Goal: Transaction & Acquisition: Book appointment/travel/reservation

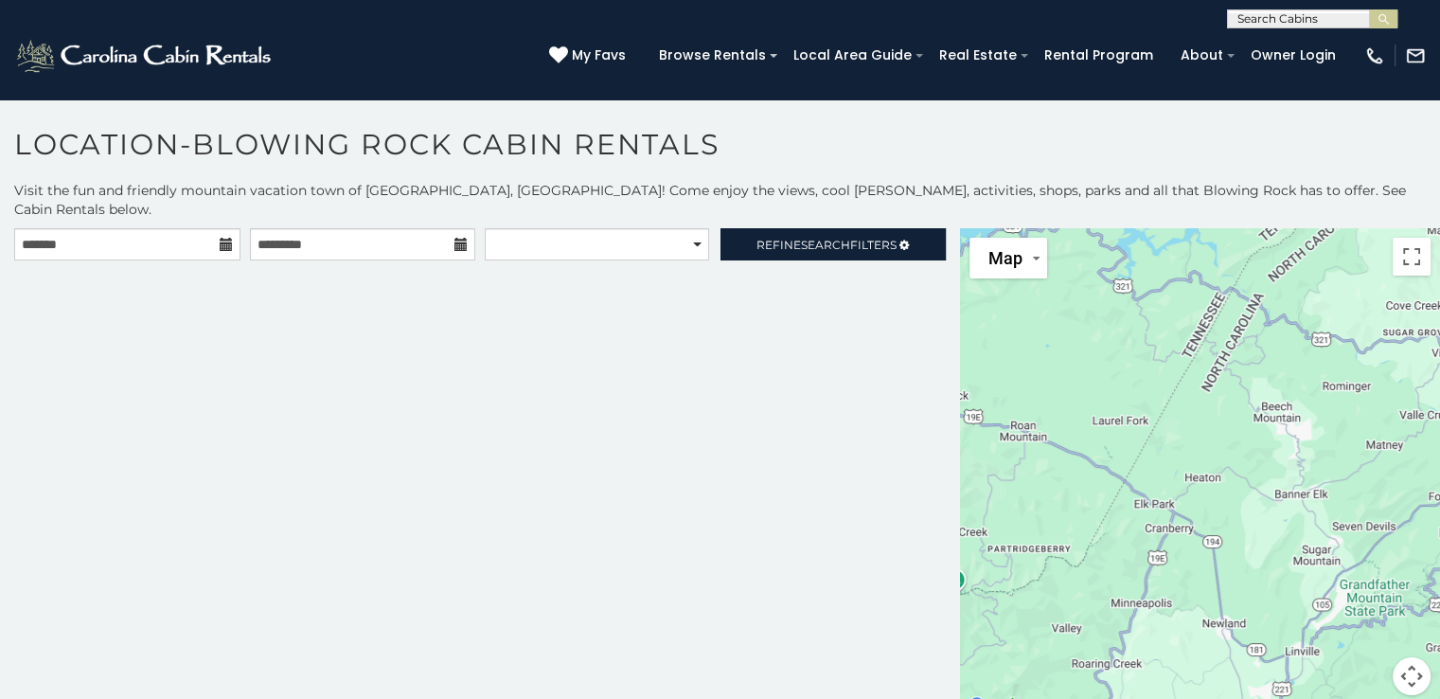
click at [223, 238] on icon at bounding box center [226, 244] width 13 height 13
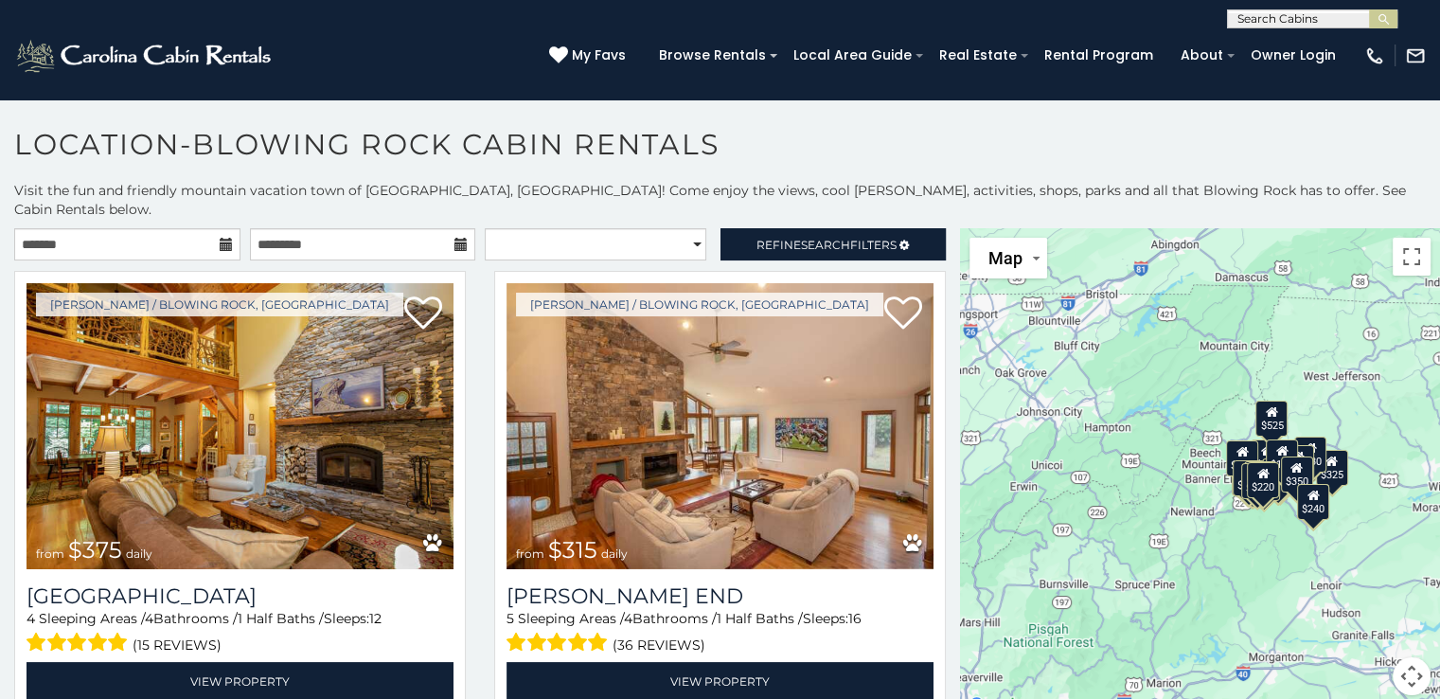
click at [220, 238] on icon at bounding box center [226, 244] width 13 height 13
click at [221, 238] on icon at bounding box center [226, 244] width 13 height 13
click at [53, 228] on input "text" at bounding box center [127, 244] width 226 height 32
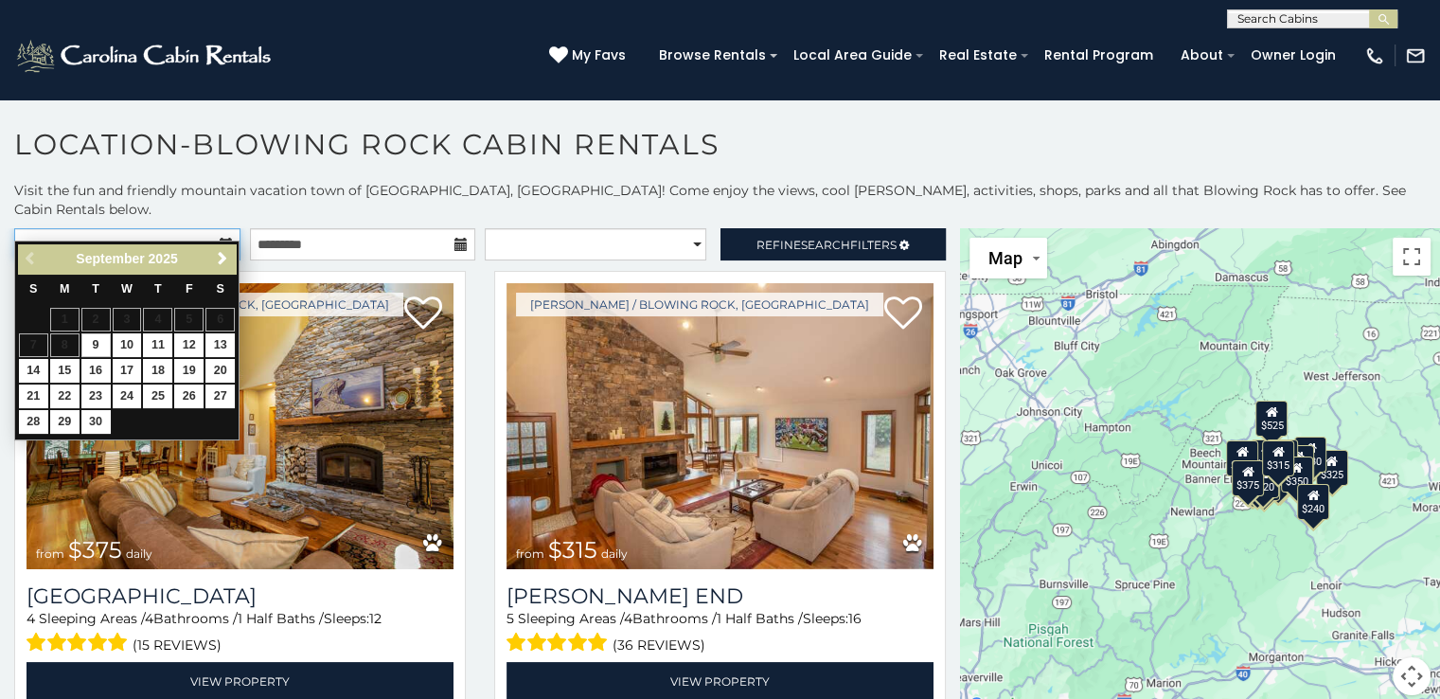
click at [62, 228] on input "text" at bounding box center [127, 244] width 226 height 32
click at [224, 252] on span "Next" at bounding box center [222, 258] width 15 height 15
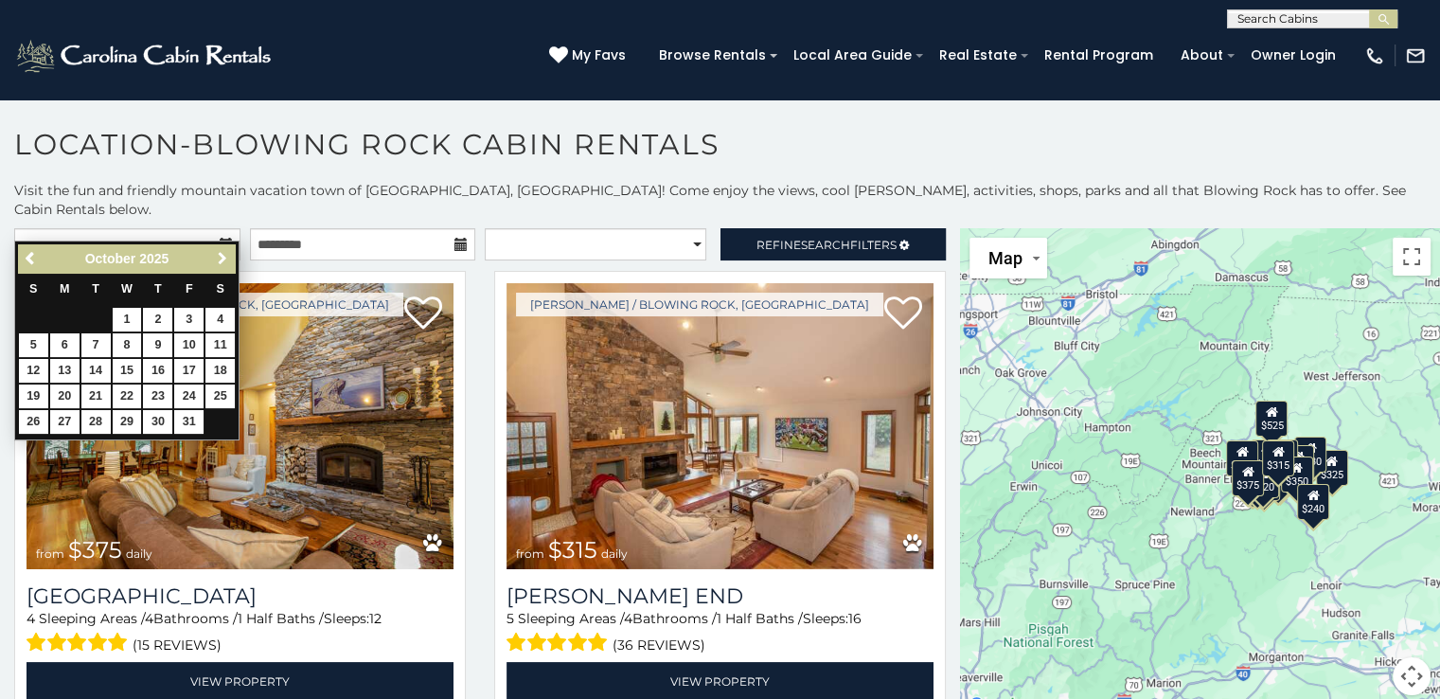
click at [222, 255] on span "Next" at bounding box center [222, 258] width 15 height 15
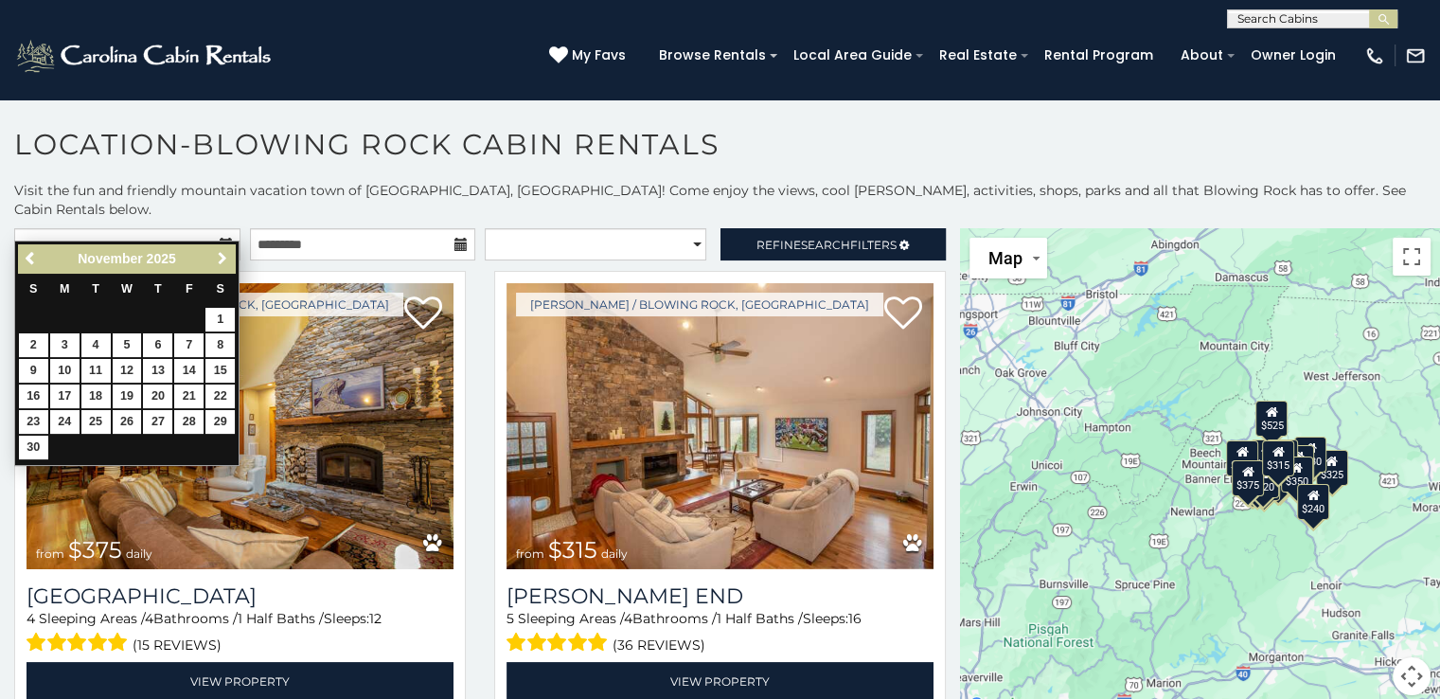
click at [222, 255] on span "Next" at bounding box center [222, 258] width 15 height 15
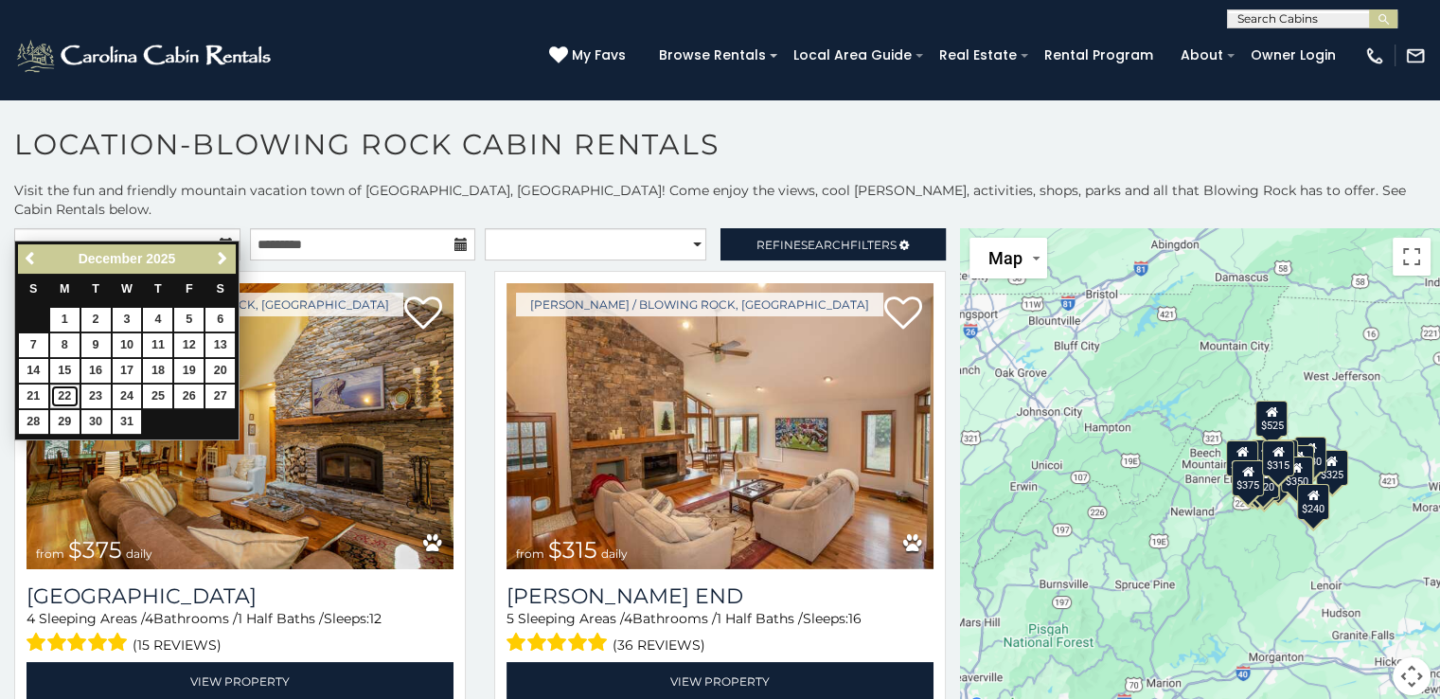
click at [62, 391] on link "22" at bounding box center [64, 396] width 29 height 24
type input "**********"
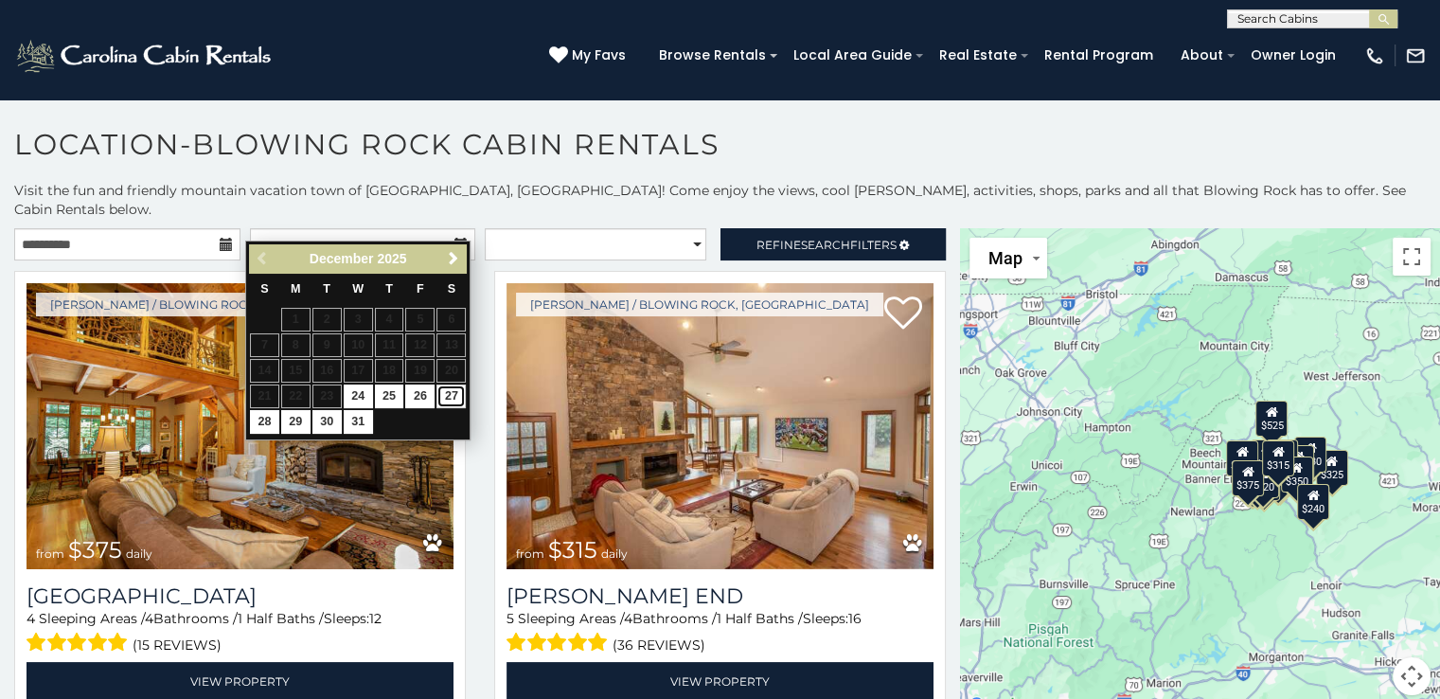
click at [445, 397] on link "27" at bounding box center [450, 396] width 29 height 24
type input "**********"
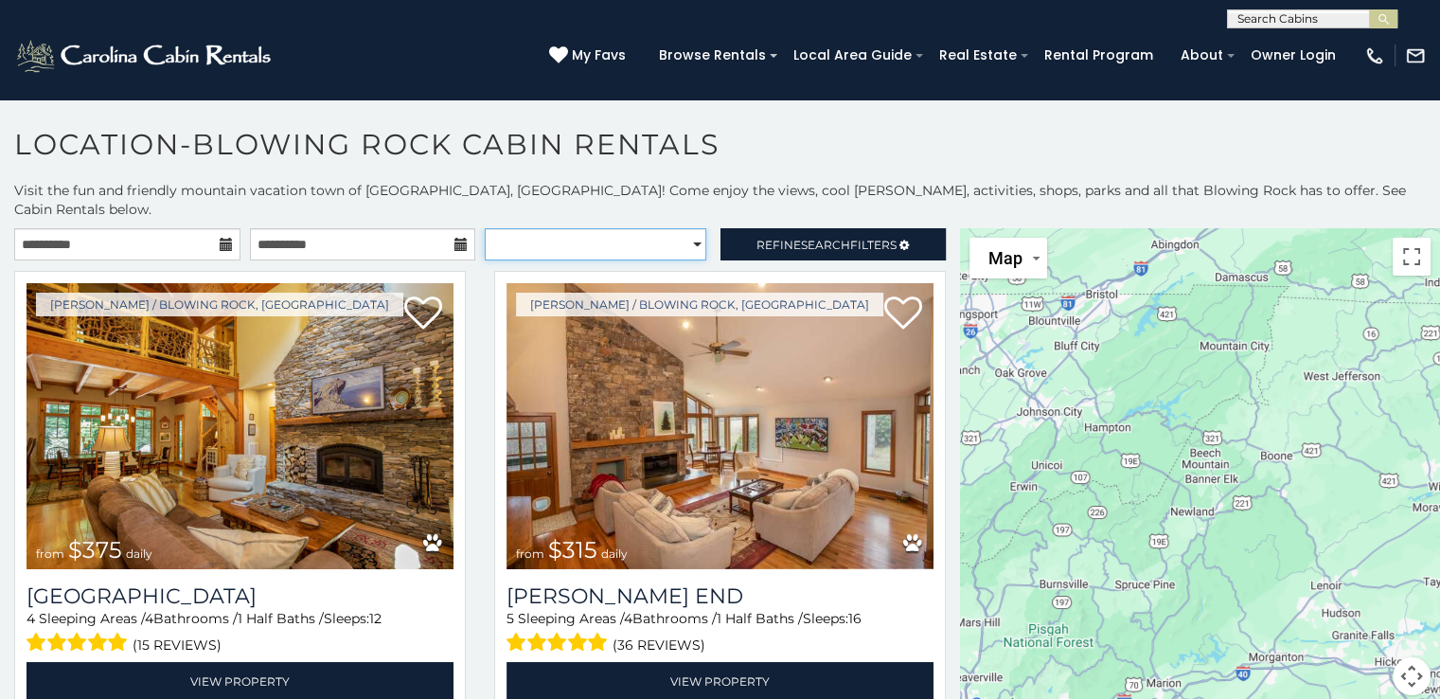
click at [678, 228] on select "**********" at bounding box center [596, 244] width 222 height 32
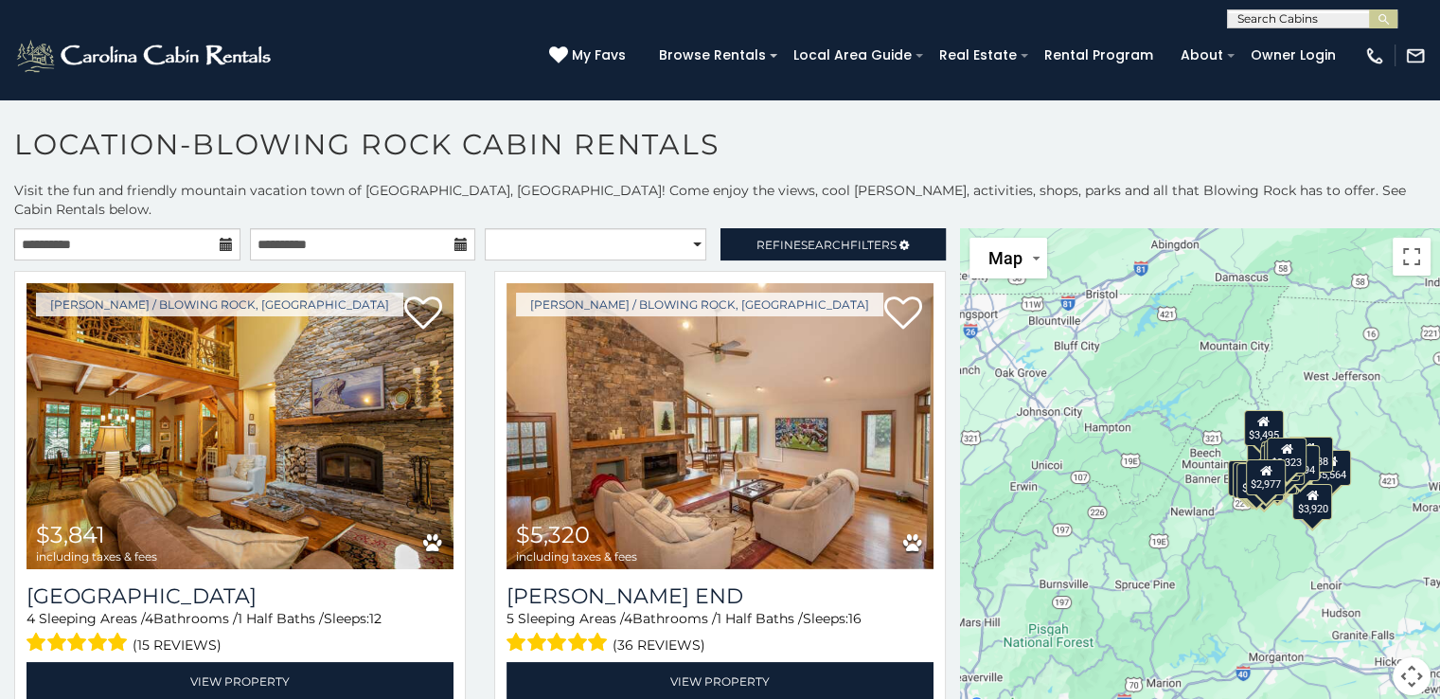
click at [808, 108] on section "**********" at bounding box center [720, 403] width 1440 height 611
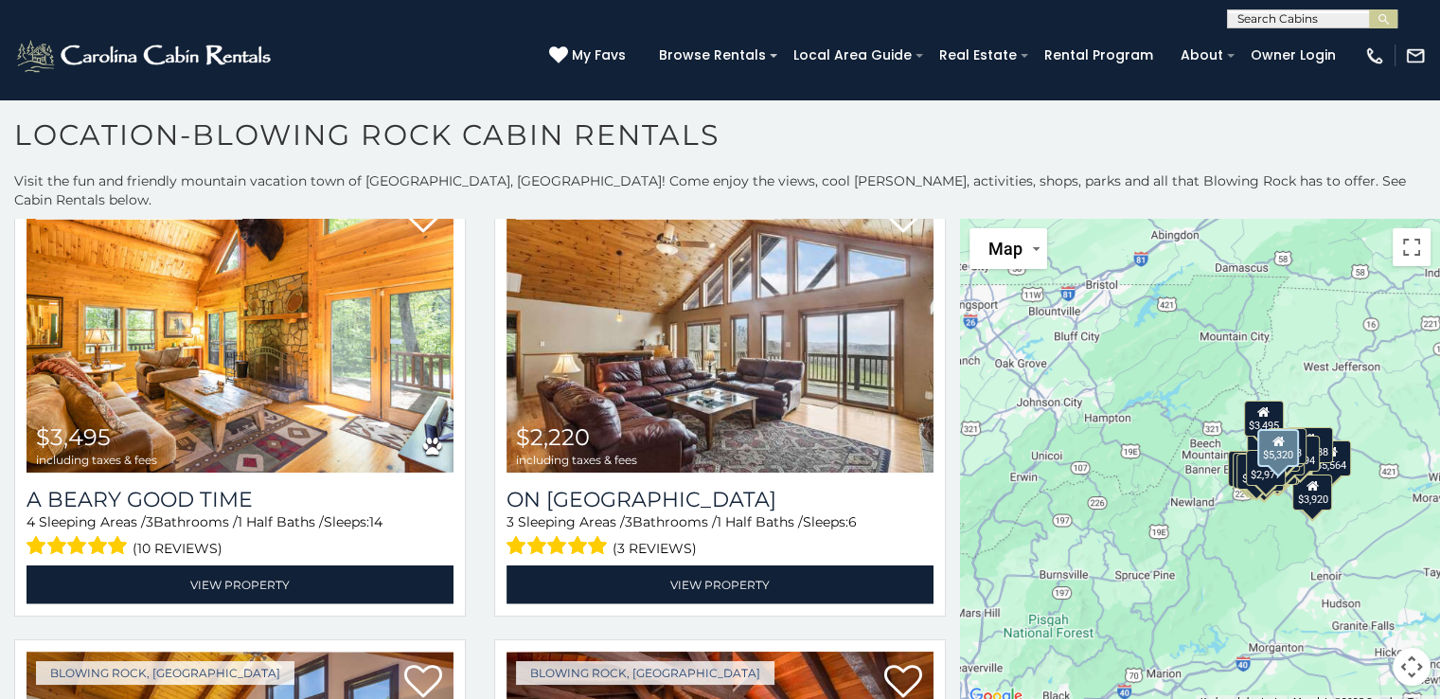
scroll to position [4161, 0]
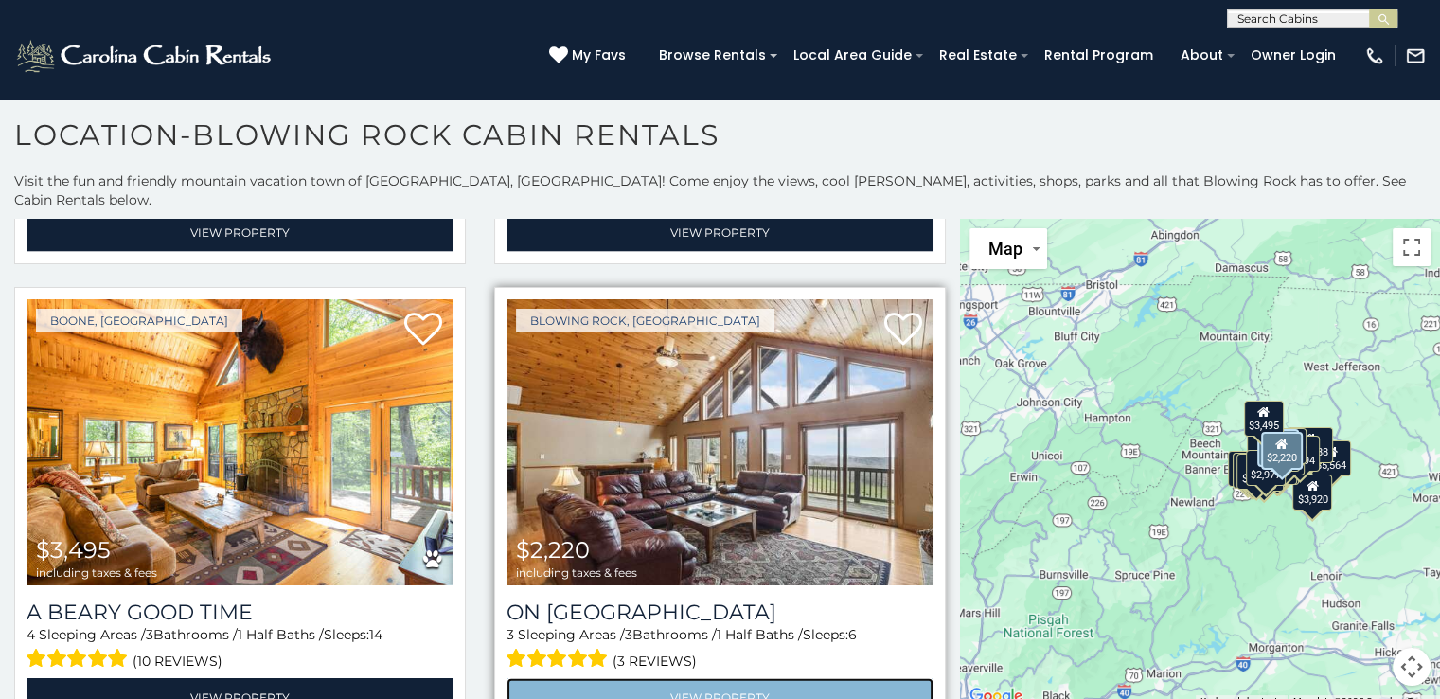
click at [695, 678] on link "View Property" at bounding box center [719, 697] width 427 height 39
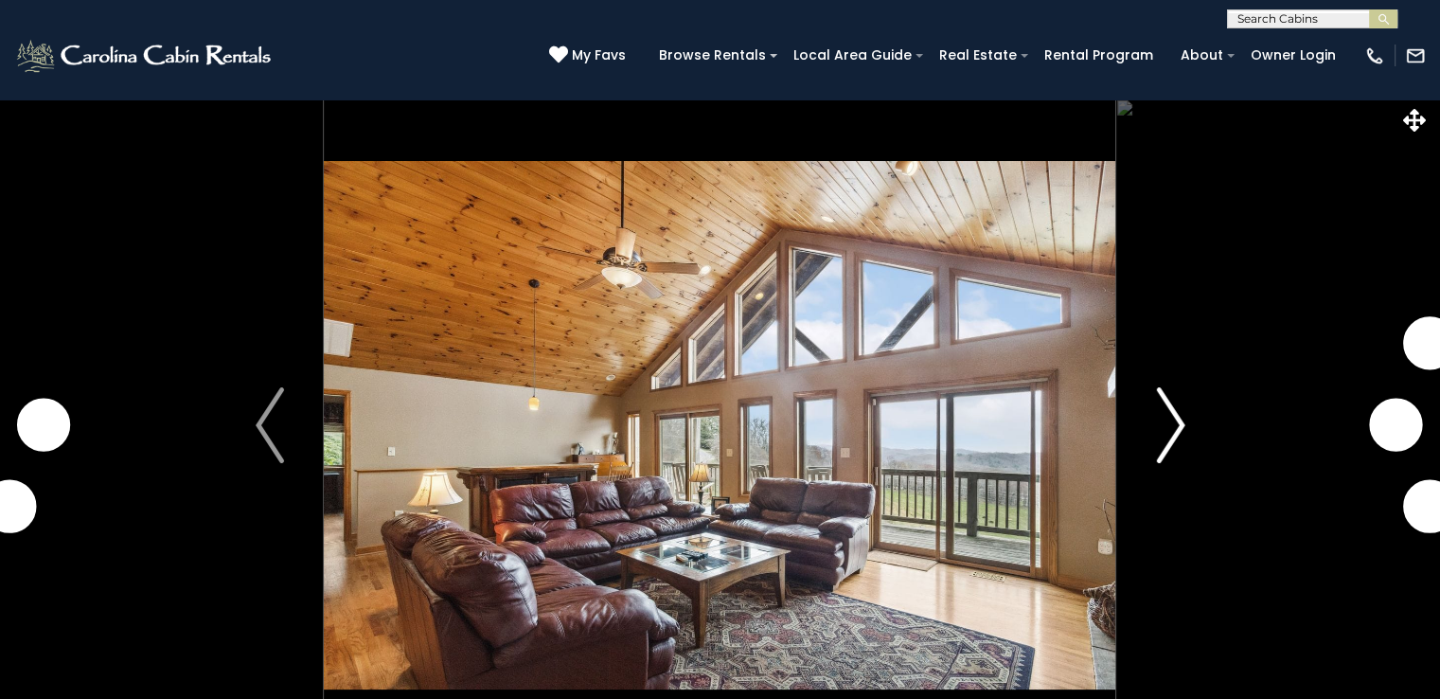
click at [1169, 421] on img "Next" at bounding box center [1170, 425] width 28 height 76
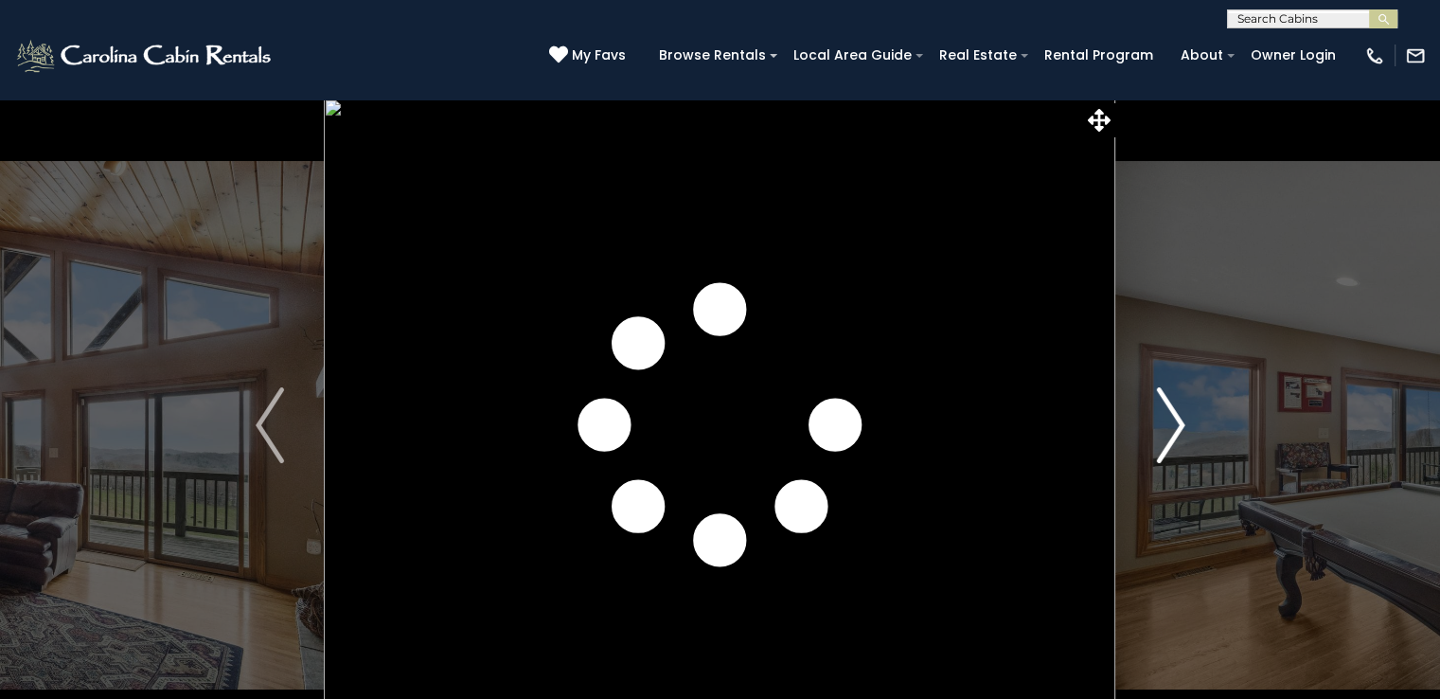
click at [1169, 421] on img "Next" at bounding box center [1170, 425] width 28 height 76
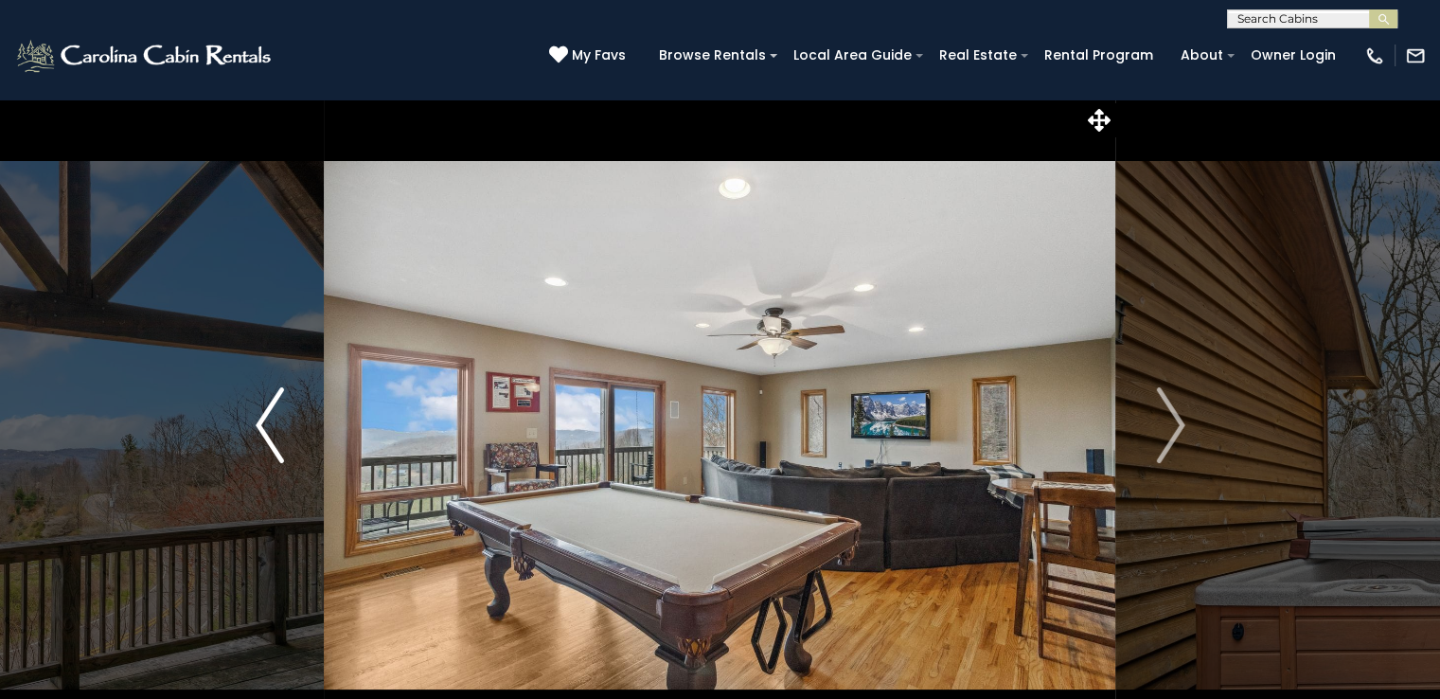
click at [240, 423] on button "Previous" at bounding box center [270, 424] width 109 height 653
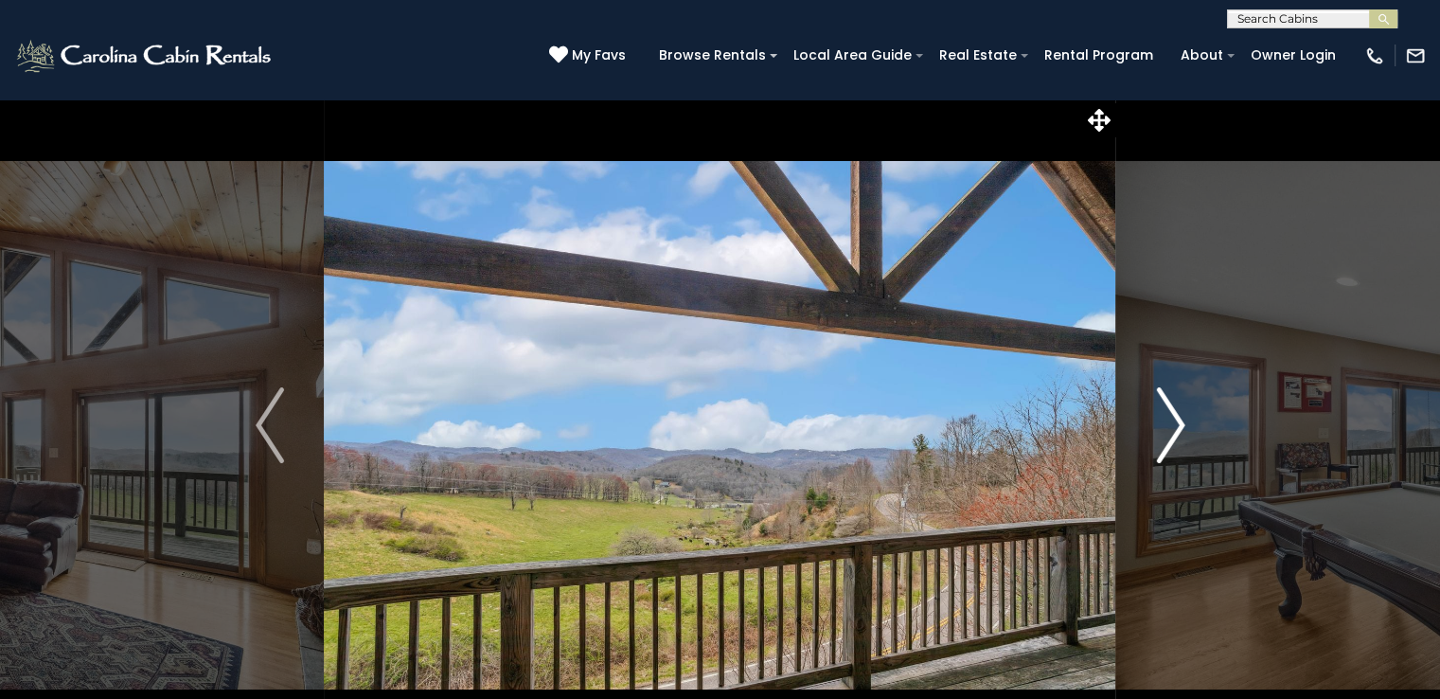
click at [1165, 421] on img "Next" at bounding box center [1170, 425] width 28 height 76
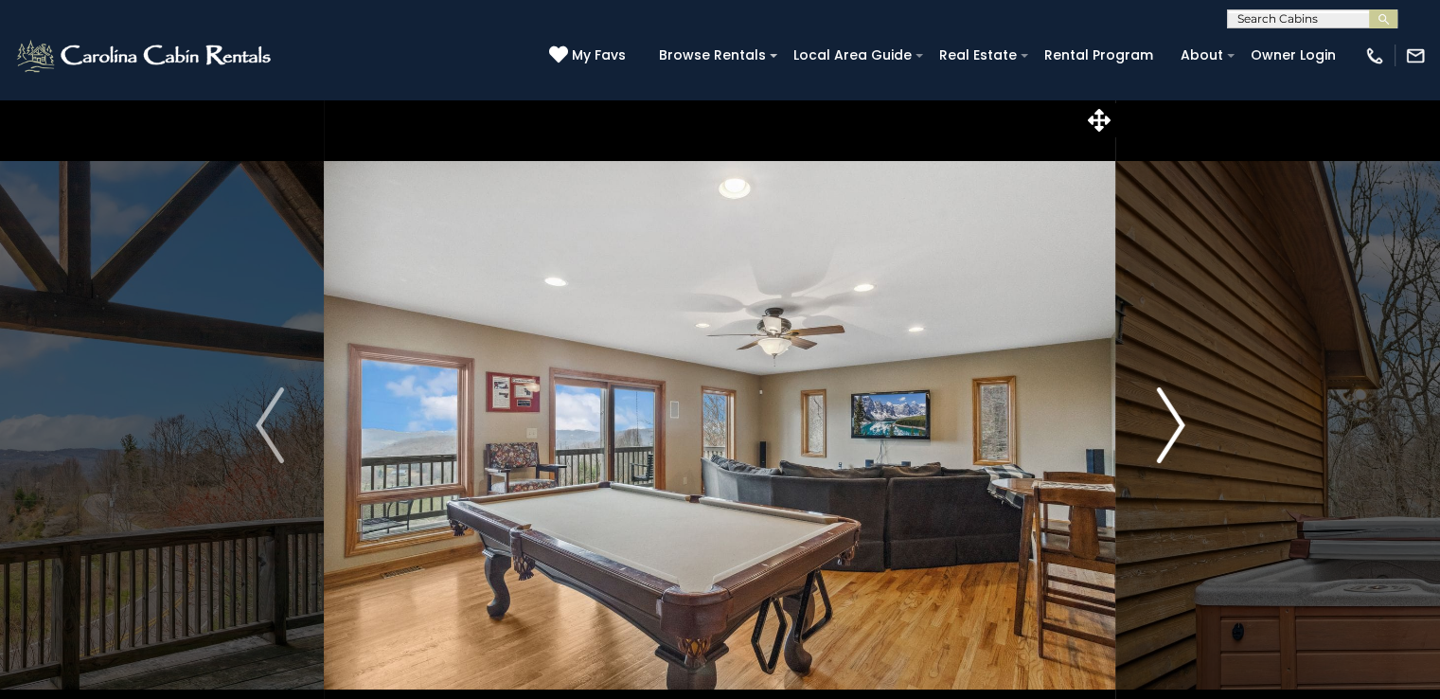
click at [1170, 421] on img "Next" at bounding box center [1170, 425] width 28 height 76
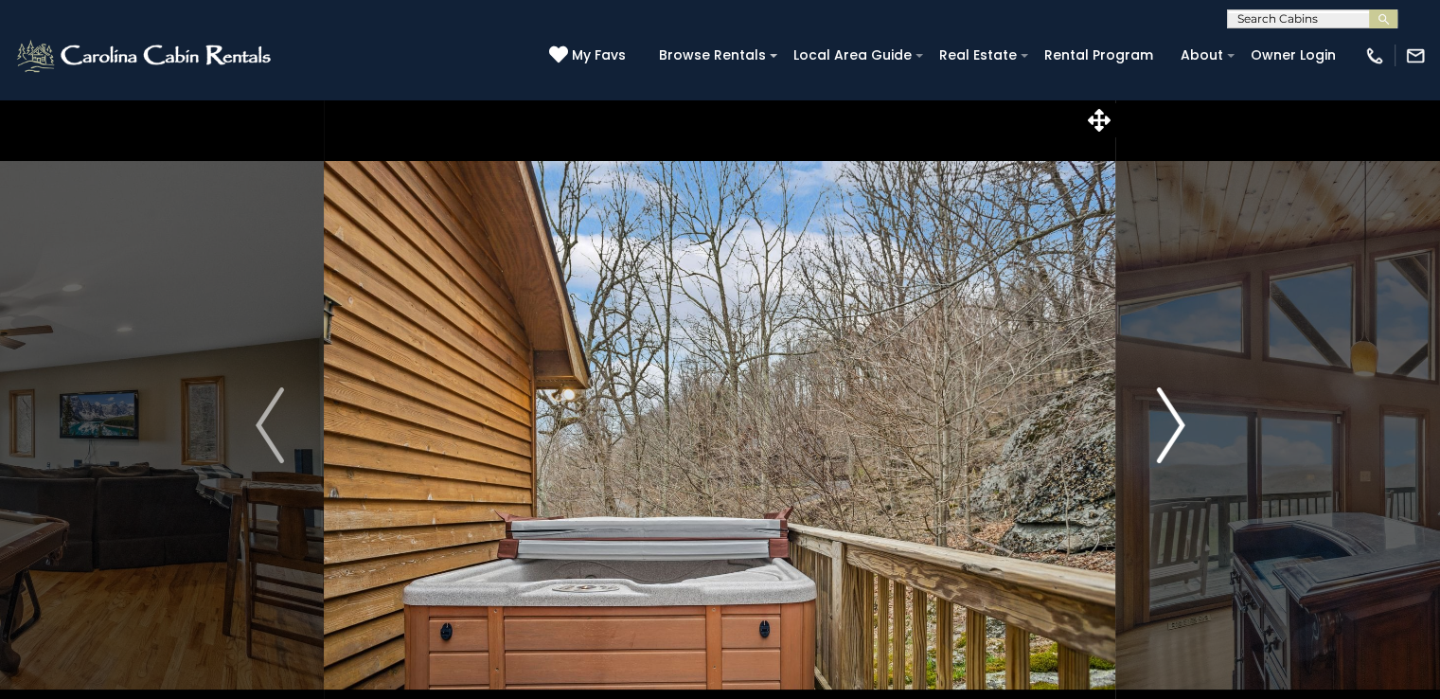
click at [1170, 421] on img "Next" at bounding box center [1170, 425] width 28 height 76
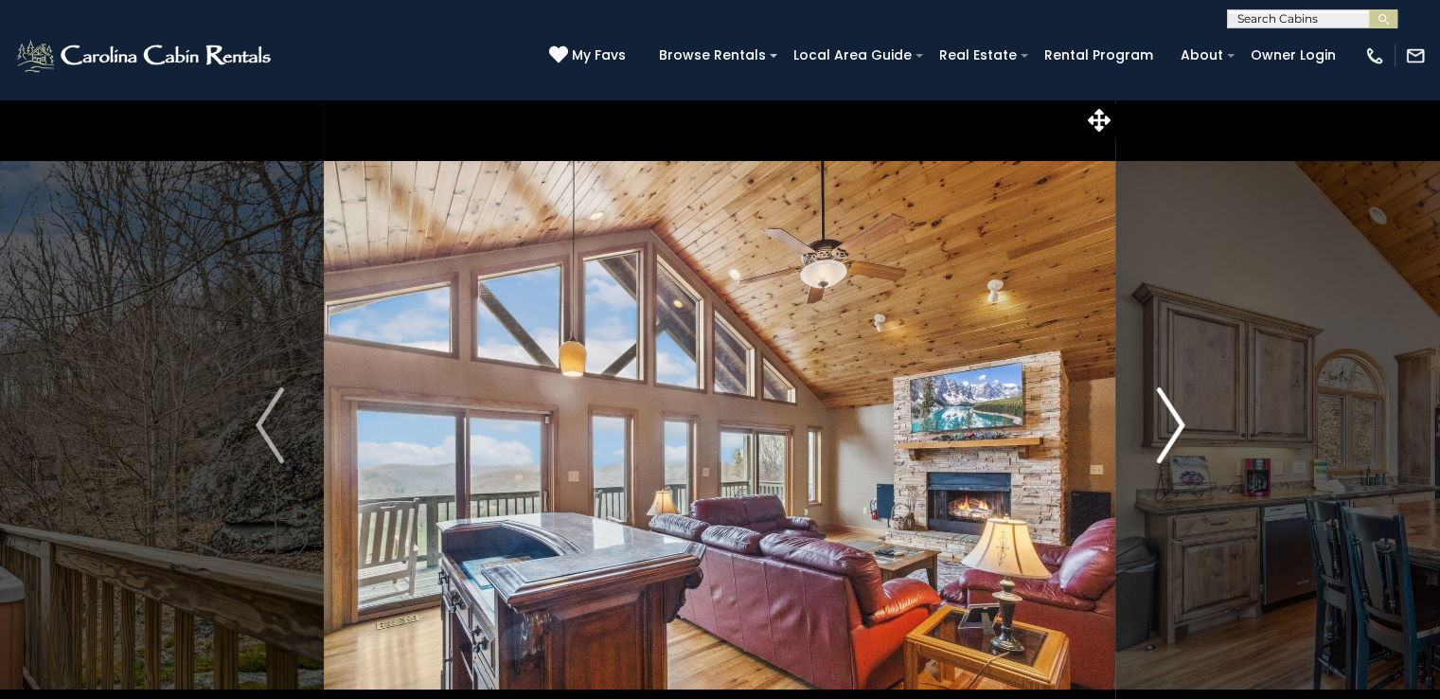
click at [1170, 421] on img "Next" at bounding box center [1170, 425] width 28 height 76
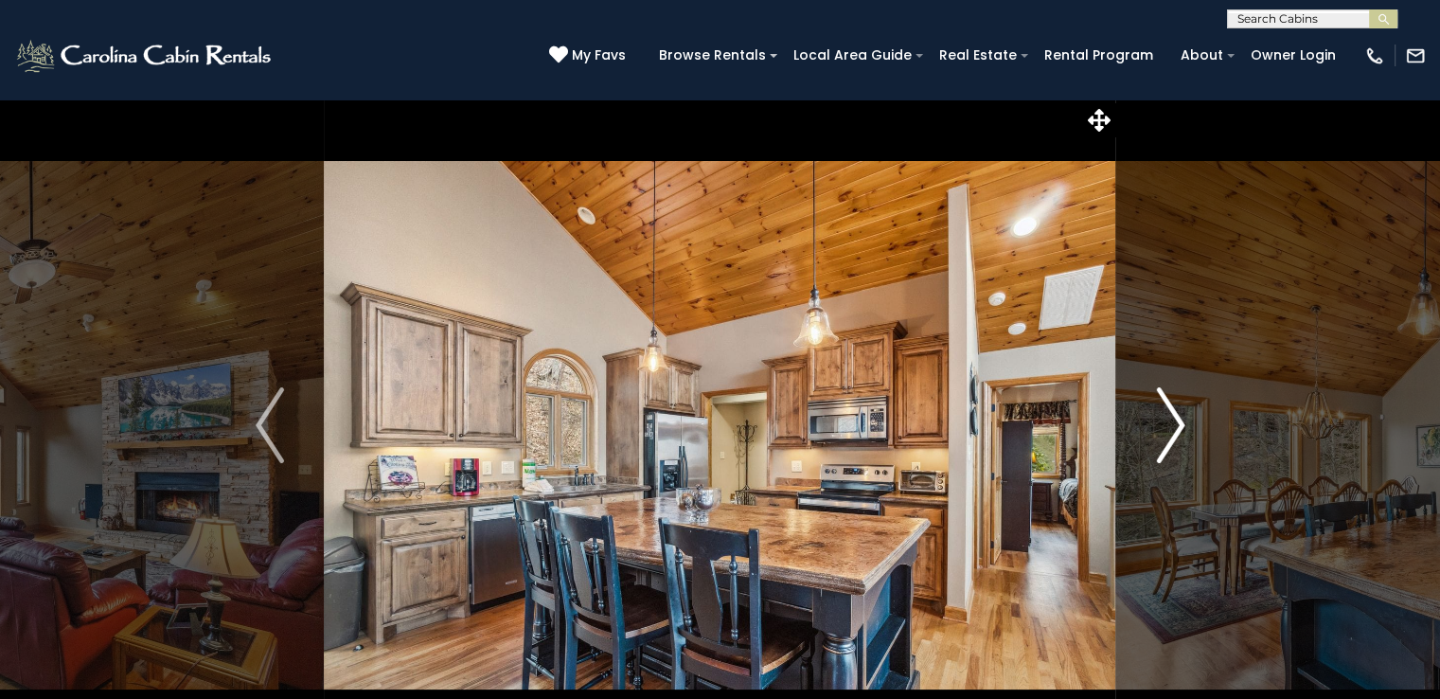
click at [1170, 421] on img "Next" at bounding box center [1170, 425] width 28 height 76
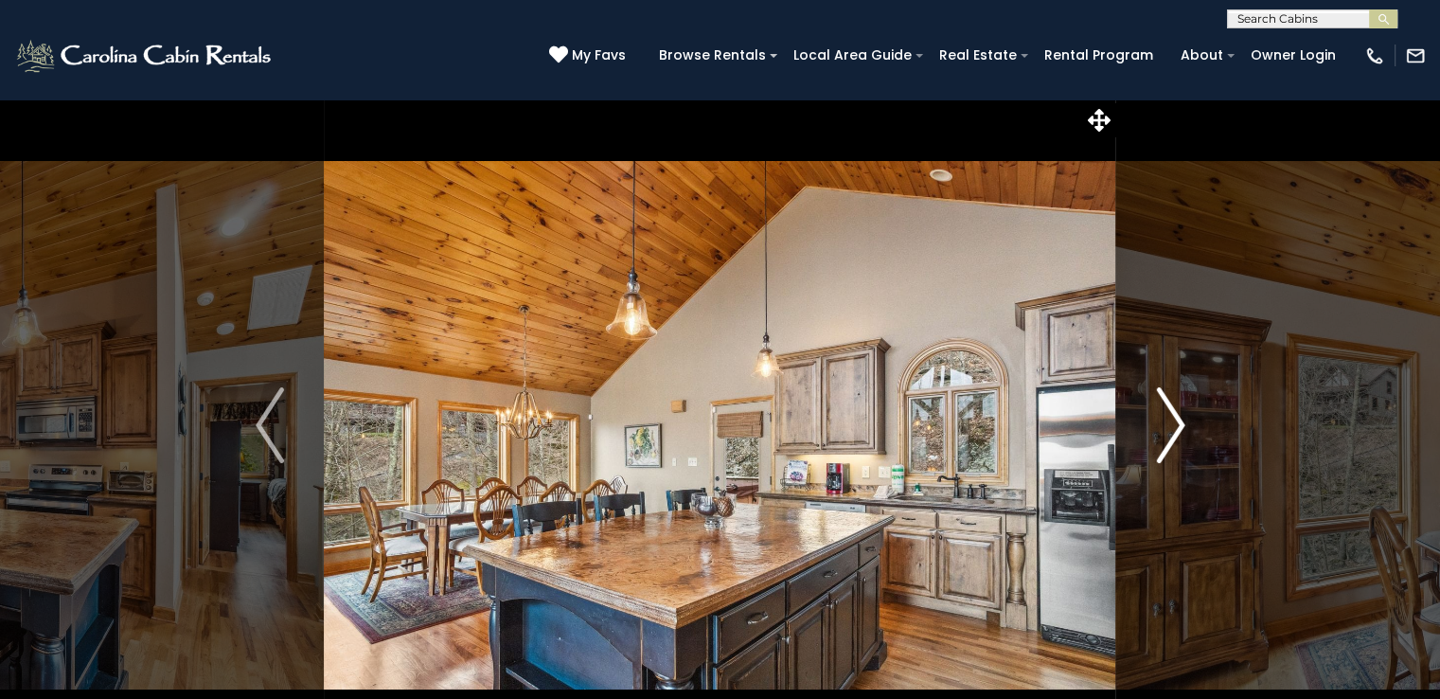
click at [1170, 421] on img "Next" at bounding box center [1170, 425] width 28 height 76
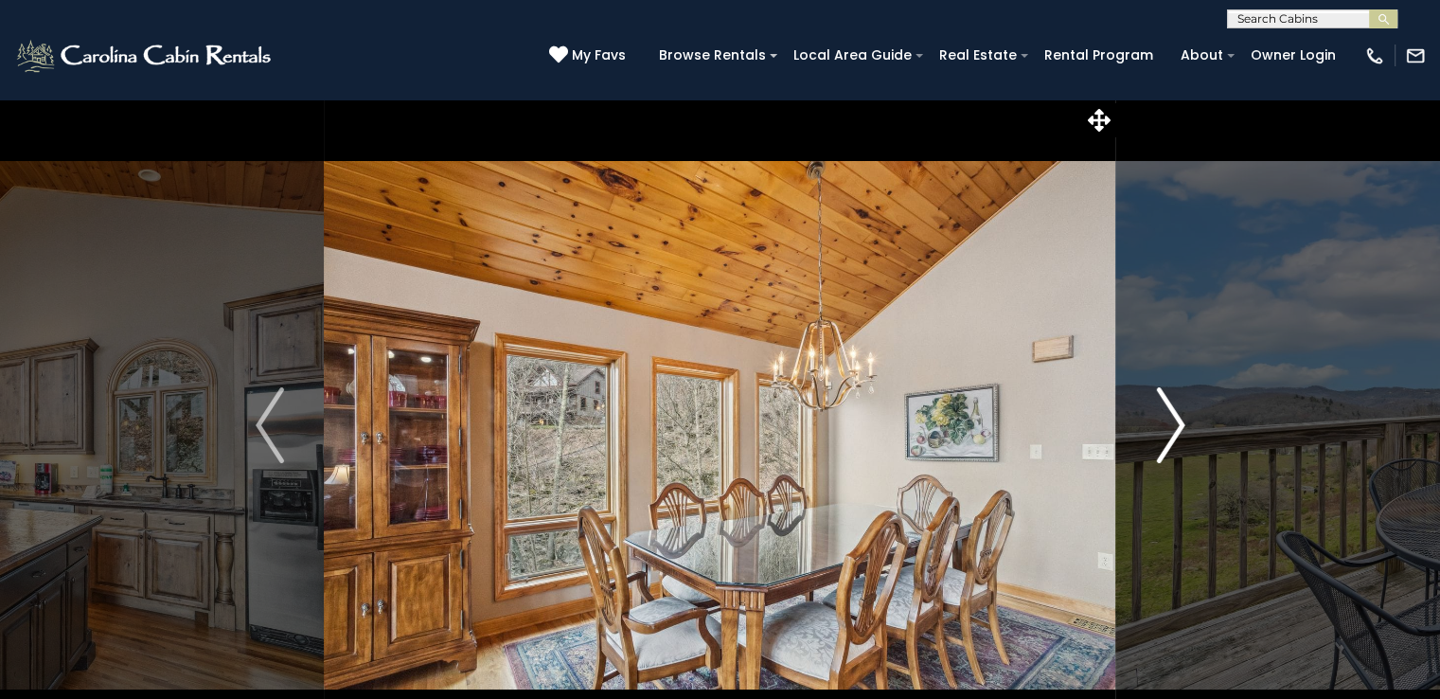
click at [1170, 421] on img "Next" at bounding box center [1170, 425] width 28 height 76
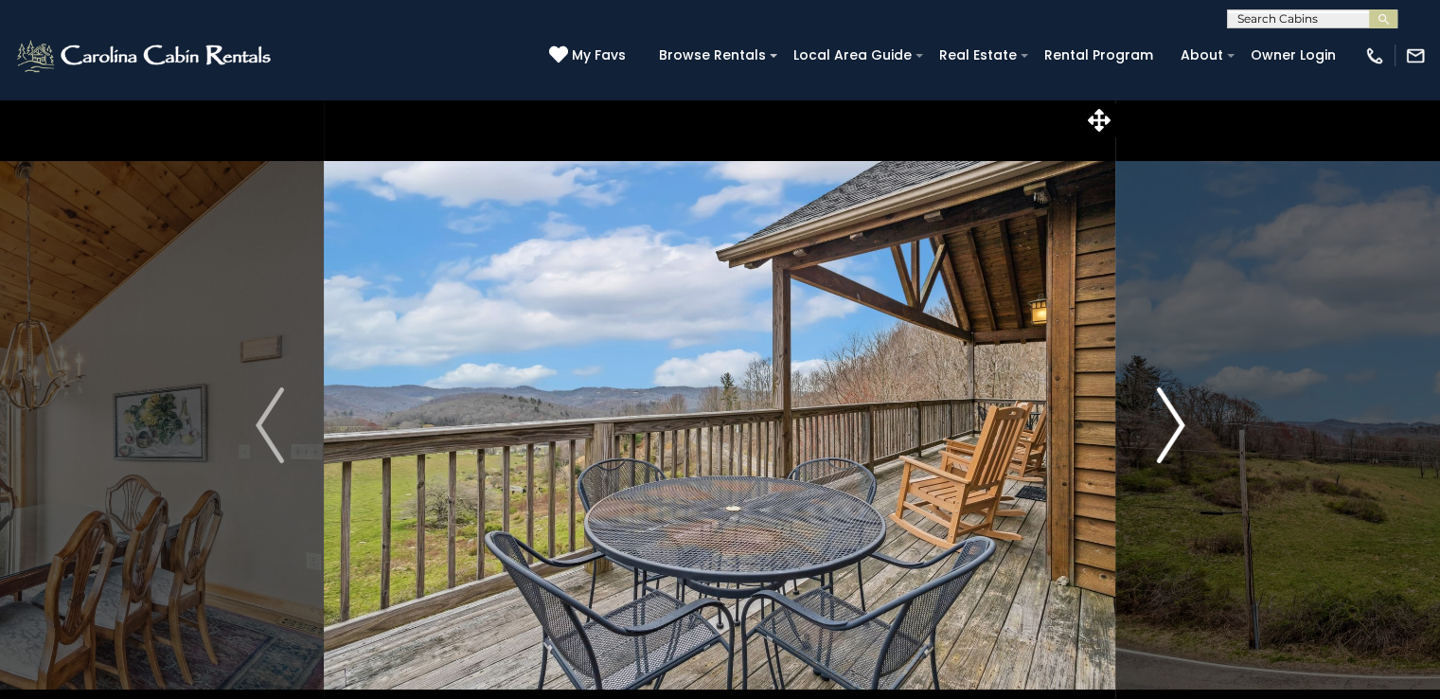
click at [1170, 421] on img "Next" at bounding box center [1170, 425] width 28 height 76
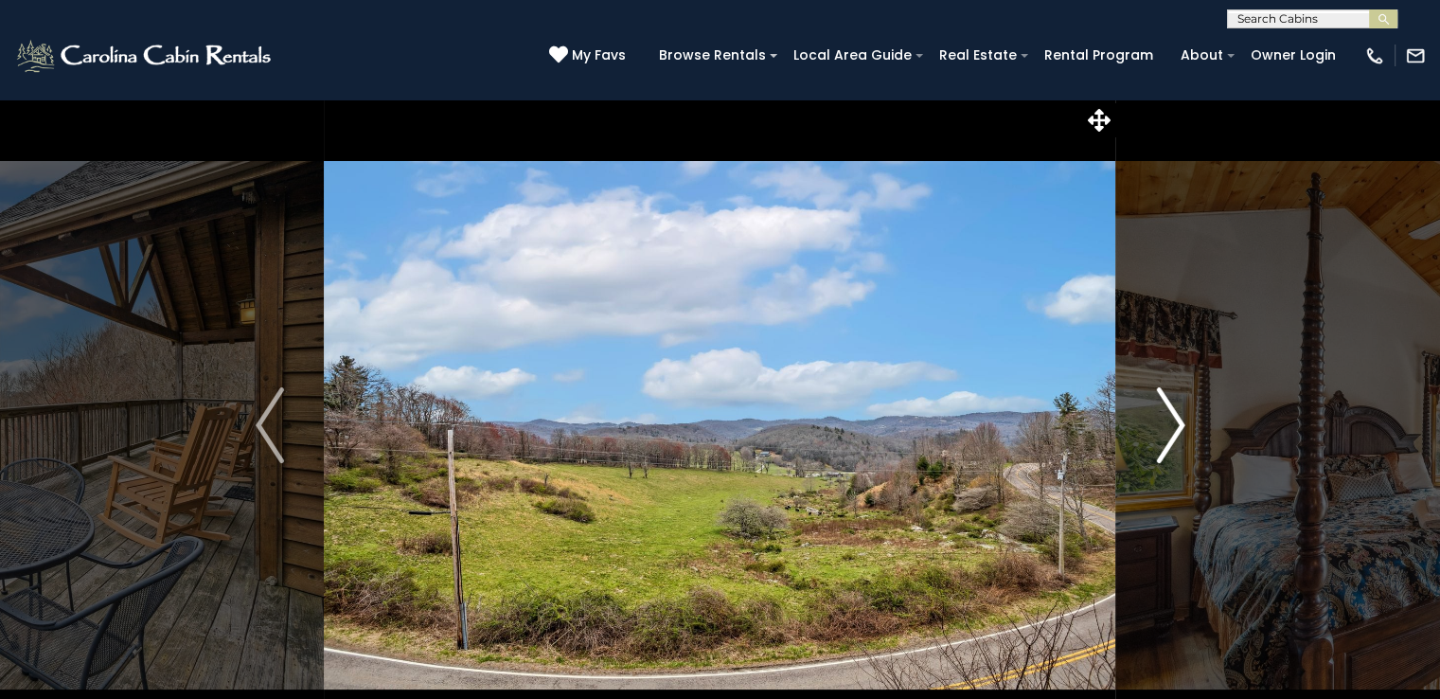
click at [1170, 421] on img "Next" at bounding box center [1170, 425] width 28 height 76
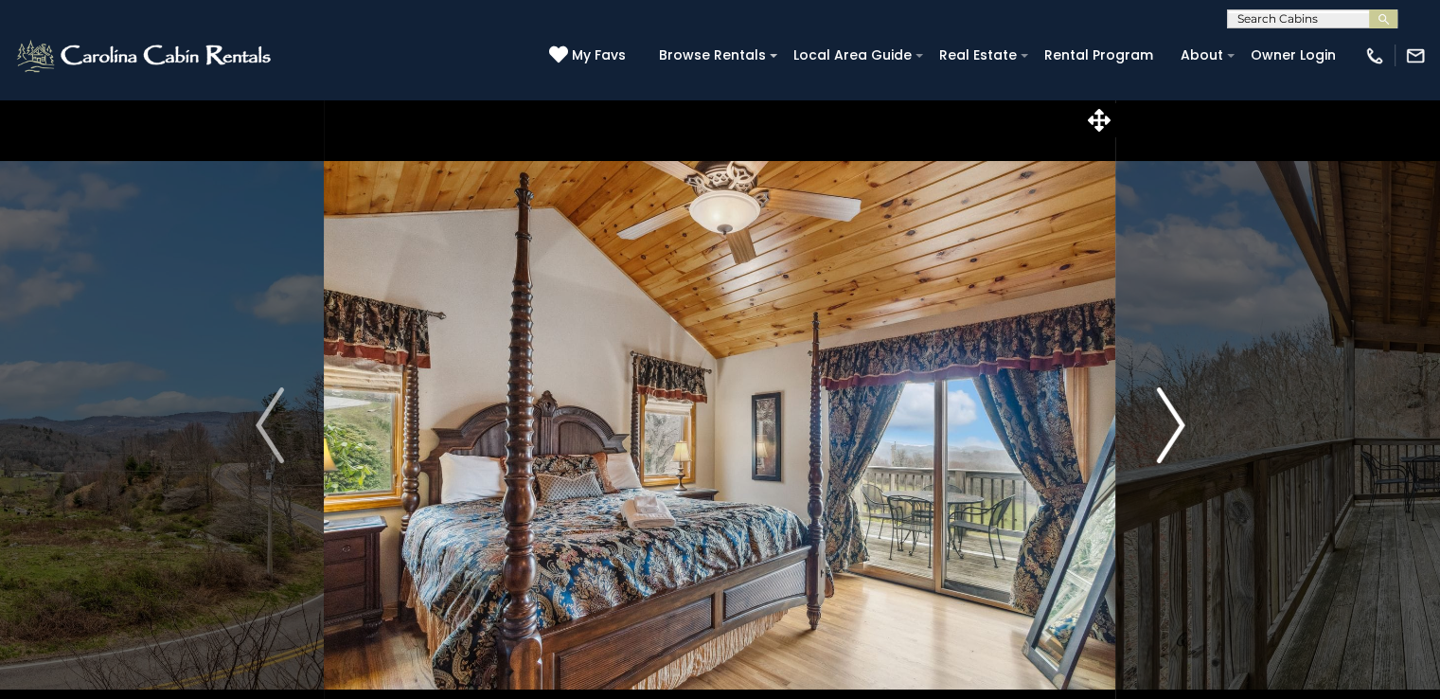
click at [1170, 421] on img "Next" at bounding box center [1170, 425] width 28 height 76
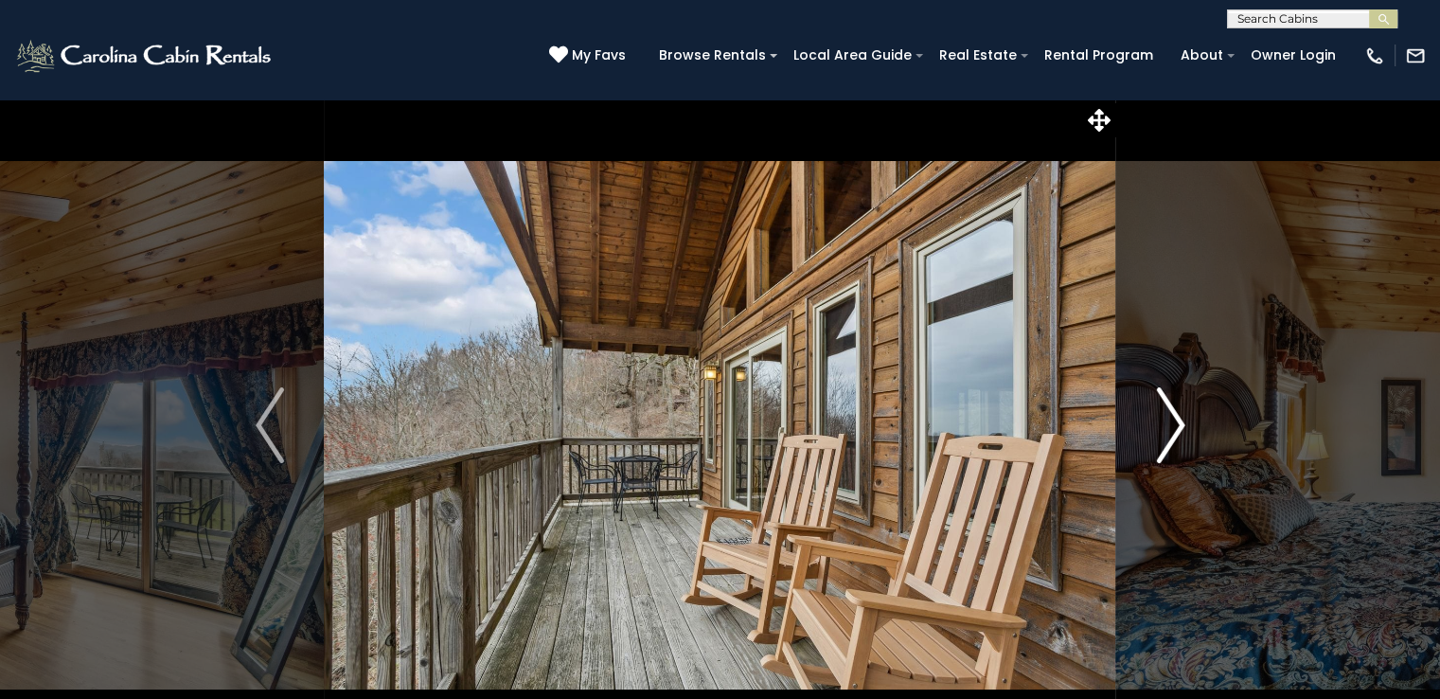
click at [1170, 421] on img "Next" at bounding box center [1170, 425] width 28 height 76
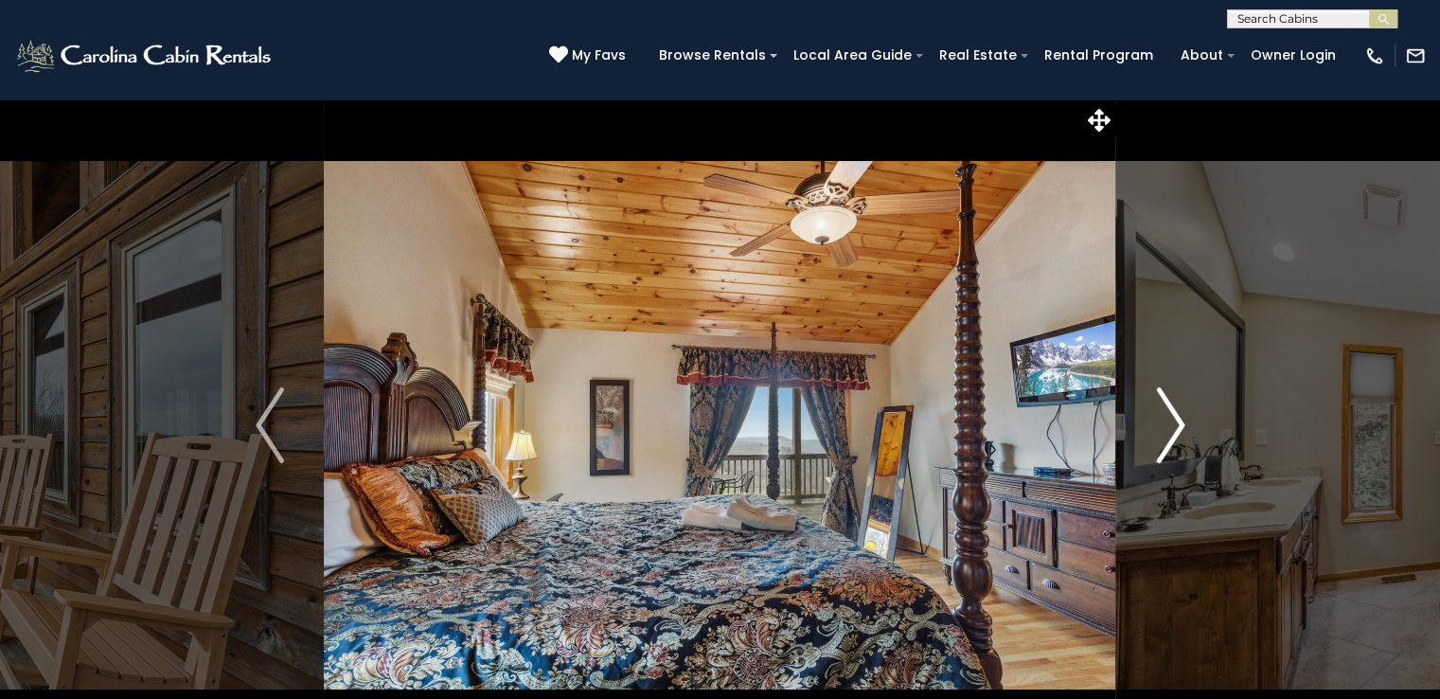
click at [1170, 421] on img "Next" at bounding box center [1170, 425] width 28 height 76
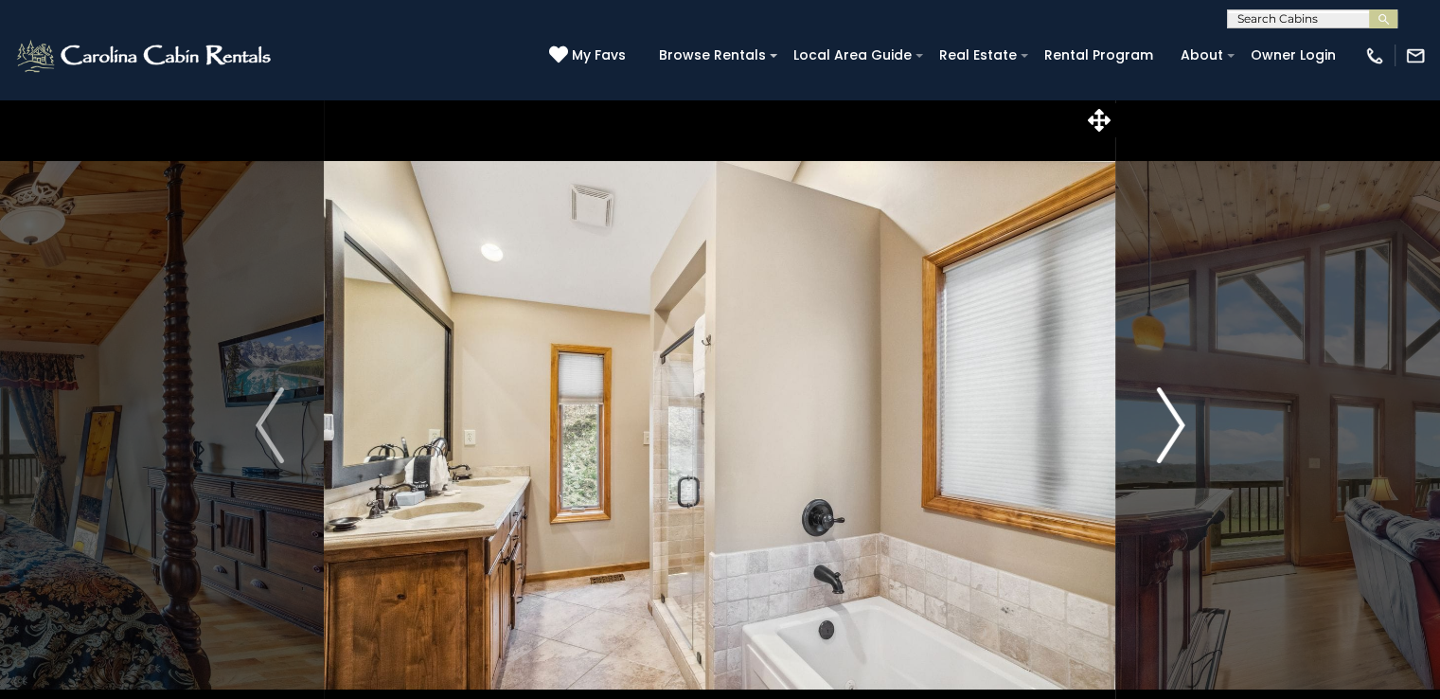
click at [1170, 421] on img "Next" at bounding box center [1170, 425] width 28 height 76
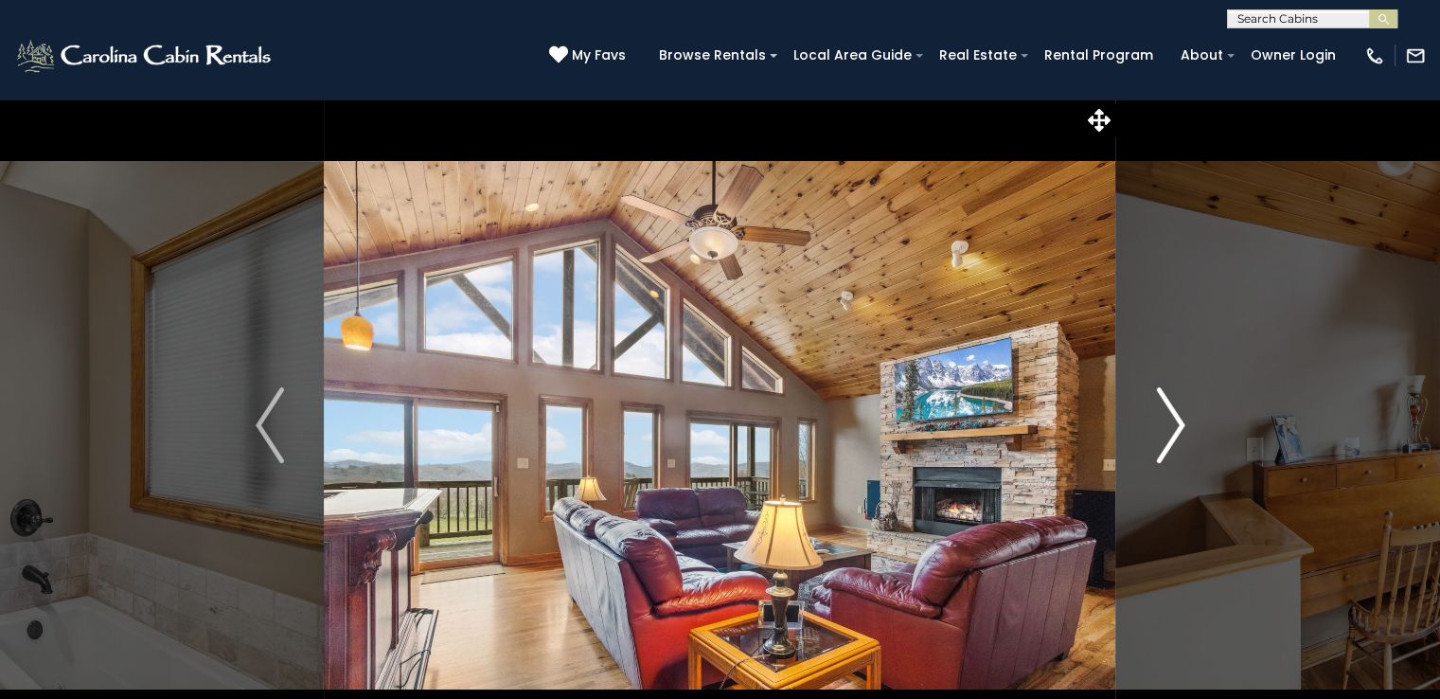
click at [1170, 421] on img "Next" at bounding box center [1170, 425] width 28 height 76
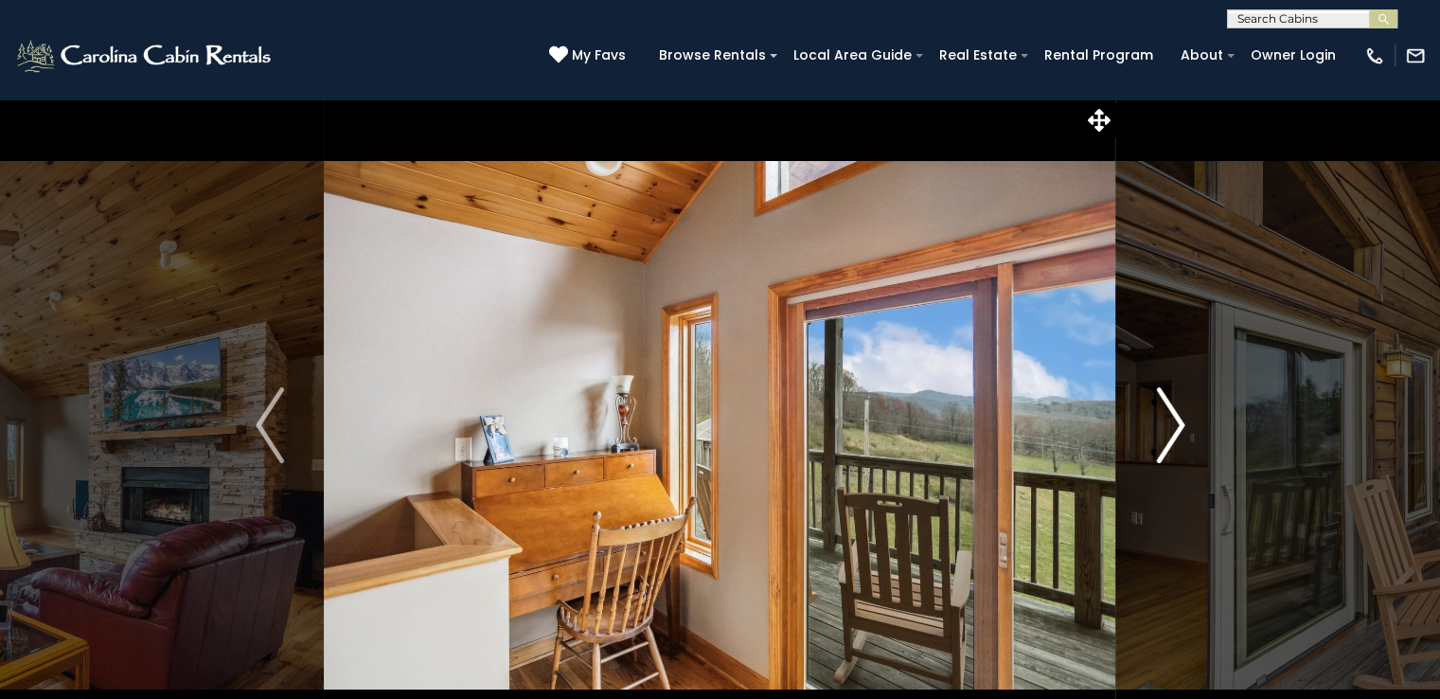
click at [1170, 421] on img "Next" at bounding box center [1170, 425] width 28 height 76
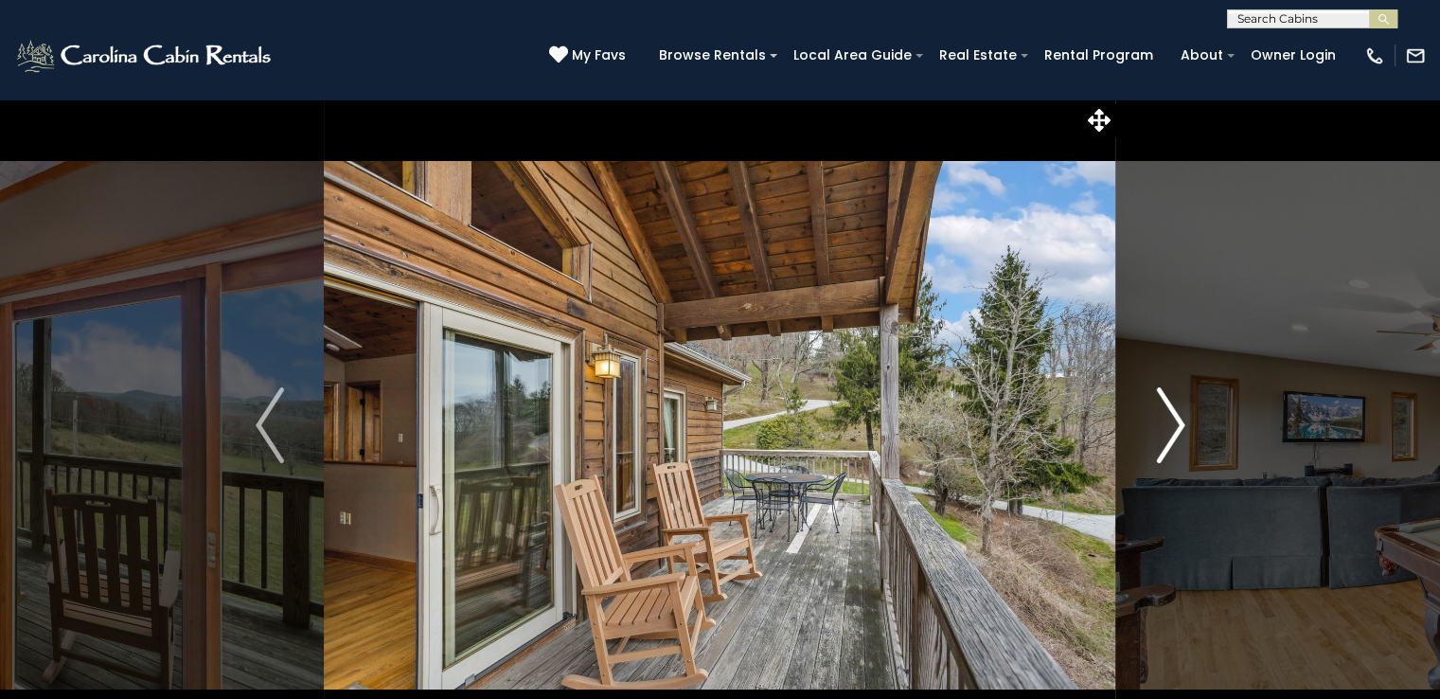
click at [1170, 421] on img "Next" at bounding box center [1170, 425] width 28 height 76
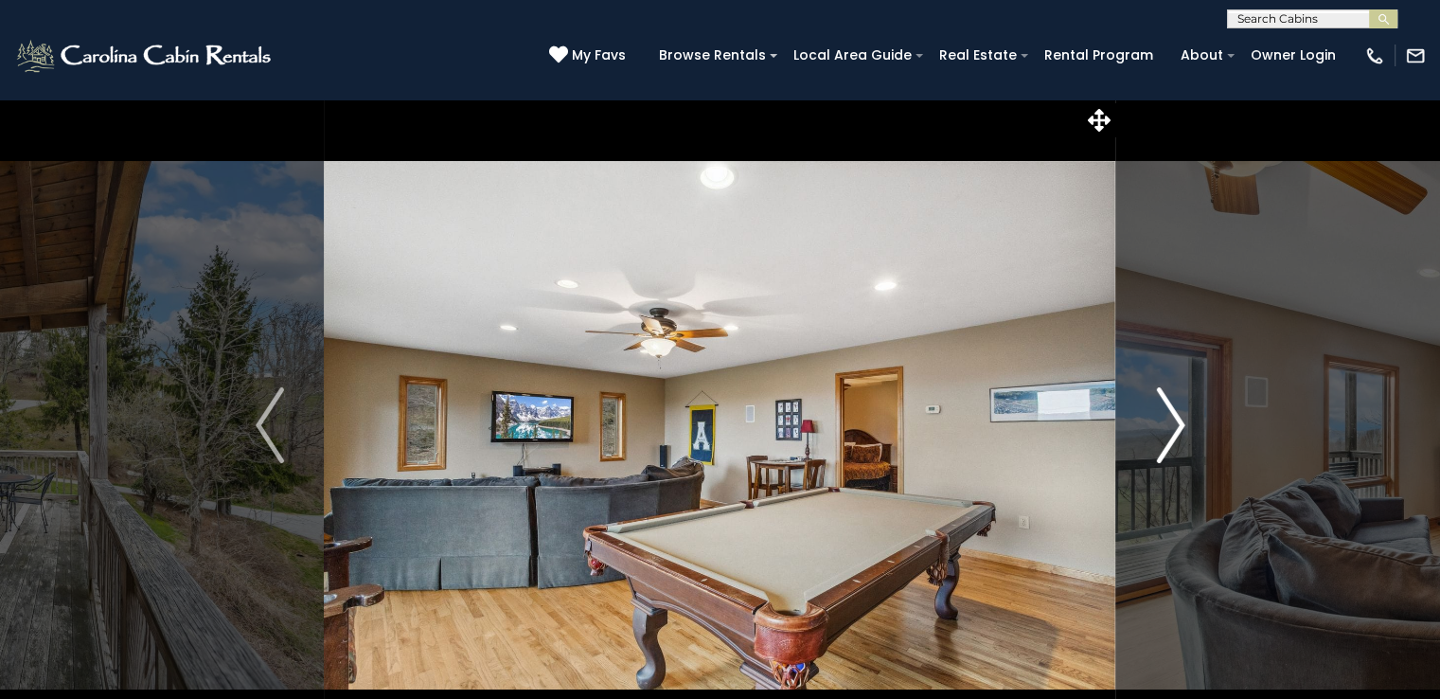
click at [1170, 421] on img "Next" at bounding box center [1170, 425] width 28 height 76
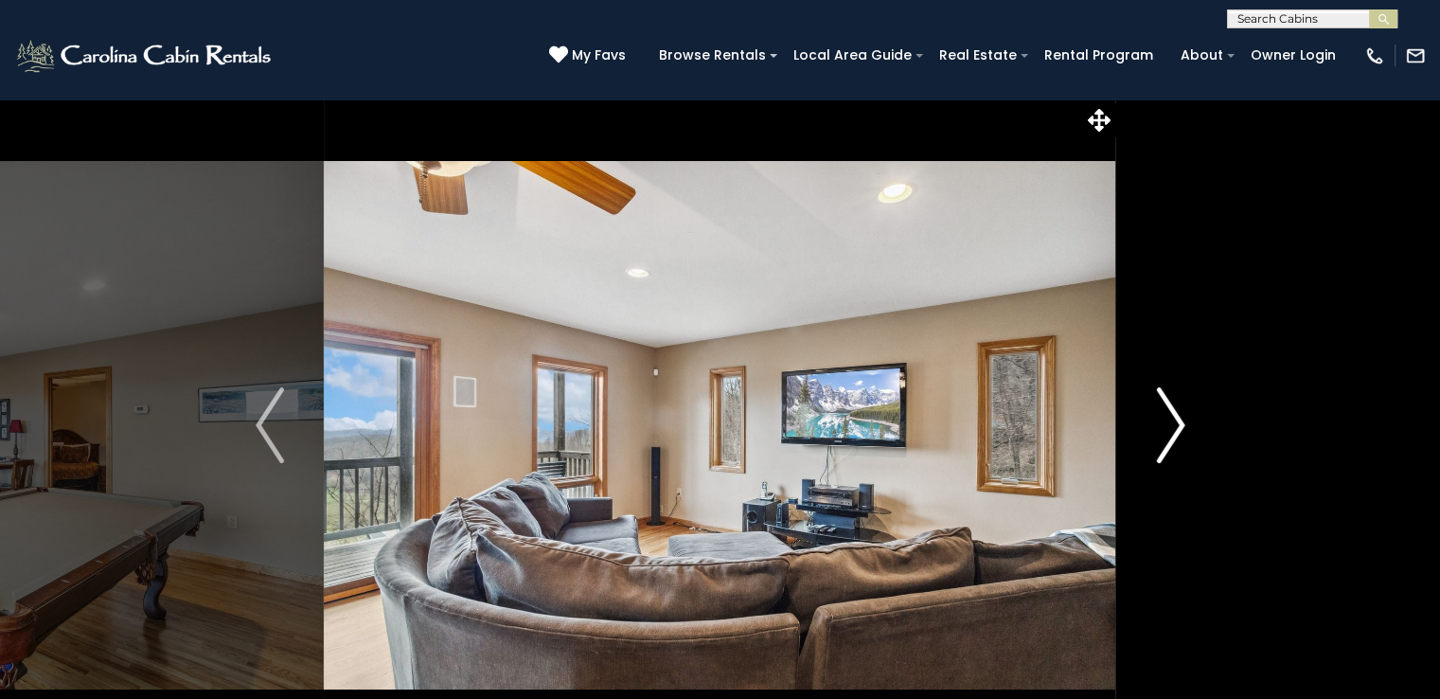
click at [1170, 421] on img "Next" at bounding box center [1170, 425] width 28 height 76
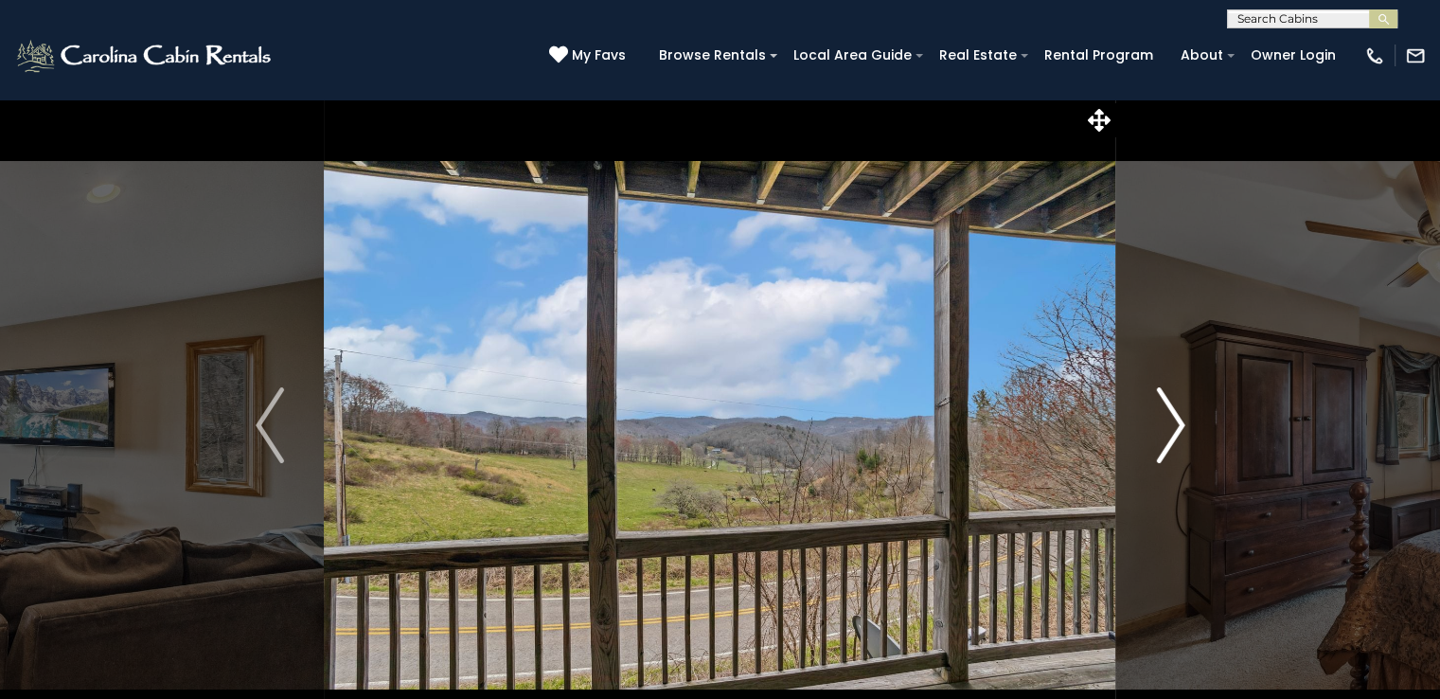
click at [1170, 421] on img "Next" at bounding box center [1170, 425] width 28 height 76
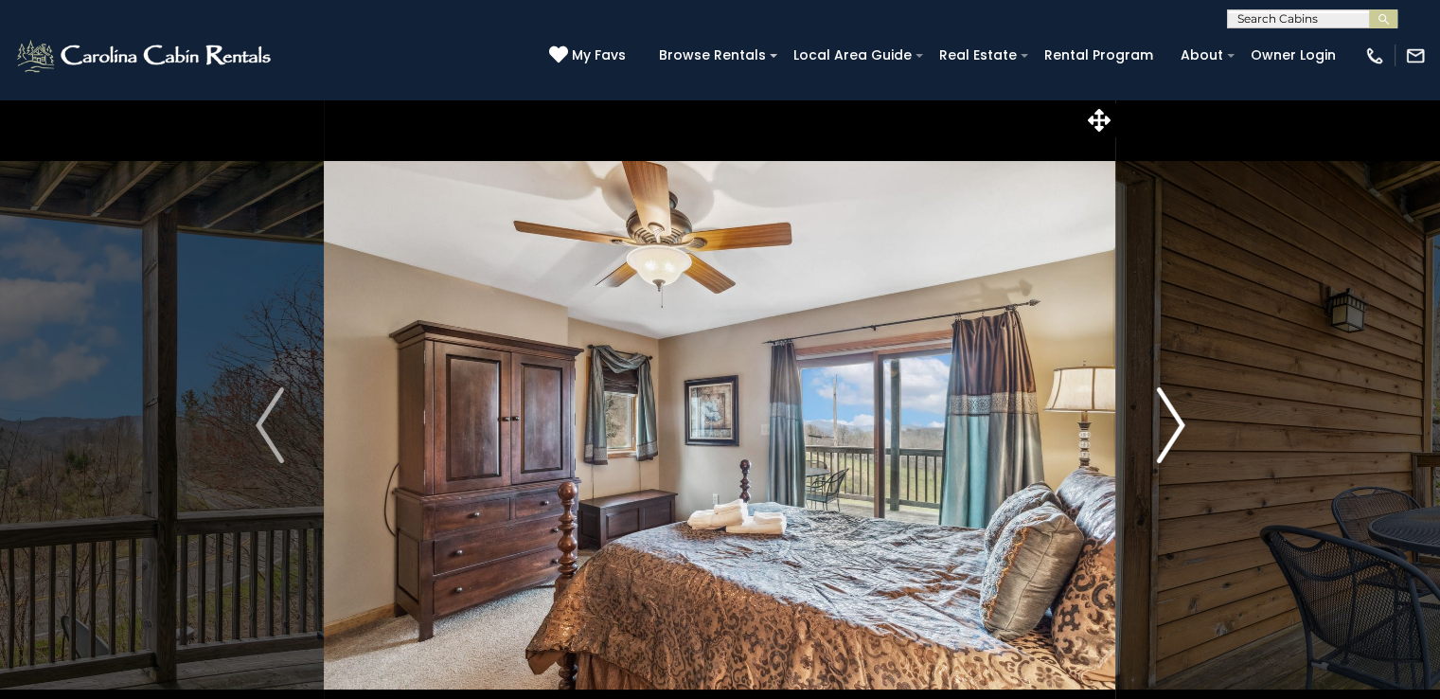
click at [1170, 421] on img "Next" at bounding box center [1170, 425] width 28 height 76
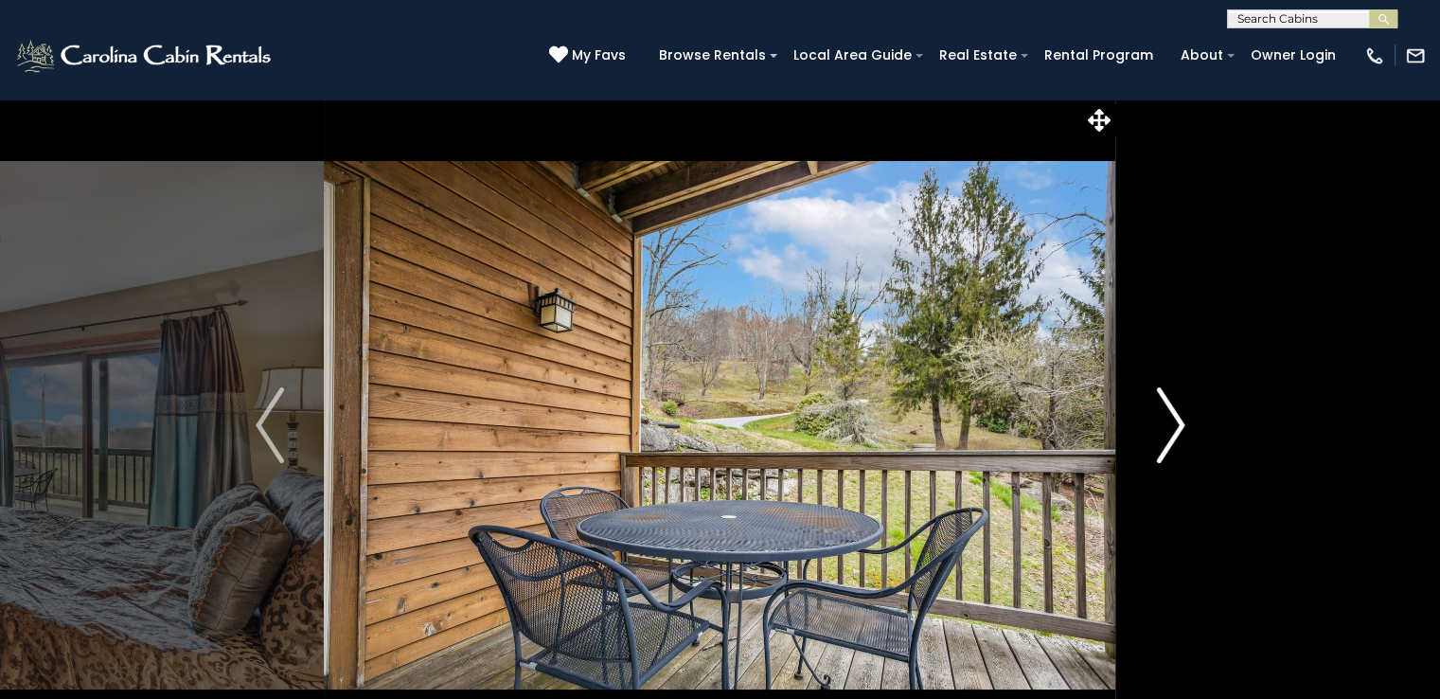
click at [1170, 421] on img "Next" at bounding box center [1170, 425] width 28 height 76
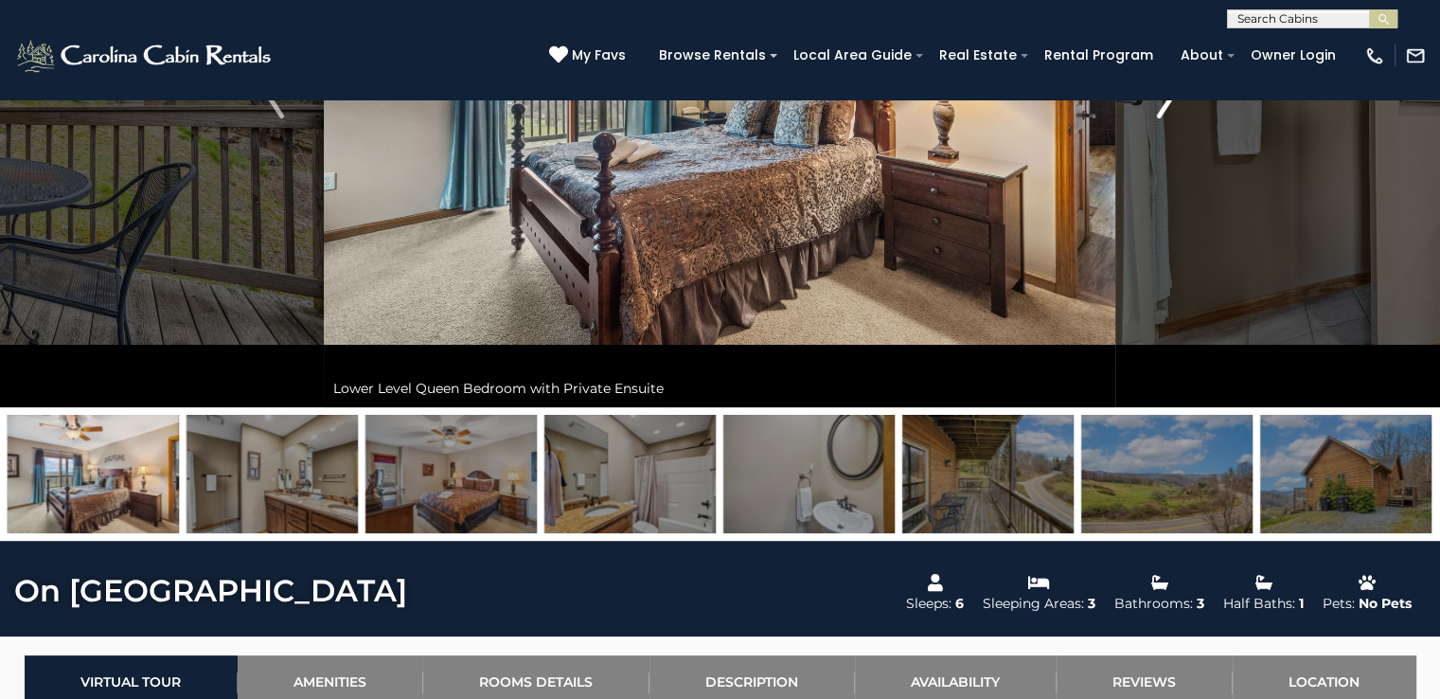
scroll to position [379, 0]
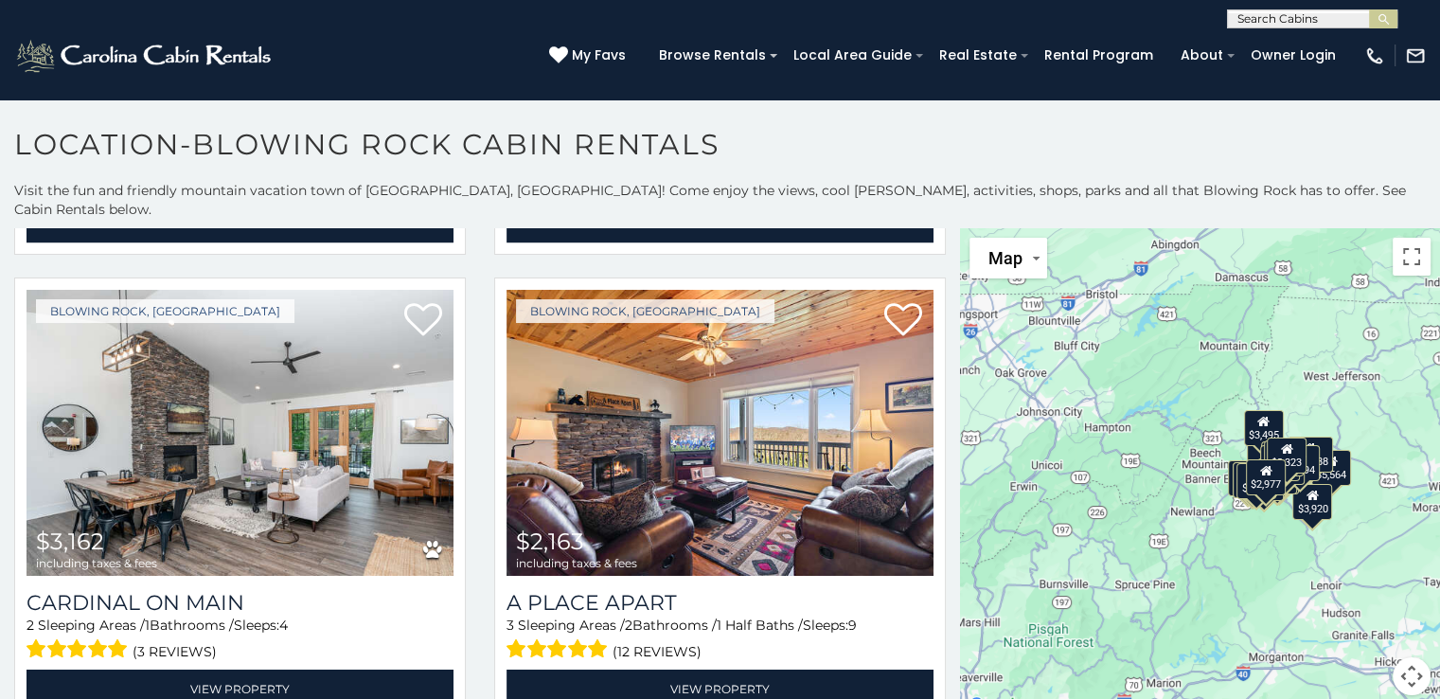
scroll to position [3272, 0]
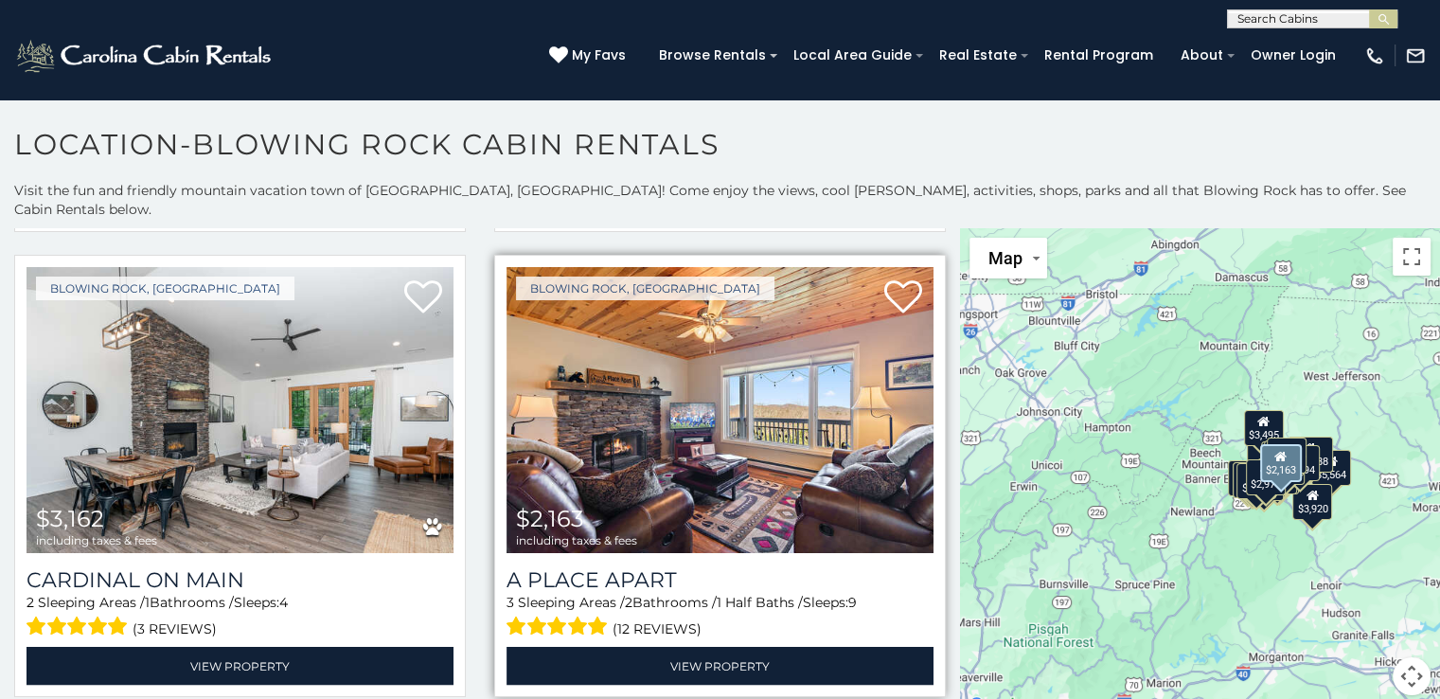
click at [644, 372] on img at bounding box center [719, 410] width 427 height 286
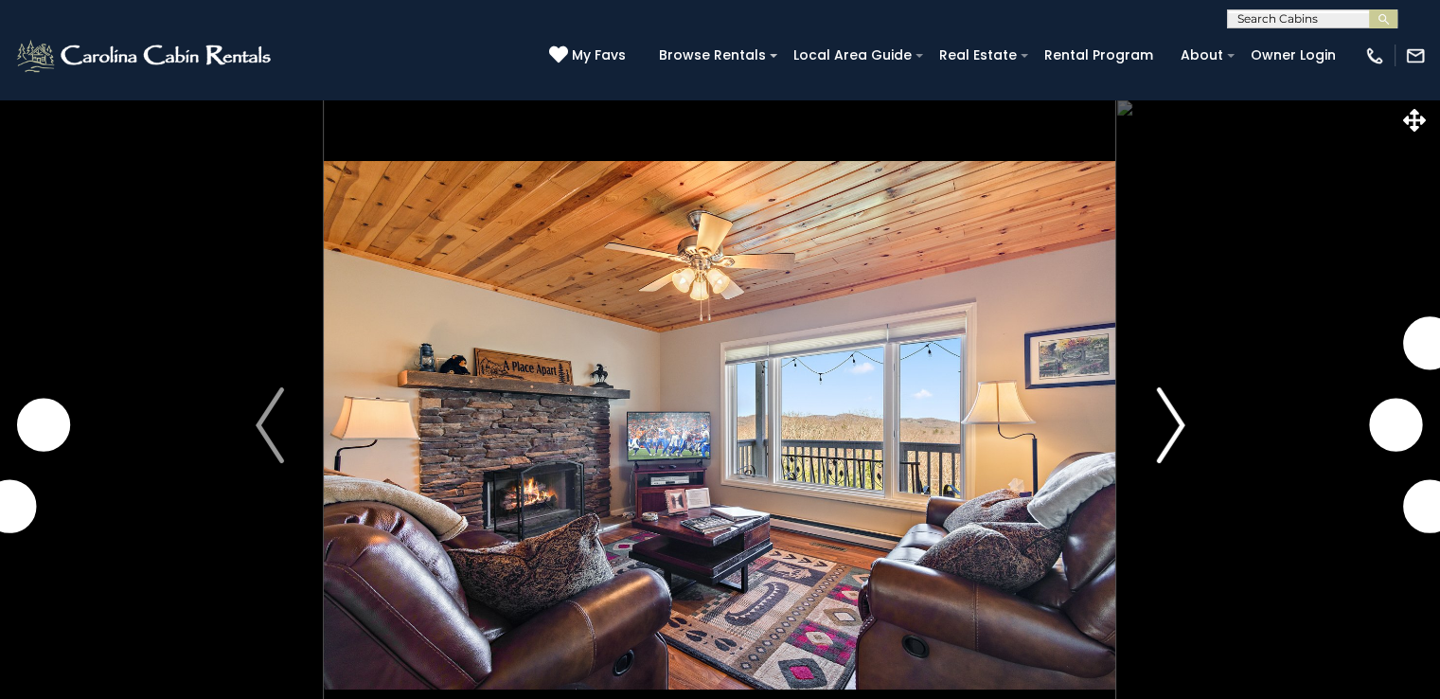
click at [1178, 431] on img "Next" at bounding box center [1170, 425] width 28 height 76
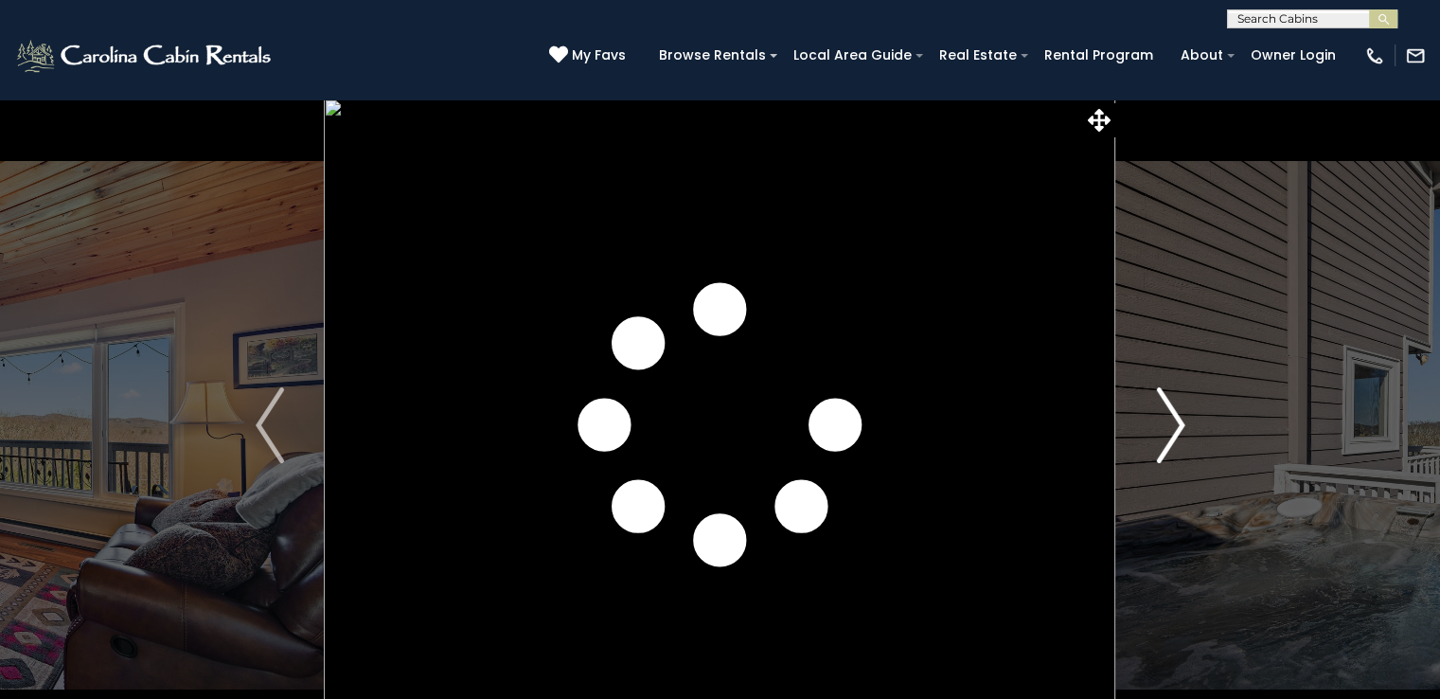
click at [1178, 431] on img "Next" at bounding box center [1170, 425] width 28 height 76
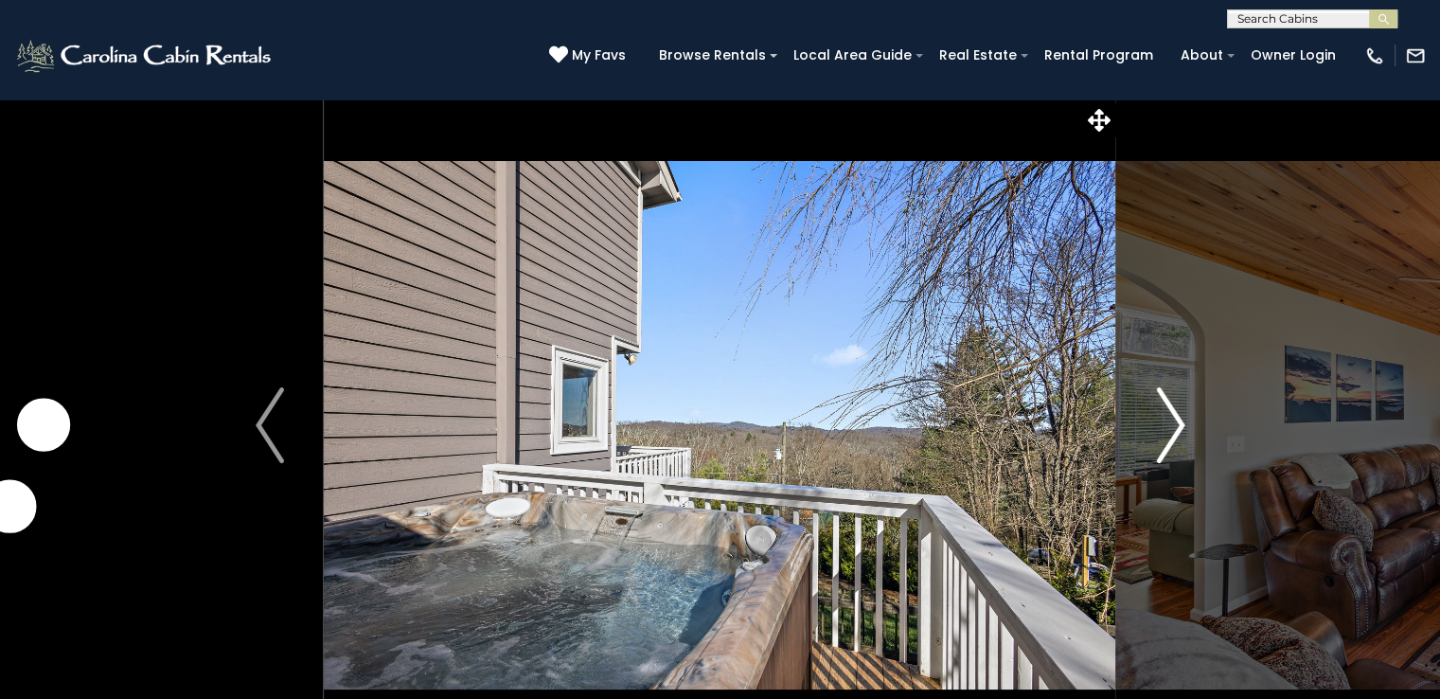
click at [1178, 431] on img "Next" at bounding box center [1170, 425] width 28 height 76
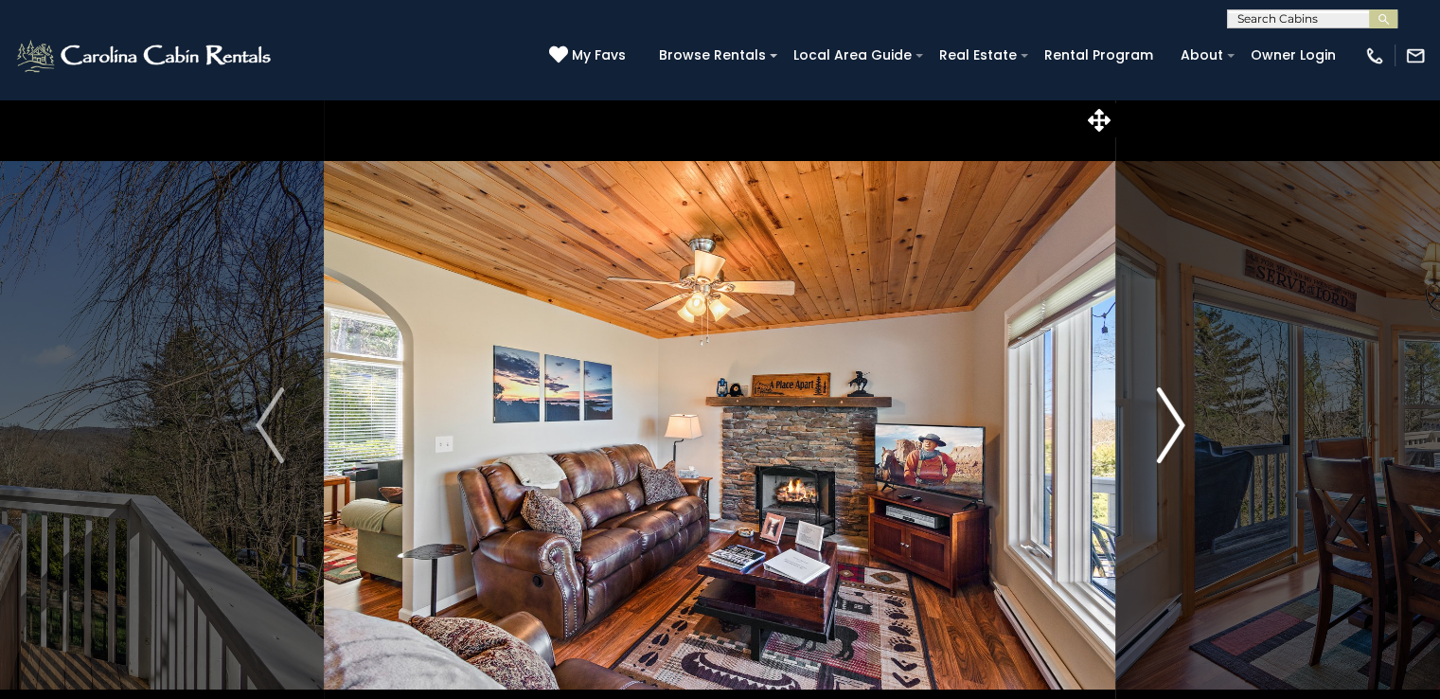
click at [1178, 431] on img "Next" at bounding box center [1170, 425] width 28 height 76
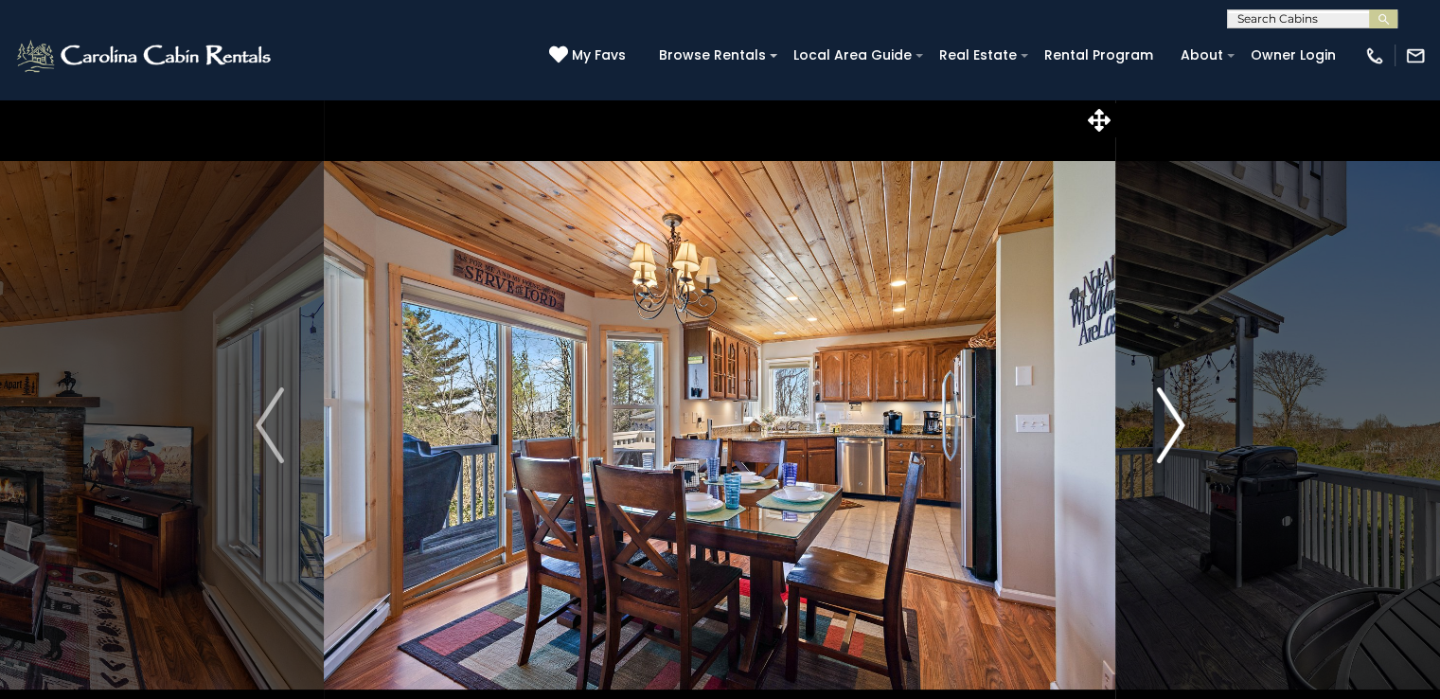
click at [1178, 431] on img "Next" at bounding box center [1170, 425] width 28 height 76
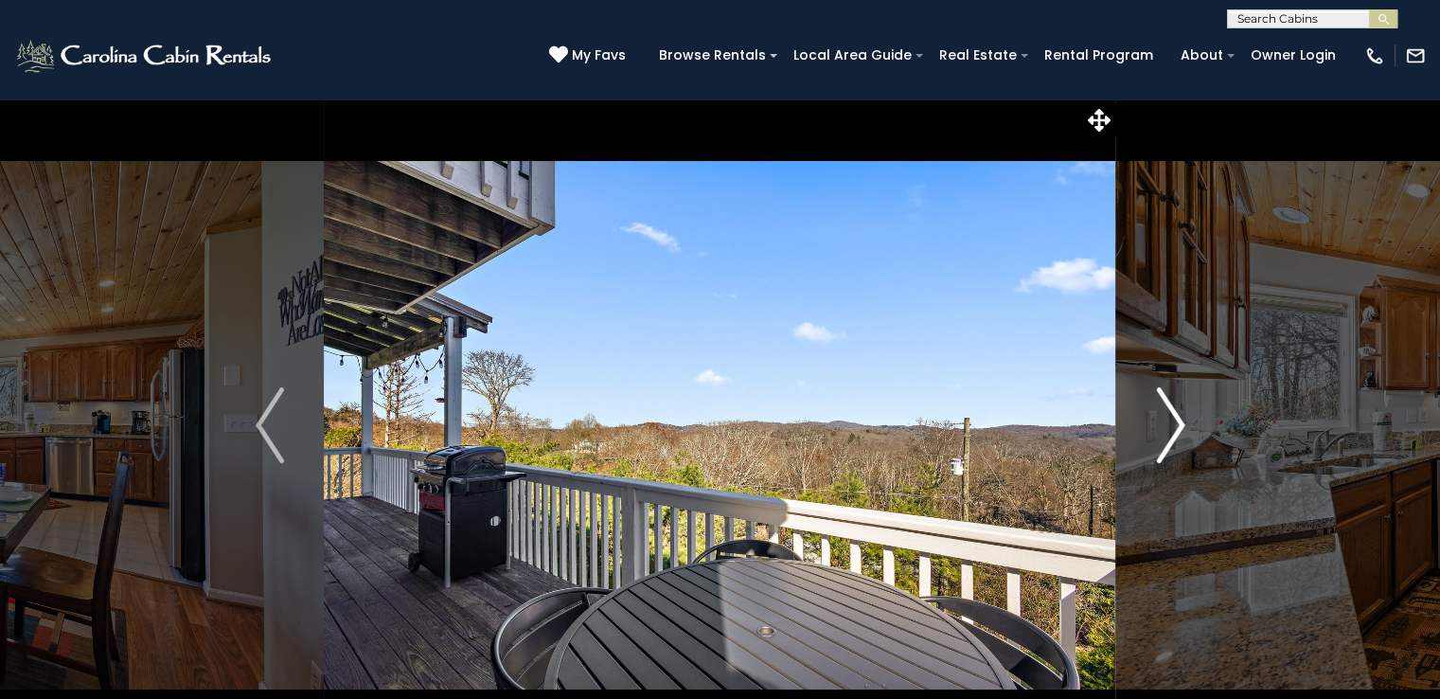
click at [1178, 431] on img "Next" at bounding box center [1170, 425] width 28 height 76
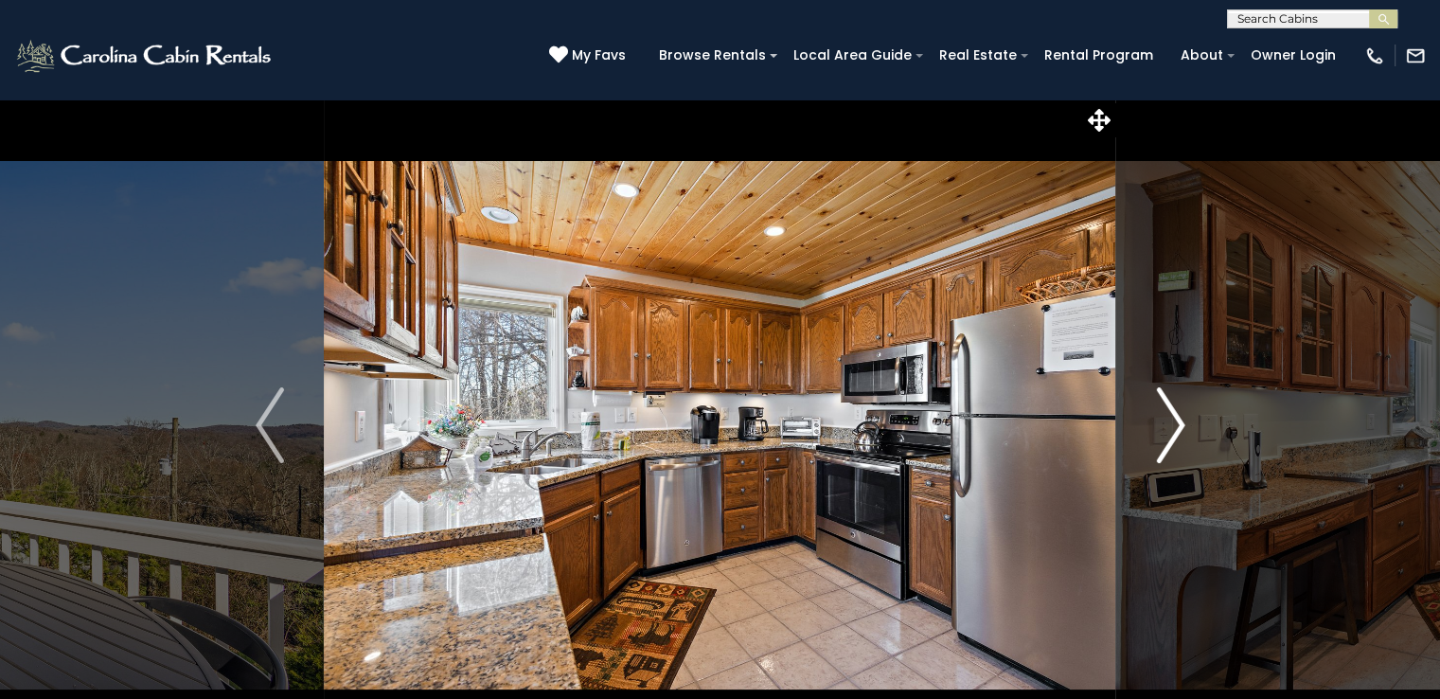
click at [1178, 431] on img "Next" at bounding box center [1170, 425] width 28 height 76
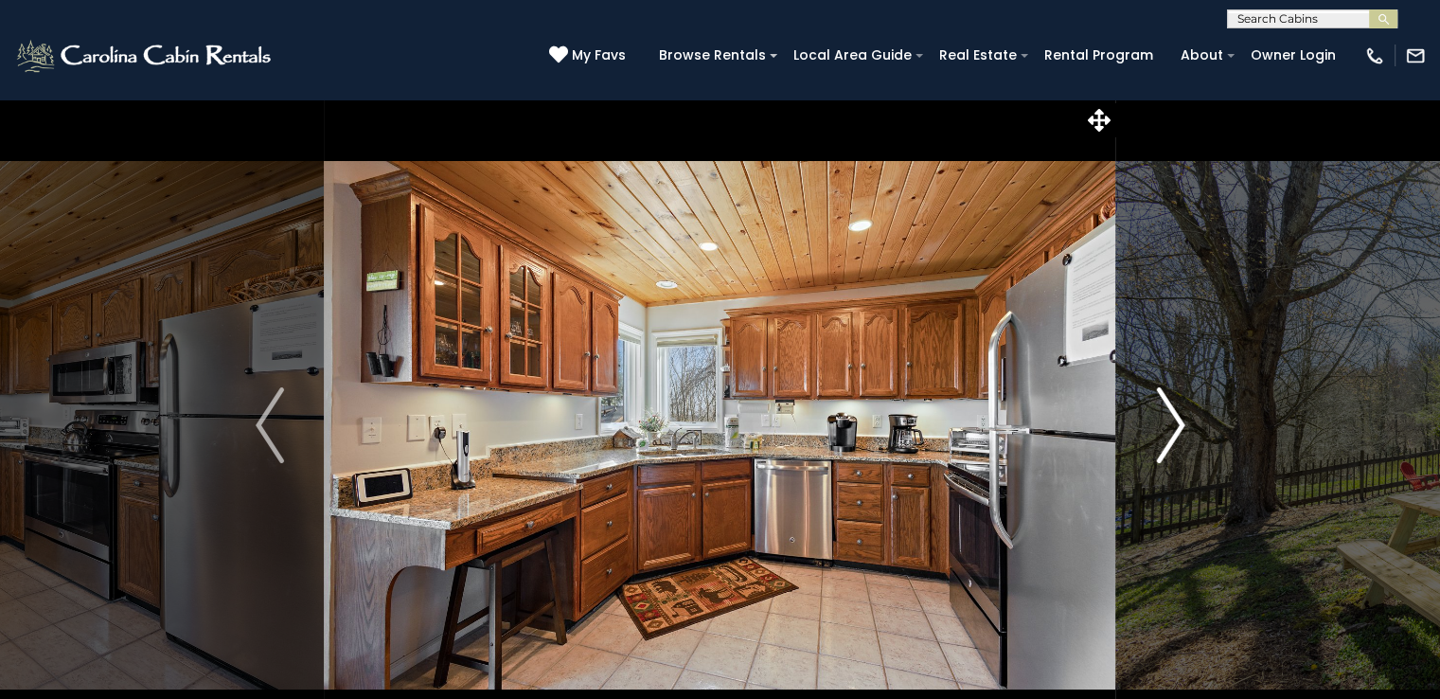
click at [1178, 431] on img "Next" at bounding box center [1170, 425] width 28 height 76
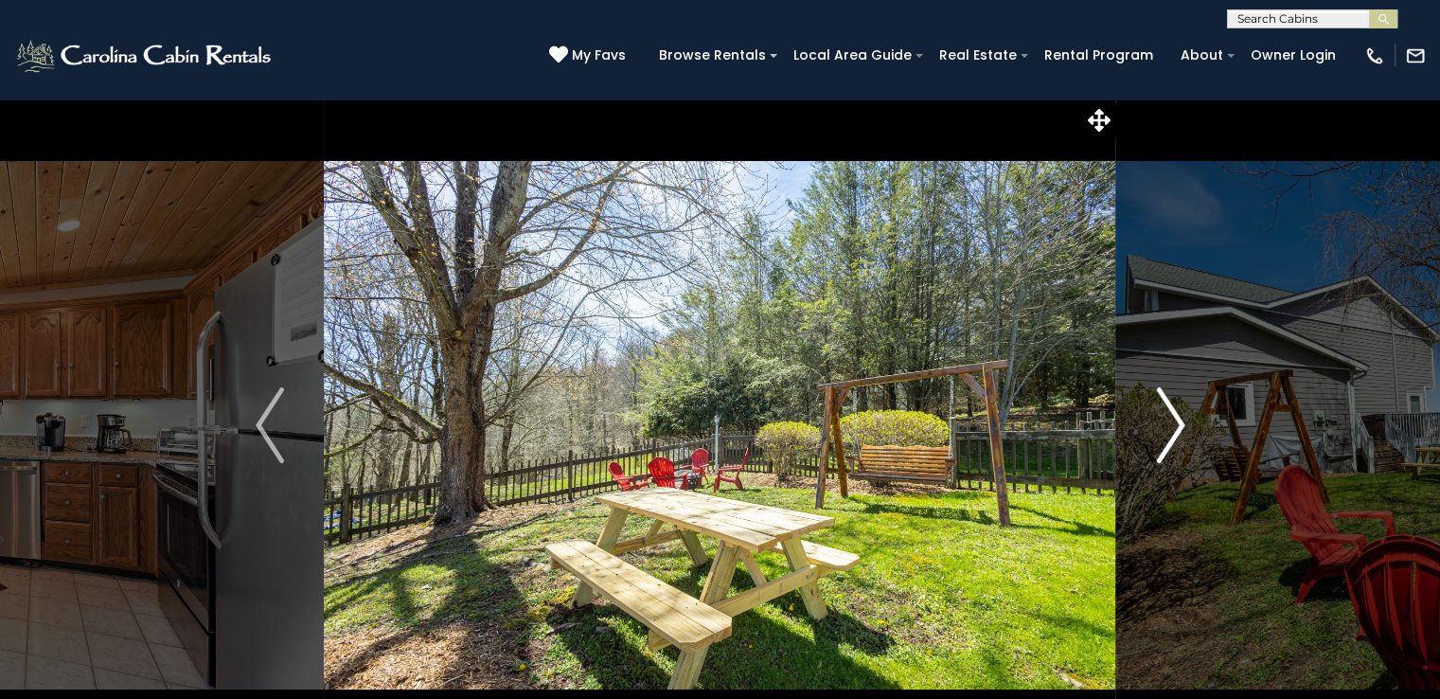
click at [1178, 431] on img "Next" at bounding box center [1170, 425] width 28 height 76
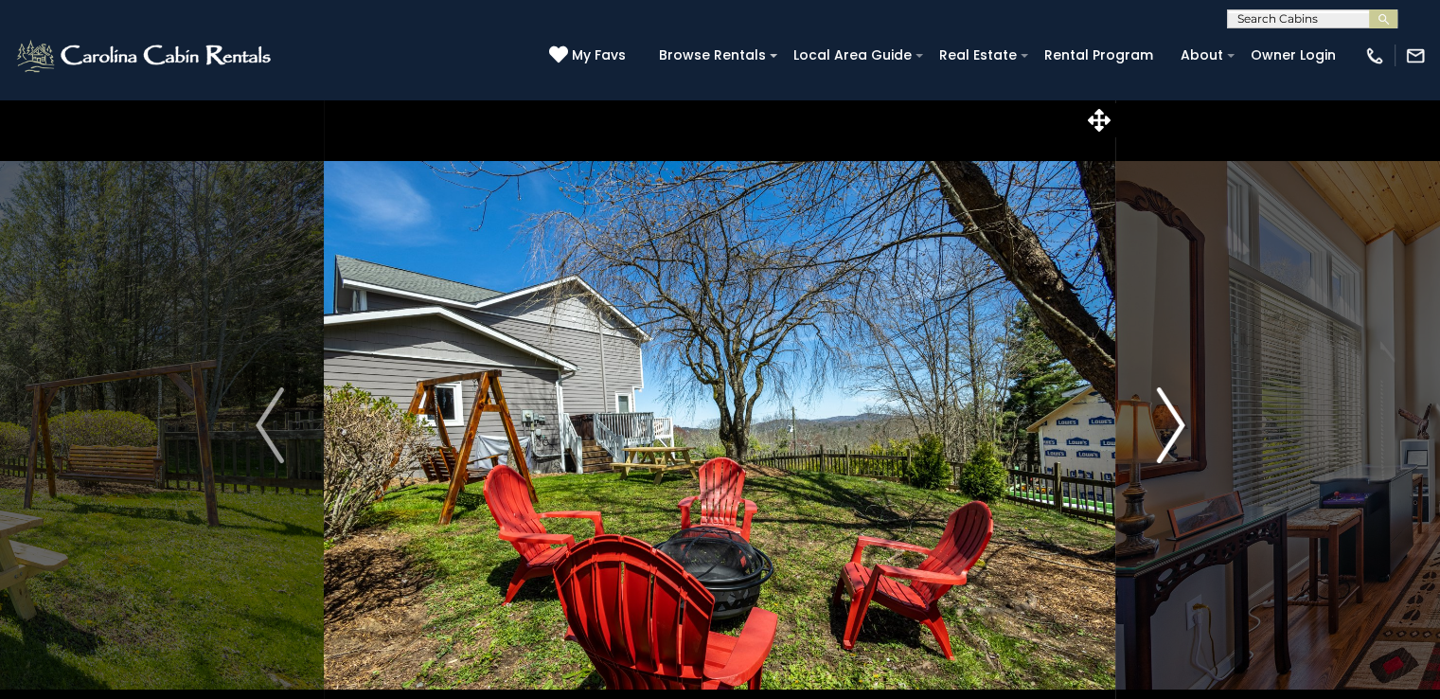
click at [1178, 431] on img "Next" at bounding box center [1170, 425] width 28 height 76
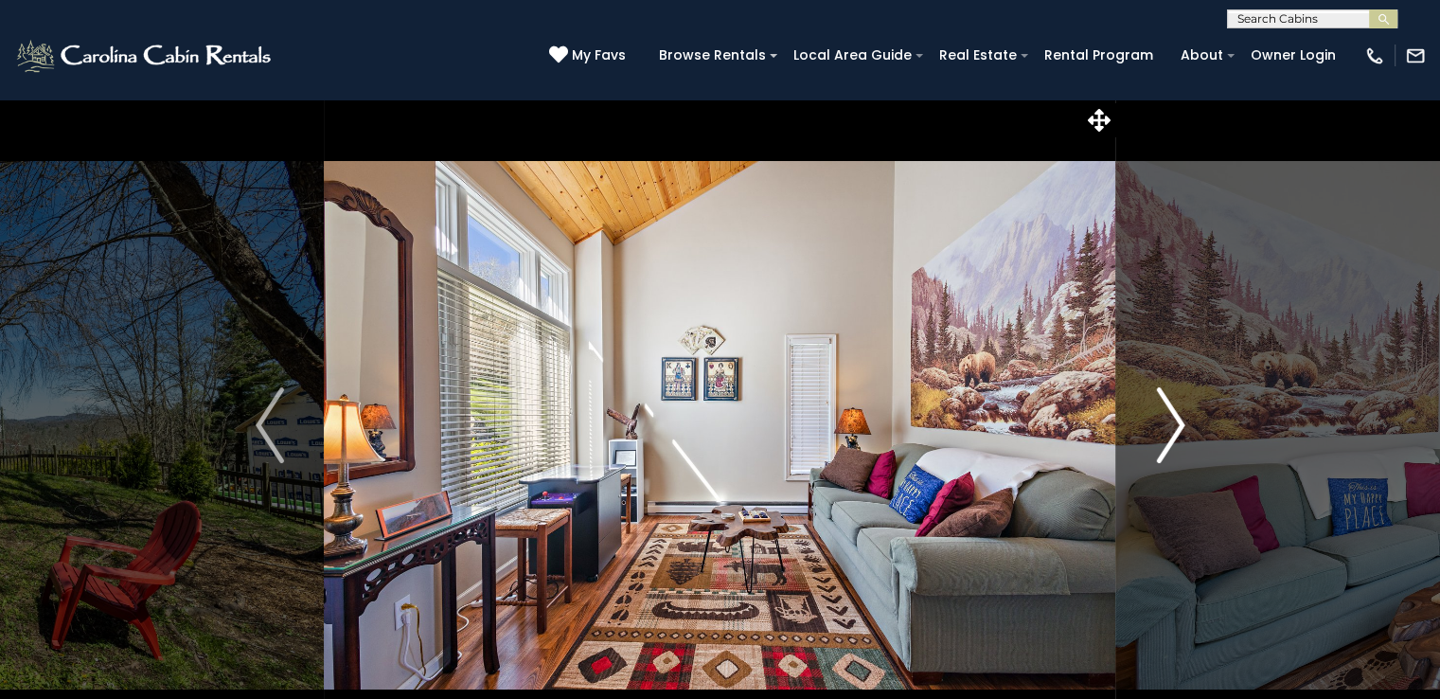
click at [1178, 431] on img "Next" at bounding box center [1170, 425] width 28 height 76
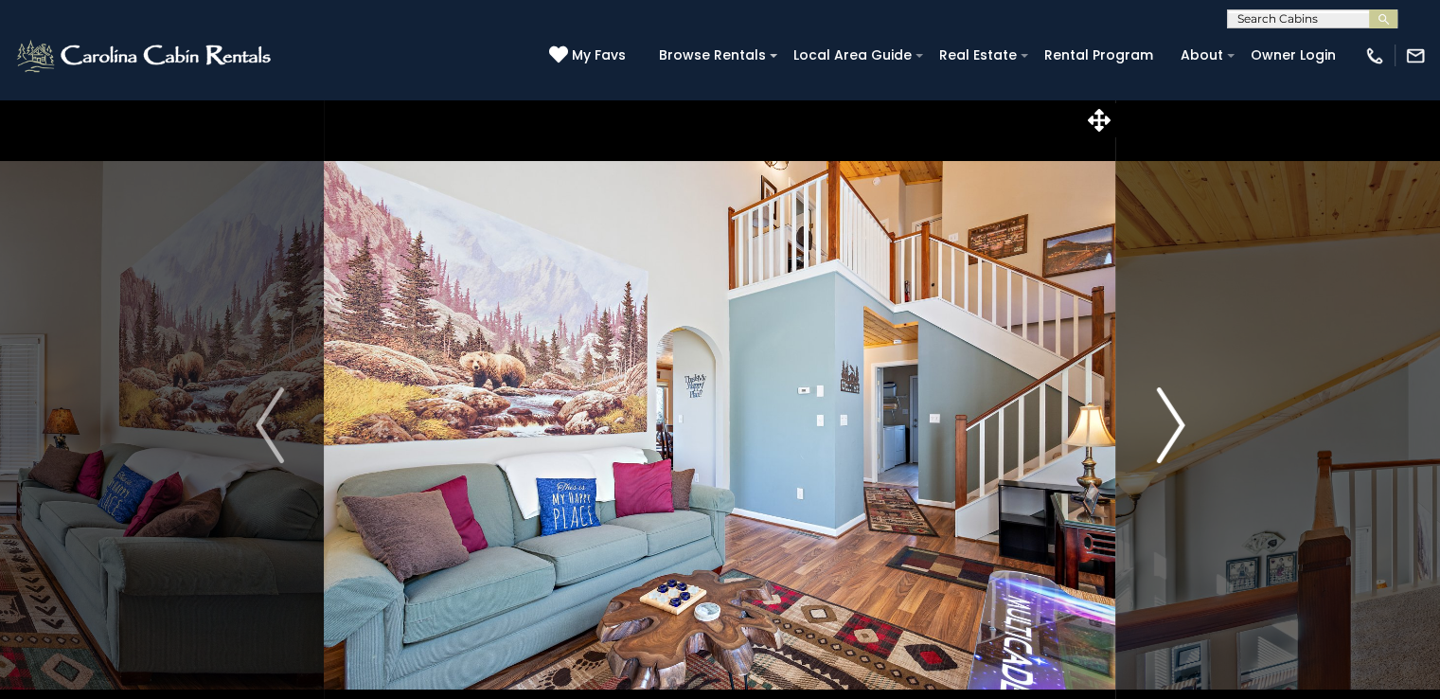
click at [1178, 431] on img "Next" at bounding box center [1170, 425] width 28 height 76
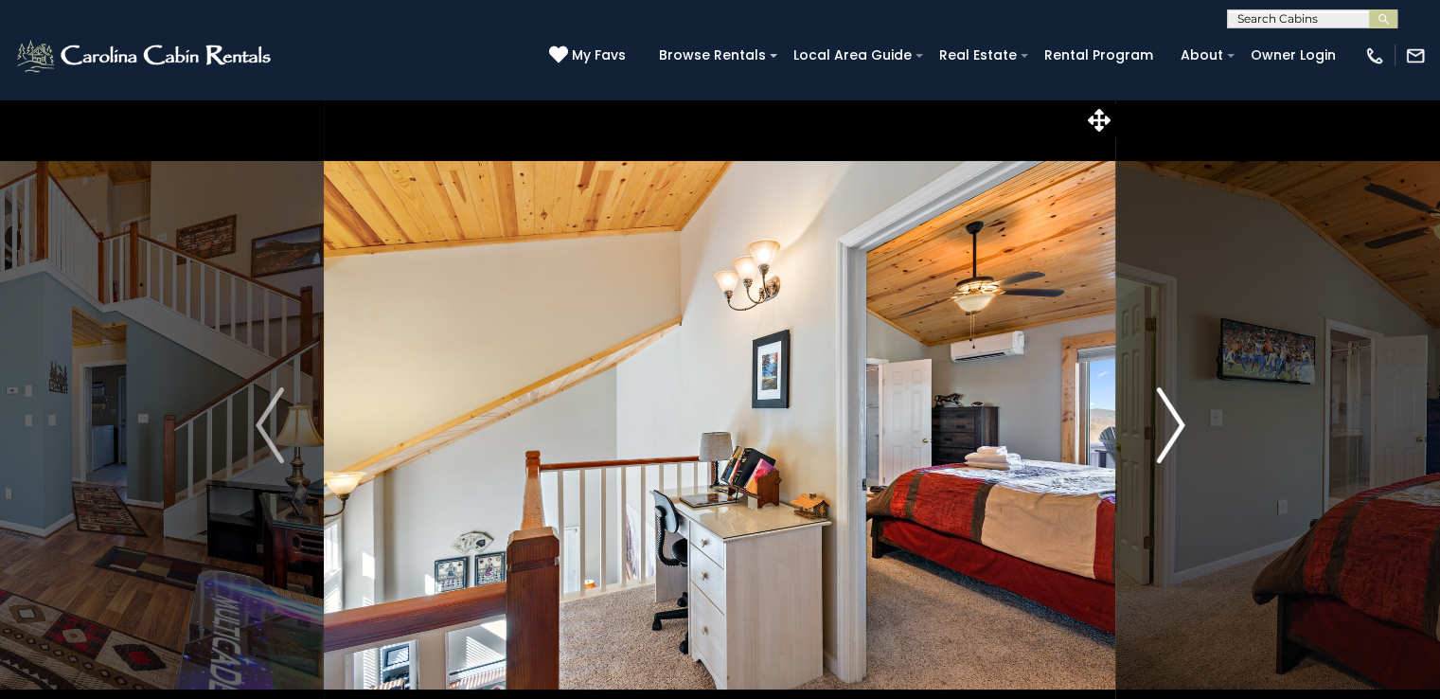
click at [1178, 431] on img "Next" at bounding box center [1170, 425] width 28 height 76
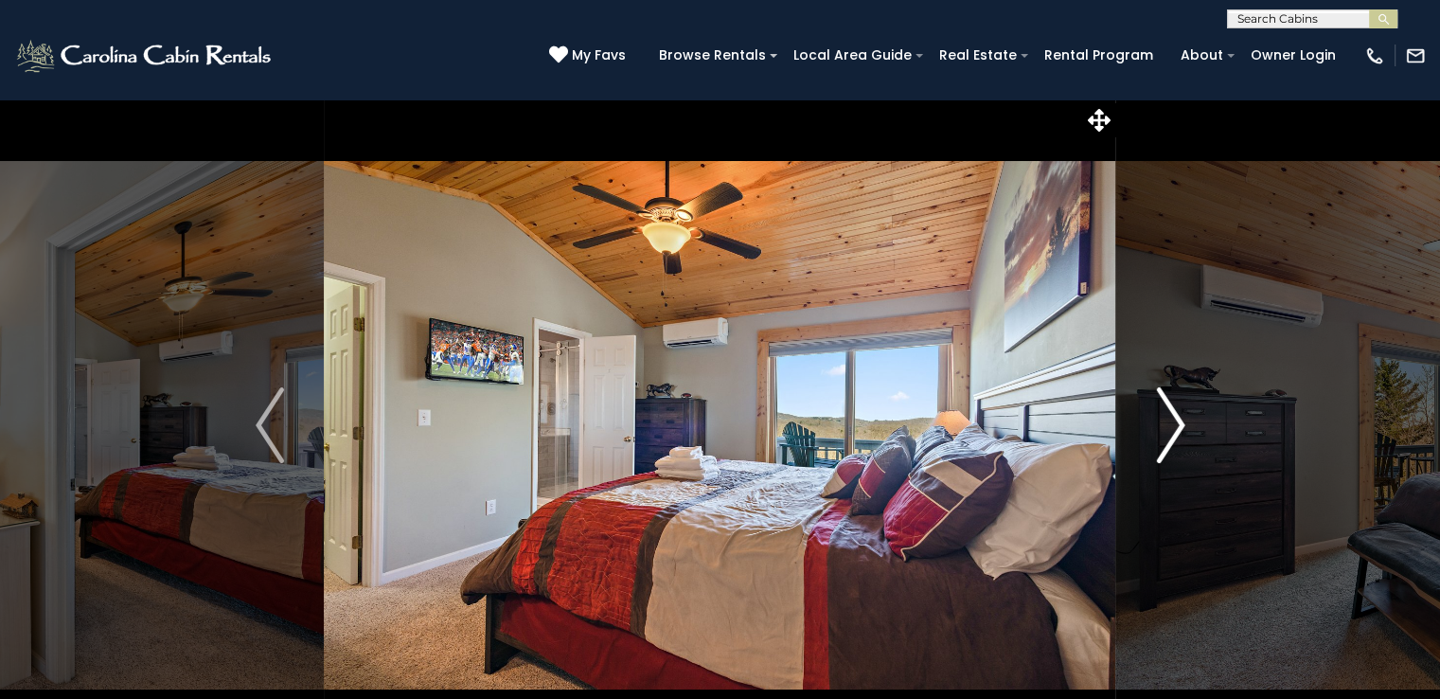
click at [1178, 431] on img "Next" at bounding box center [1170, 425] width 28 height 76
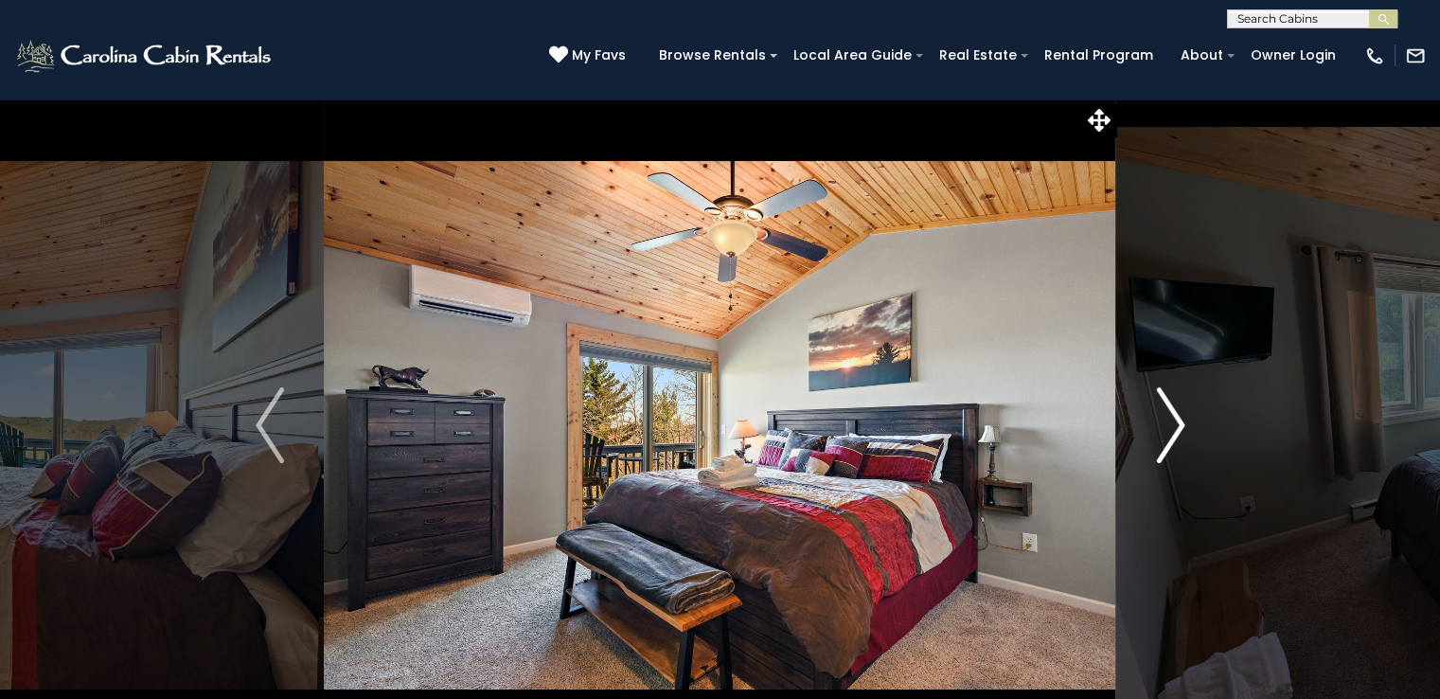
click at [1178, 431] on img "Next" at bounding box center [1170, 425] width 28 height 76
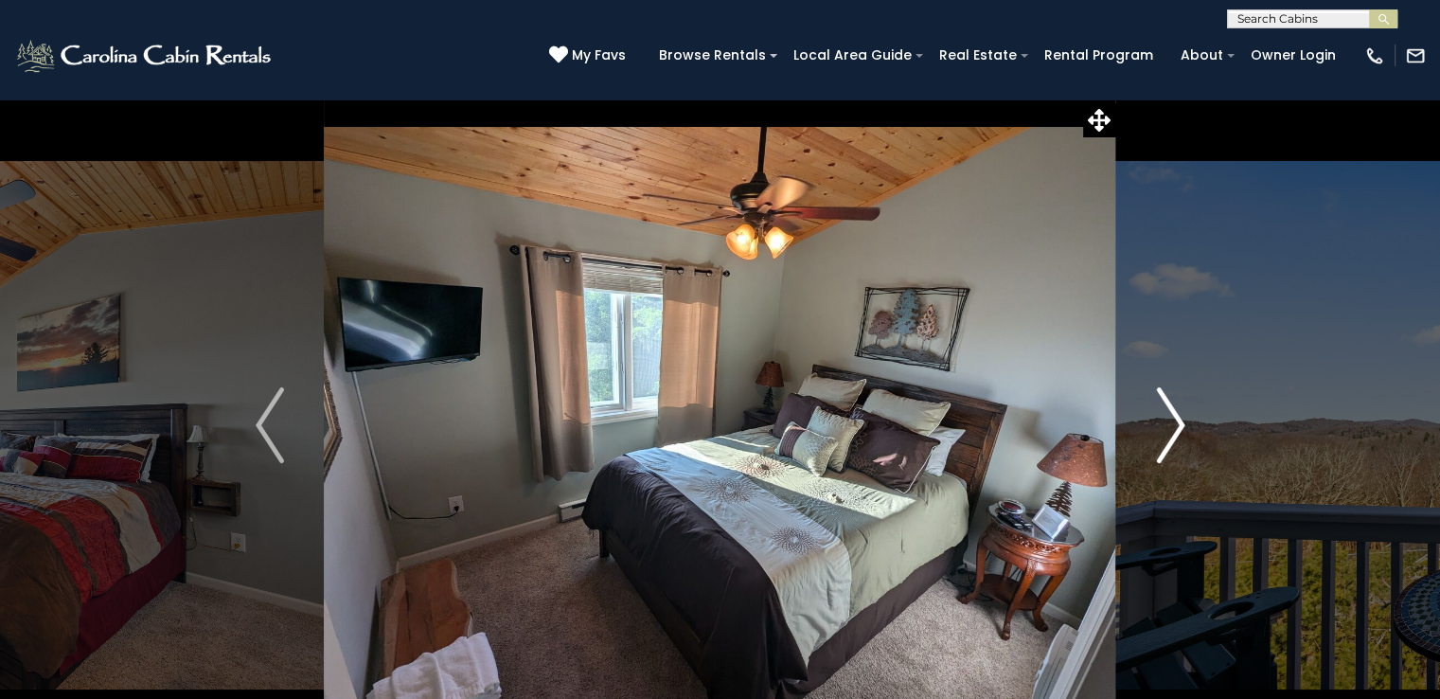
click at [1178, 431] on img "Next" at bounding box center [1170, 425] width 28 height 76
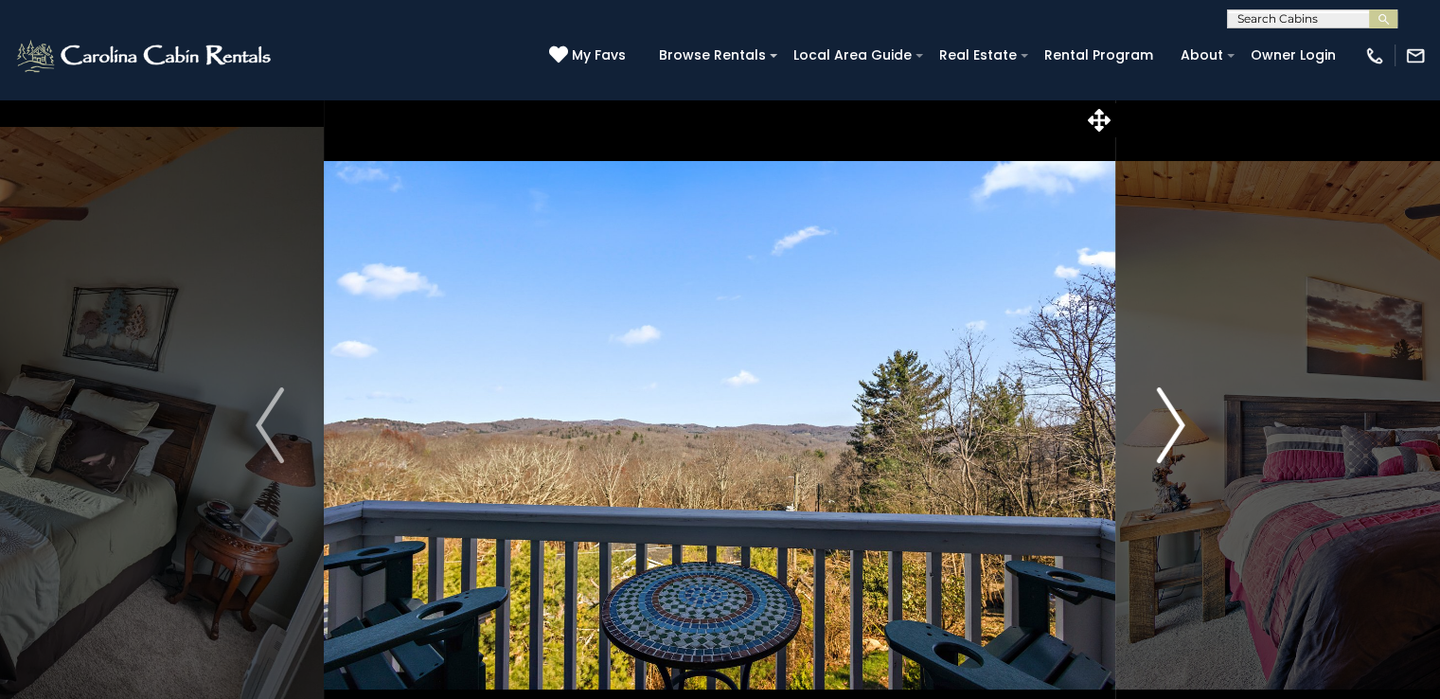
click at [1178, 431] on img "Next" at bounding box center [1170, 425] width 28 height 76
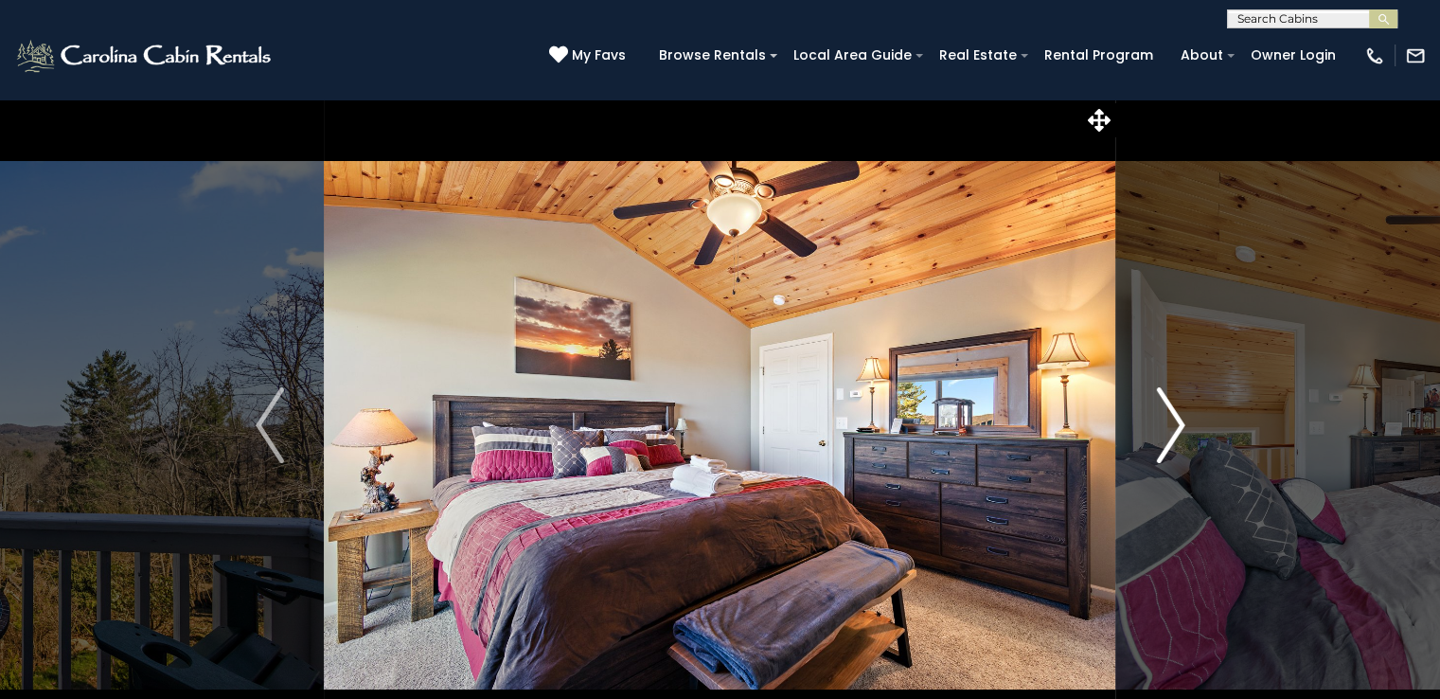
click at [1178, 431] on img "Next" at bounding box center [1170, 425] width 28 height 76
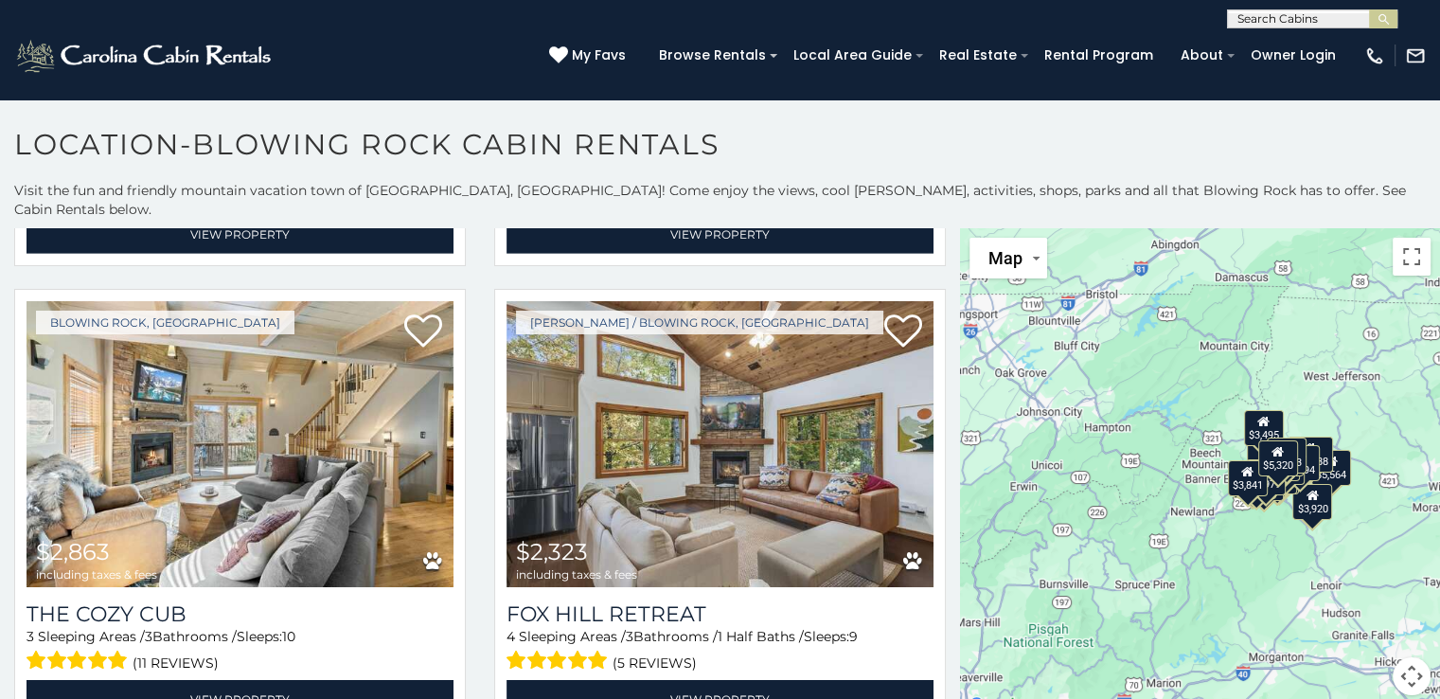
scroll to position [6040, 0]
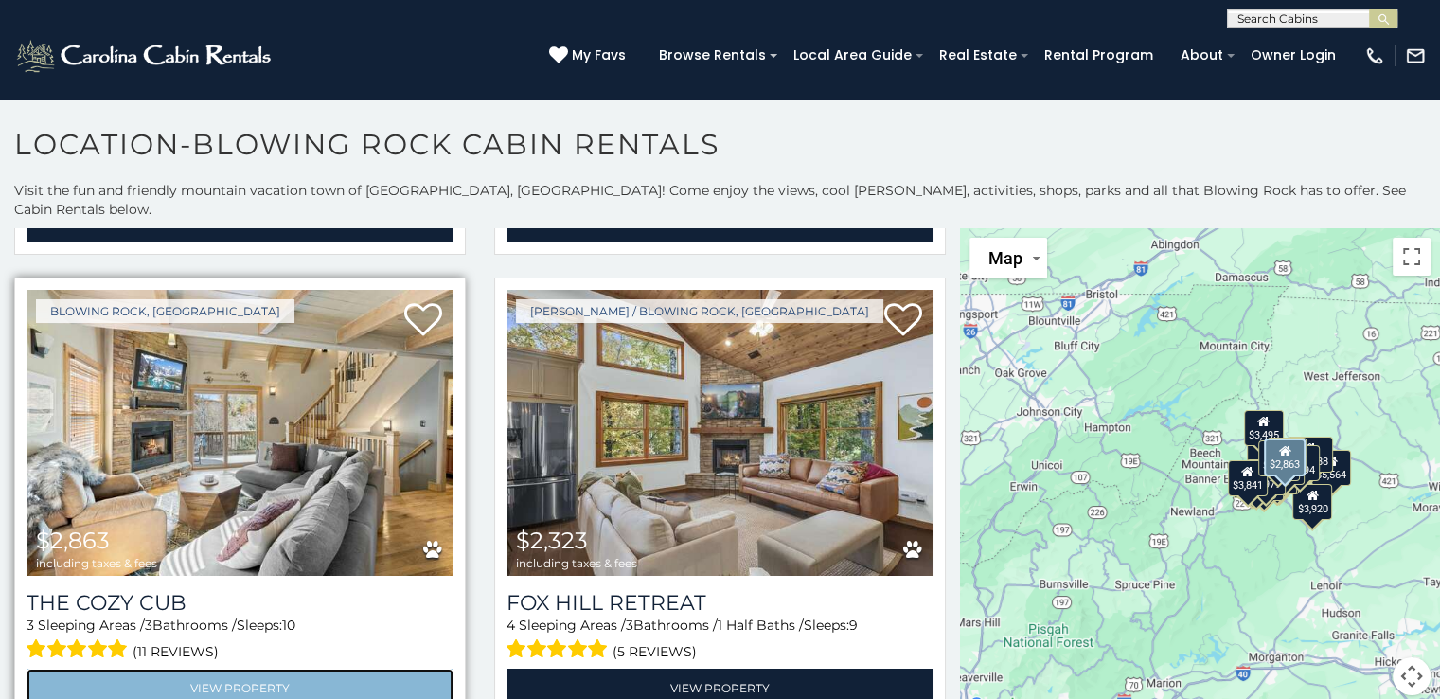
click at [303, 668] on link "View Property" at bounding box center [240, 687] width 427 height 39
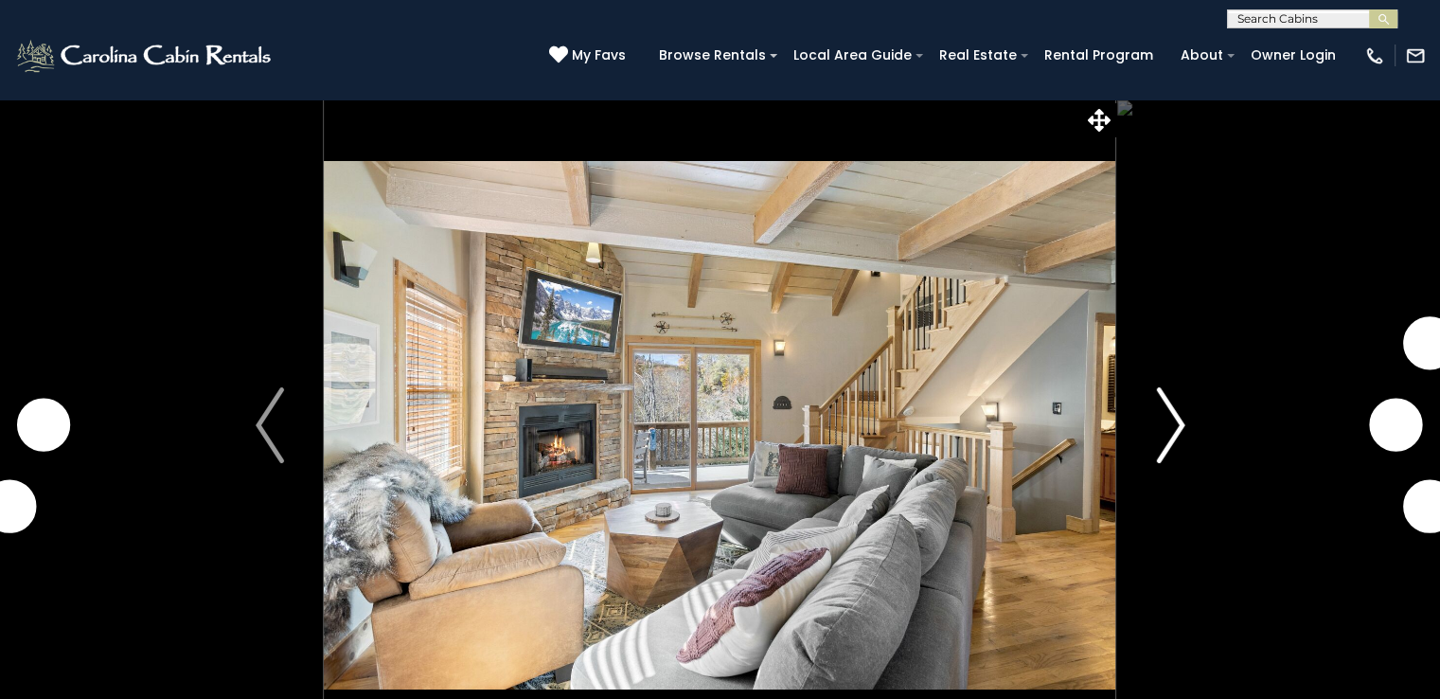
click at [1180, 423] on img "Next" at bounding box center [1170, 425] width 28 height 76
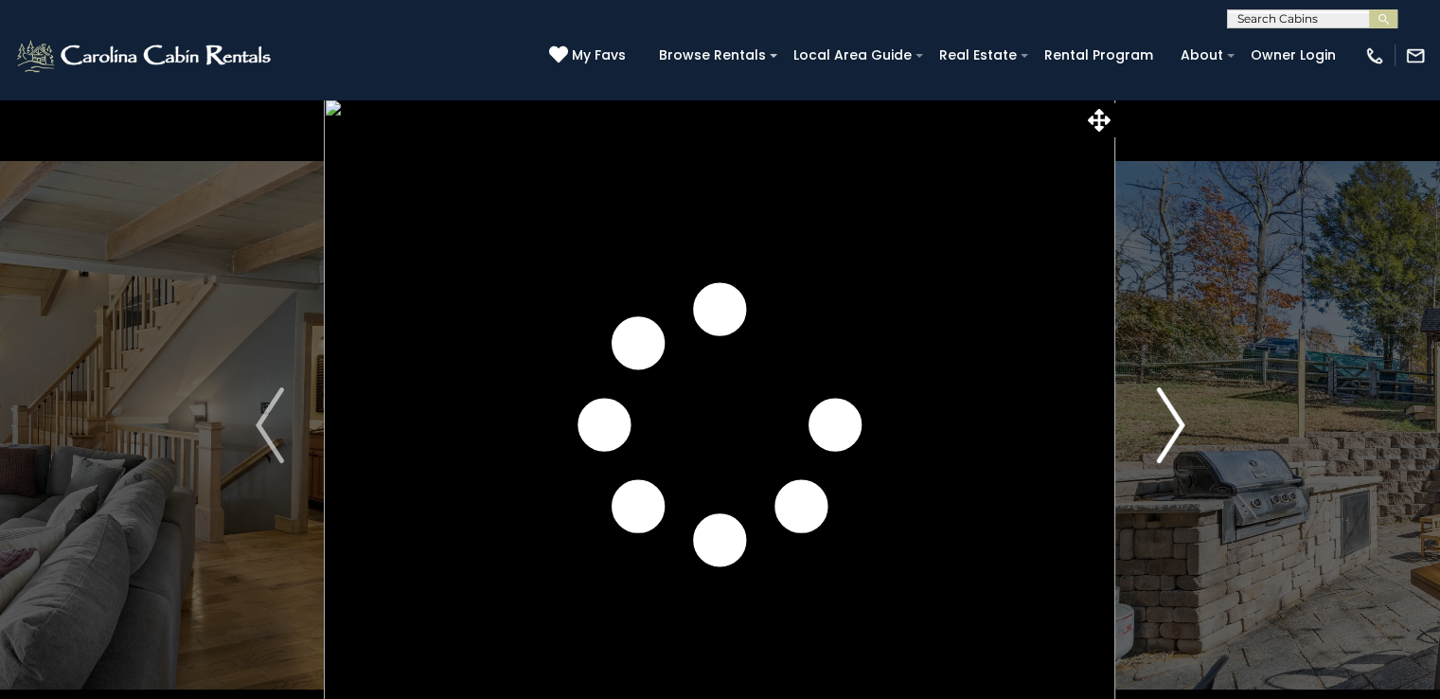
click at [1180, 423] on img "Next" at bounding box center [1170, 425] width 28 height 76
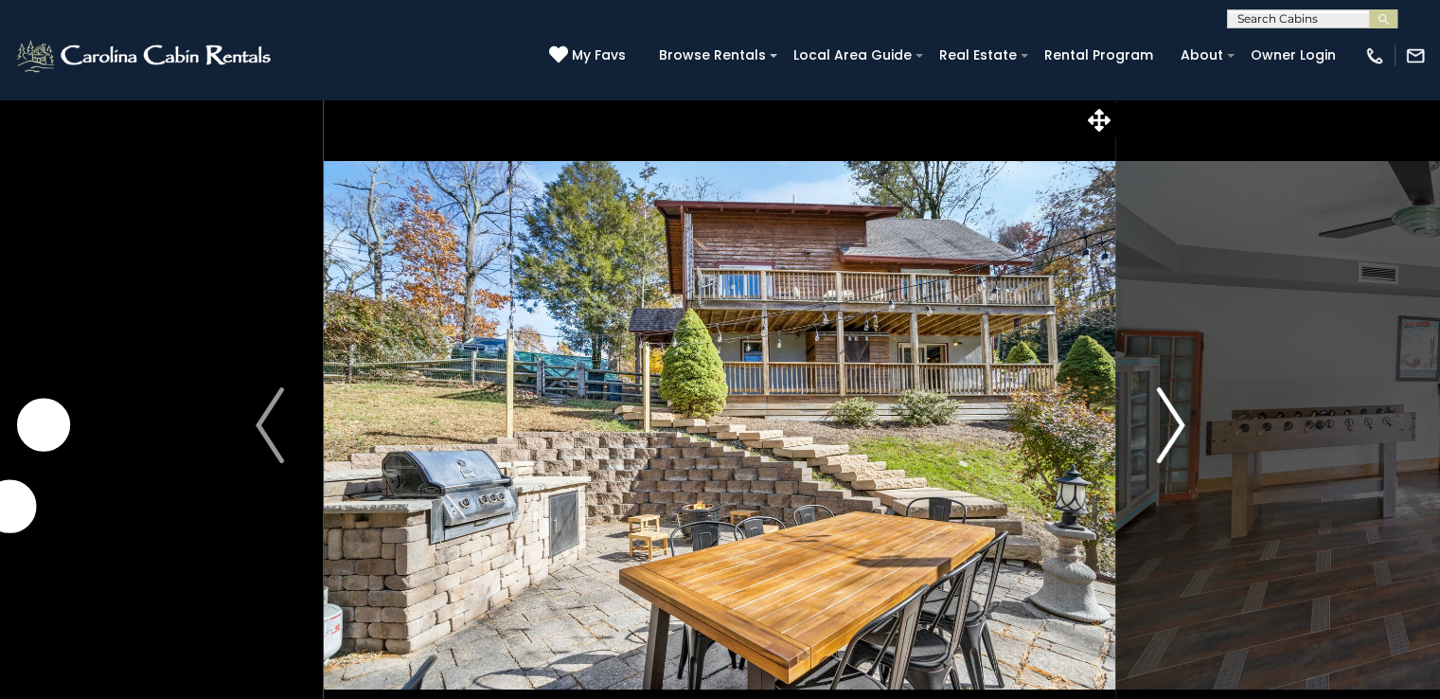
click at [1169, 425] on img "Next" at bounding box center [1170, 425] width 28 height 76
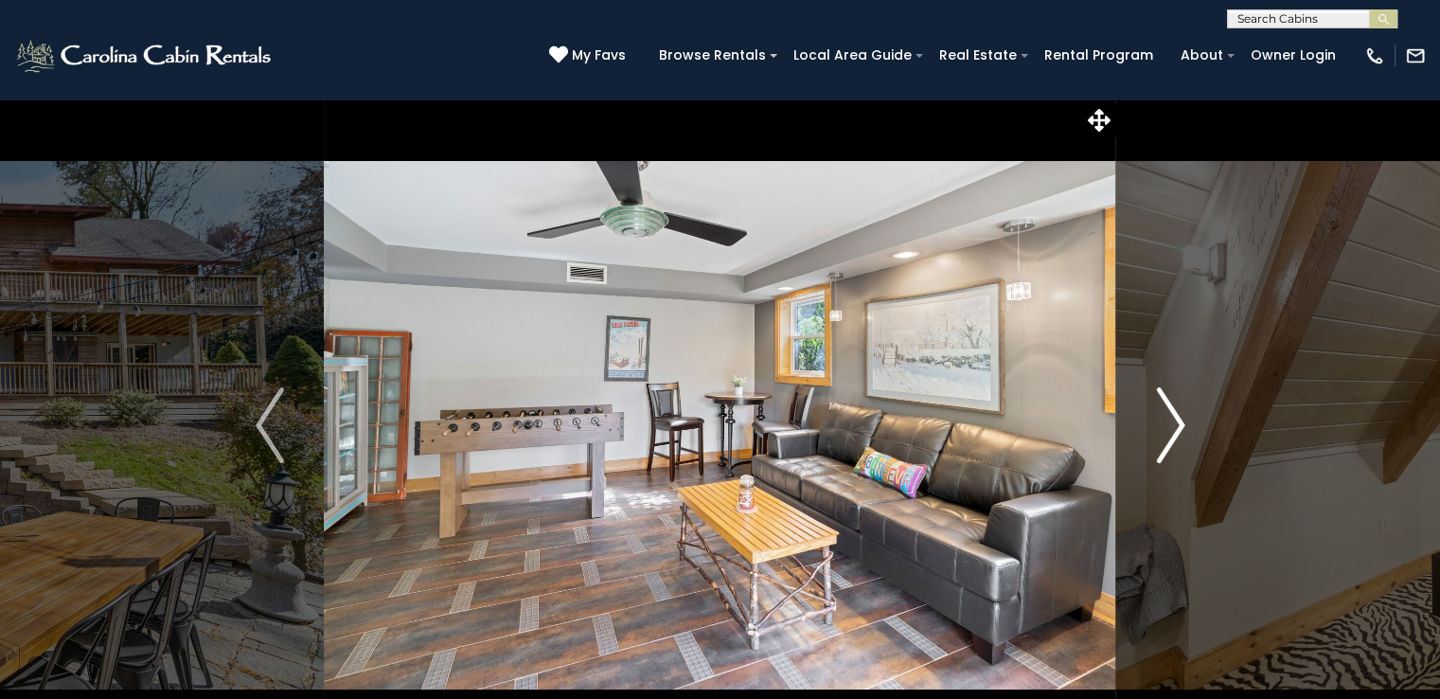
click at [1169, 425] on img "Next" at bounding box center [1170, 425] width 28 height 76
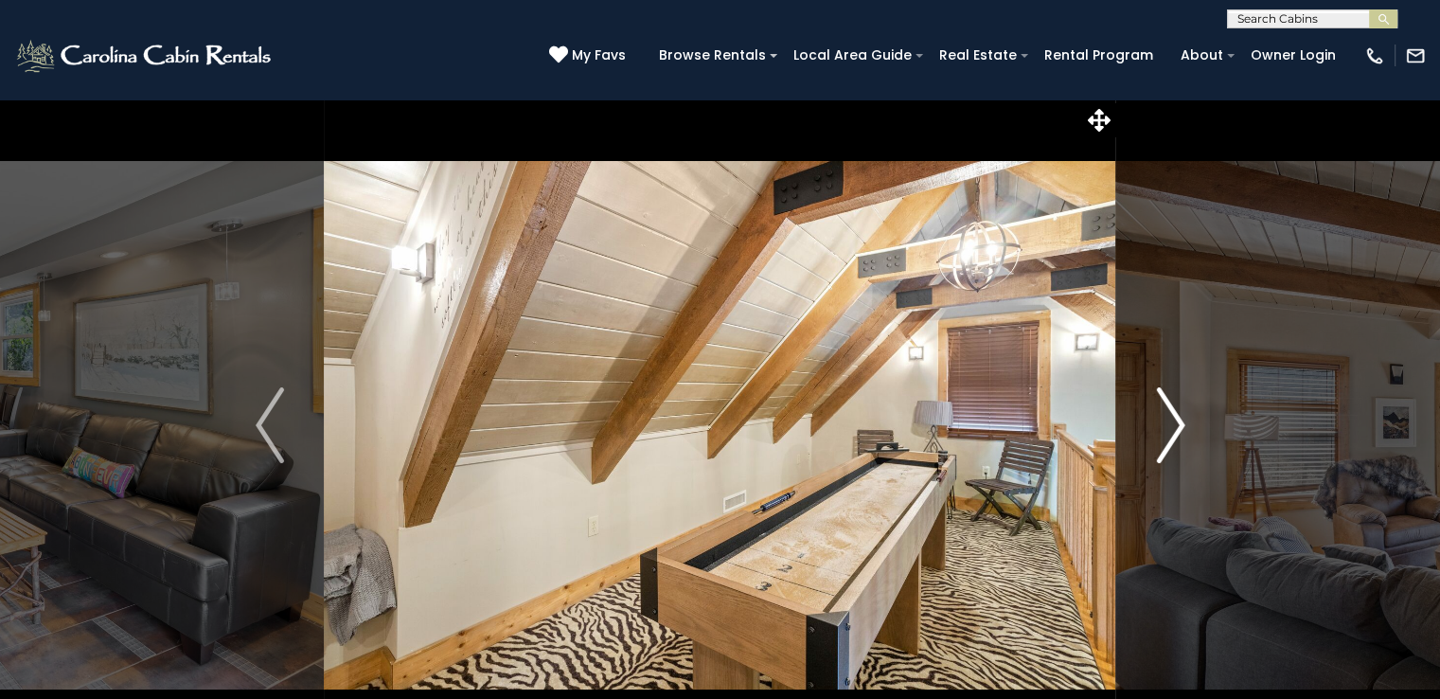
click at [1169, 425] on img "Next" at bounding box center [1170, 425] width 28 height 76
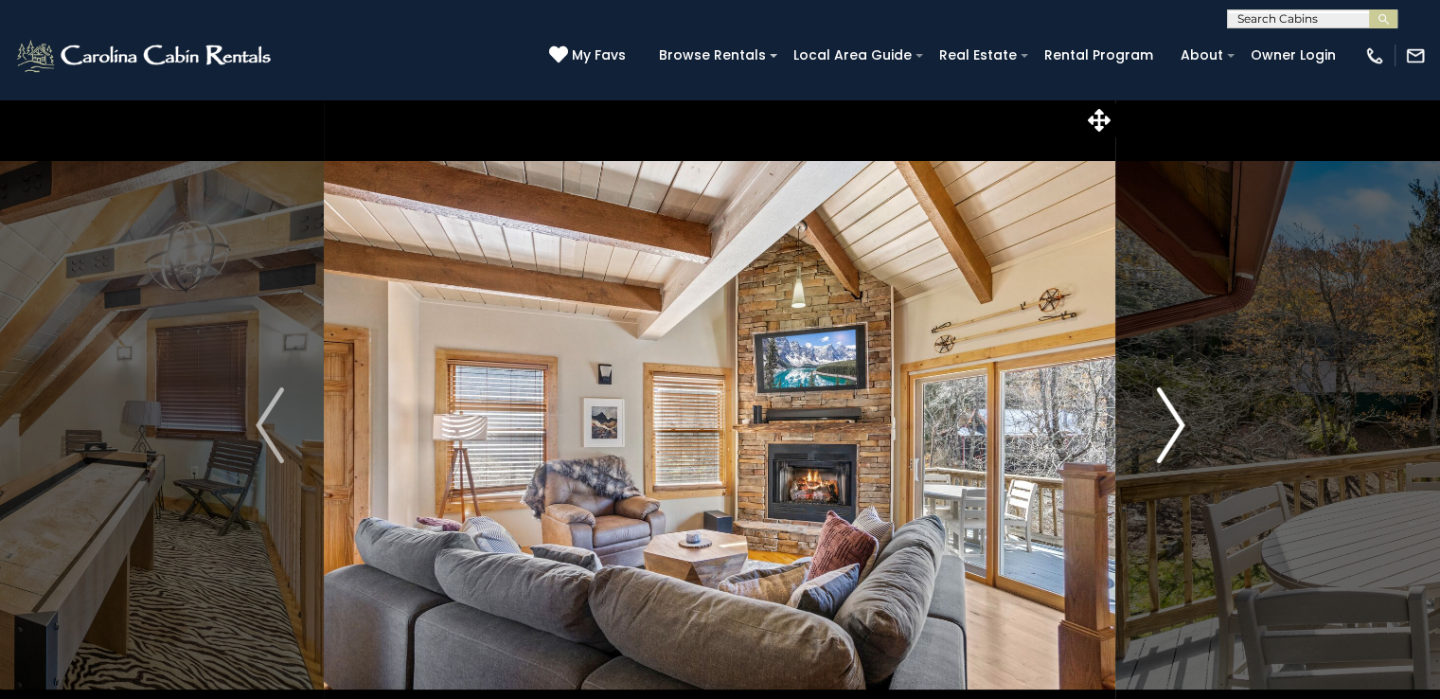
click at [1169, 425] on img "Next" at bounding box center [1170, 425] width 28 height 76
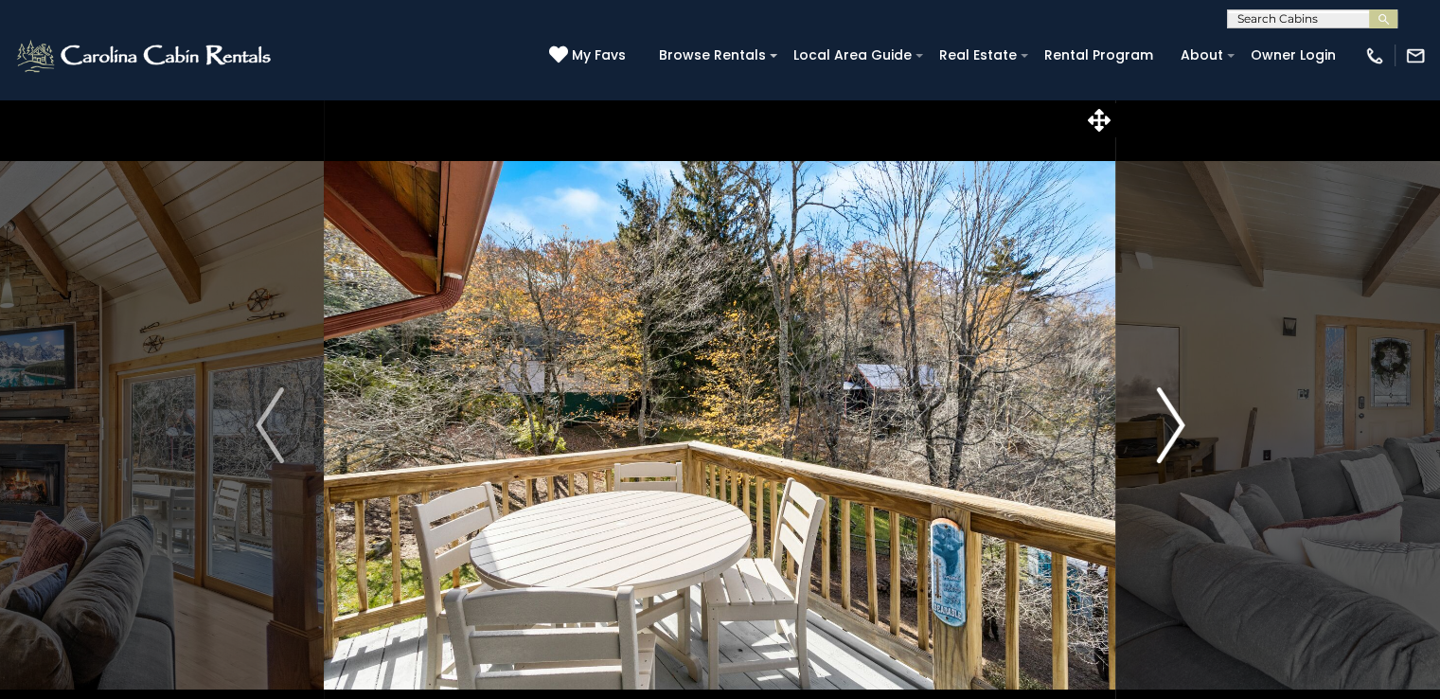
click at [1169, 425] on img "Next" at bounding box center [1170, 425] width 28 height 76
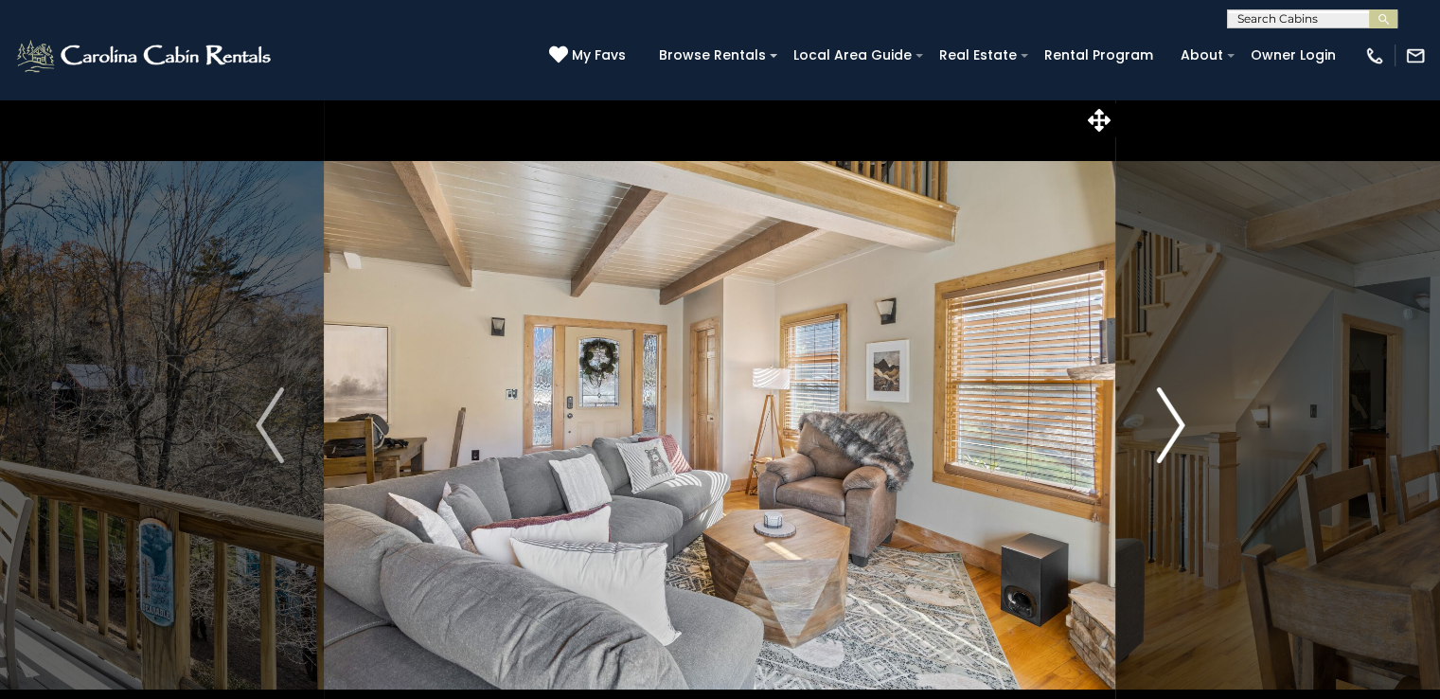
click at [1169, 425] on img "Next" at bounding box center [1170, 425] width 28 height 76
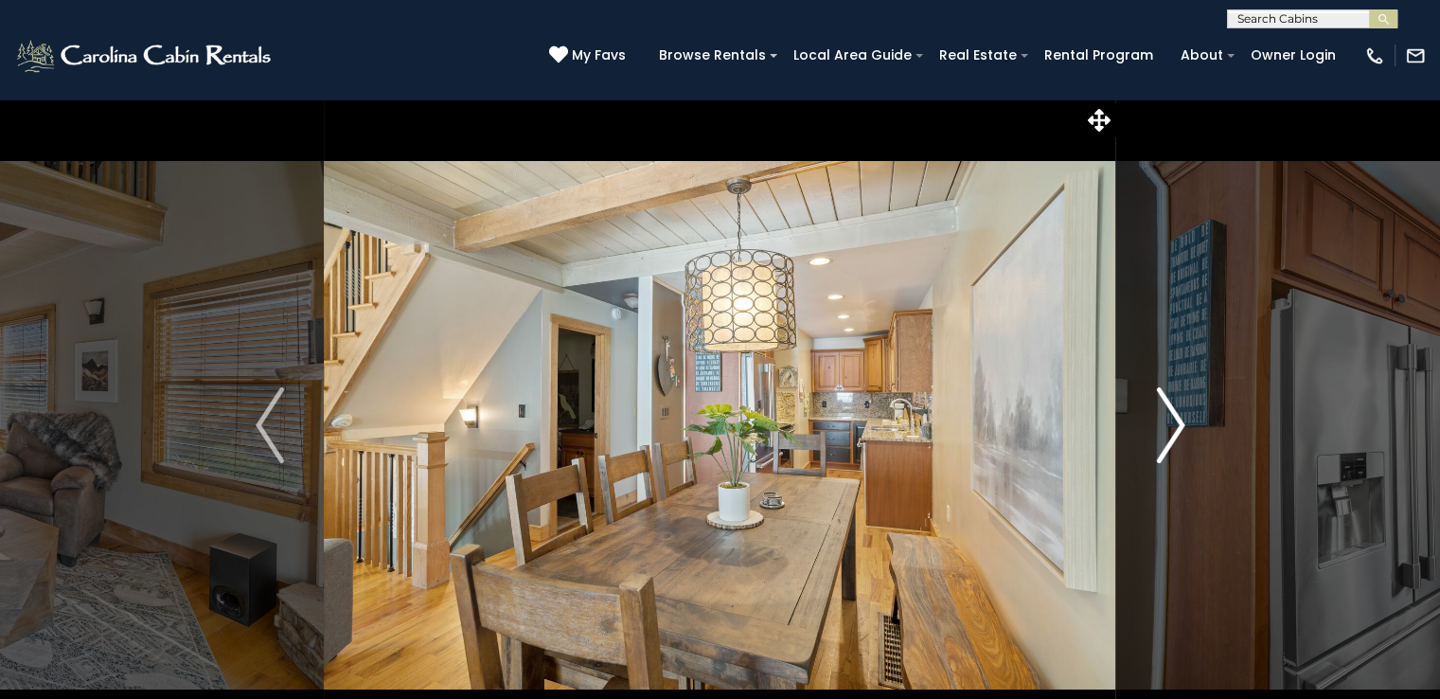
click at [1169, 425] on img "Next" at bounding box center [1170, 425] width 28 height 76
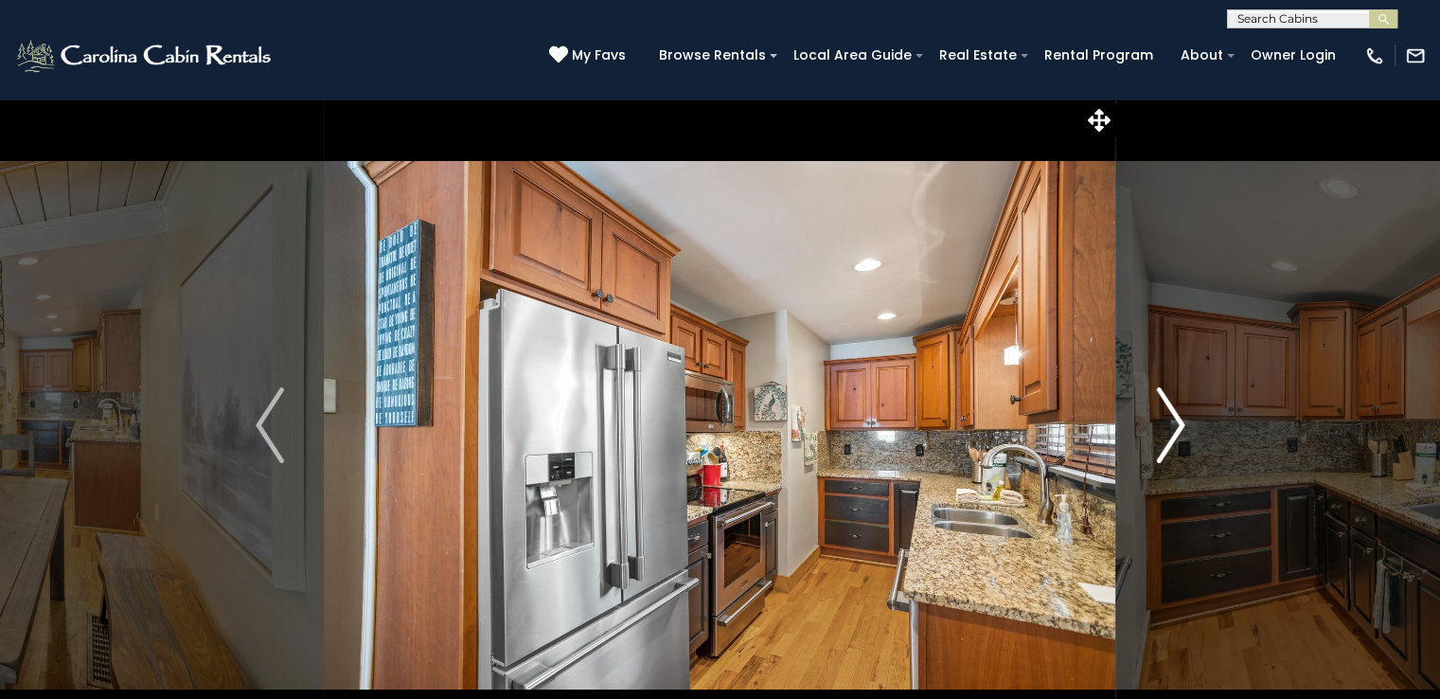
click at [1169, 425] on img "Next" at bounding box center [1170, 425] width 28 height 76
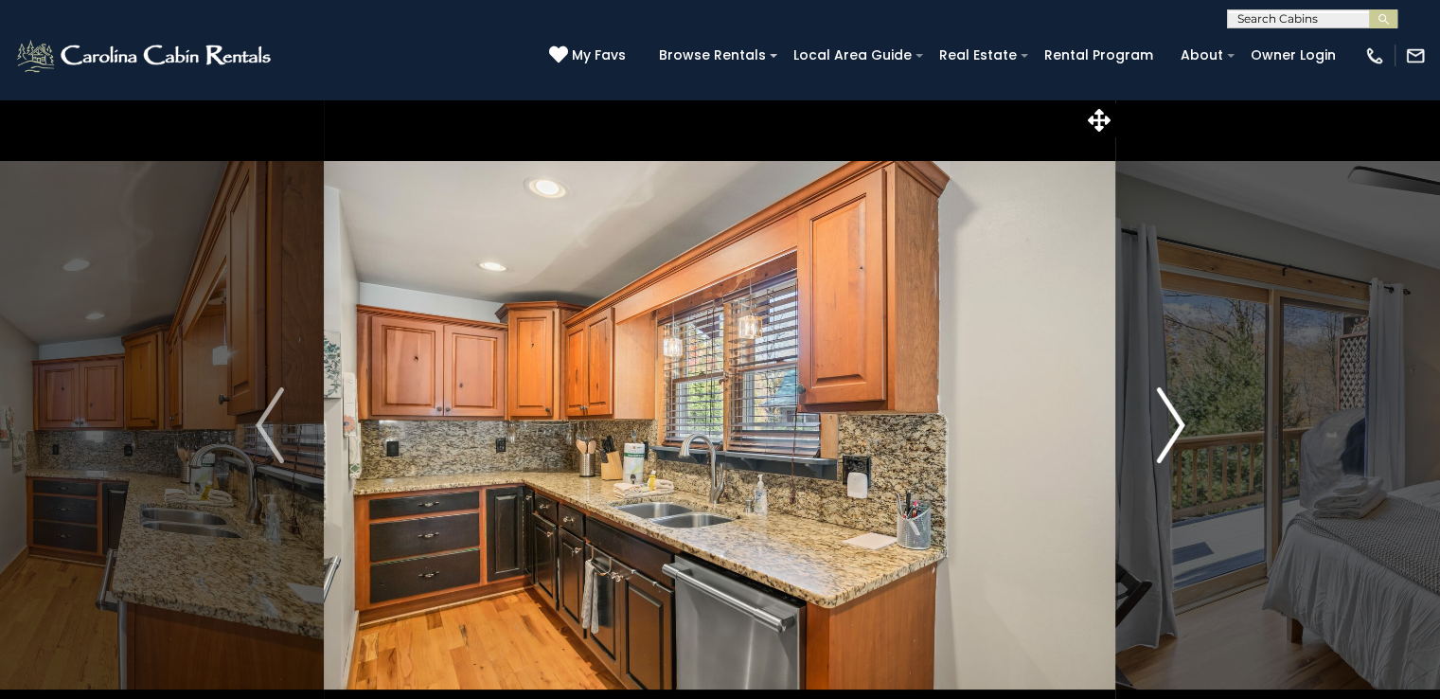
click at [1169, 425] on img "Next" at bounding box center [1170, 425] width 28 height 76
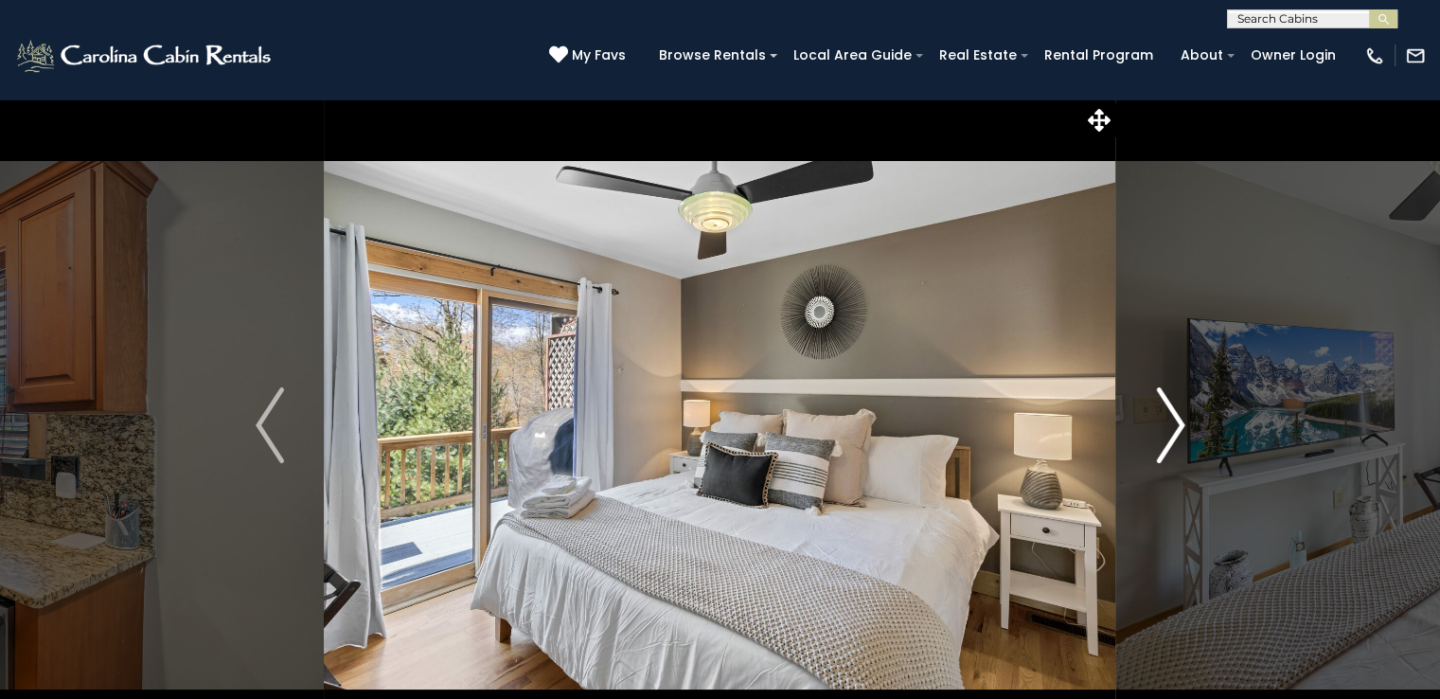
click at [1169, 425] on img "Next" at bounding box center [1170, 425] width 28 height 76
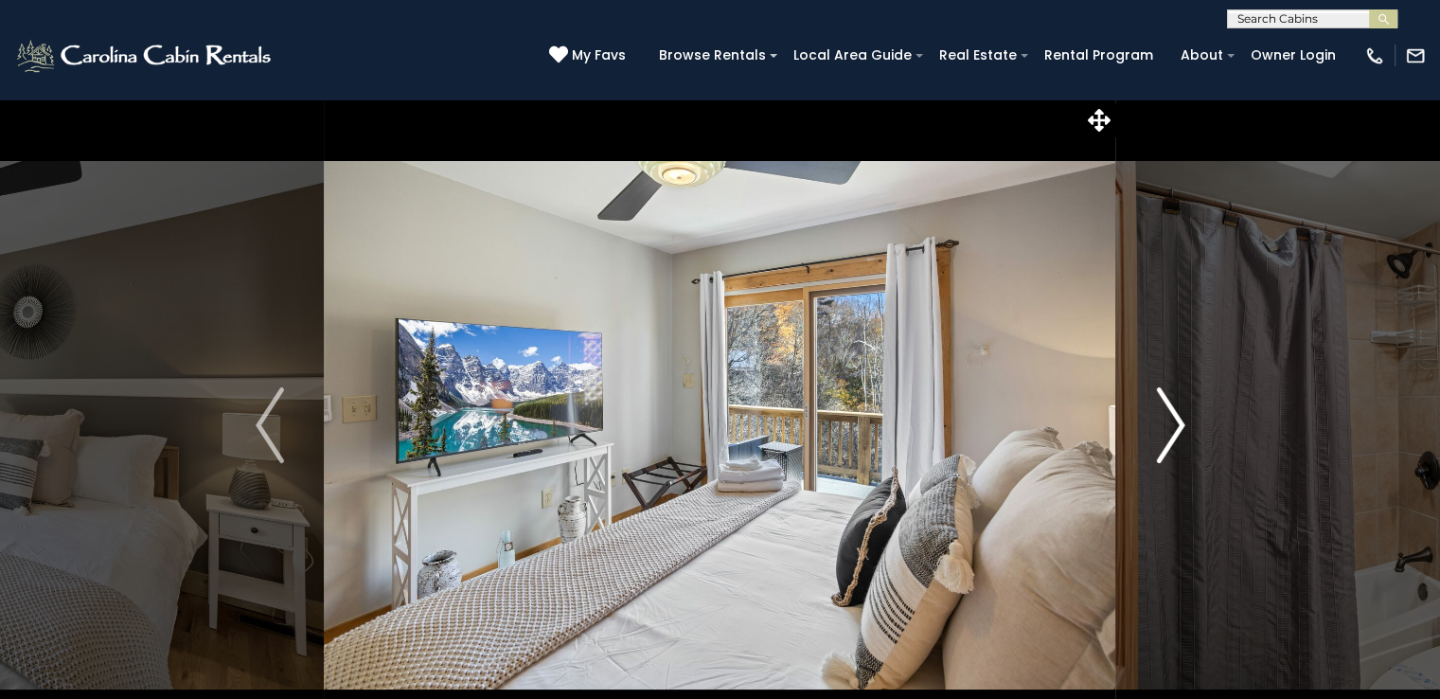
click at [1169, 425] on img "Next" at bounding box center [1170, 425] width 28 height 76
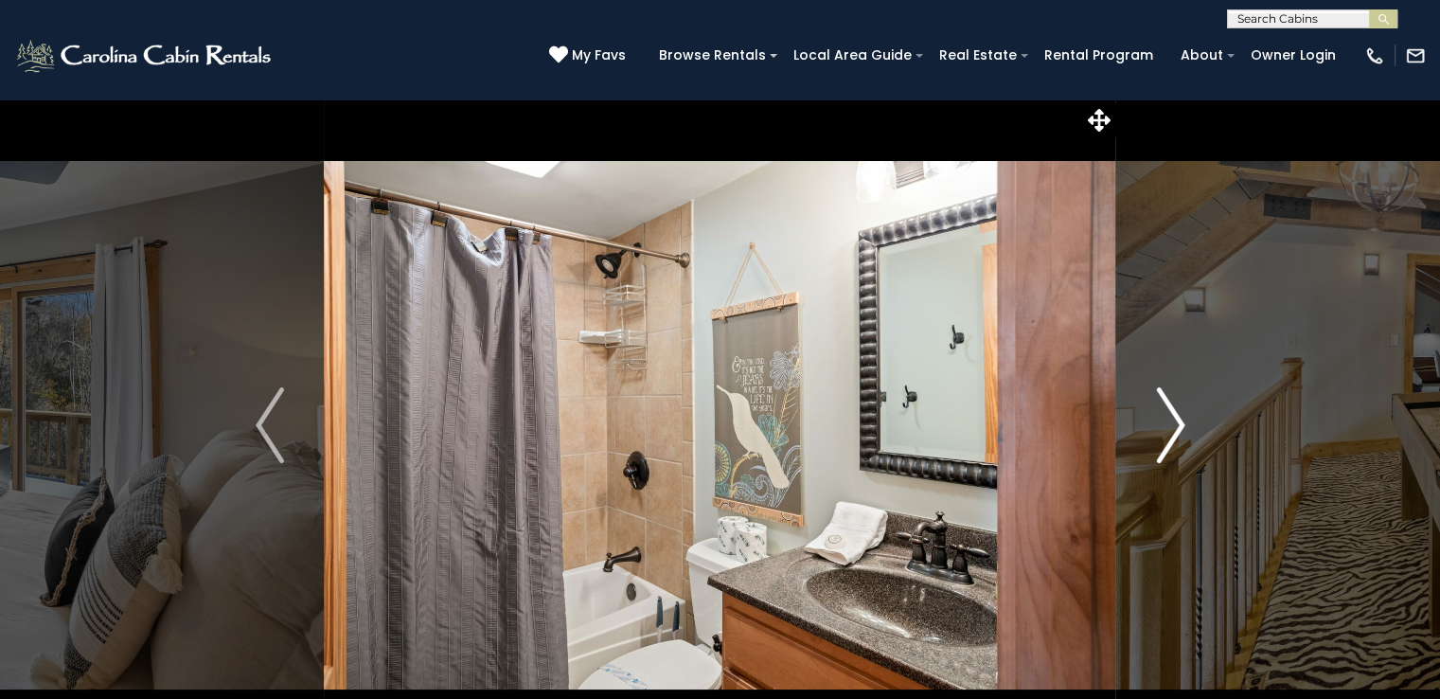
click at [1169, 425] on img "Next" at bounding box center [1170, 425] width 28 height 76
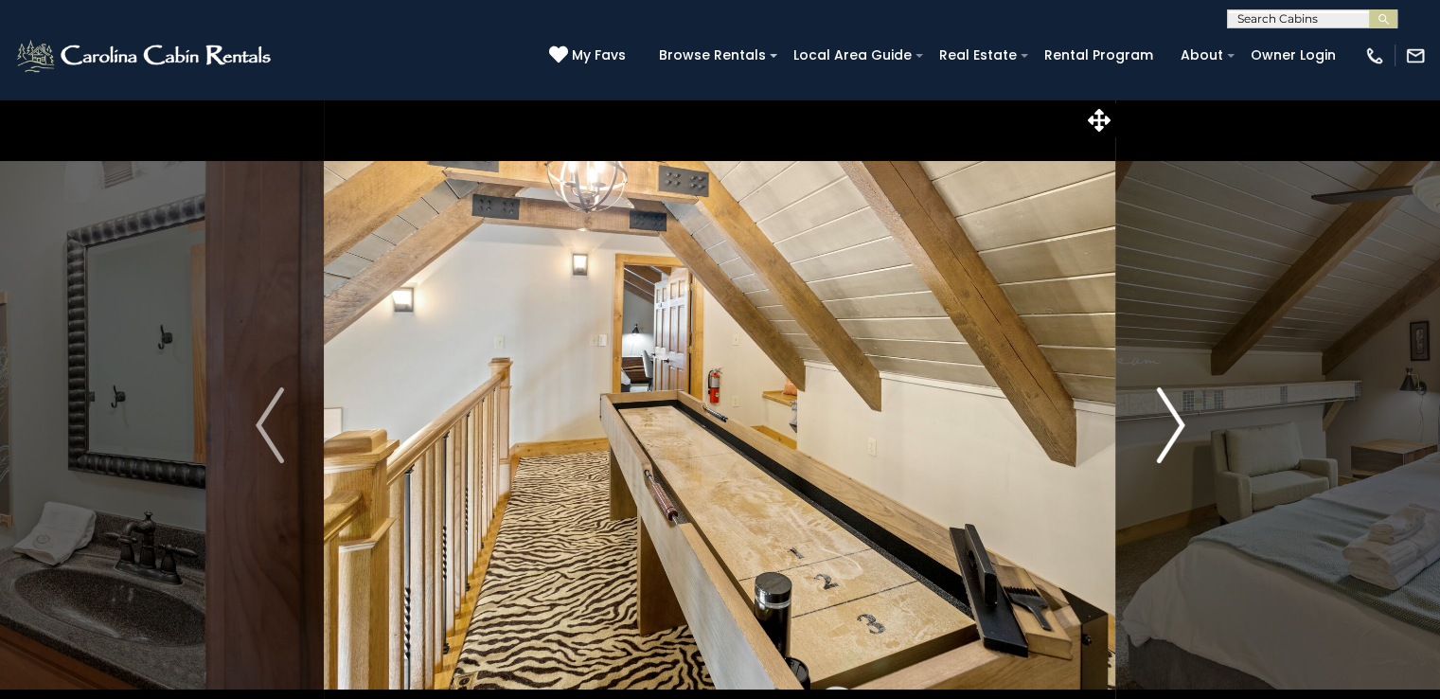
click at [1169, 425] on img "Next" at bounding box center [1170, 425] width 28 height 76
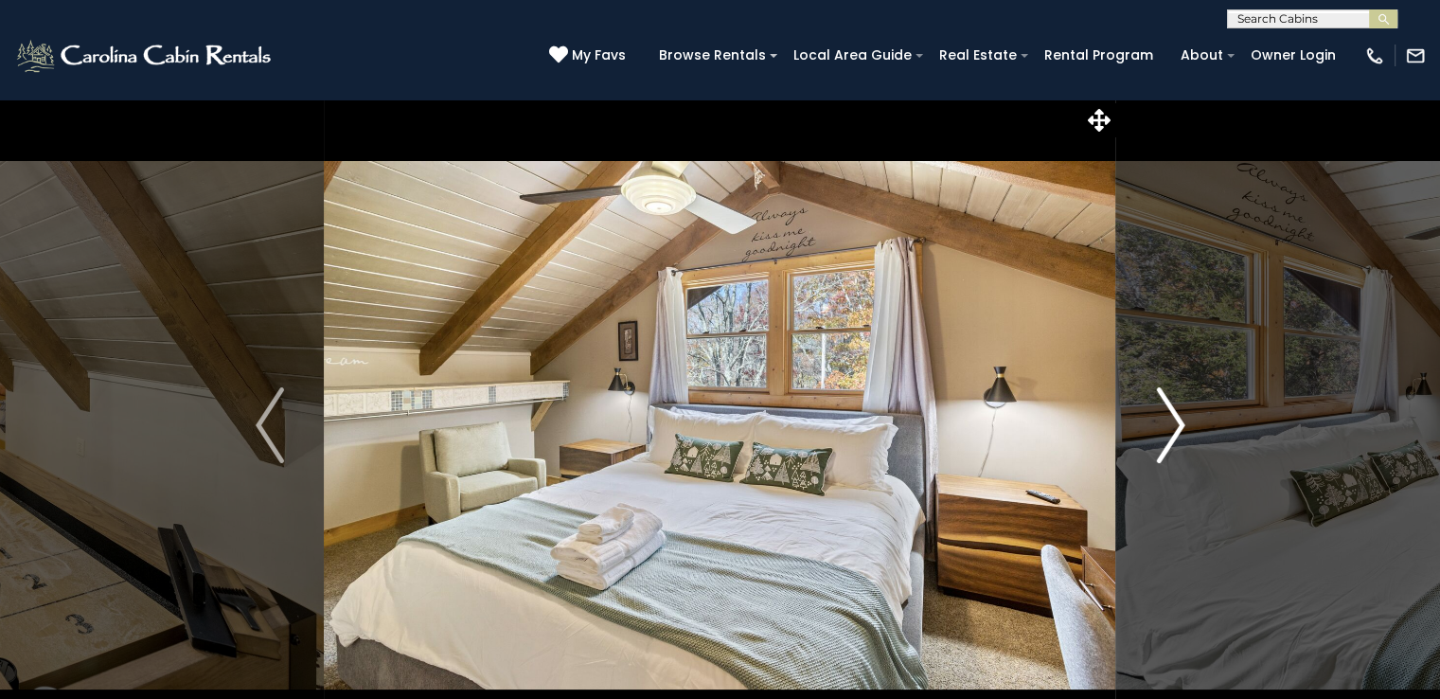
click at [1169, 425] on img "Next" at bounding box center [1170, 425] width 28 height 76
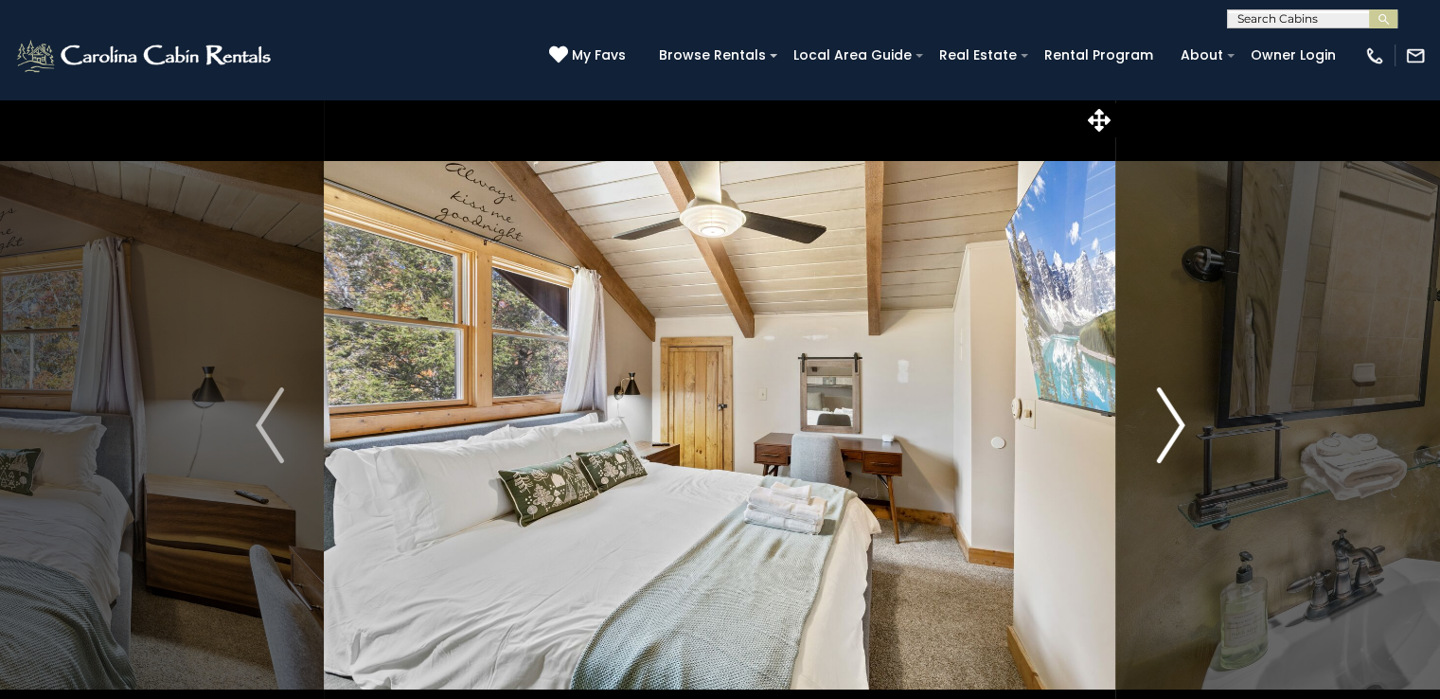
click at [1169, 425] on img "Next" at bounding box center [1170, 425] width 28 height 76
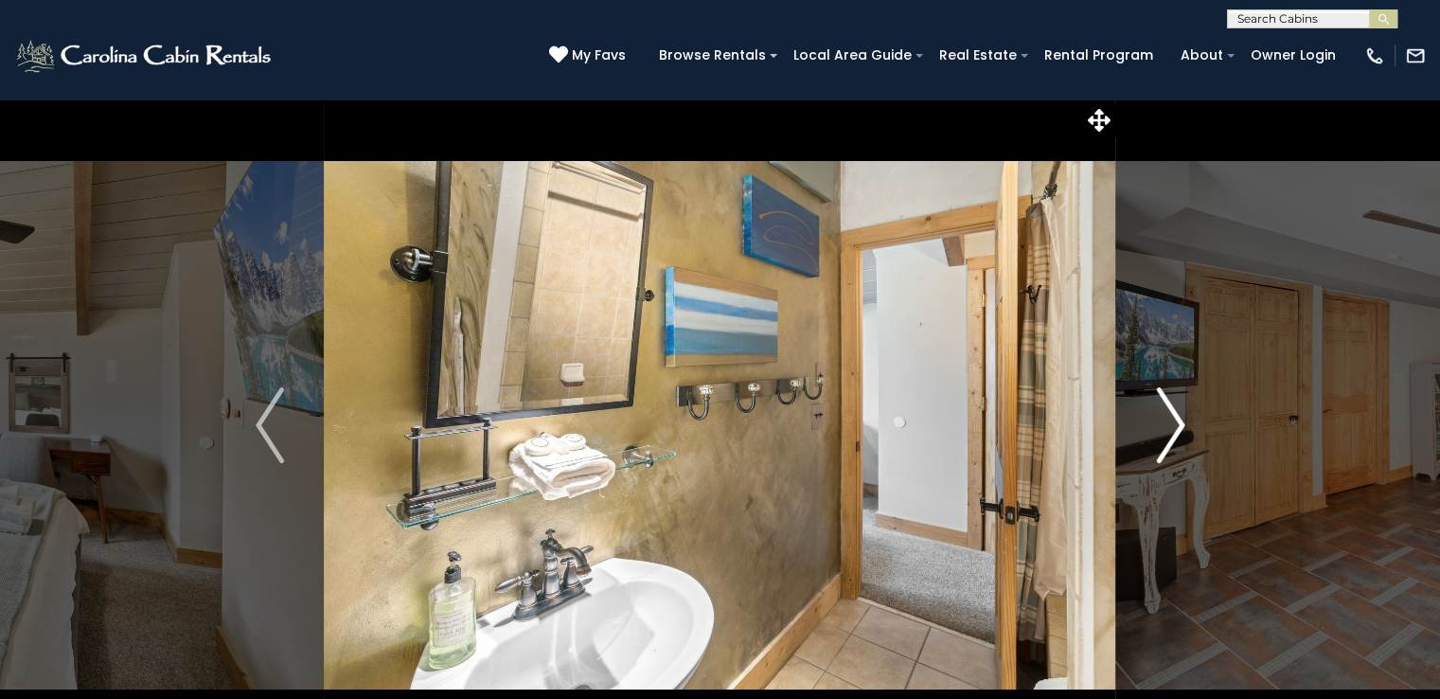
click at [1169, 425] on img "Next" at bounding box center [1170, 425] width 28 height 76
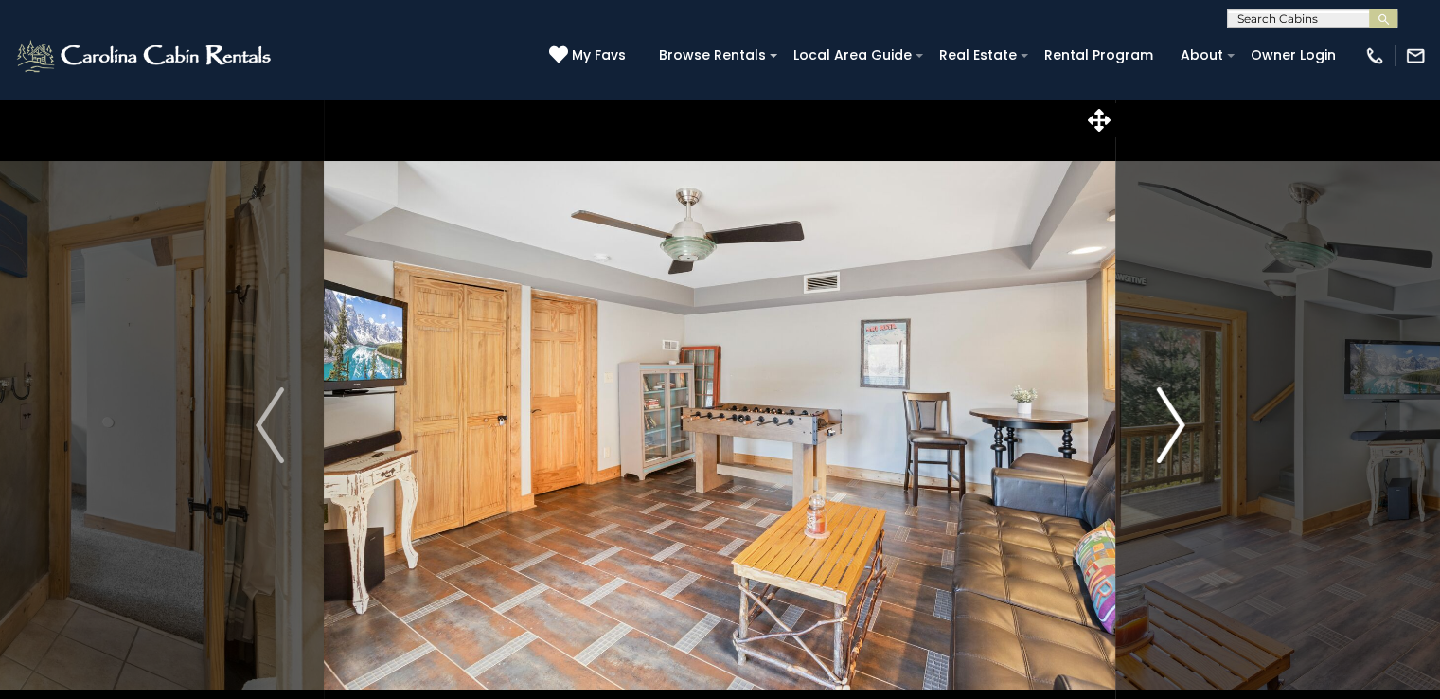
click at [1169, 425] on img "Next" at bounding box center [1170, 425] width 28 height 76
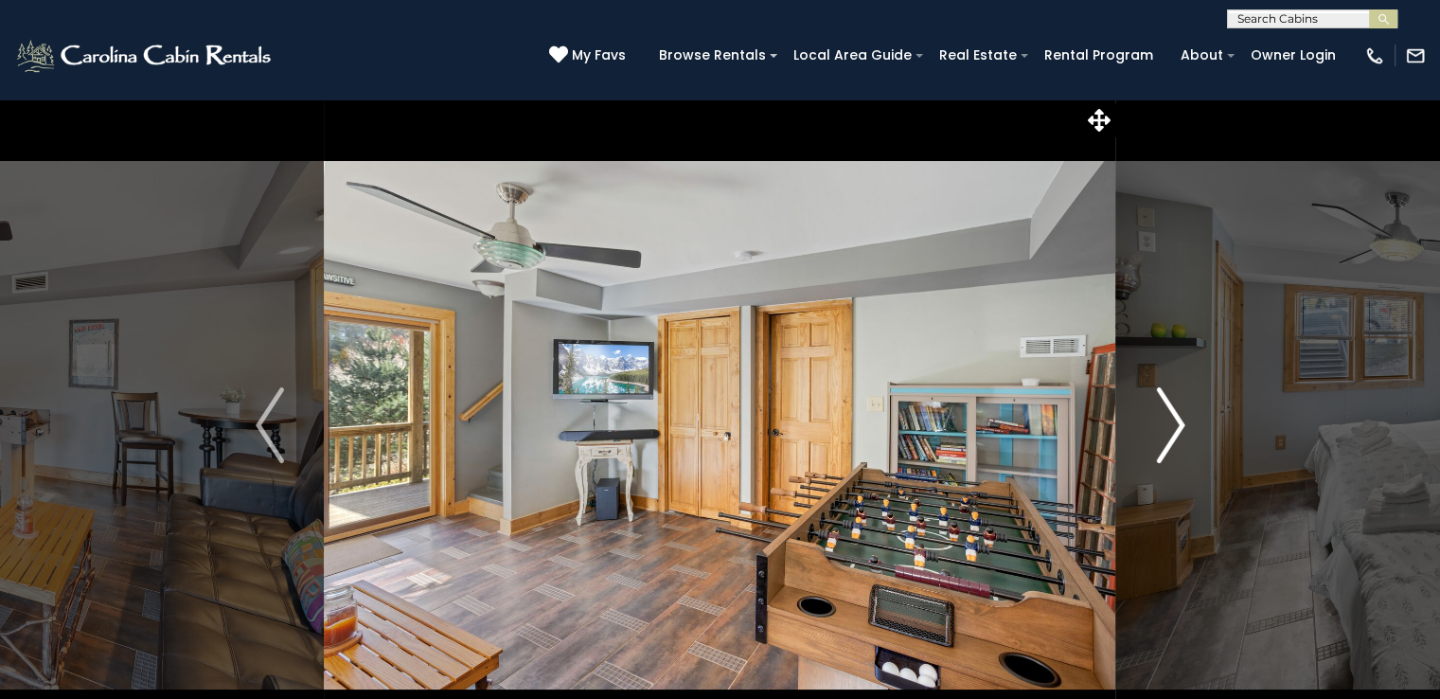
click at [1169, 425] on img "Next" at bounding box center [1170, 425] width 28 height 76
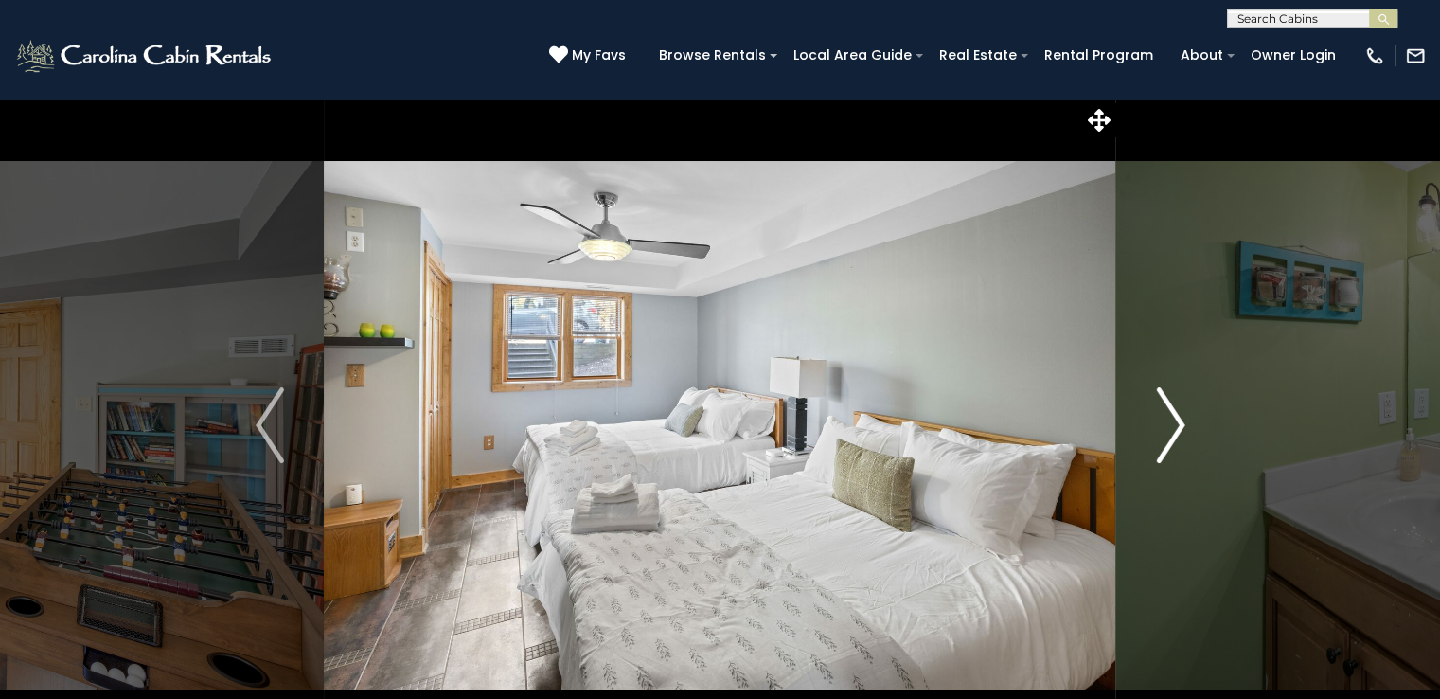
click at [1169, 425] on img "Next" at bounding box center [1170, 425] width 28 height 76
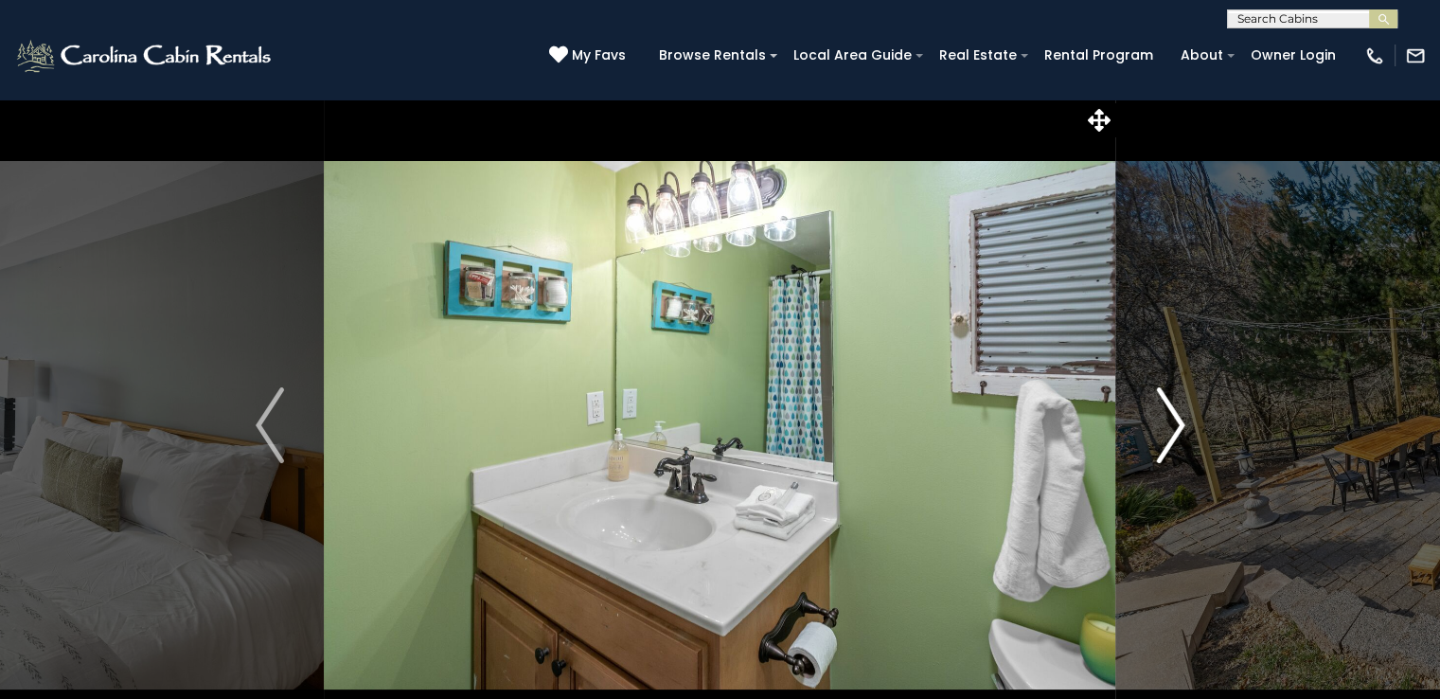
click at [1169, 425] on img "Next" at bounding box center [1170, 425] width 28 height 76
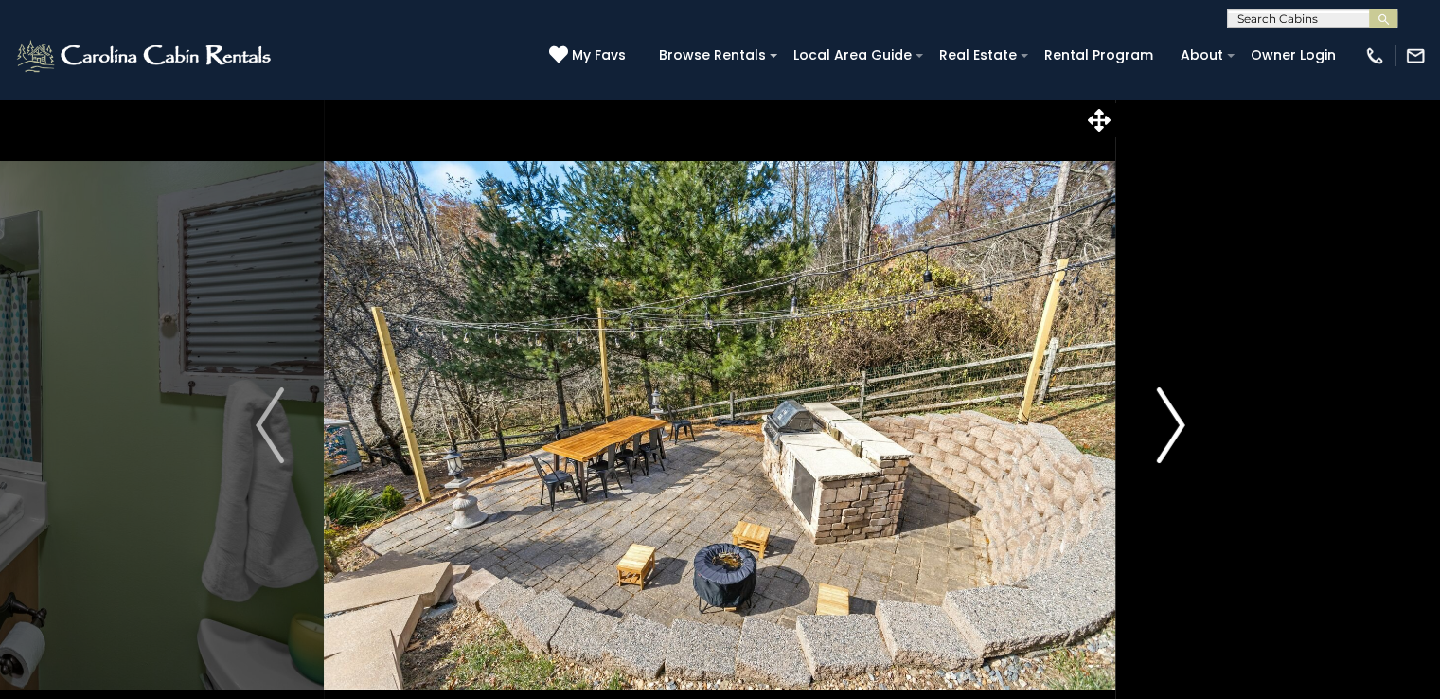
click at [1169, 425] on img "Next" at bounding box center [1170, 425] width 28 height 76
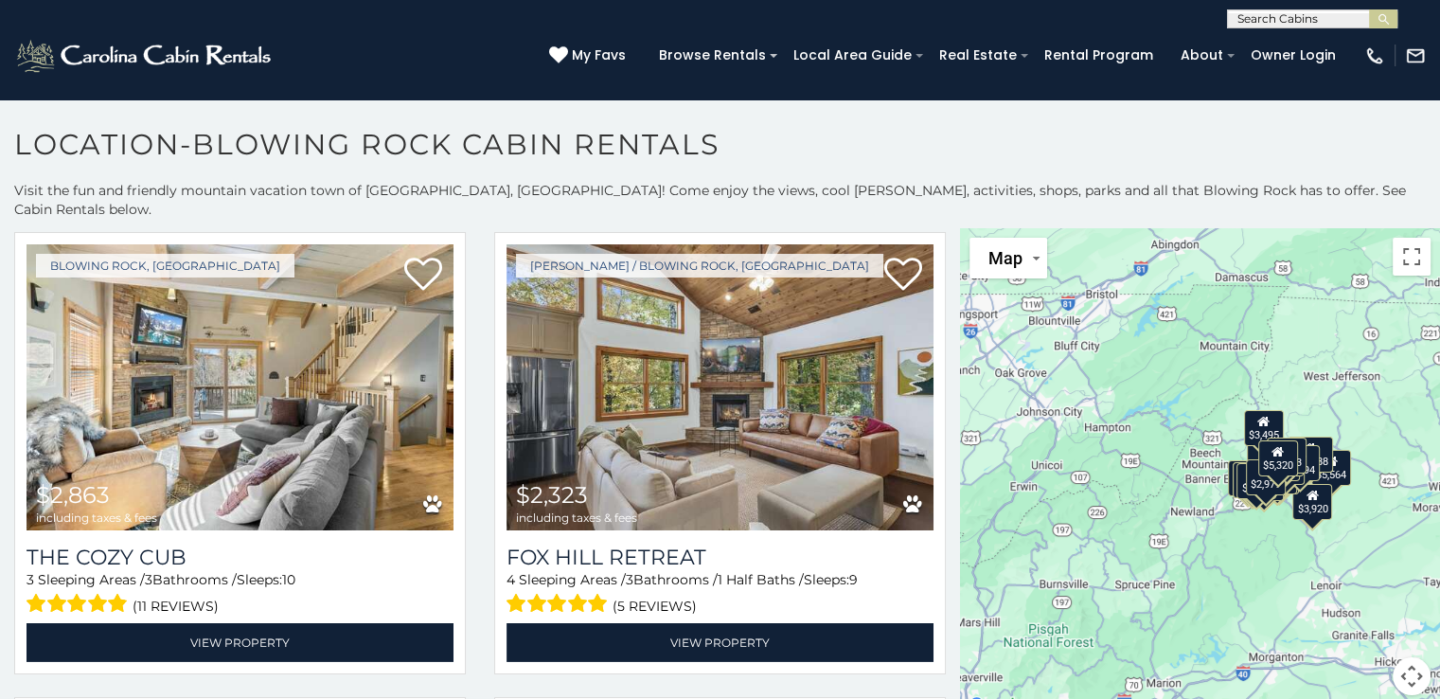
scroll to position [5960, 0]
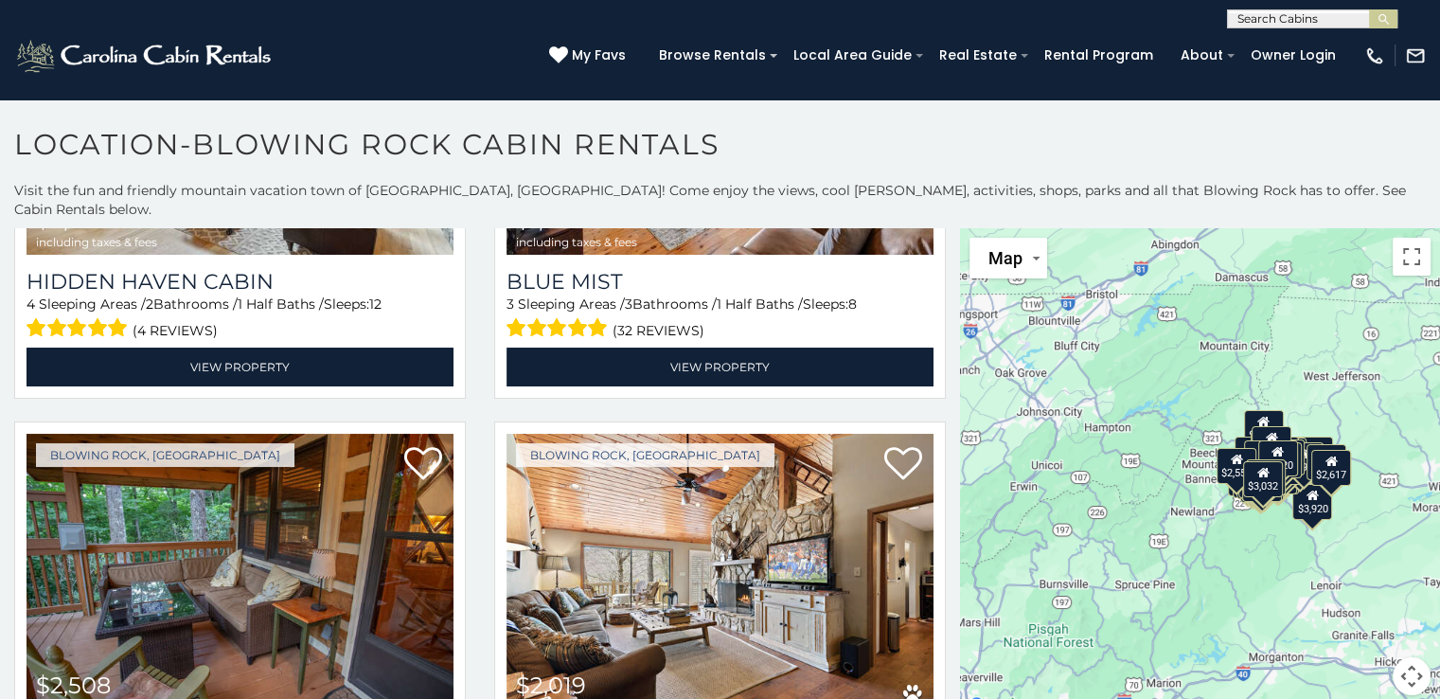
scroll to position [7823, 0]
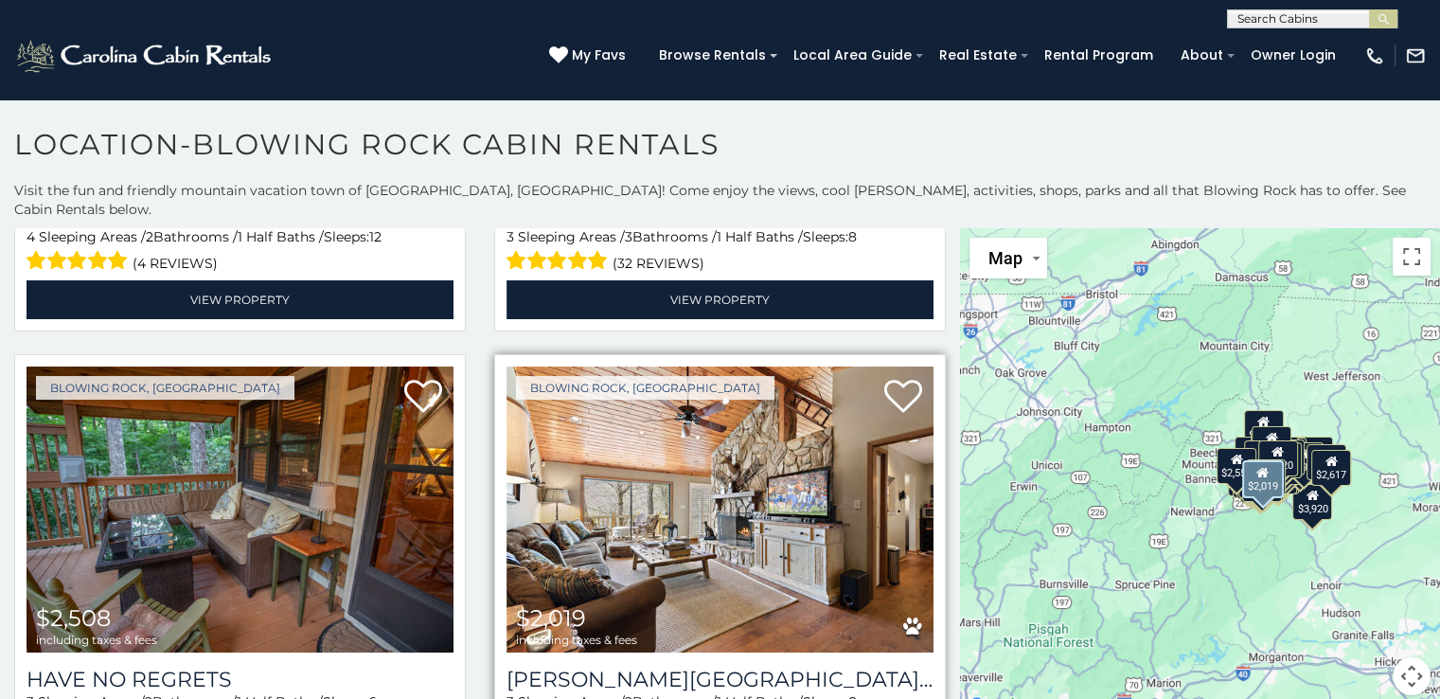
click at [676, 418] on img at bounding box center [719, 509] width 427 height 286
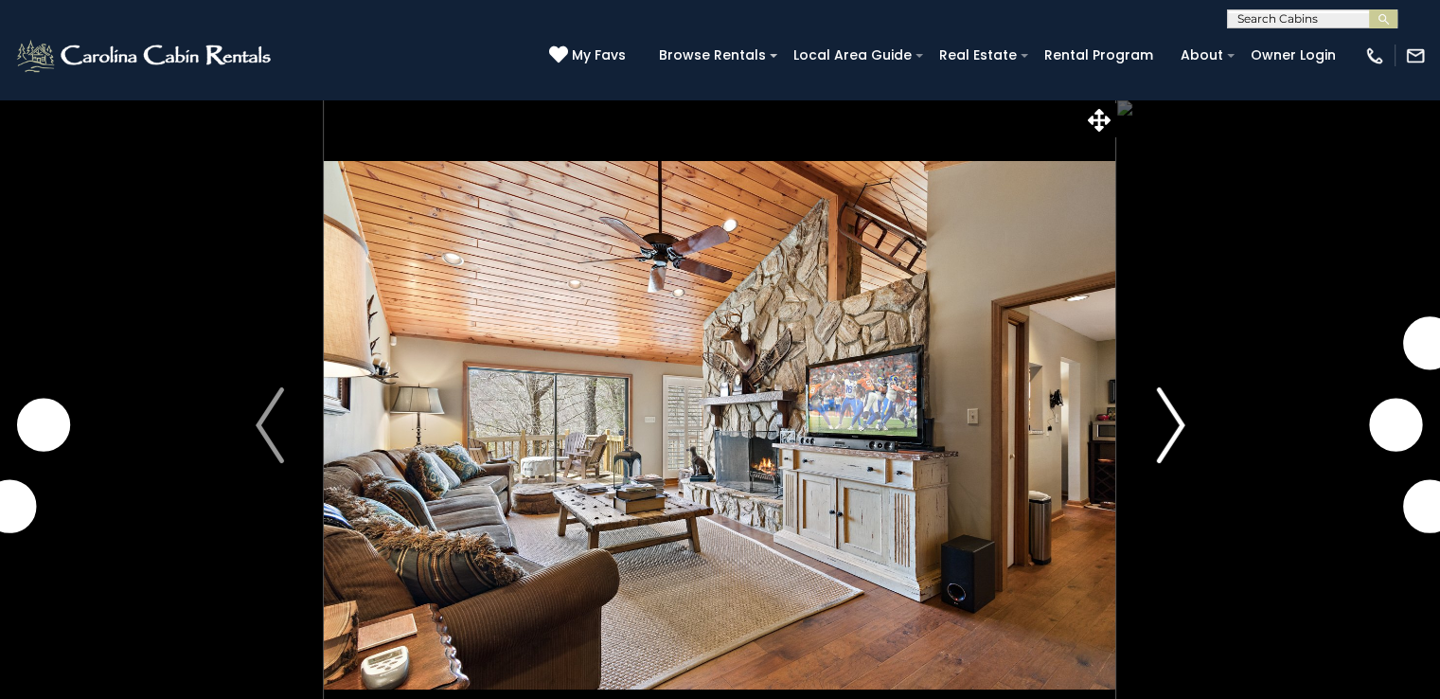
click at [1170, 443] on img "Next" at bounding box center [1170, 425] width 28 height 76
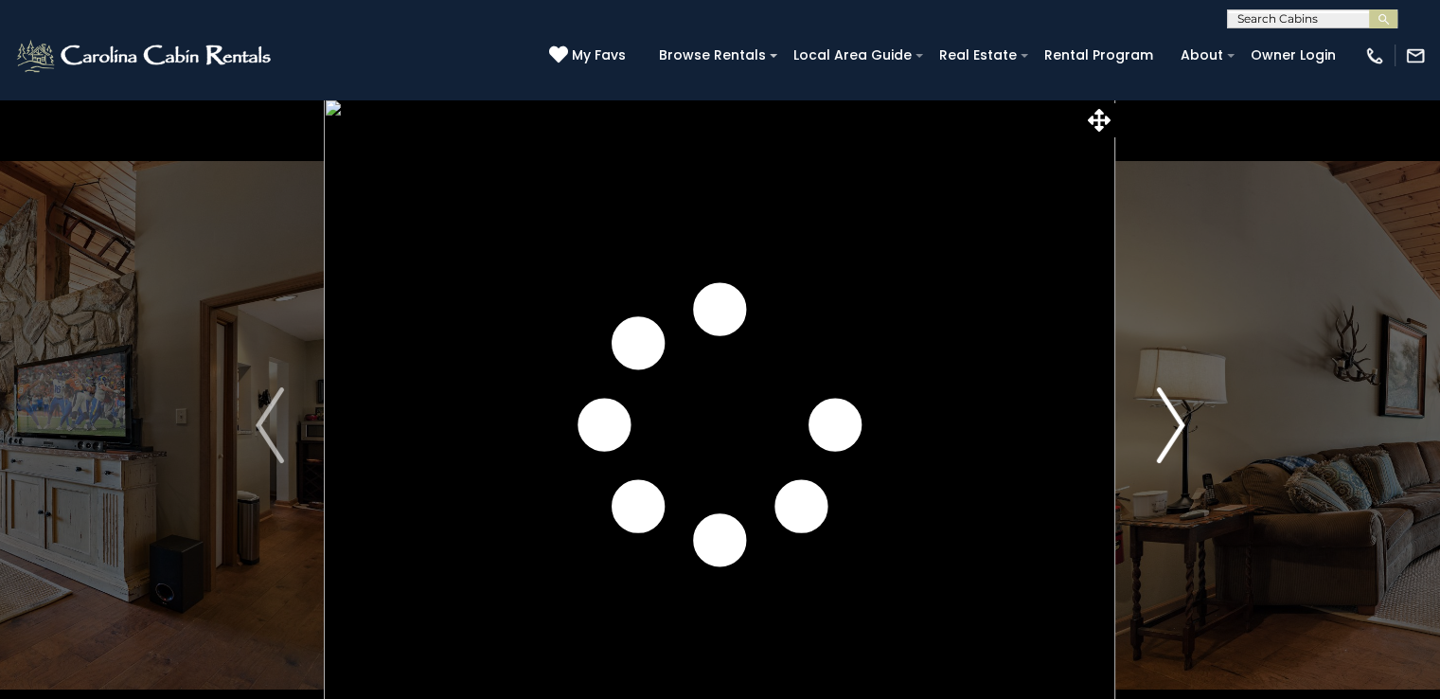
click at [1170, 443] on img "Next" at bounding box center [1170, 425] width 28 height 76
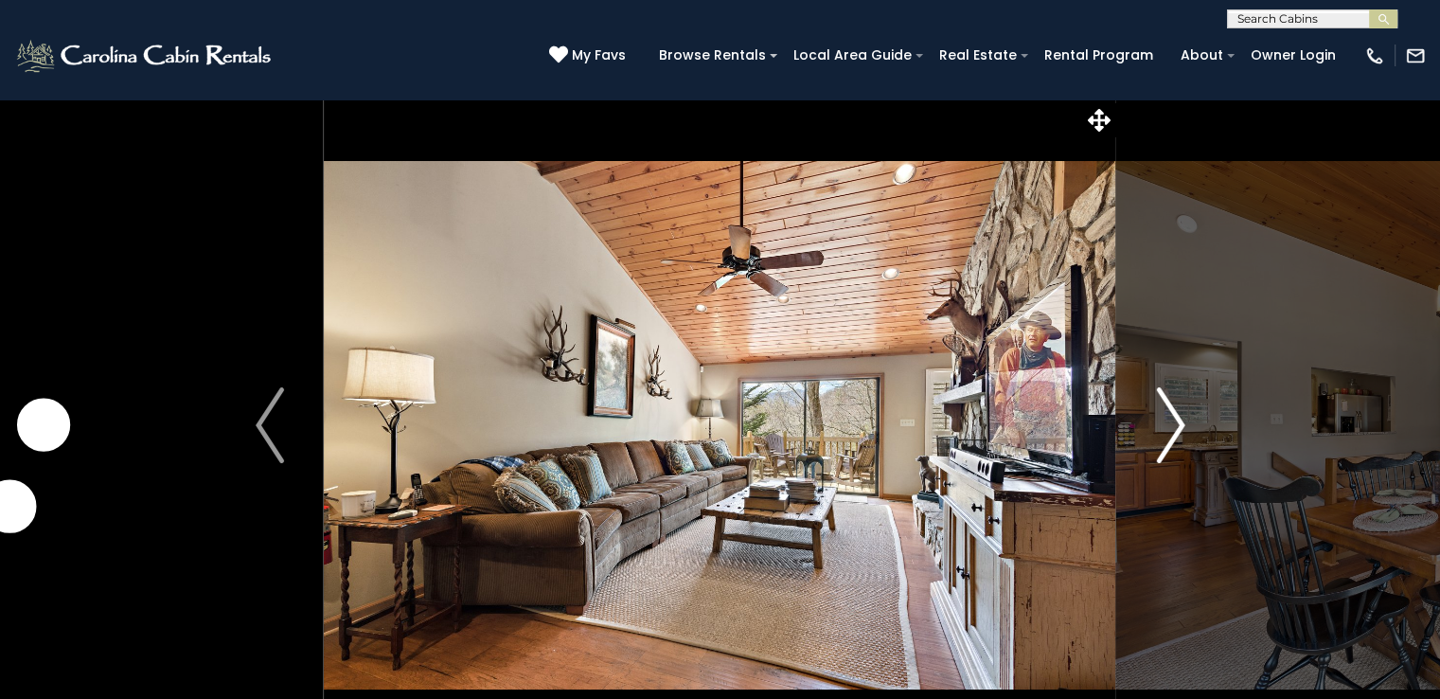
click at [1172, 437] on img "Next" at bounding box center [1170, 425] width 28 height 76
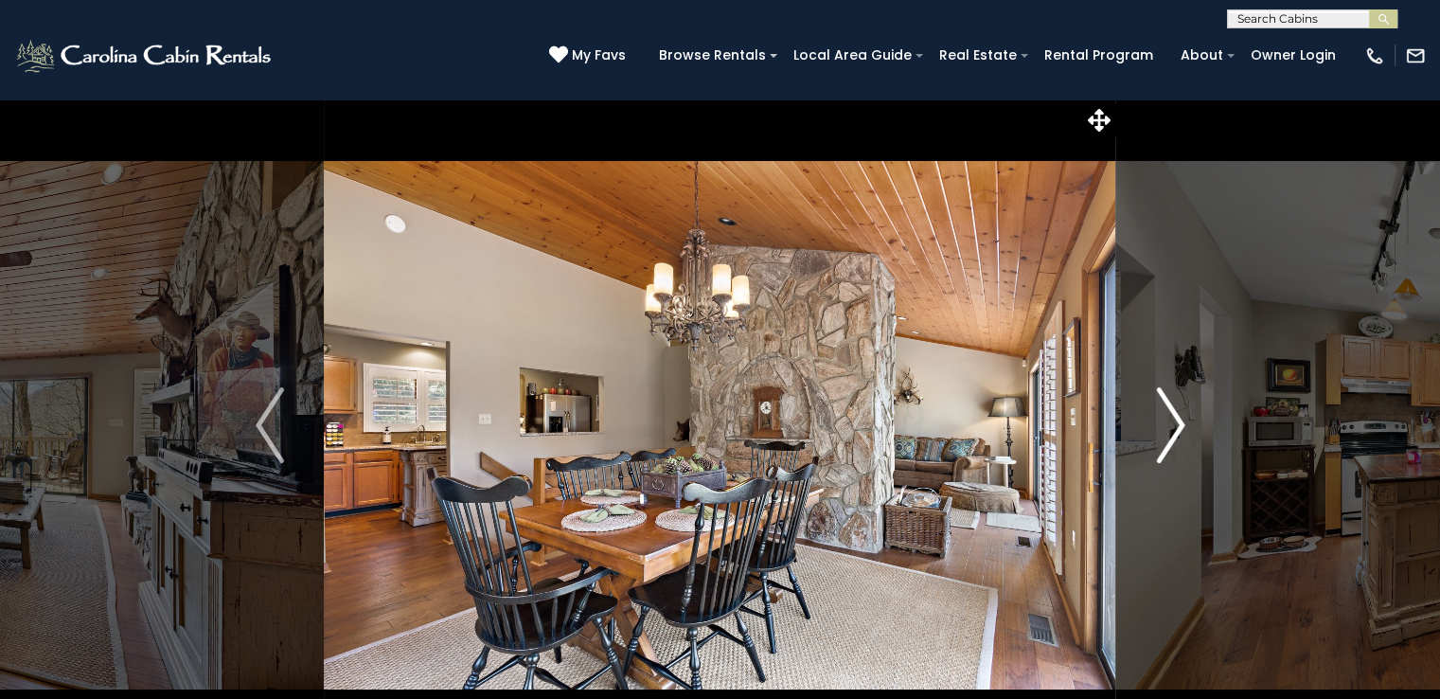
click at [1172, 437] on img "Next" at bounding box center [1170, 425] width 28 height 76
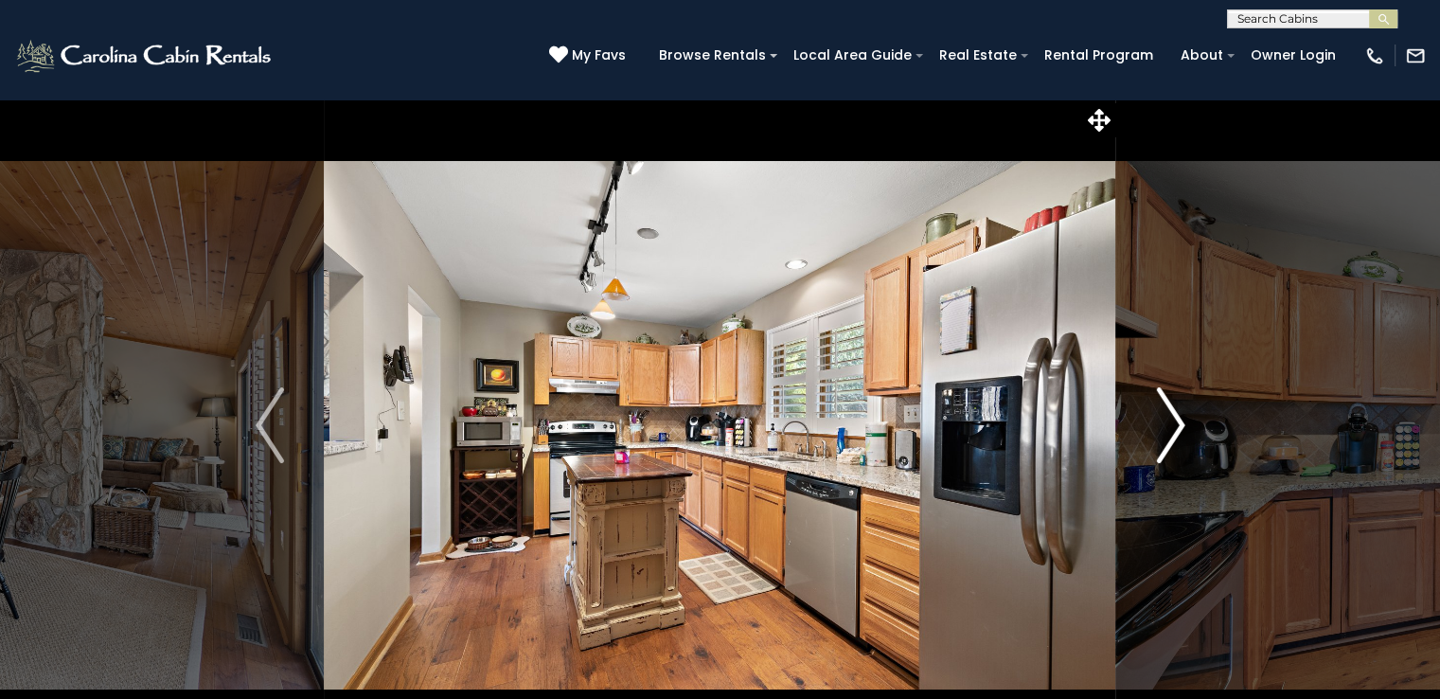
click at [1172, 437] on img "Next" at bounding box center [1170, 425] width 28 height 76
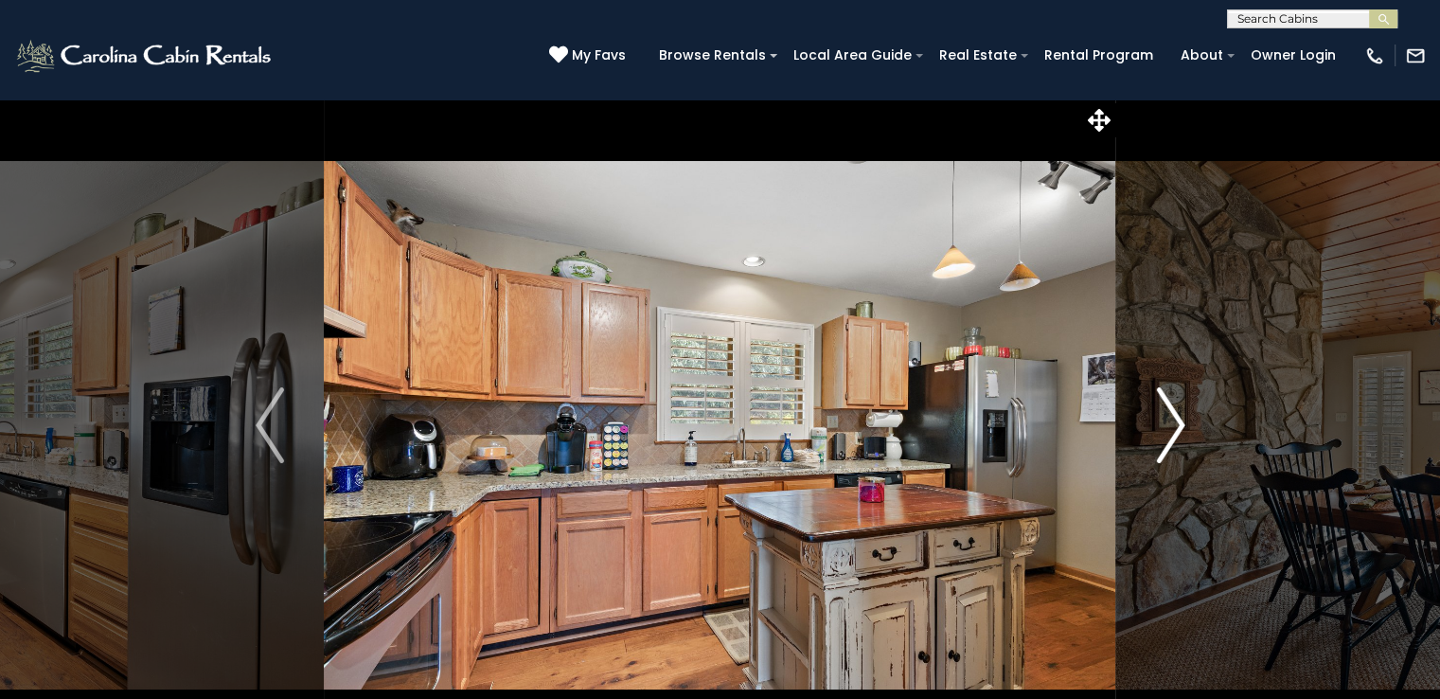
click at [1172, 437] on img "Next" at bounding box center [1170, 425] width 28 height 76
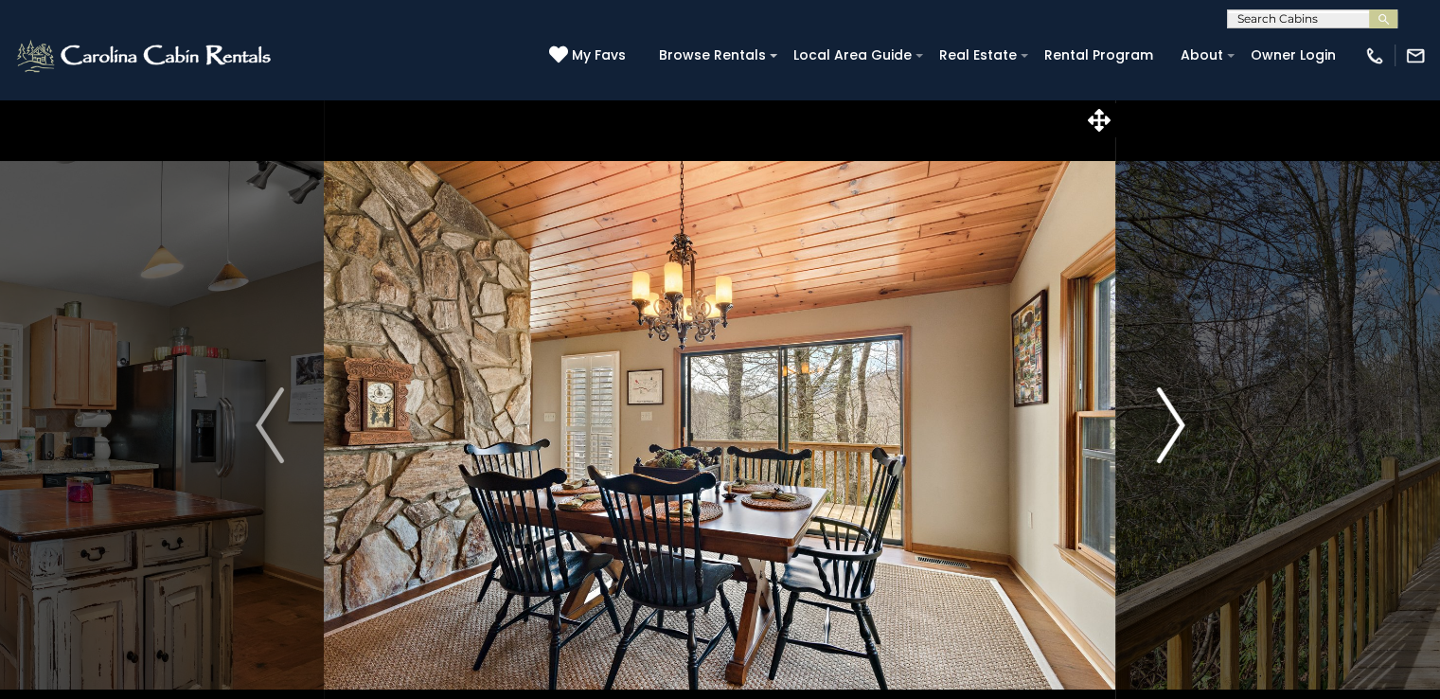
click at [1172, 437] on img "Next" at bounding box center [1170, 425] width 28 height 76
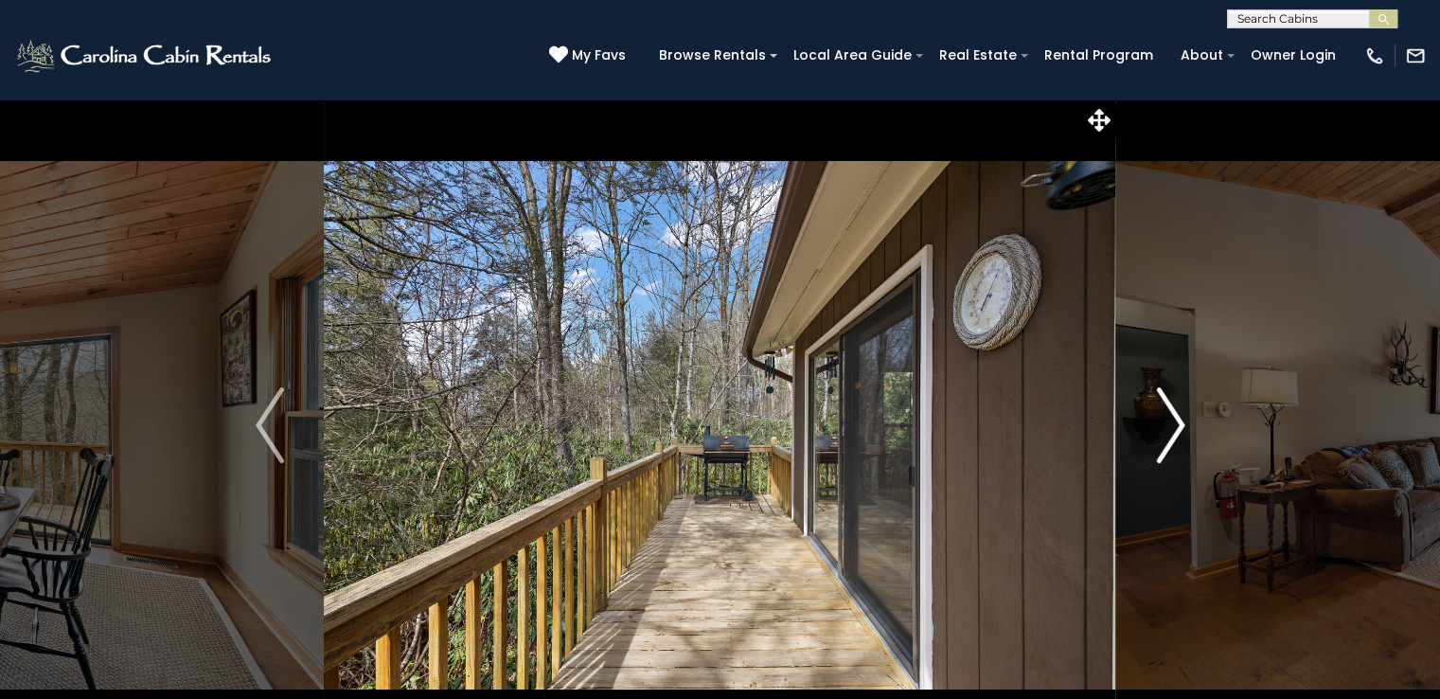
click at [1172, 437] on img "Next" at bounding box center [1170, 425] width 28 height 76
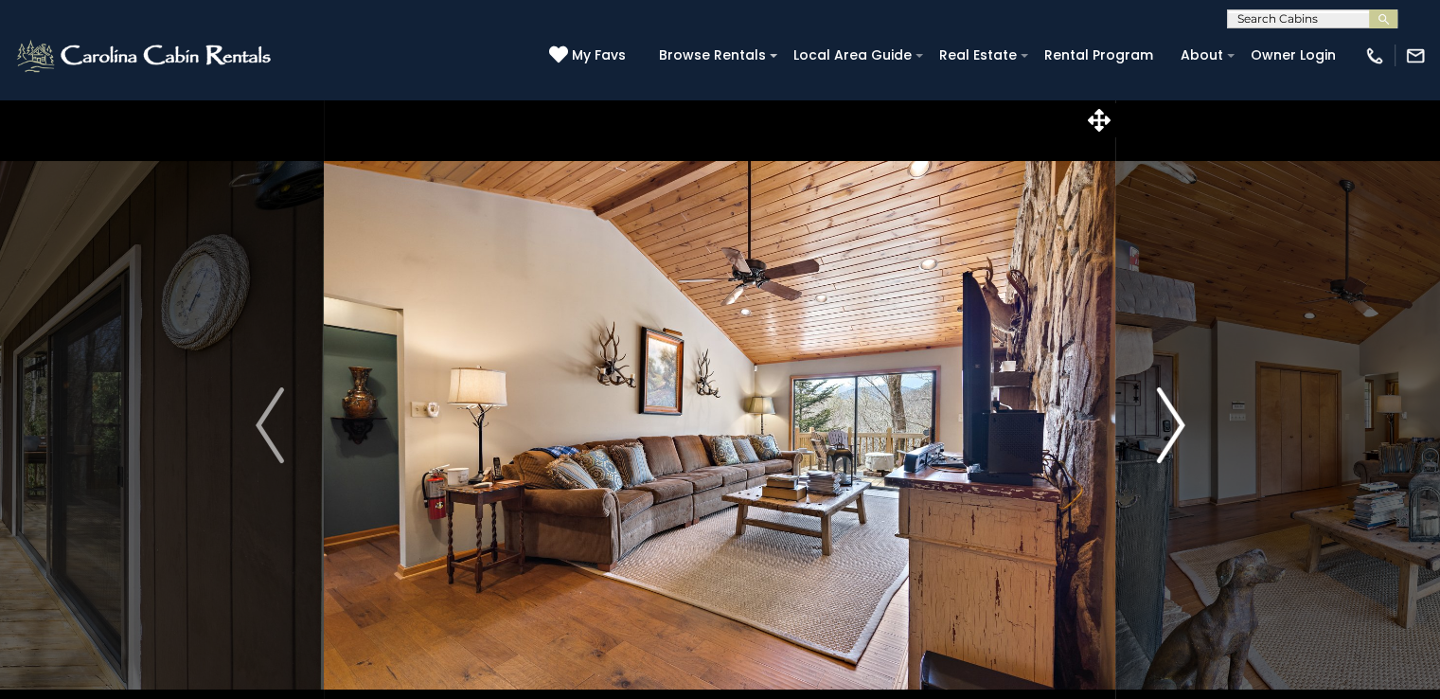
click at [1172, 437] on img "Next" at bounding box center [1170, 425] width 28 height 76
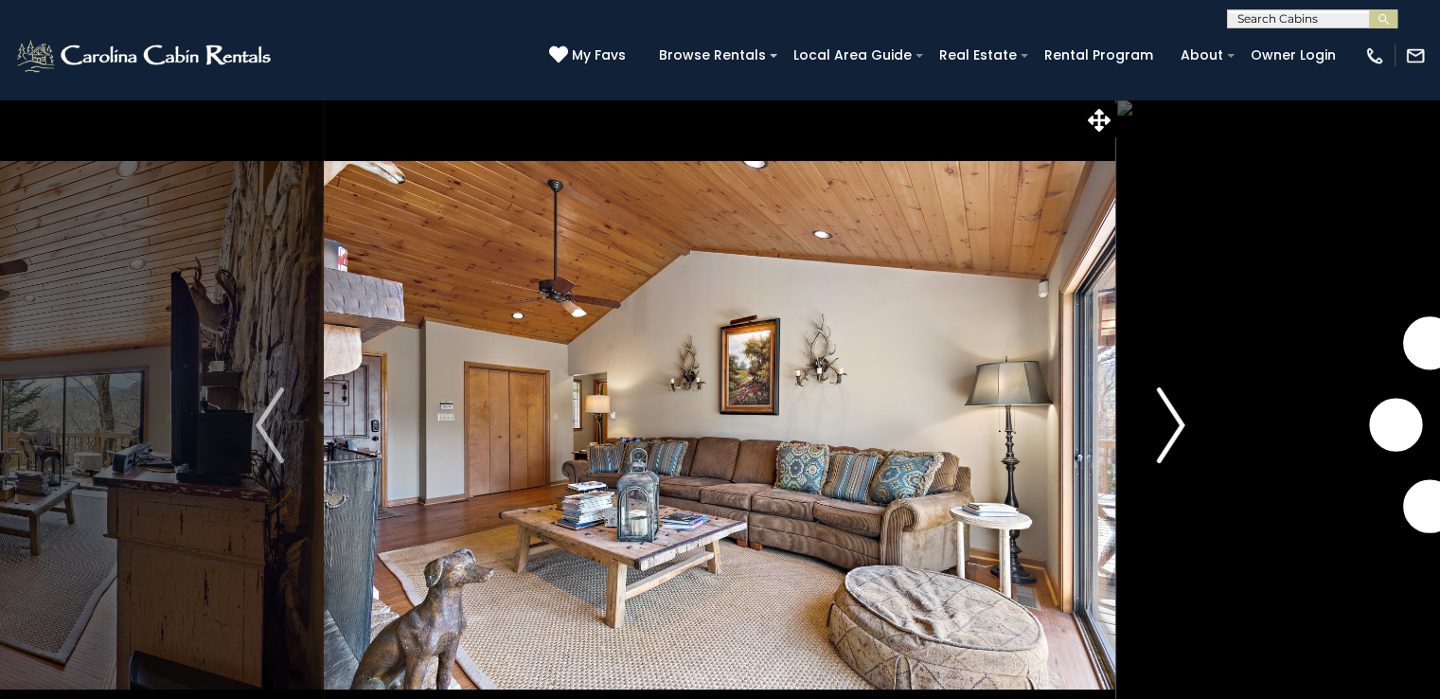
click at [1172, 437] on img "Next" at bounding box center [1170, 425] width 28 height 76
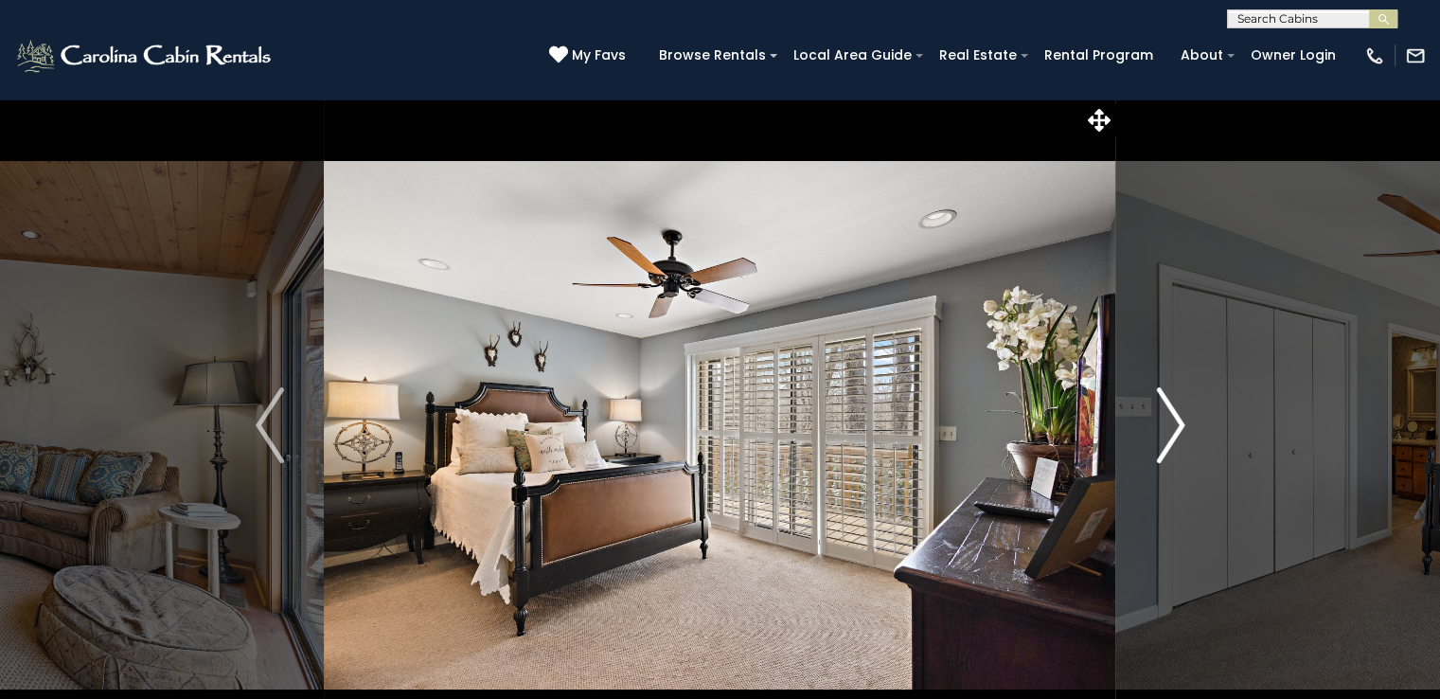
click at [1172, 437] on img "Next" at bounding box center [1170, 425] width 28 height 76
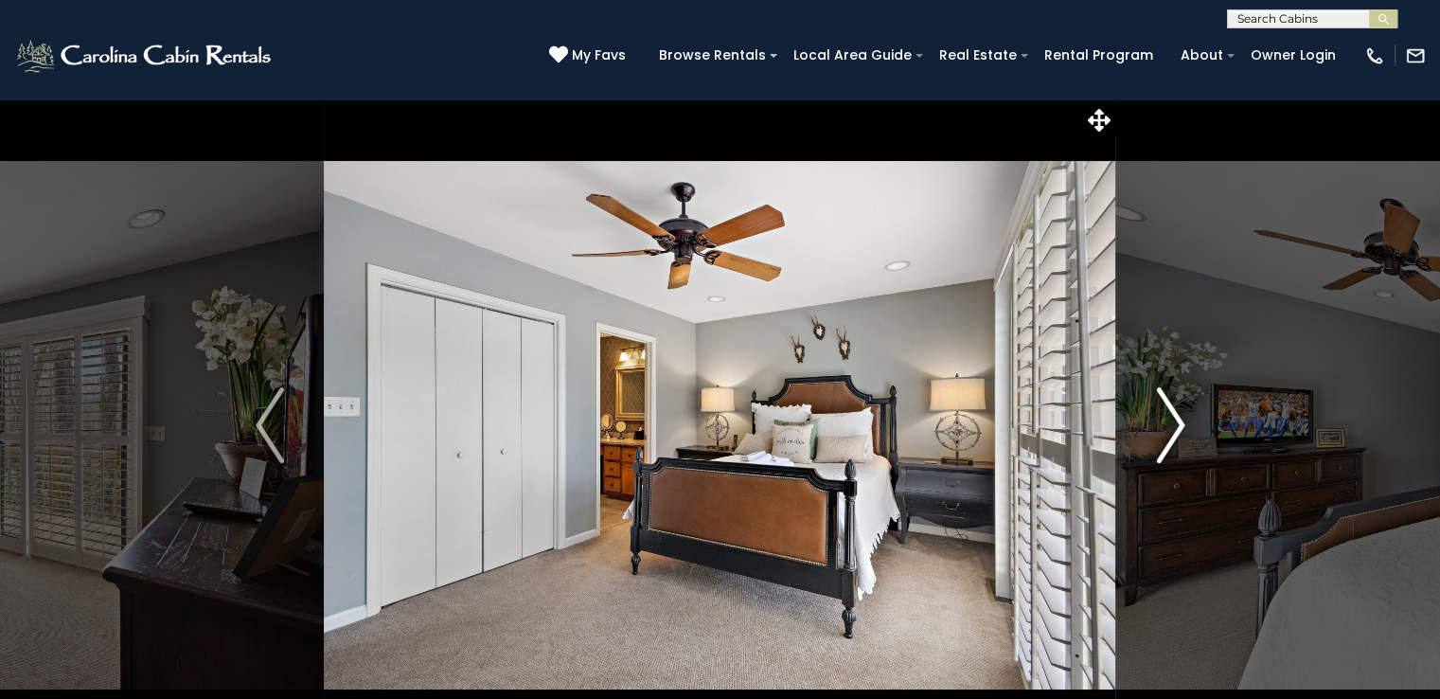
click at [1172, 437] on img "Next" at bounding box center [1170, 425] width 28 height 76
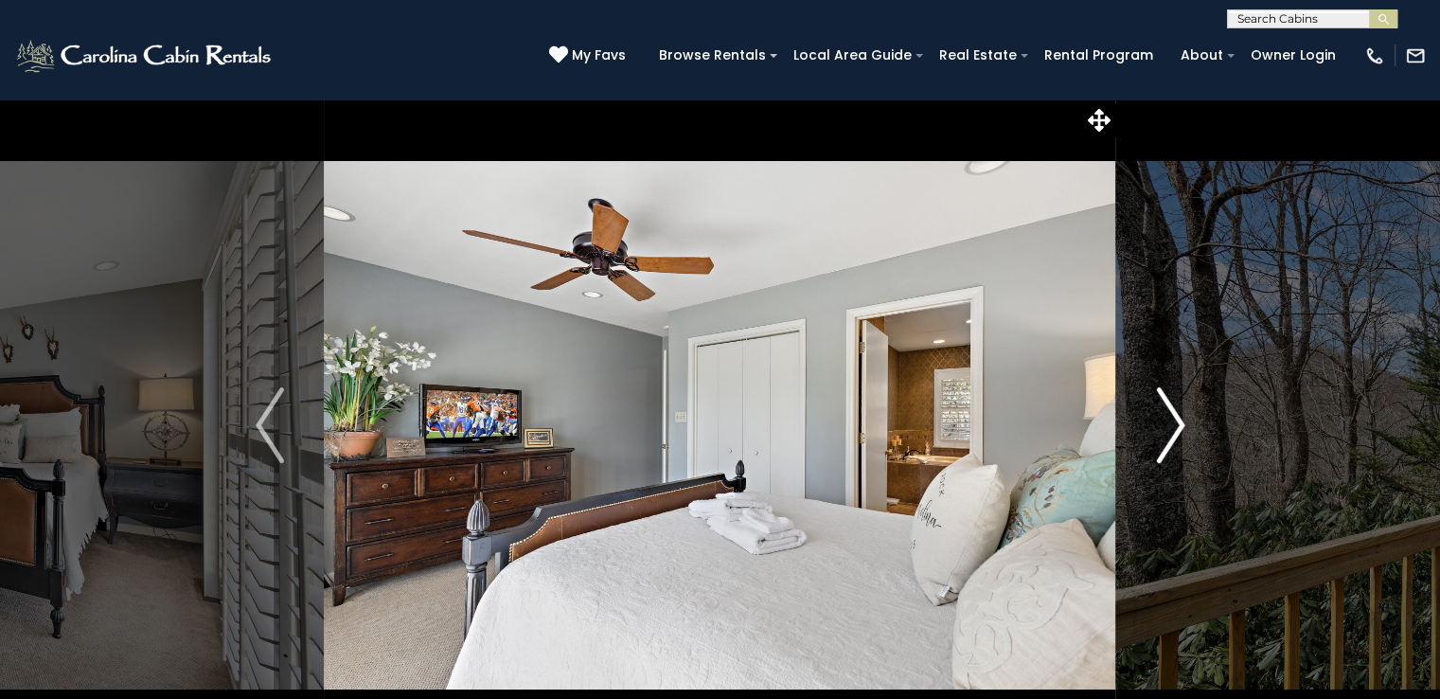
click at [1172, 437] on img "Next" at bounding box center [1170, 425] width 28 height 76
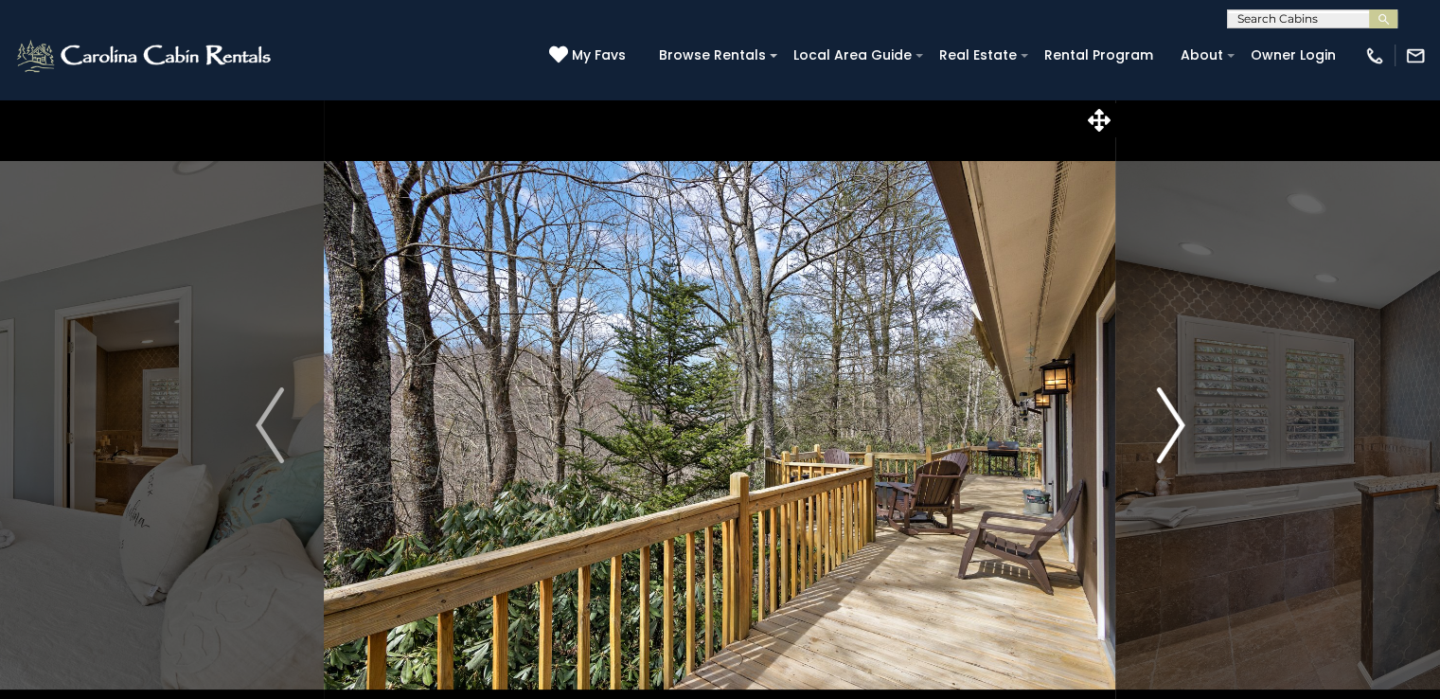
click at [1172, 437] on img "Next" at bounding box center [1170, 425] width 28 height 76
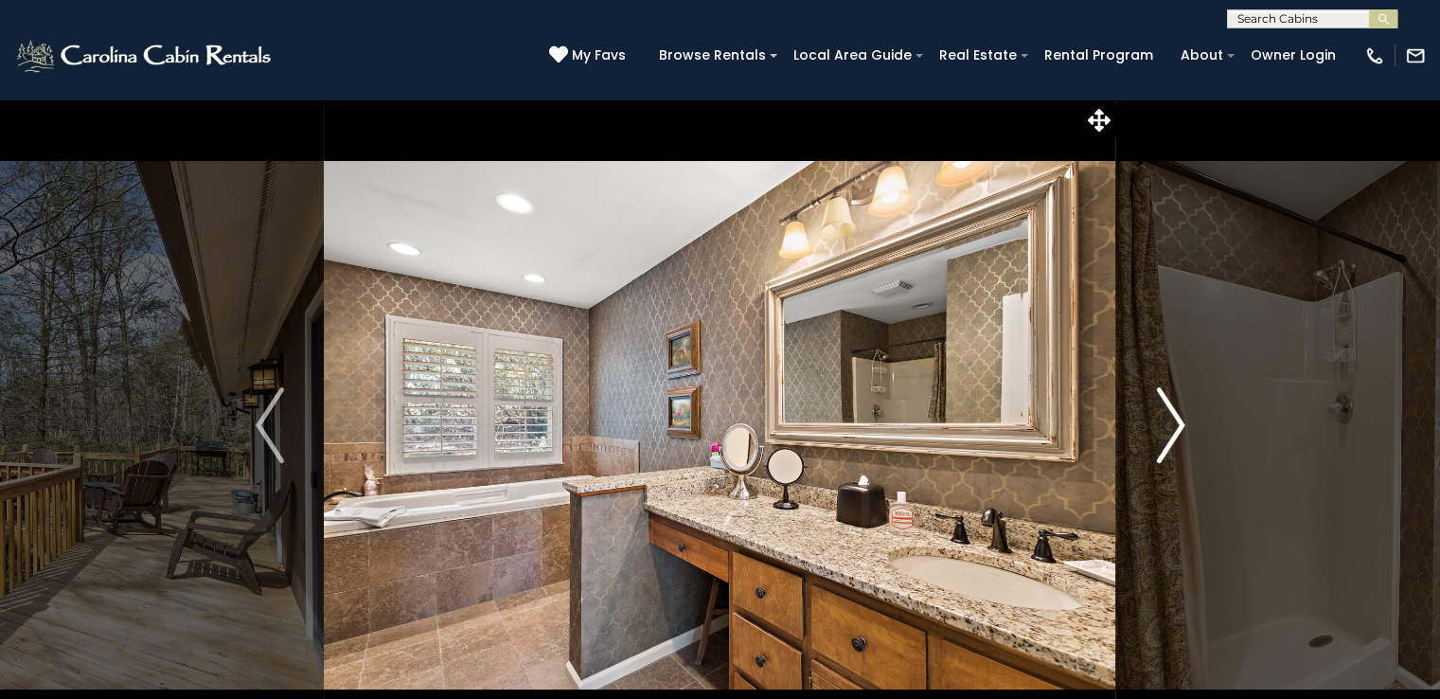
click at [1172, 437] on img "Next" at bounding box center [1170, 425] width 28 height 76
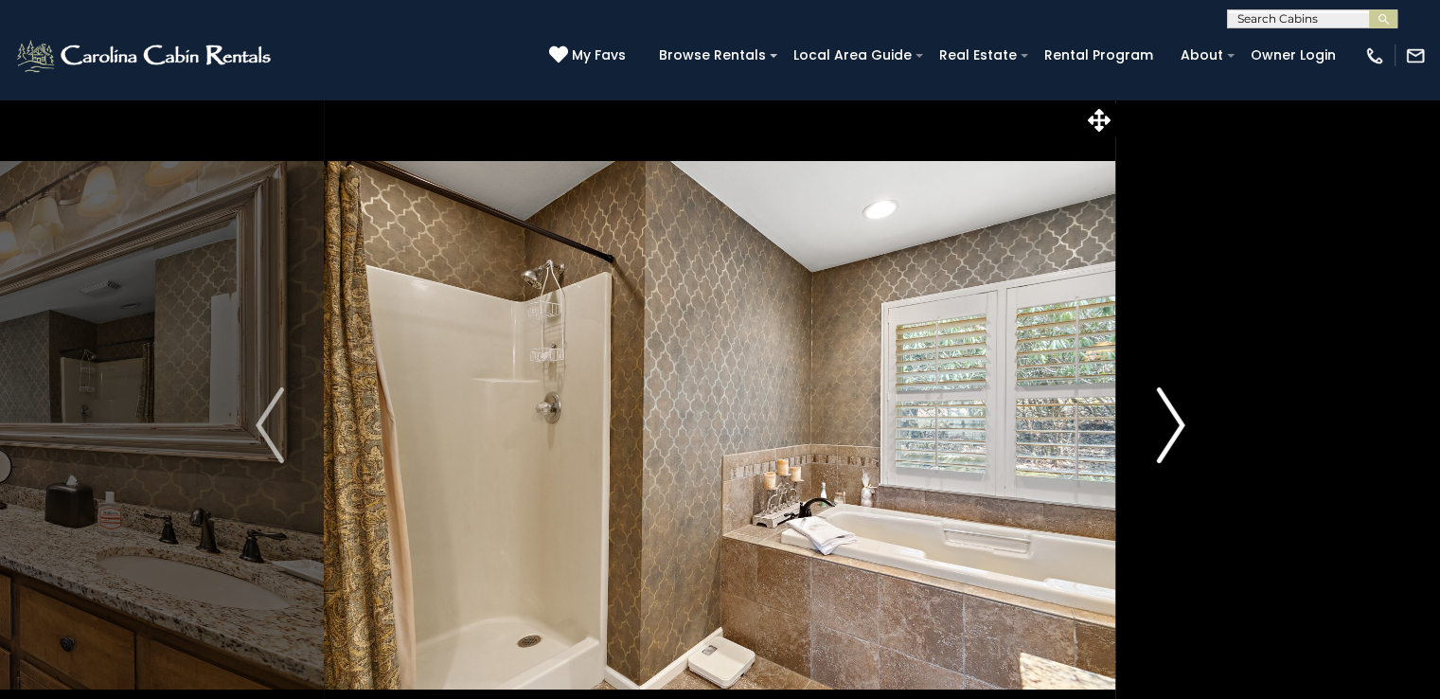
click at [1172, 437] on img "Next" at bounding box center [1170, 425] width 28 height 76
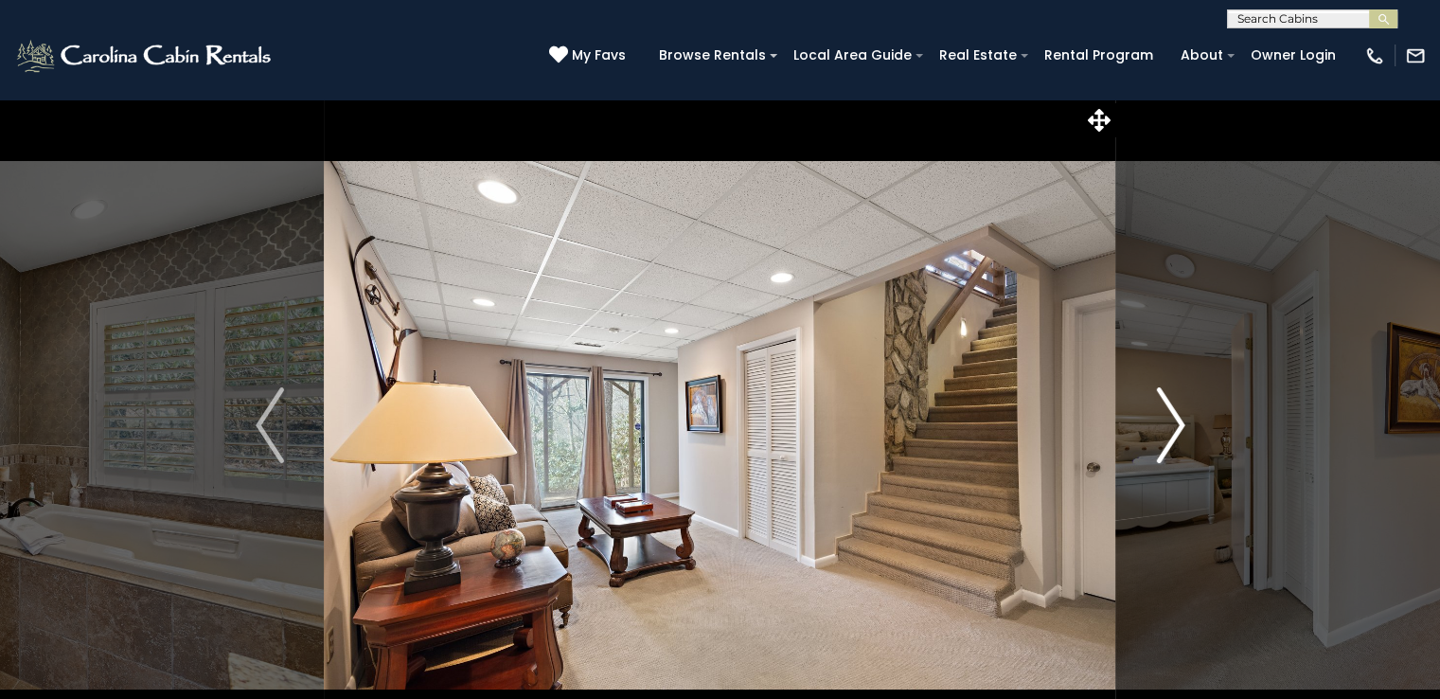
click at [1172, 437] on img "Next" at bounding box center [1170, 425] width 28 height 76
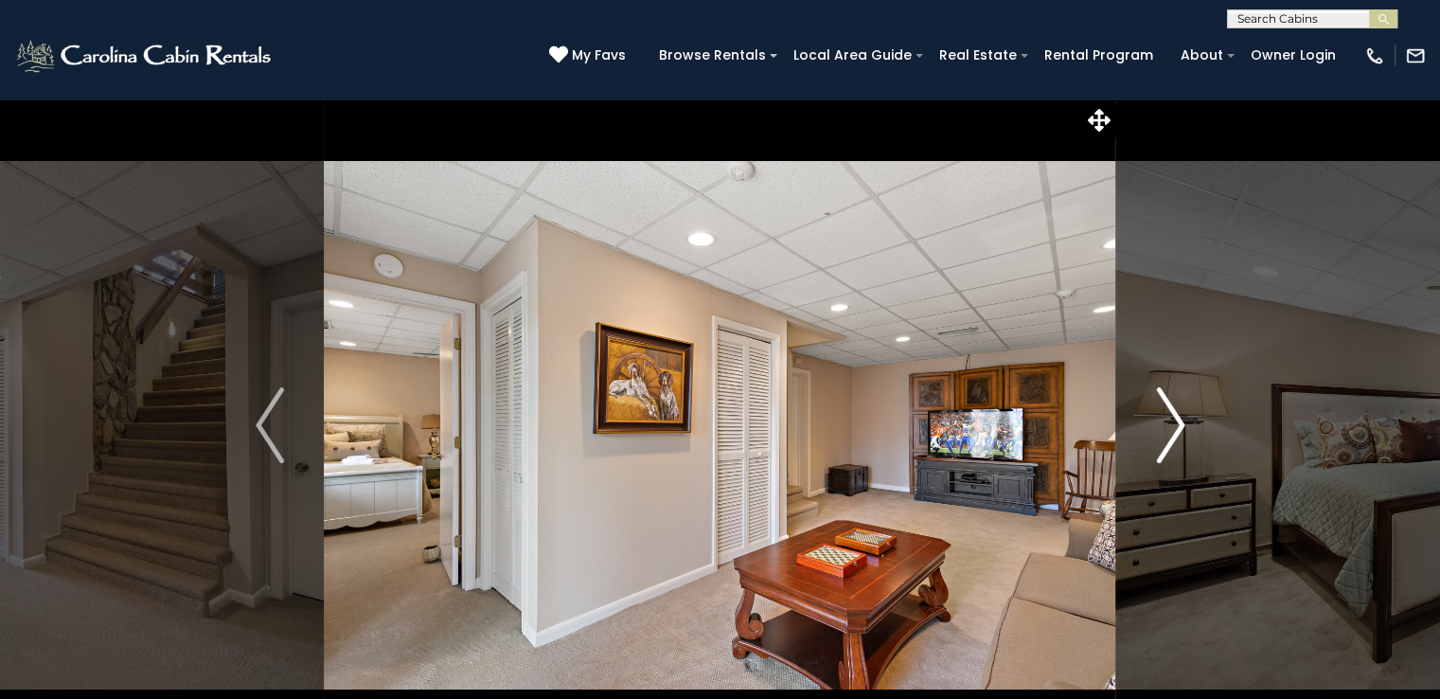
click at [1172, 437] on img "Next" at bounding box center [1170, 425] width 28 height 76
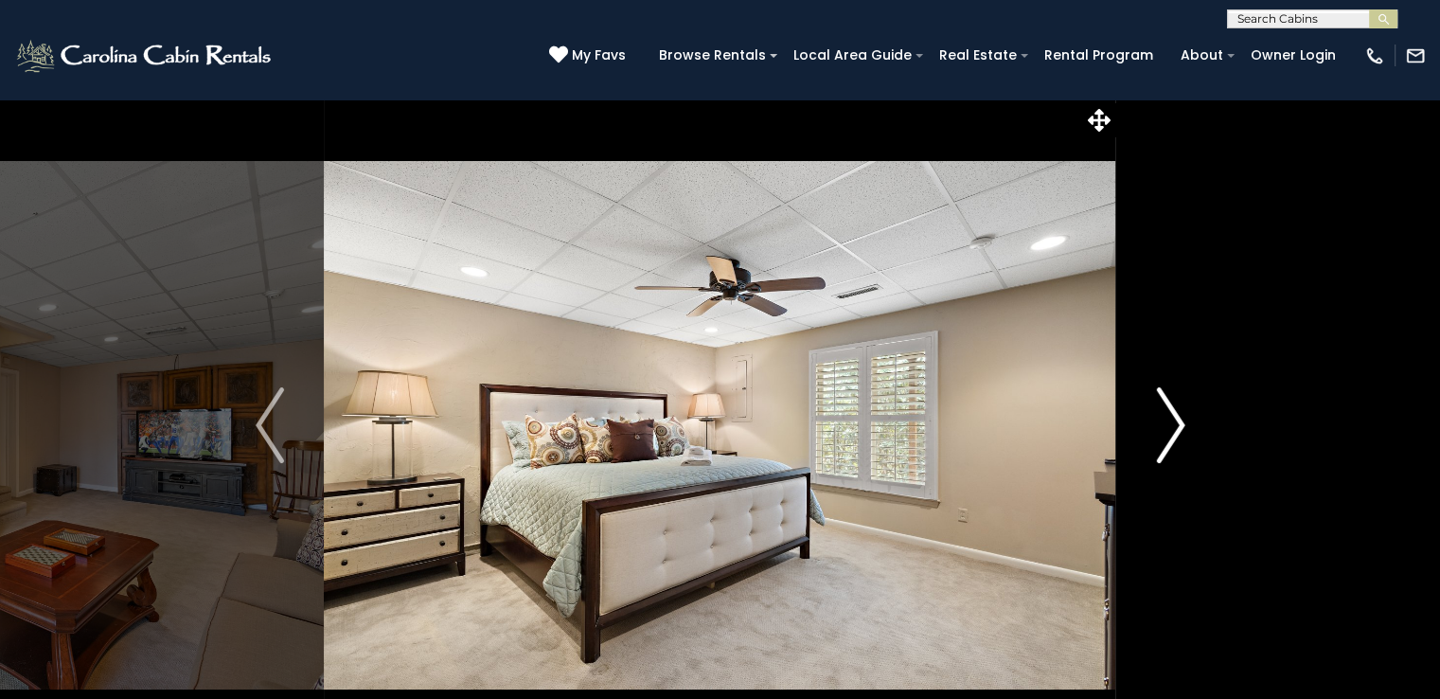
click at [1172, 437] on img "Next" at bounding box center [1170, 425] width 28 height 76
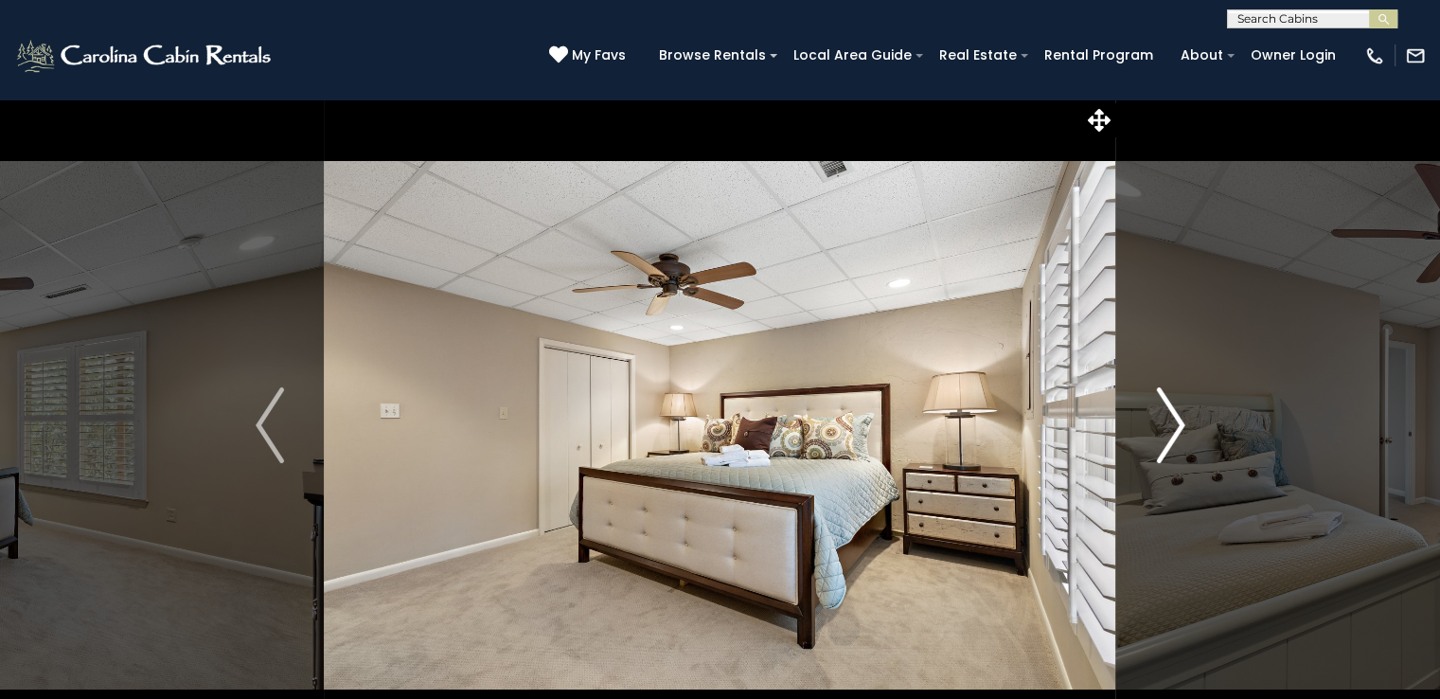
click at [1172, 437] on img "Next" at bounding box center [1170, 425] width 28 height 76
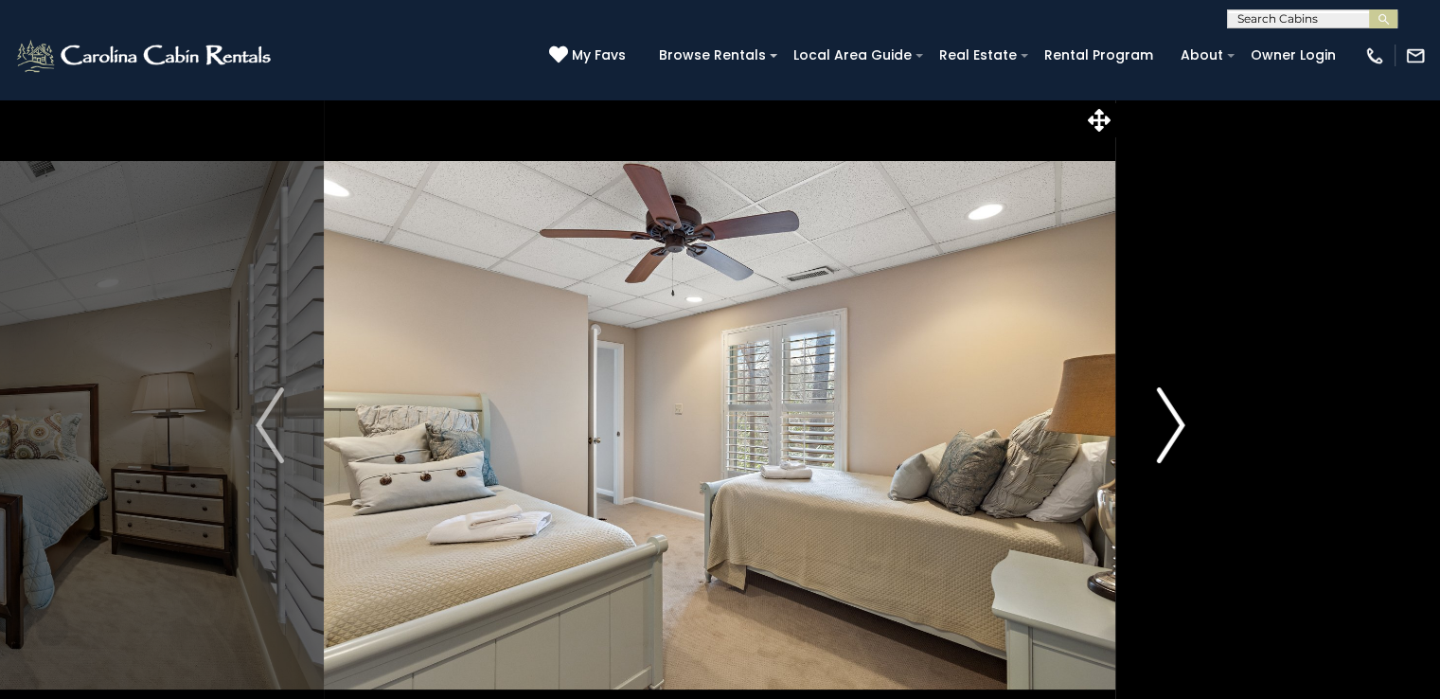
click at [1172, 437] on img "Next" at bounding box center [1170, 425] width 28 height 76
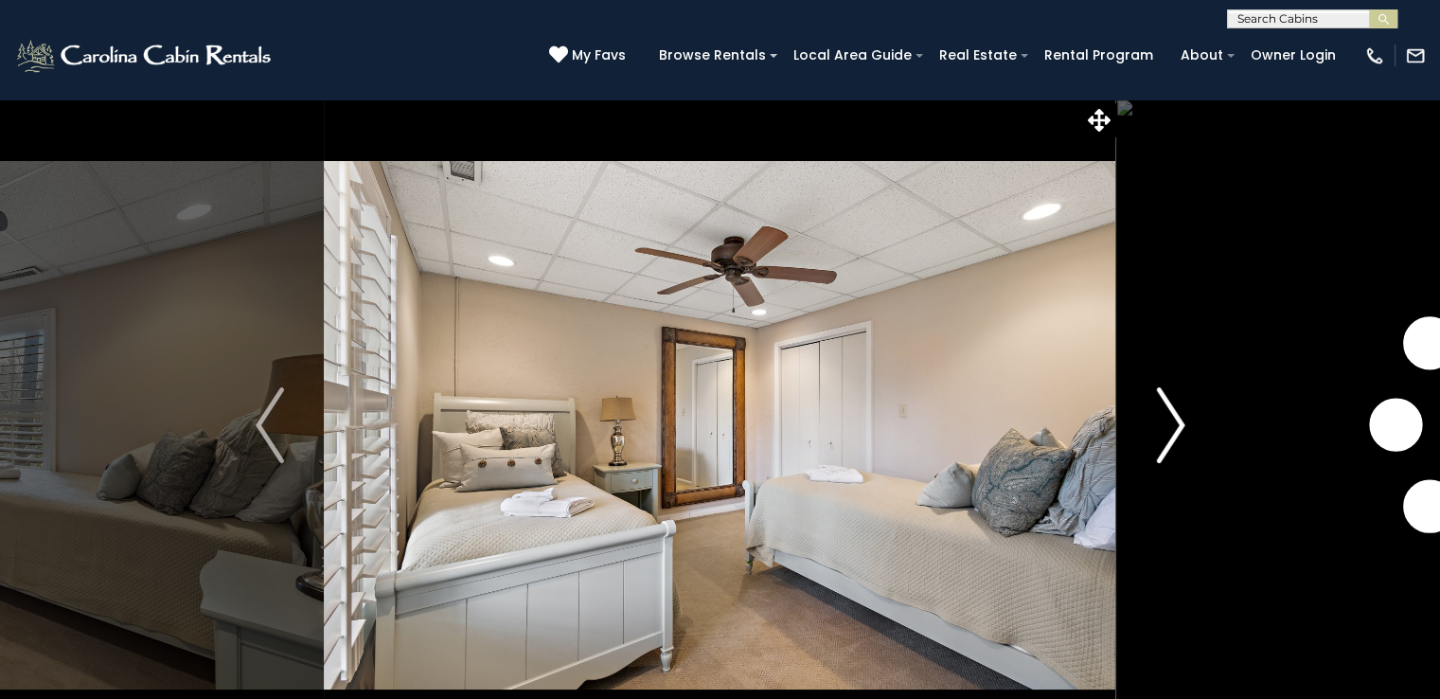
click at [1172, 437] on img "Next" at bounding box center [1170, 425] width 28 height 76
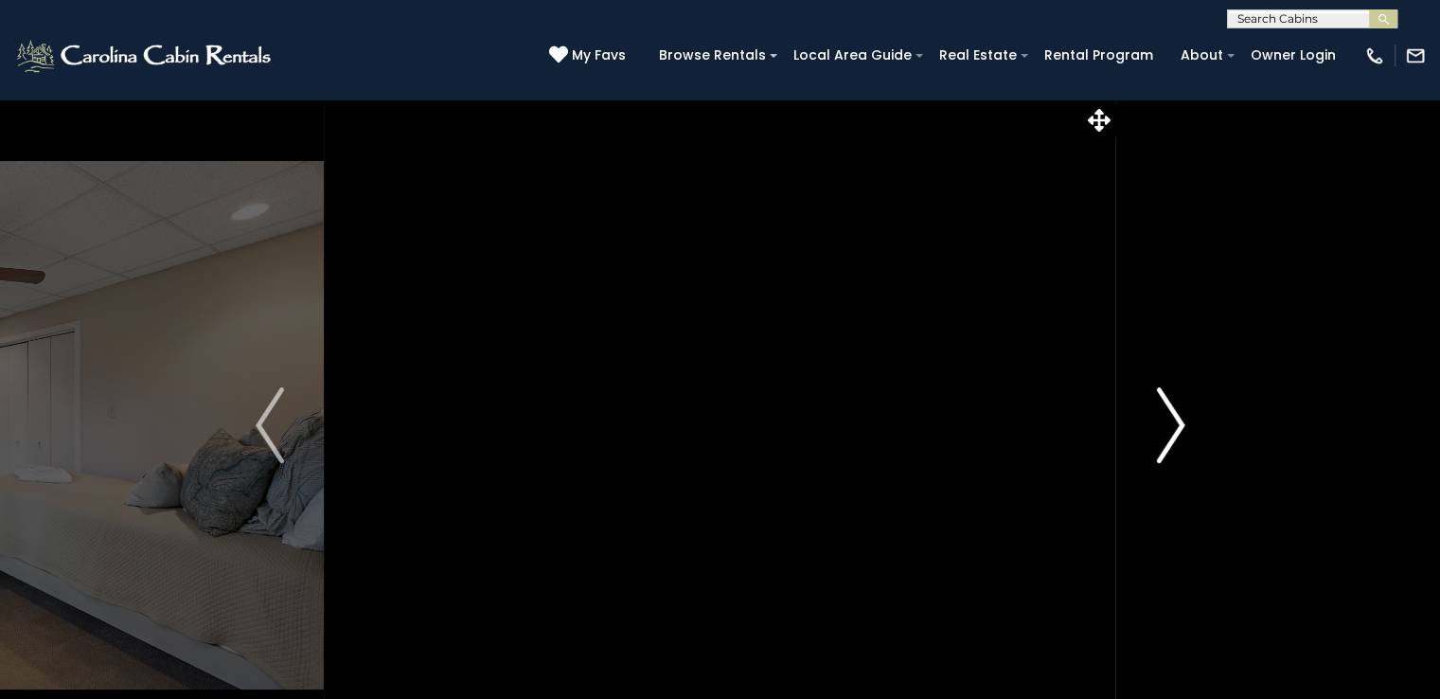
click at [1172, 437] on img "Next" at bounding box center [1170, 425] width 28 height 76
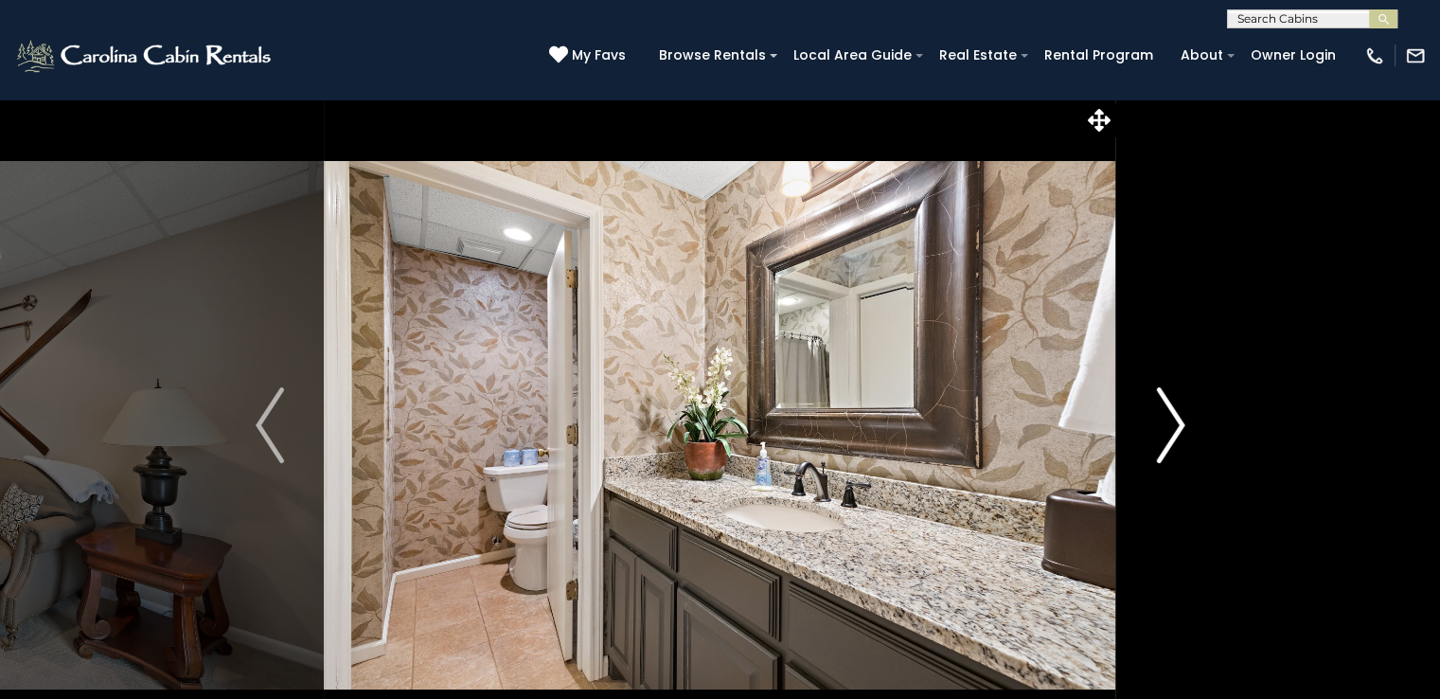
click at [1172, 437] on img "Next" at bounding box center [1170, 425] width 28 height 76
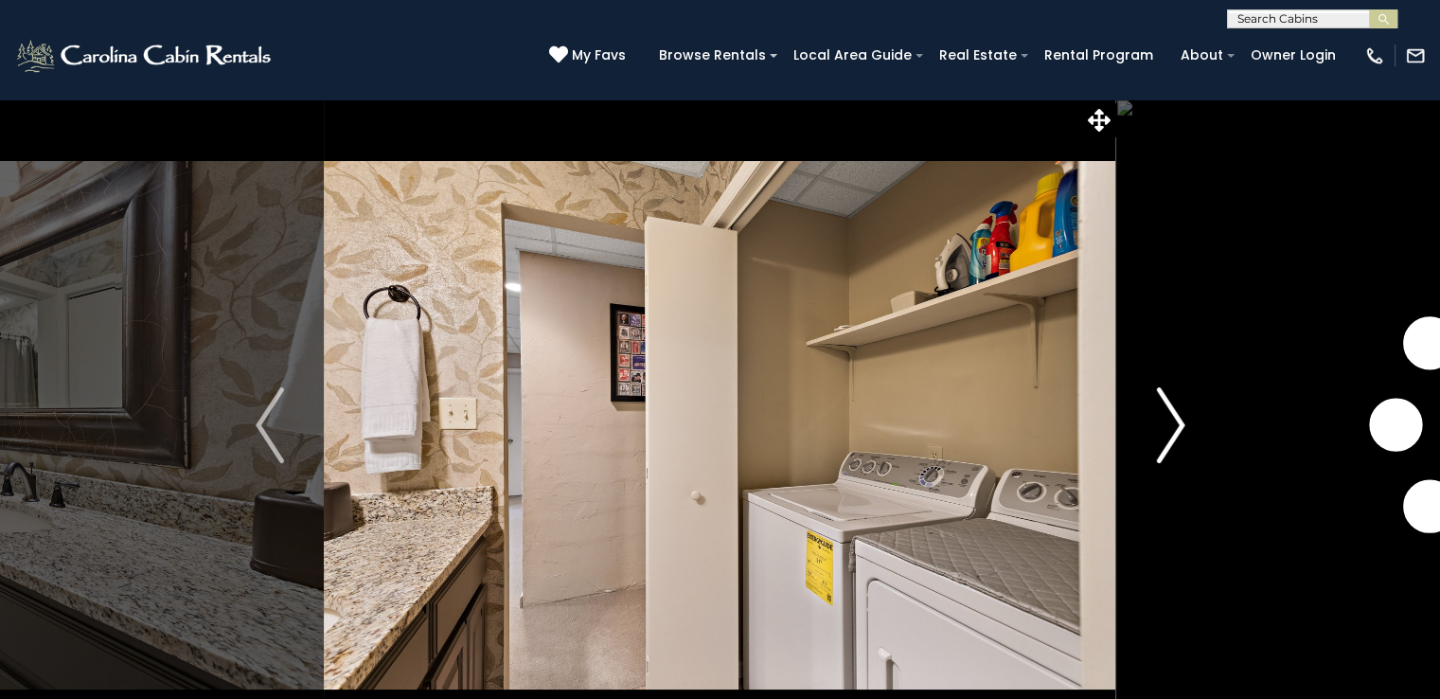
click at [1172, 437] on img "Next" at bounding box center [1170, 425] width 28 height 76
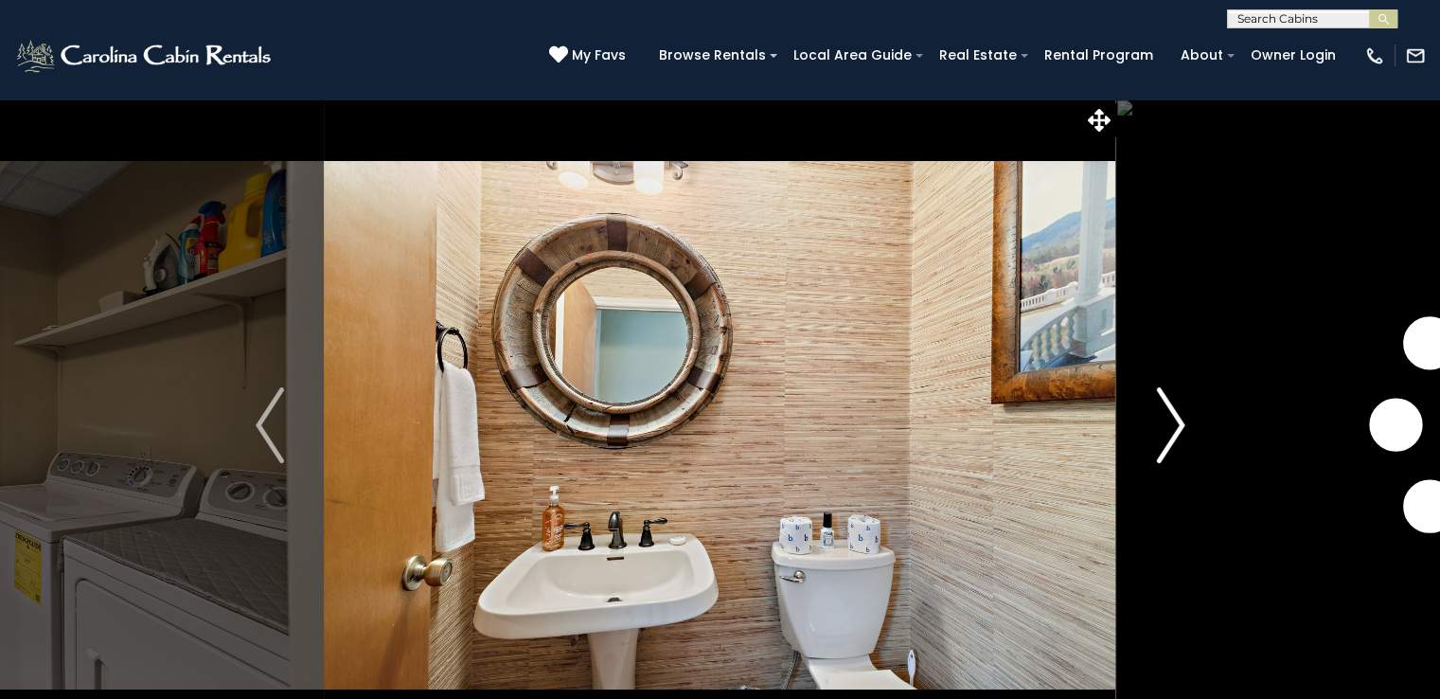
click at [1172, 437] on img "Next" at bounding box center [1170, 425] width 28 height 76
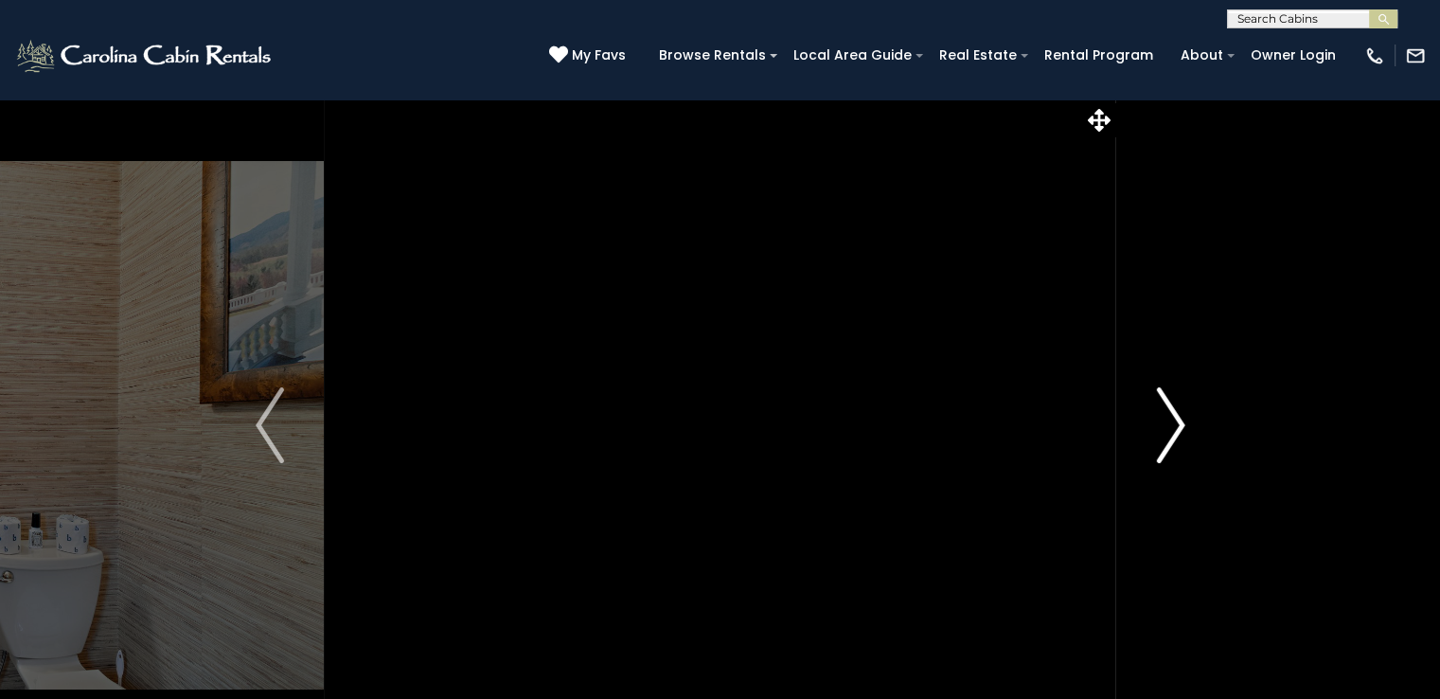
click at [1172, 437] on img "Next" at bounding box center [1170, 425] width 28 height 76
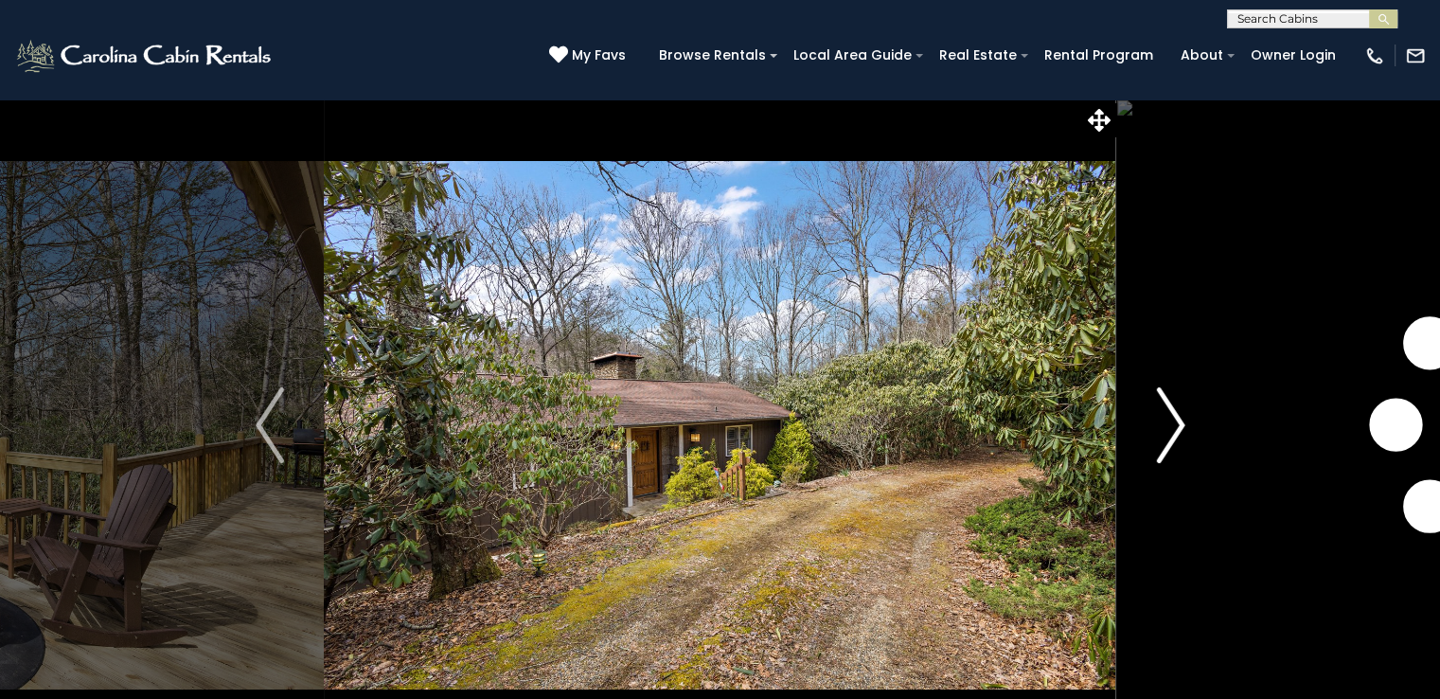
click at [1172, 437] on img "Next" at bounding box center [1170, 425] width 28 height 76
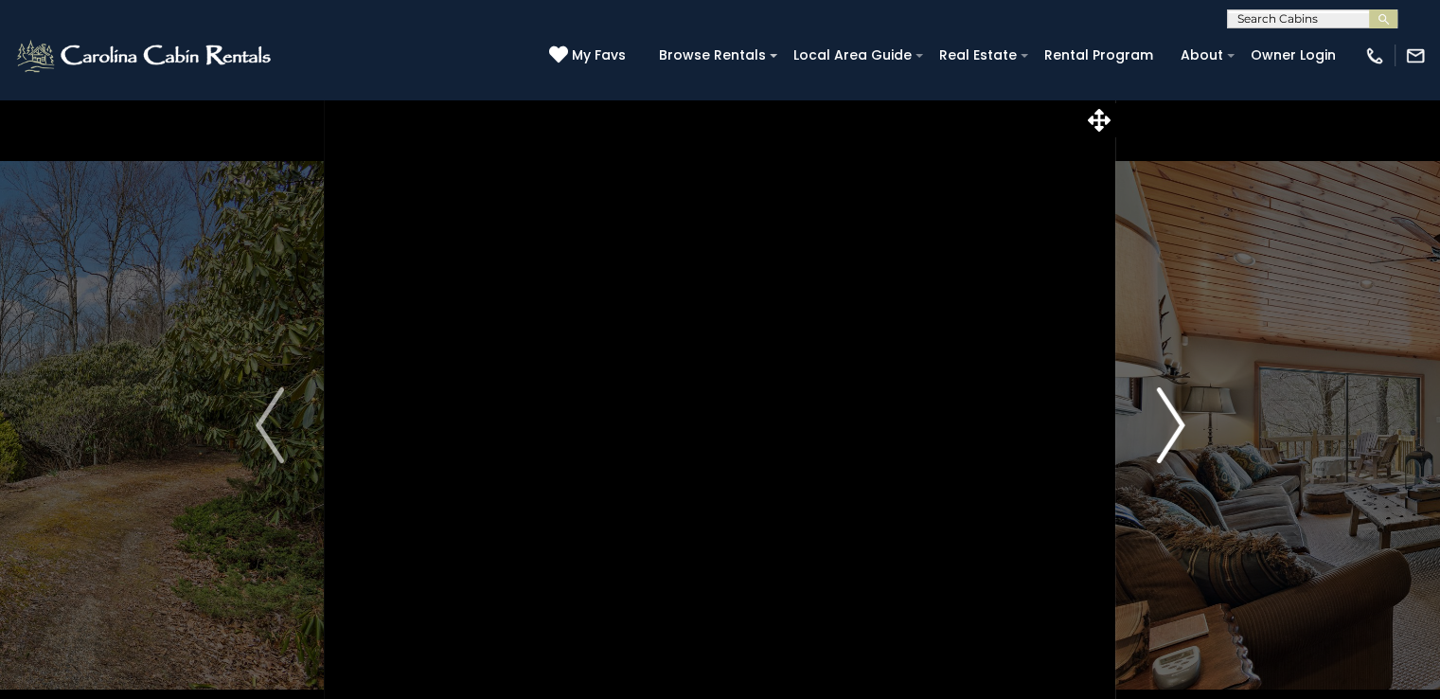
click at [1172, 437] on img "Next" at bounding box center [1170, 425] width 28 height 76
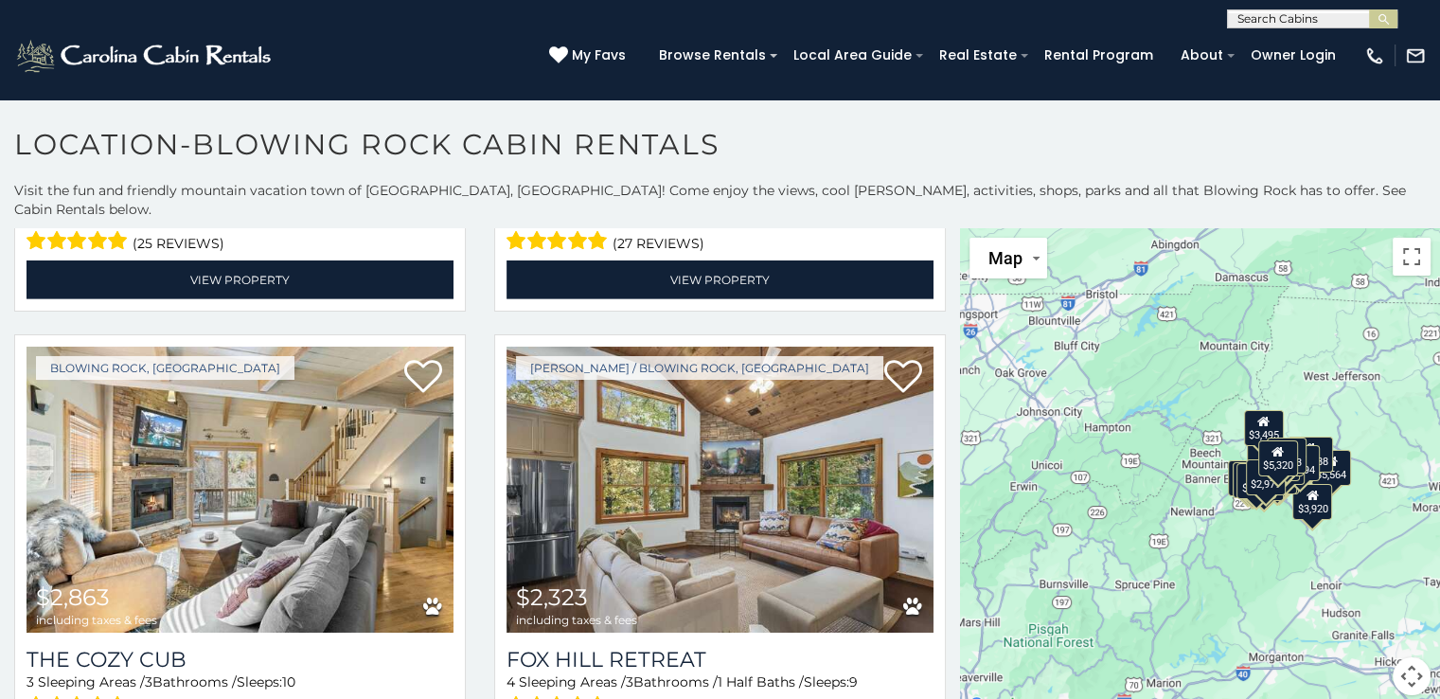
scroll to position [6051, 0]
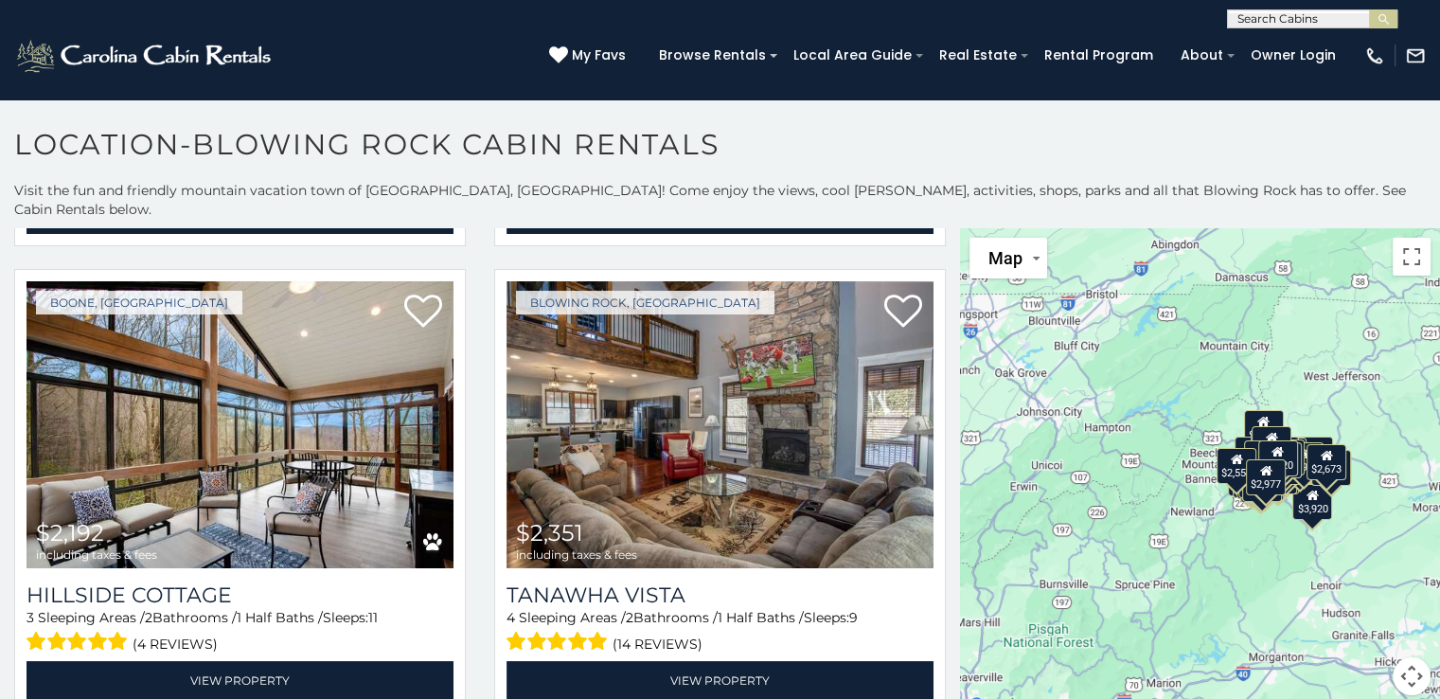
scroll to position [8329, 0]
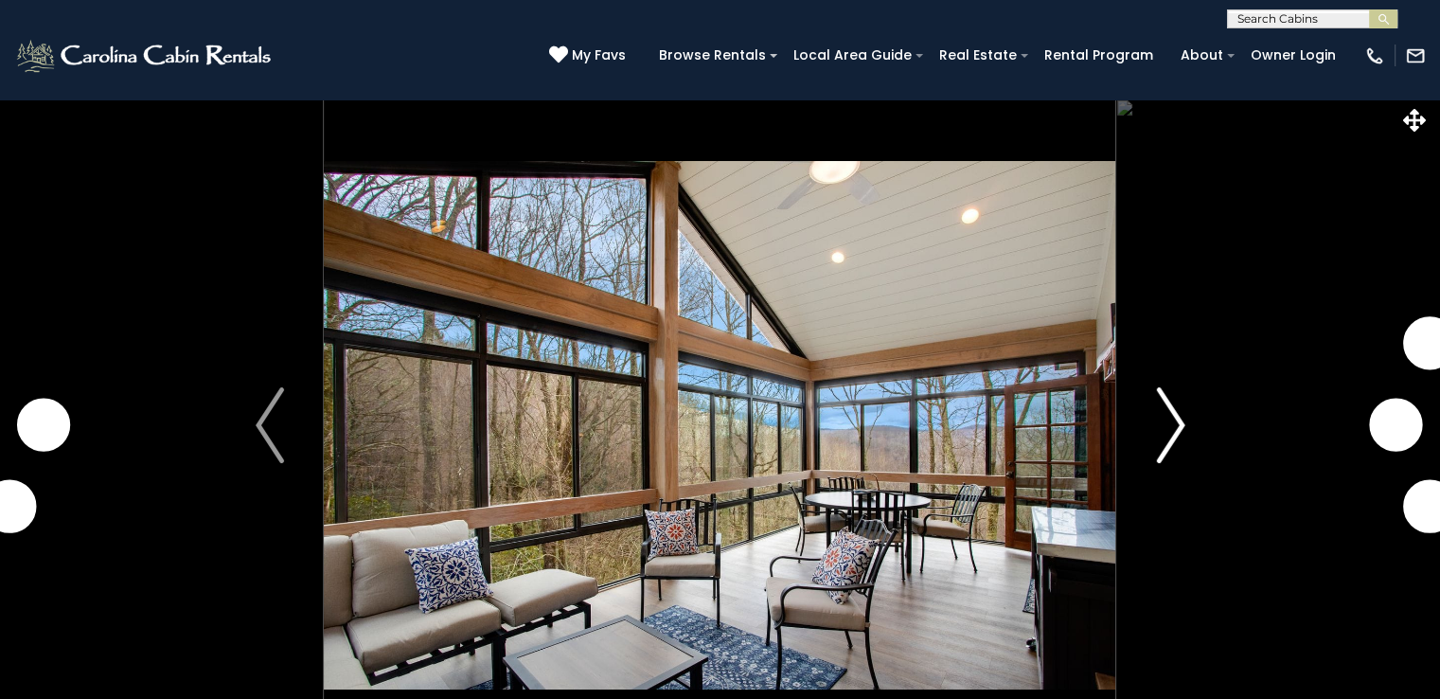
click at [1161, 437] on img "Next" at bounding box center [1170, 425] width 28 height 76
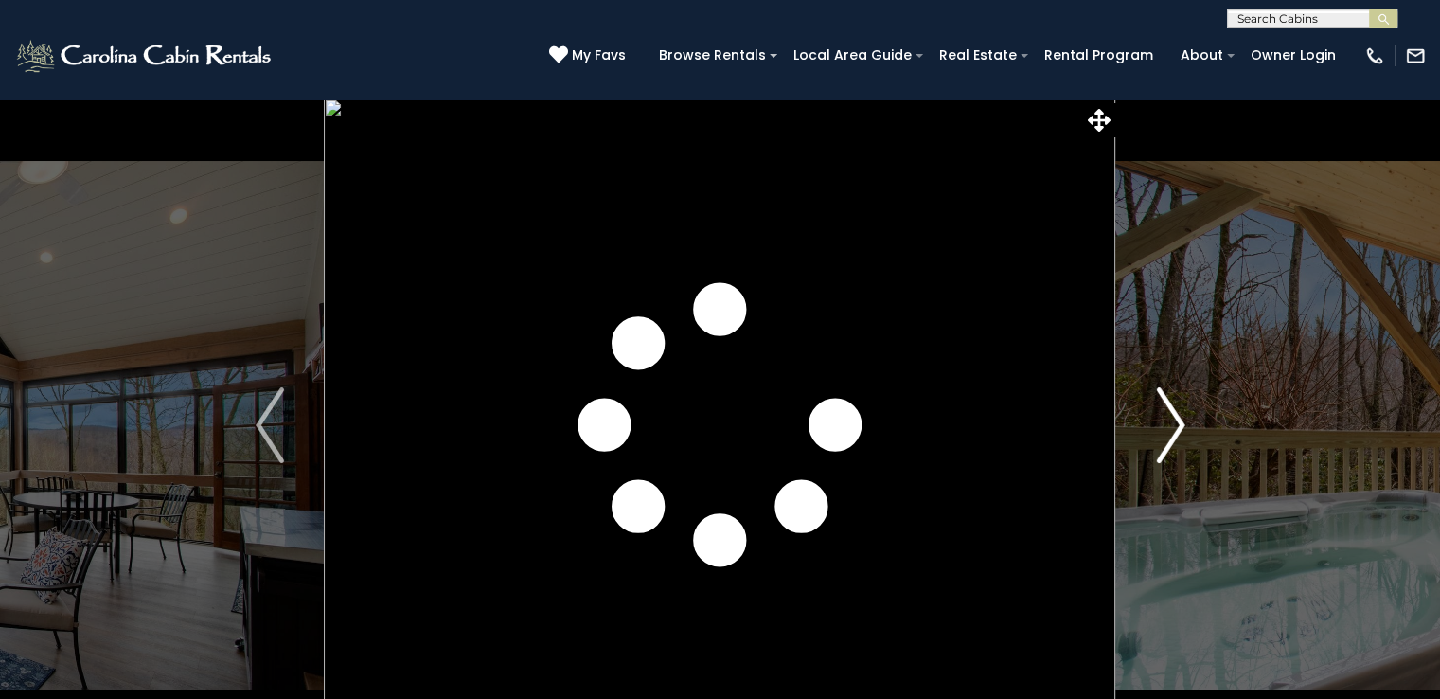
click at [1173, 426] on img "Next" at bounding box center [1170, 425] width 28 height 76
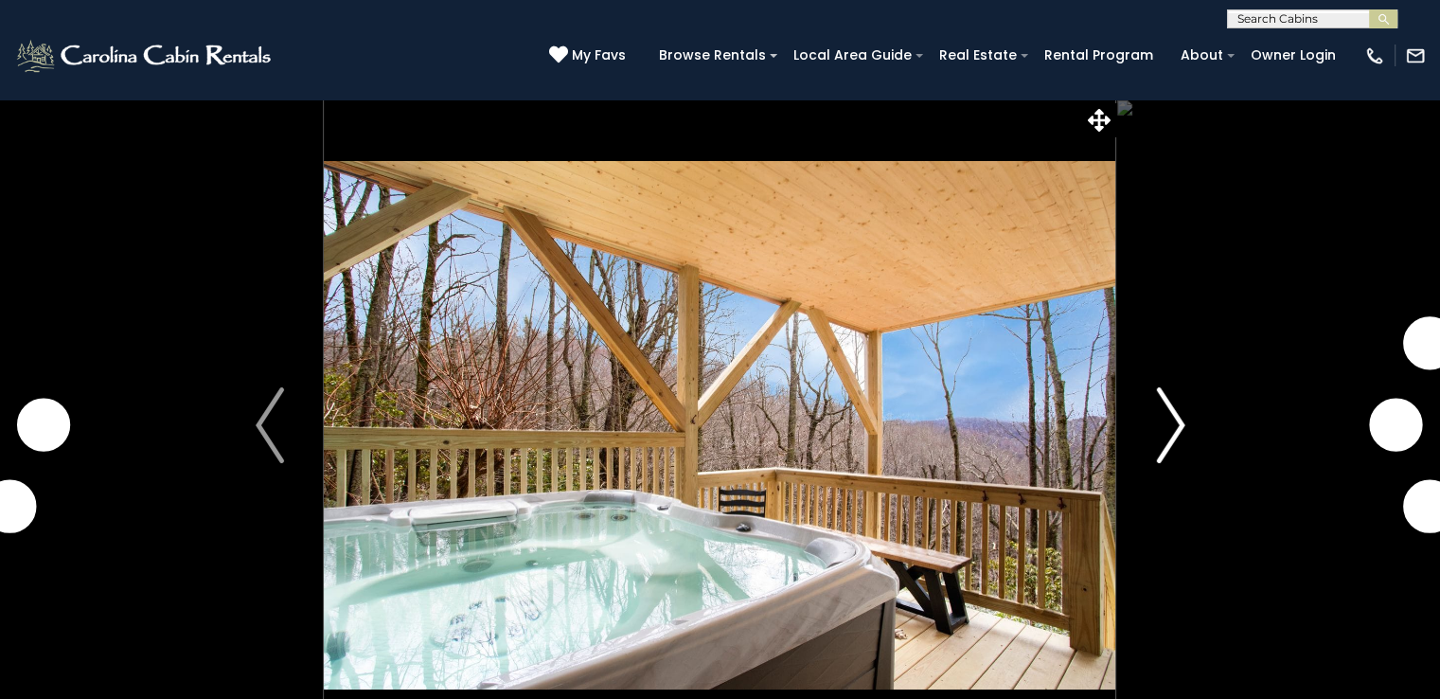
click at [1173, 426] on img "Next" at bounding box center [1170, 425] width 28 height 76
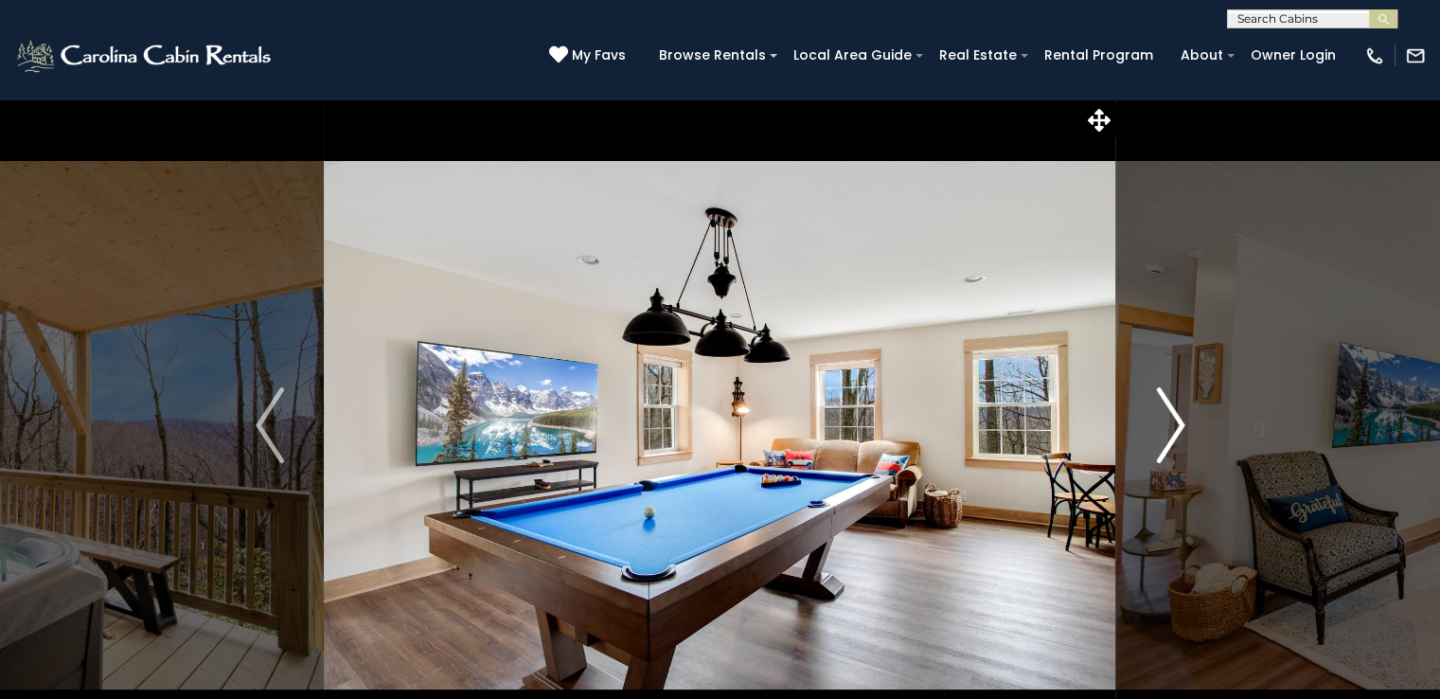
click at [1173, 427] on img "Next" at bounding box center [1170, 425] width 28 height 76
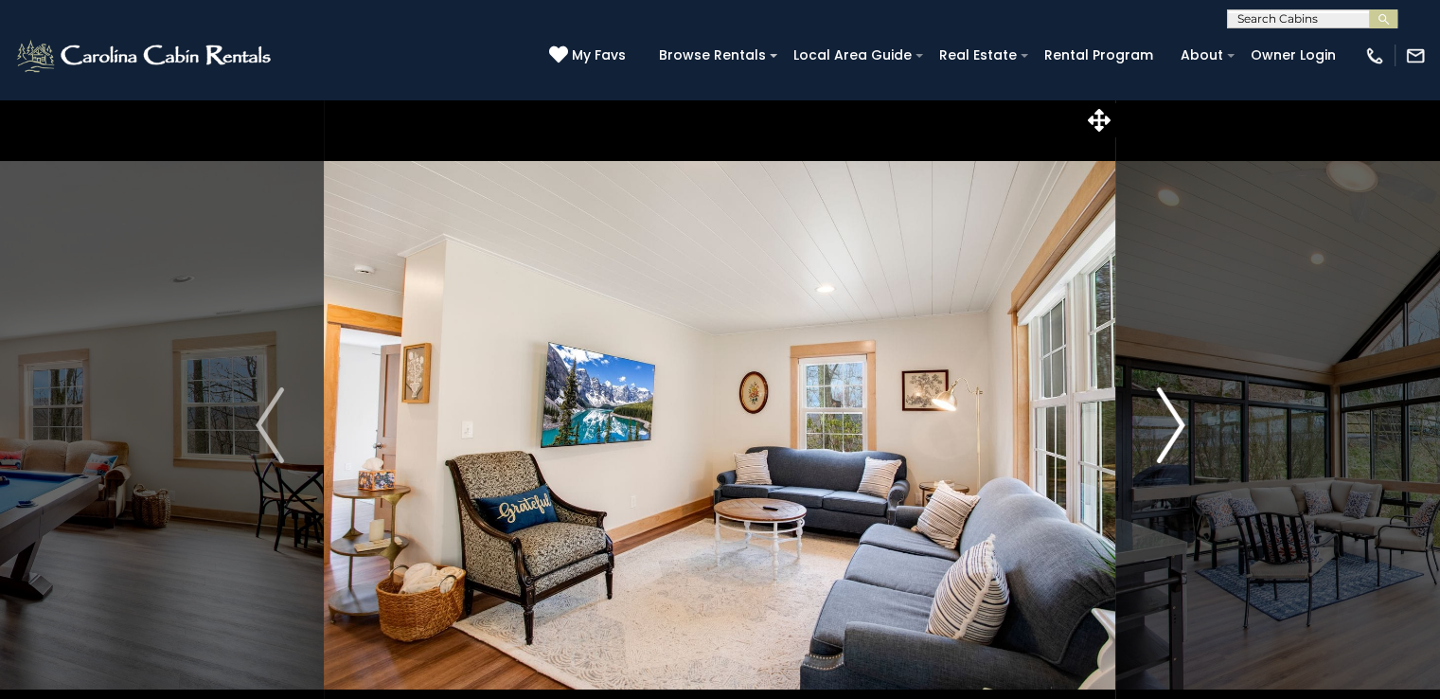
click at [1173, 427] on img "Next" at bounding box center [1170, 425] width 28 height 76
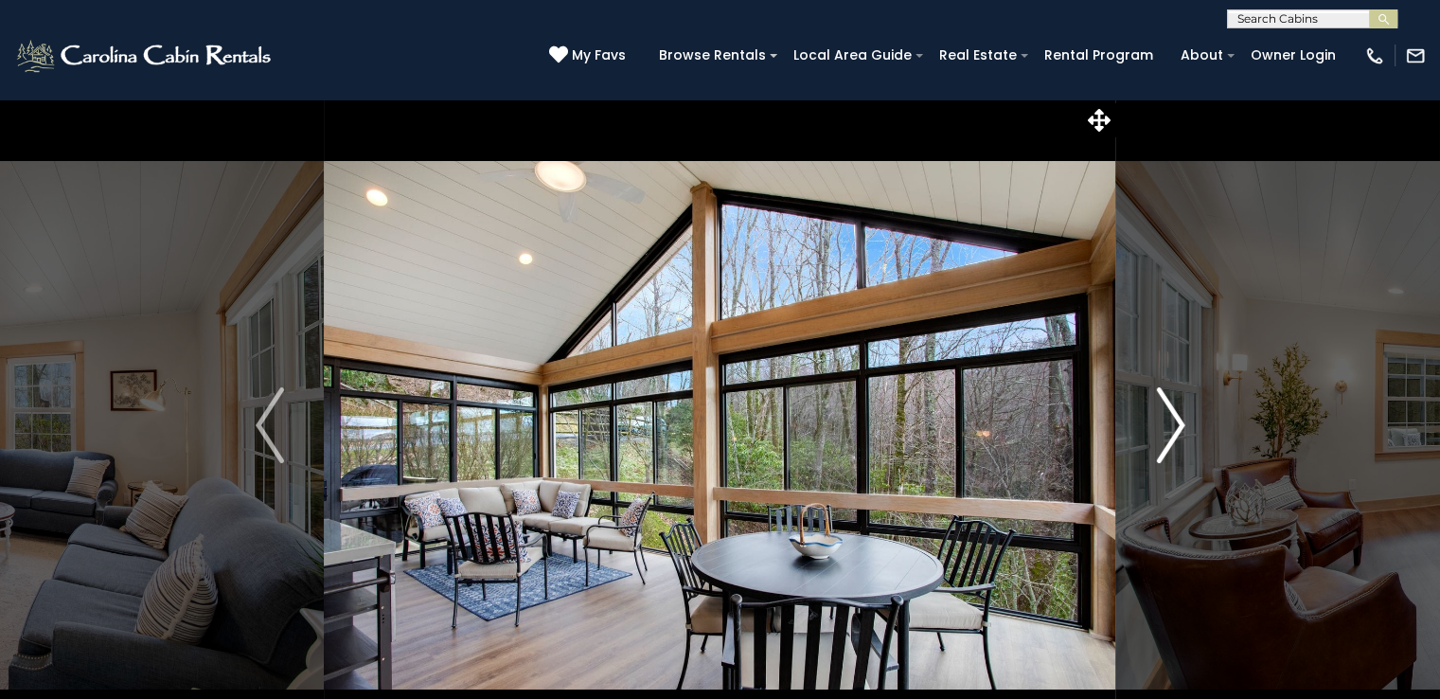
click at [1173, 427] on img "Next" at bounding box center [1170, 425] width 28 height 76
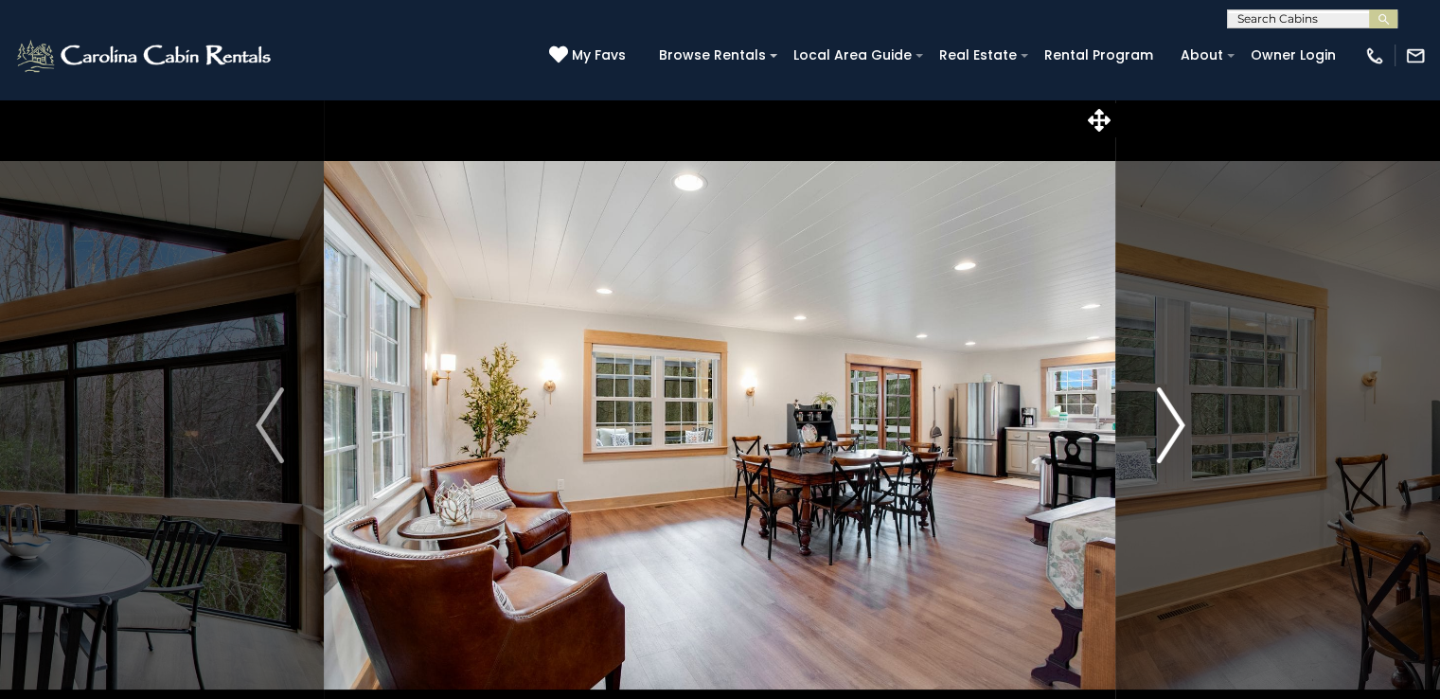
click at [1173, 427] on img "Next" at bounding box center [1170, 425] width 28 height 76
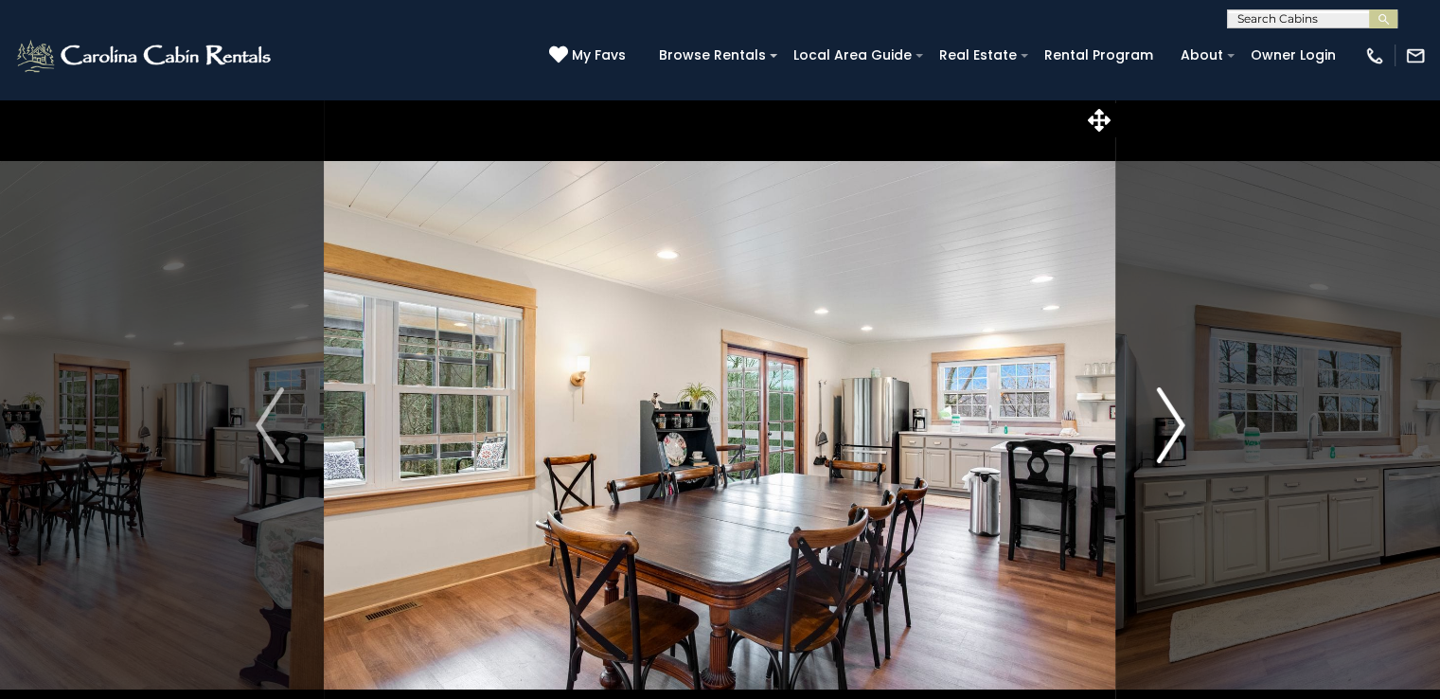
click at [1173, 427] on img "Next" at bounding box center [1170, 425] width 28 height 76
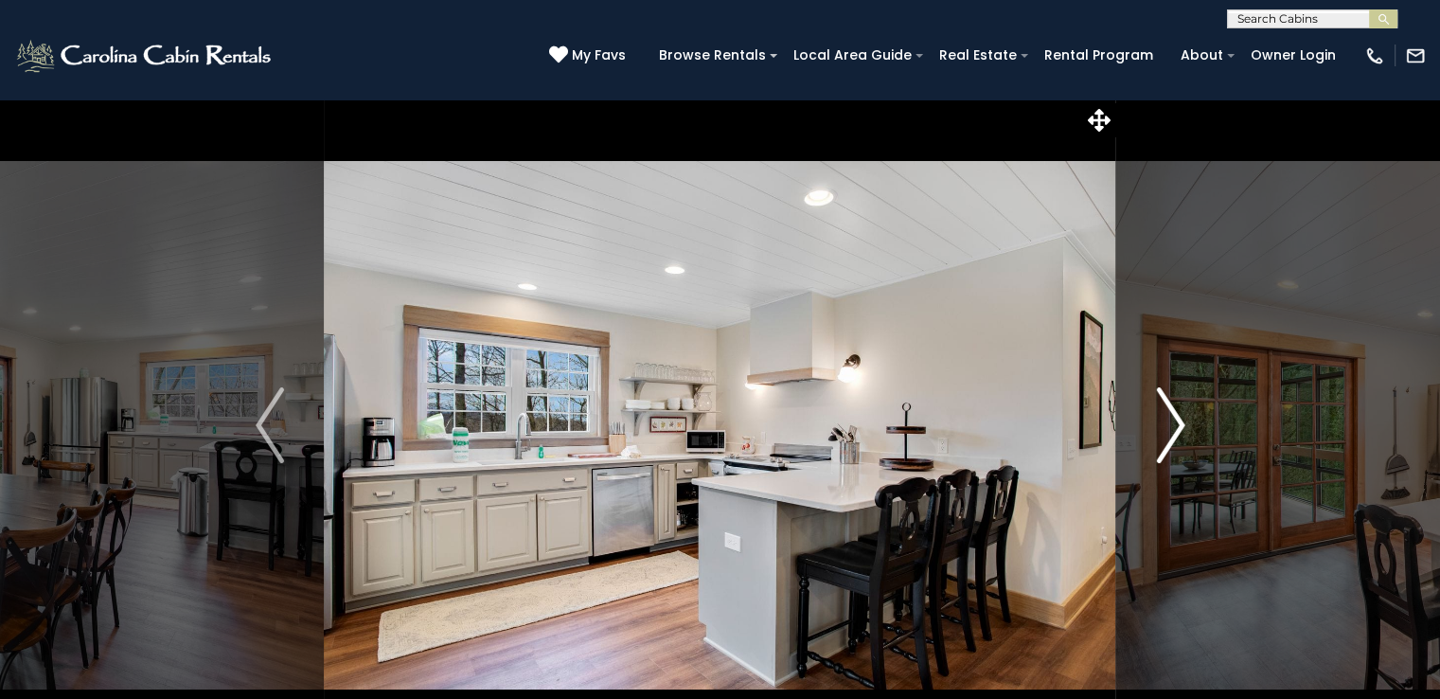
click at [1173, 427] on img "Next" at bounding box center [1170, 425] width 28 height 76
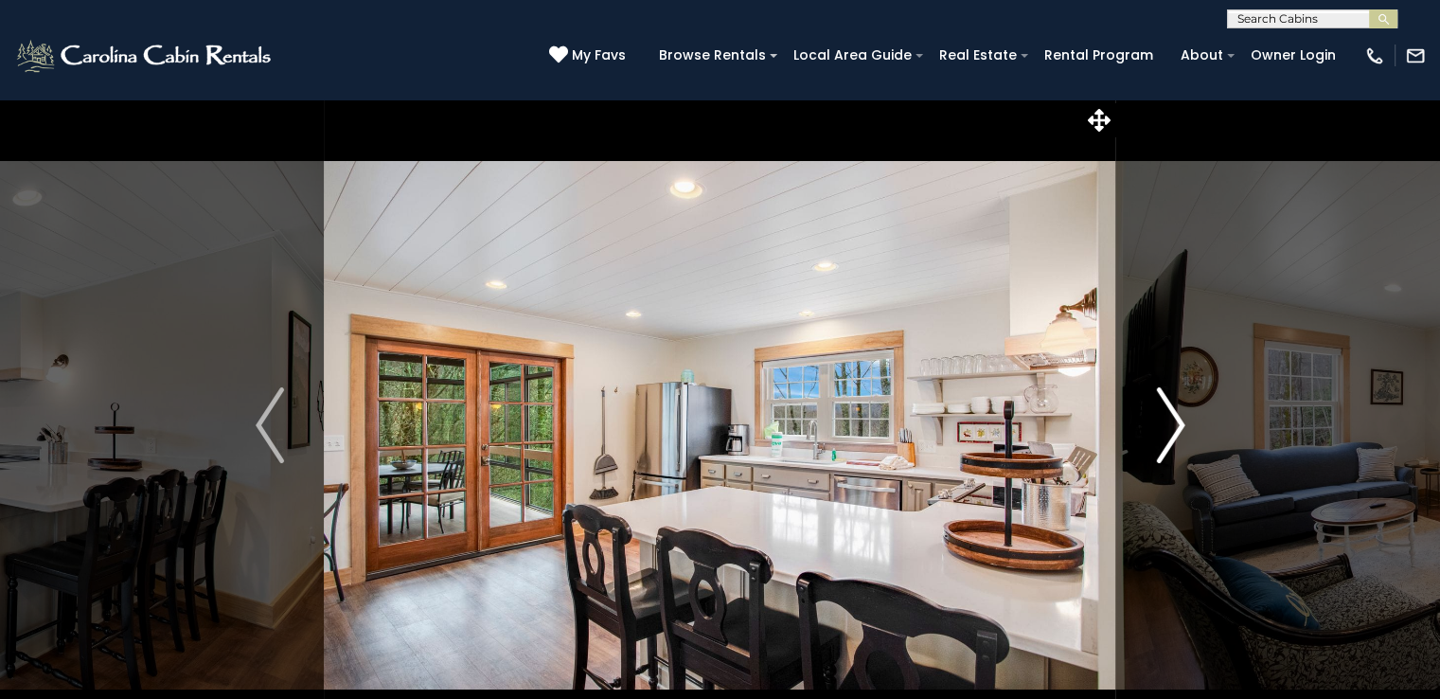
click at [1173, 427] on img "Next" at bounding box center [1170, 425] width 28 height 76
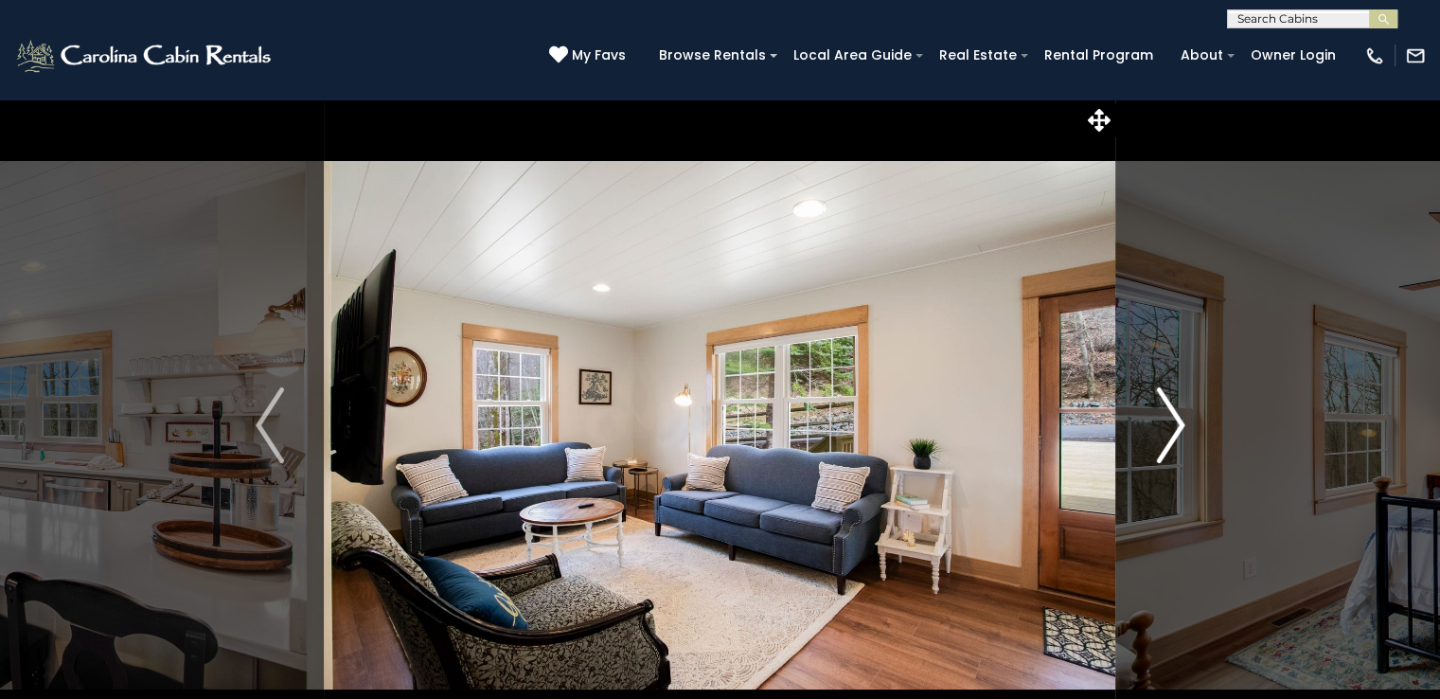
click at [1173, 427] on img "Next" at bounding box center [1170, 425] width 28 height 76
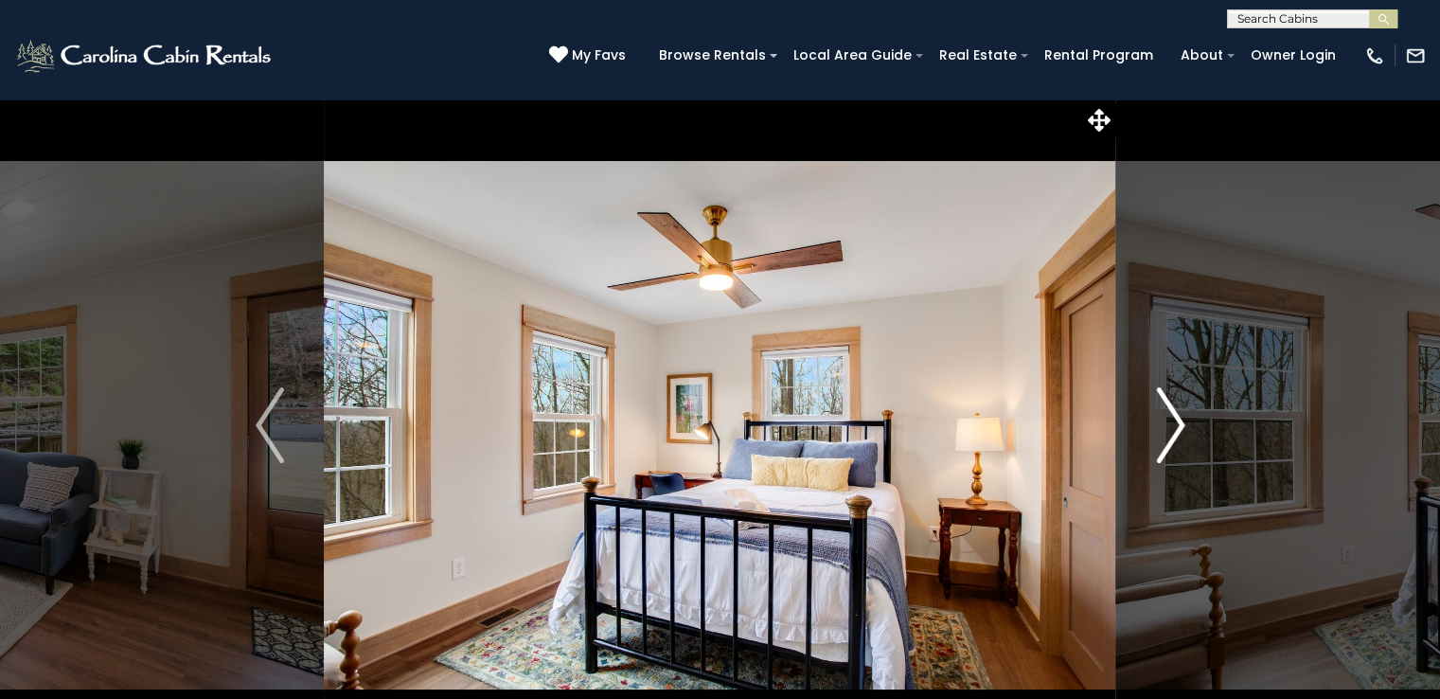
click at [1173, 427] on img "Next" at bounding box center [1170, 425] width 28 height 76
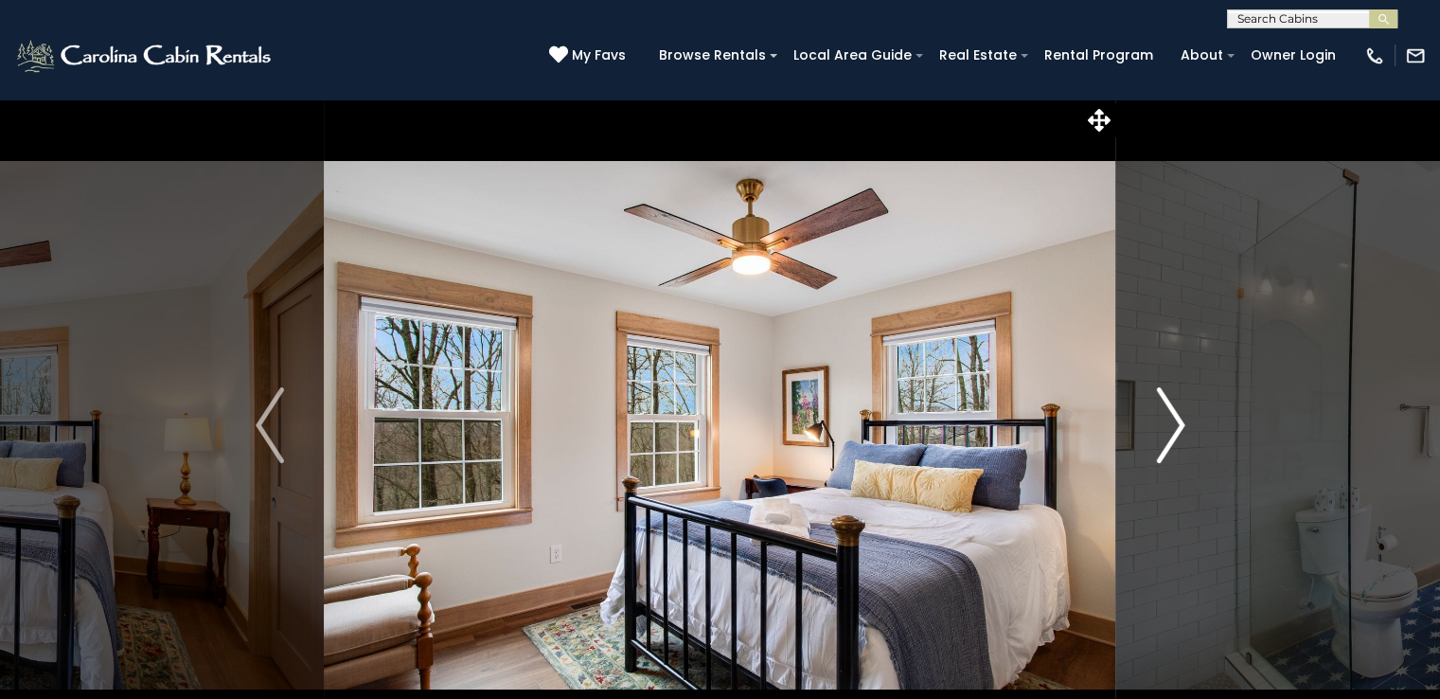
click at [1173, 427] on img "Next" at bounding box center [1170, 425] width 28 height 76
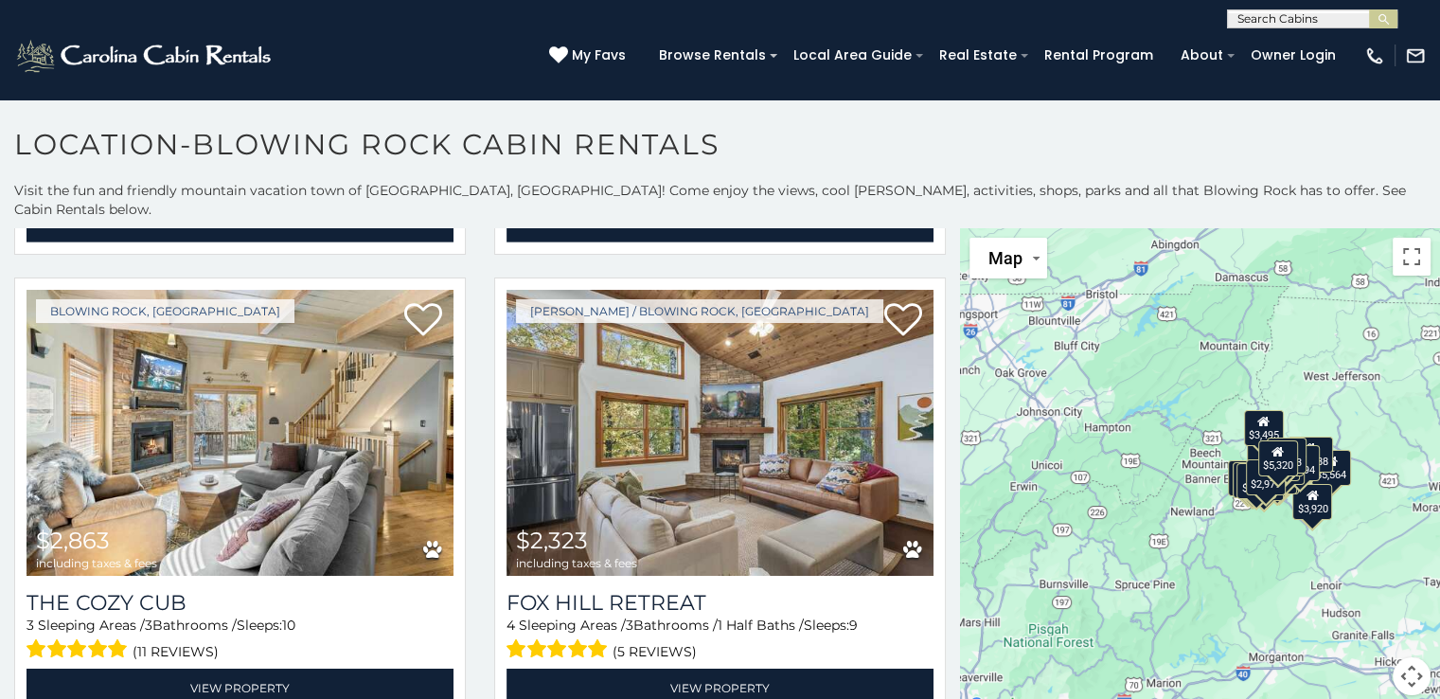
scroll to position [6051, 0]
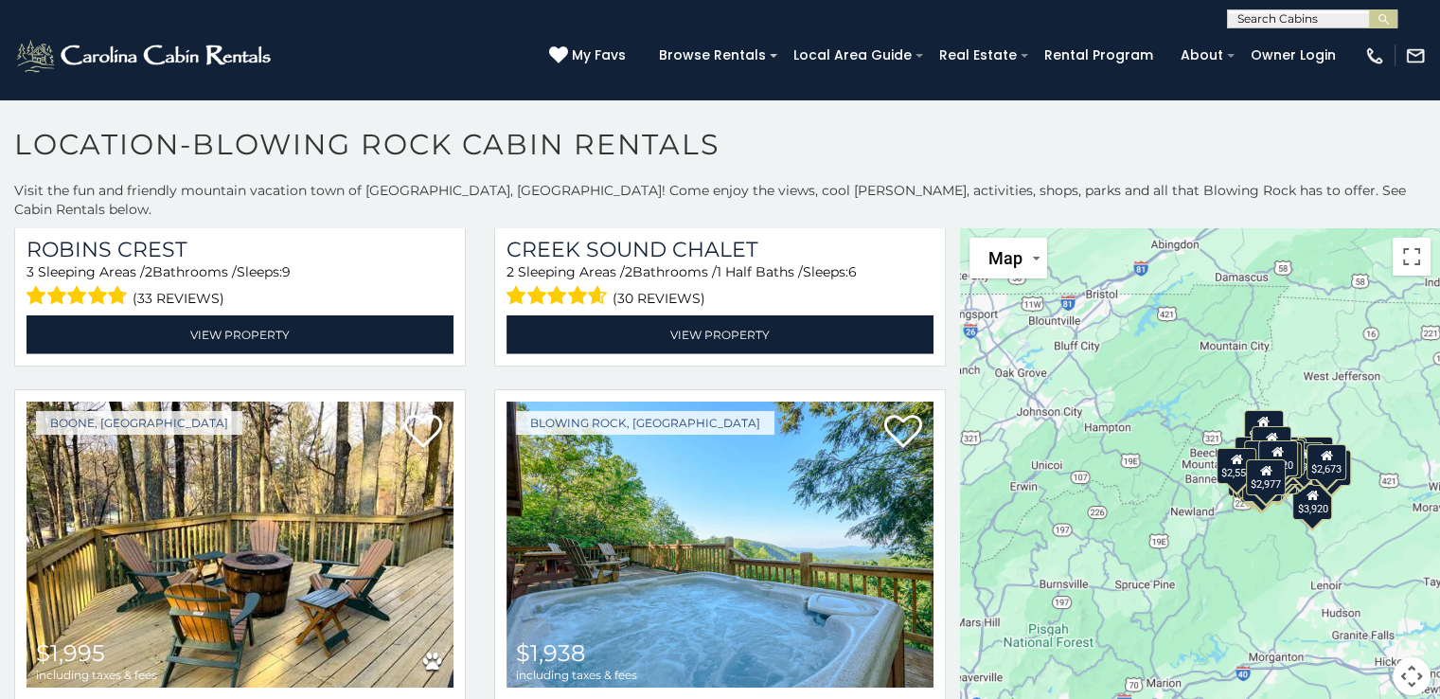
scroll to position [12417, 0]
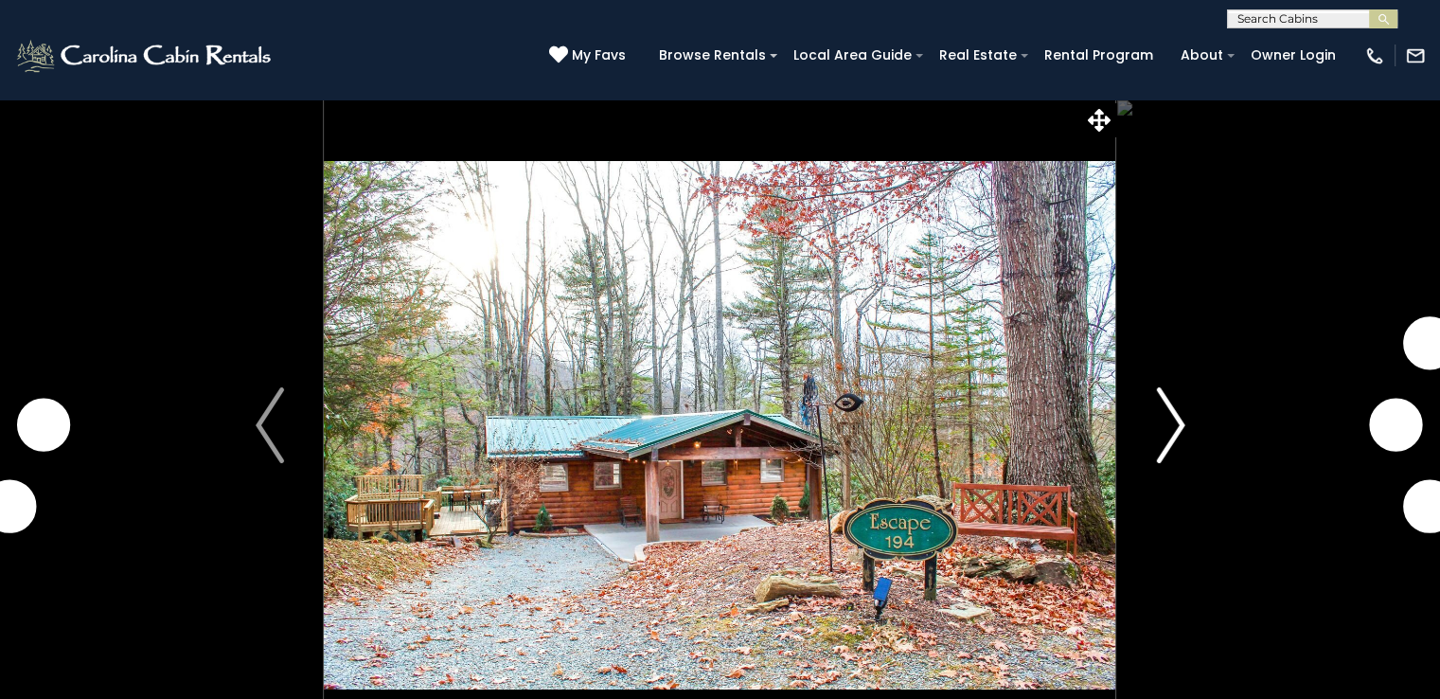
click at [1174, 421] on img "Next" at bounding box center [1170, 425] width 28 height 76
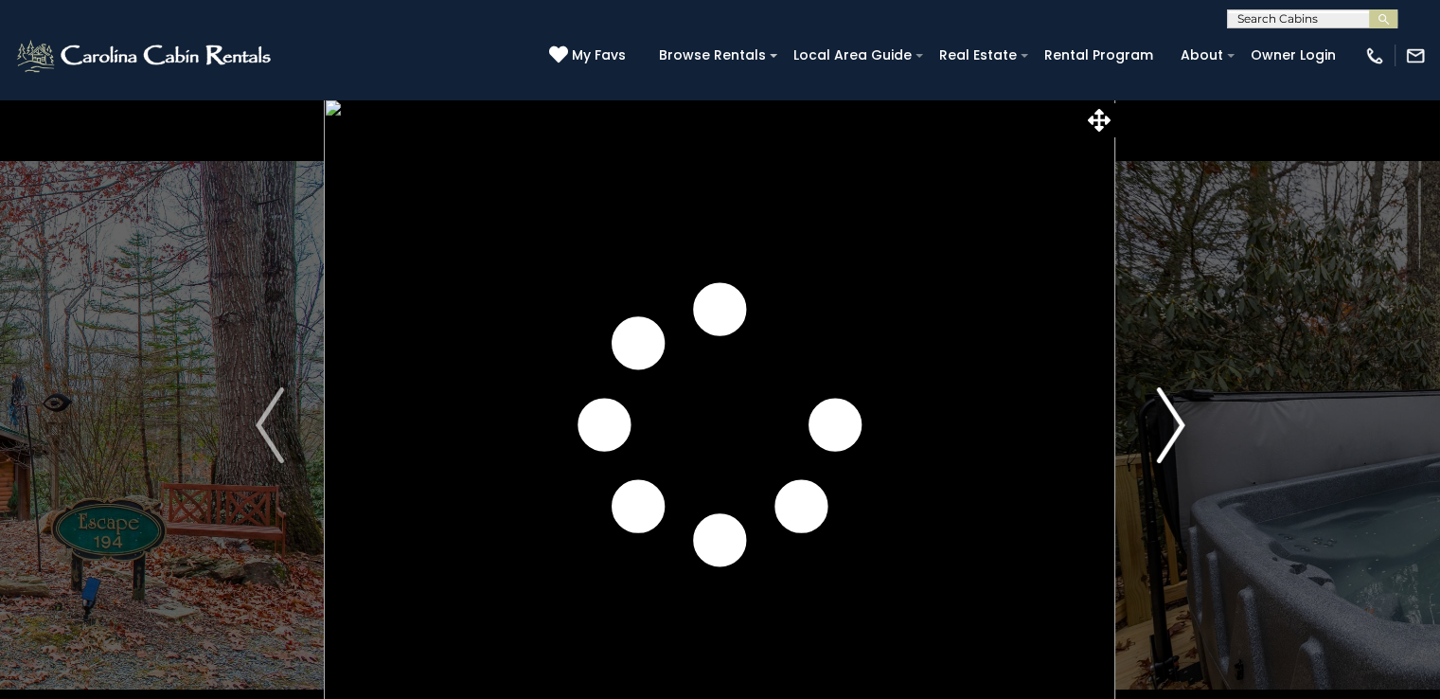
click at [1174, 421] on img "Next" at bounding box center [1170, 425] width 28 height 76
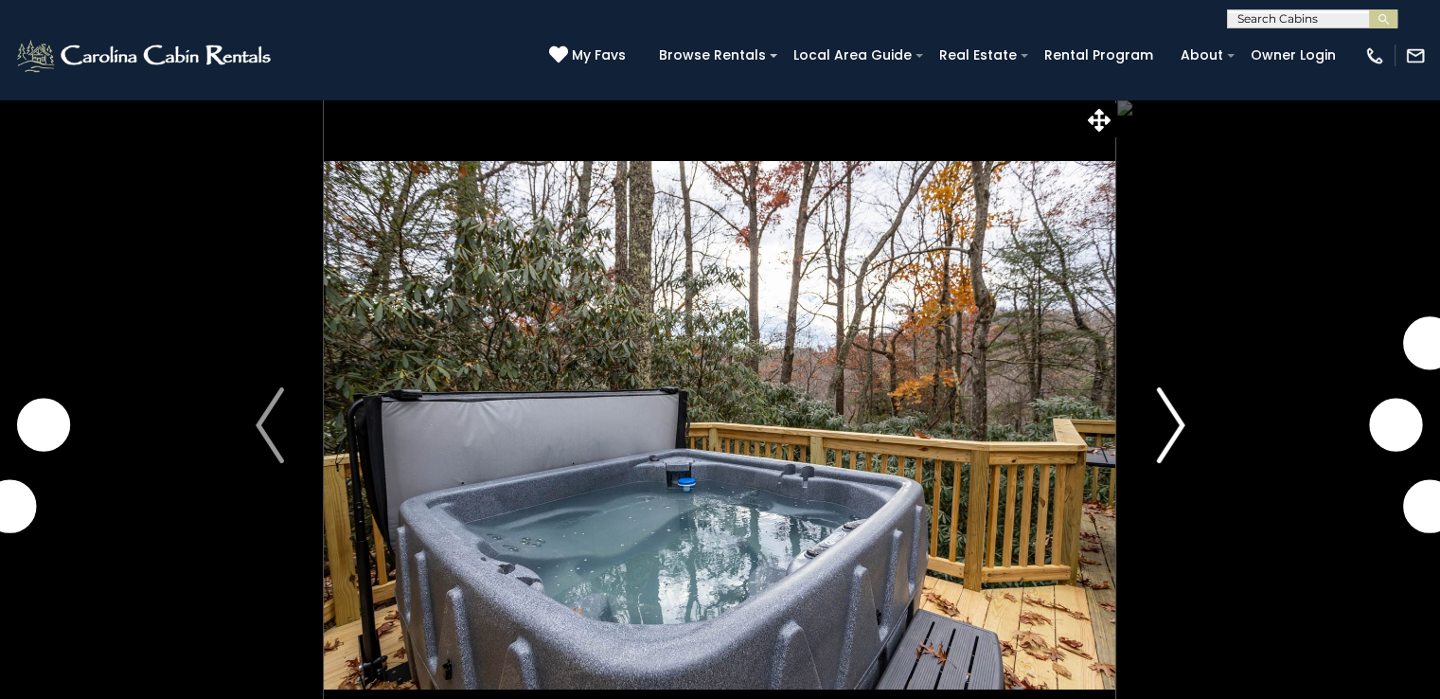
click at [1174, 421] on img "Next" at bounding box center [1170, 425] width 28 height 76
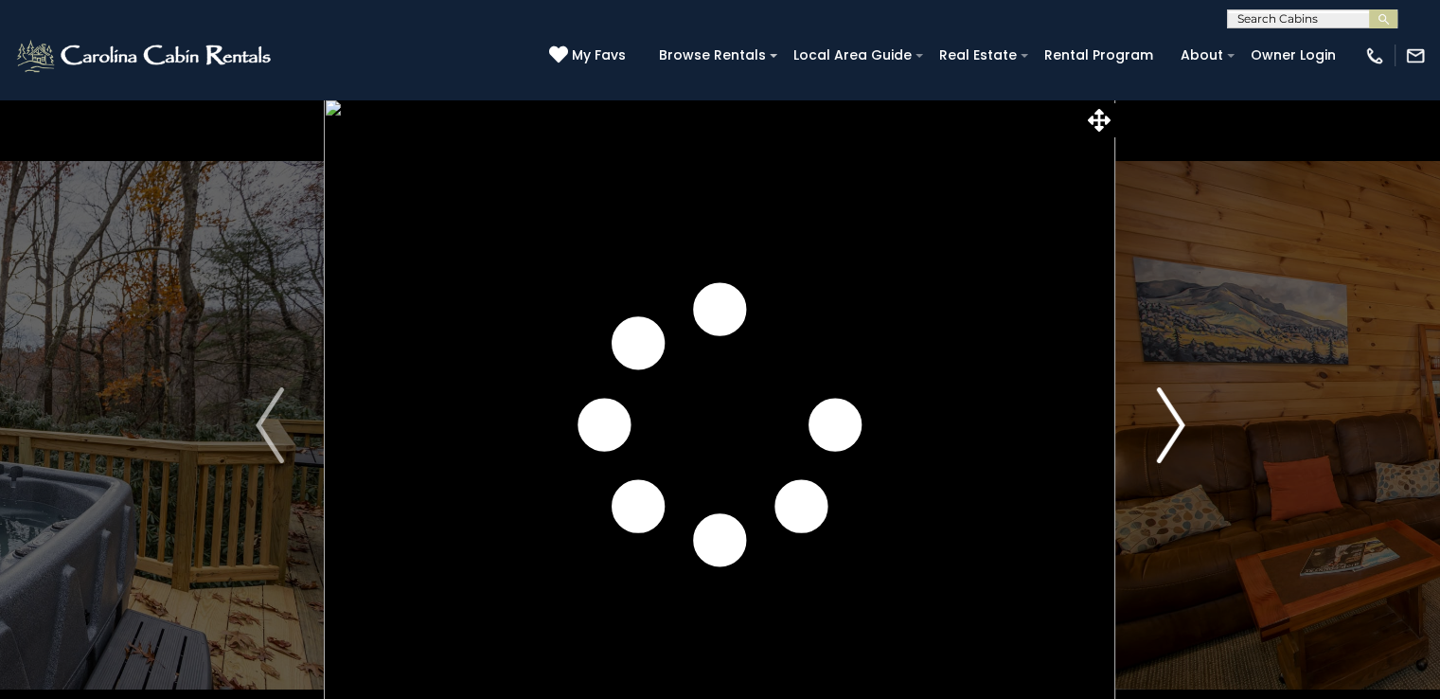
click at [1174, 421] on img "Next" at bounding box center [1170, 425] width 28 height 76
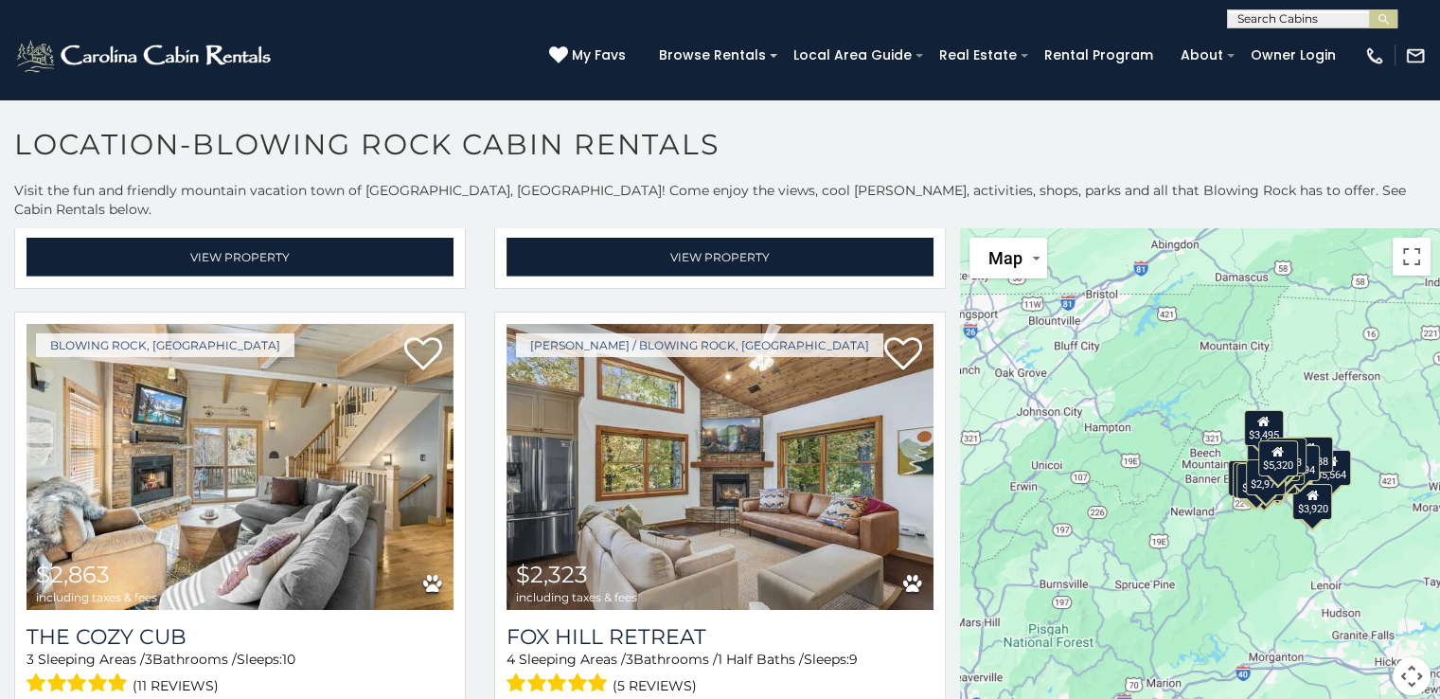
scroll to position [5994, 0]
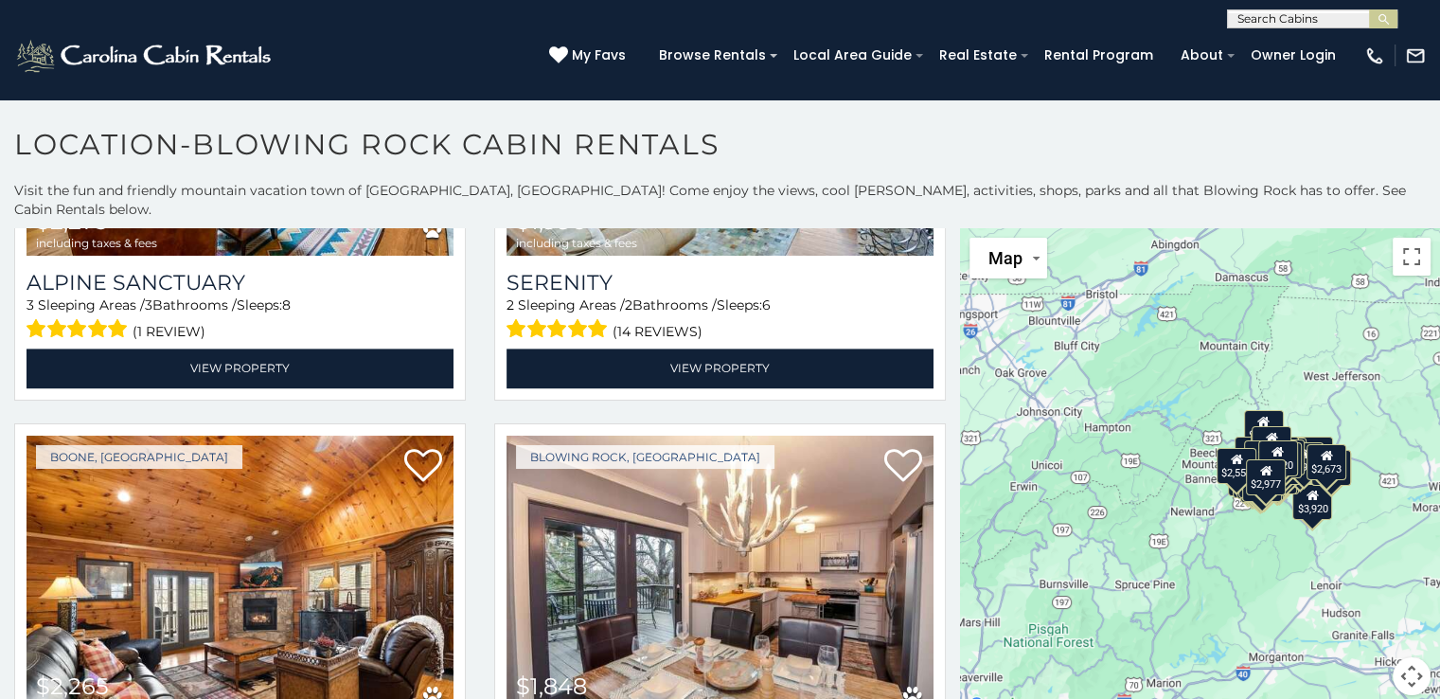
scroll to position [10171, 0]
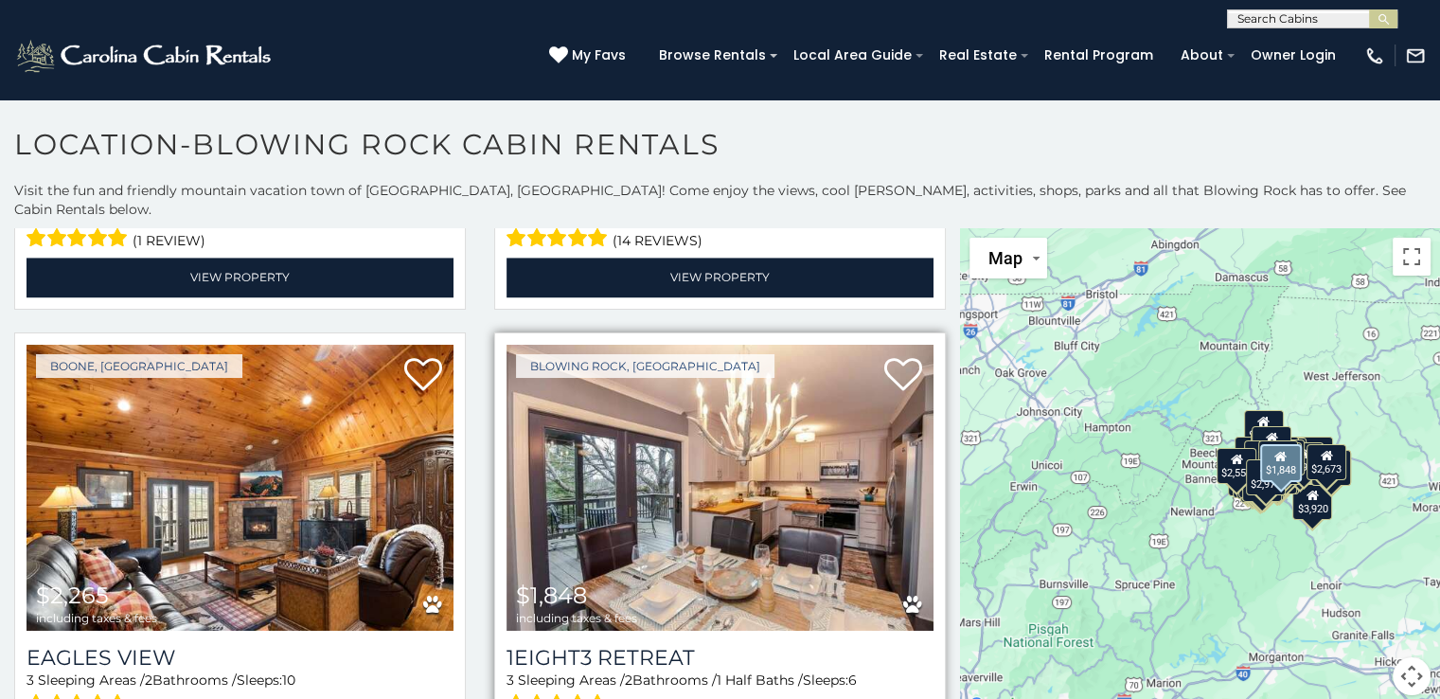
click at [663, 416] on img at bounding box center [719, 488] width 427 height 286
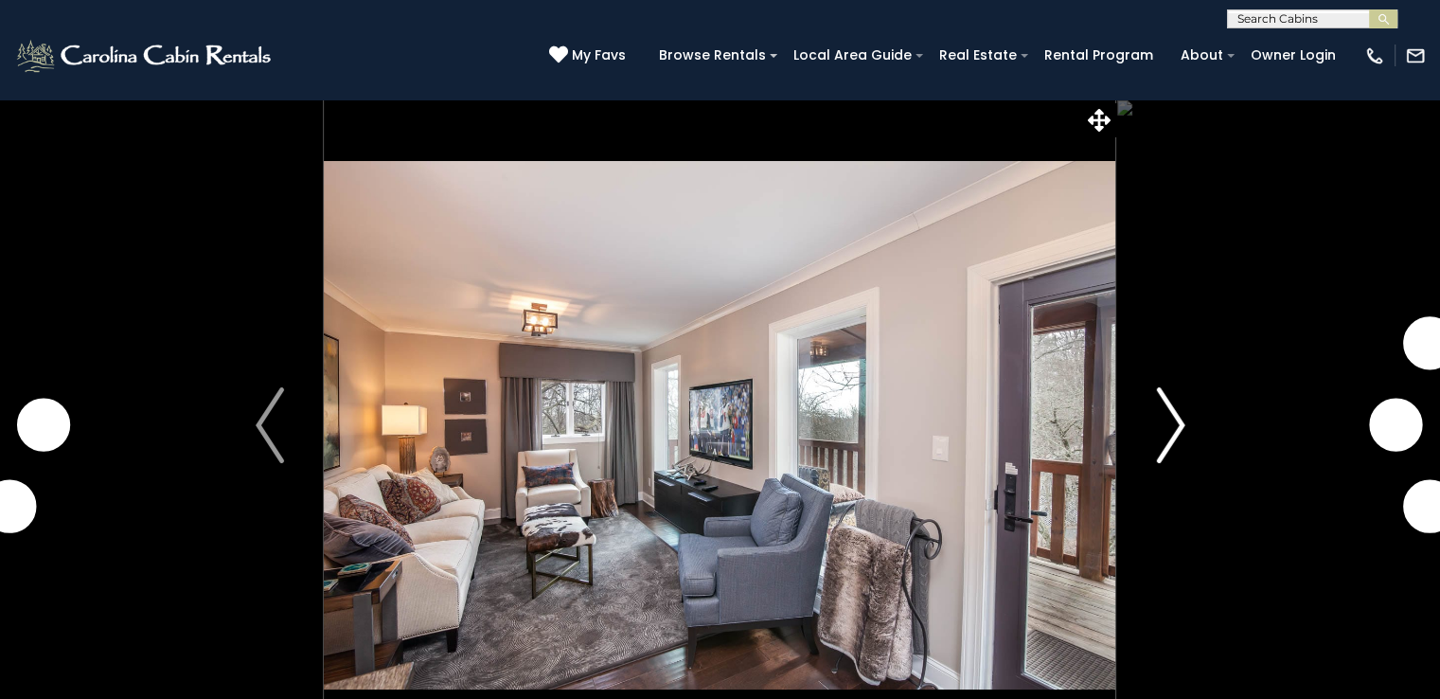
click at [1184, 421] on button "Next" at bounding box center [1170, 424] width 109 height 653
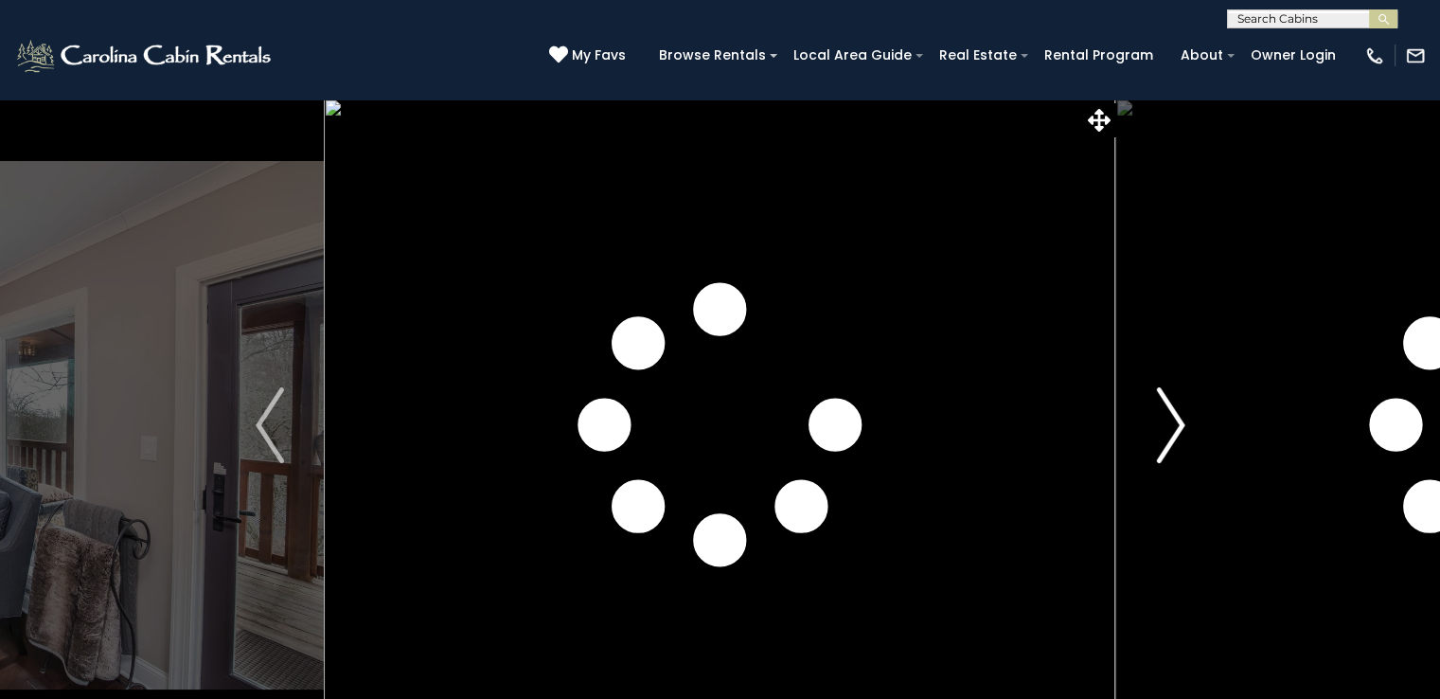
click at [1184, 421] on button "Next" at bounding box center [1170, 424] width 109 height 653
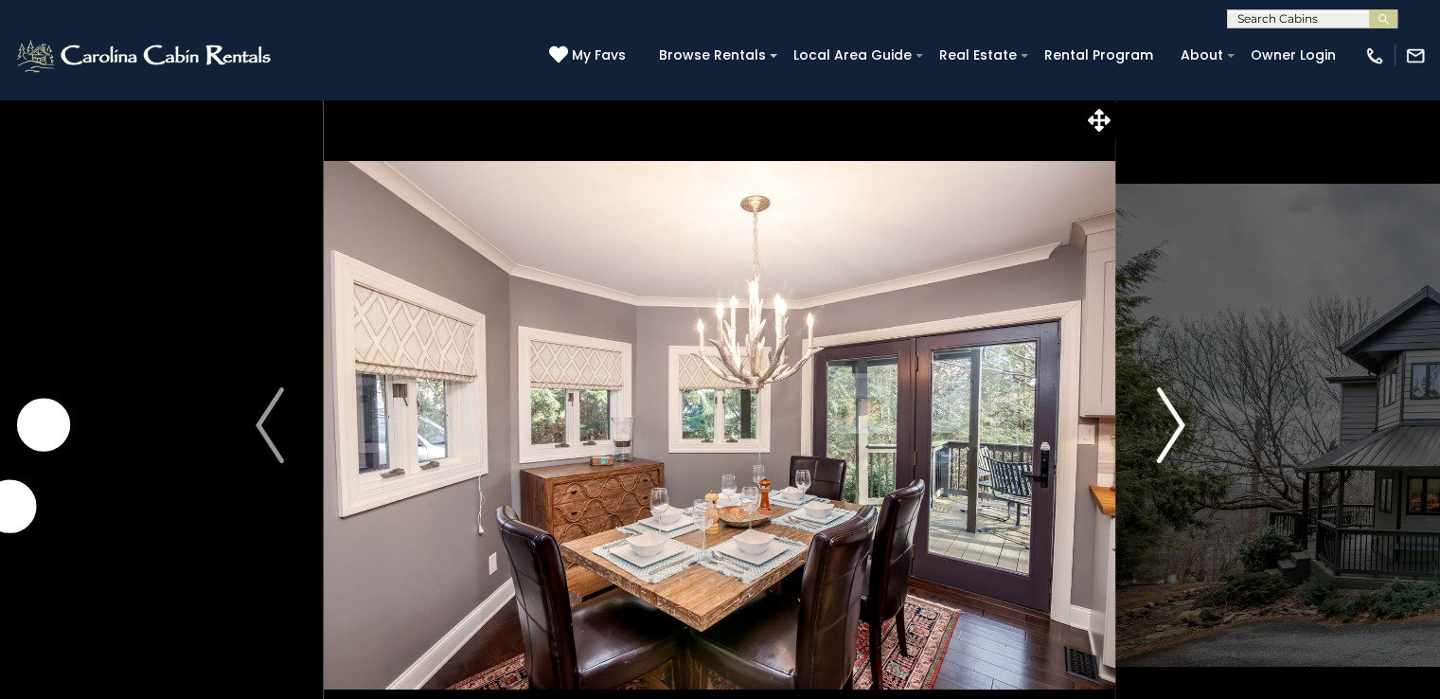
click at [1183, 421] on img "Next" at bounding box center [1170, 425] width 28 height 76
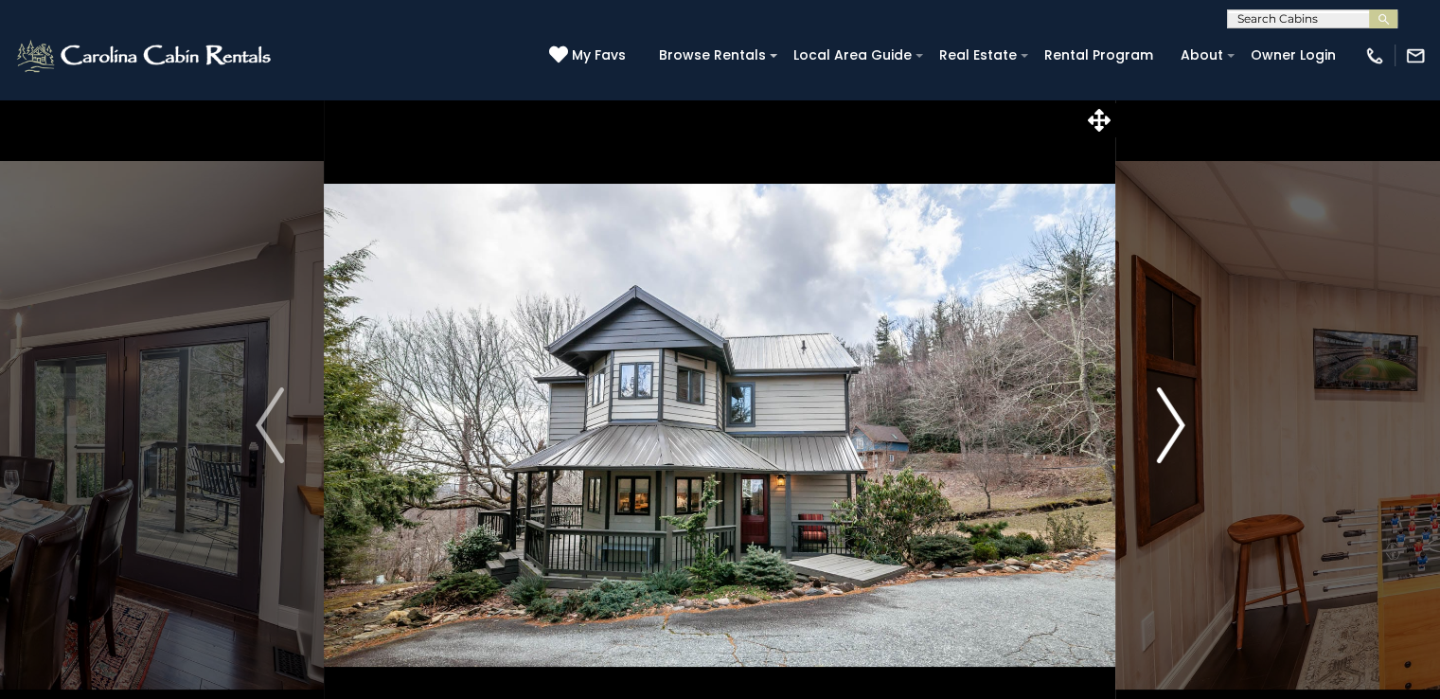
click at [1182, 421] on img "Next" at bounding box center [1170, 425] width 28 height 76
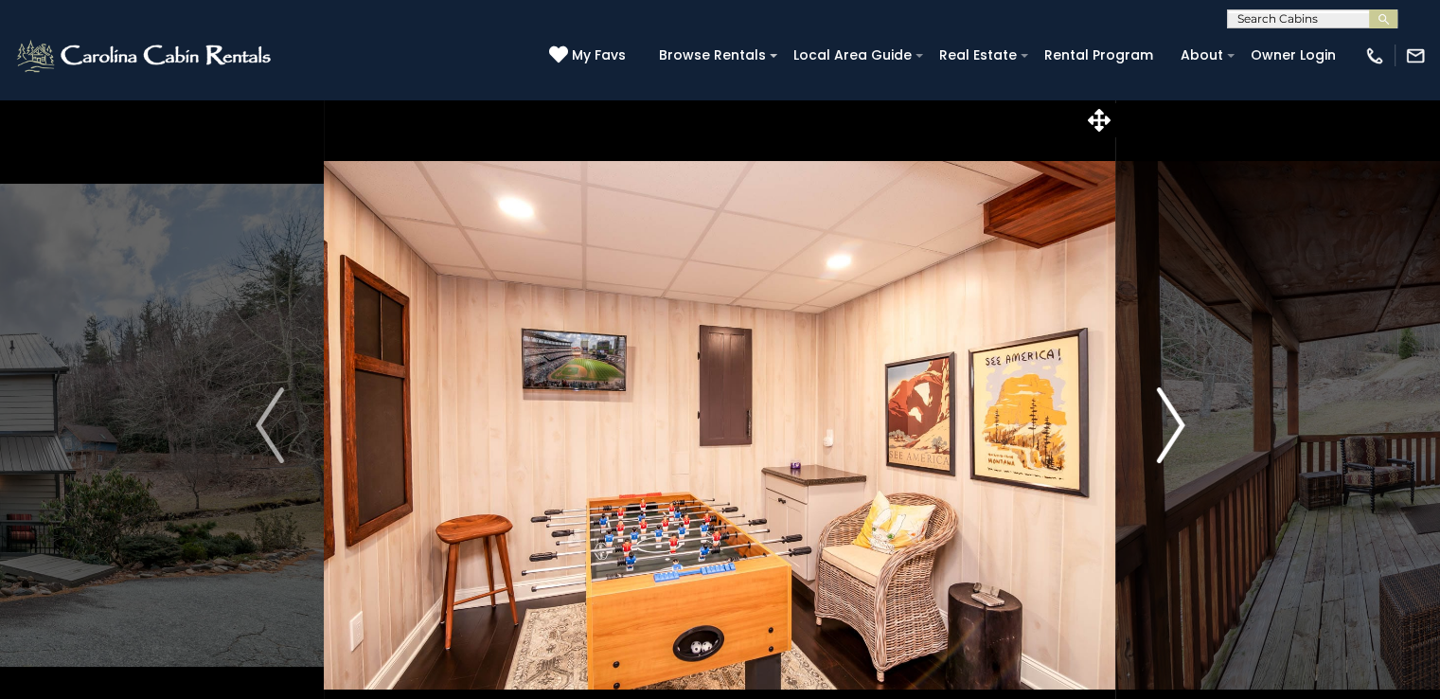
click at [1182, 421] on img "Next" at bounding box center [1170, 425] width 28 height 76
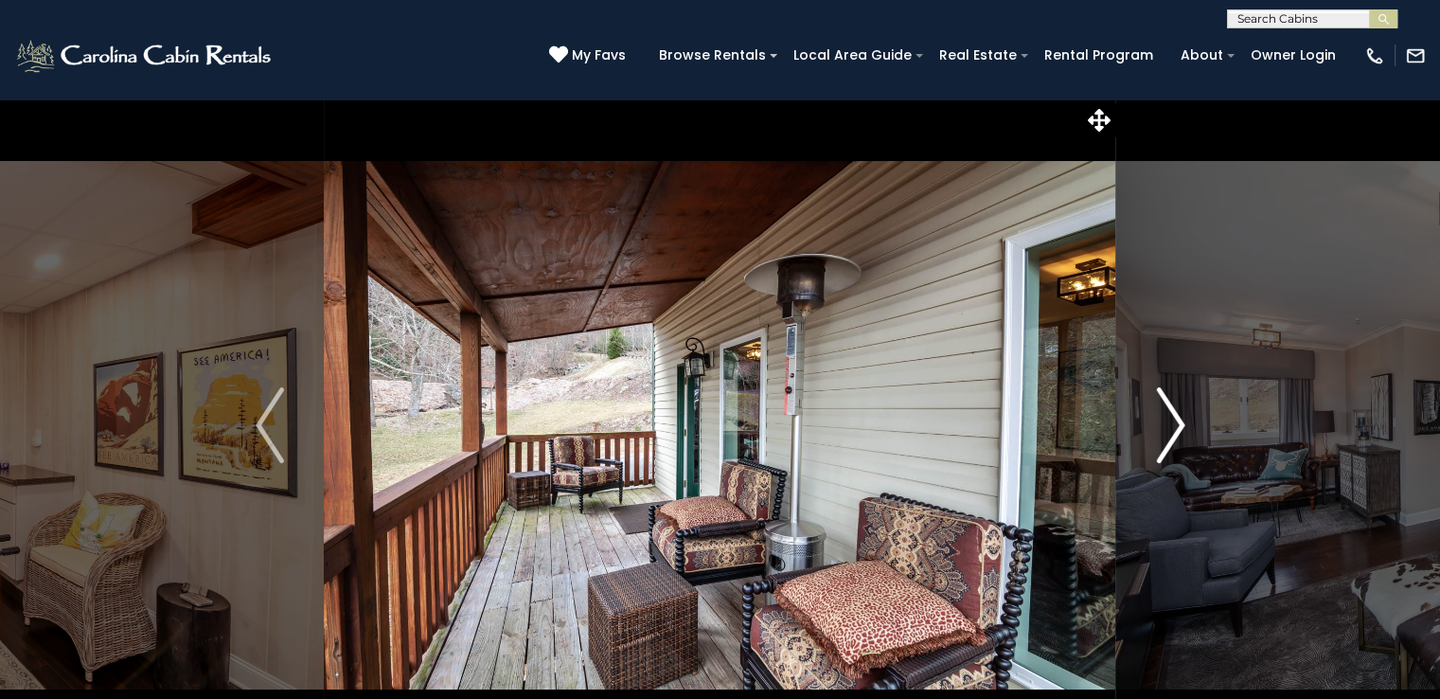
click at [1182, 421] on img "Next" at bounding box center [1170, 425] width 28 height 76
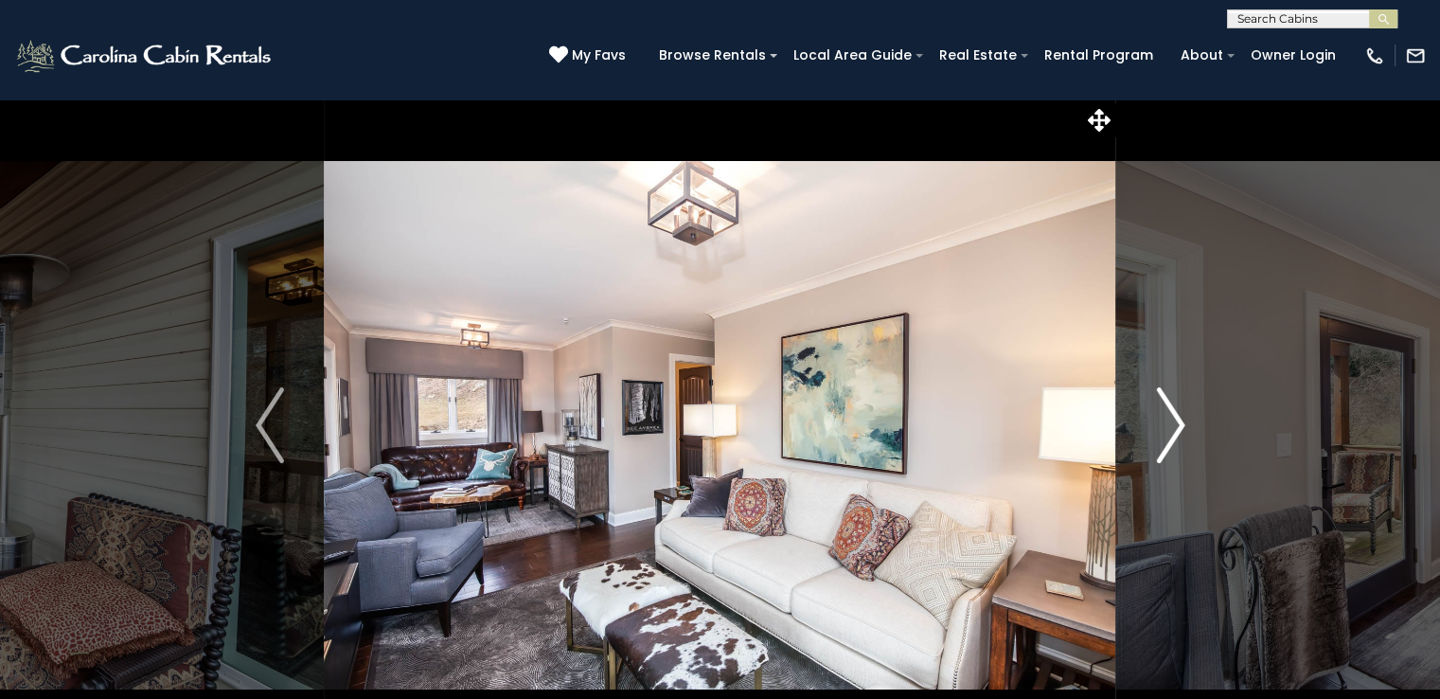
click at [1182, 421] on img "Next" at bounding box center [1170, 425] width 28 height 76
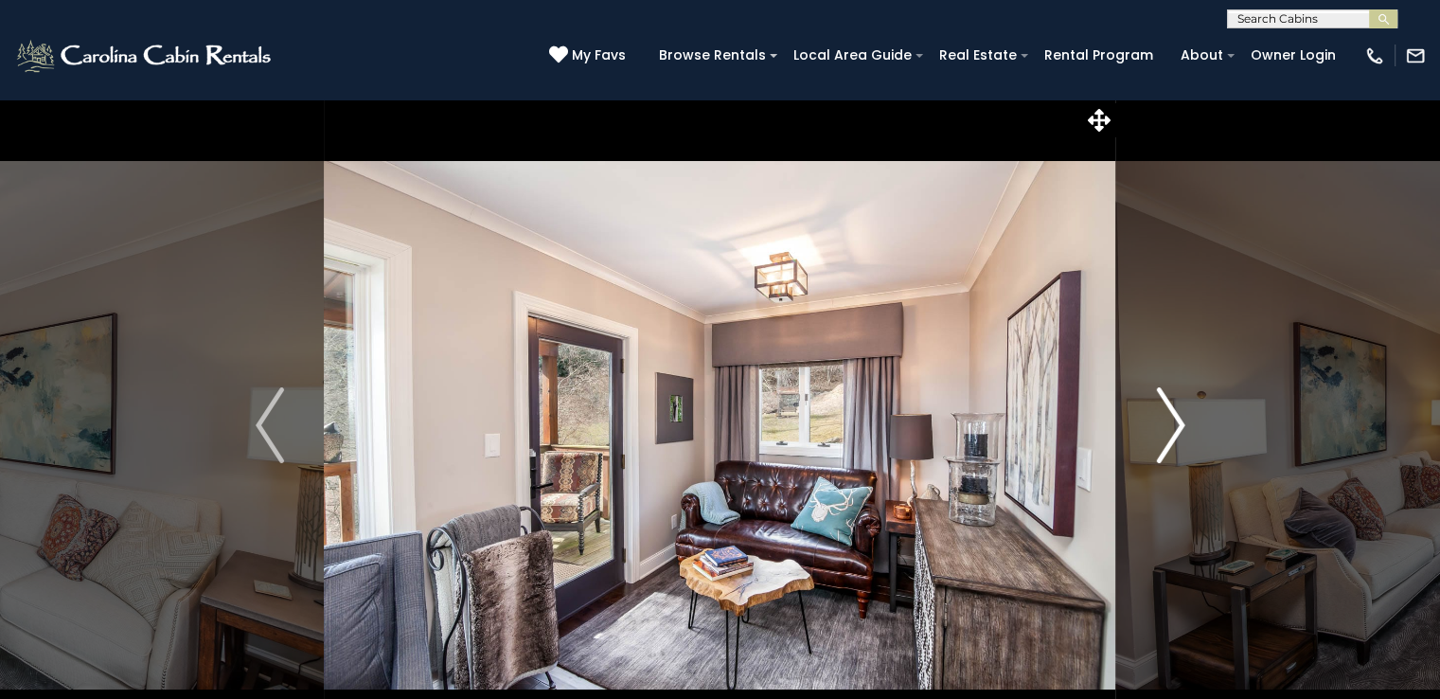
click at [1182, 421] on img "Next" at bounding box center [1170, 425] width 28 height 76
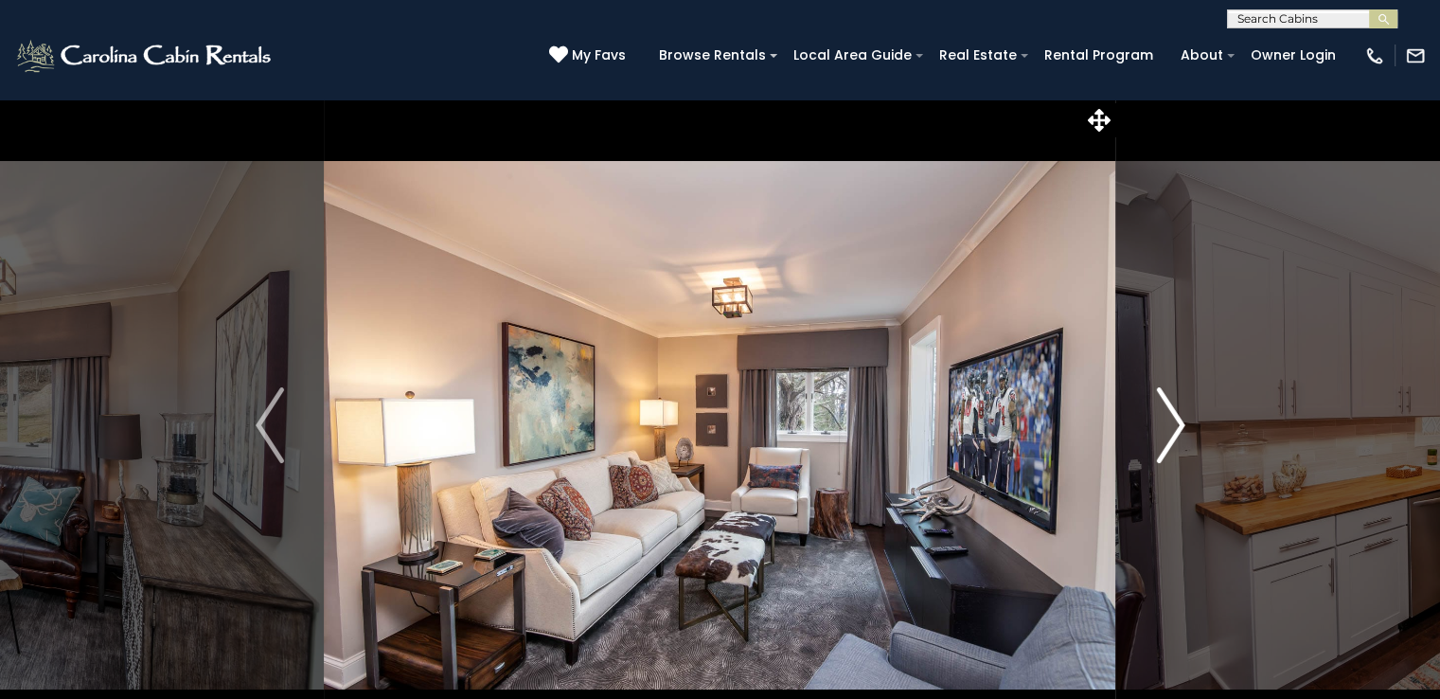
click at [1182, 421] on img "Next" at bounding box center [1170, 425] width 28 height 76
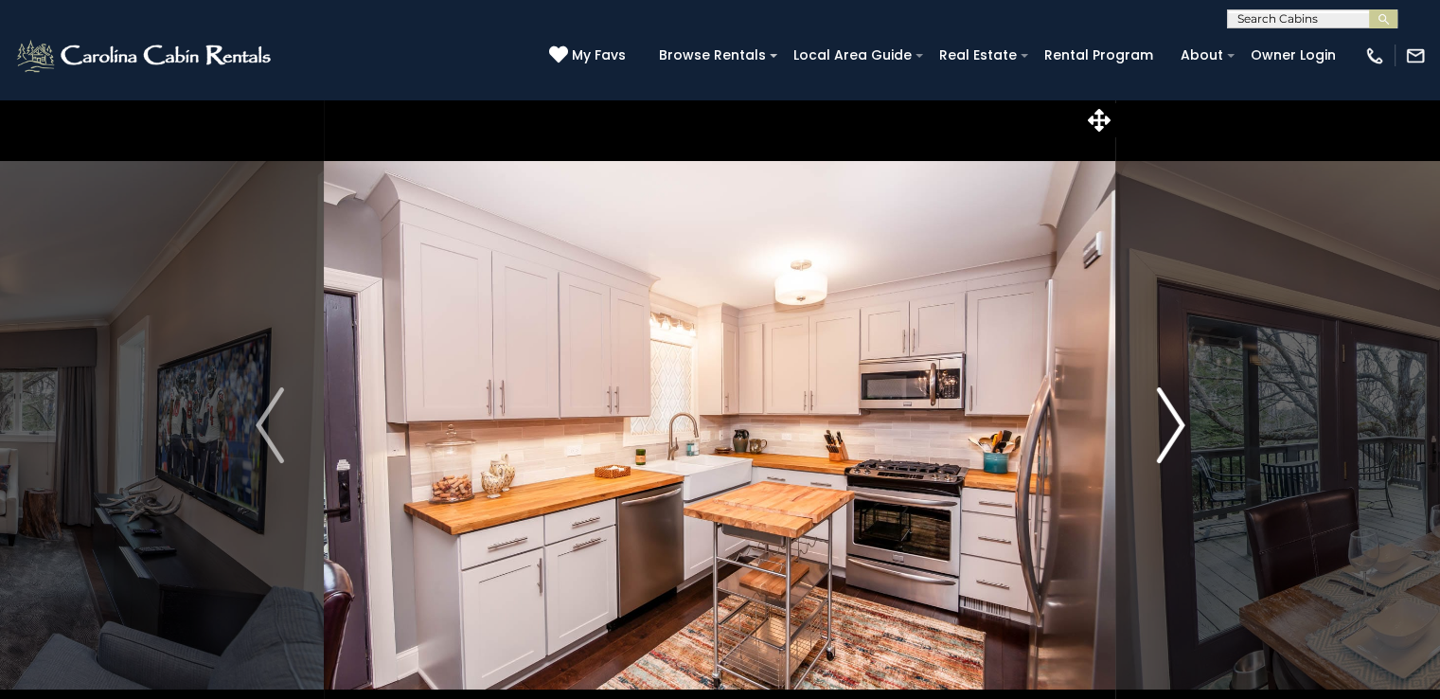
click at [1182, 421] on img "Next" at bounding box center [1170, 425] width 28 height 76
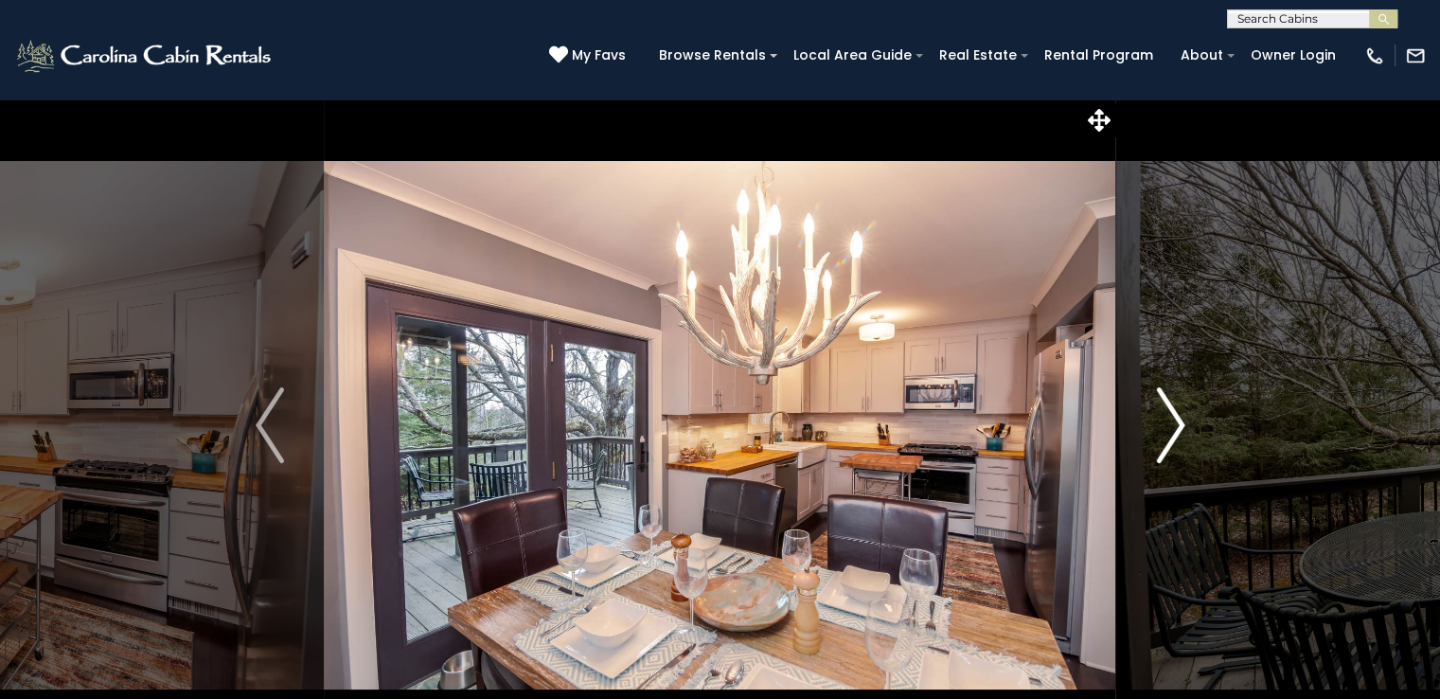
click at [1182, 421] on img "Next" at bounding box center [1170, 425] width 28 height 76
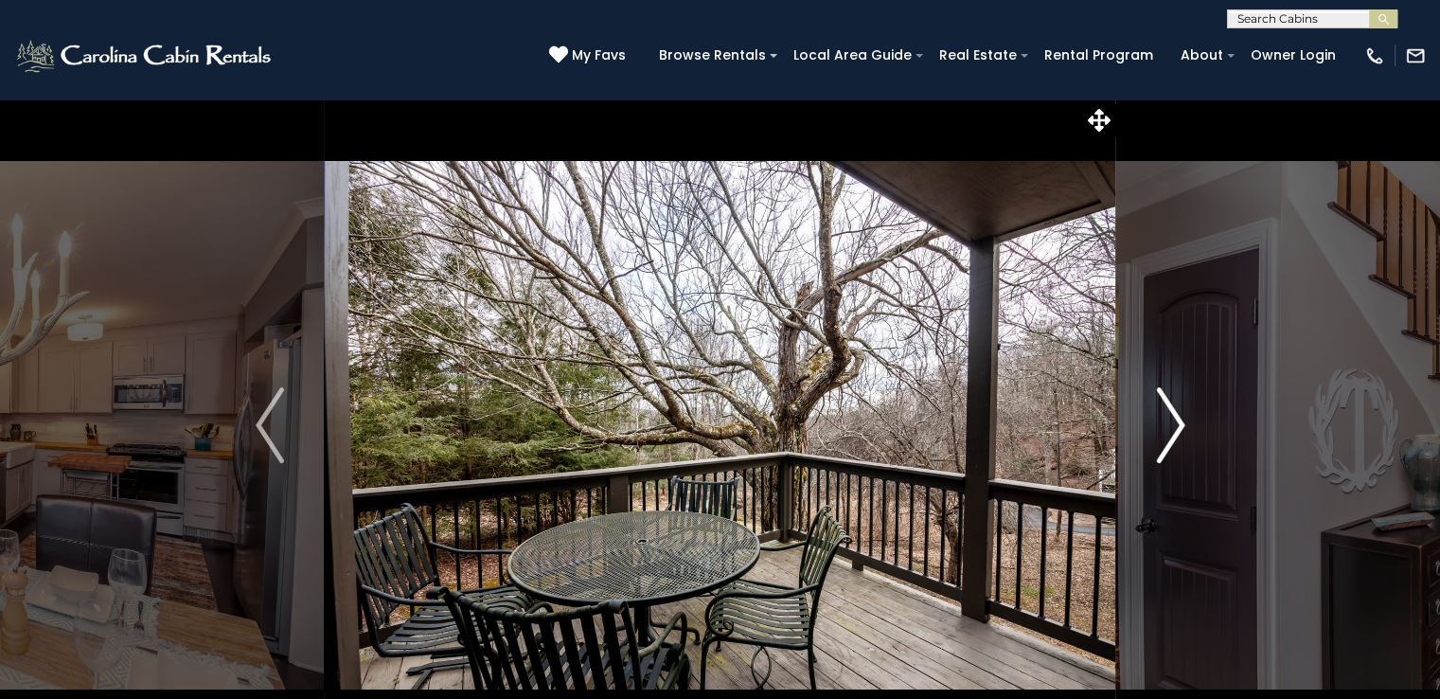
click at [1182, 421] on img "Next" at bounding box center [1170, 425] width 28 height 76
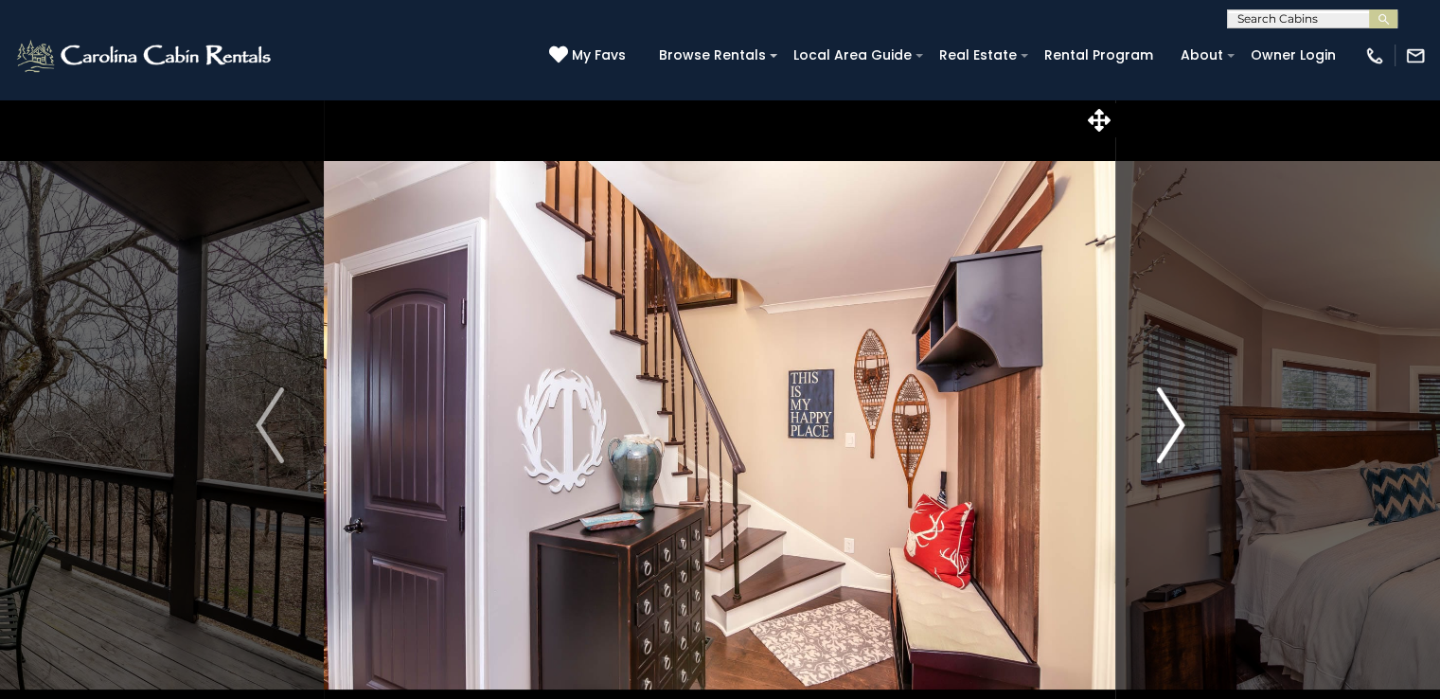
click at [1180, 421] on img "Next" at bounding box center [1170, 425] width 28 height 76
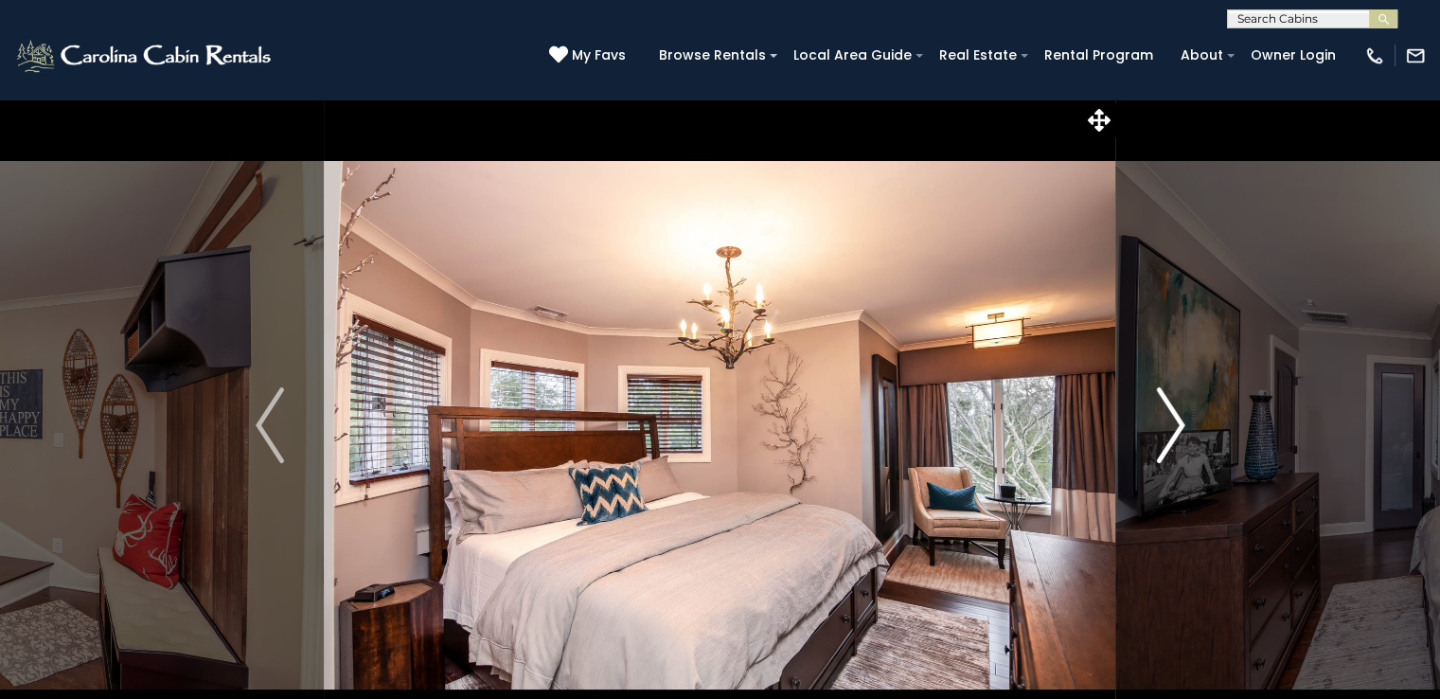
click at [1180, 421] on img "Next" at bounding box center [1170, 425] width 28 height 76
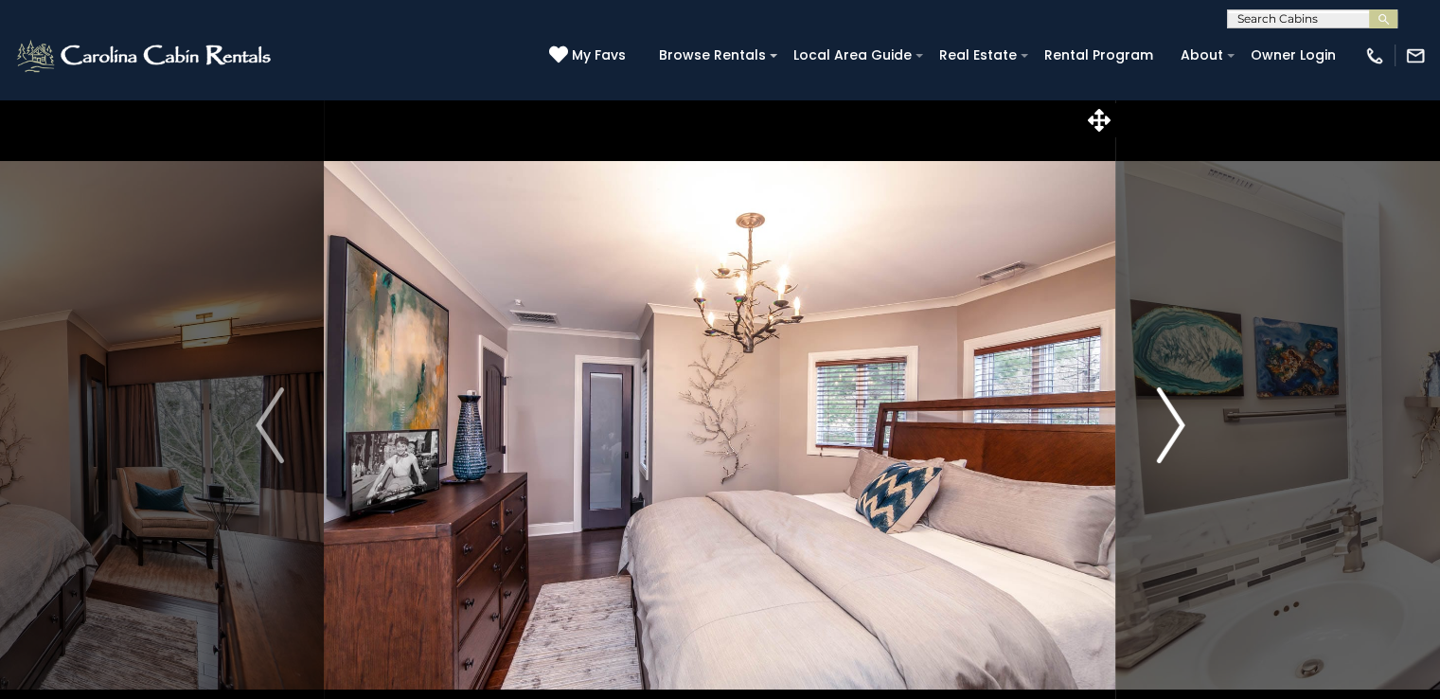
click at [1180, 421] on img "Next" at bounding box center [1170, 425] width 28 height 76
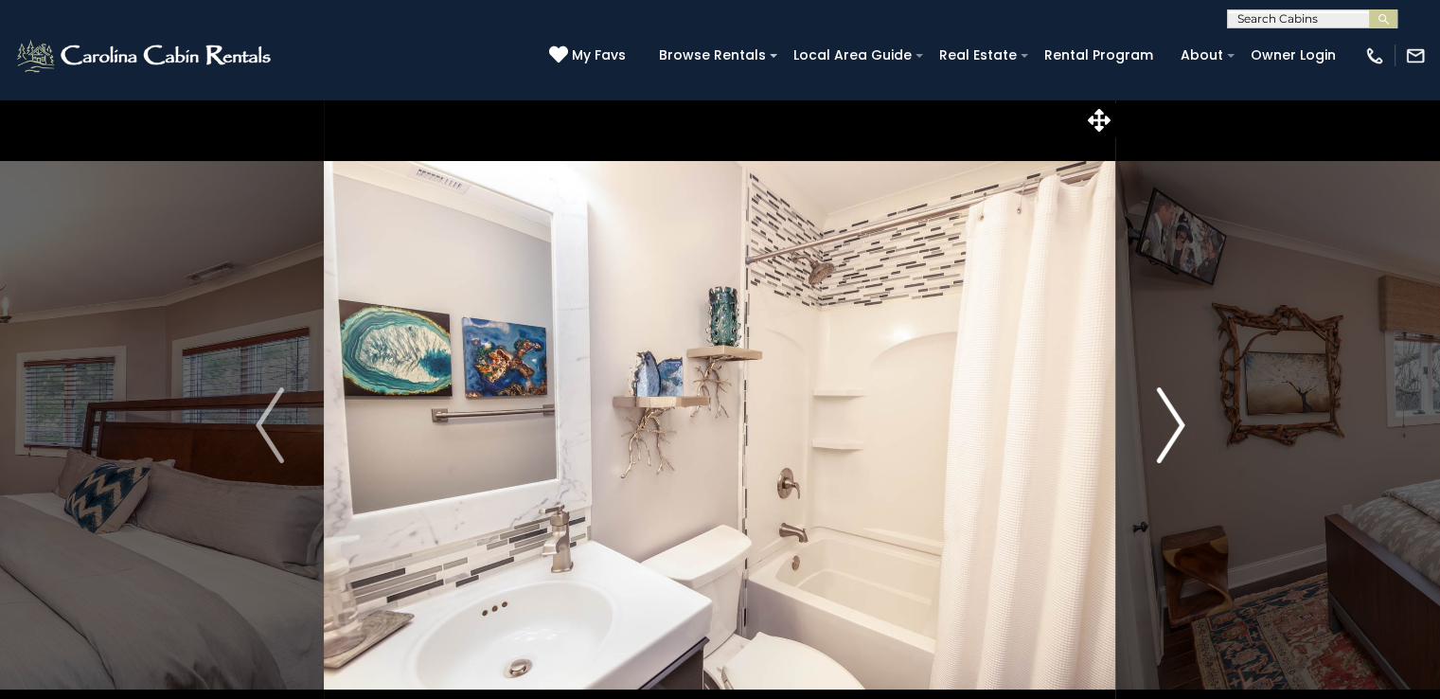
click at [1180, 421] on img "Next" at bounding box center [1170, 425] width 28 height 76
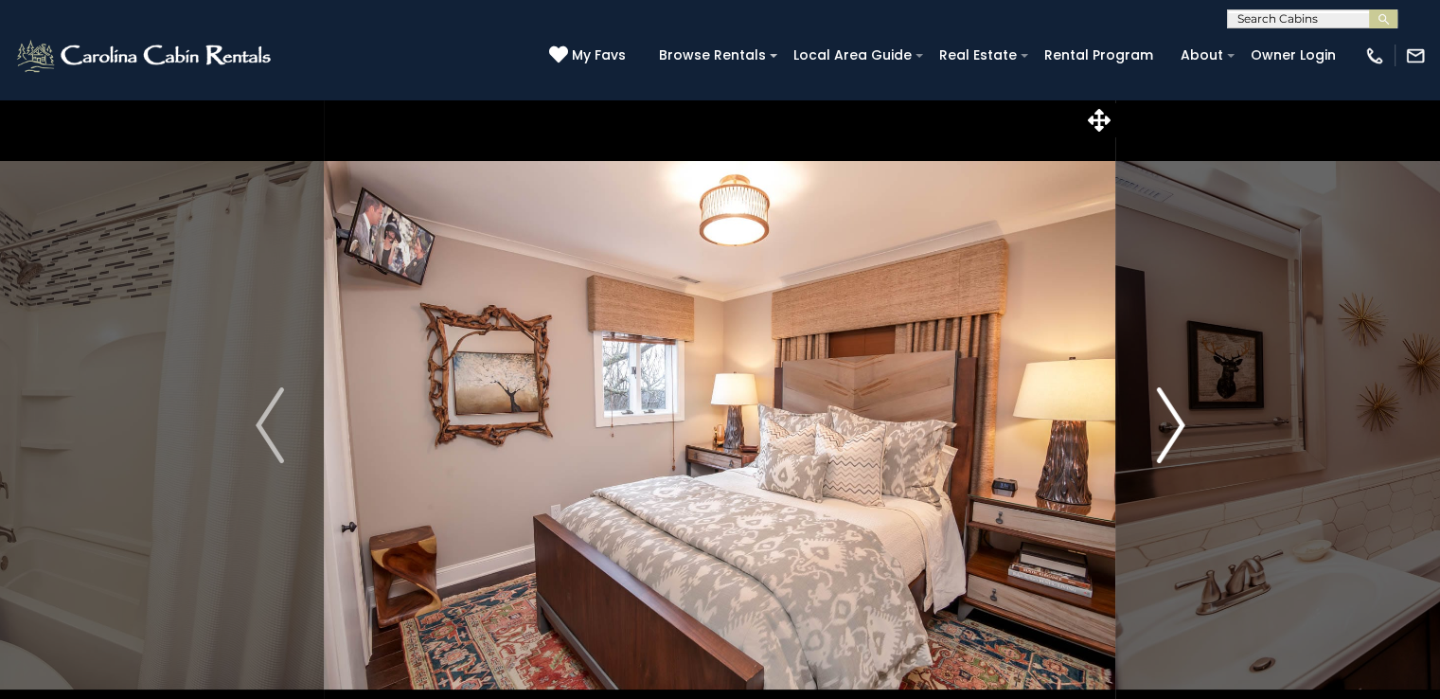
click at [1180, 421] on img "Next" at bounding box center [1170, 425] width 28 height 76
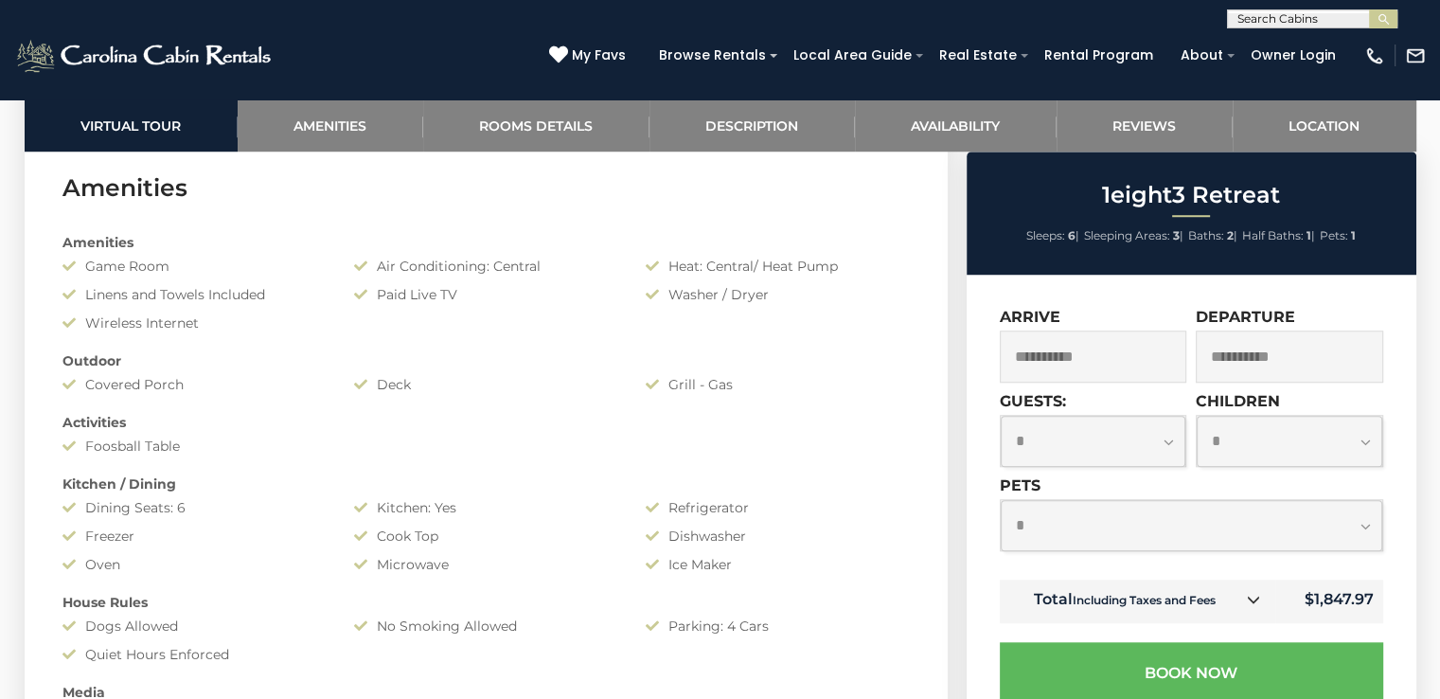
scroll to position [1367, 0]
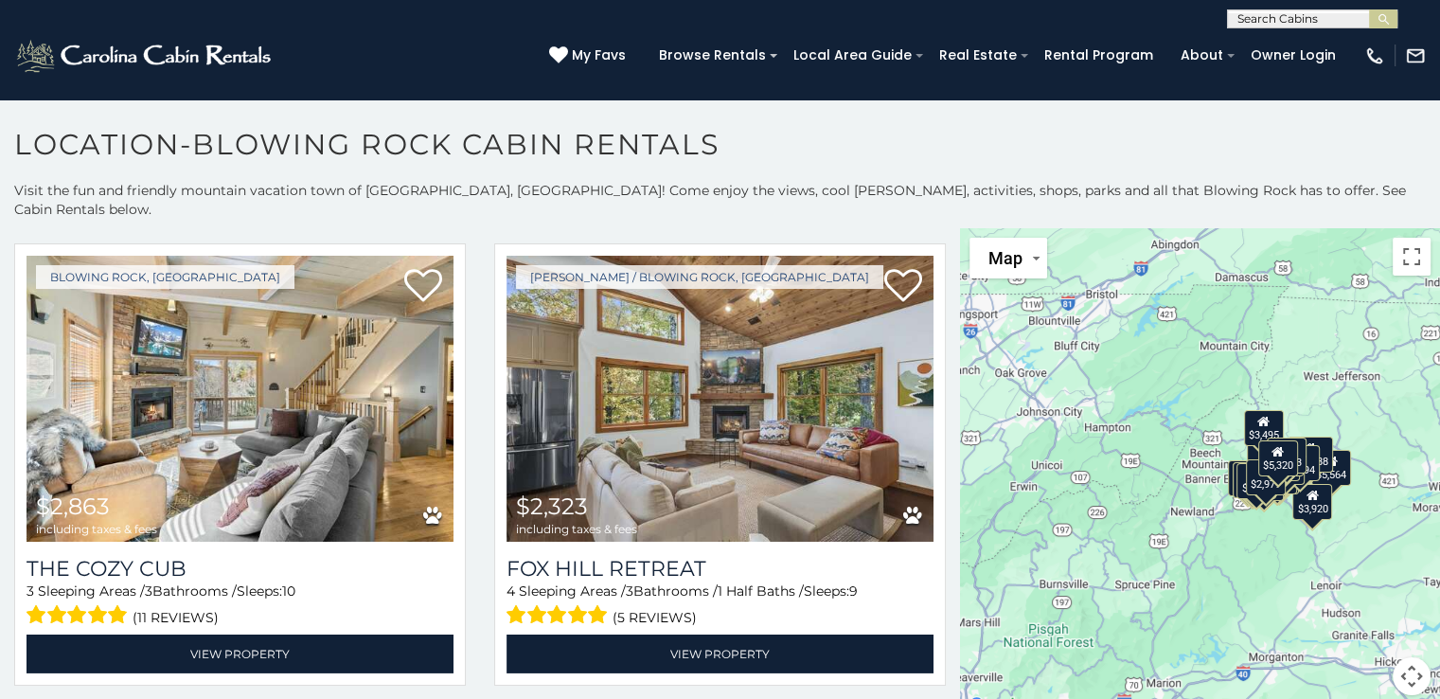
scroll to position [6017, 0]
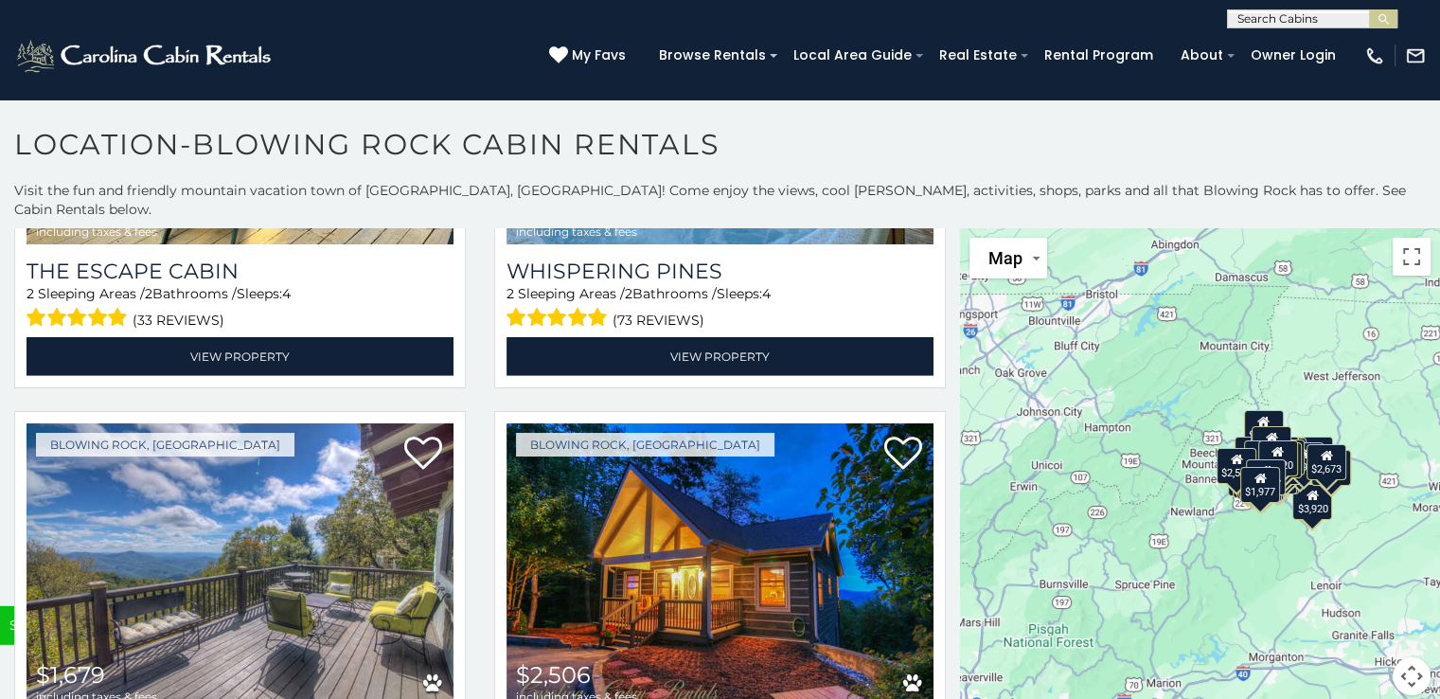
scroll to position [12905, 0]
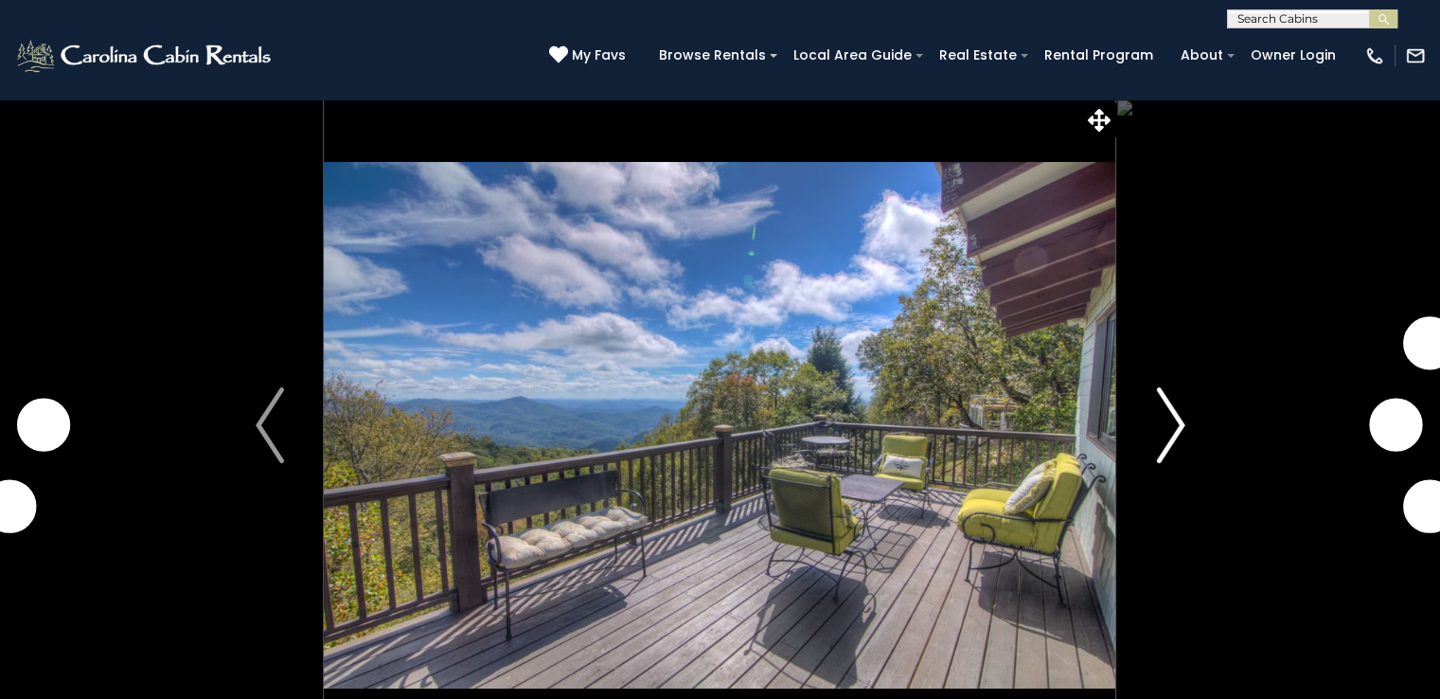
click at [1185, 406] on button "Next" at bounding box center [1170, 424] width 109 height 653
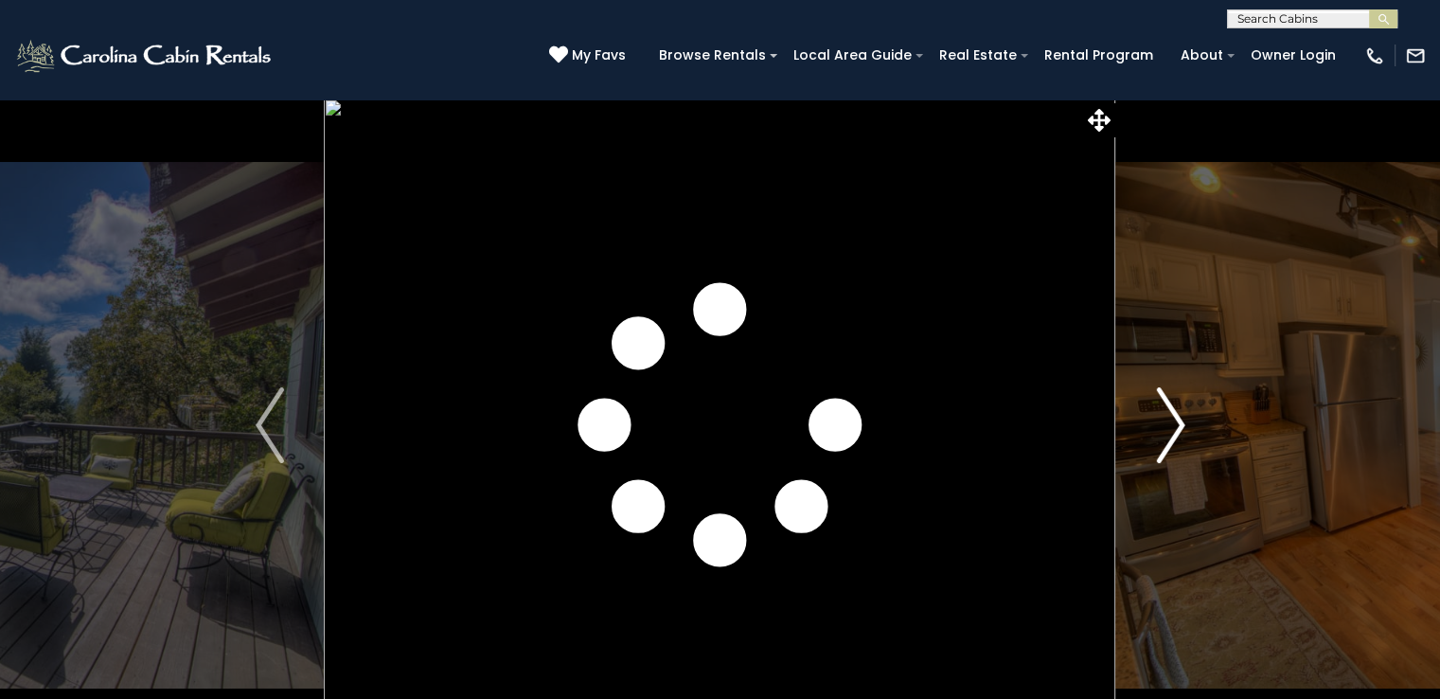
click at [1177, 417] on img "Next" at bounding box center [1170, 425] width 28 height 76
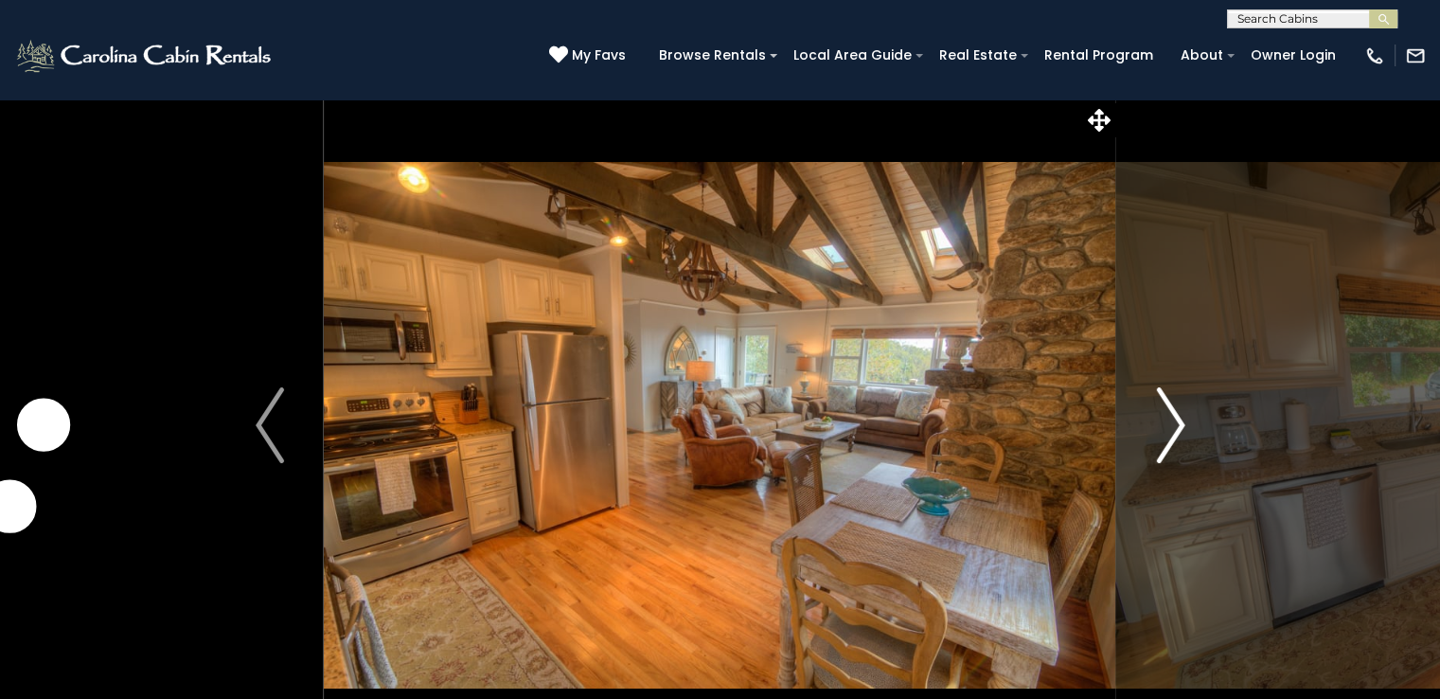
click at [1174, 418] on img "Next" at bounding box center [1170, 425] width 28 height 76
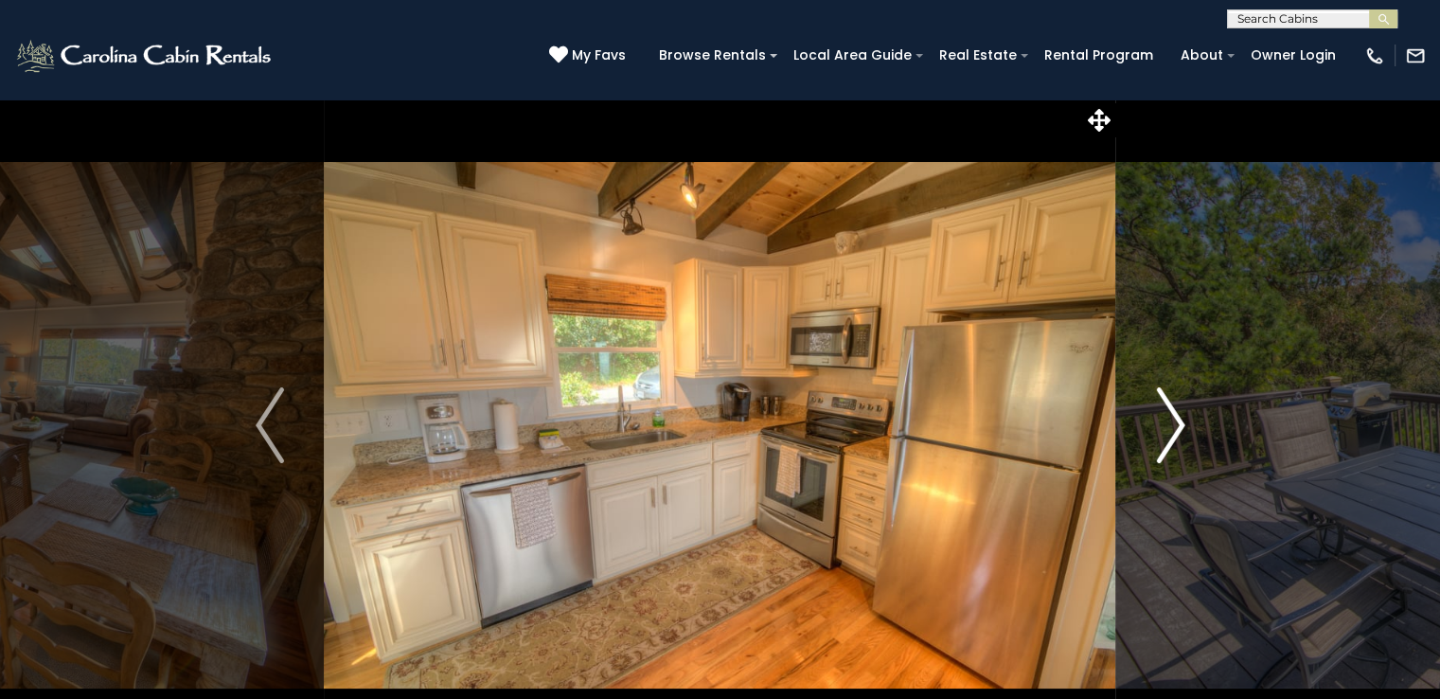
click at [1174, 418] on img "Next" at bounding box center [1170, 425] width 28 height 76
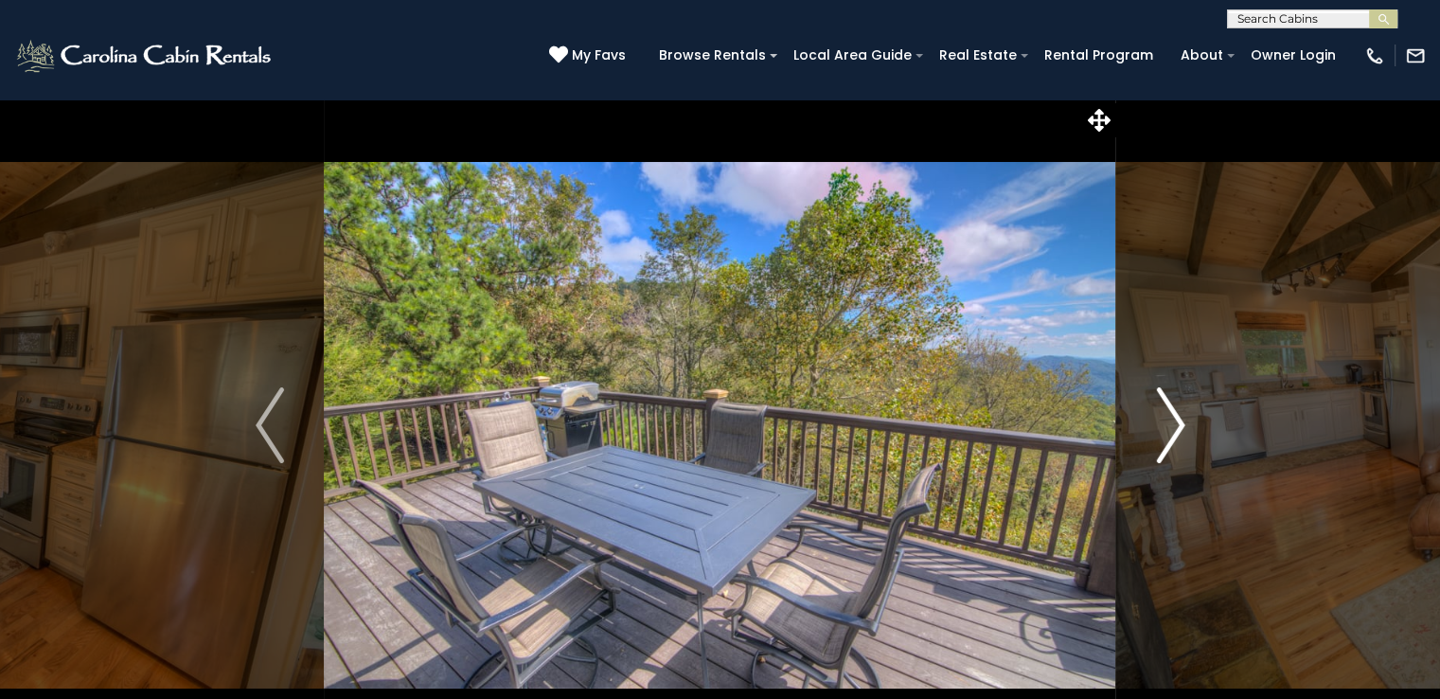
click at [1174, 418] on img "Next" at bounding box center [1170, 425] width 28 height 76
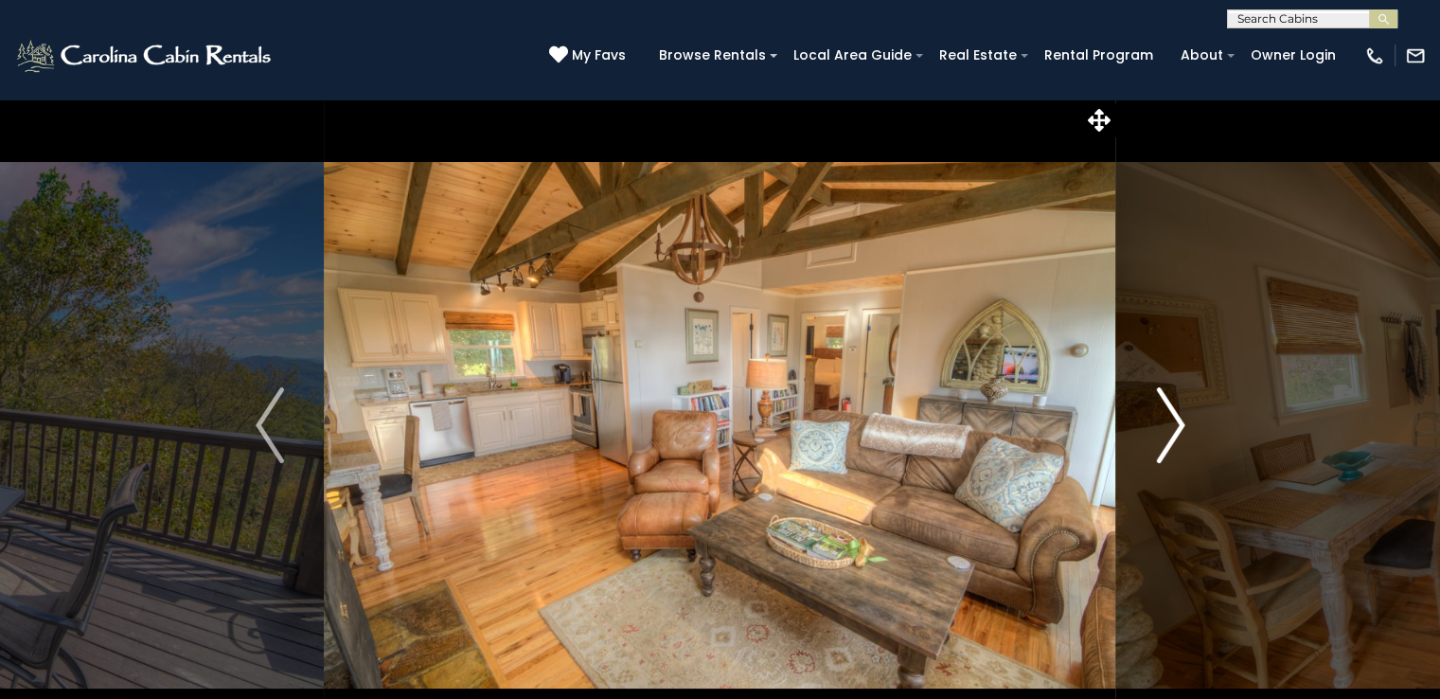
click at [1174, 418] on img "Next" at bounding box center [1170, 425] width 28 height 76
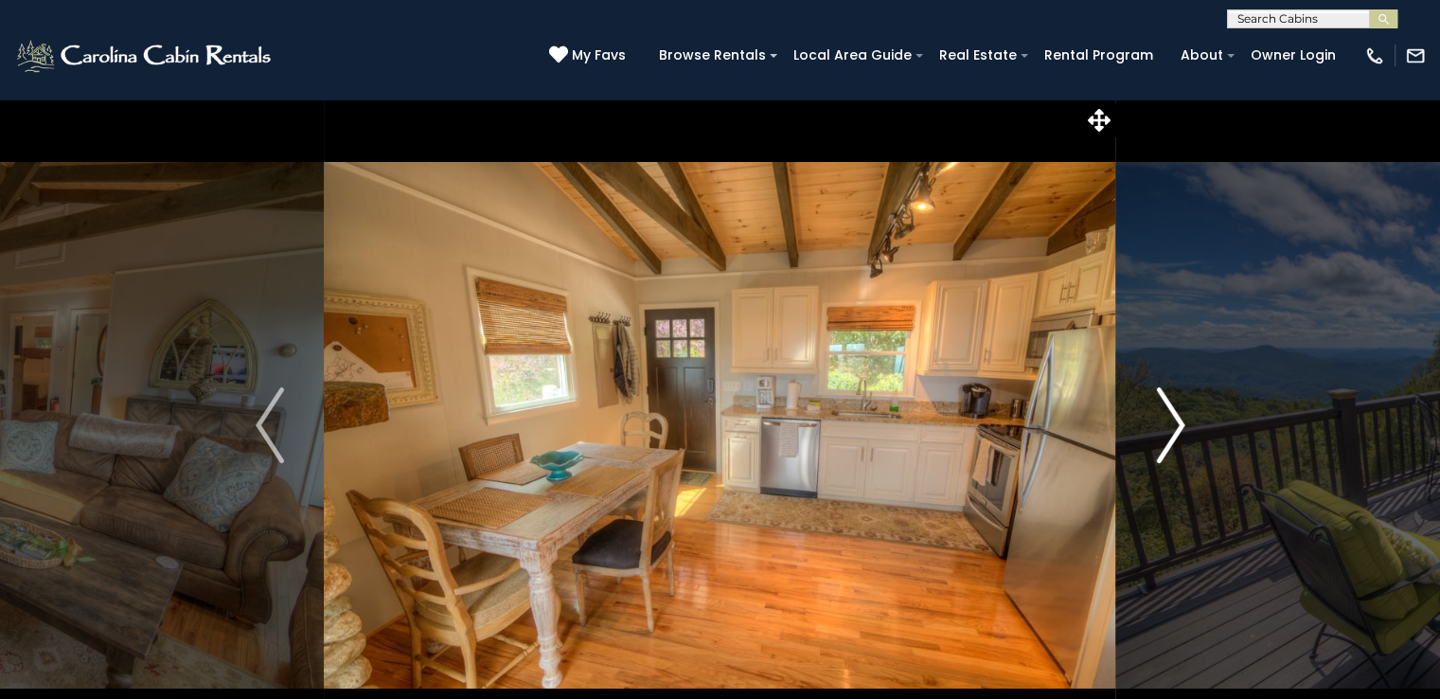
click at [1174, 418] on img "Next" at bounding box center [1170, 425] width 28 height 76
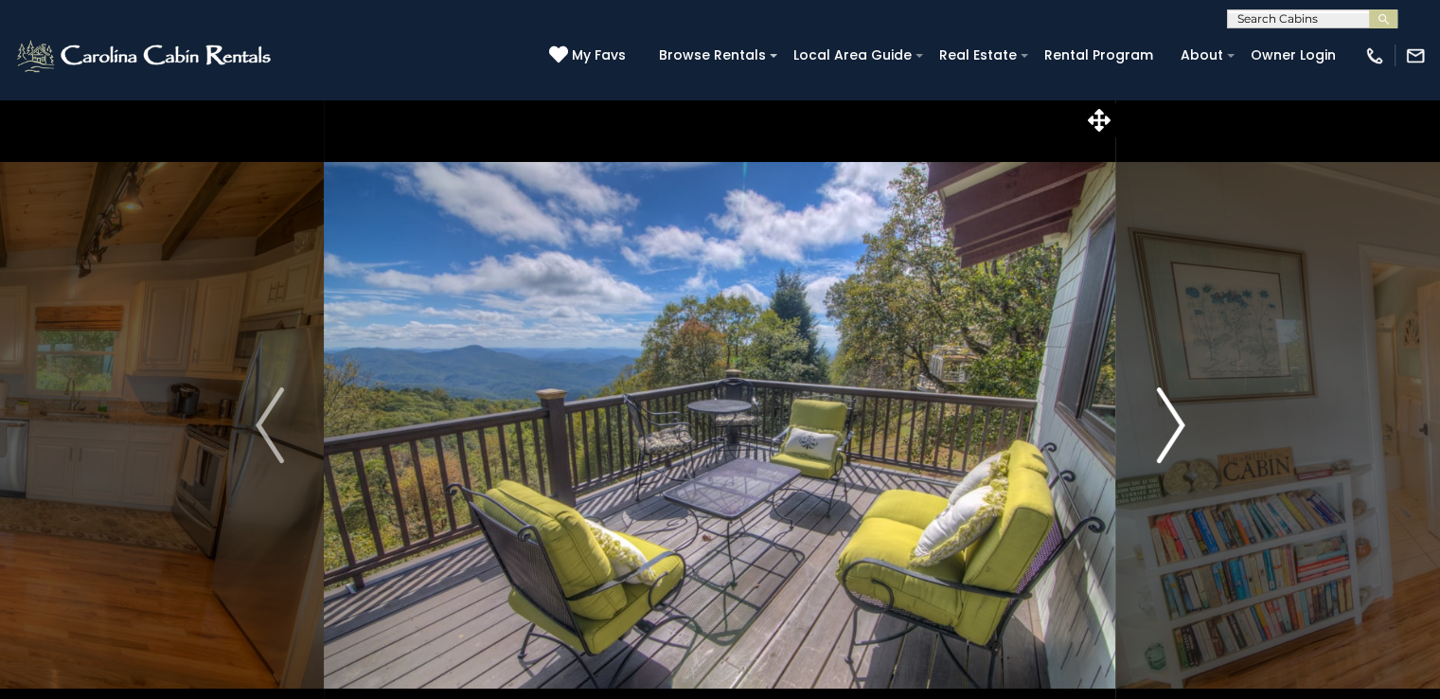
click at [1174, 418] on img "Next" at bounding box center [1170, 425] width 28 height 76
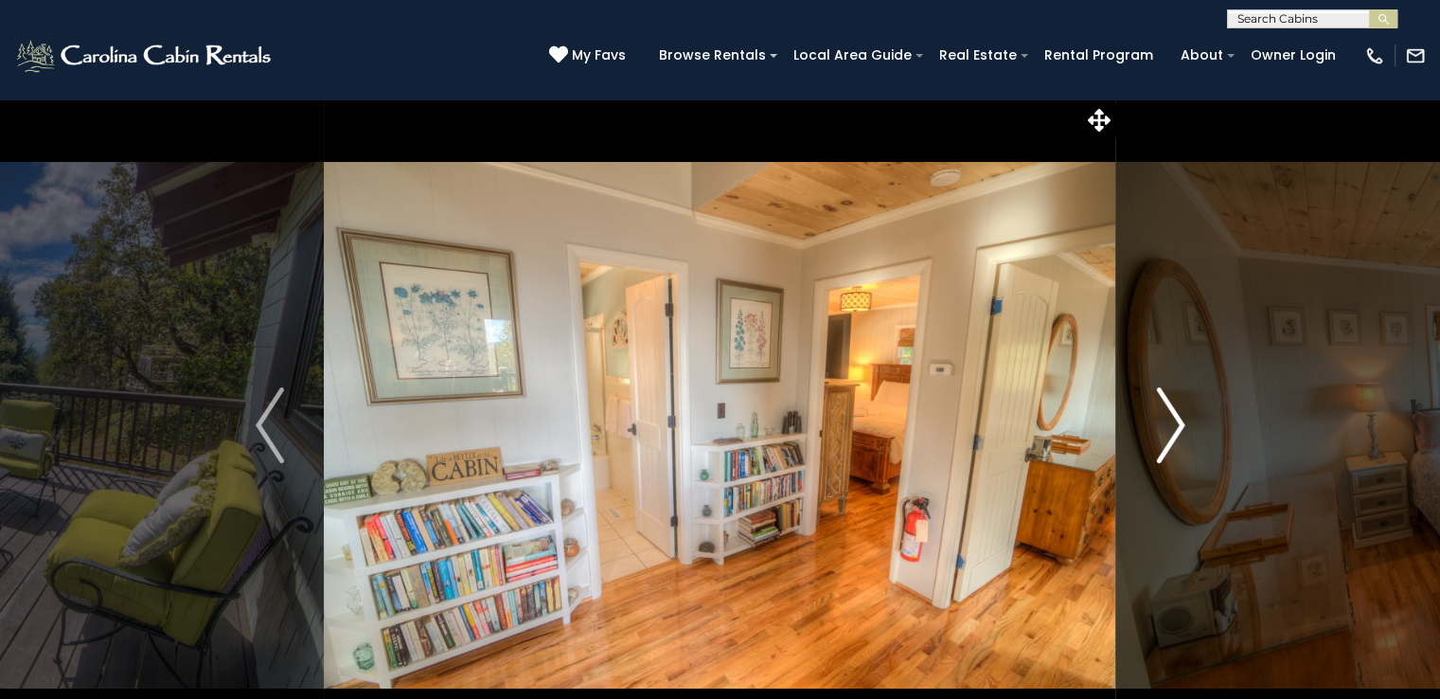
click at [1174, 418] on img "Next" at bounding box center [1170, 425] width 28 height 76
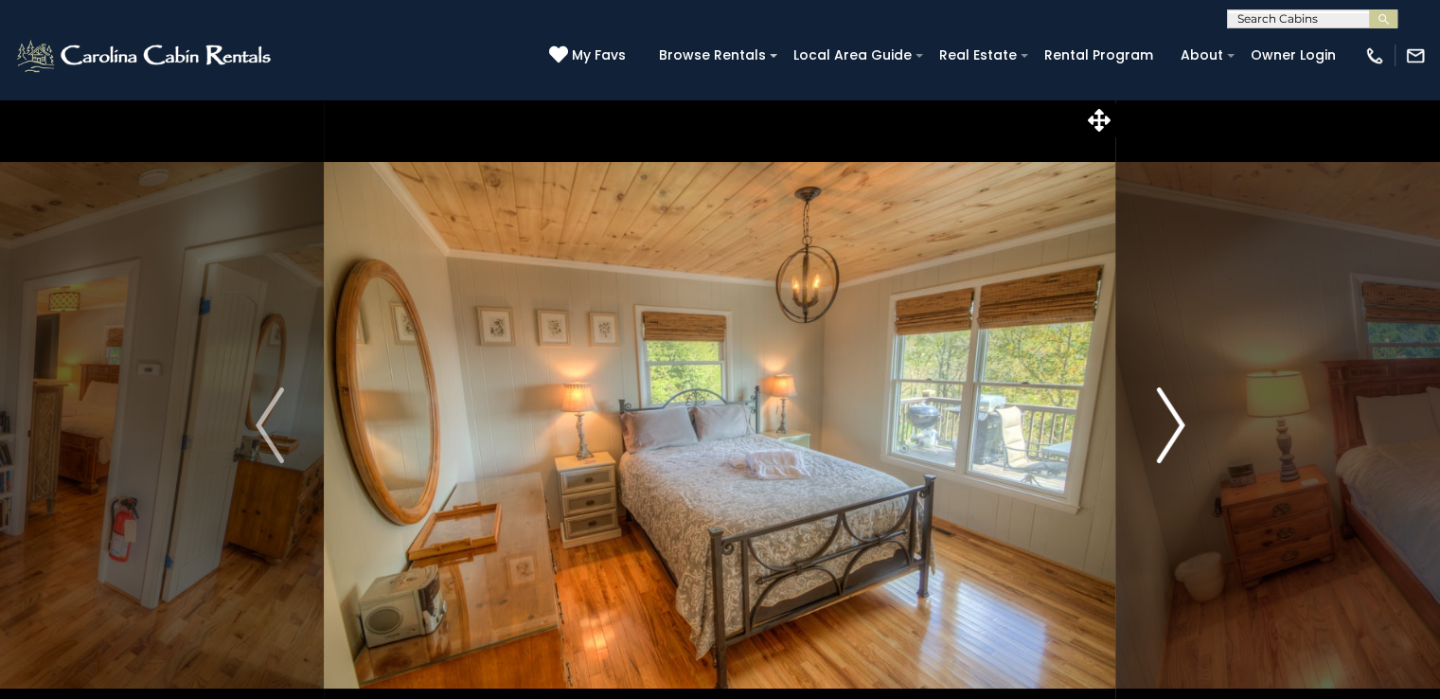
click at [1174, 418] on img "Next" at bounding box center [1170, 425] width 28 height 76
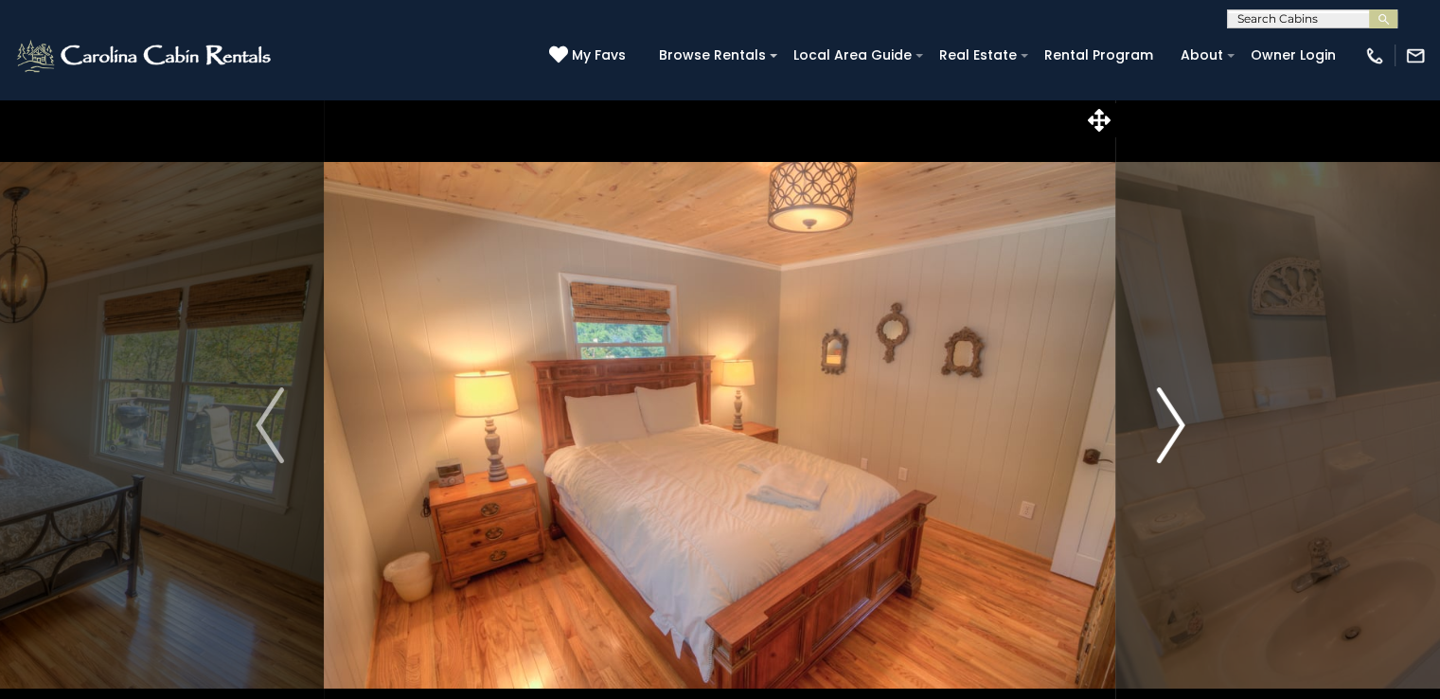
click at [1174, 418] on img "Next" at bounding box center [1170, 425] width 28 height 76
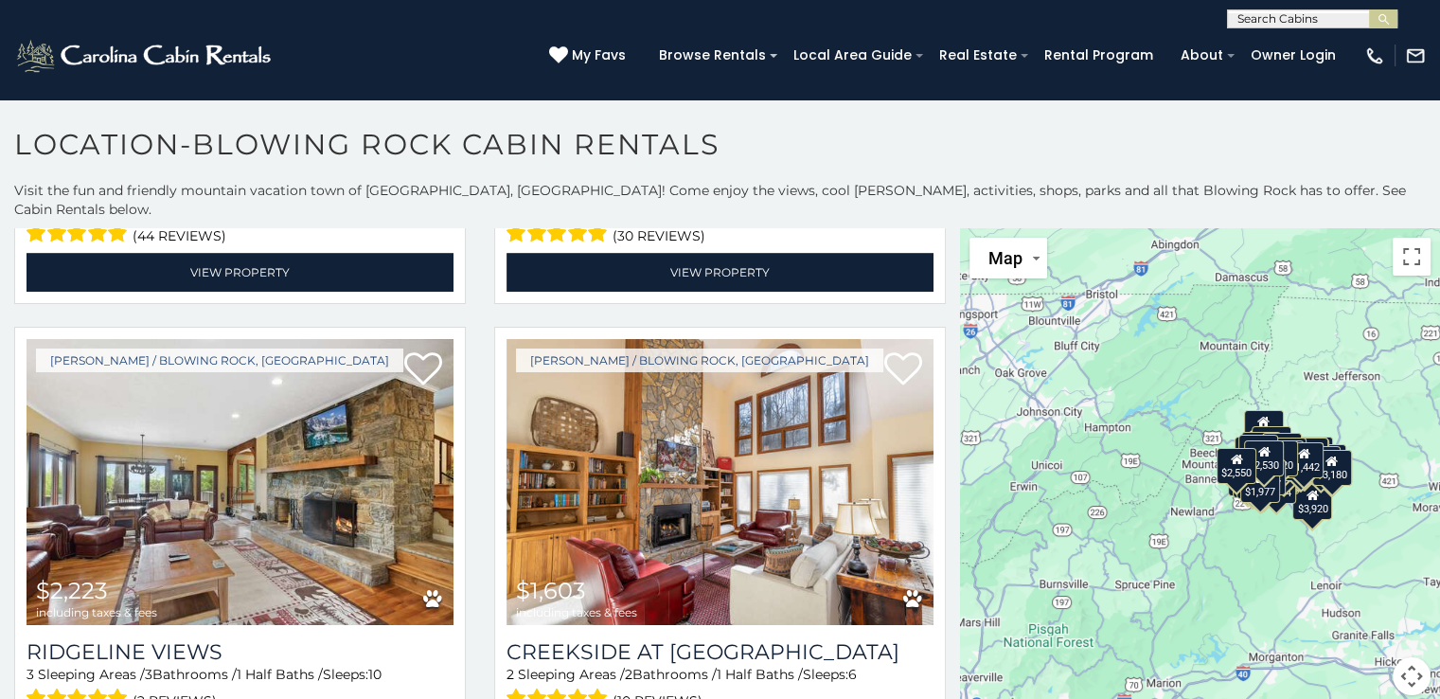
scroll to position [15590, 0]
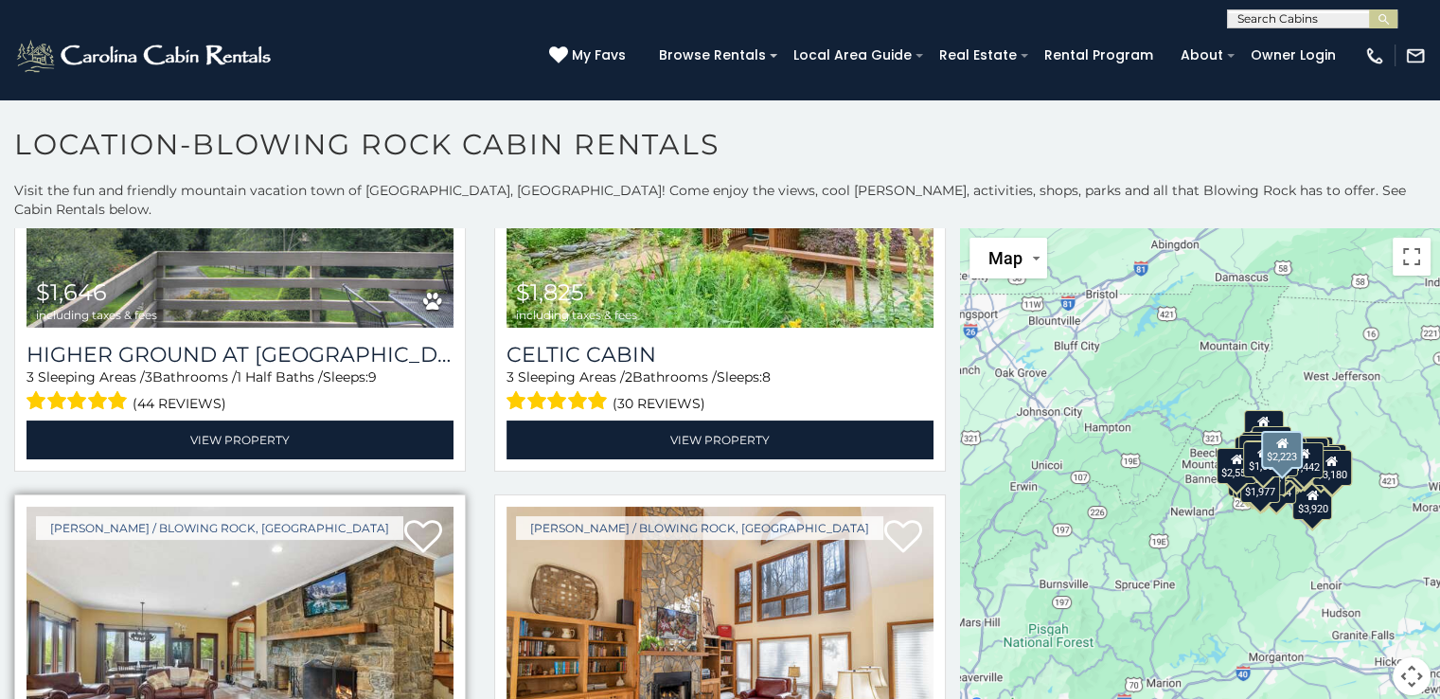
click at [292, 506] on img at bounding box center [240, 649] width 427 height 286
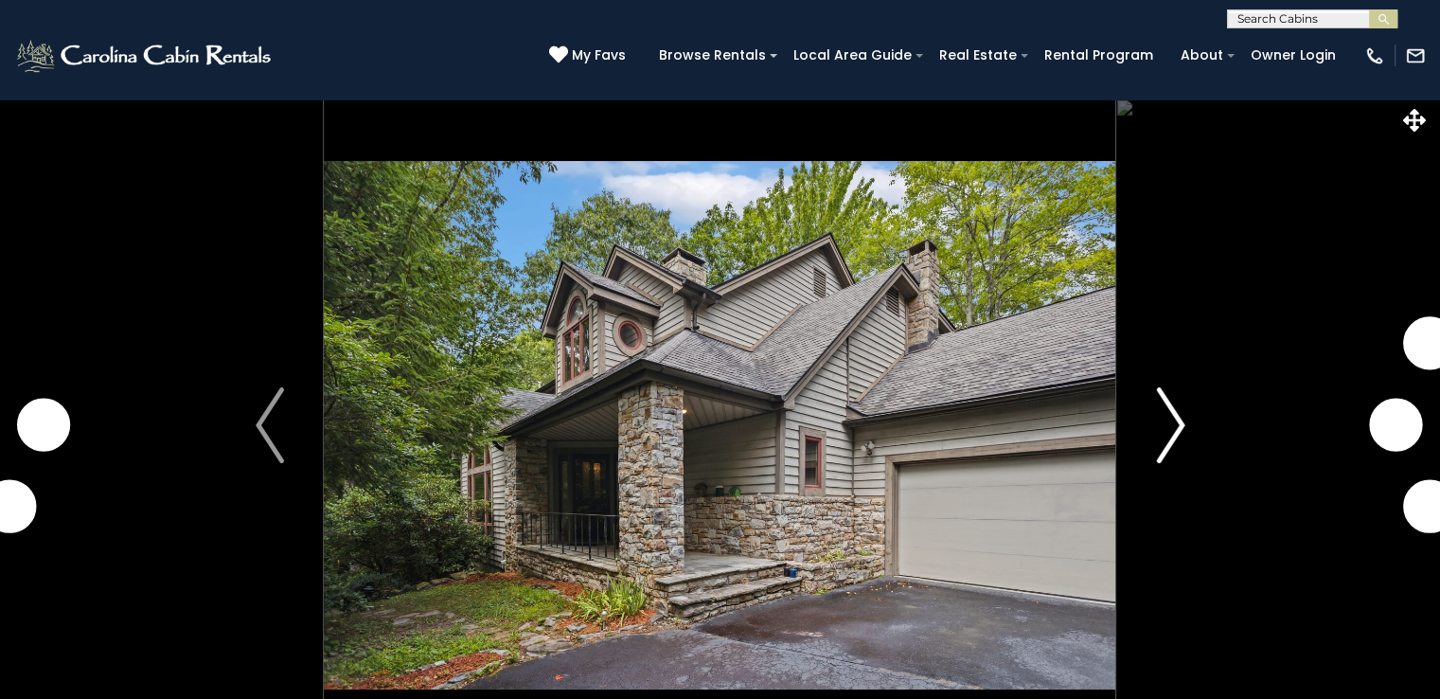
click at [1179, 409] on img "Next" at bounding box center [1170, 425] width 28 height 76
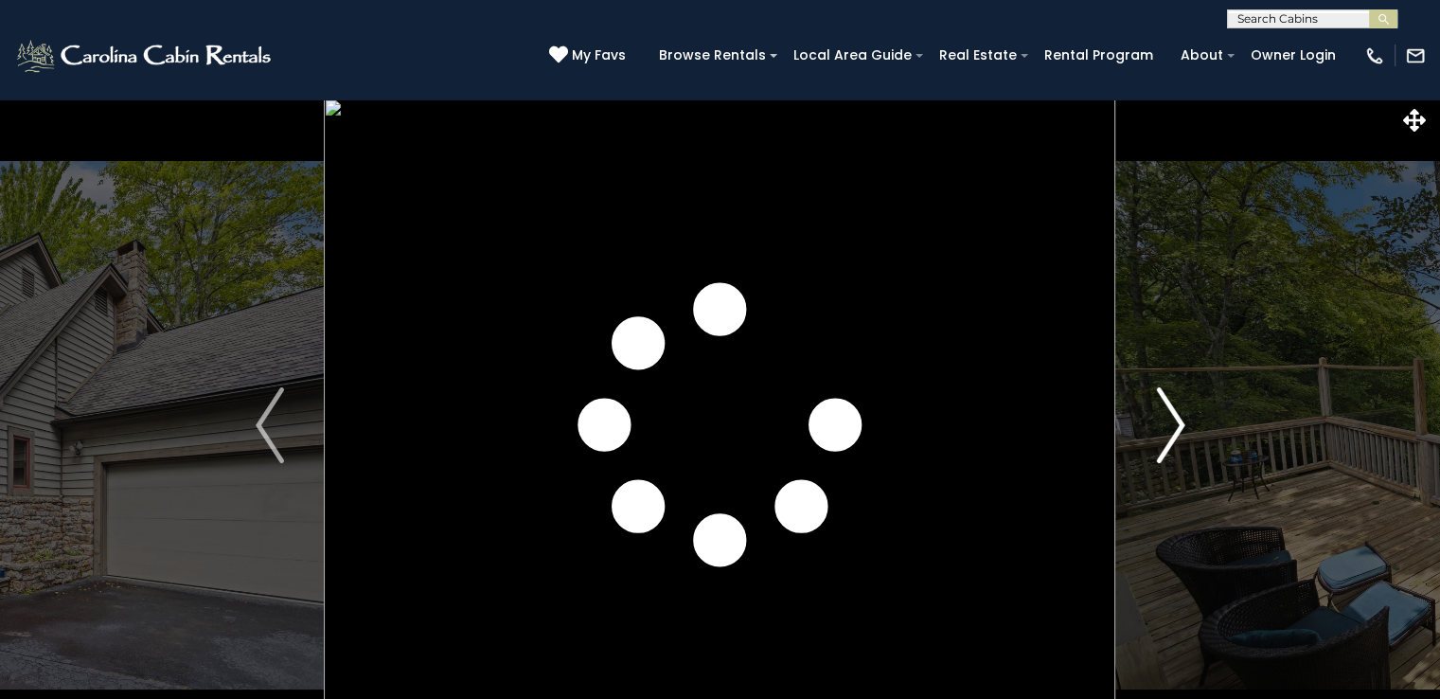
click at [1178, 417] on img "Next" at bounding box center [1170, 425] width 28 height 76
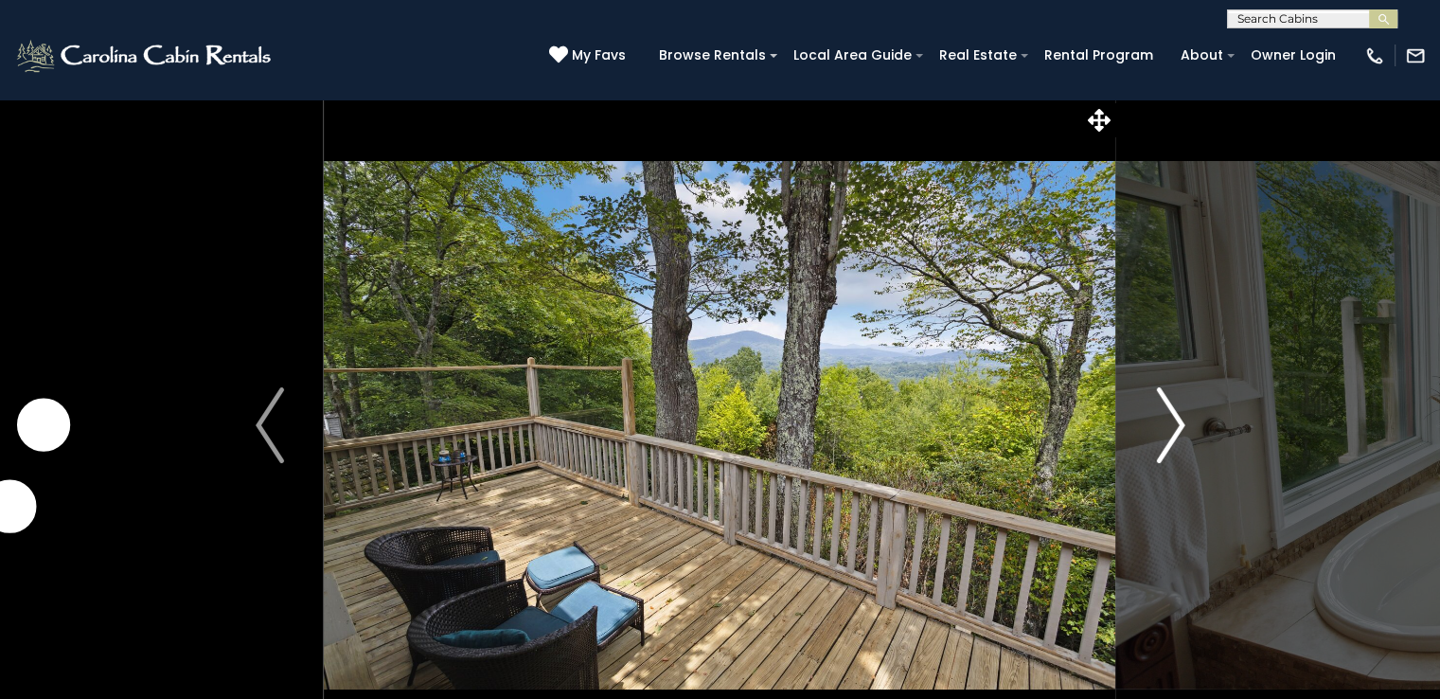
click at [1177, 417] on img "Next" at bounding box center [1170, 425] width 28 height 76
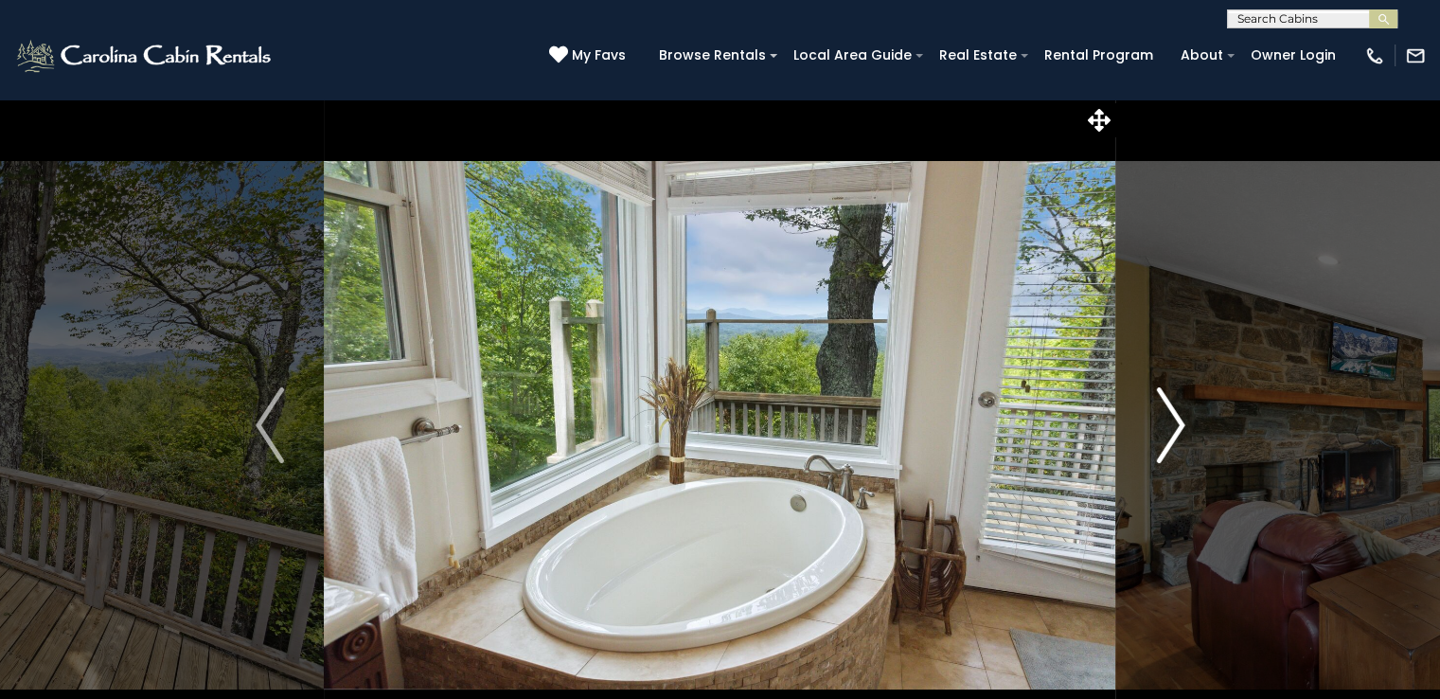
click at [1177, 417] on img "Next" at bounding box center [1170, 425] width 28 height 76
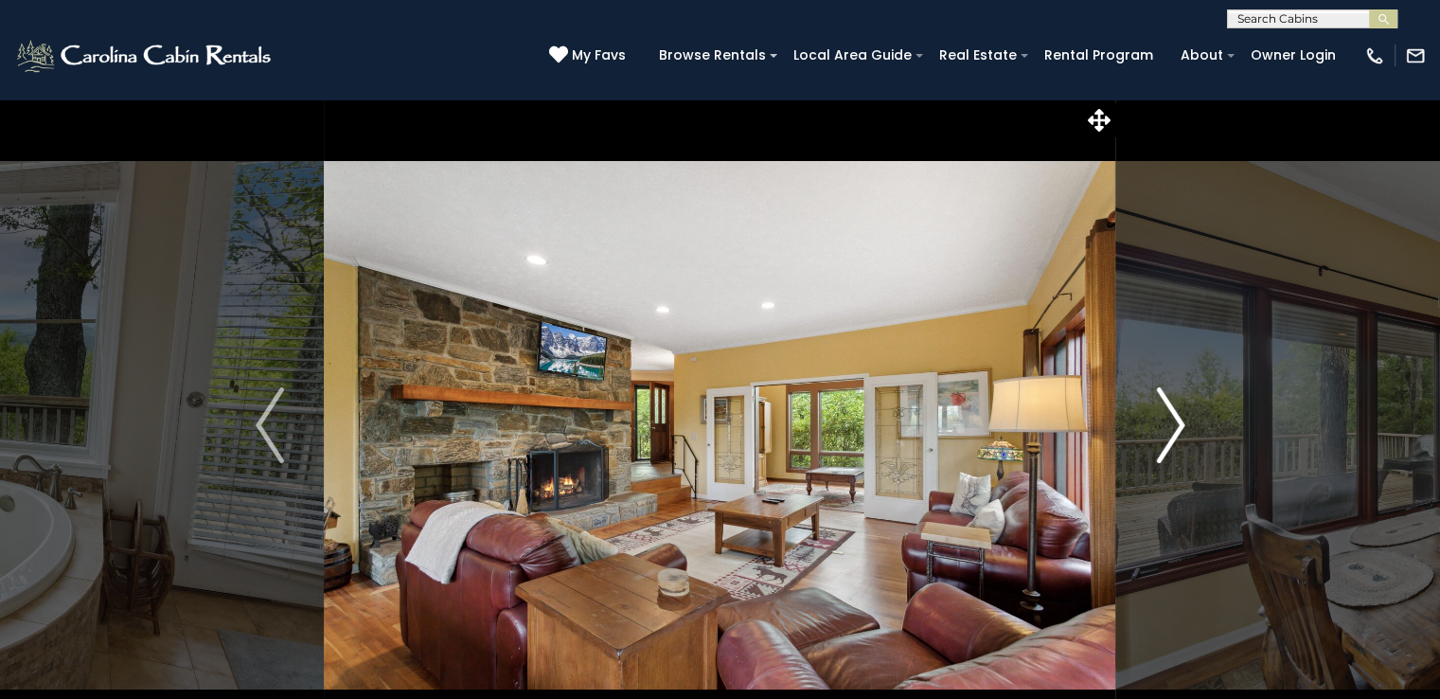
click at [1177, 417] on img "Next" at bounding box center [1170, 425] width 28 height 76
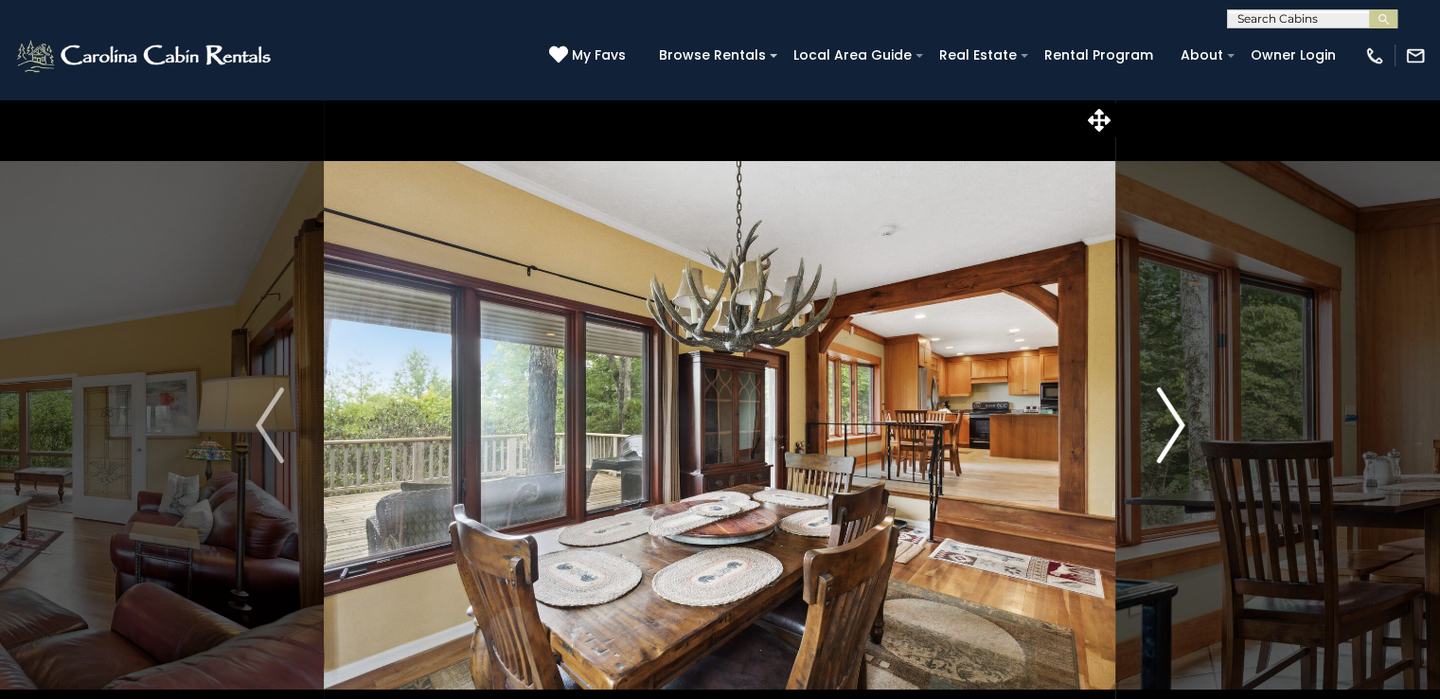
click at [1177, 417] on img "Next" at bounding box center [1170, 425] width 28 height 76
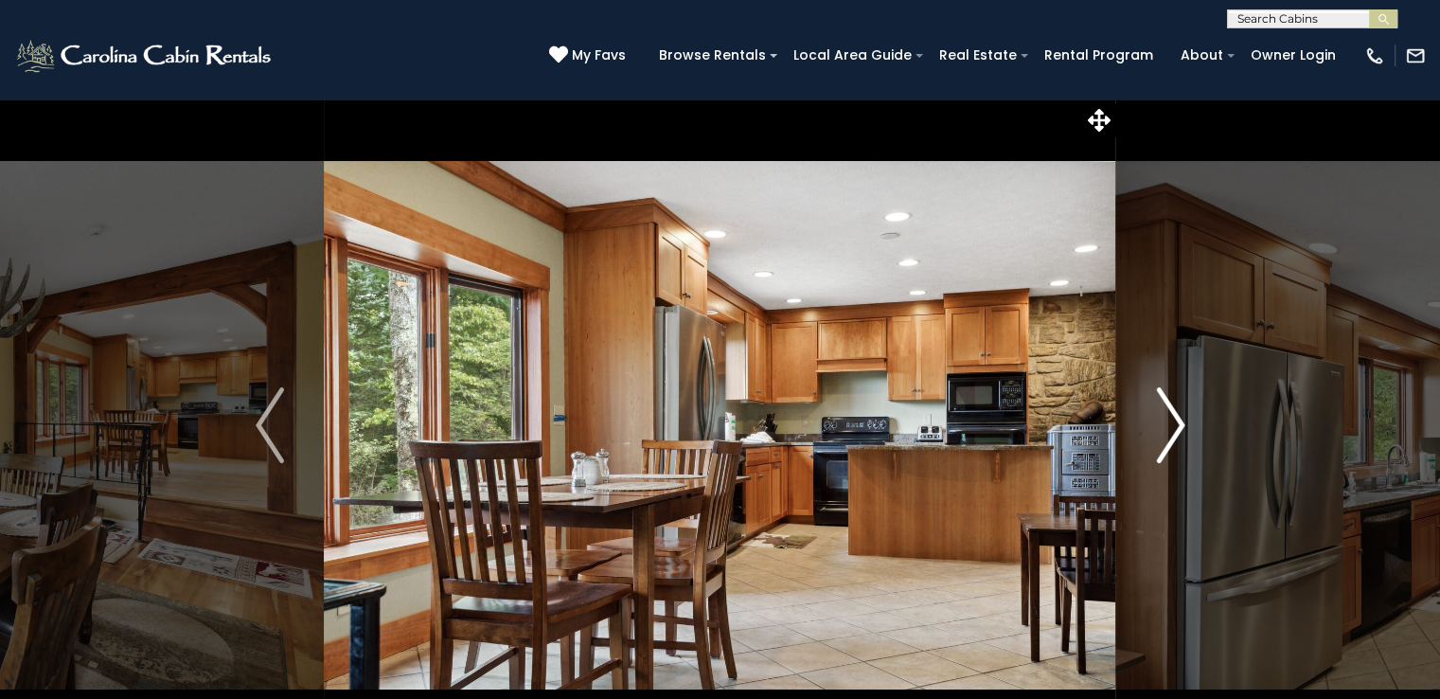
click at [1177, 417] on img "Next" at bounding box center [1170, 425] width 28 height 76
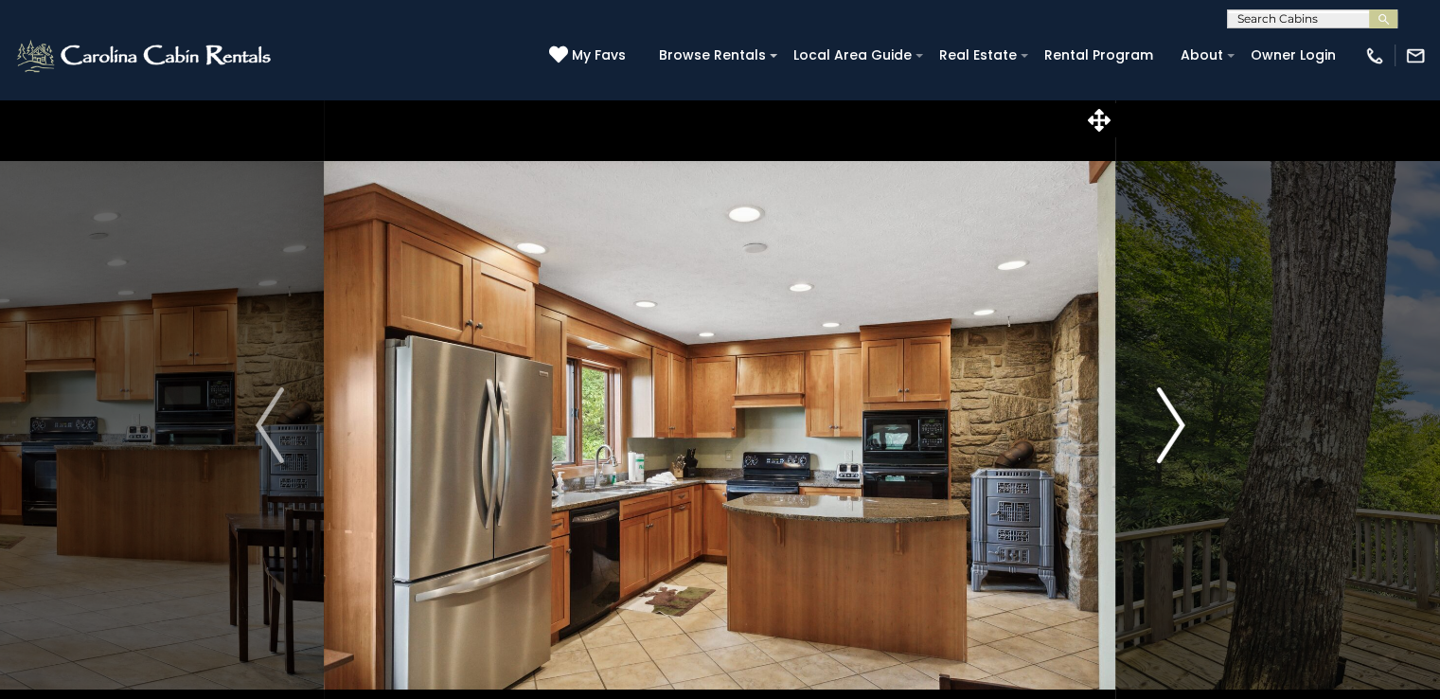
click at [1177, 417] on img "Next" at bounding box center [1170, 425] width 28 height 76
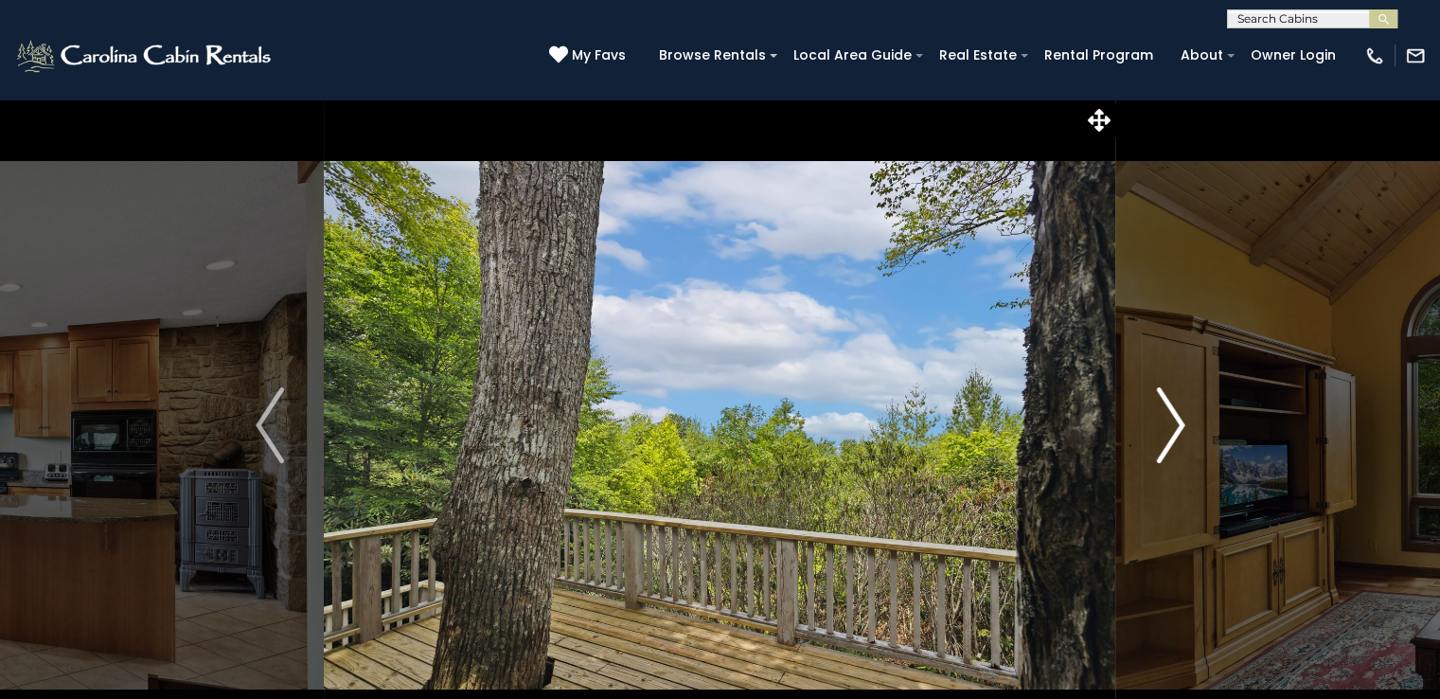
click at [1177, 417] on img "Next" at bounding box center [1170, 425] width 28 height 76
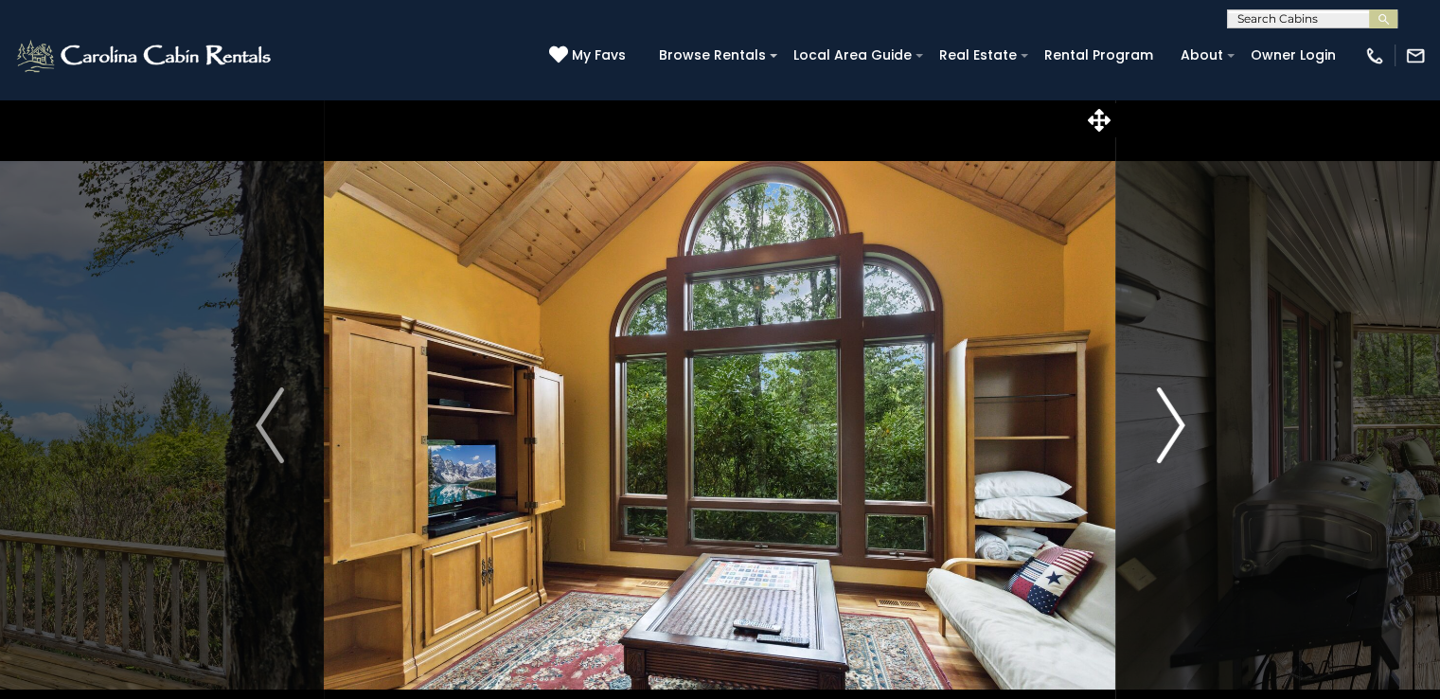
click at [1177, 417] on img "Next" at bounding box center [1170, 425] width 28 height 76
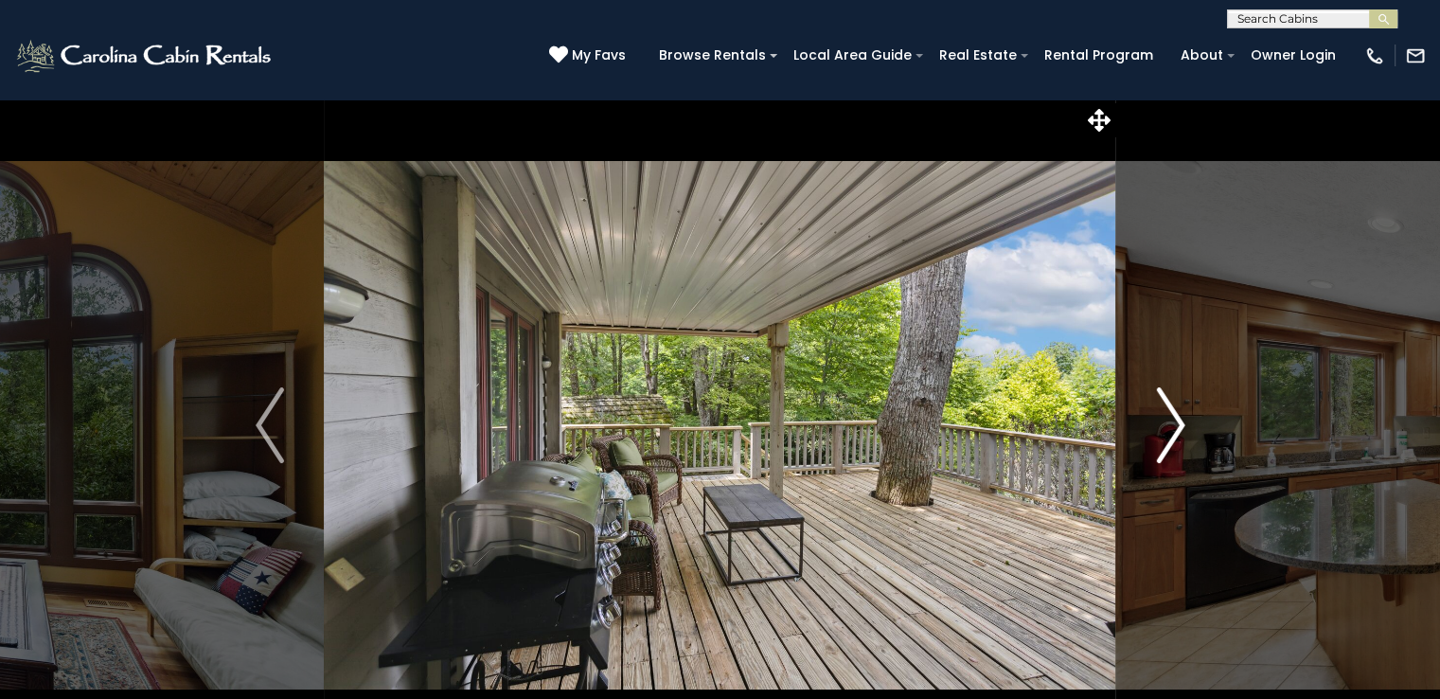
click at [1177, 417] on img "Next" at bounding box center [1170, 425] width 28 height 76
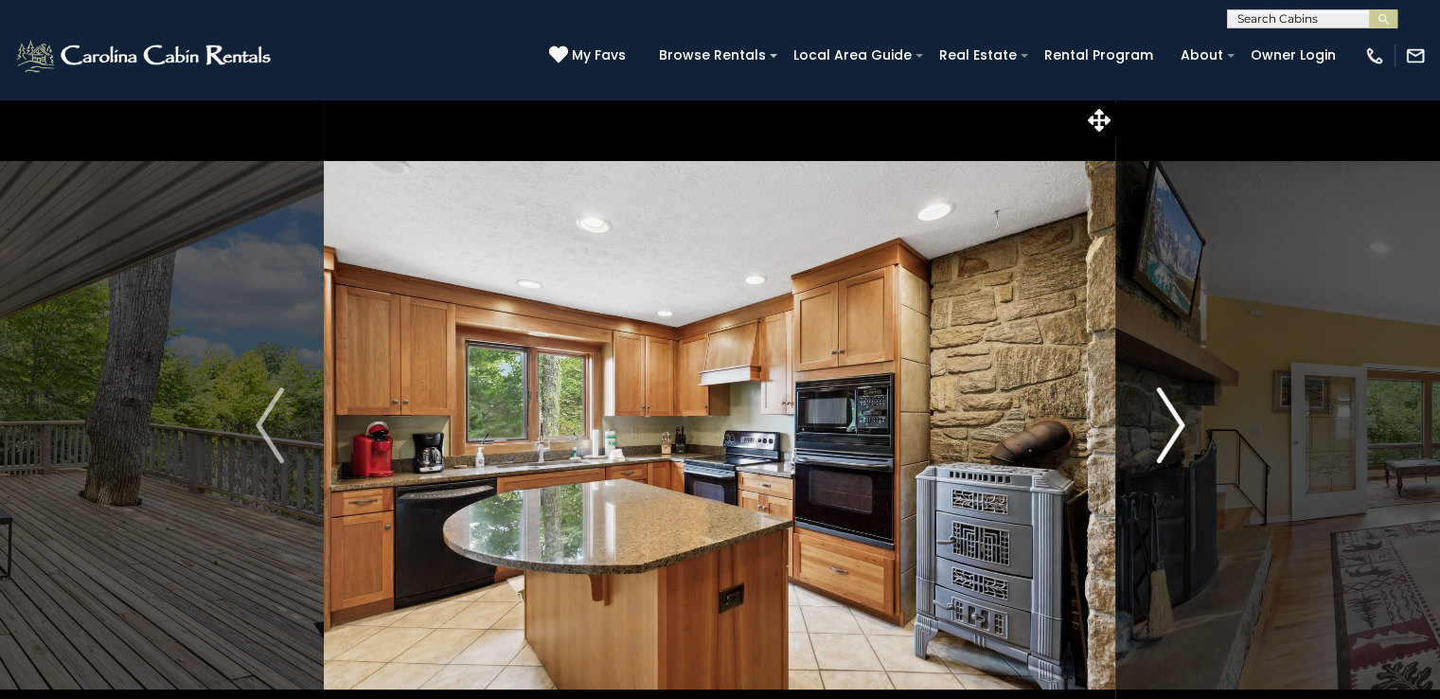
click at [1177, 417] on img "Next" at bounding box center [1170, 425] width 28 height 76
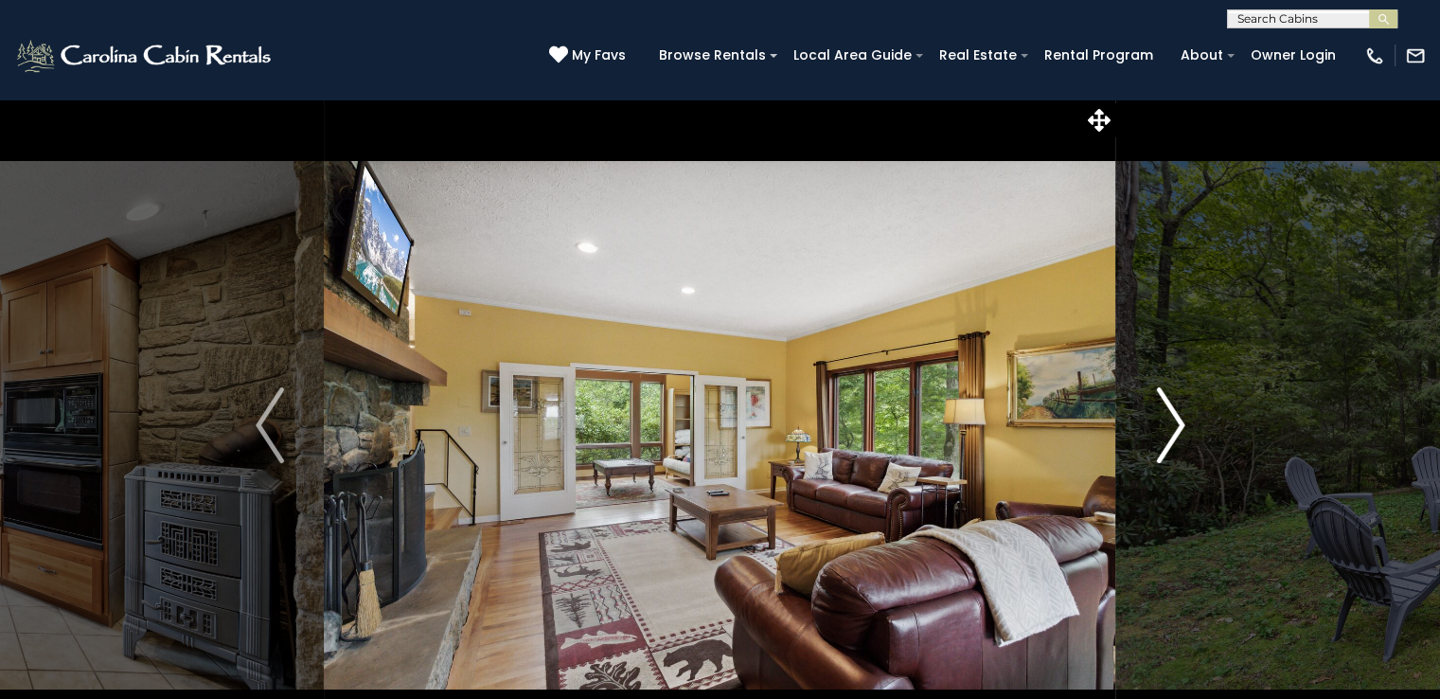
click at [1177, 417] on img "Next" at bounding box center [1170, 425] width 28 height 76
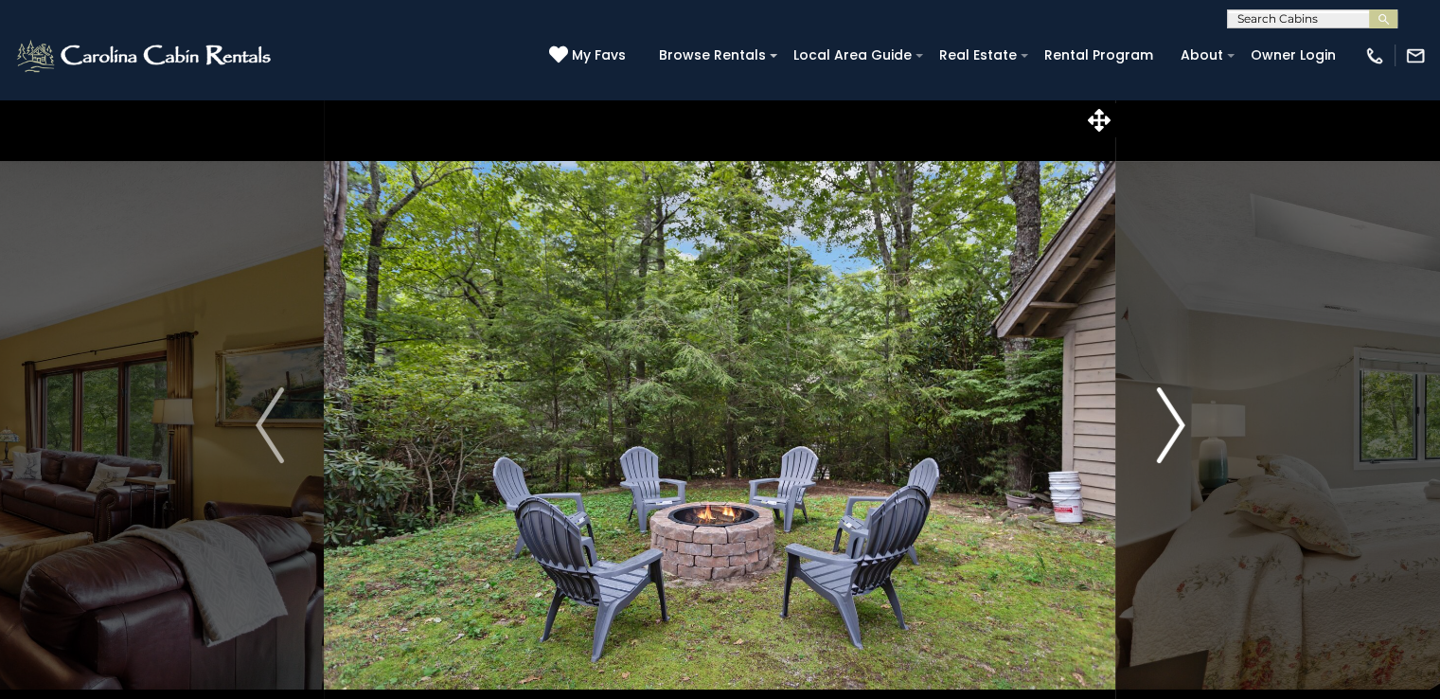
click at [1177, 417] on img "Next" at bounding box center [1170, 425] width 28 height 76
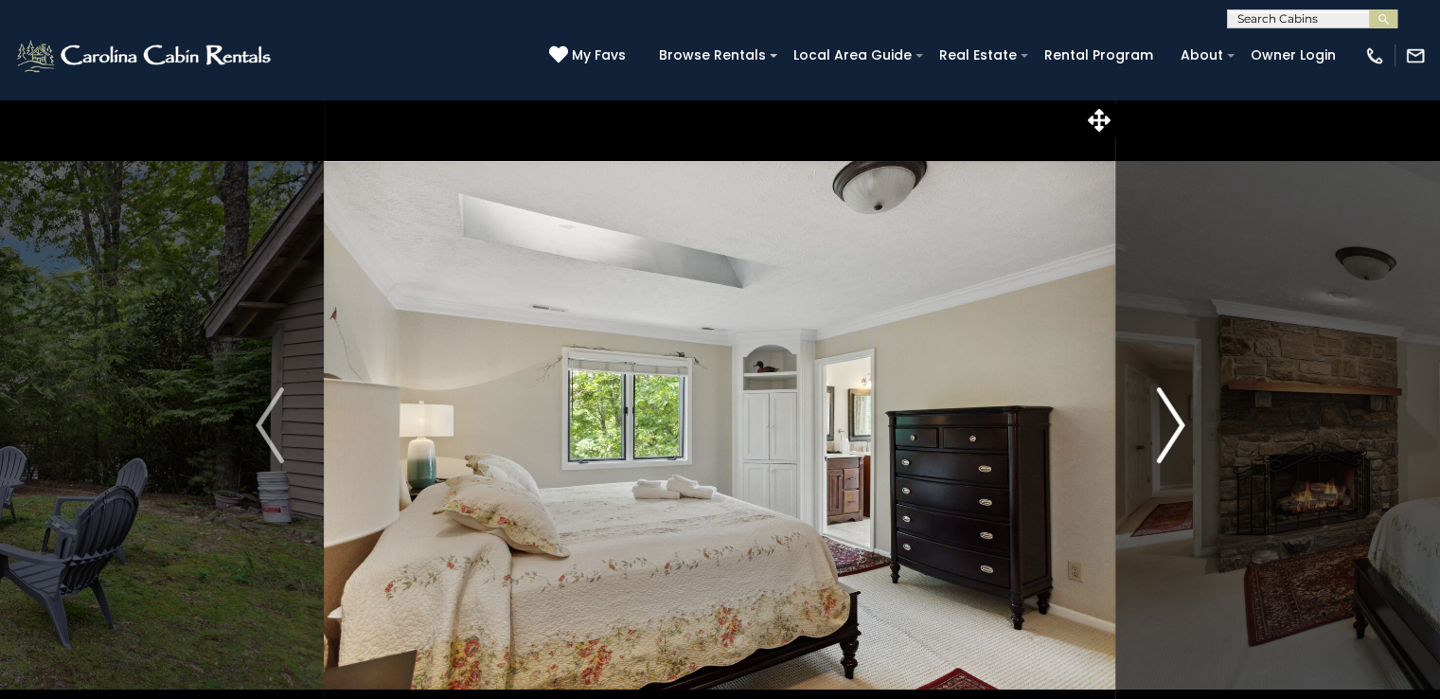
click at [1177, 417] on img "Next" at bounding box center [1170, 425] width 28 height 76
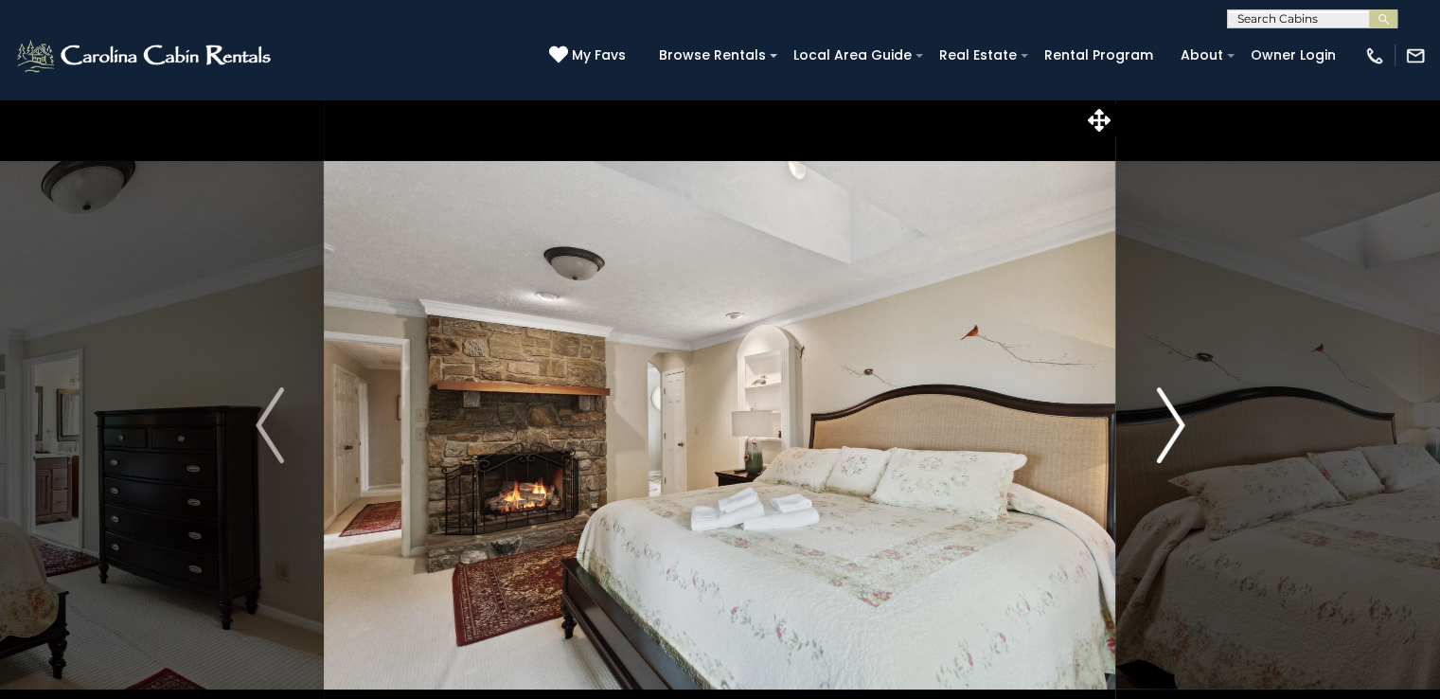
click at [1177, 417] on img "Next" at bounding box center [1170, 425] width 28 height 76
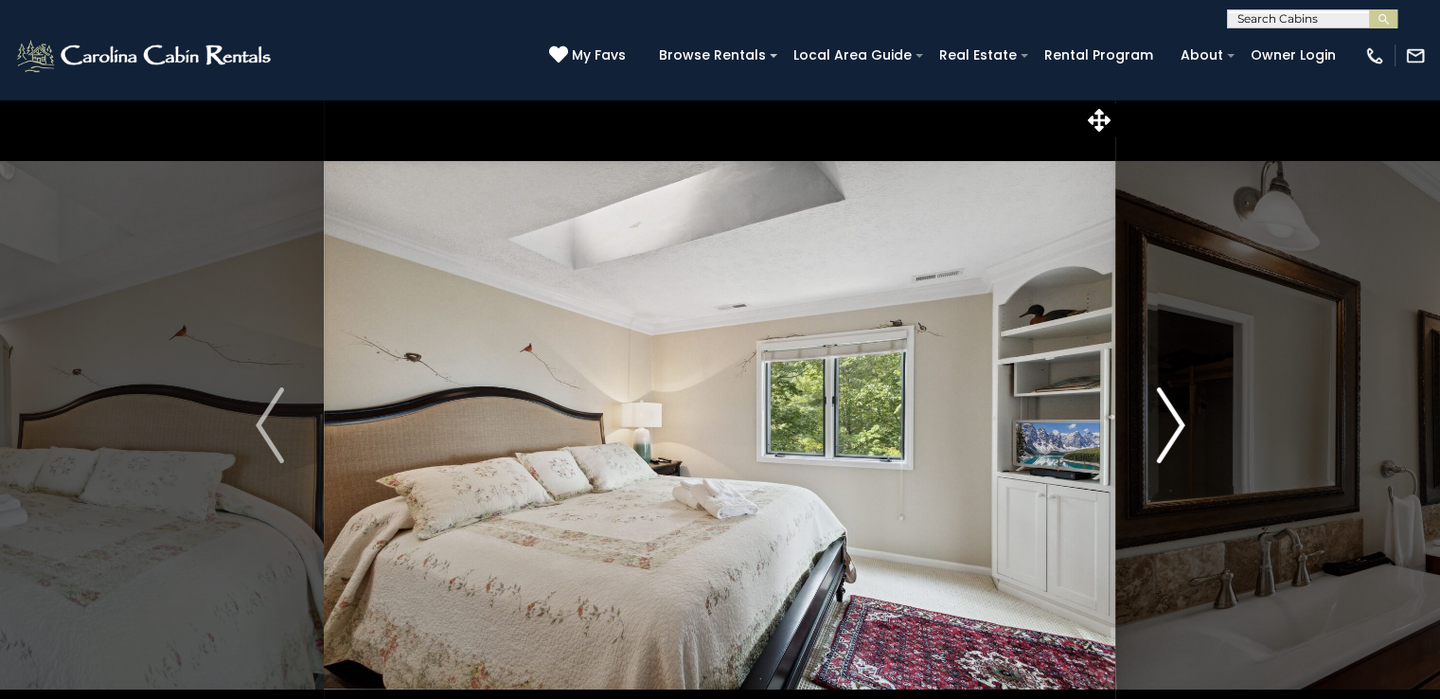
click at [1177, 417] on img "Next" at bounding box center [1170, 425] width 28 height 76
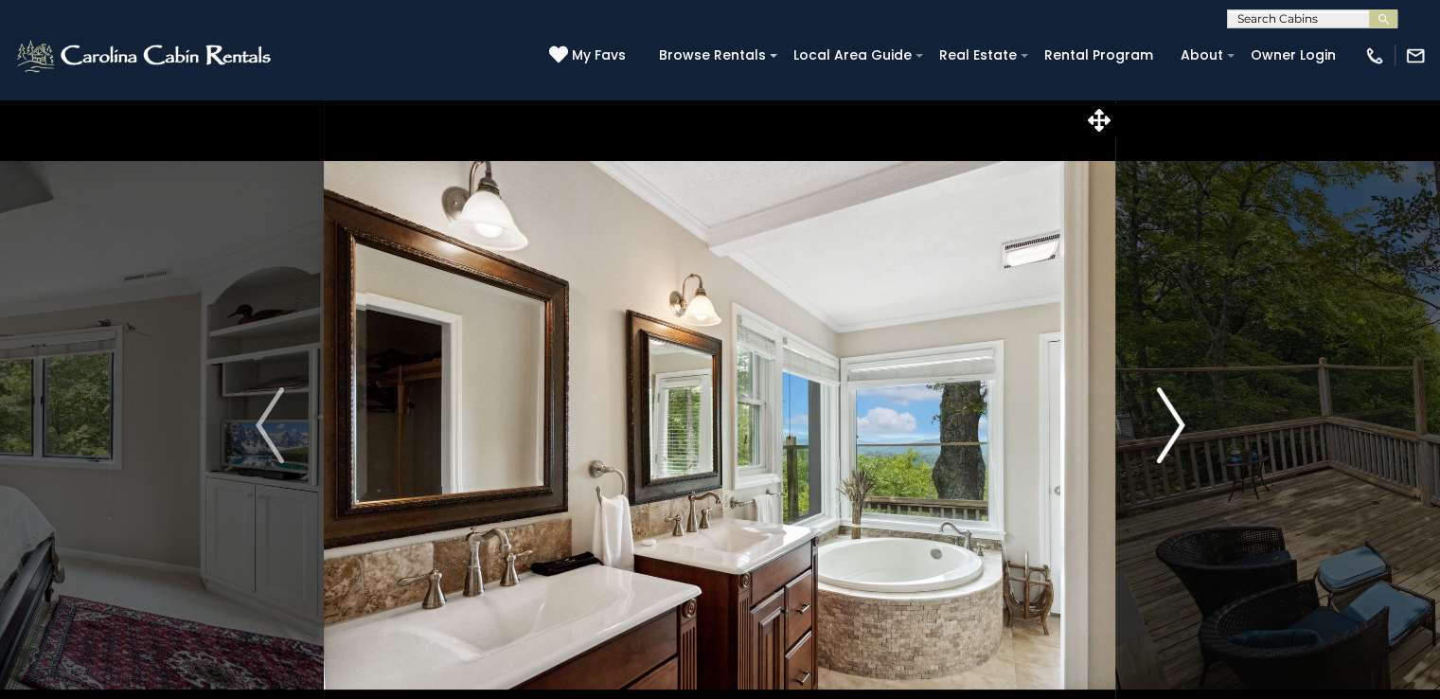
click at [1177, 417] on img "Next" at bounding box center [1170, 425] width 28 height 76
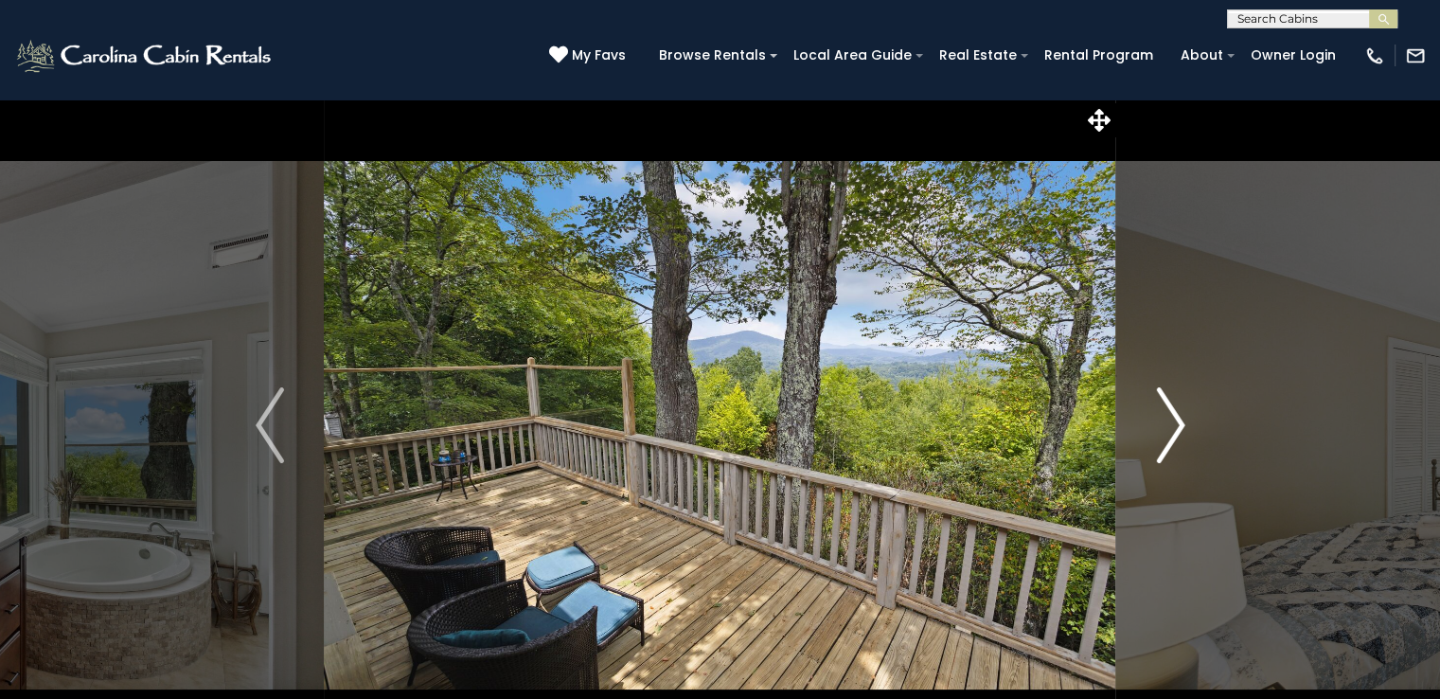
click at [1177, 417] on img "Next" at bounding box center [1170, 425] width 28 height 76
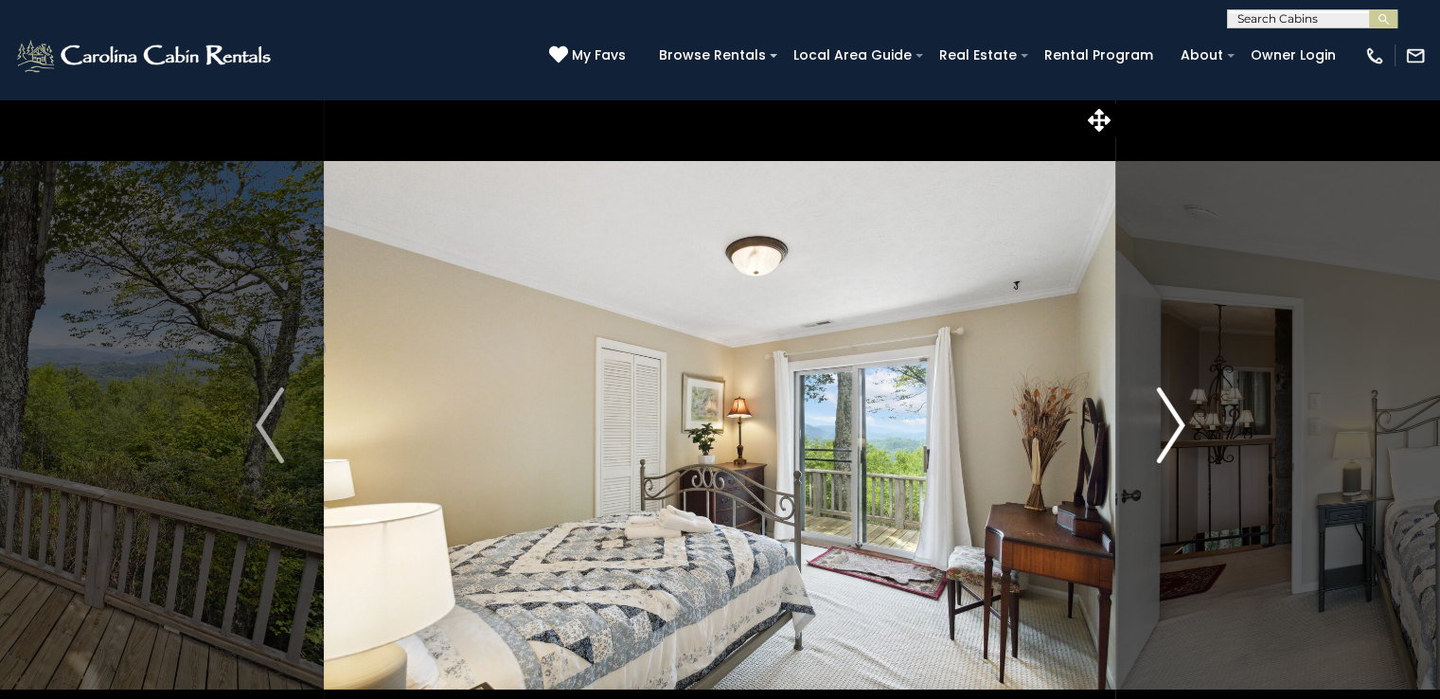
click at [1177, 417] on img "Next" at bounding box center [1170, 425] width 28 height 76
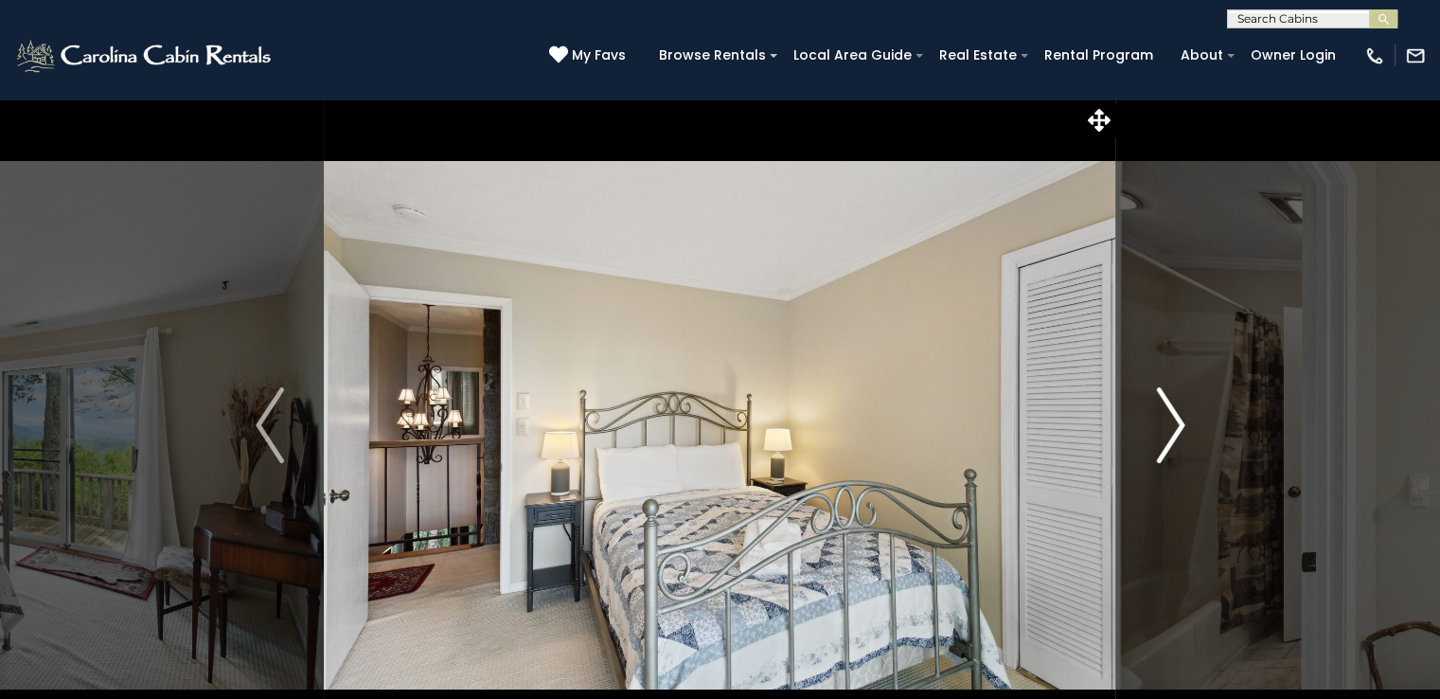
click at [1177, 417] on img "Next" at bounding box center [1170, 425] width 28 height 76
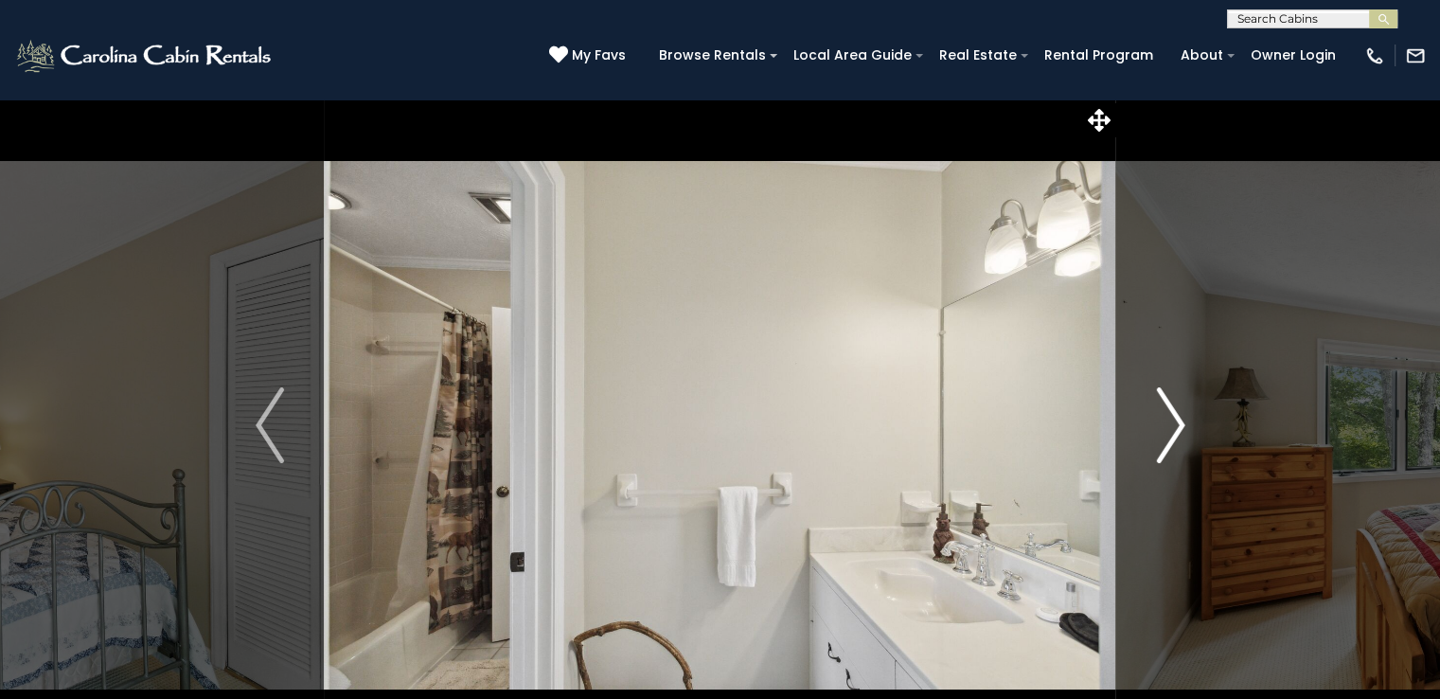
click at [1177, 417] on img "Next" at bounding box center [1170, 425] width 28 height 76
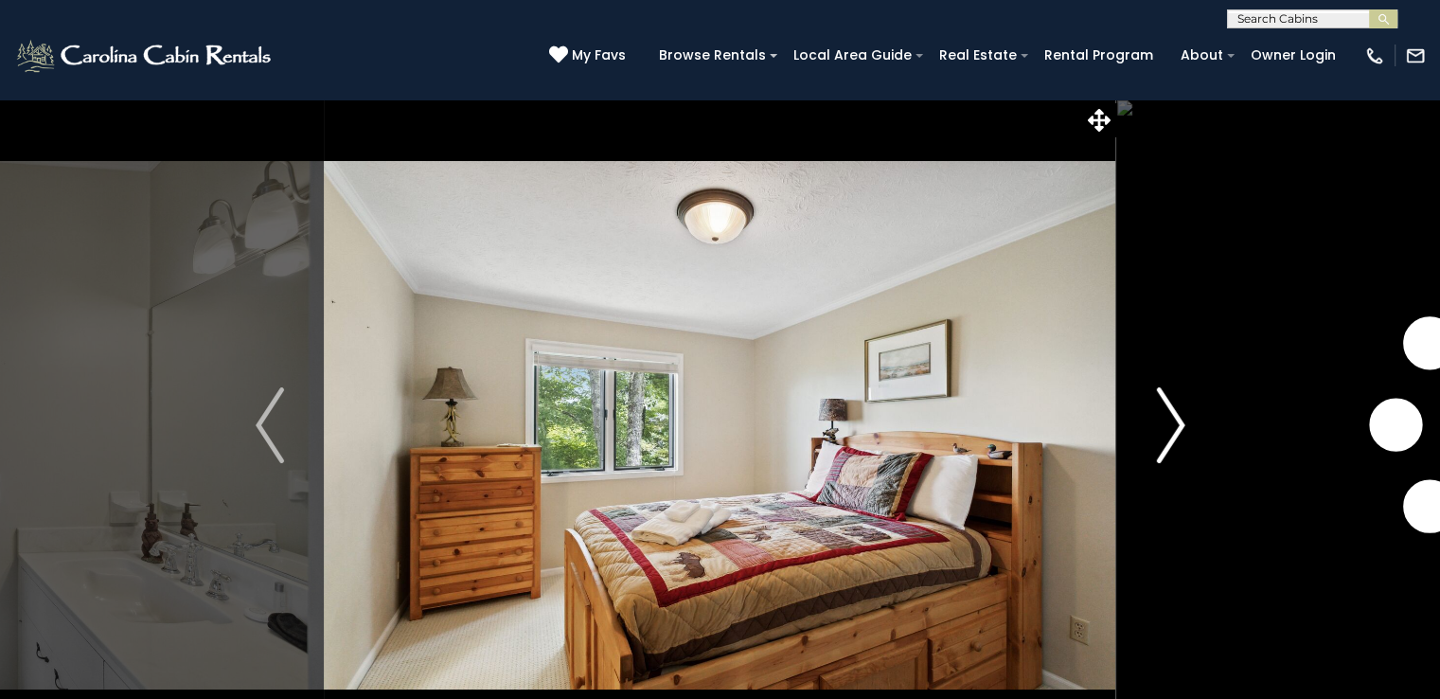
click at [1177, 417] on img "Next" at bounding box center [1170, 425] width 28 height 76
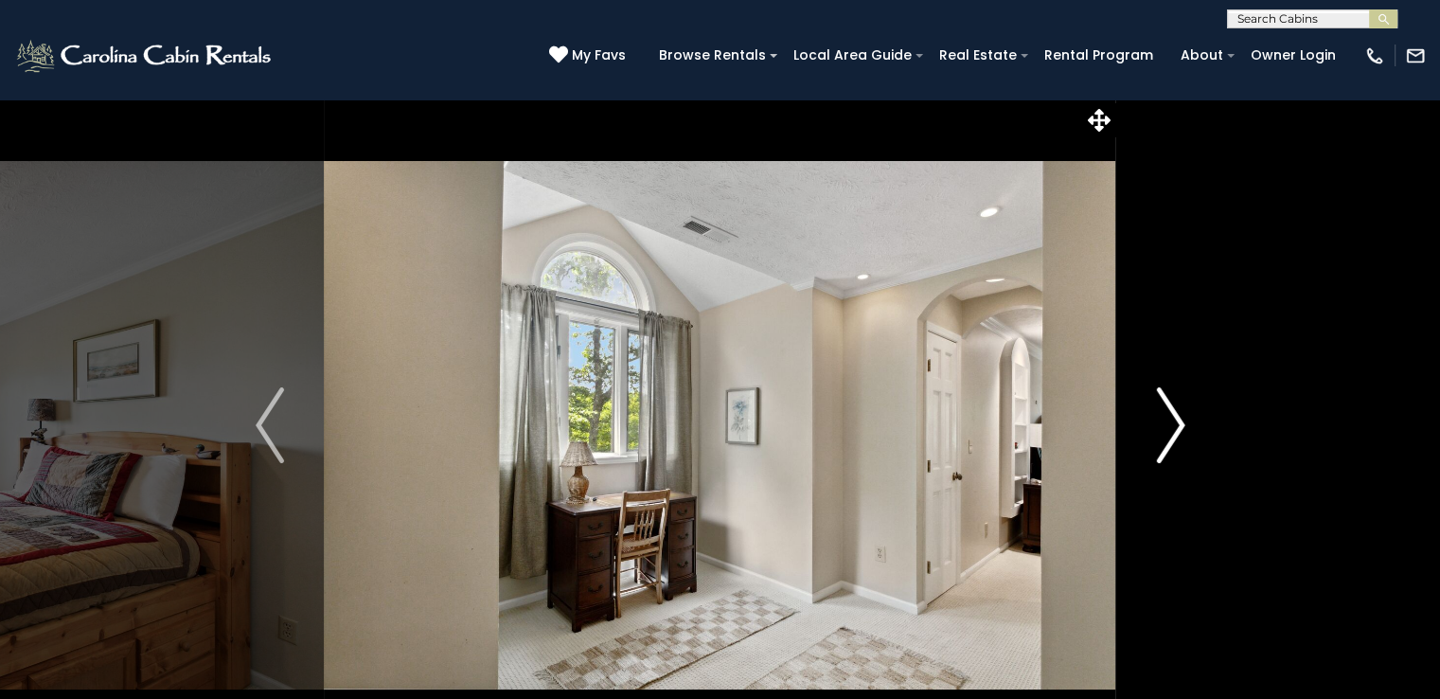
click at [1177, 417] on img "Next" at bounding box center [1170, 425] width 28 height 76
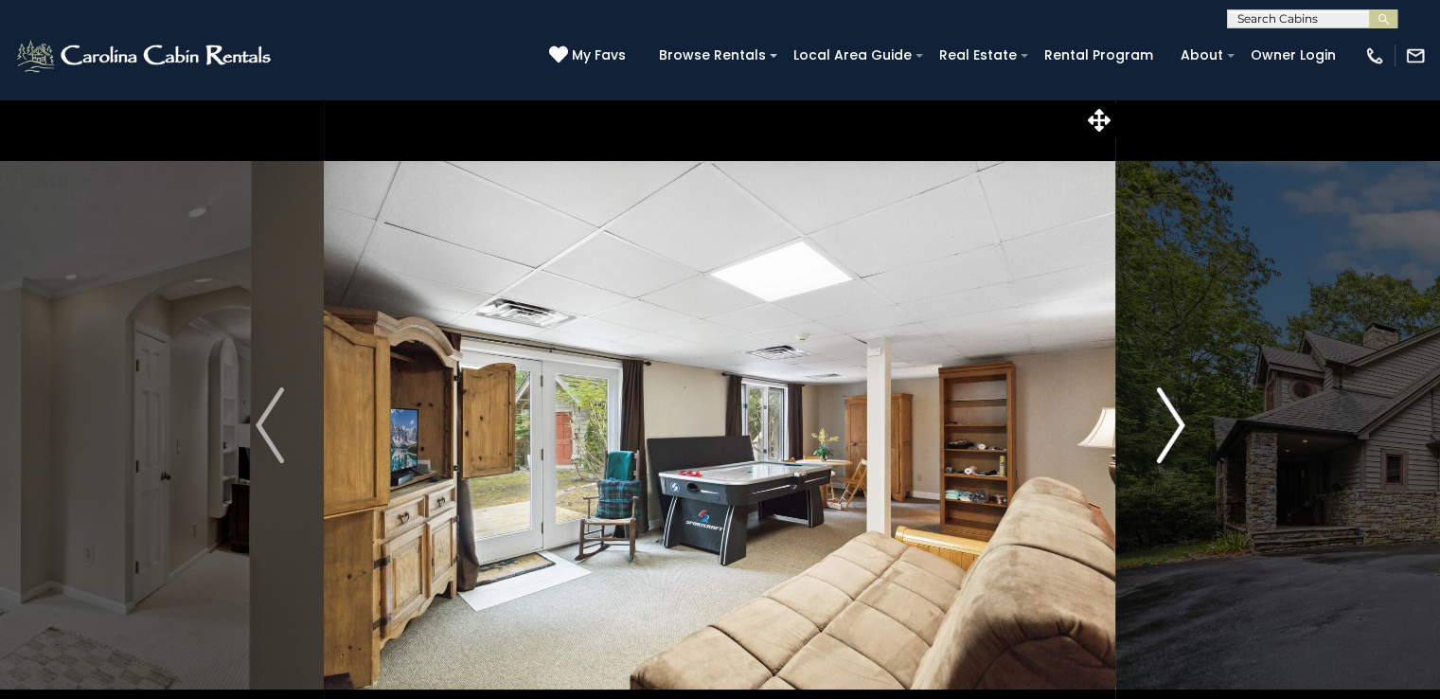
click at [1177, 417] on img "Next" at bounding box center [1170, 425] width 28 height 76
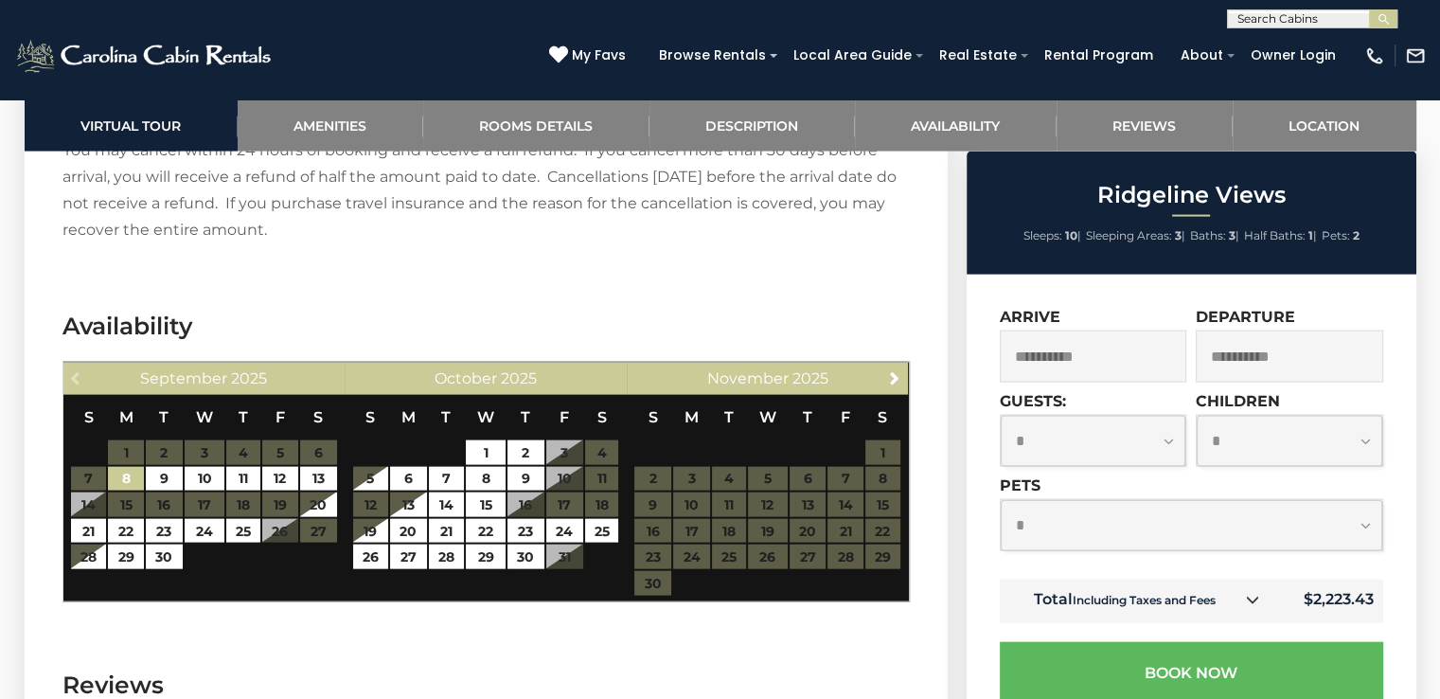
scroll to position [4023, 0]
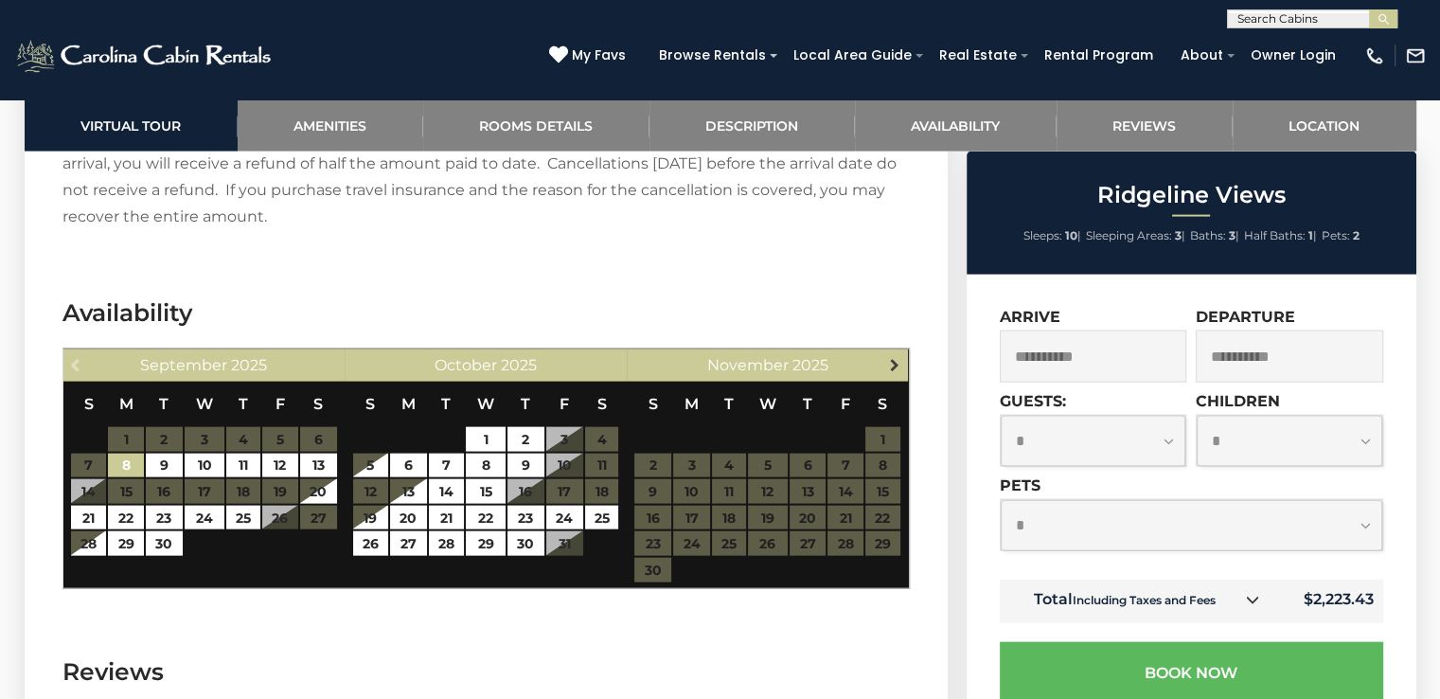
click at [894, 357] on span "Next" at bounding box center [894, 364] width 15 height 15
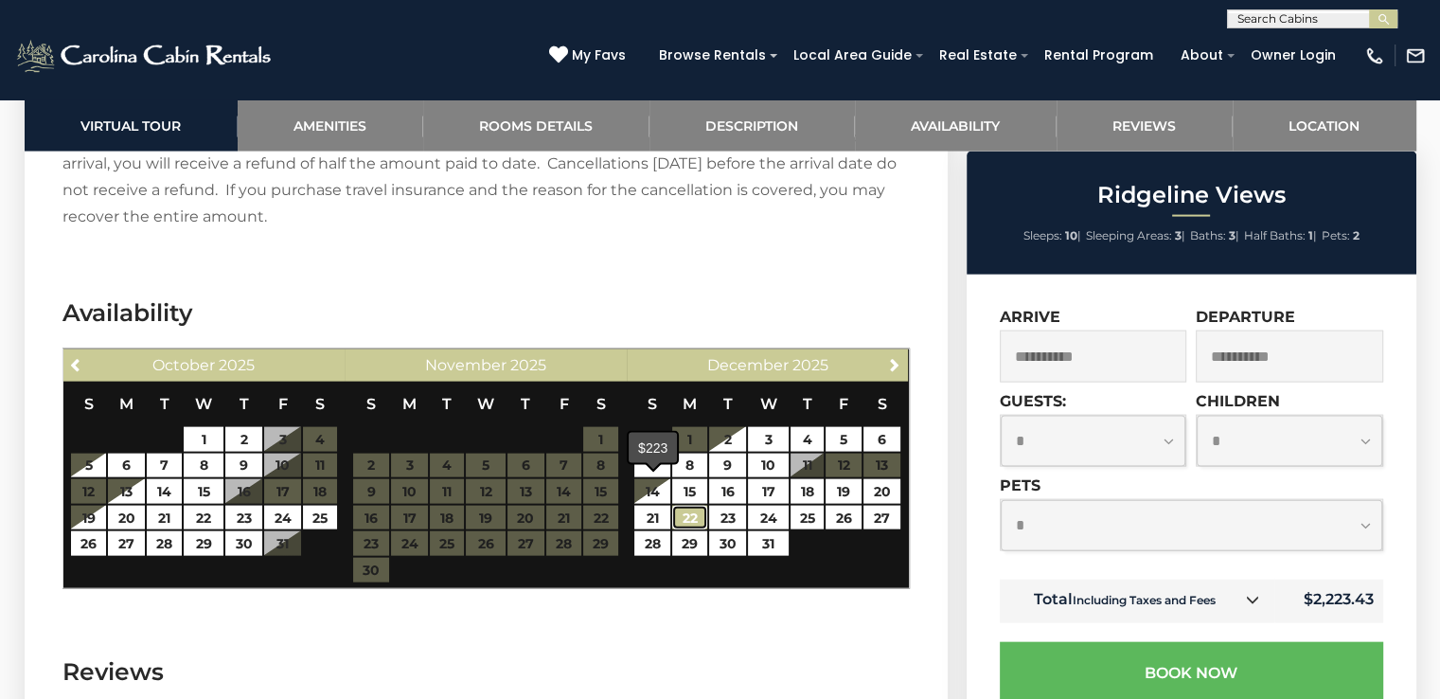
click at [686, 506] on link "22" at bounding box center [689, 518] width 35 height 25
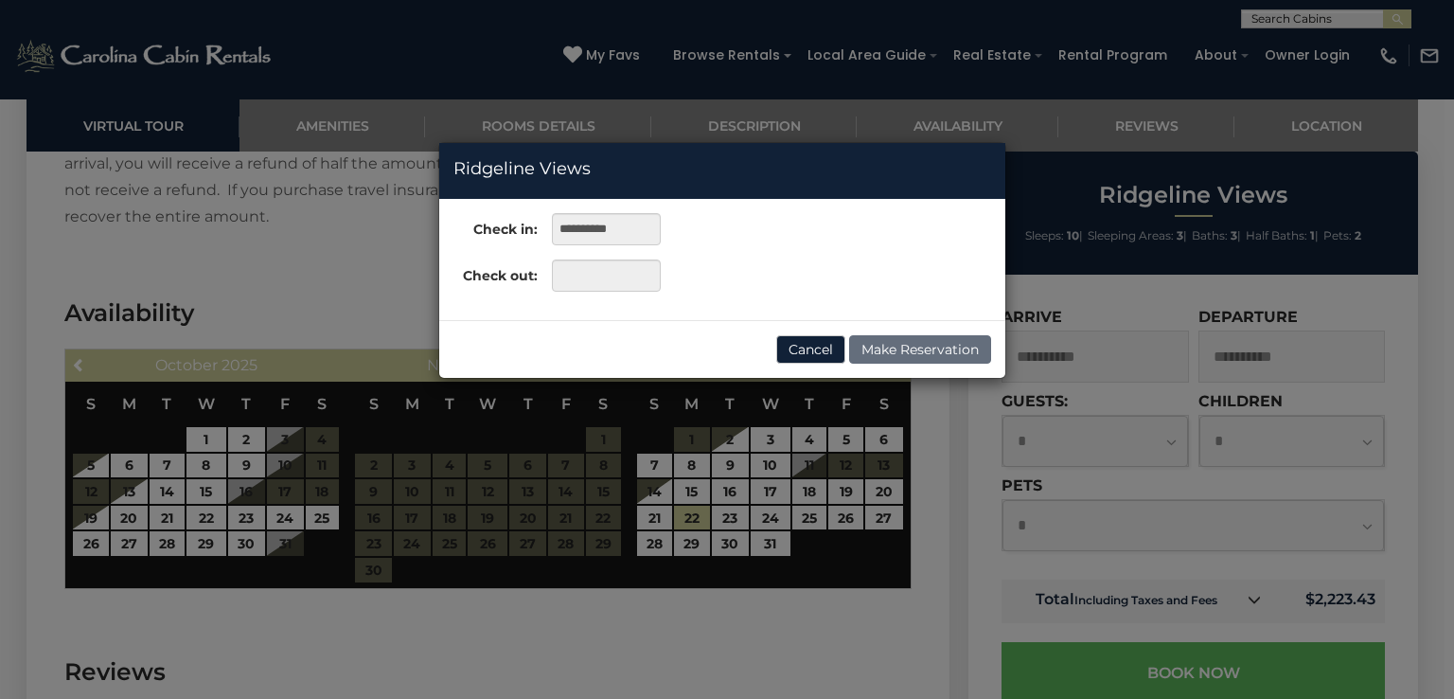
click at [880, 488] on div "**********" at bounding box center [727, 349] width 1454 height 699
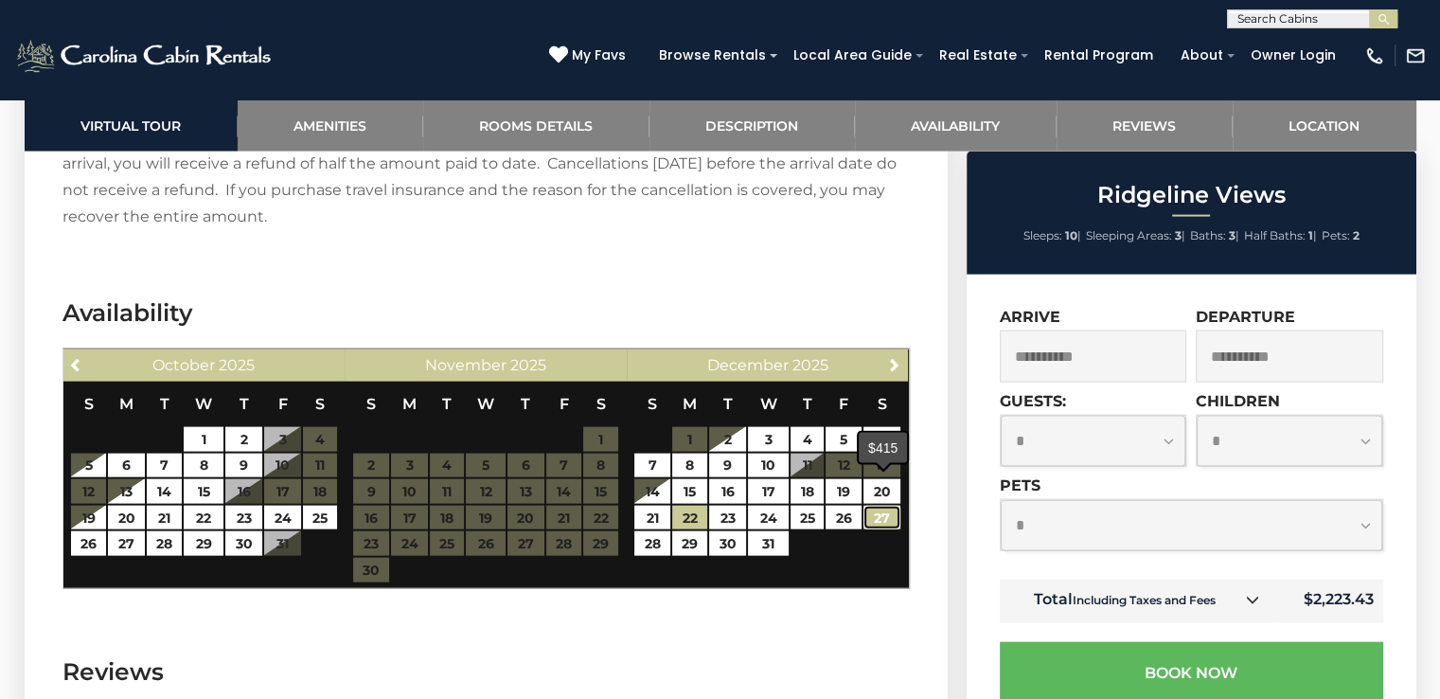
click at [874, 506] on link "27" at bounding box center [881, 518] width 37 height 25
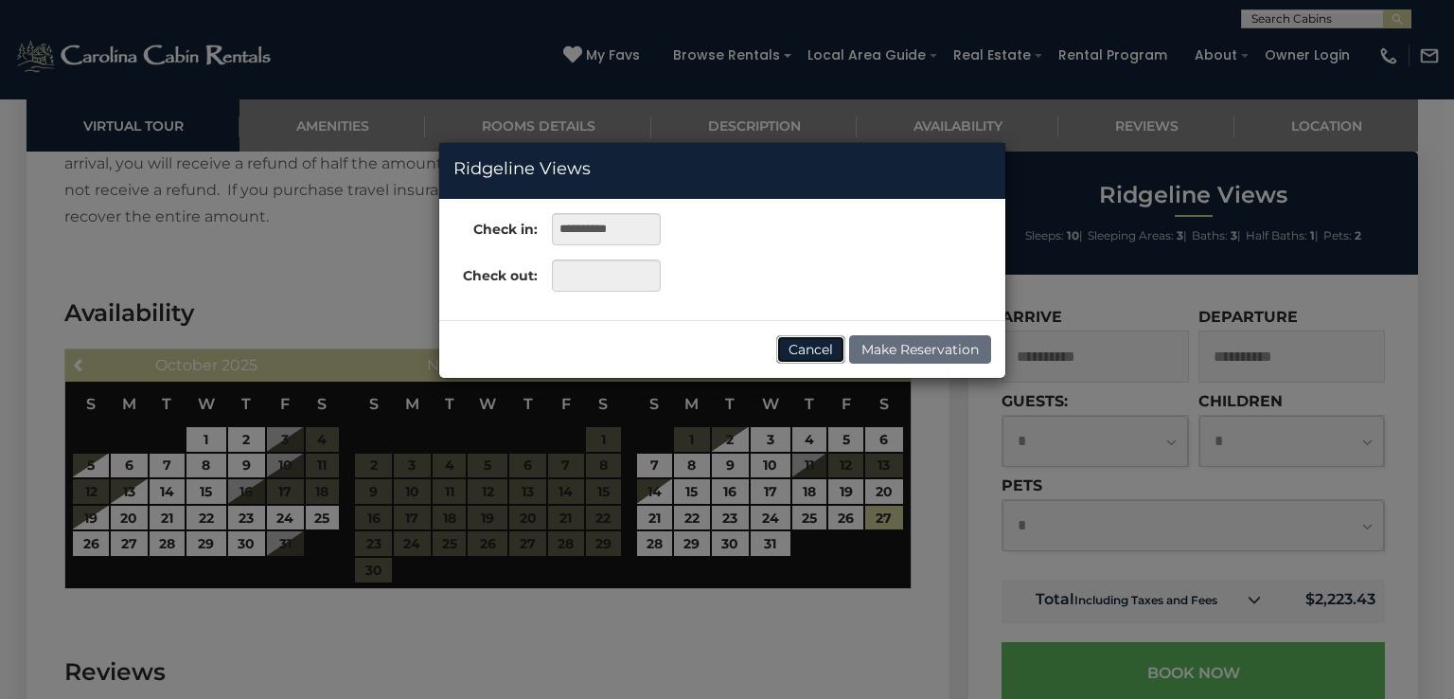
click at [792, 346] on button "Cancel" at bounding box center [810, 349] width 69 height 28
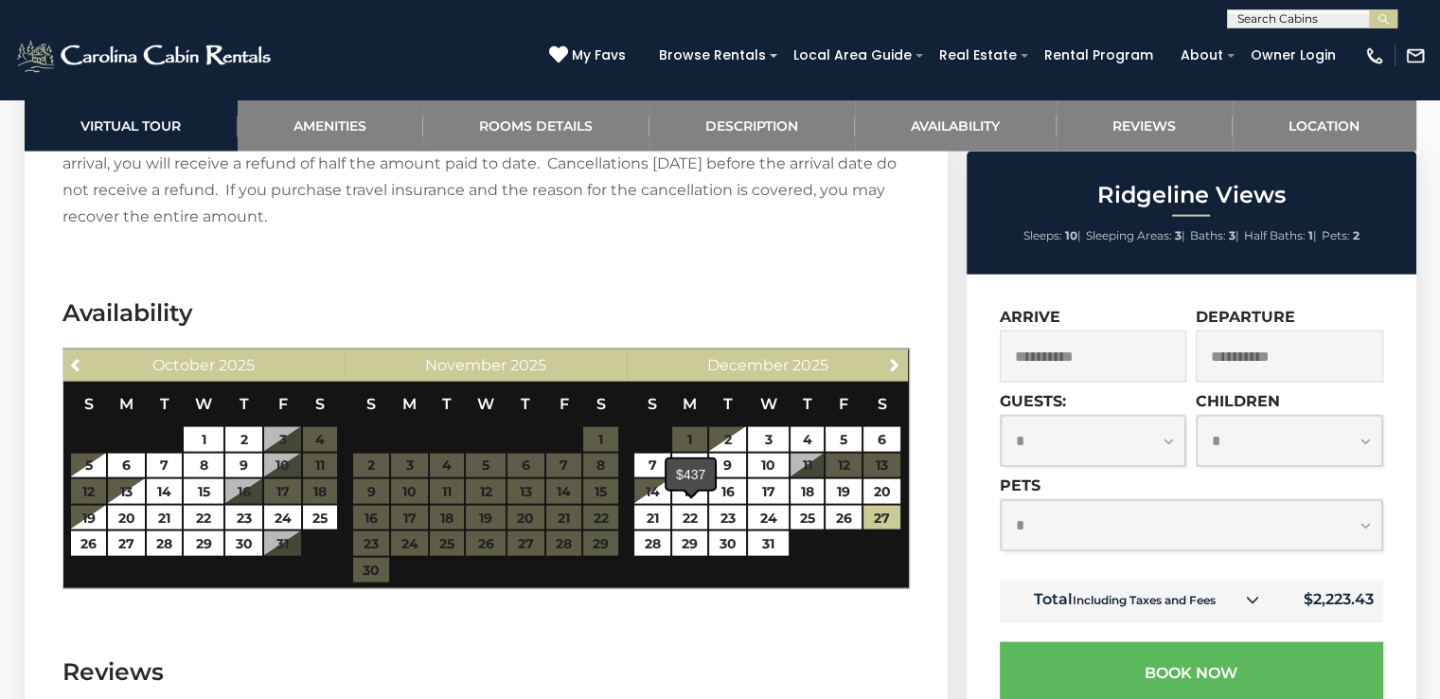
click at [689, 479] on div "$437" at bounding box center [690, 474] width 48 height 30
click at [770, 539] on table "S M T W T F S 1 2 3 4 5 6 7 8 9 10 11 12 13 14 15 16 17 18 19 20 21 22 23 24 25…" at bounding box center [767, 479] width 268 height 194
click at [705, 506] on link "22" at bounding box center [689, 518] width 35 height 25
type input "**********"
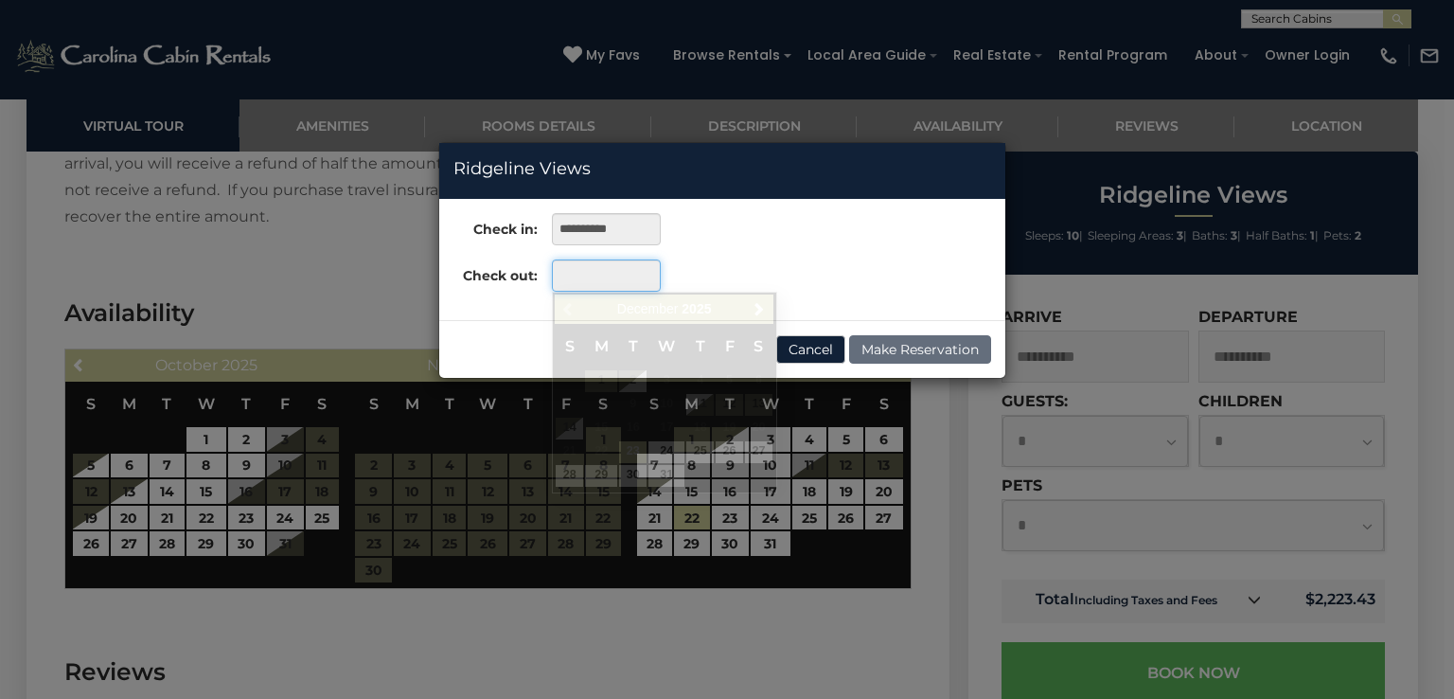
click at [580, 282] on input "text" at bounding box center [606, 275] width 109 height 32
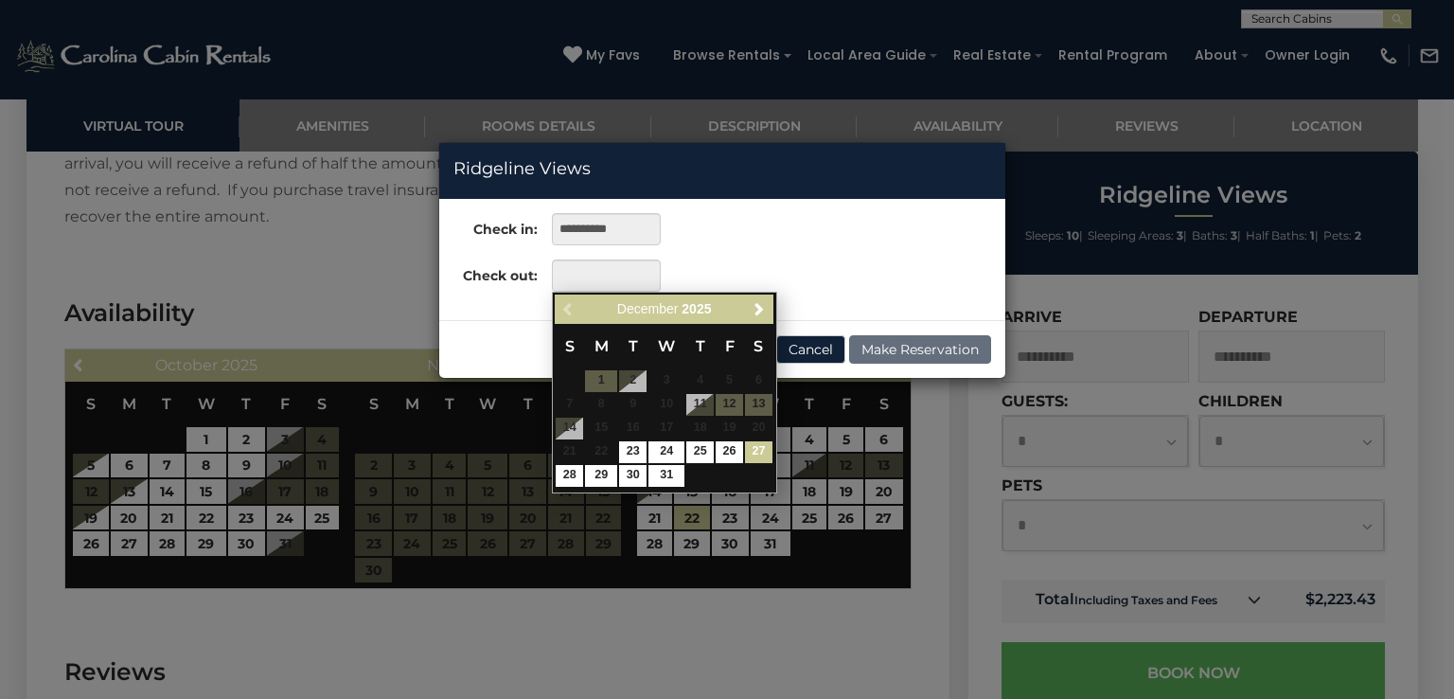
click at [754, 452] on link "27" at bounding box center [758, 452] width 27 height 22
type input "**********"
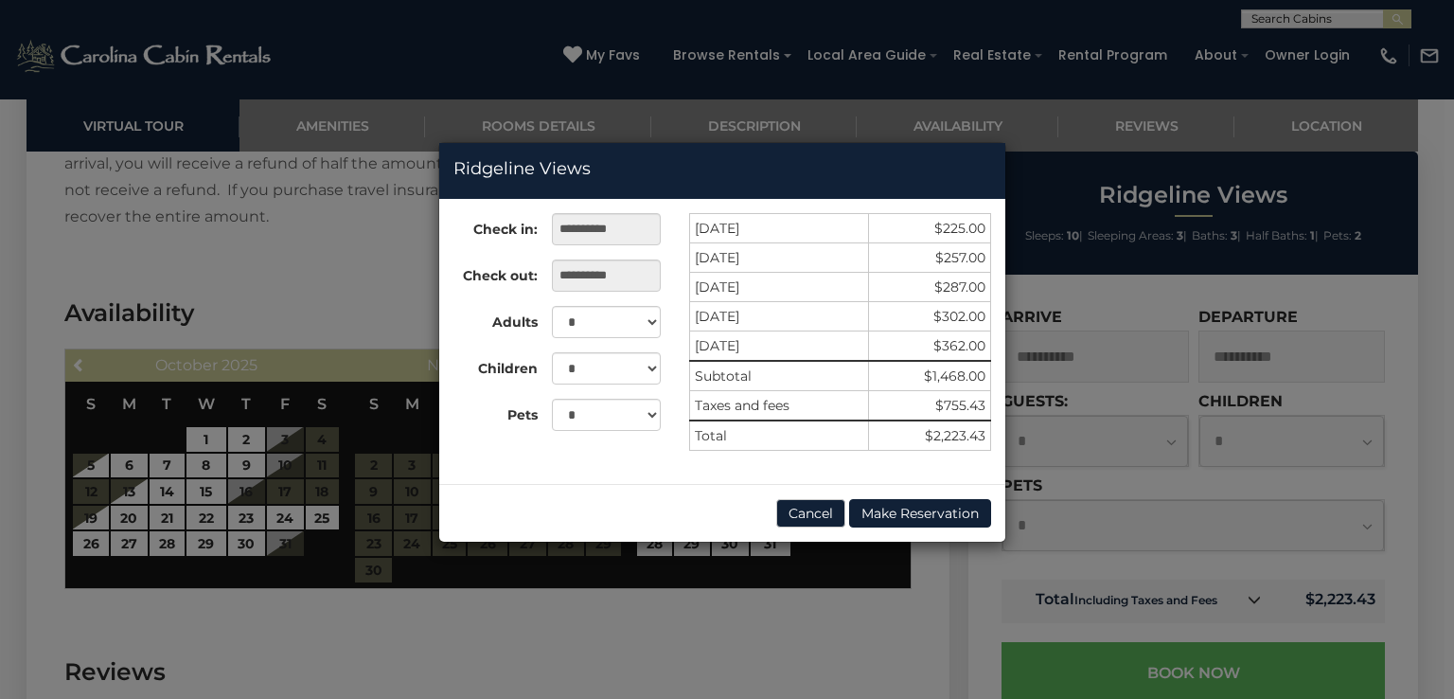
click at [710, 633] on div "**********" at bounding box center [727, 349] width 1454 height 699
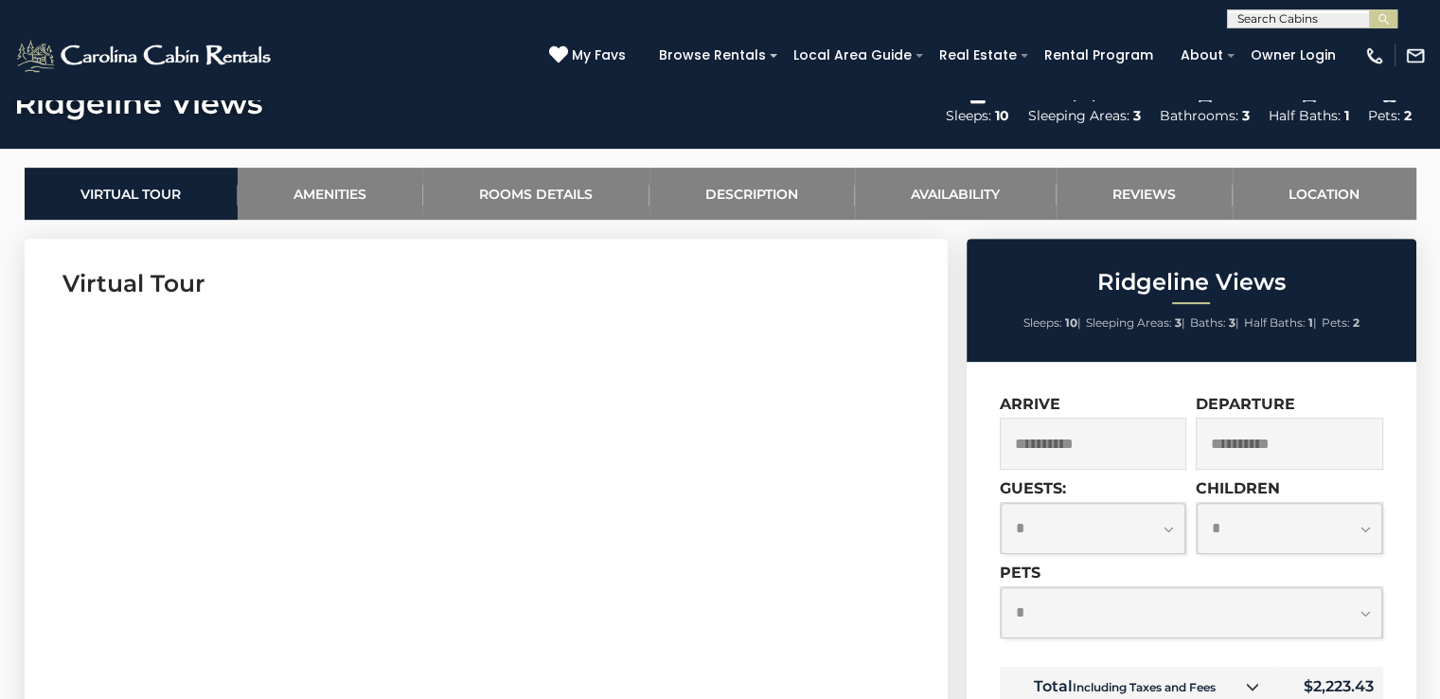
scroll to position [971, 0]
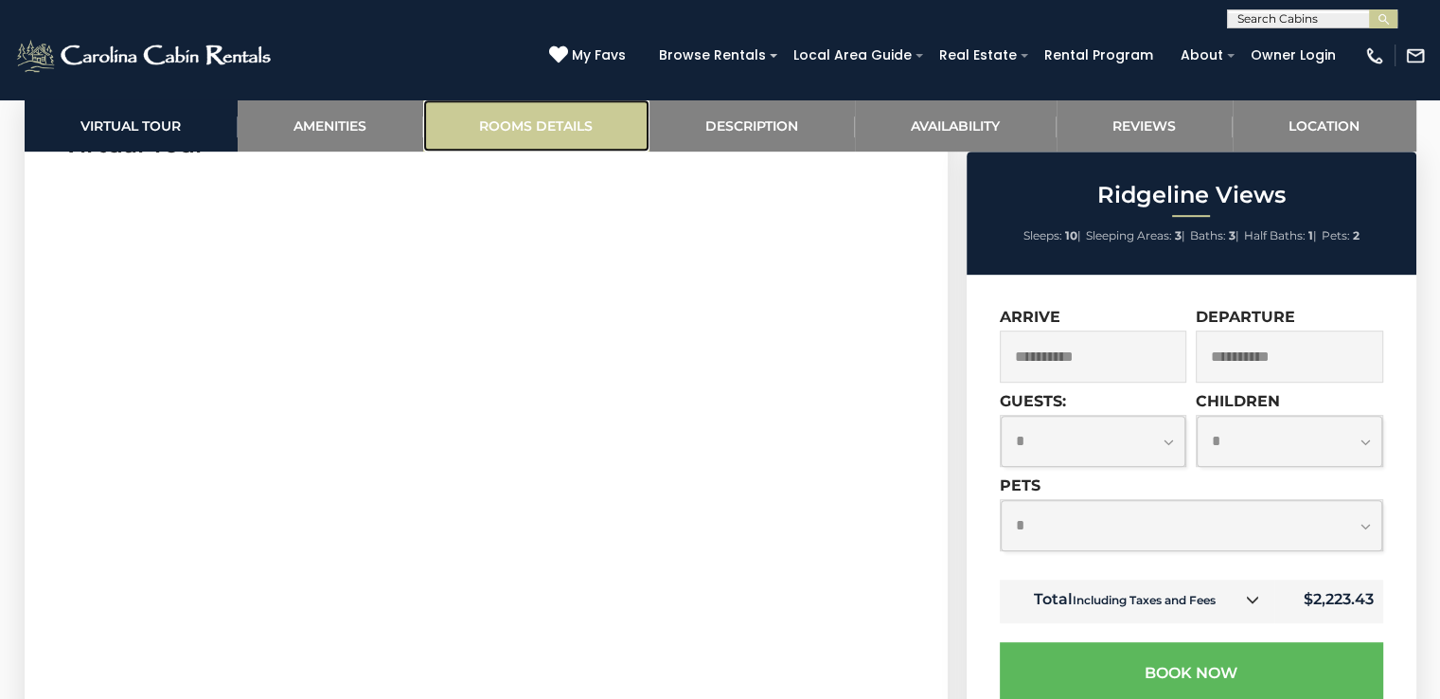
click at [513, 119] on link "Rooms Details" at bounding box center [536, 125] width 226 height 52
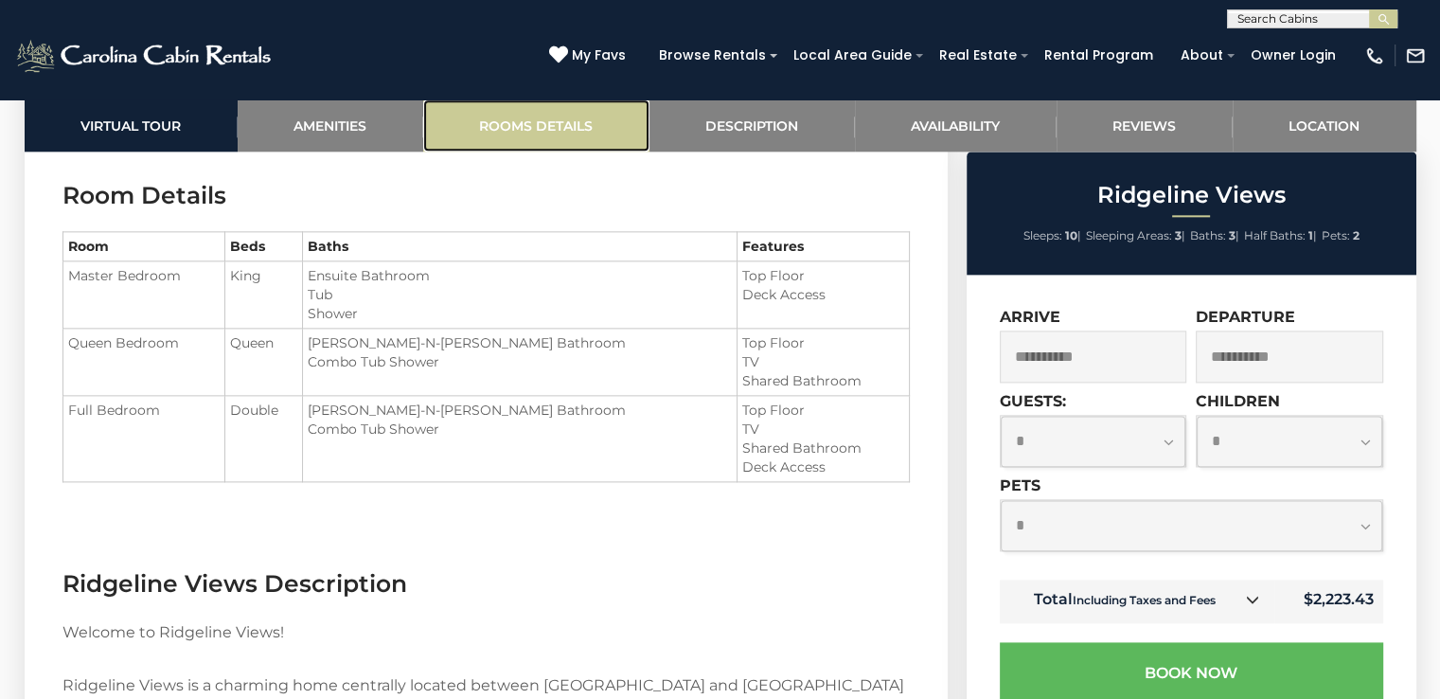
scroll to position [2343, 0]
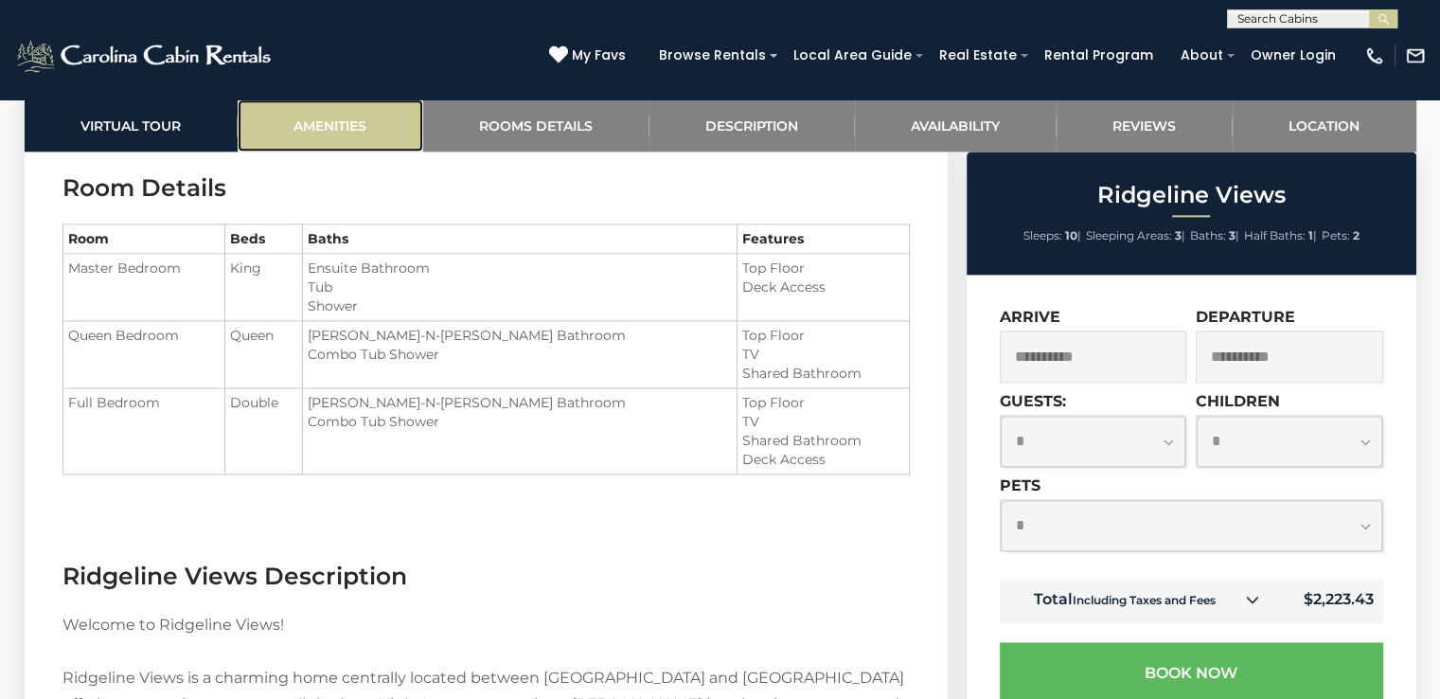
click at [299, 126] on link "Amenities" at bounding box center [331, 125] width 186 height 52
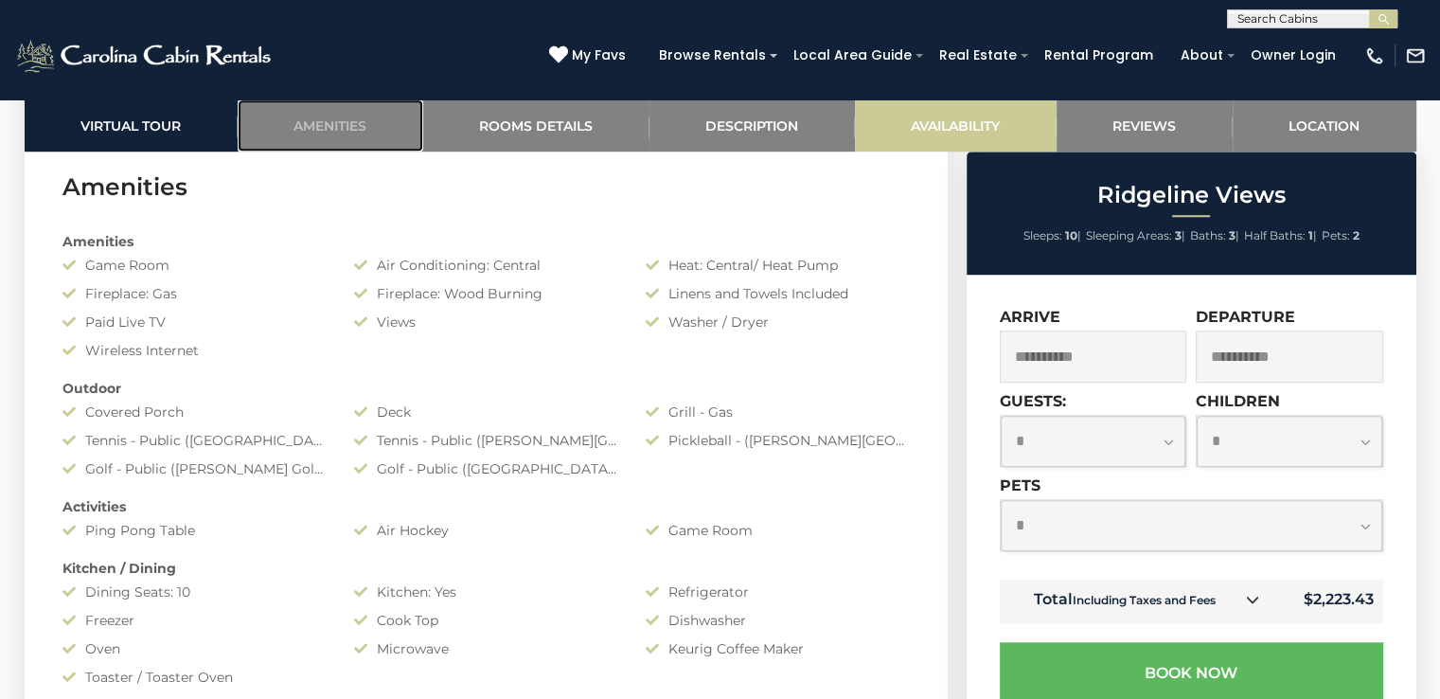
scroll to position [1504, 0]
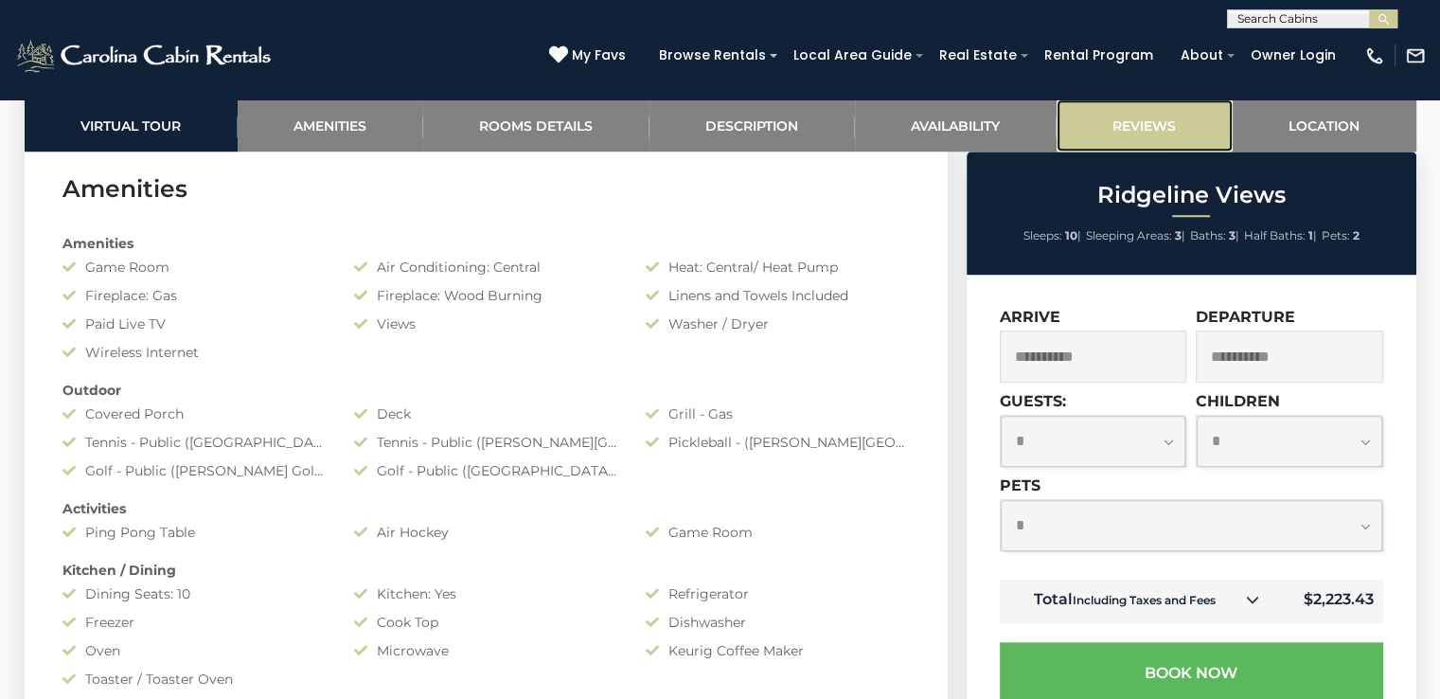
click at [1128, 126] on link "Reviews" at bounding box center [1144, 125] width 176 height 52
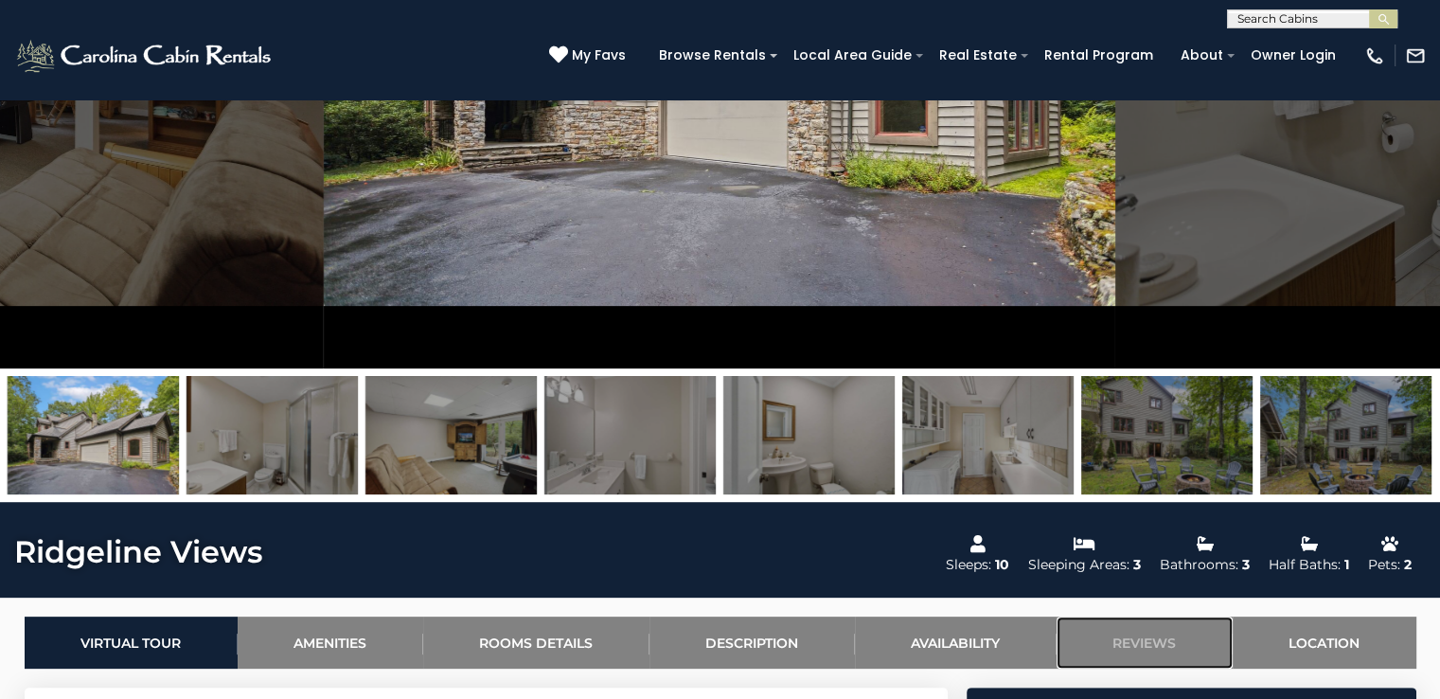
scroll to position [132, 0]
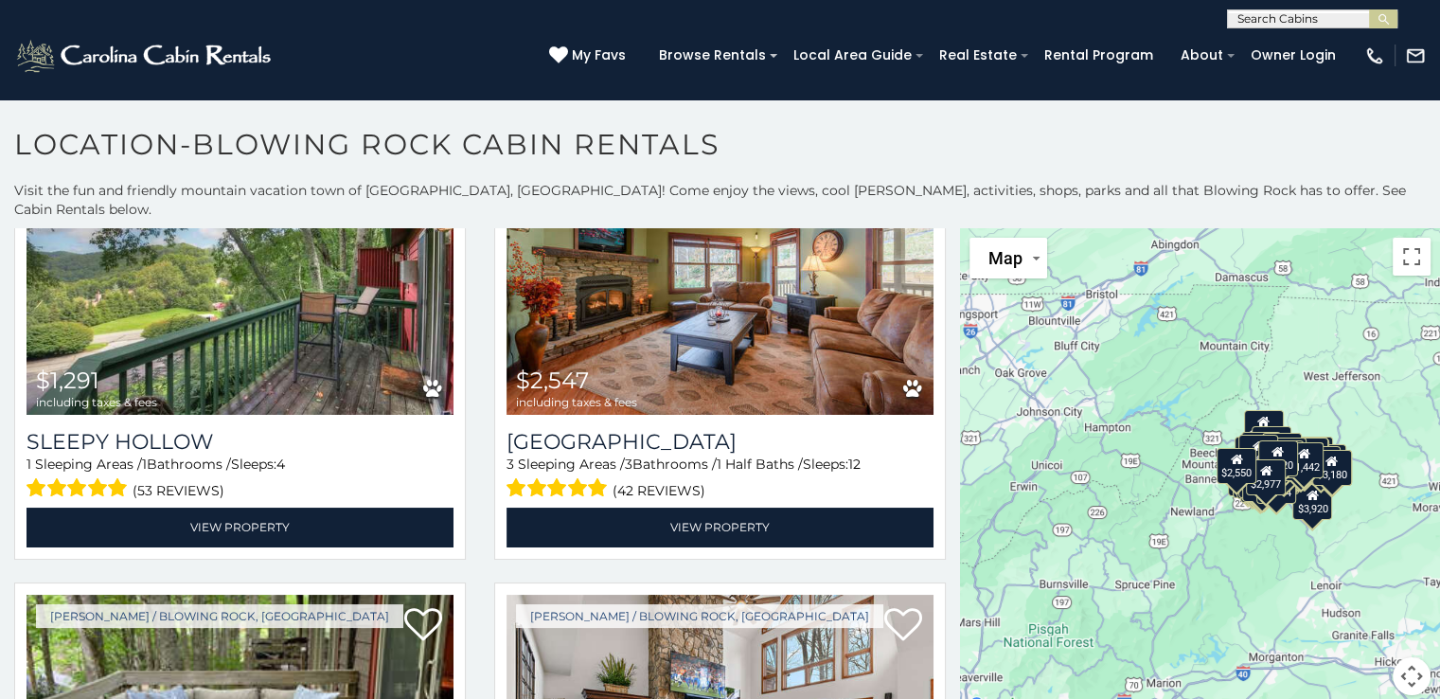
scroll to position [14706, 0]
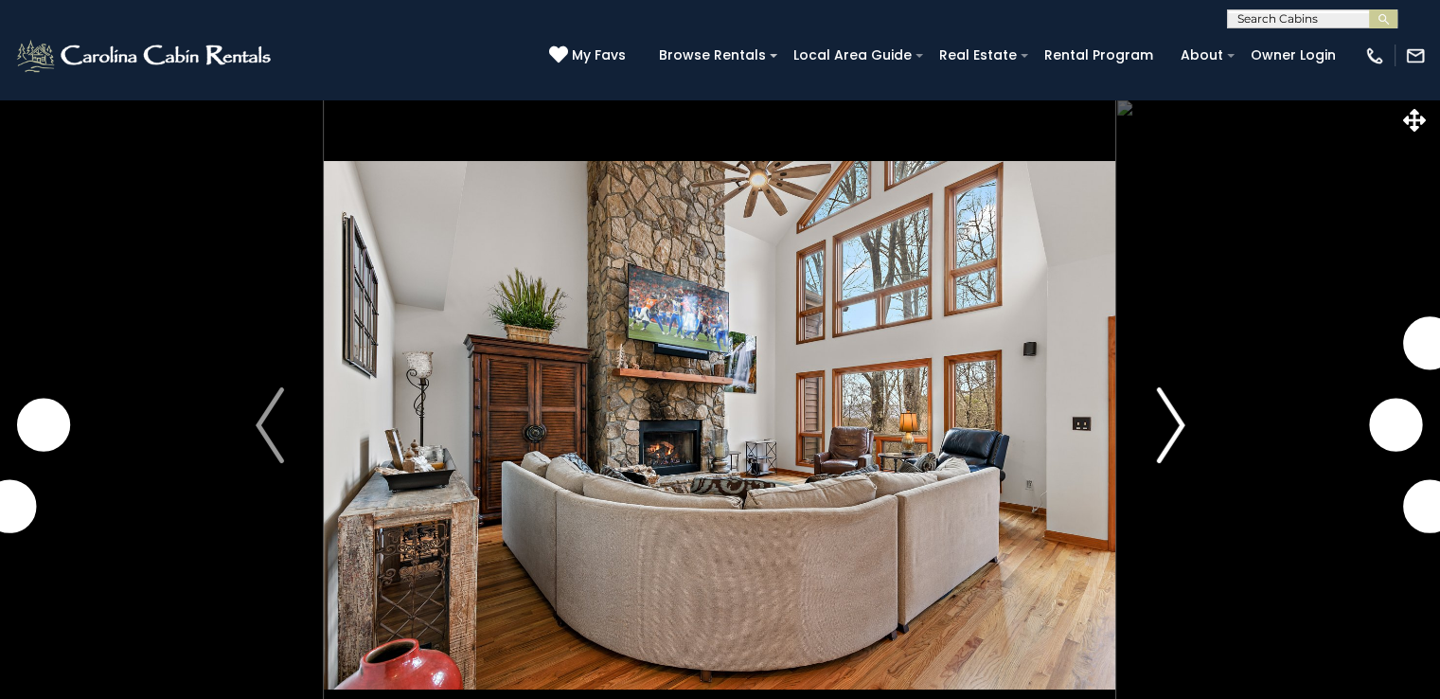
click at [1168, 414] on img "Next" at bounding box center [1170, 425] width 28 height 76
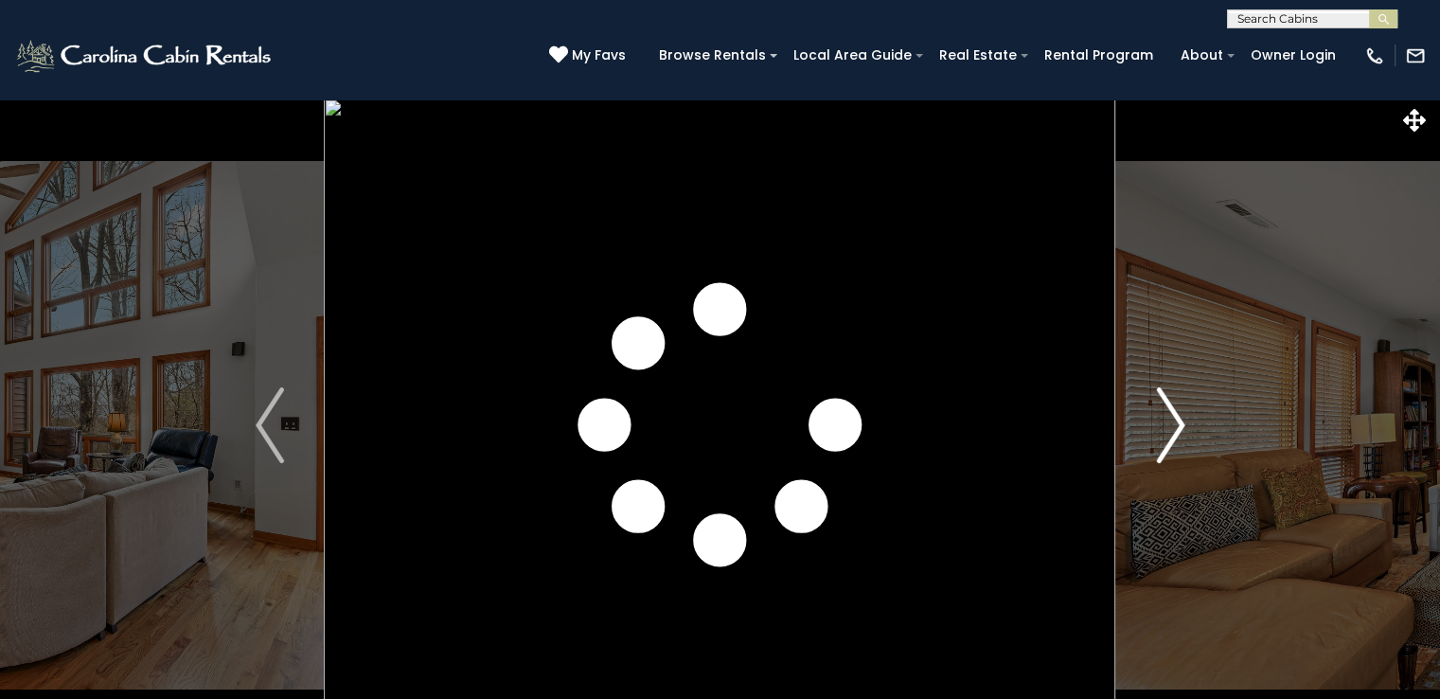
click at [1168, 414] on img "Next" at bounding box center [1170, 425] width 28 height 76
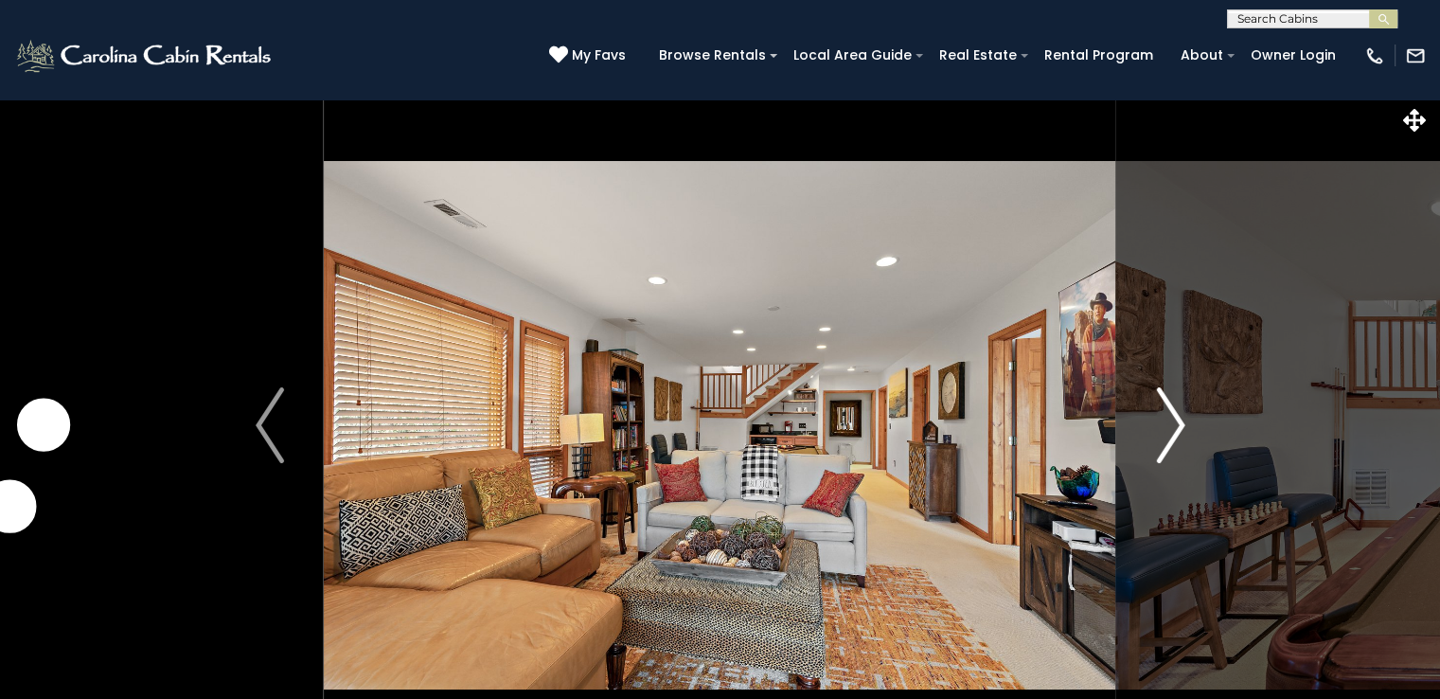
click at [1168, 414] on img "Next" at bounding box center [1170, 425] width 28 height 76
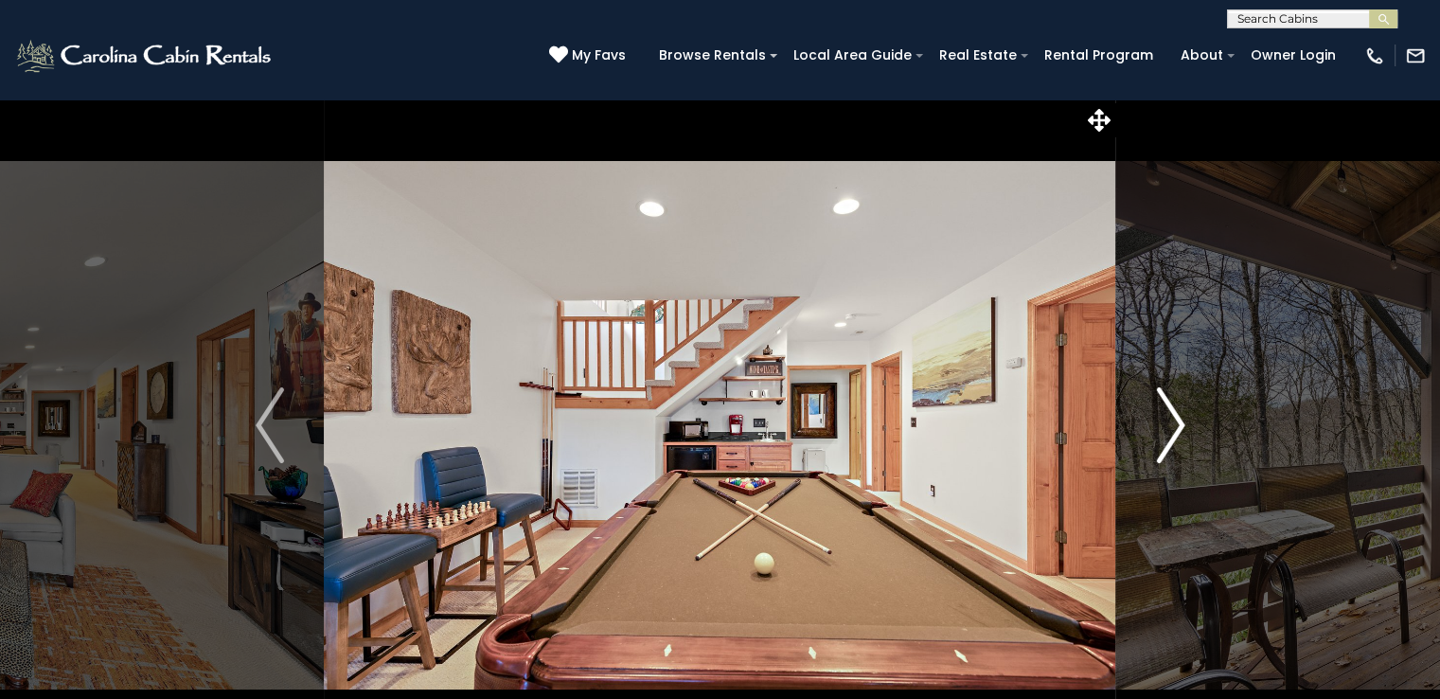
click at [1168, 414] on img "Next" at bounding box center [1170, 425] width 28 height 76
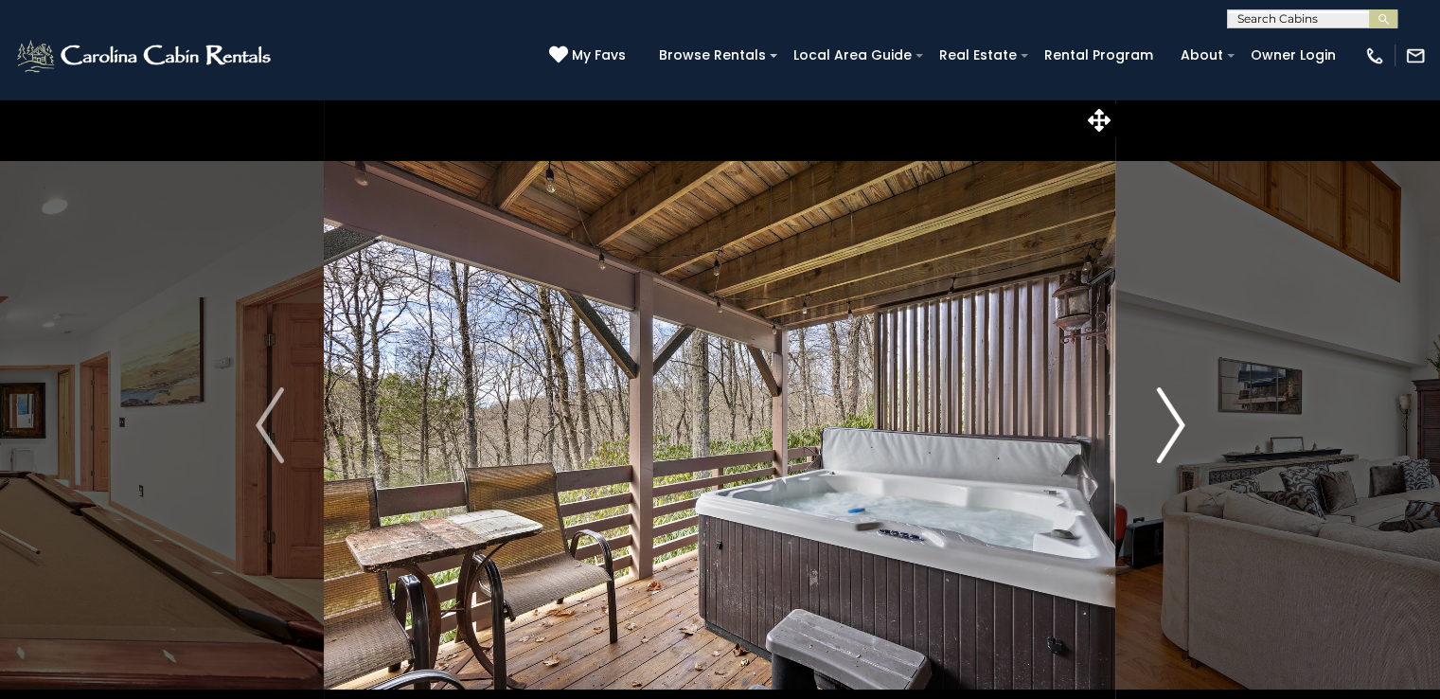
click at [1168, 414] on img "Next" at bounding box center [1170, 425] width 28 height 76
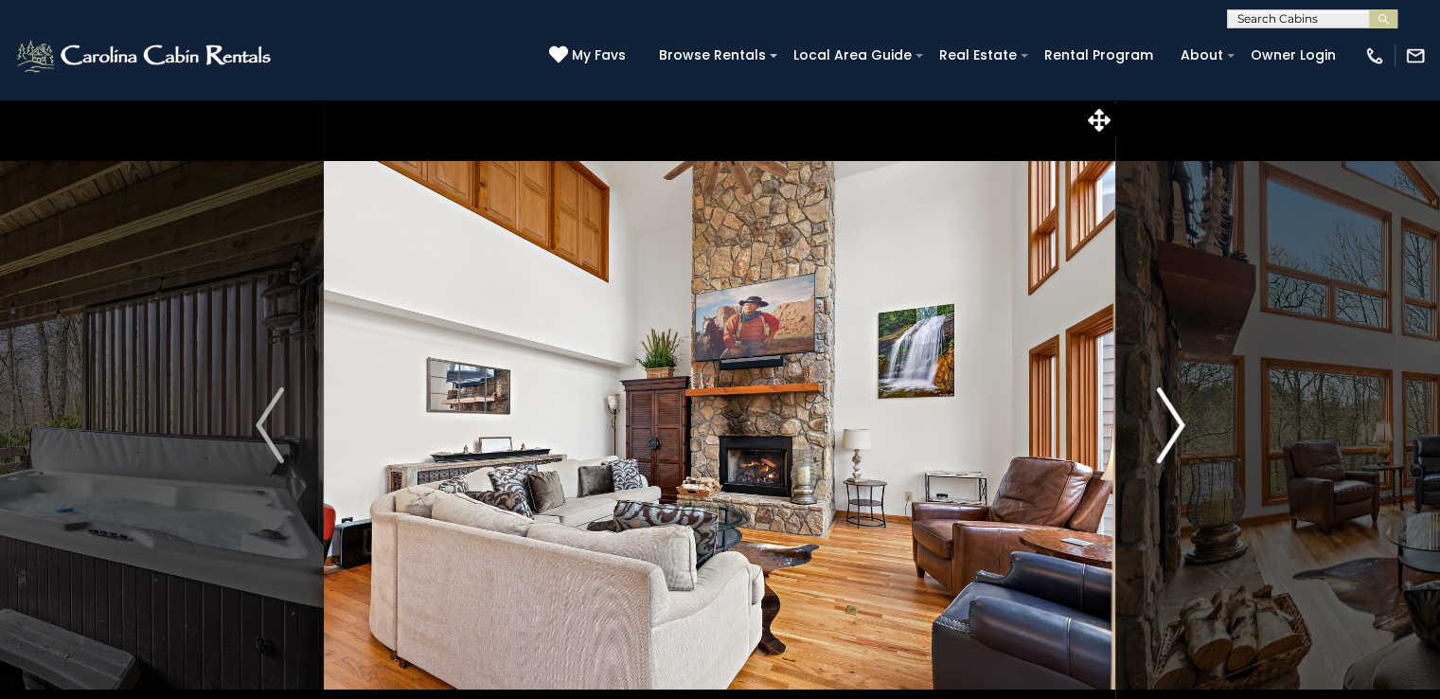
click at [1168, 414] on img "Next" at bounding box center [1170, 425] width 28 height 76
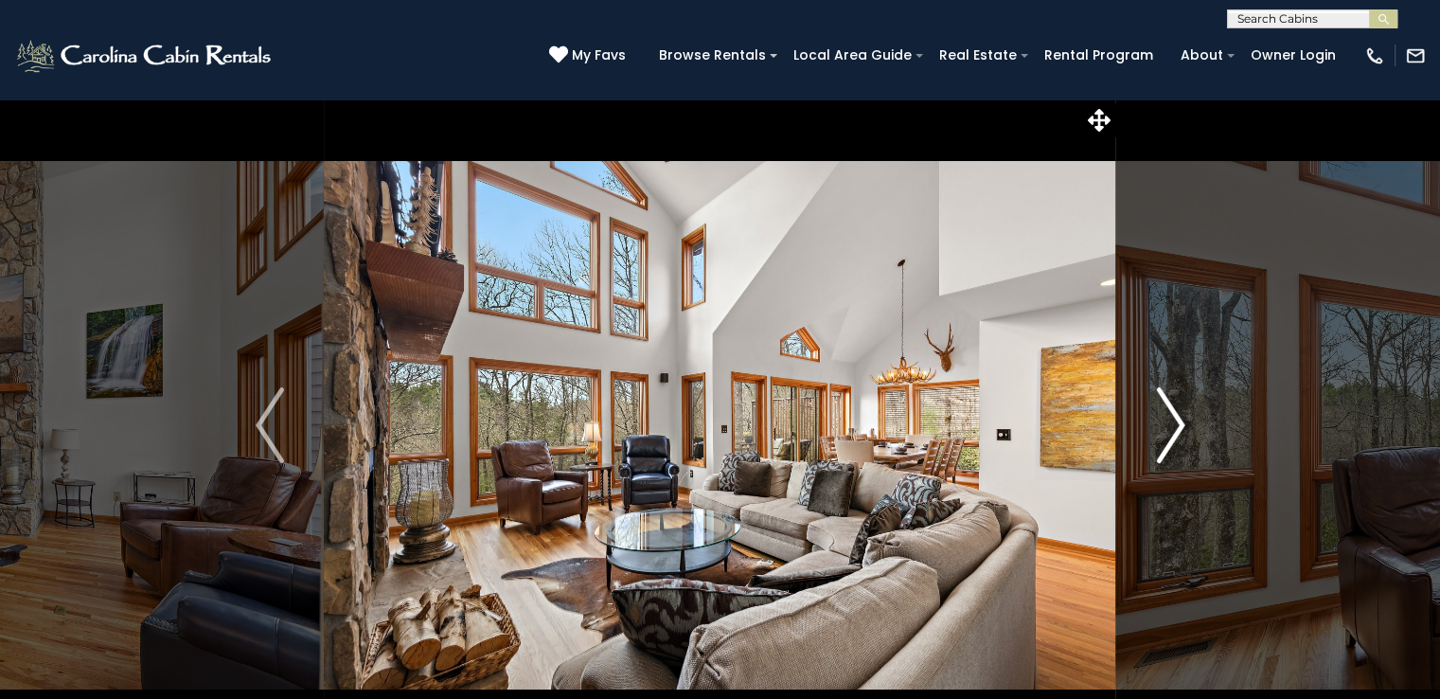
click at [1168, 414] on img "Next" at bounding box center [1170, 425] width 28 height 76
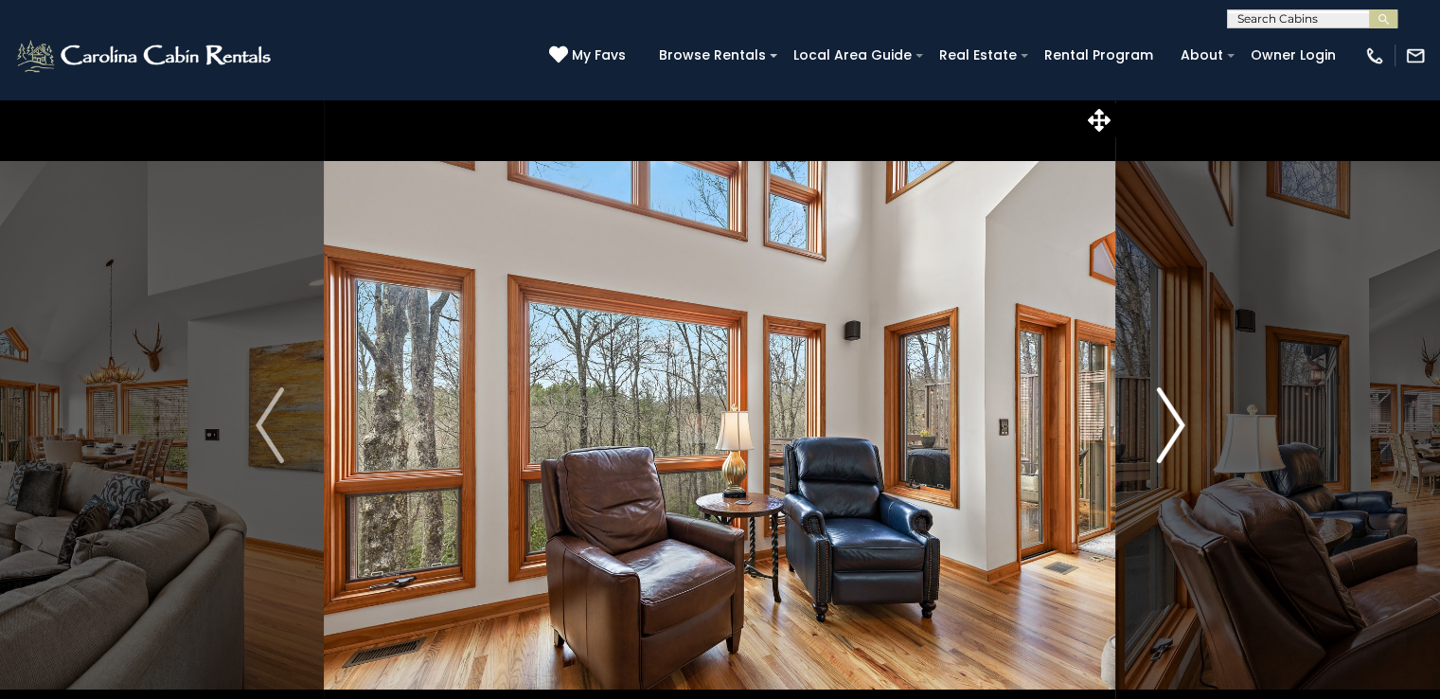
click at [1168, 414] on img "Next" at bounding box center [1170, 425] width 28 height 76
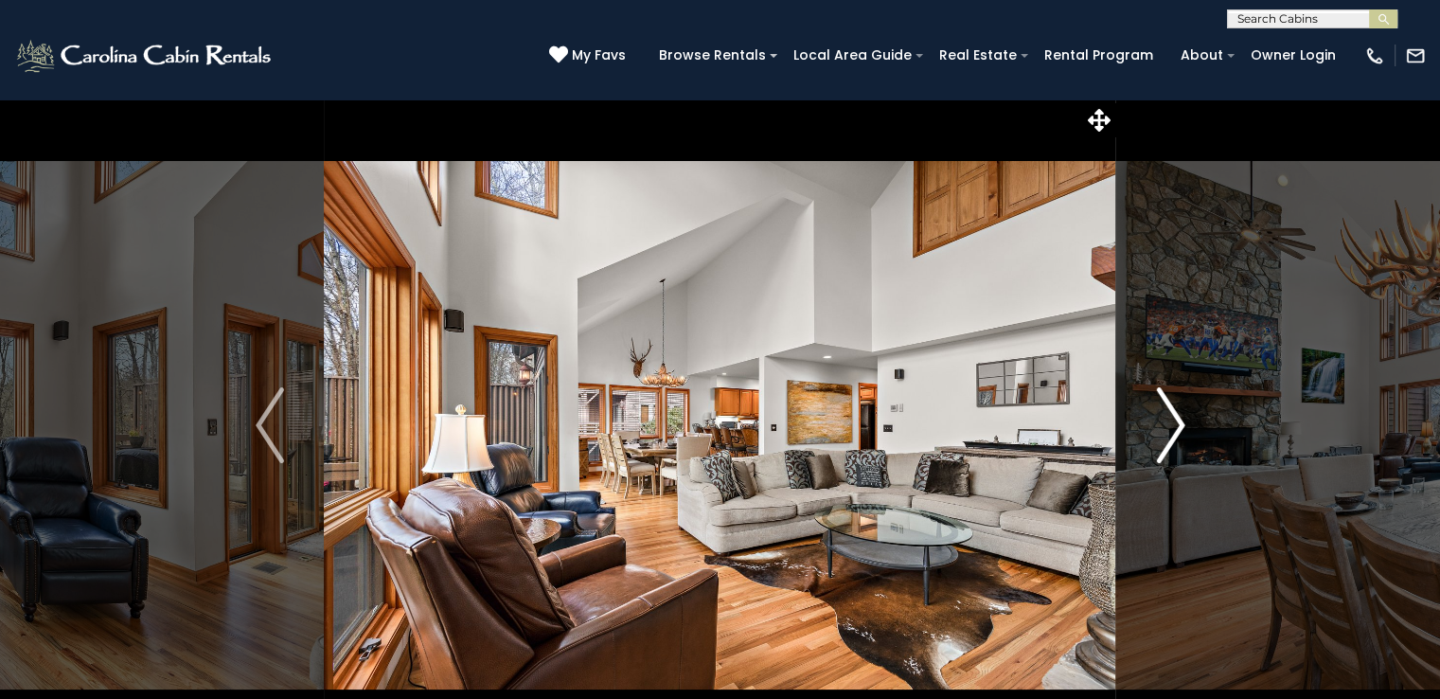
click at [1168, 414] on img "Next" at bounding box center [1170, 425] width 28 height 76
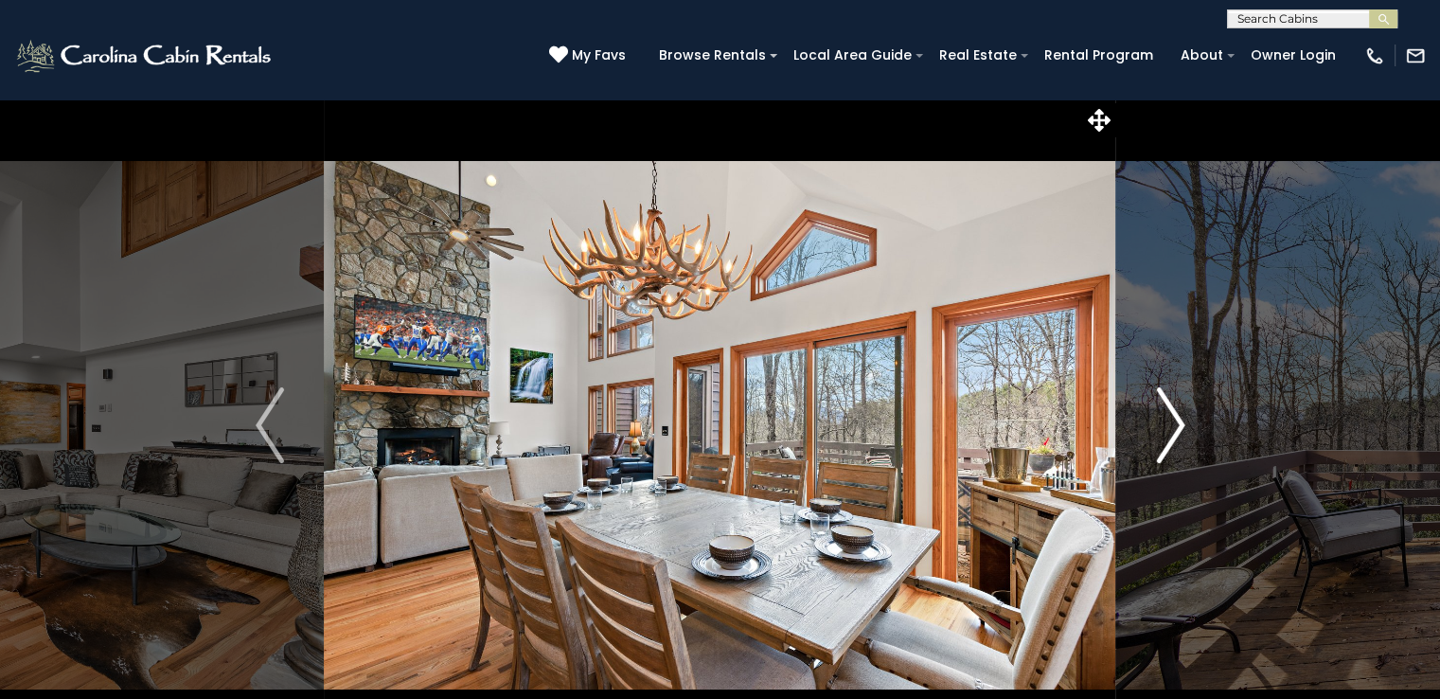
click at [1168, 414] on img "Next" at bounding box center [1170, 425] width 28 height 76
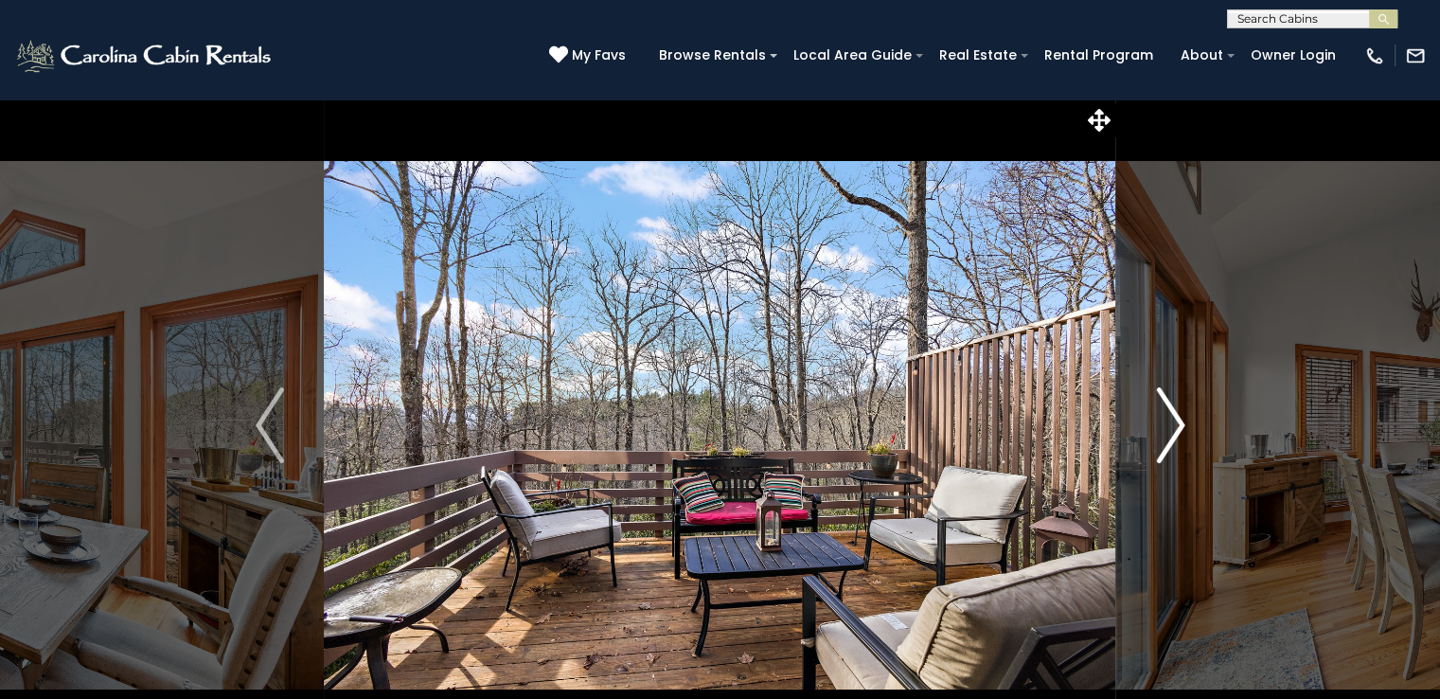
click at [1168, 414] on img "Next" at bounding box center [1170, 425] width 28 height 76
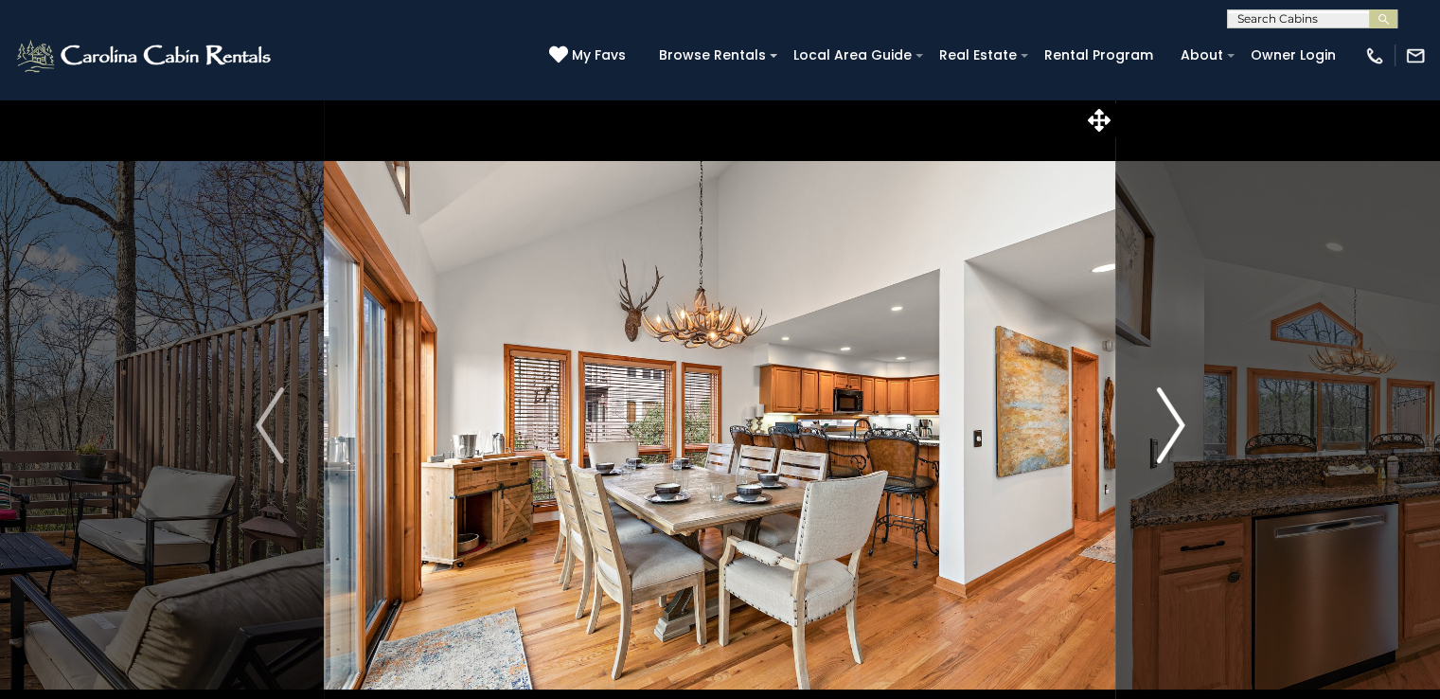
click at [1168, 414] on img "Next" at bounding box center [1170, 425] width 28 height 76
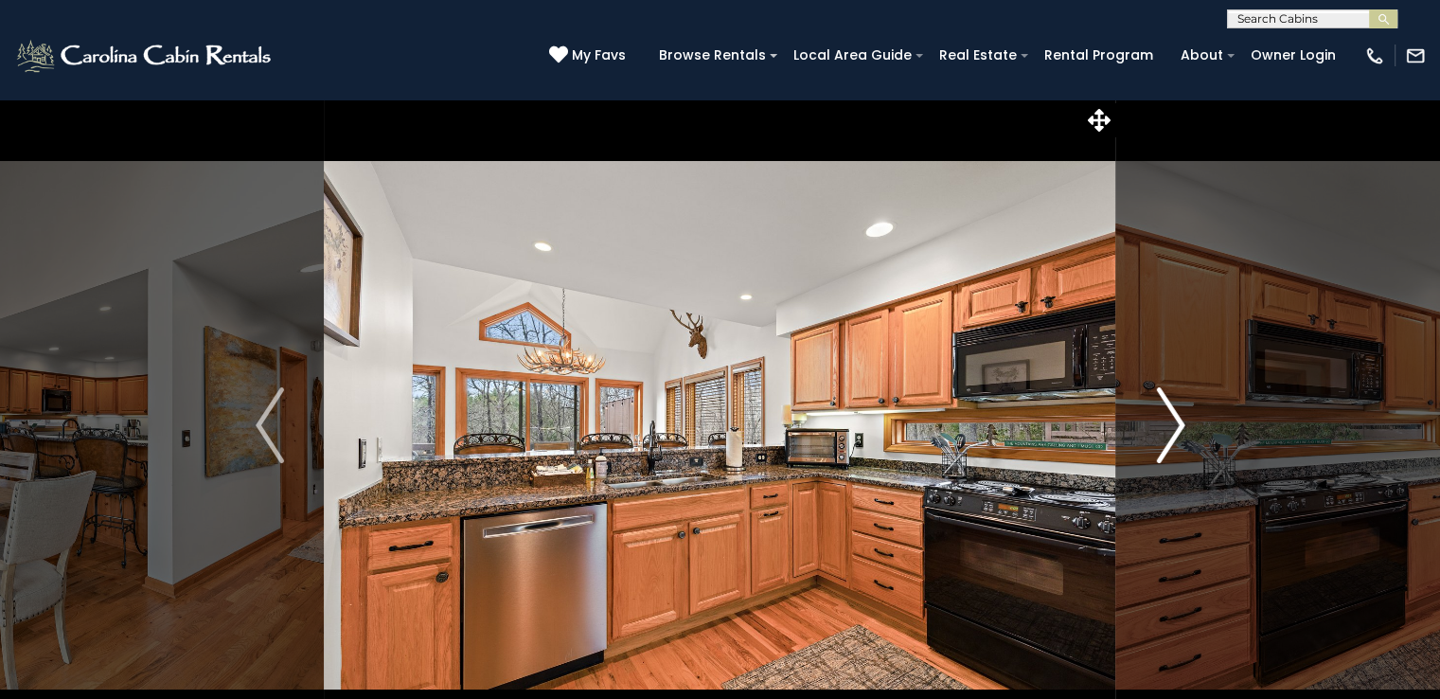
click at [1168, 414] on img "Next" at bounding box center [1170, 425] width 28 height 76
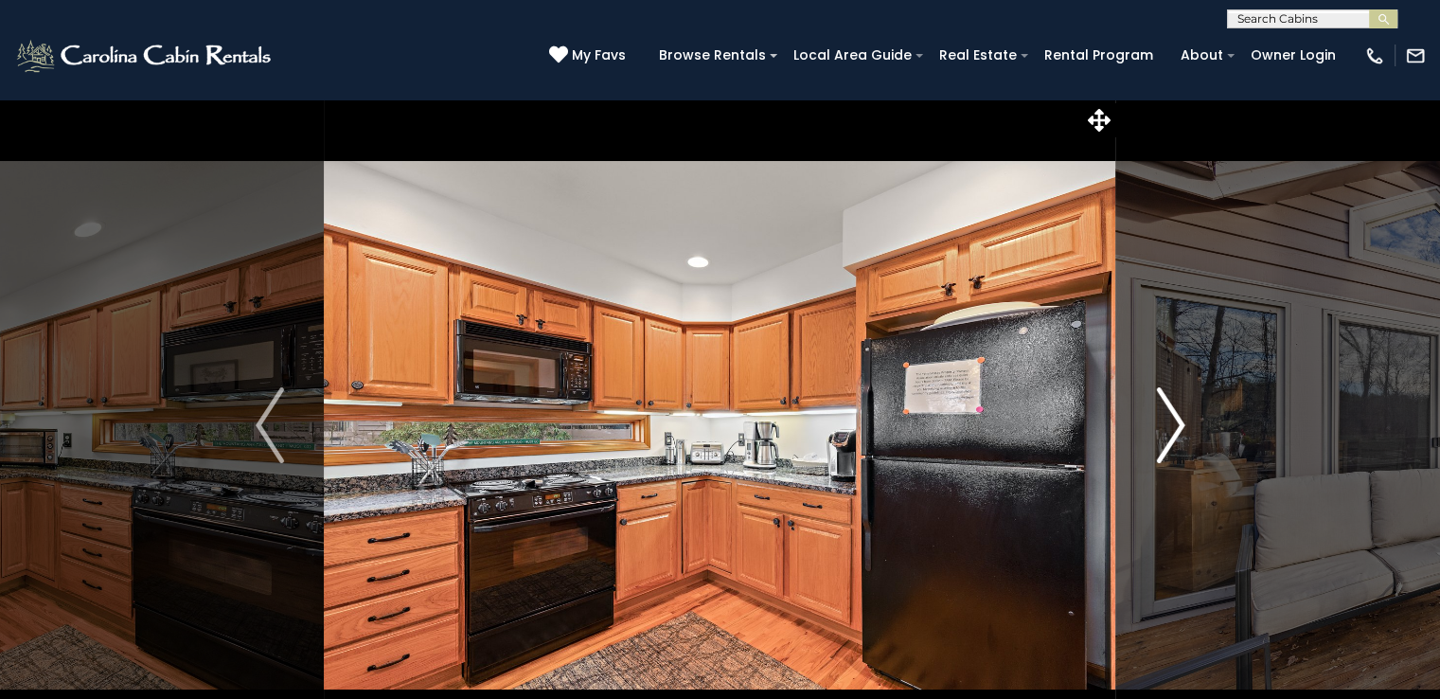
click at [1168, 414] on img "Next" at bounding box center [1170, 425] width 28 height 76
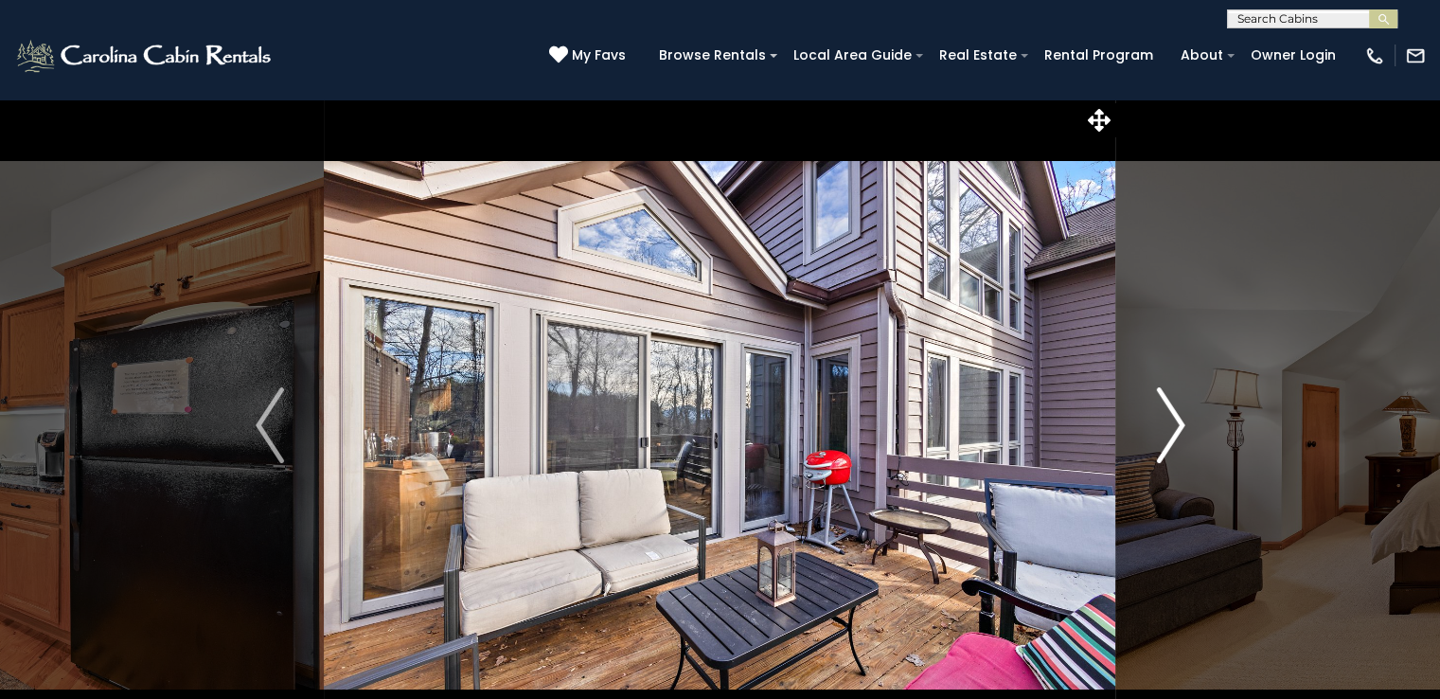
click at [1171, 431] on img "Next" at bounding box center [1170, 425] width 28 height 76
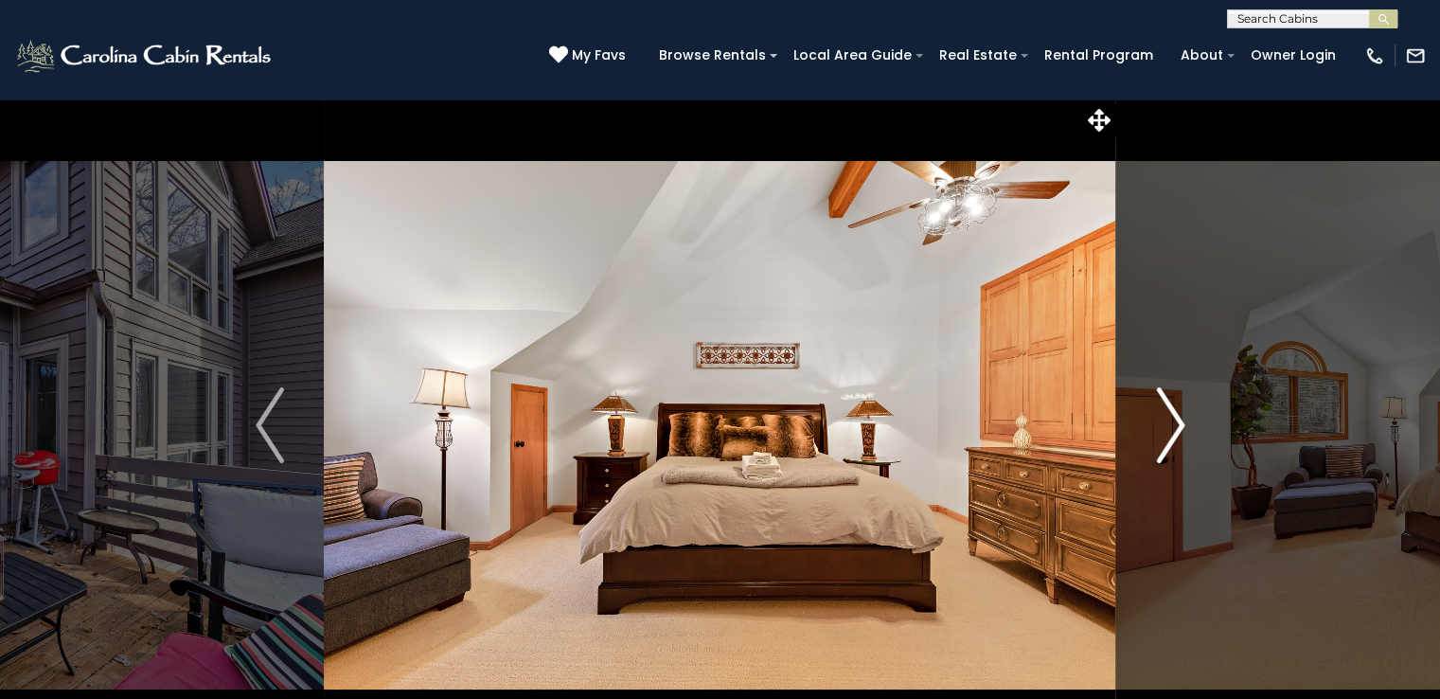
click at [1171, 431] on img "Next" at bounding box center [1170, 425] width 28 height 76
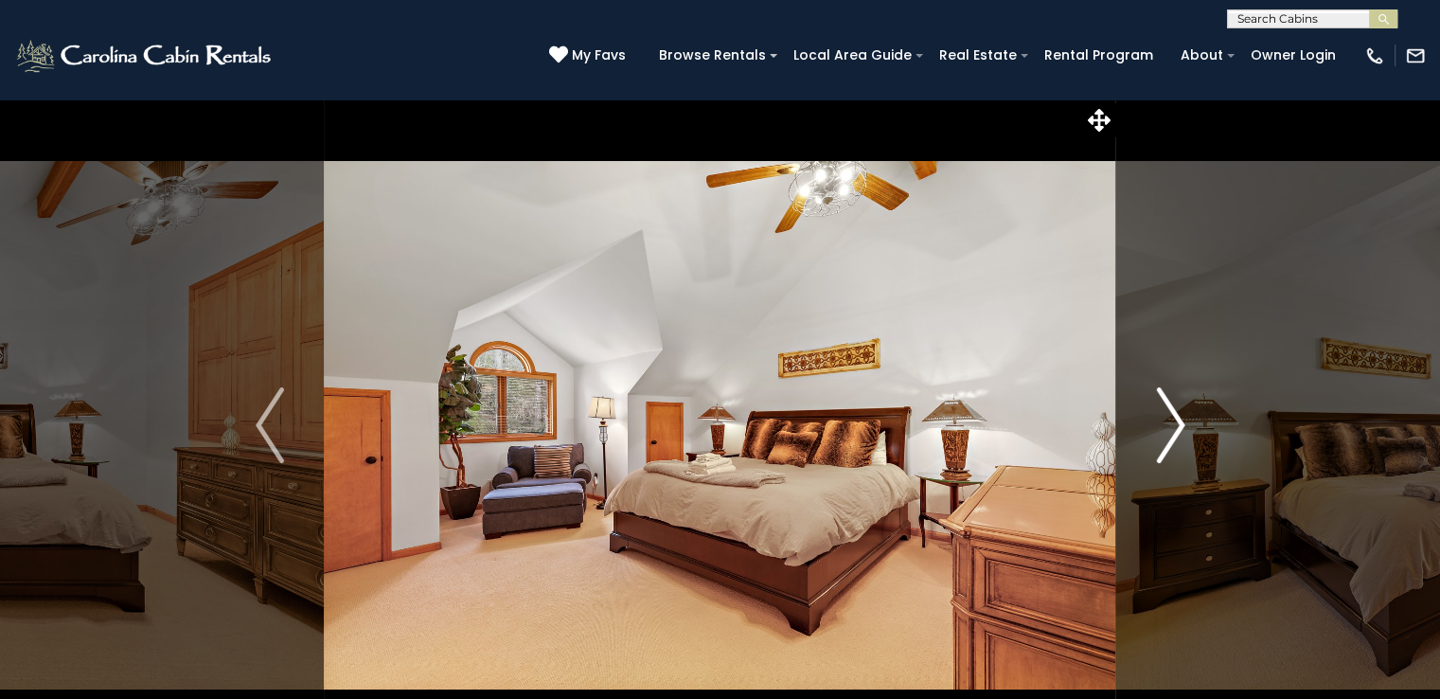
click at [1171, 431] on img "Next" at bounding box center [1170, 425] width 28 height 76
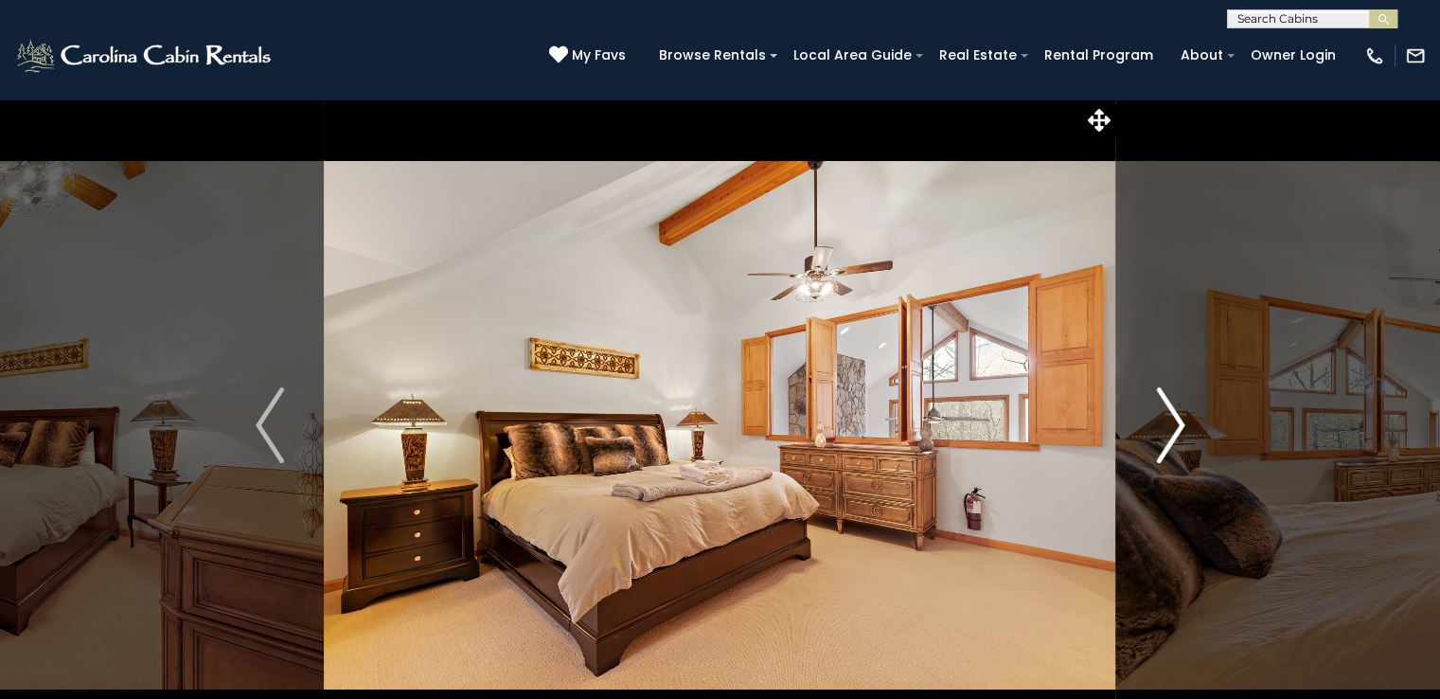
click at [1171, 431] on img "Next" at bounding box center [1170, 425] width 28 height 76
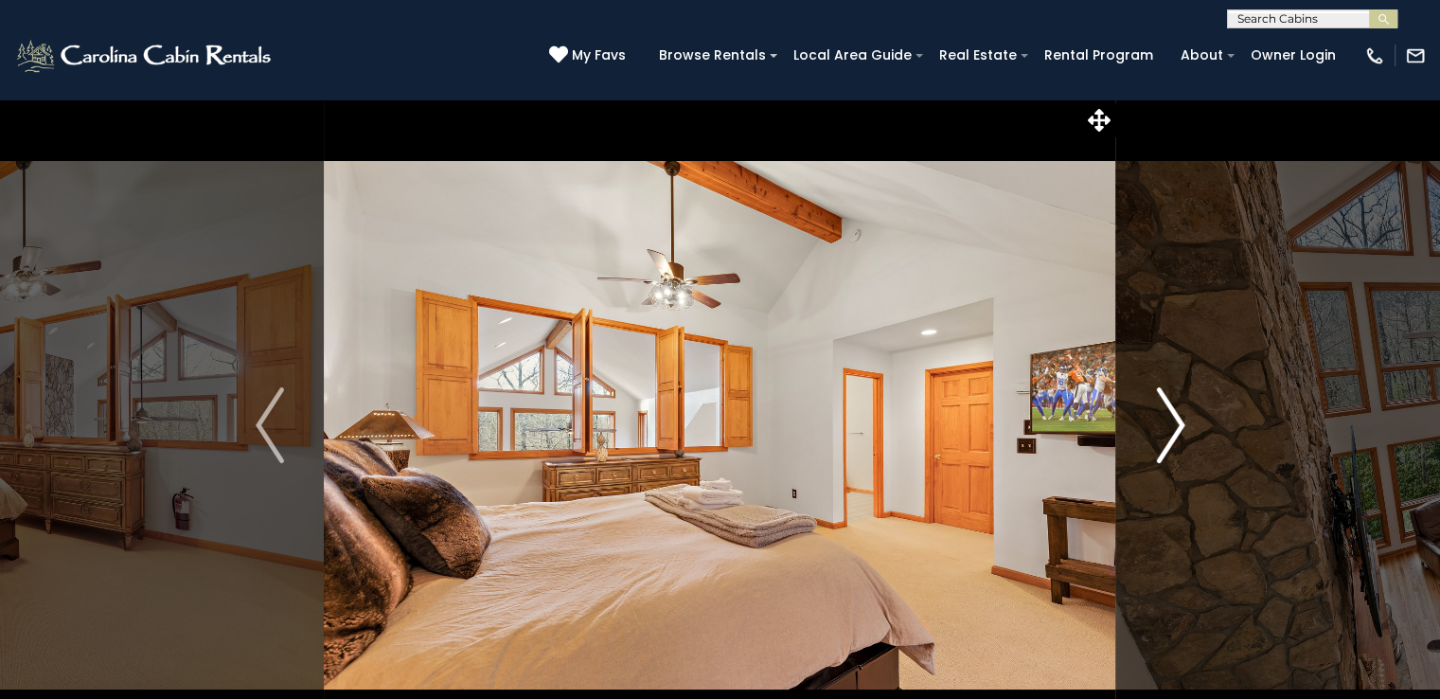
click at [1171, 431] on img "Next" at bounding box center [1170, 425] width 28 height 76
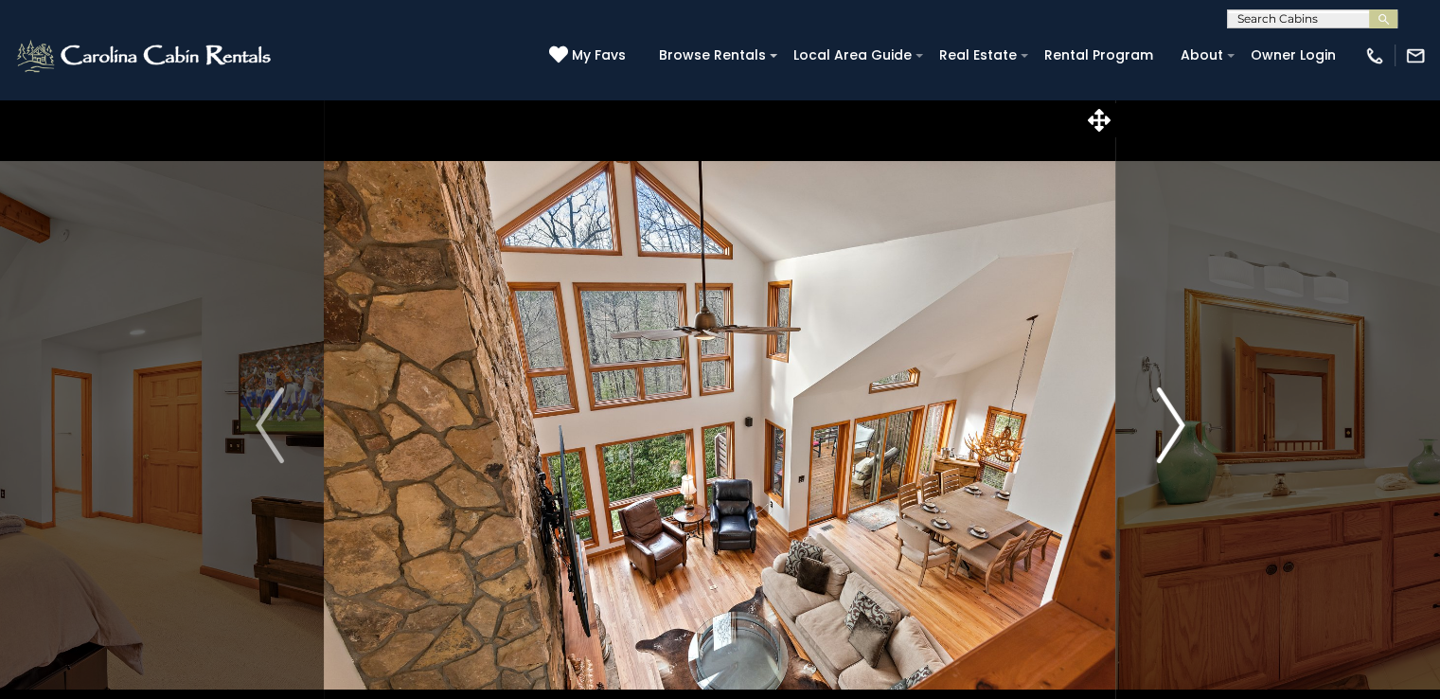
click at [1171, 431] on img "Next" at bounding box center [1170, 425] width 28 height 76
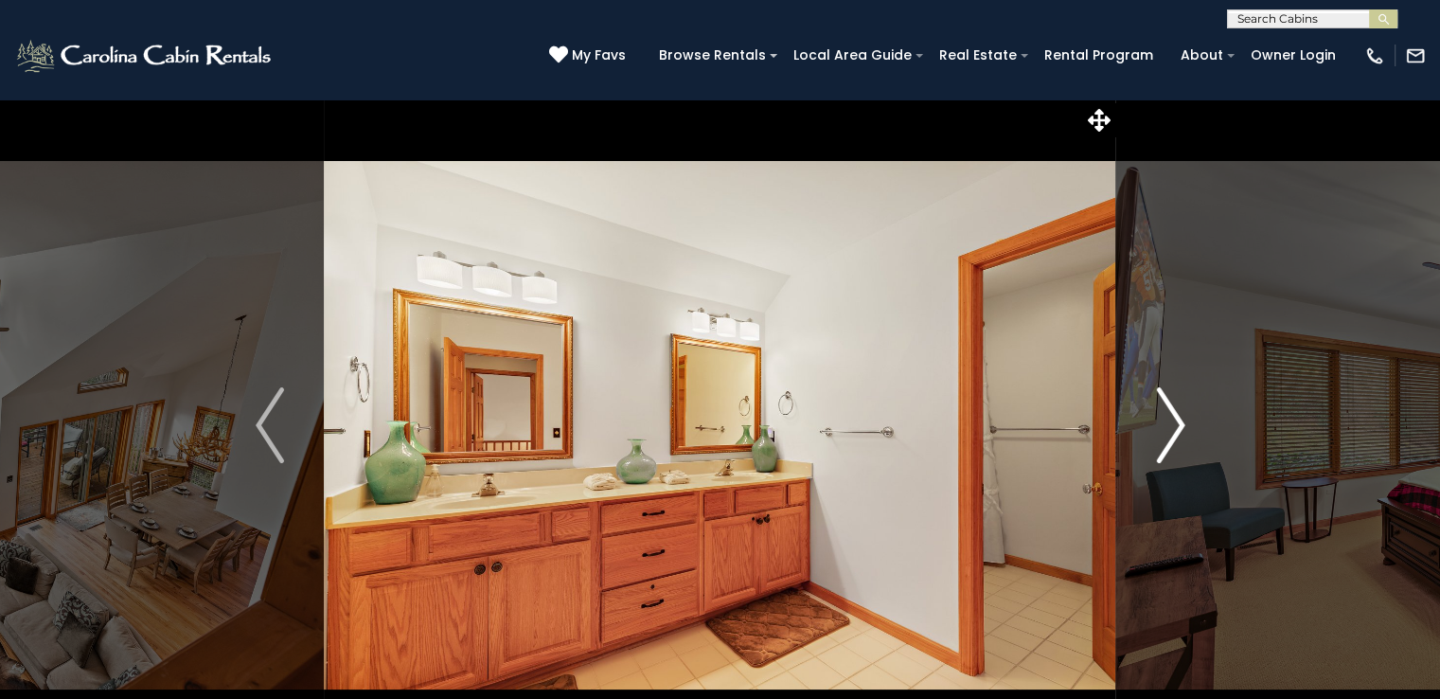
click at [1171, 431] on img "Next" at bounding box center [1170, 425] width 28 height 76
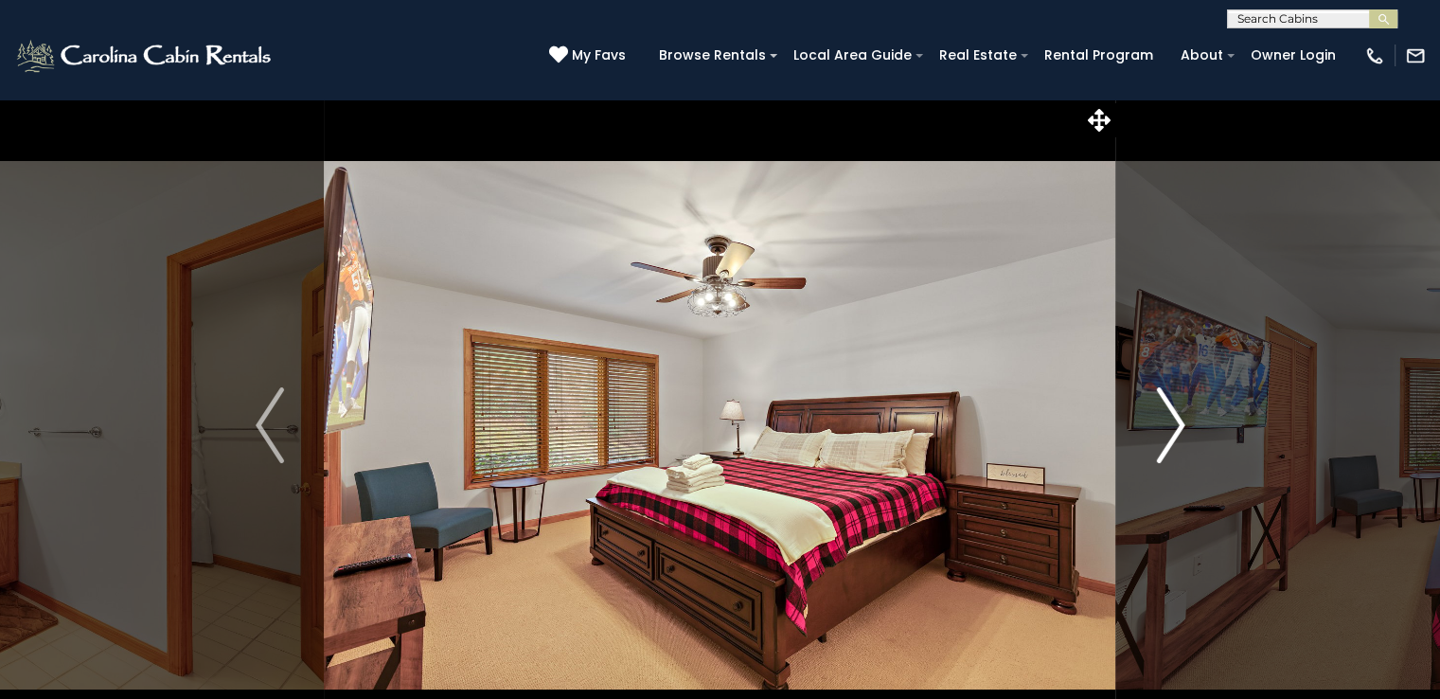
click at [1171, 431] on img "Next" at bounding box center [1170, 425] width 28 height 76
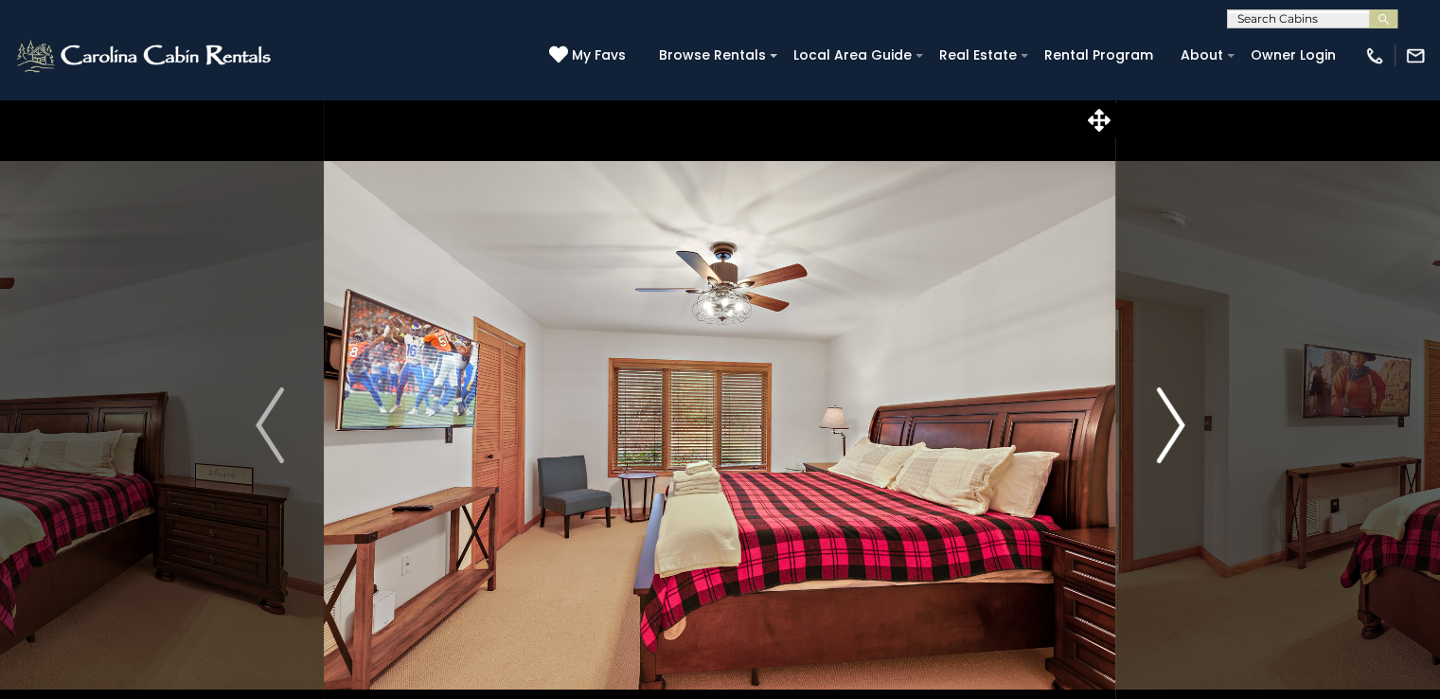
click at [1171, 431] on img "Next" at bounding box center [1170, 425] width 28 height 76
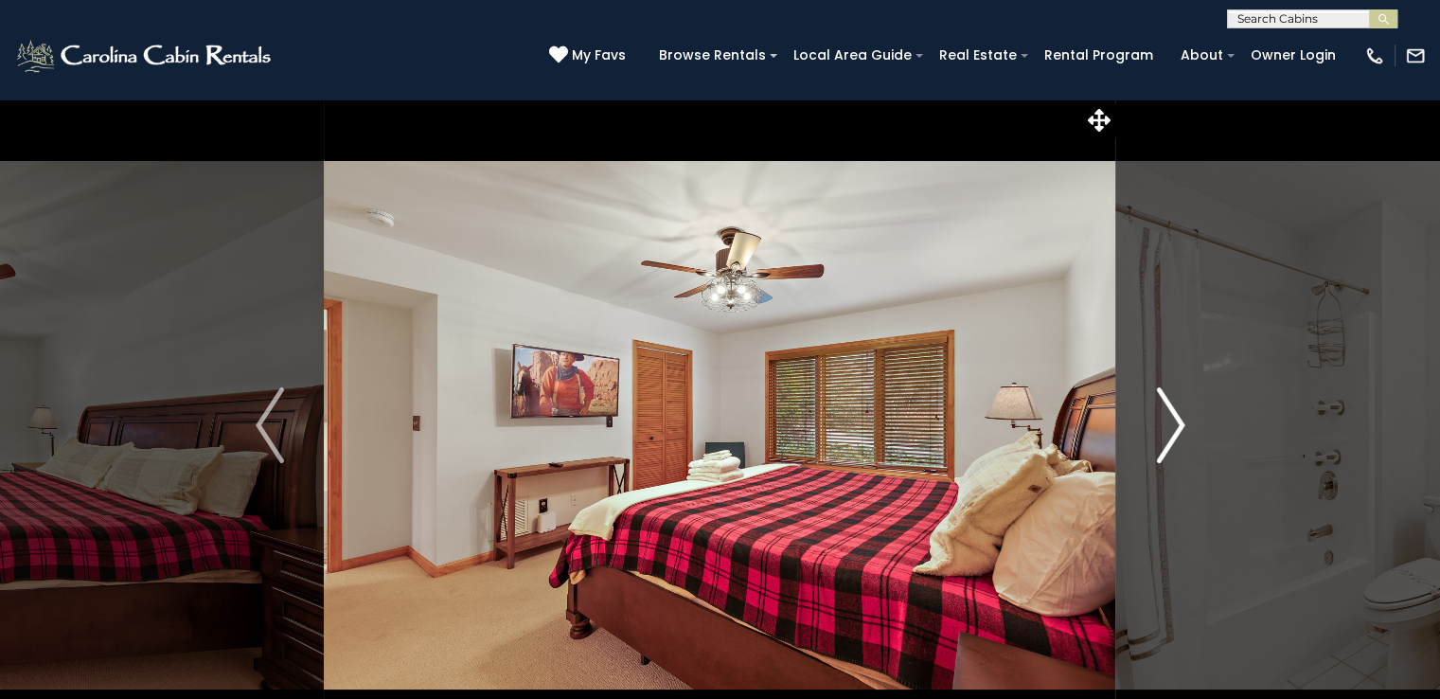
click at [1171, 431] on img "Next" at bounding box center [1170, 425] width 28 height 76
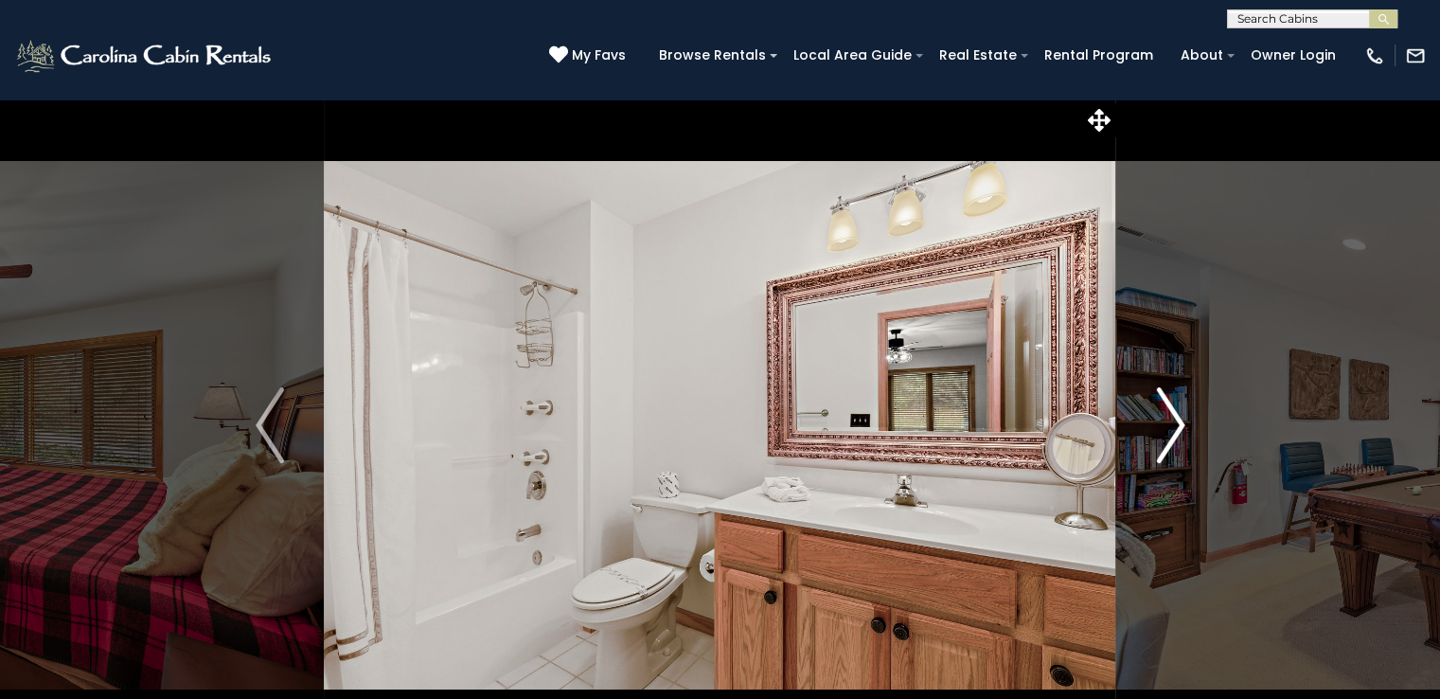
click at [1171, 431] on img "Next" at bounding box center [1170, 425] width 28 height 76
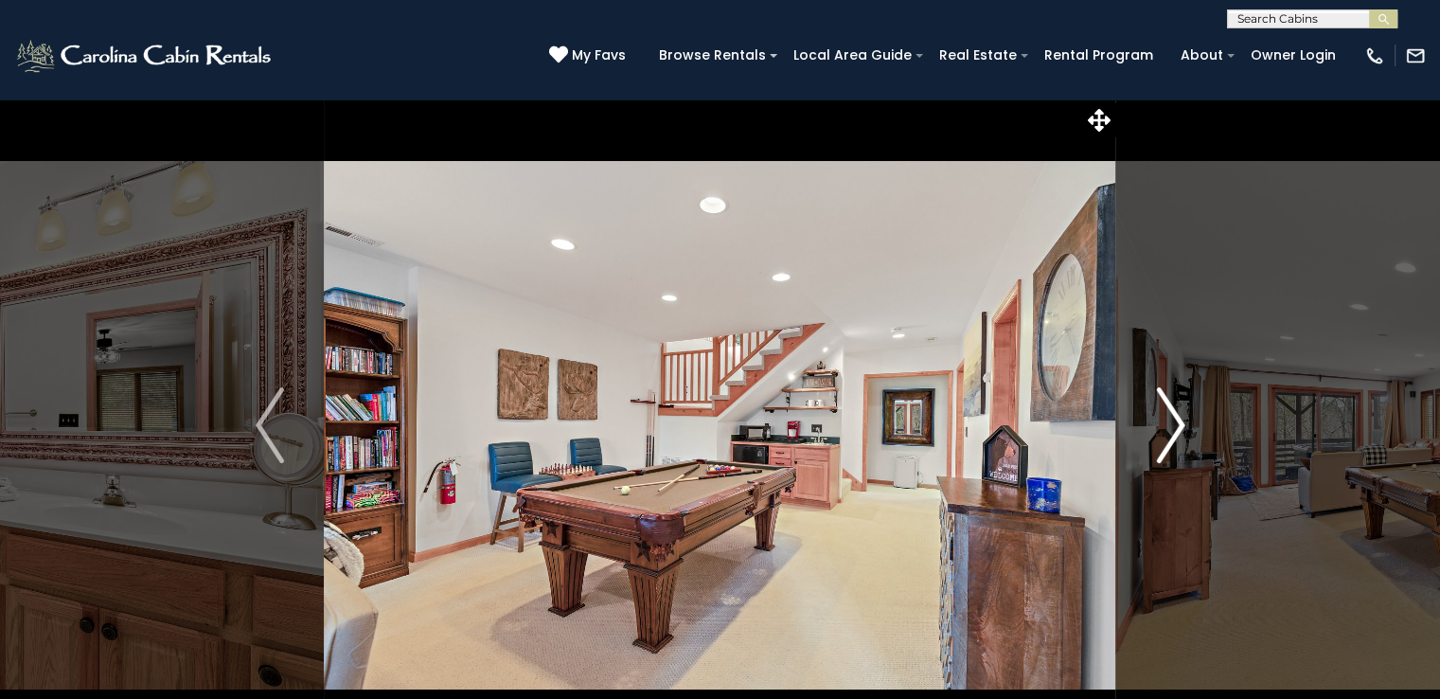
click at [1171, 431] on img "Next" at bounding box center [1170, 425] width 28 height 76
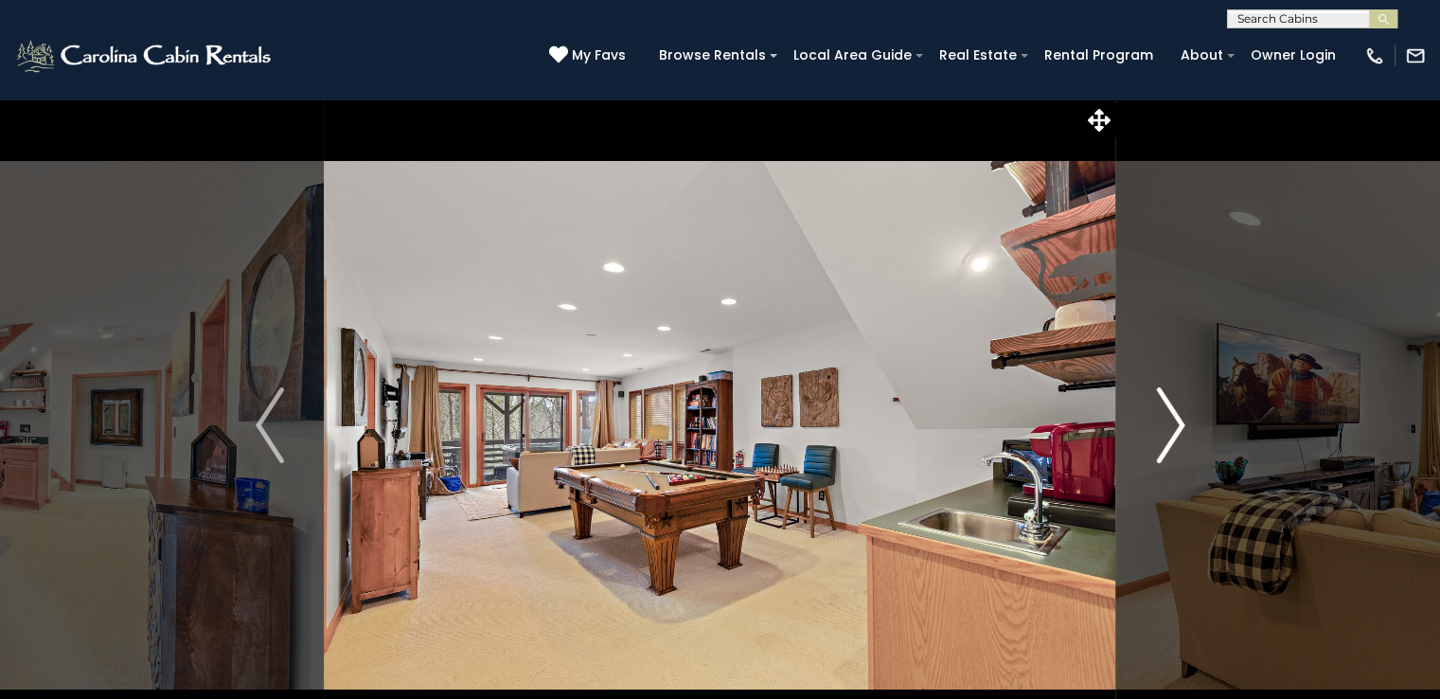
click at [1171, 431] on img "Next" at bounding box center [1170, 425] width 28 height 76
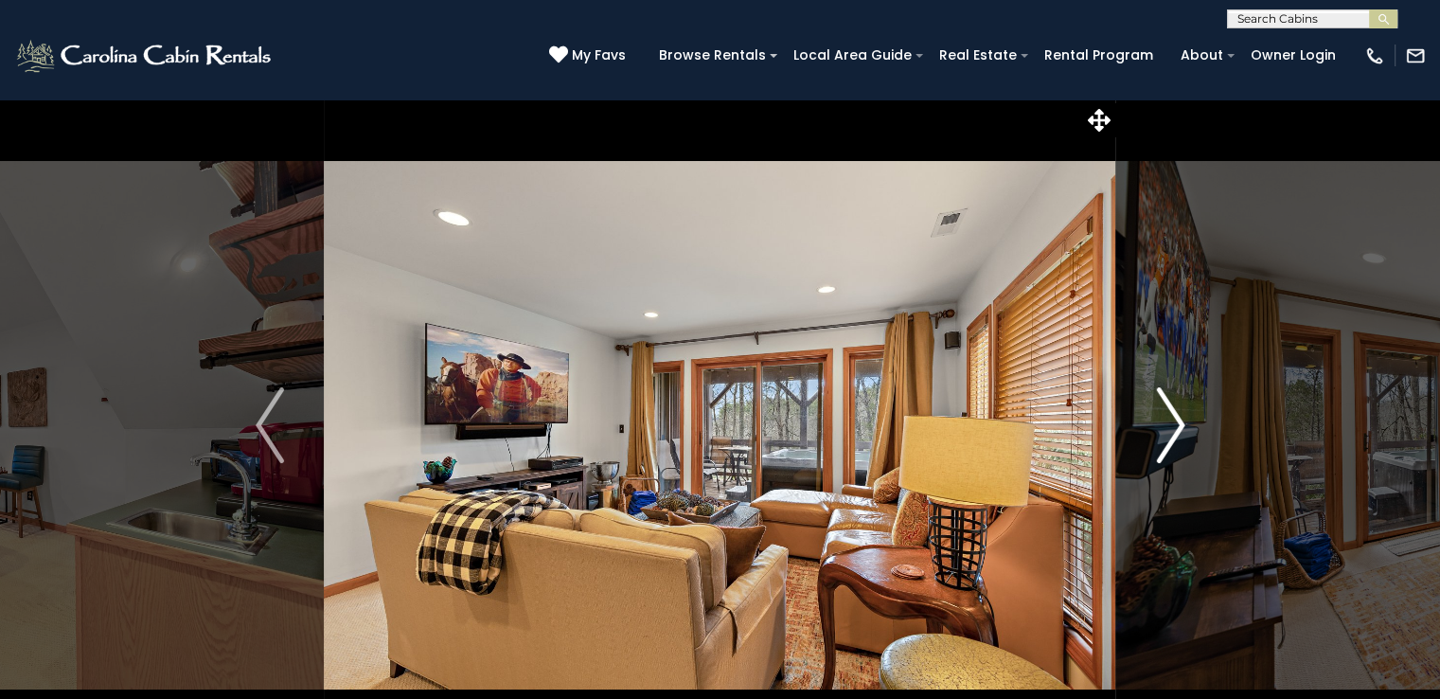
click at [1171, 431] on img "Next" at bounding box center [1170, 425] width 28 height 76
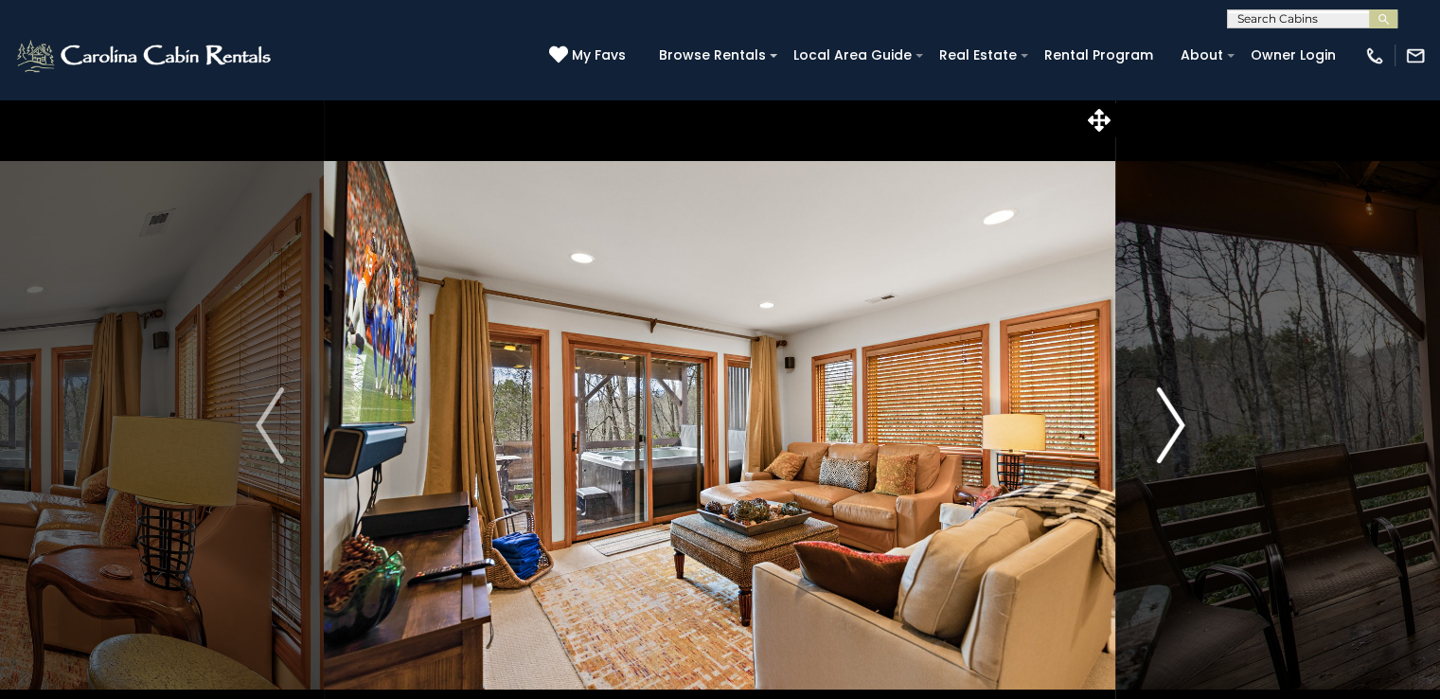
click at [1171, 431] on img "Next" at bounding box center [1170, 425] width 28 height 76
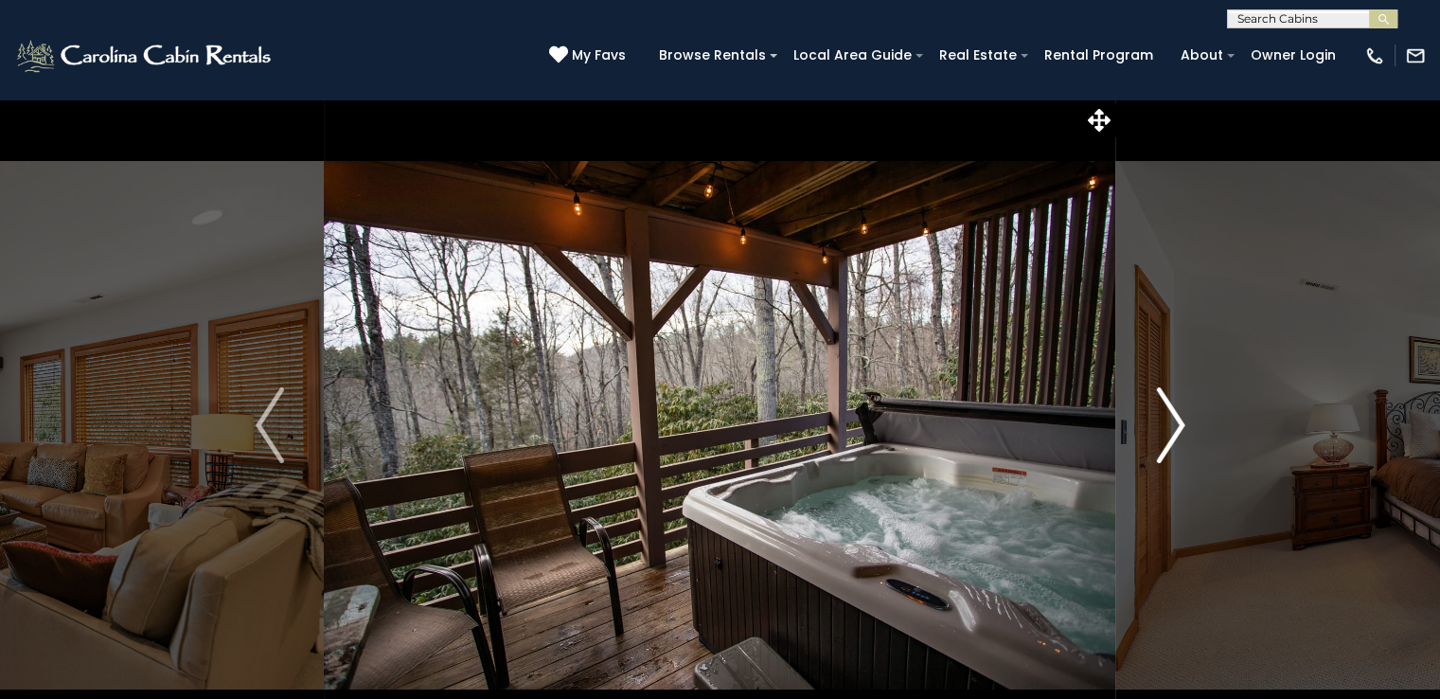
click at [1171, 431] on img "Next" at bounding box center [1170, 425] width 28 height 76
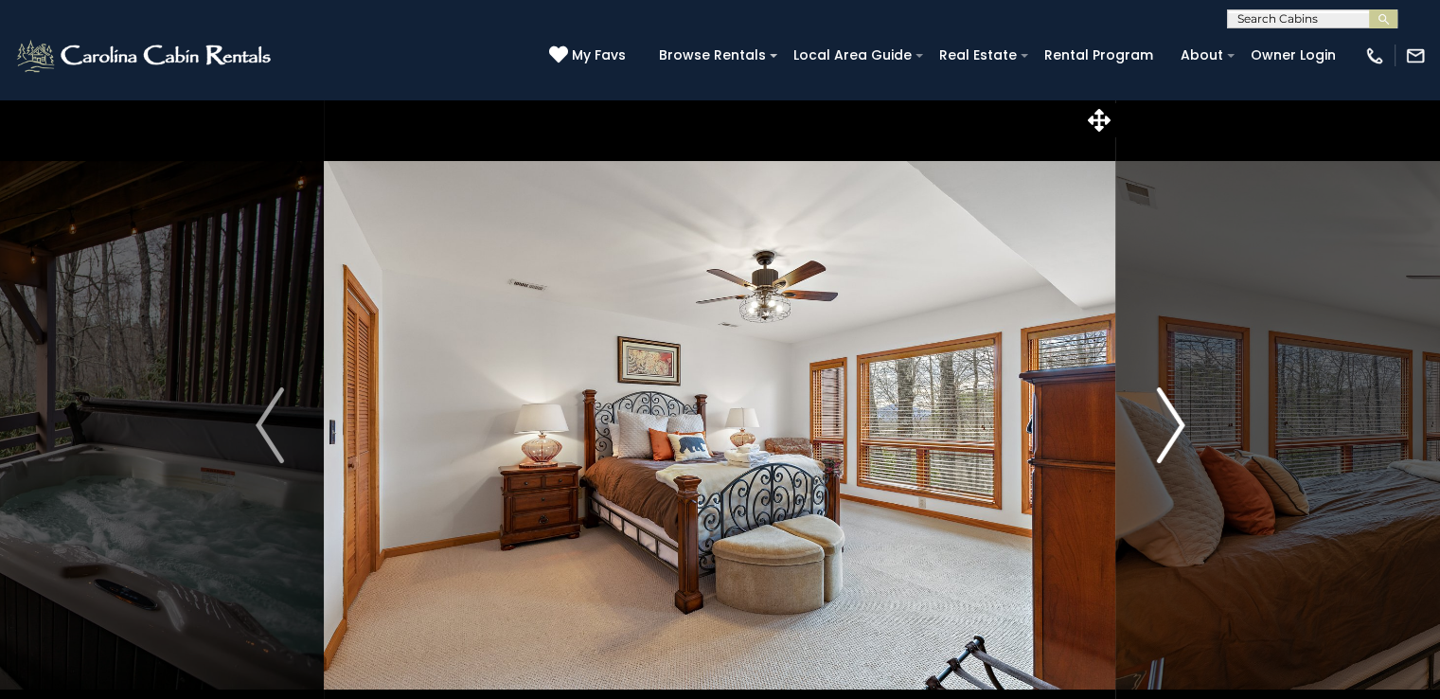
click at [1171, 431] on img "Next" at bounding box center [1170, 425] width 28 height 76
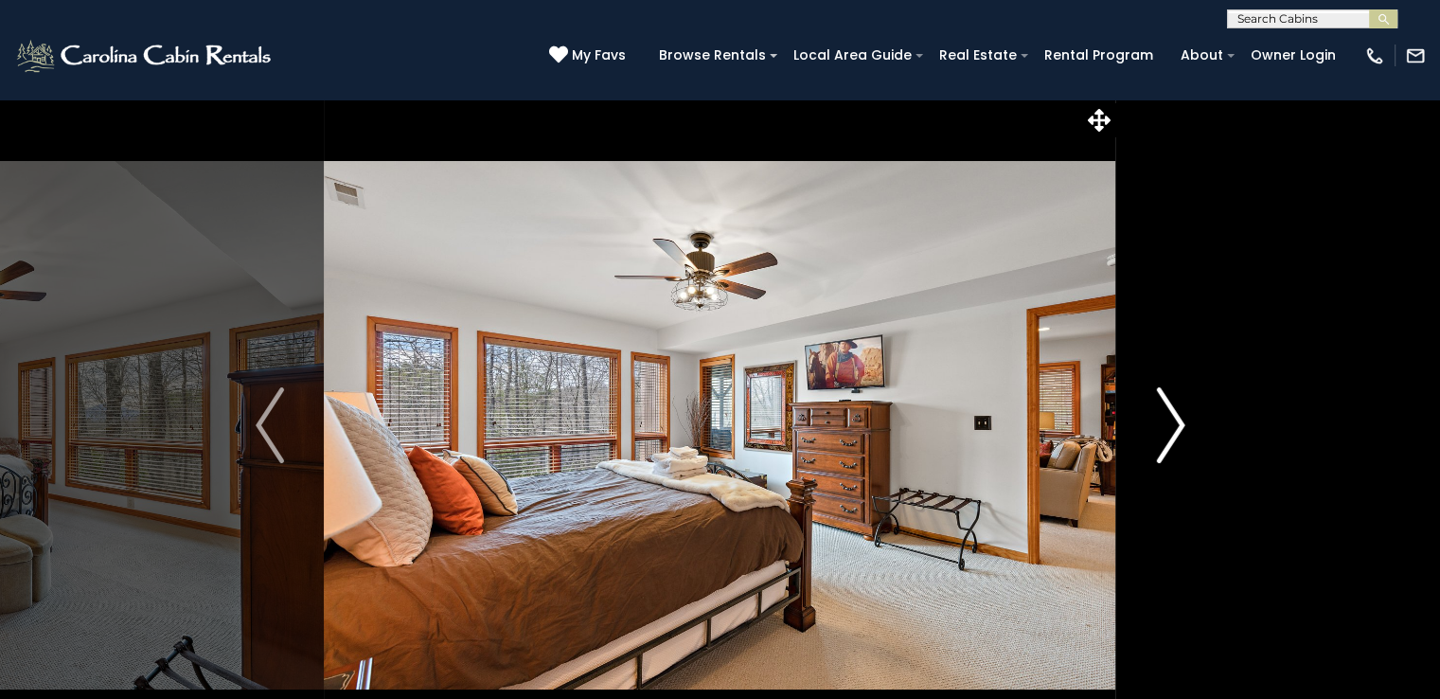
click at [1171, 431] on img "Next" at bounding box center [1170, 425] width 28 height 76
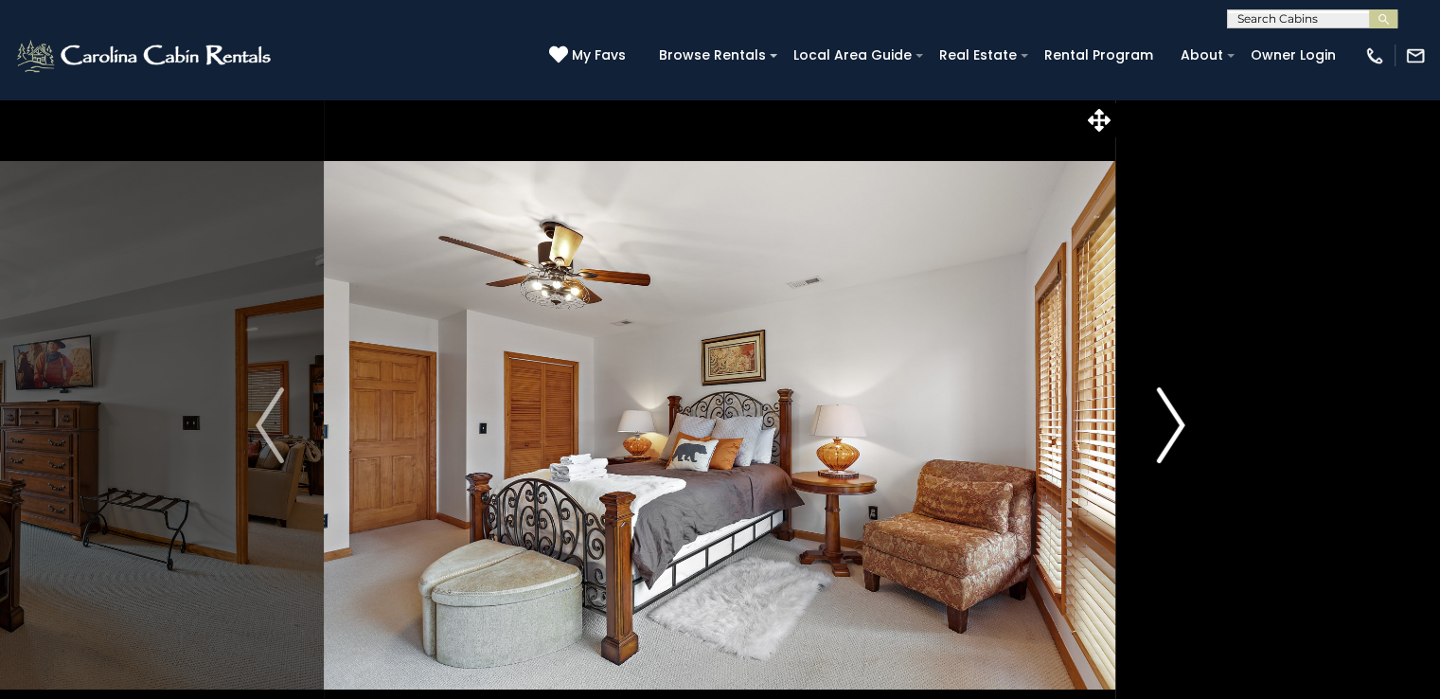
click at [1171, 431] on img "Next" at bounding box center [1170, 425] width 28 height 76
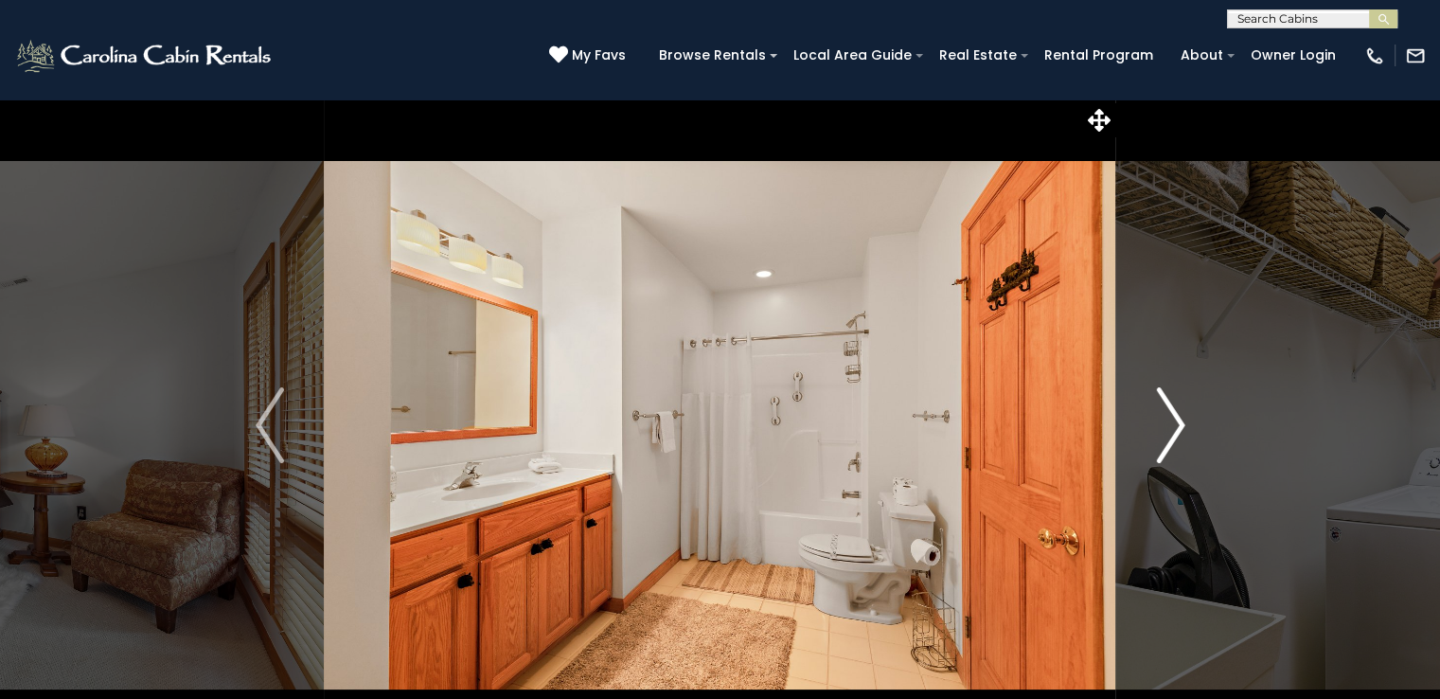
click at [1171, 431] on img "Next" at bounding box center [1170, 425] width 28 height 76
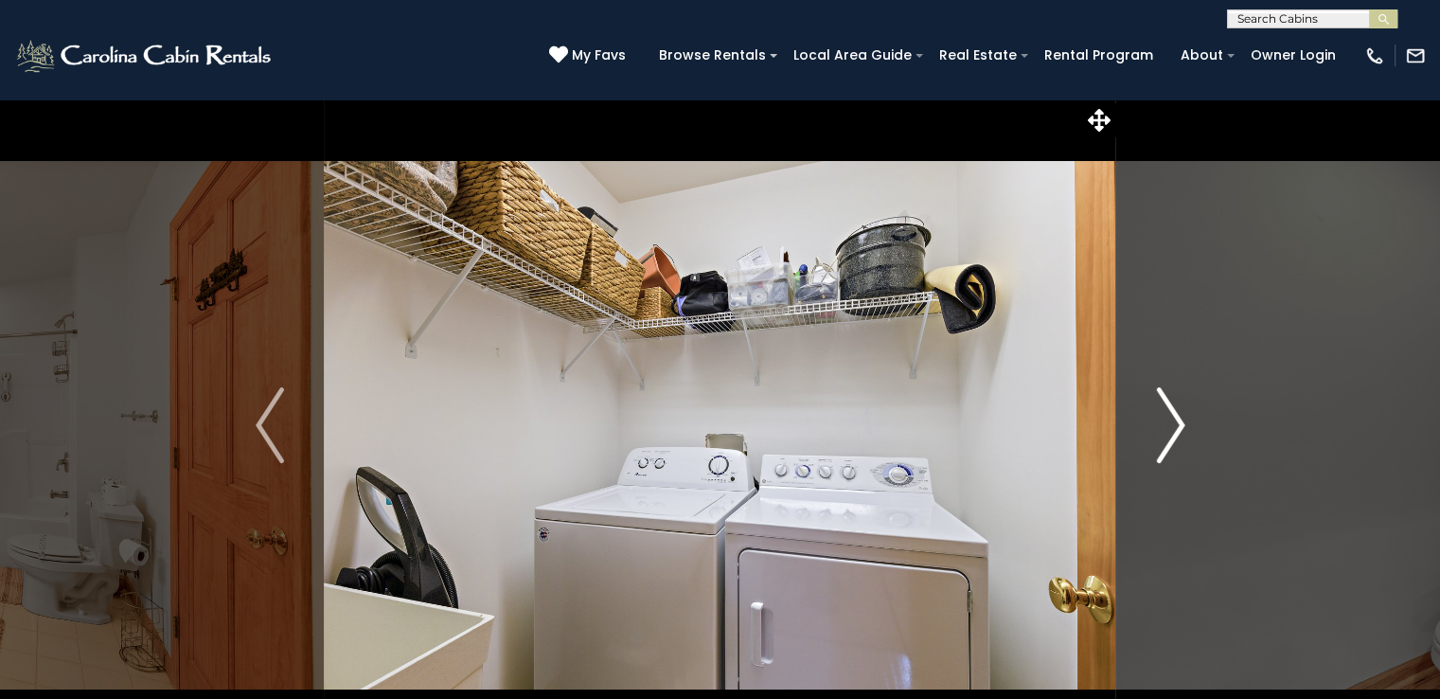
click at [1171, 431] on img "Next" at bounding box center [1170, 425] width 28 height 76
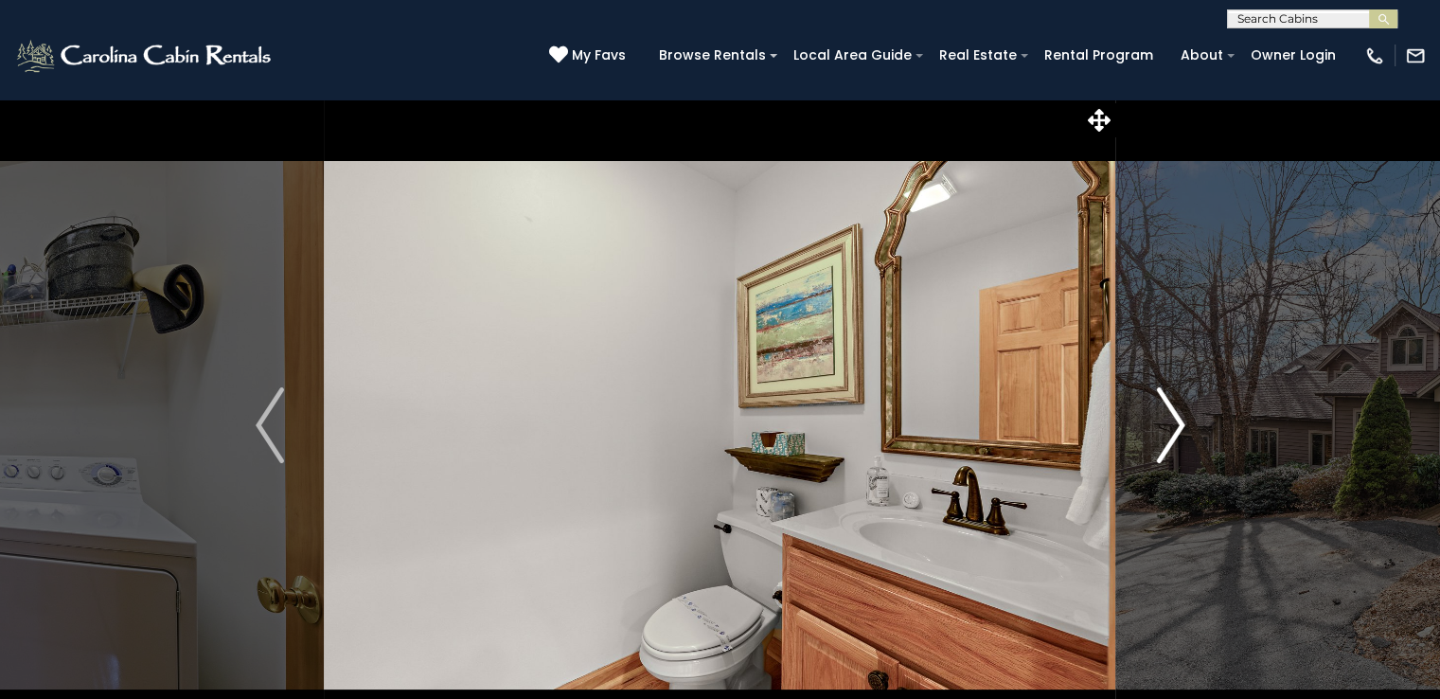
click at [1171, 431] on img "Next" at bounding box center [1170, 425] width 28 height 76
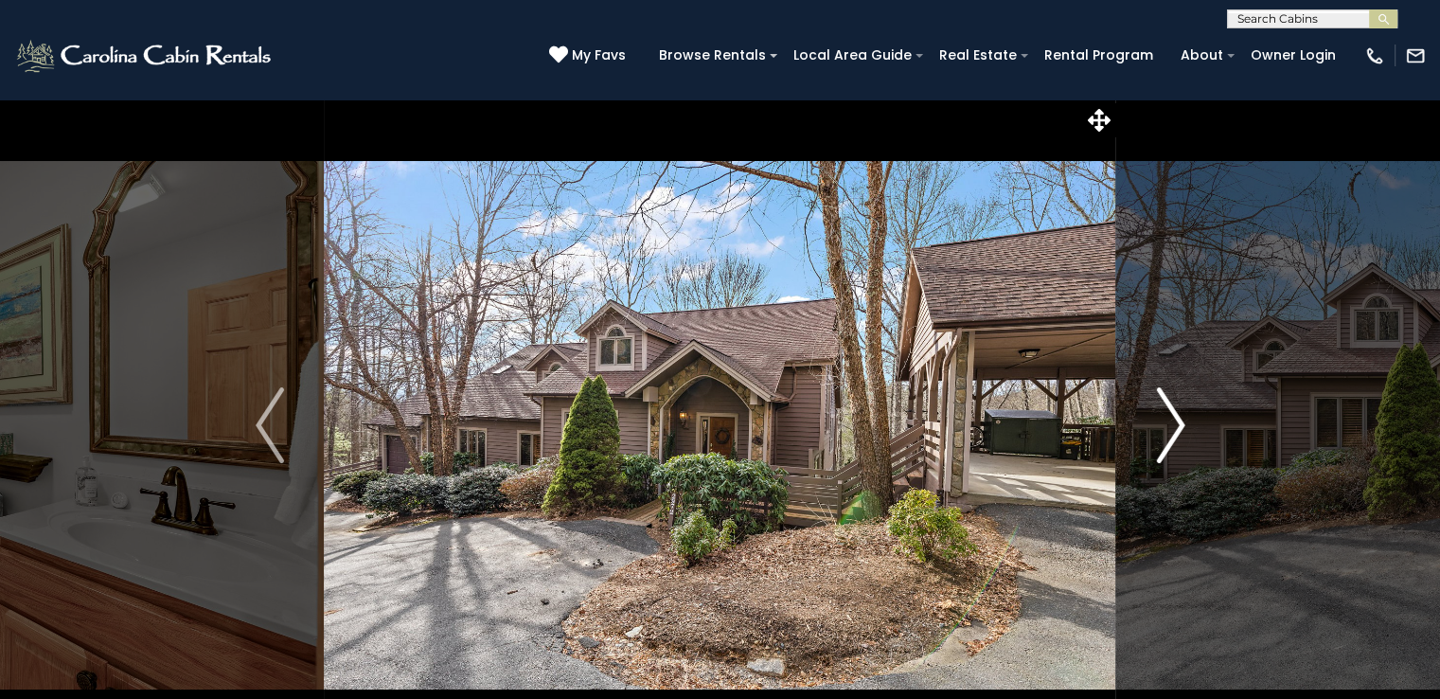
click at [1171, 433] on img "Next" at bounding box center [1170, 425] width 28 height 76
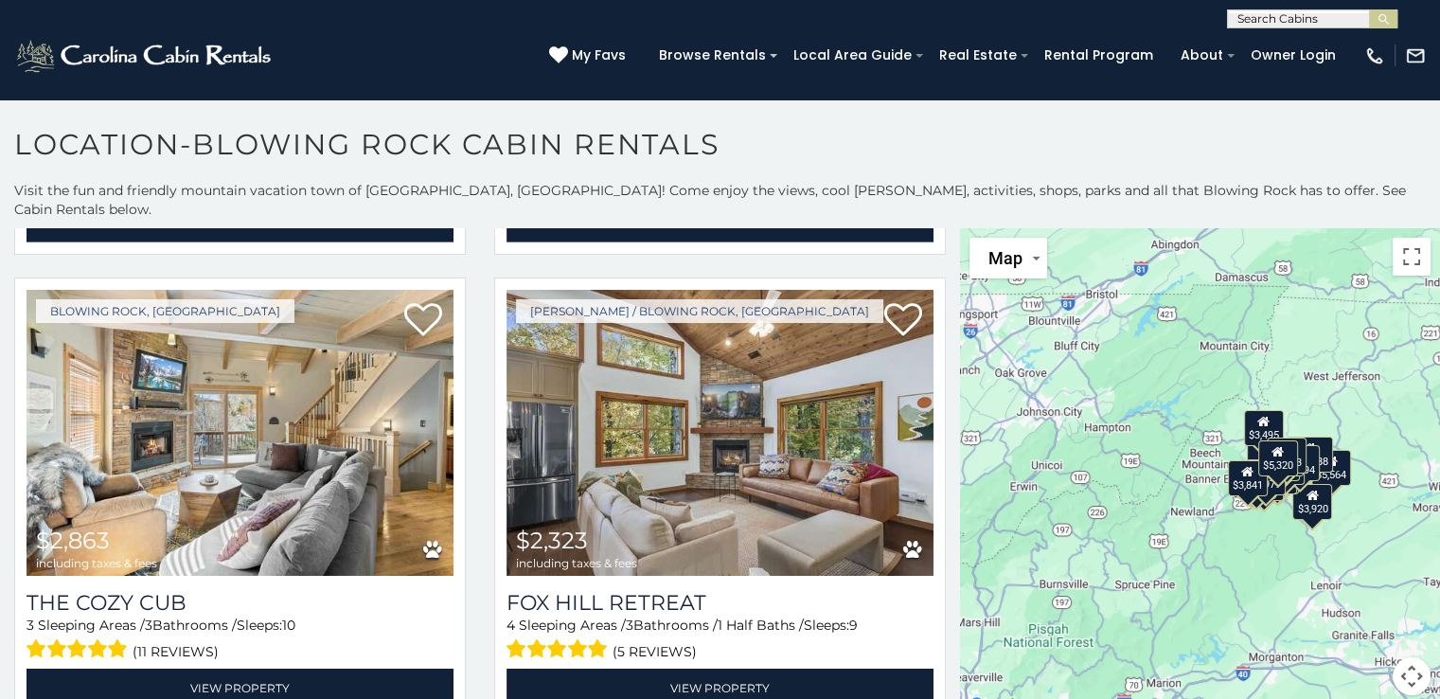
scroll to position [6028, 0]
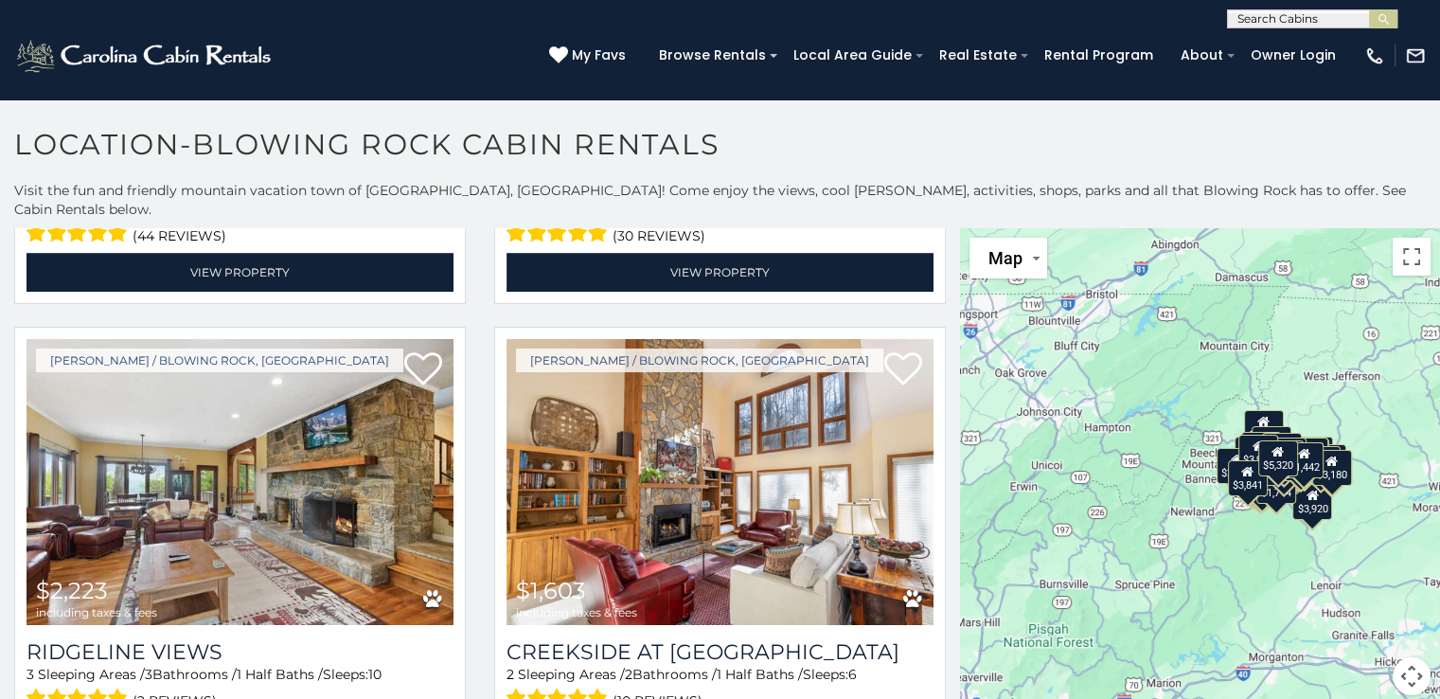
scroll to position [15657, 0]
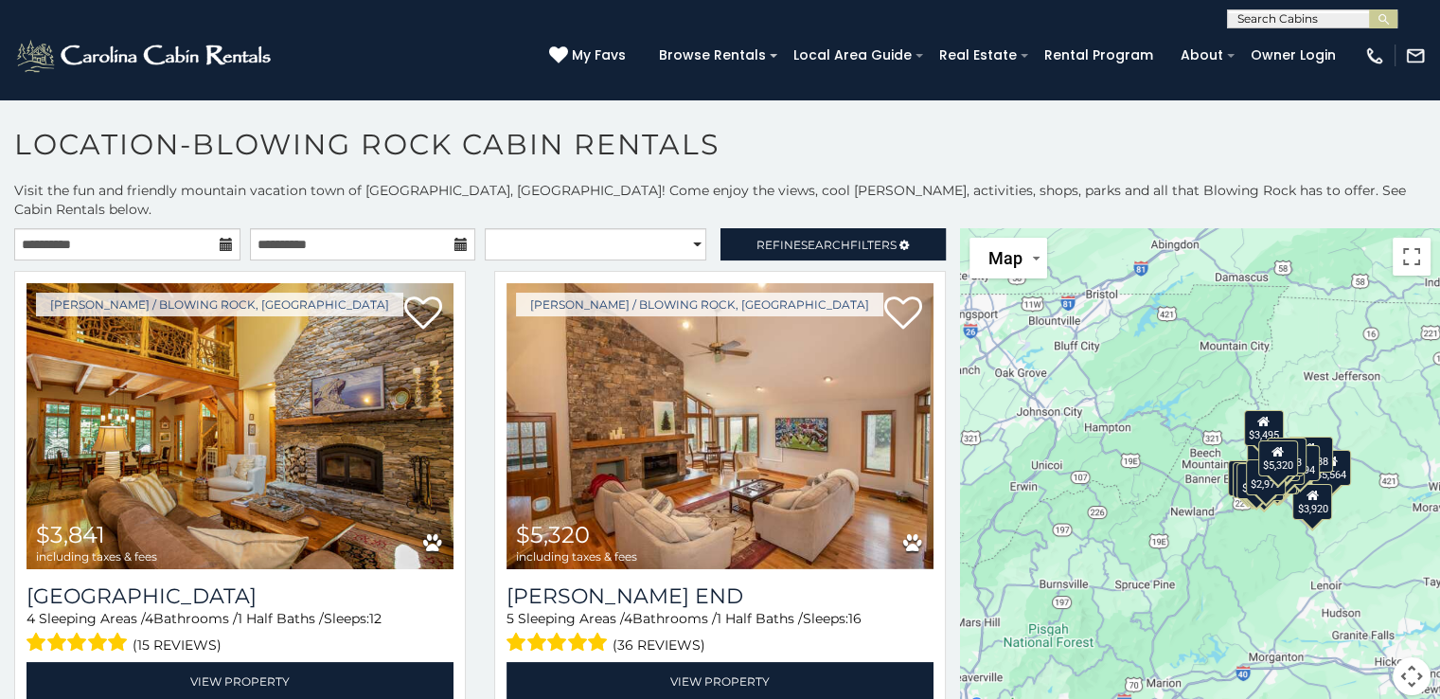
scroll to position [9, 0]
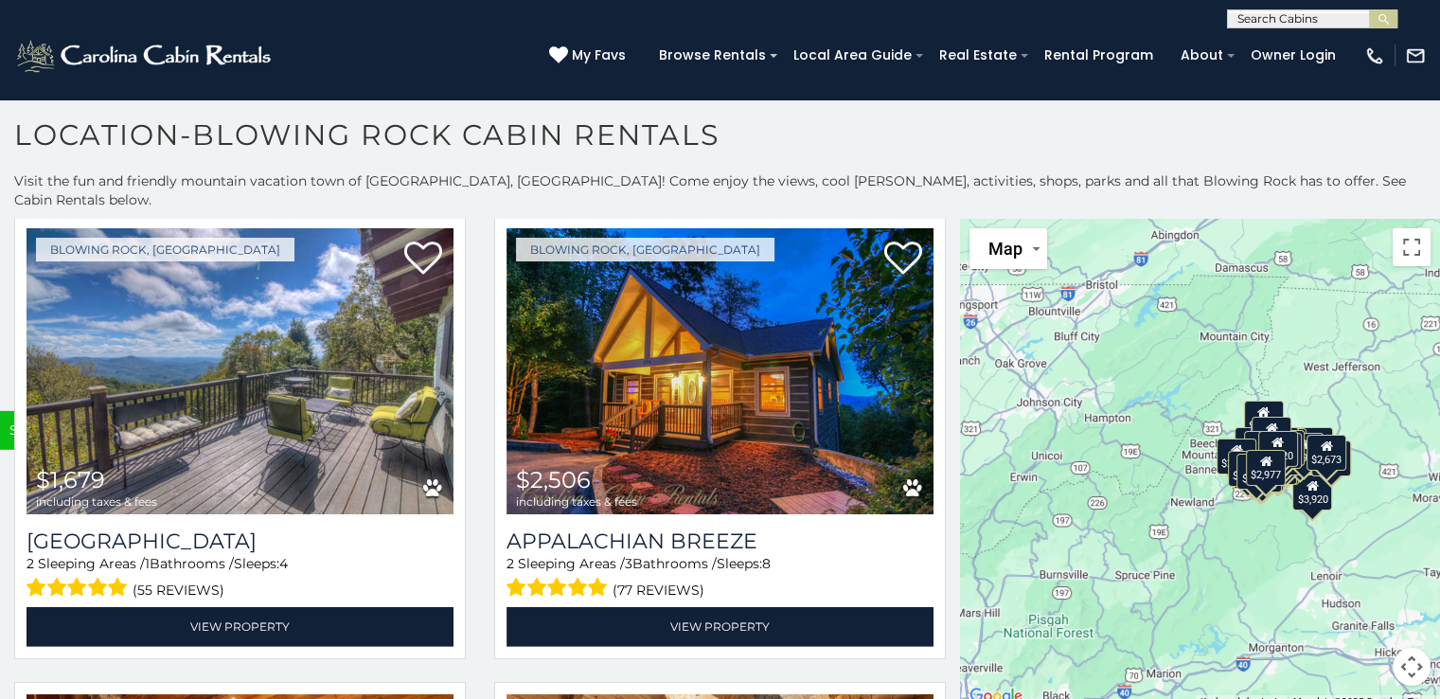
scroll to position [12933, 0]
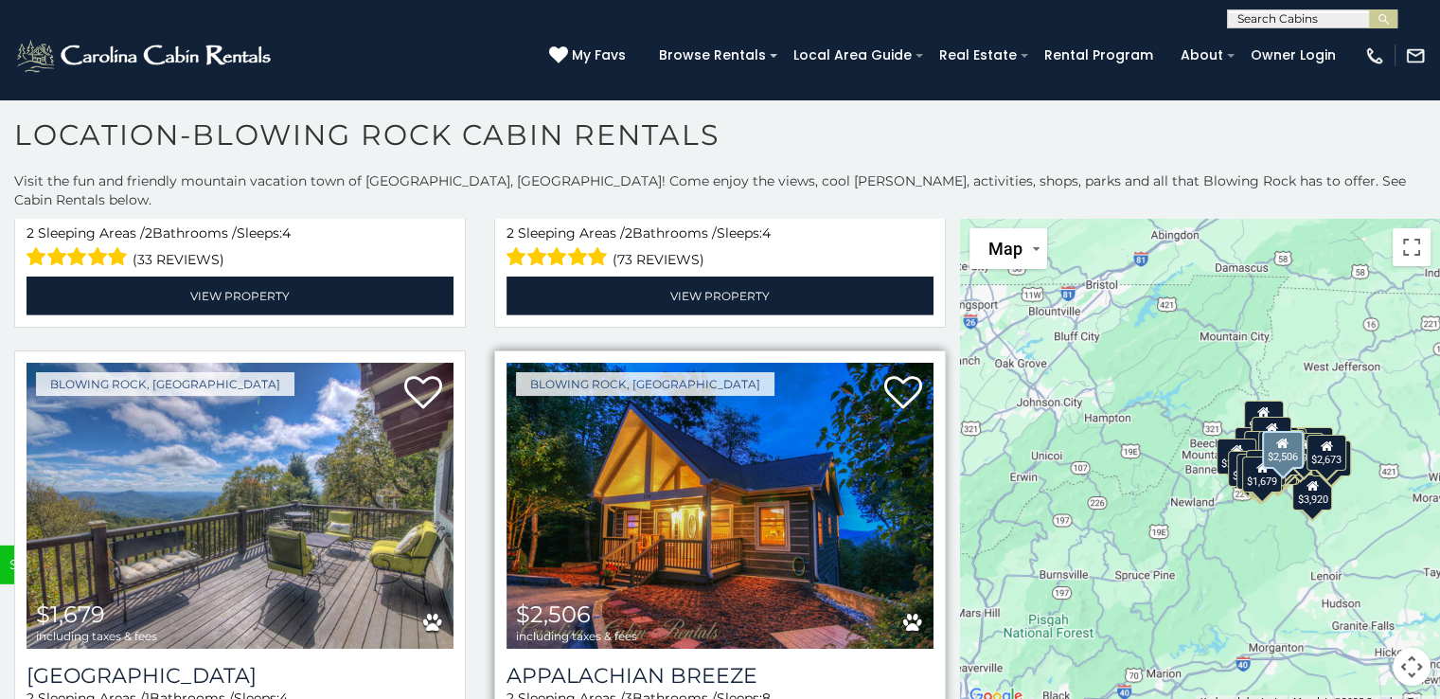
click at [712, 363] on img at bounding box center [719, 506] width 427 height 286
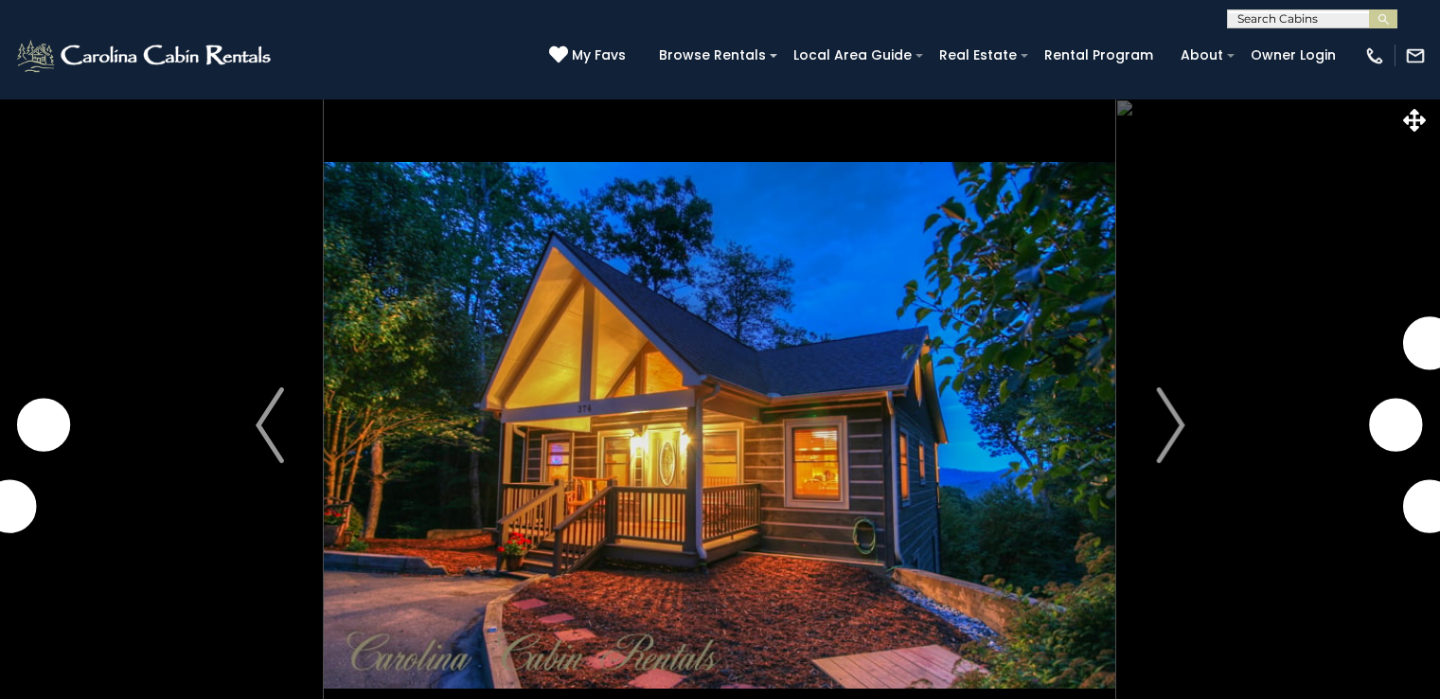
click at [1172, 417] on img "Next" at bounding box center [1170, 425] width 28 height 76
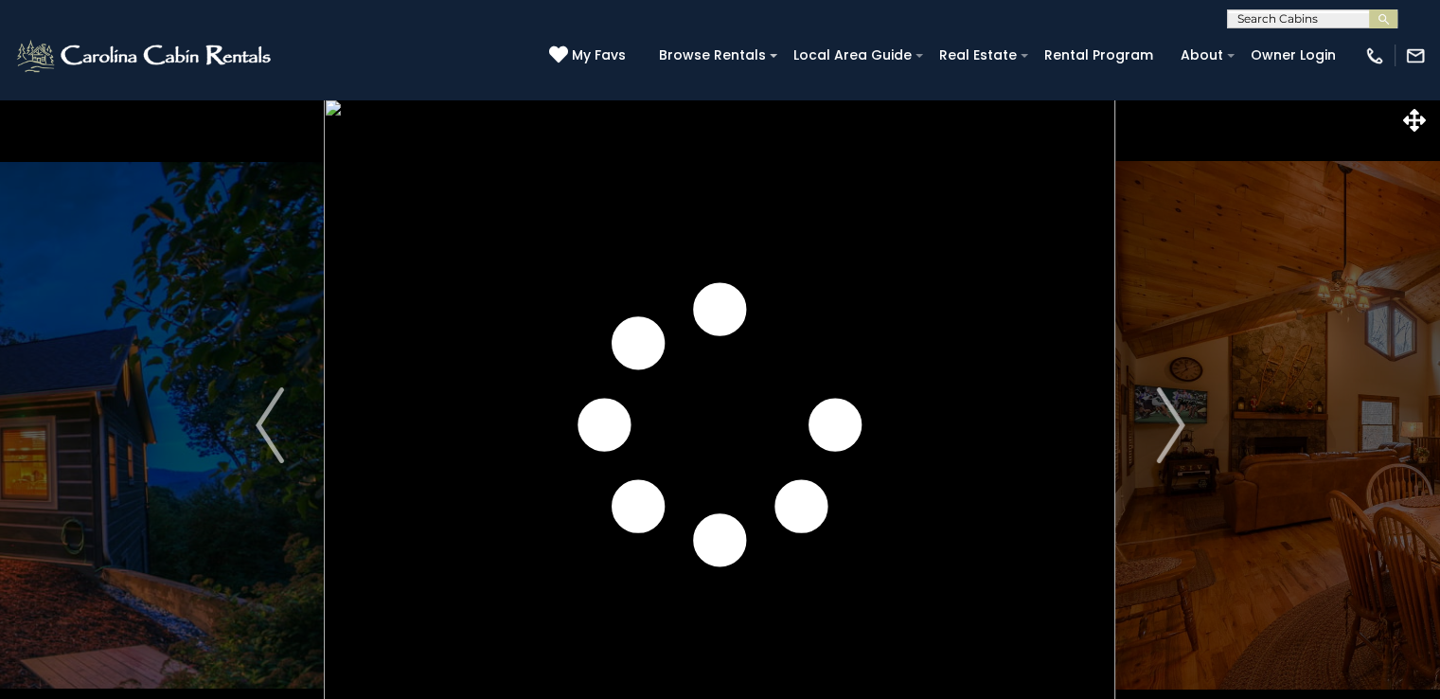
click at [1172, 417] on img "Next" at bounding box center [1170, 425] width 28 height 76
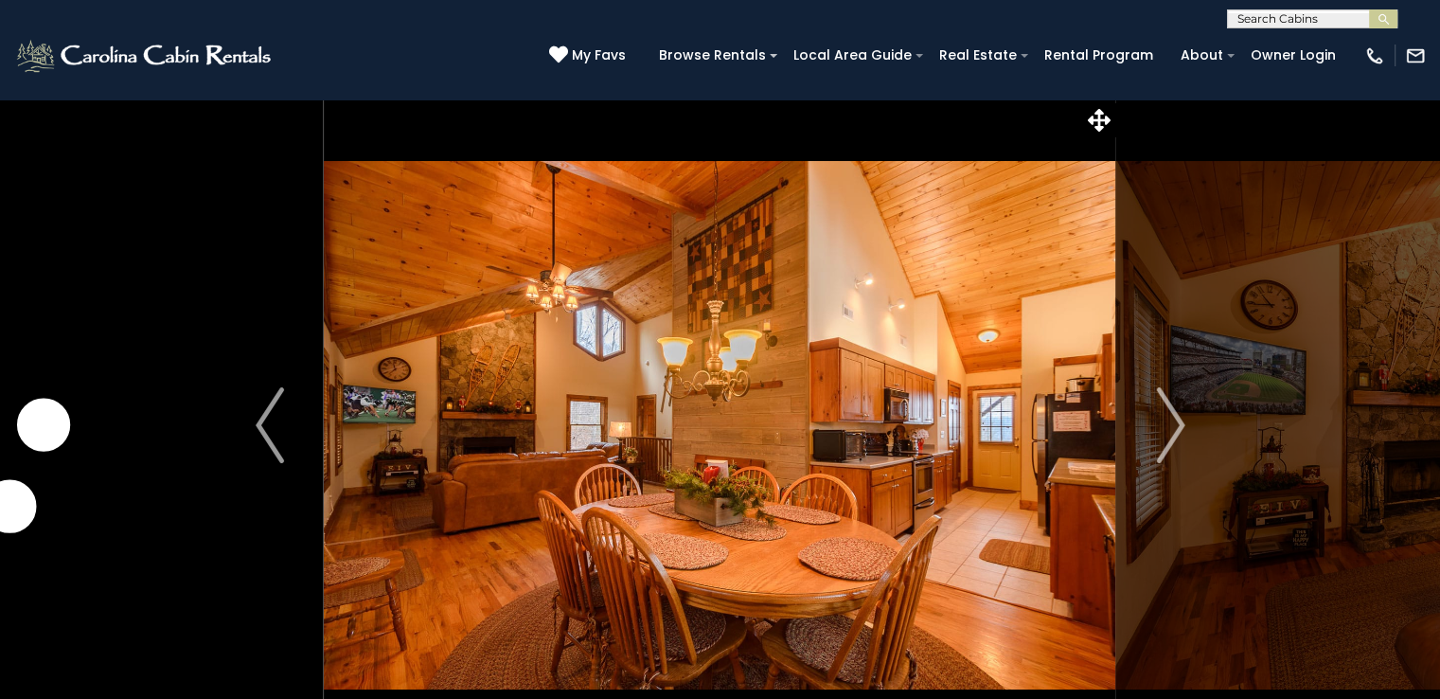
click at [1172, 417] on img "Next" at bounding box center [1170, 425] width 28 height 76
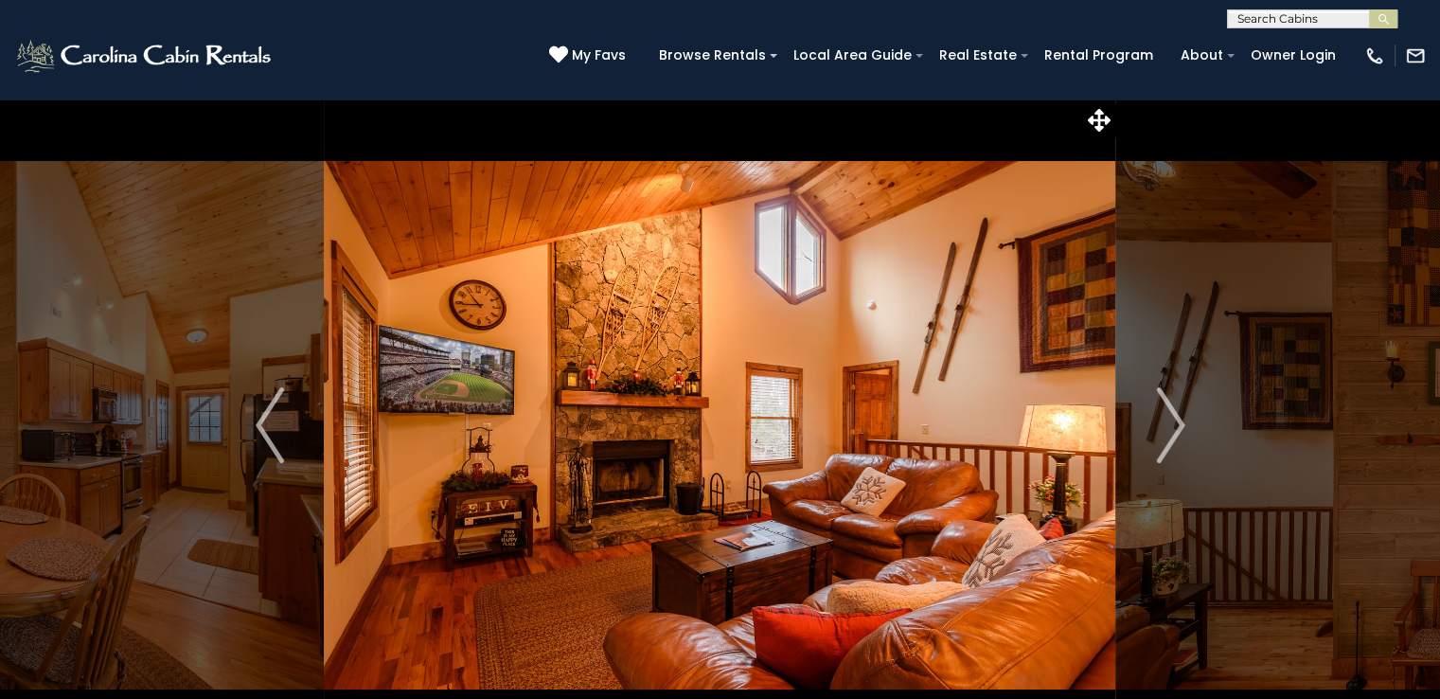
click at [1172, 417] on img "Next" at bounding box center [1170, 425] width 28 height 76
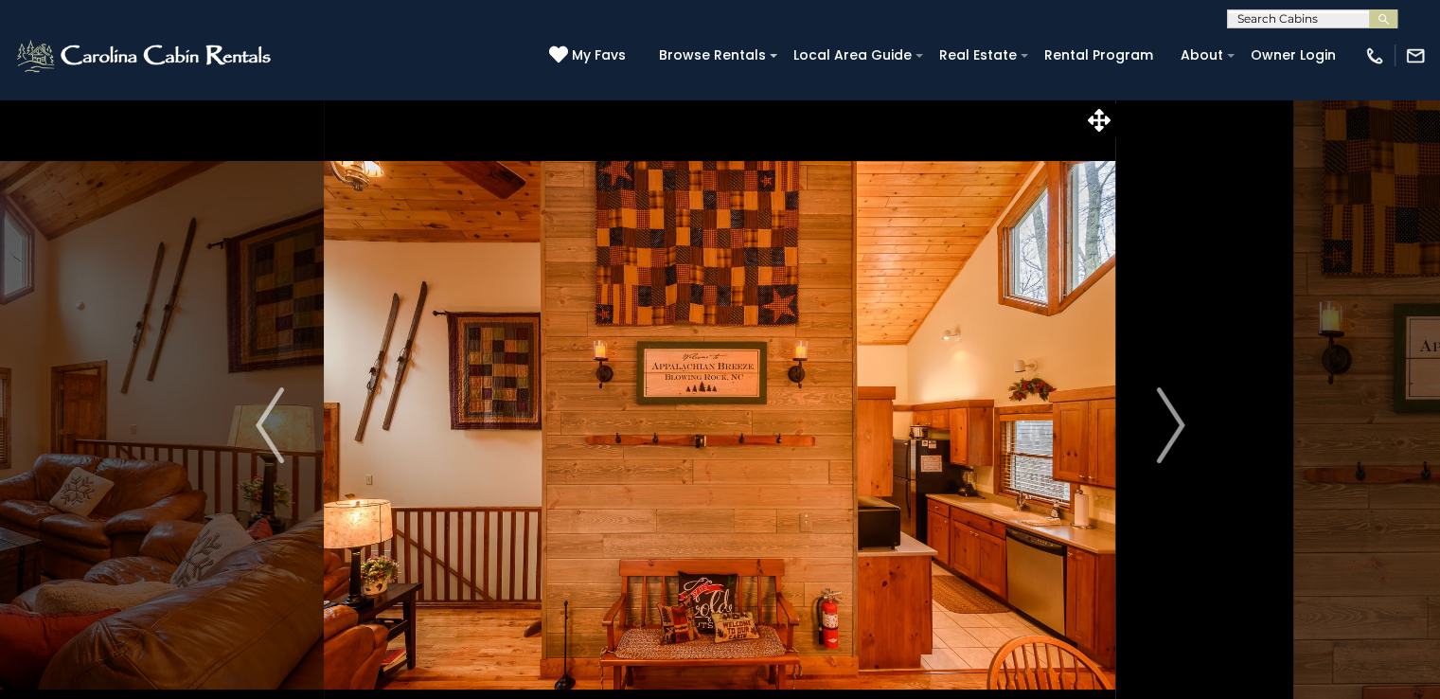
click at [1172, 417] on img "Next" at bounding box center [1170, 425] width 28 height 76
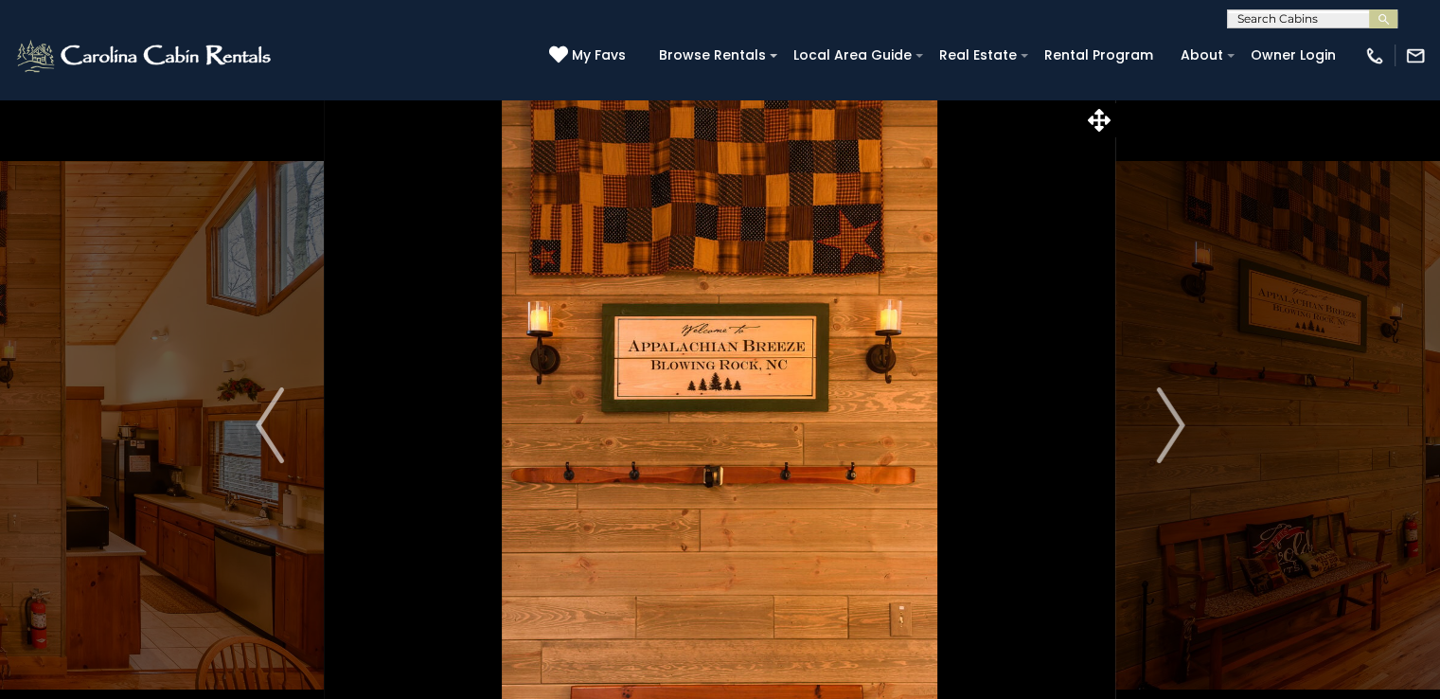
click at [1172, 417] on img "Next" at bounding box center [1170, 425] width 28 height 76
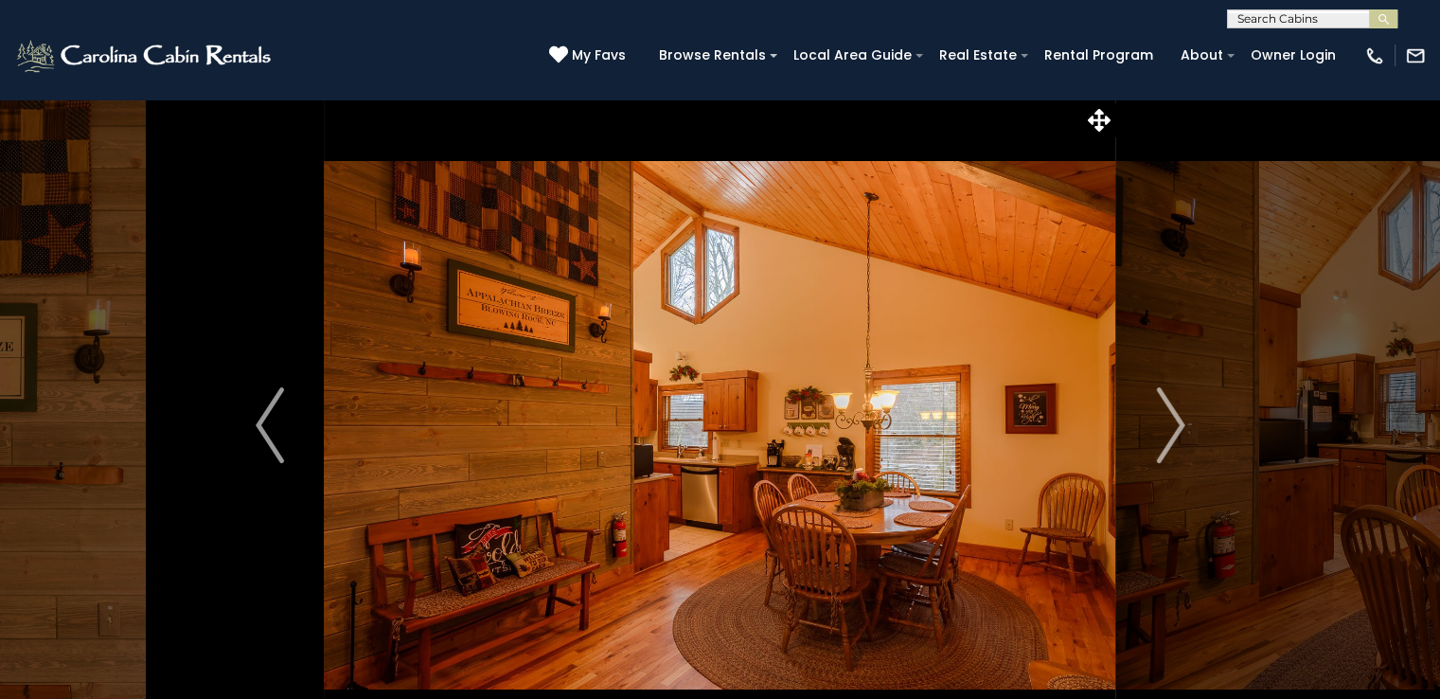
click at [1172, 417] on img "Next" at bounding box center [1170, 425] width 28 height 76
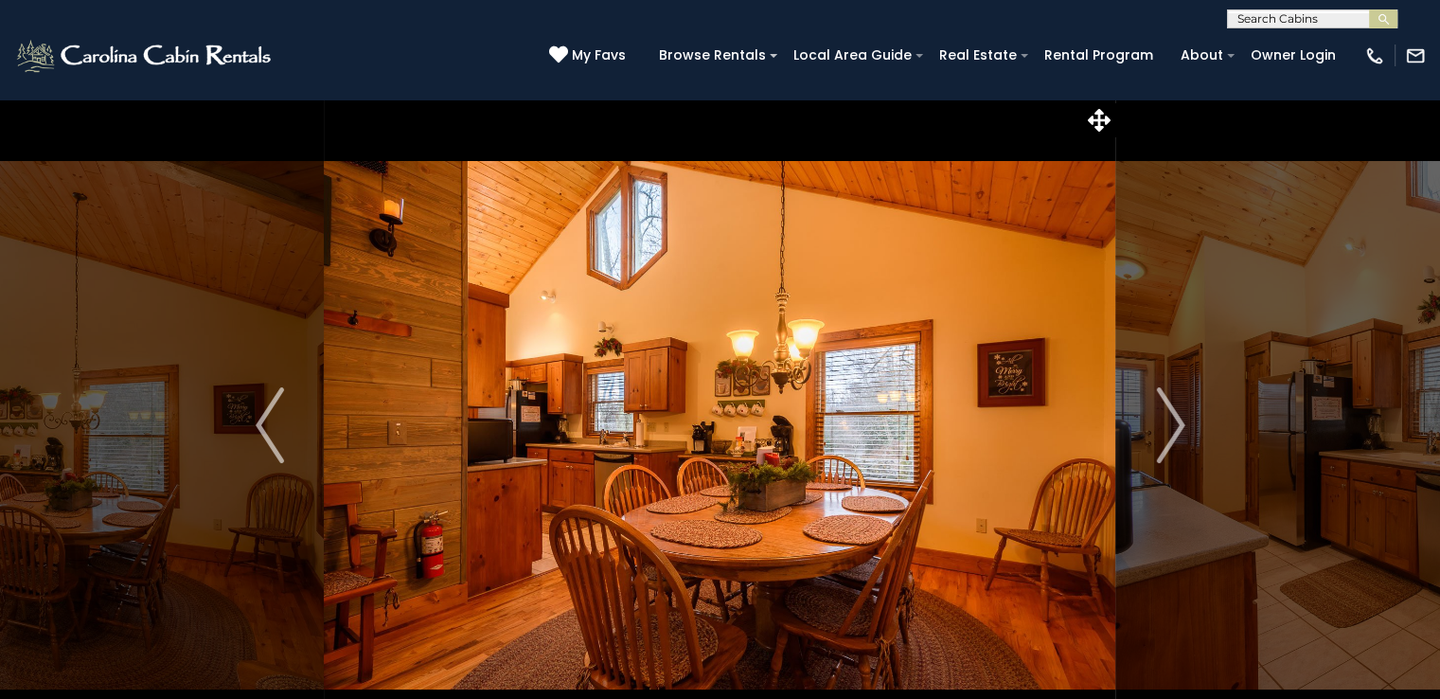
click at [1172, 417] on img "Next" at bounding box center [1170, 425] width 28 height 76
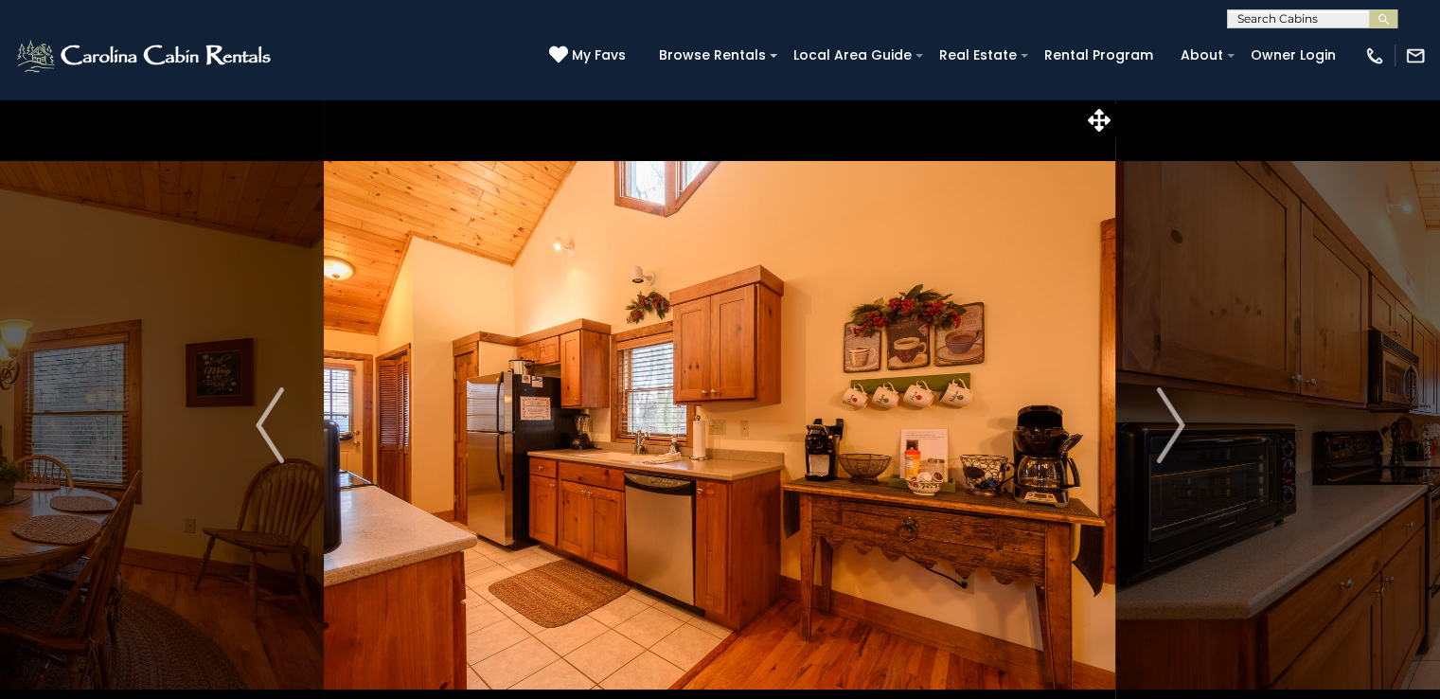
click at [1172, 417] on img "Next" at bounding box center [1170, 425] width 28 height 76
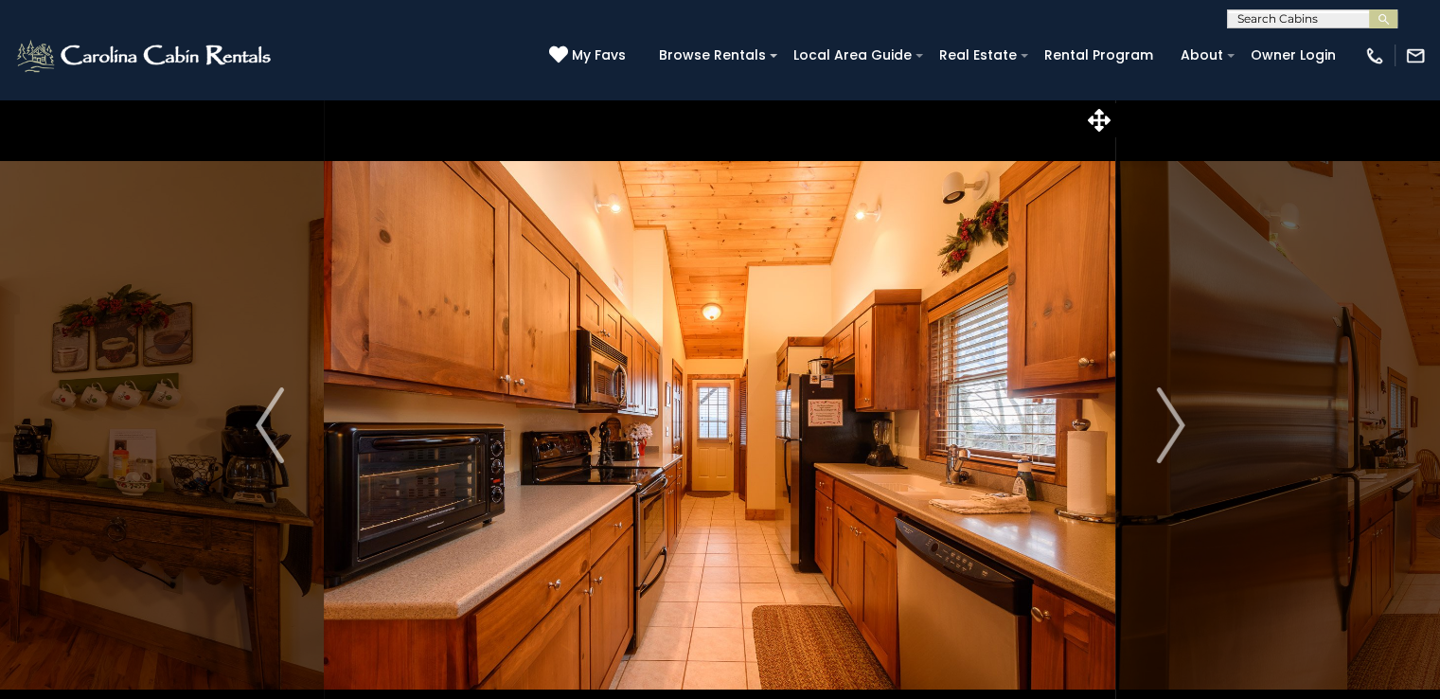
click at [1172, 417] on img "Next" at bounding box center [1170, 425] width 28 height 76
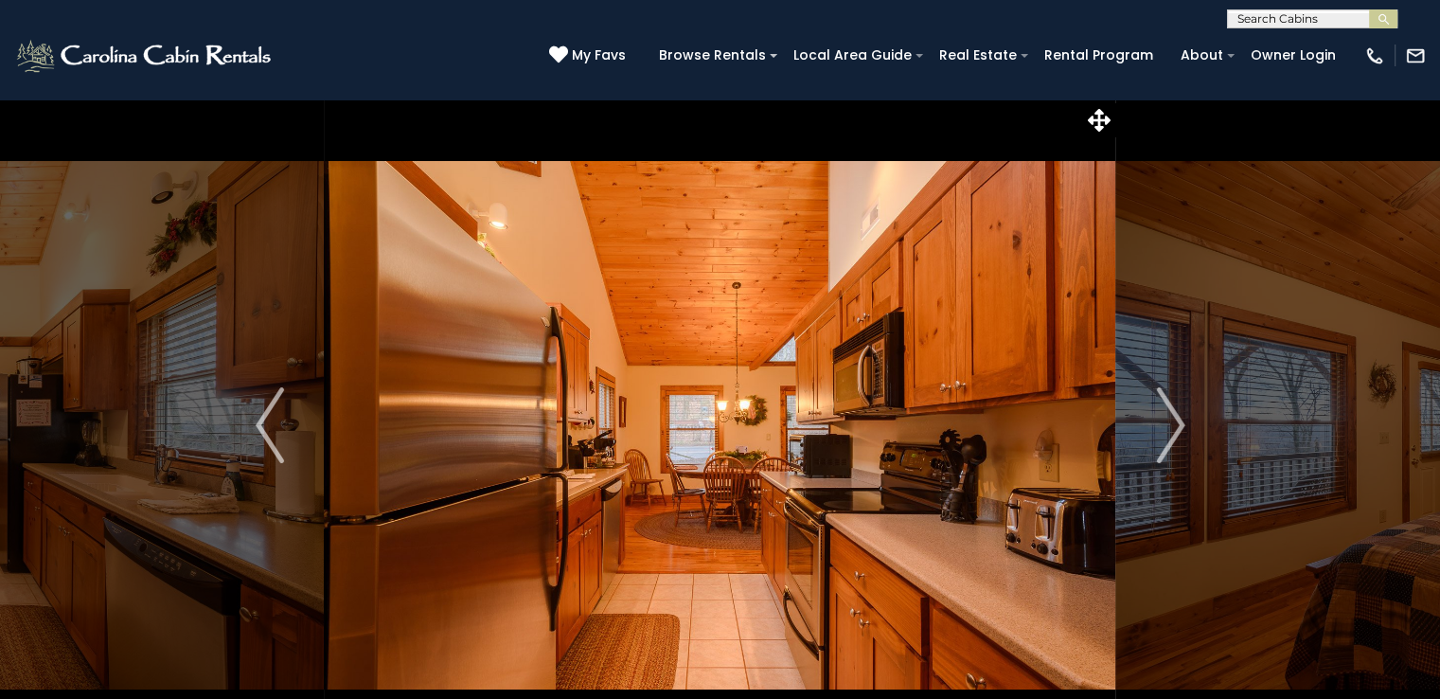
click at [1172, 417] on img "Next" at bounding box center [1170, 425] width 28 height 76
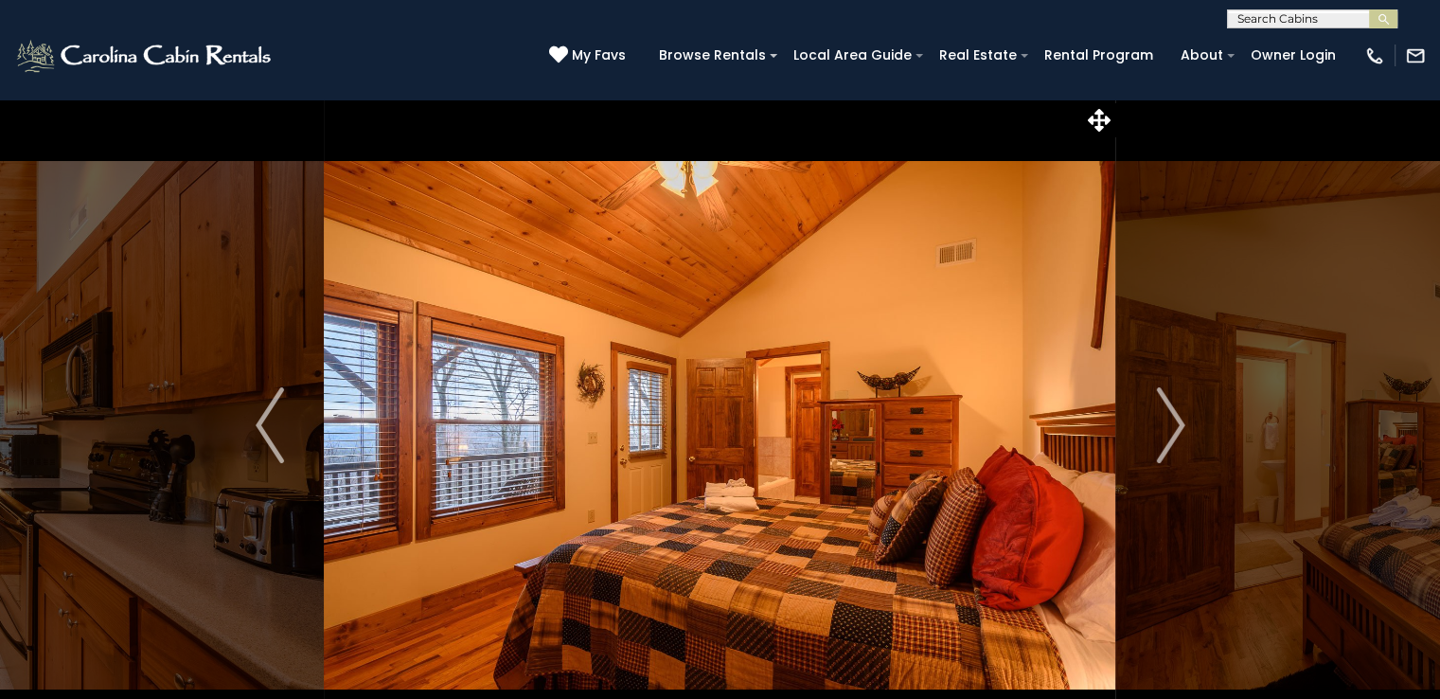
click at [1172, 417] on img "Next" at bounding box center [1170, 425] width 28 height 76
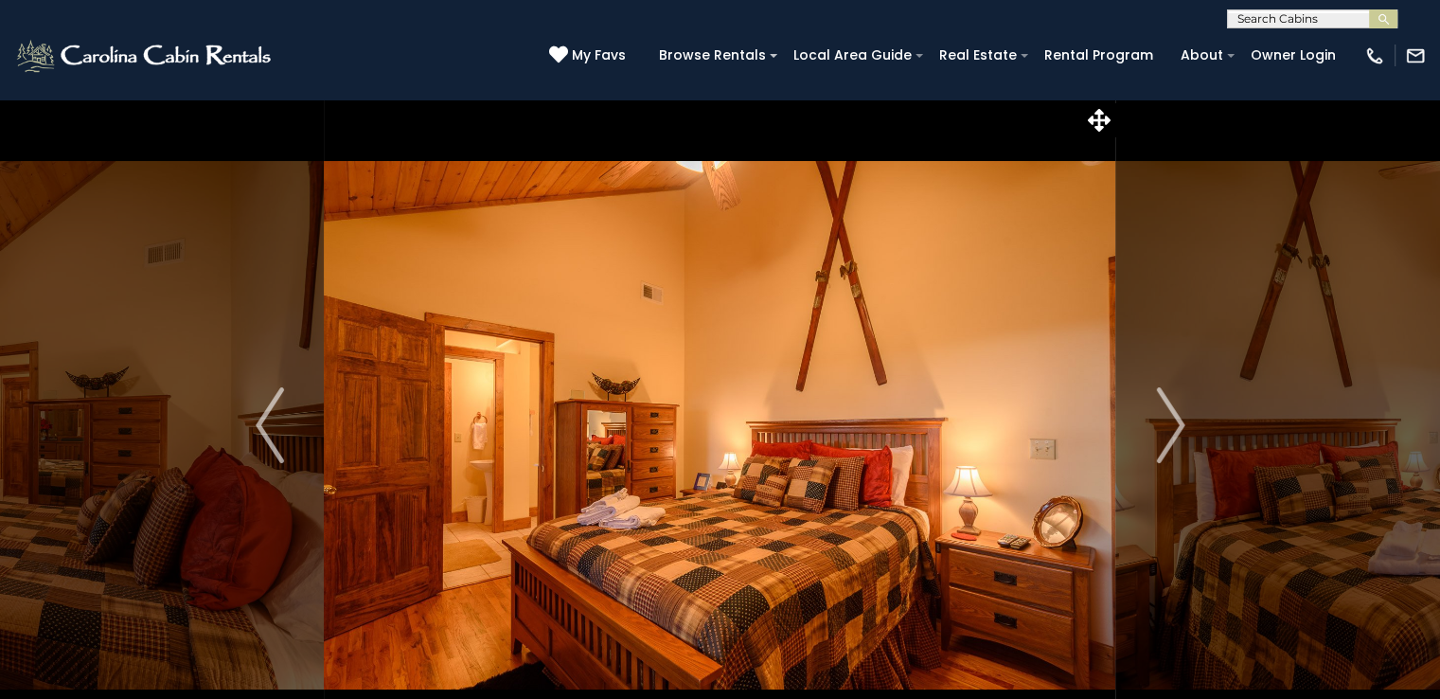
click at [1172, 417] on img "Next" at bounding box center [1170, 425] width 28 height 76
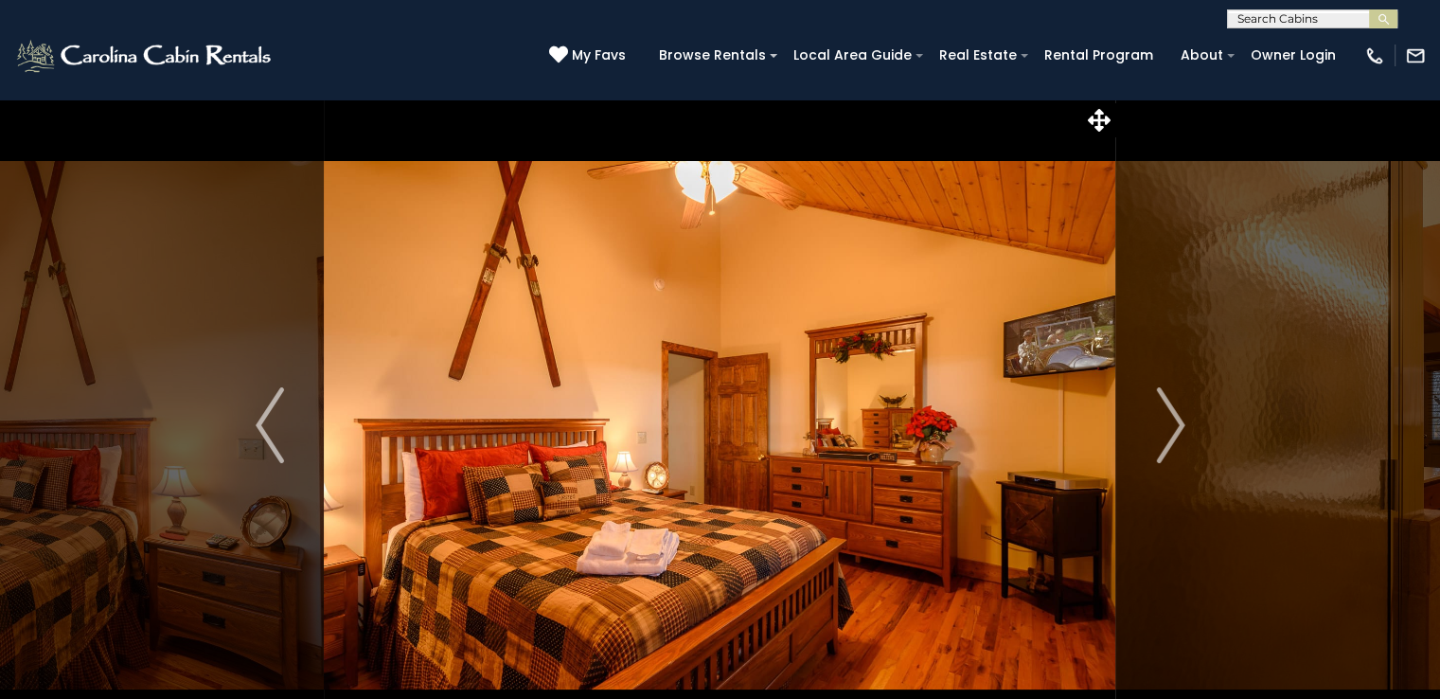
click at [1172, 417] on img "Next" at bounding box center [1170, 425] width 28 height 76
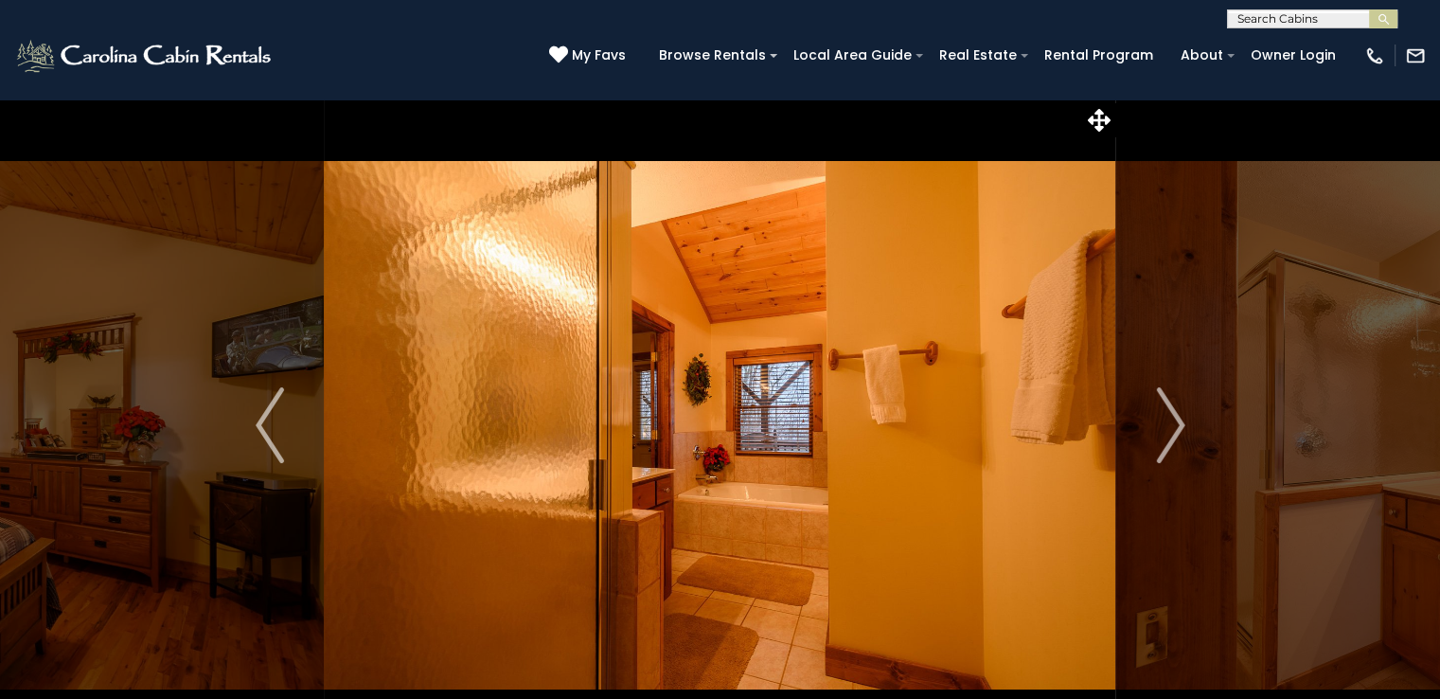
click at [1172, 417] on img "Next" at bounding box center [1170, 425] width 28 height 76
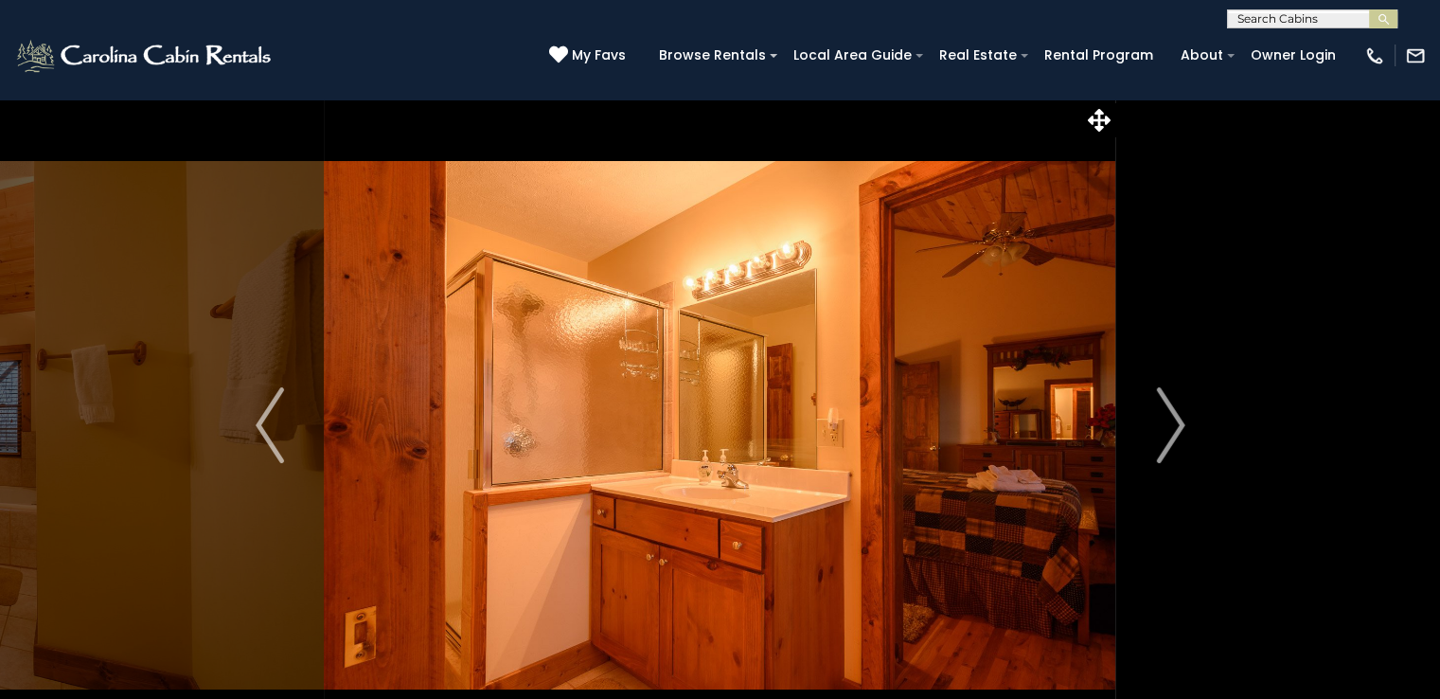
click at [1172, 417] on img "Next" at bounding box center [1170, 425] width 28 height 76
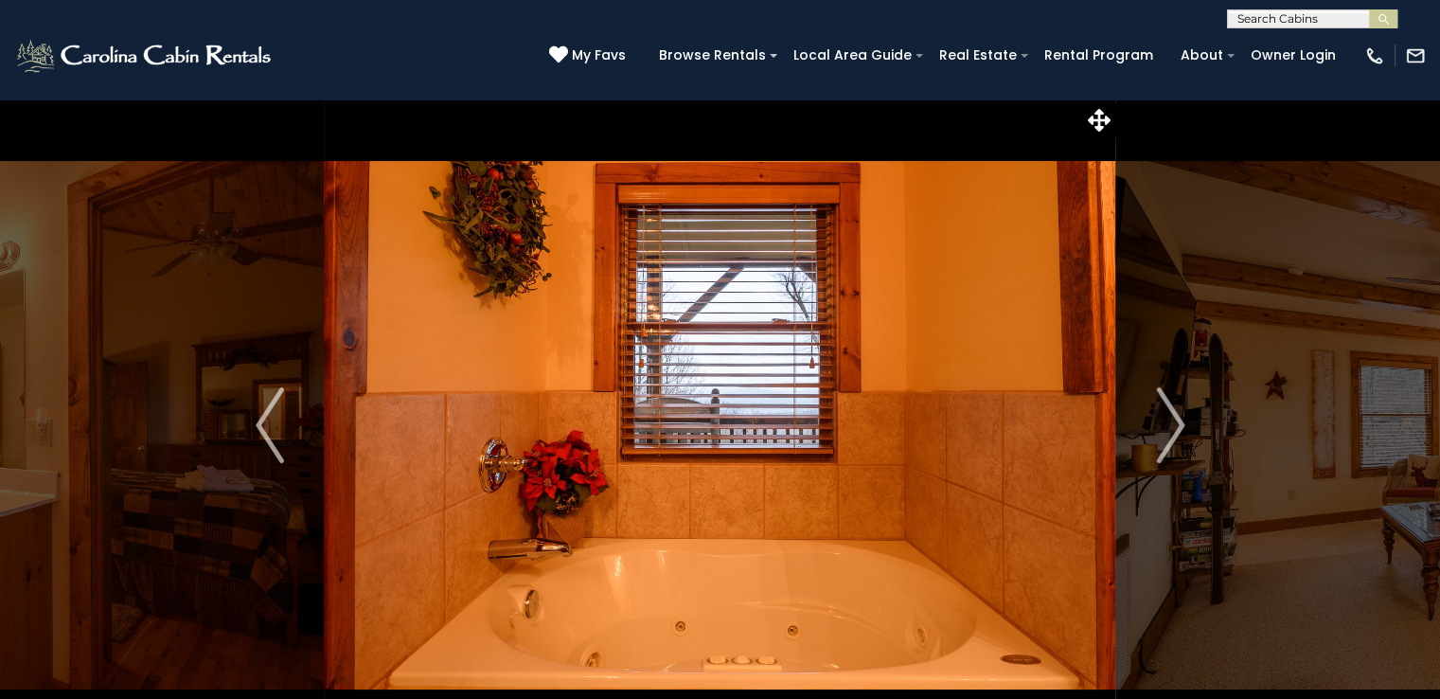
click at [1172, 417] on img "Next" at bounding box center [1170, 425] width 28 height 76
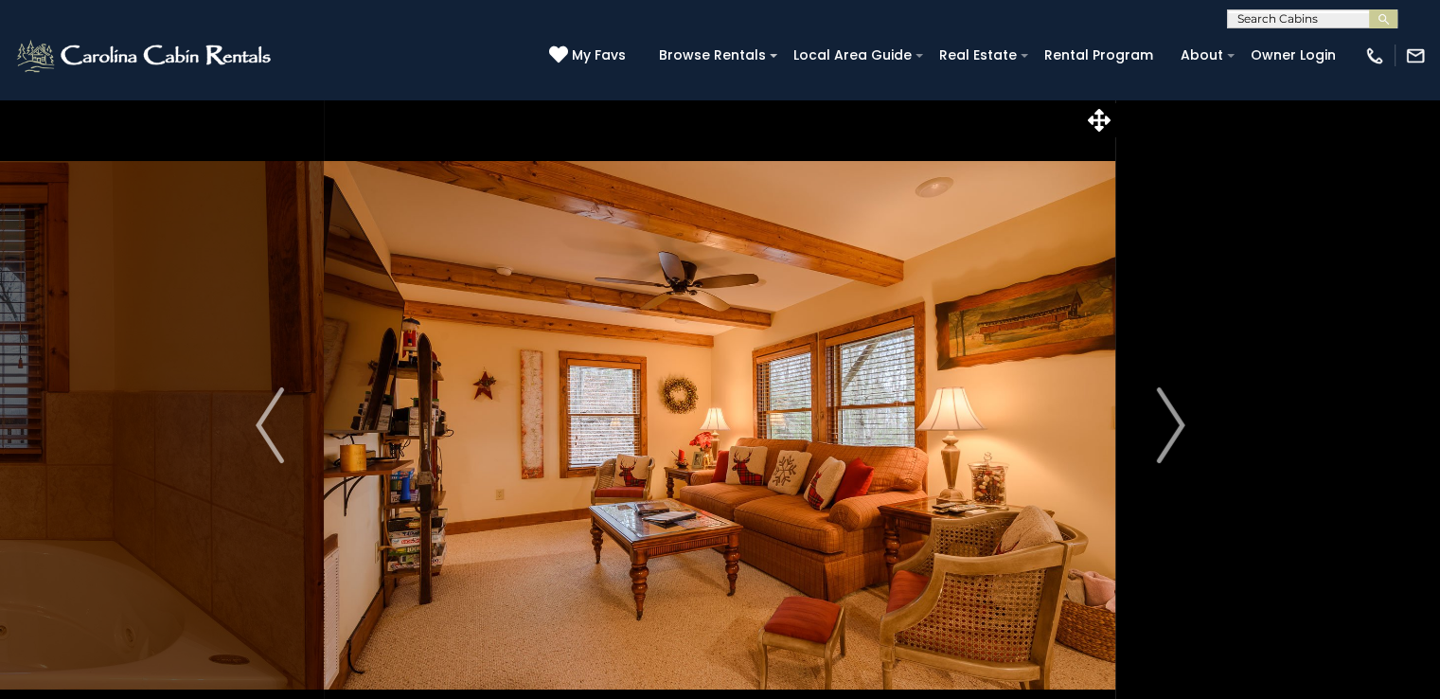
click at [1172, 417] on img "Next" at bounding box center [1170, 425] width 28 height 76
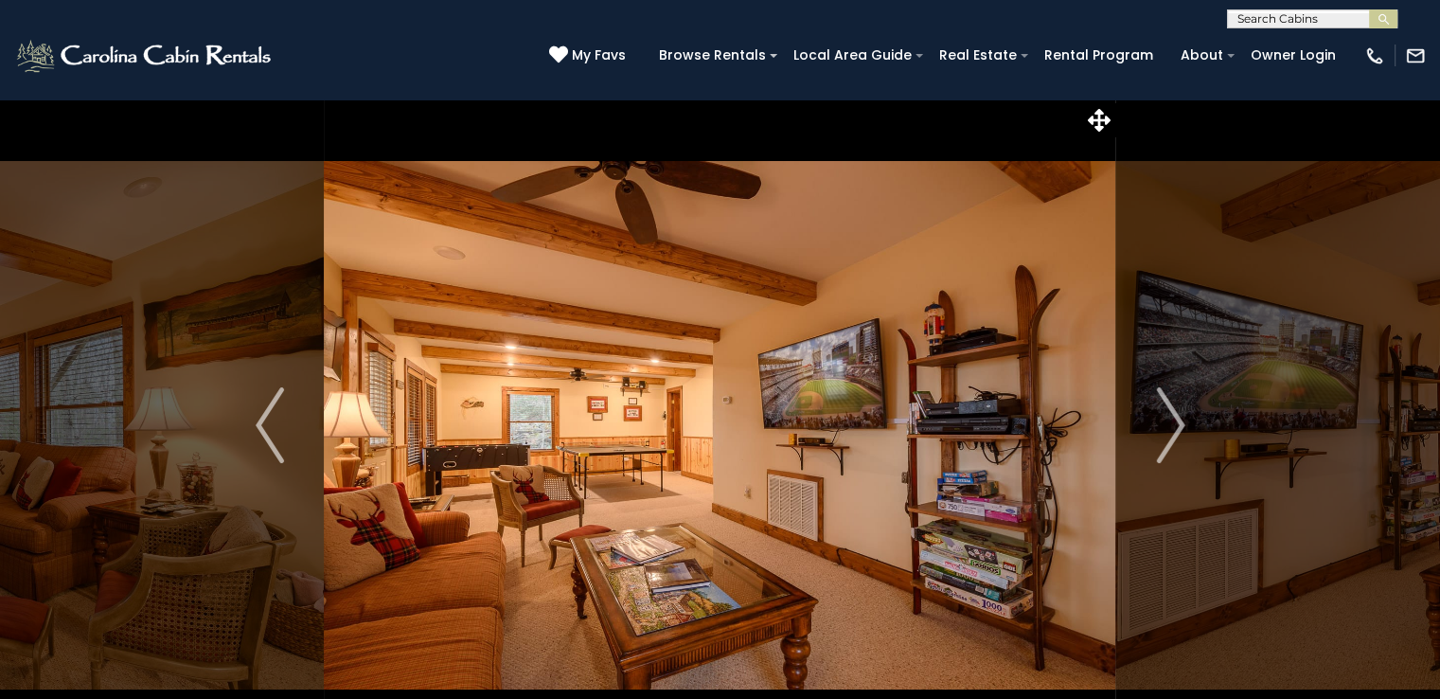
click at [1172, 417] on img "Next" at bounding box center [1170, 425] width 28 height 76
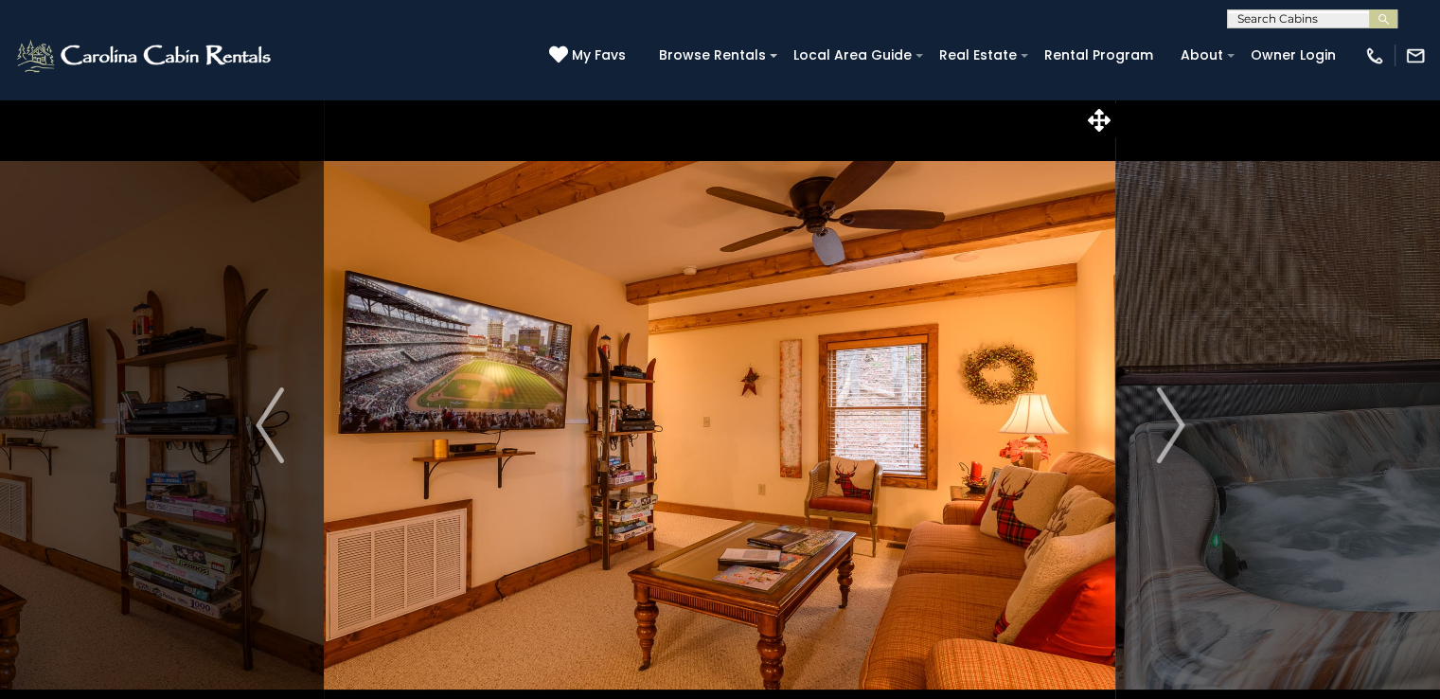
click at [1172, 417] on img "Next" at bounding box center [1170, 425] width 28 height 76
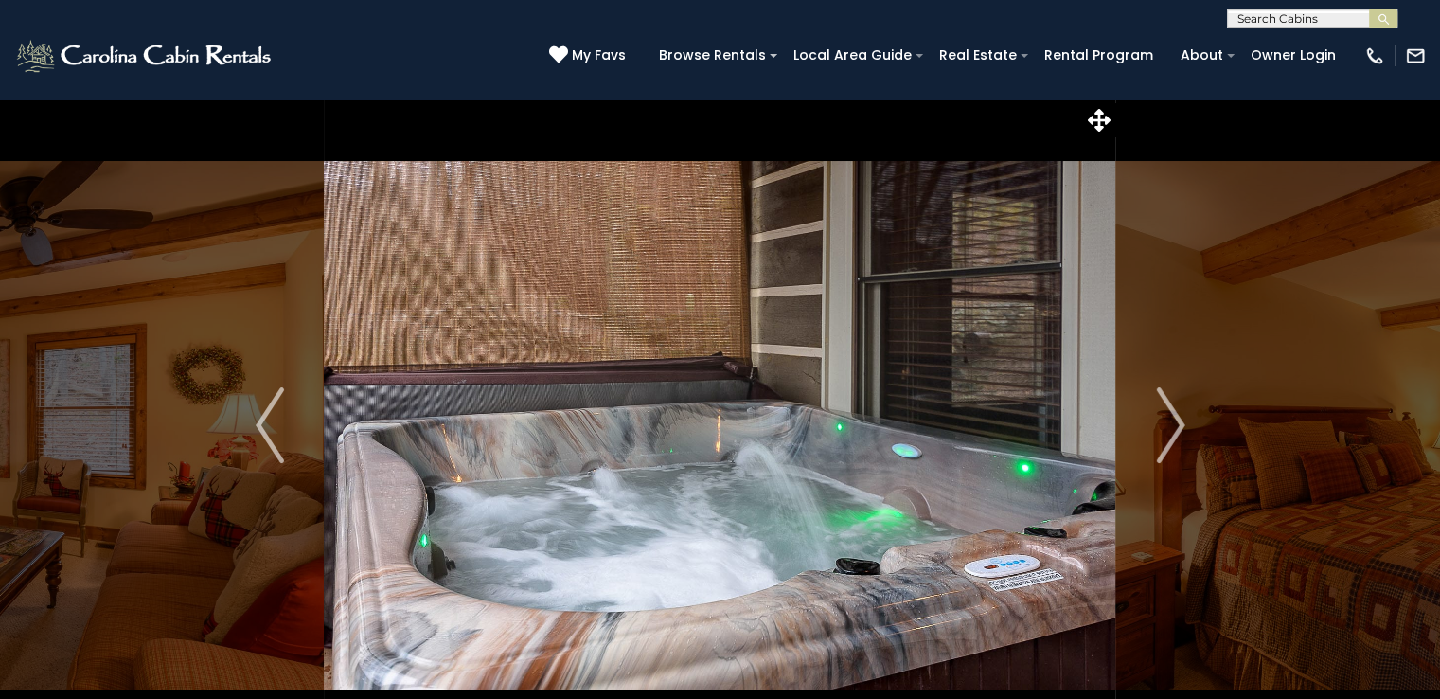
click at [1172, 417] on img "Next" at bounding box center [1170, 425] width 28 height 76
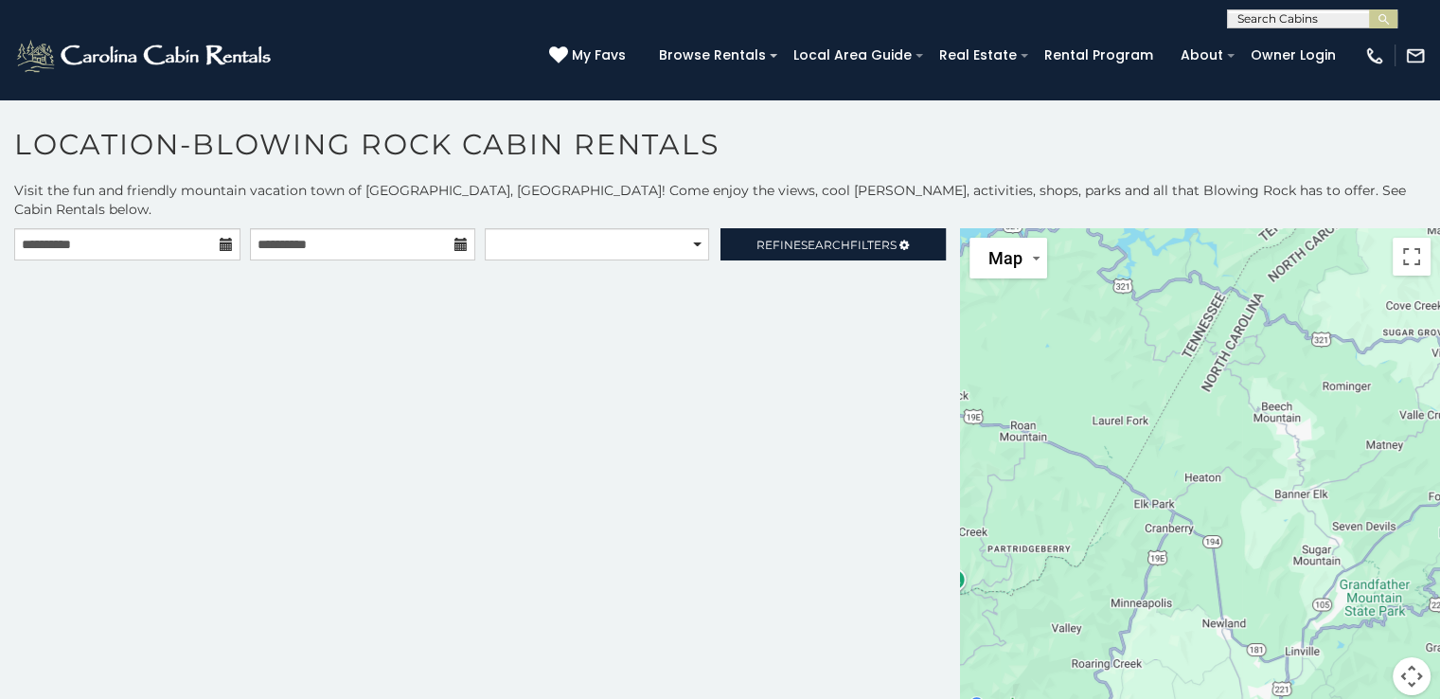
scroll to position [9, 0]
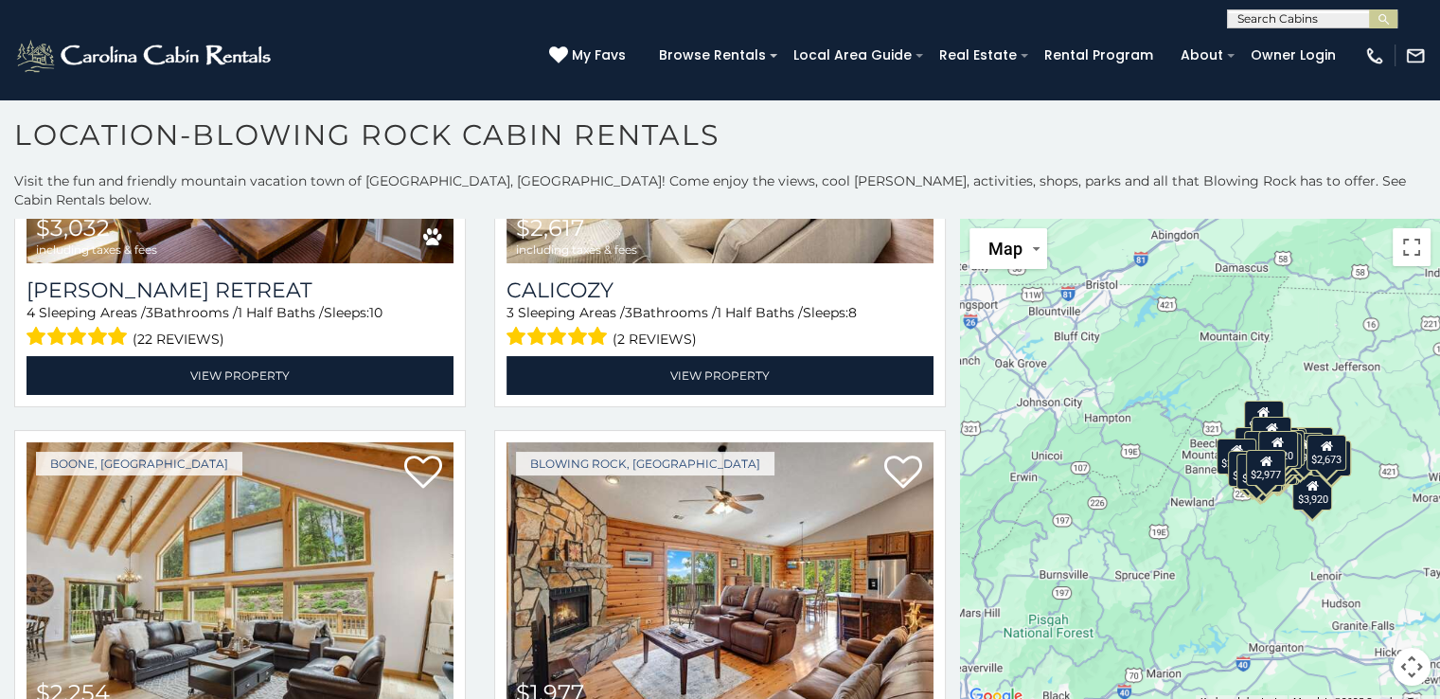
scroll to position [7385, 0]
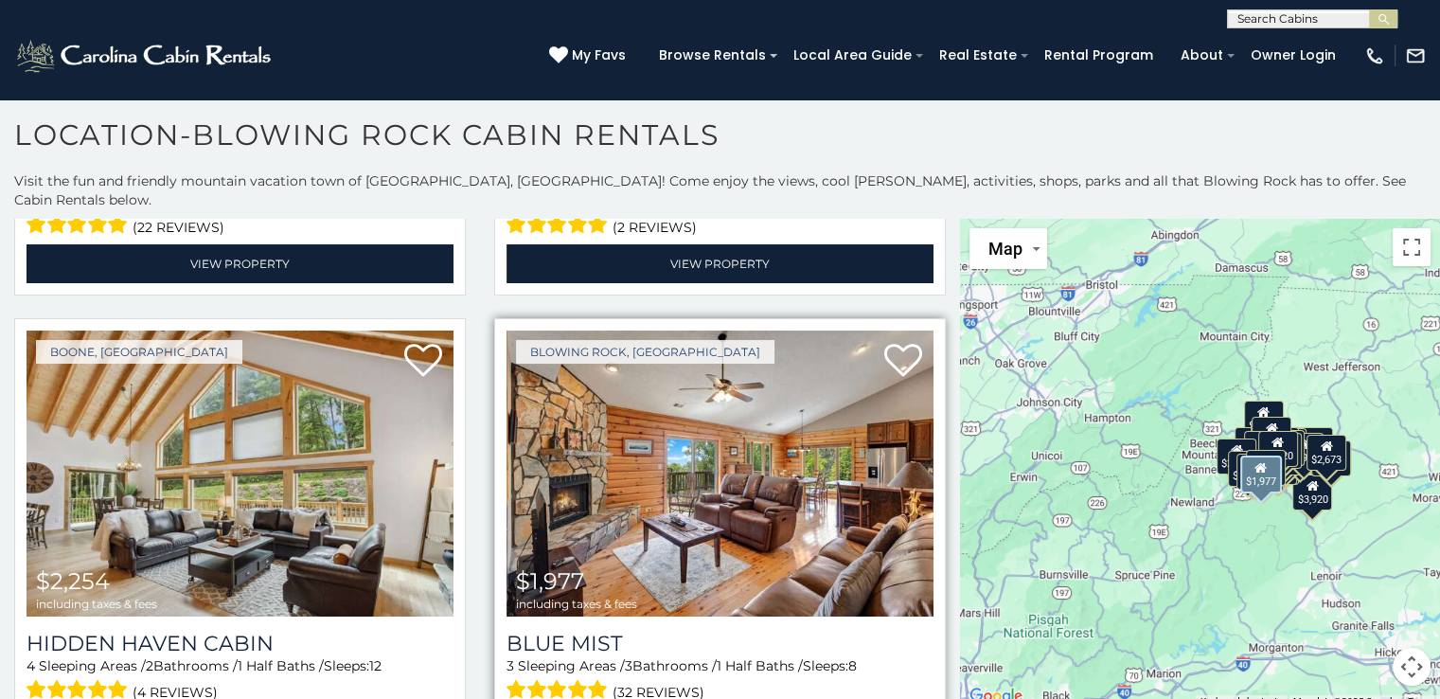
click at [683, 414] on img at bounding box center [719, 473] width 427 height 286
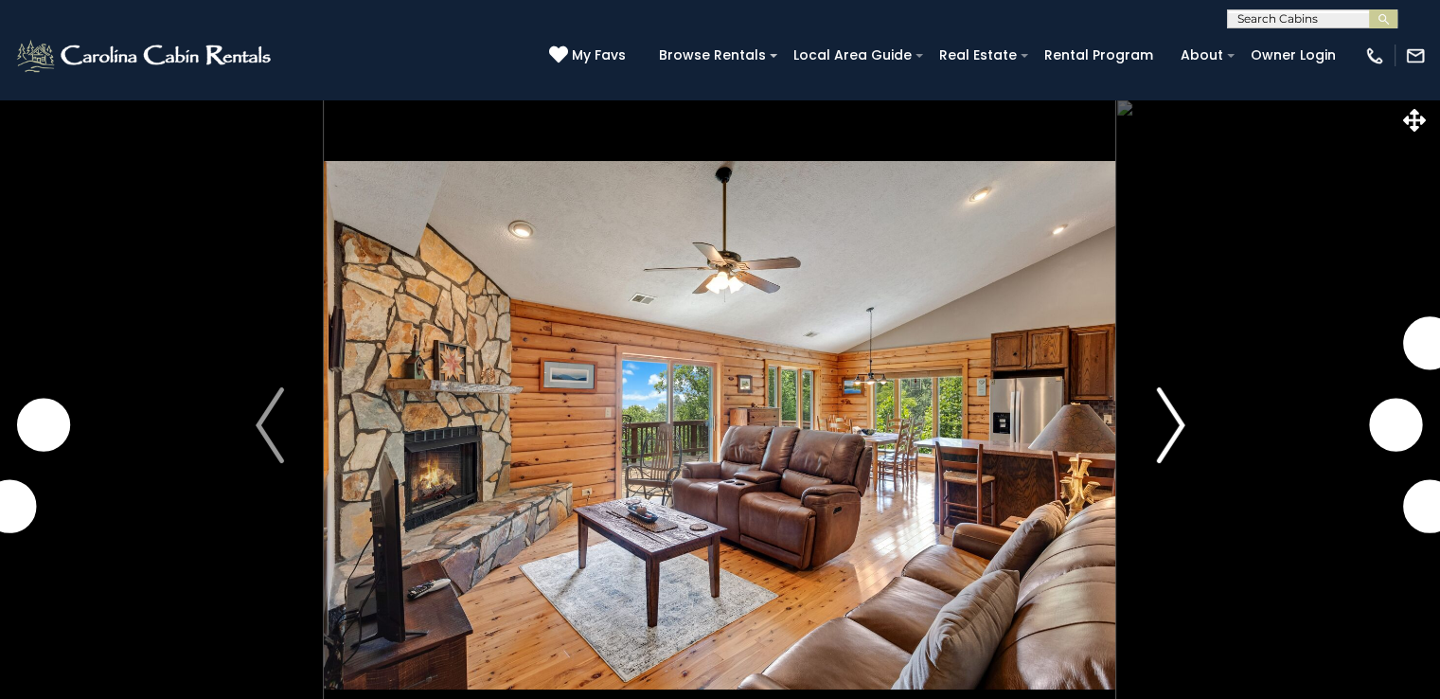
click at [1163, 399] on img "Next" at bounding box center [1170, 425] width 28 height 76
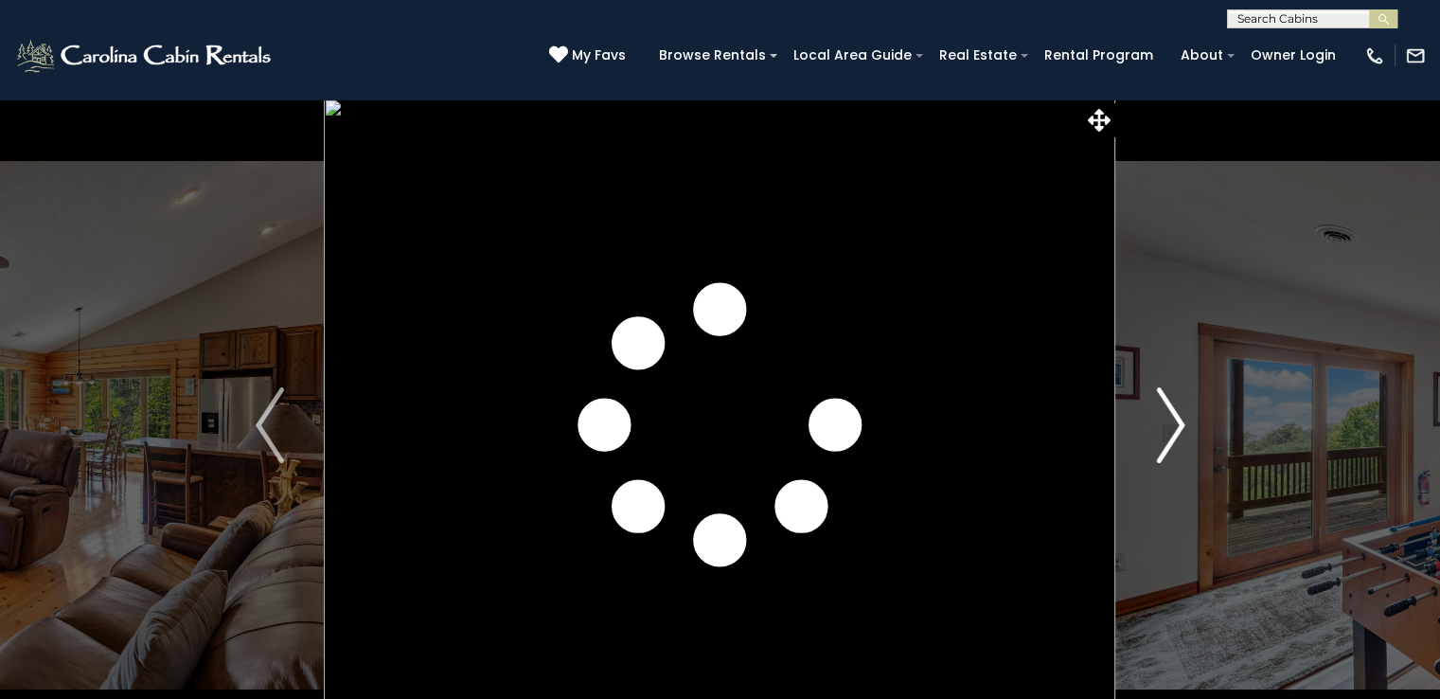
click at [1163, 399] on img "Next" at bounding box center [1170, 425] width 28 height 76
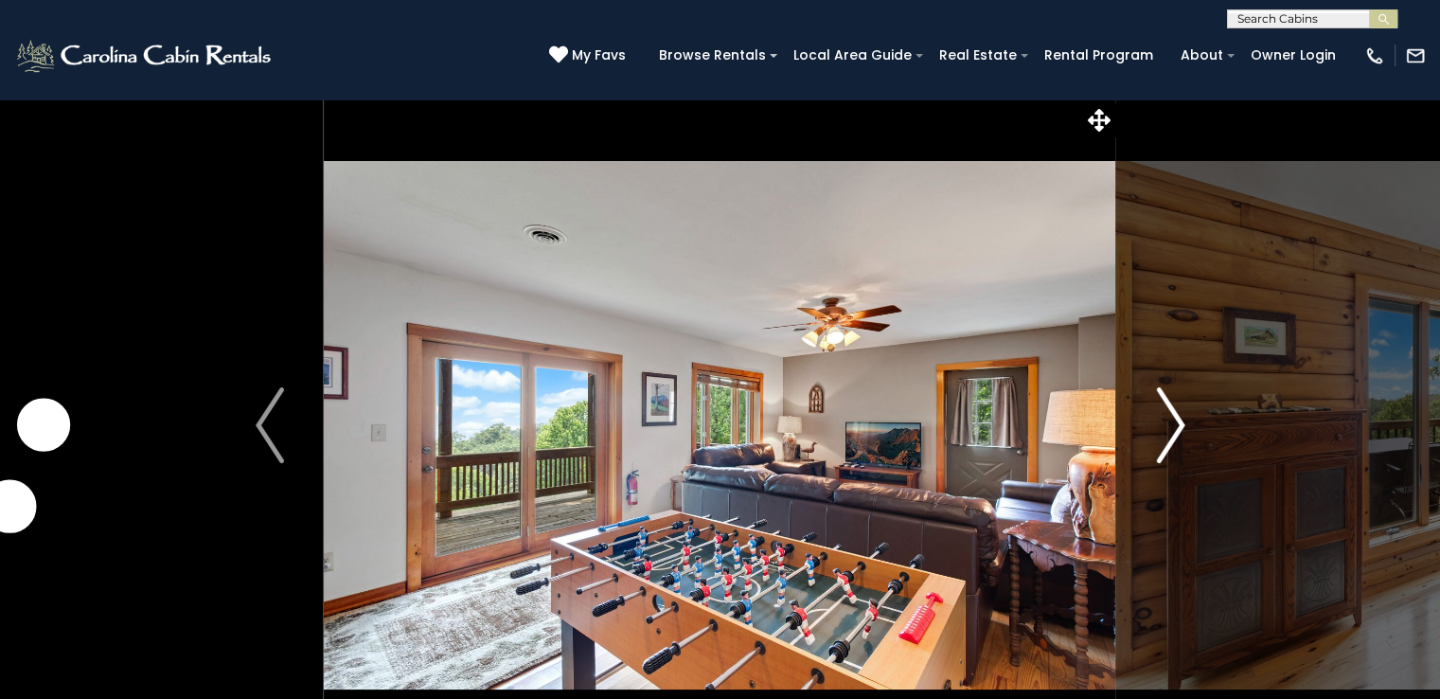
click at [1163, 399] on img "Next" at bounding box center [1170, 425] width 28 height 76
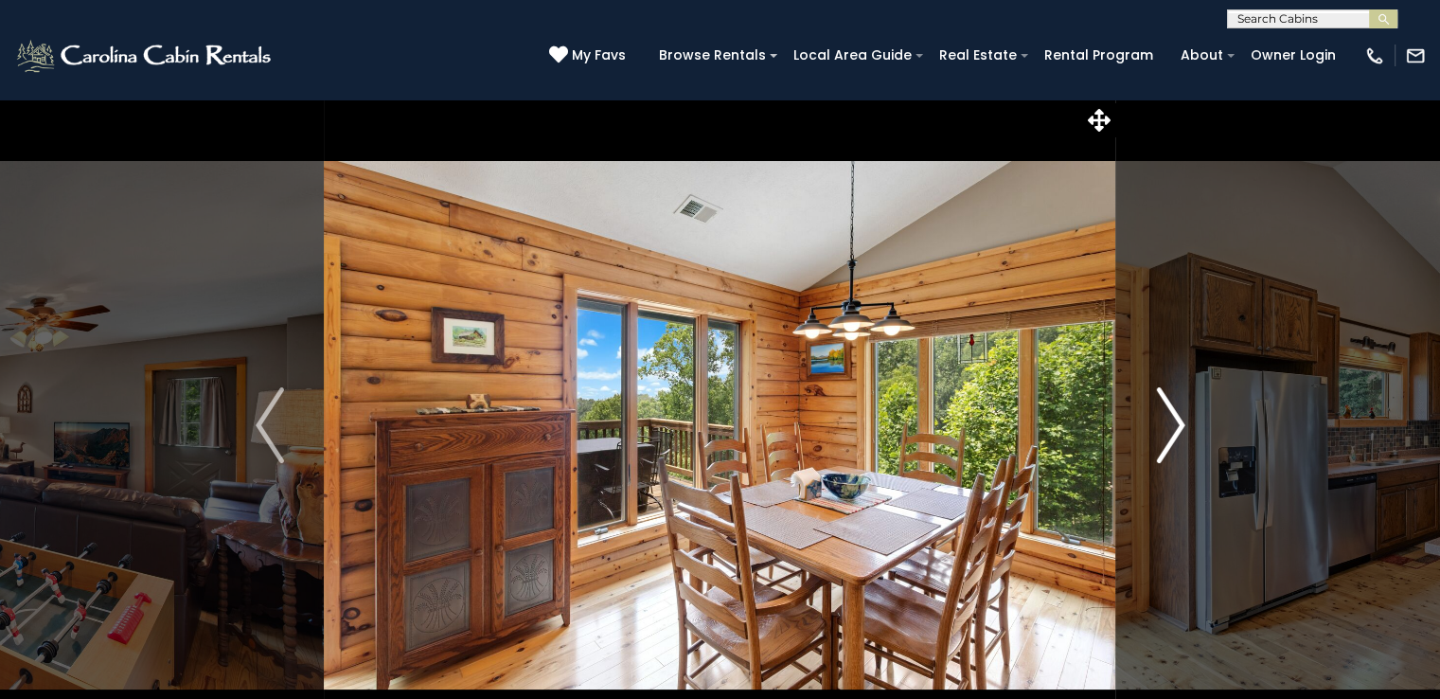
click at [1163, 399] on img "Next" at bounding box center [1170, 425] width 28 height 76
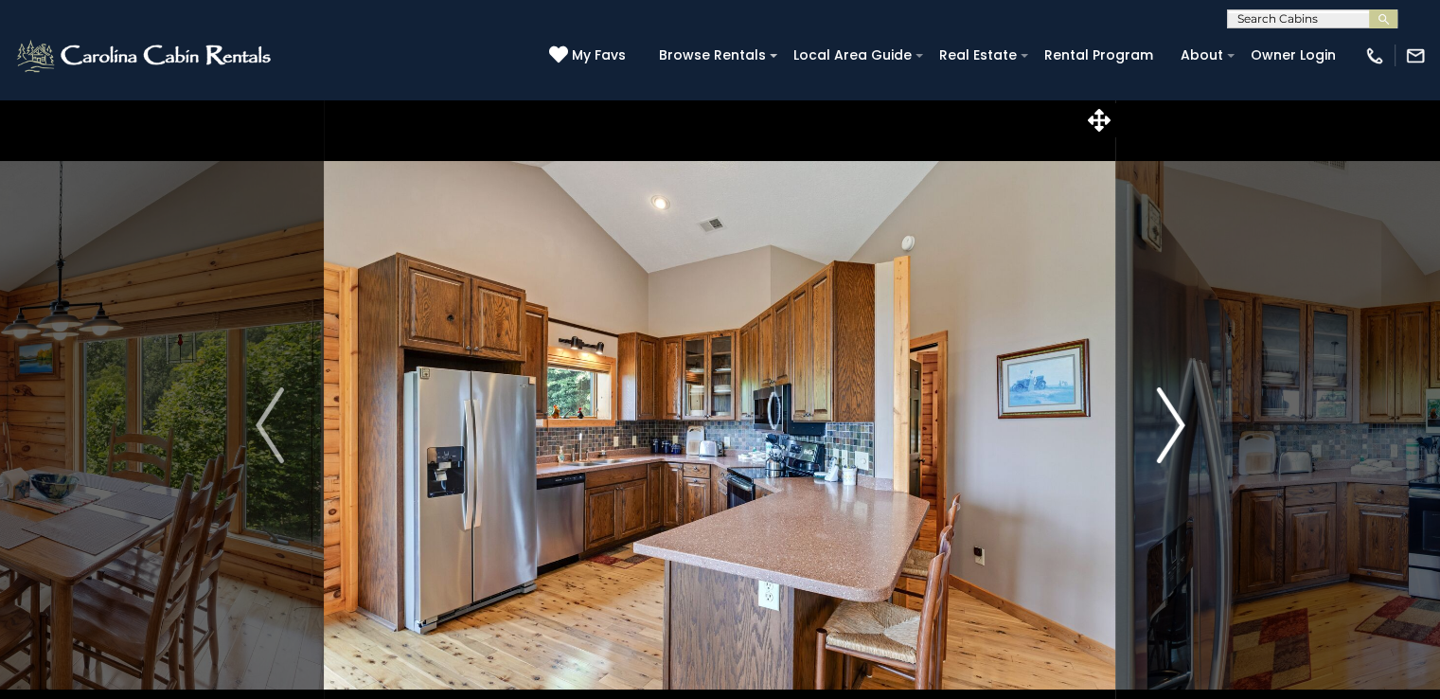
click at [1163, 399] on img "Next" at bounding box center [1170, 425] width 28 height 76
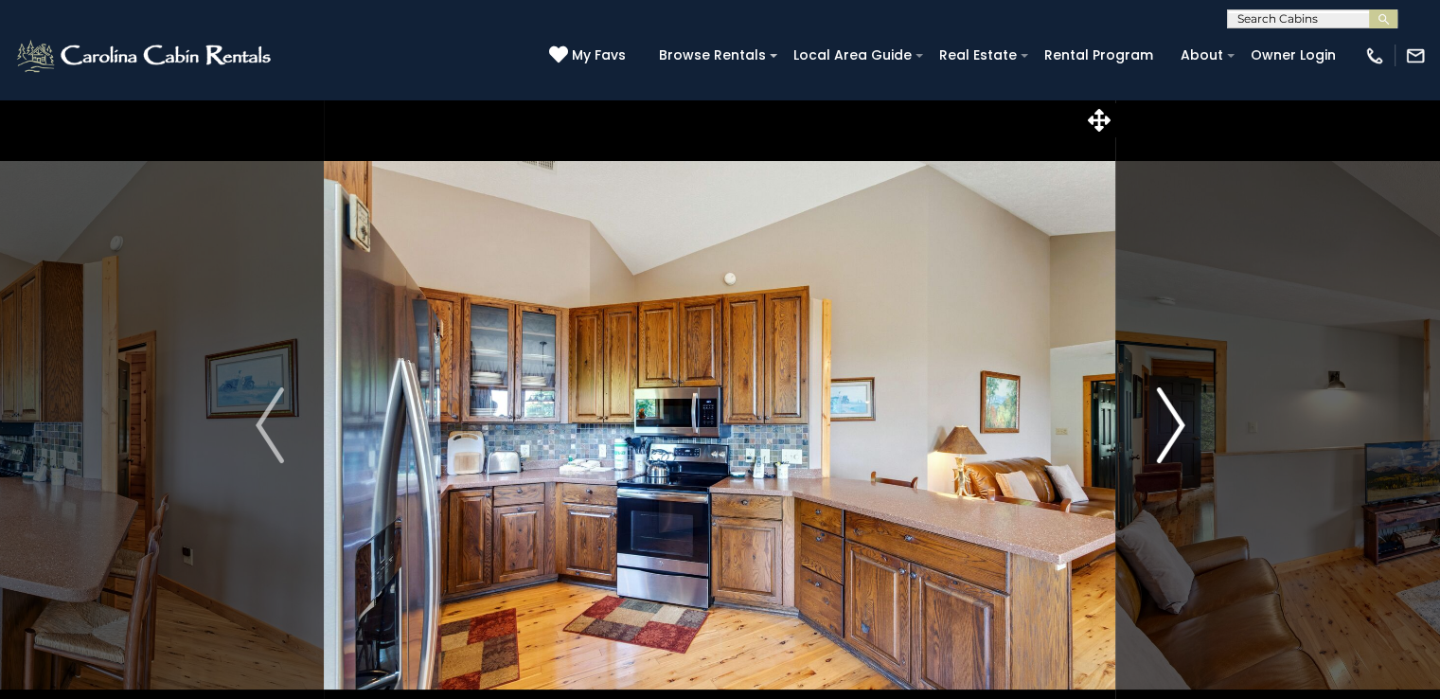
click at [1163, 399] on img "Next" at bounding box center [1170, 425] width 28 height 76
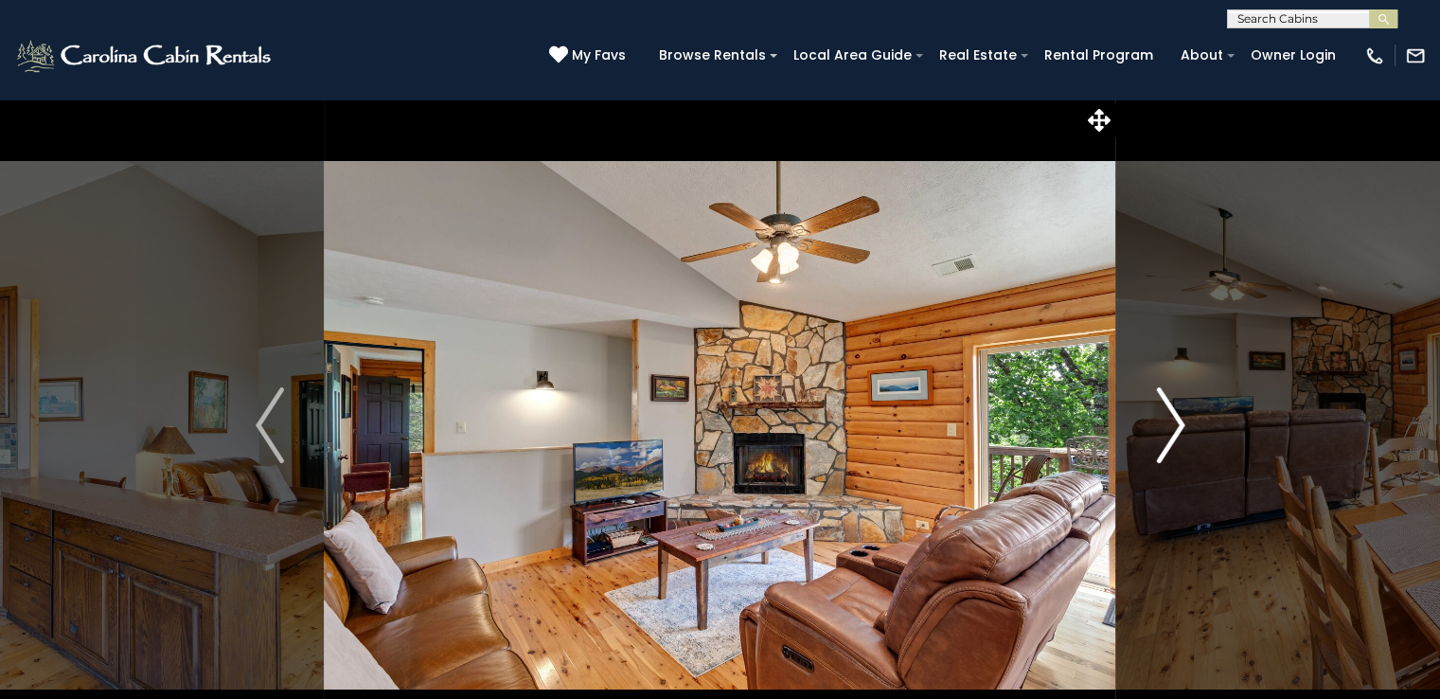
click at [1163, 399] on img "Next" at bounding box center [1170, 425] width 28 height 76
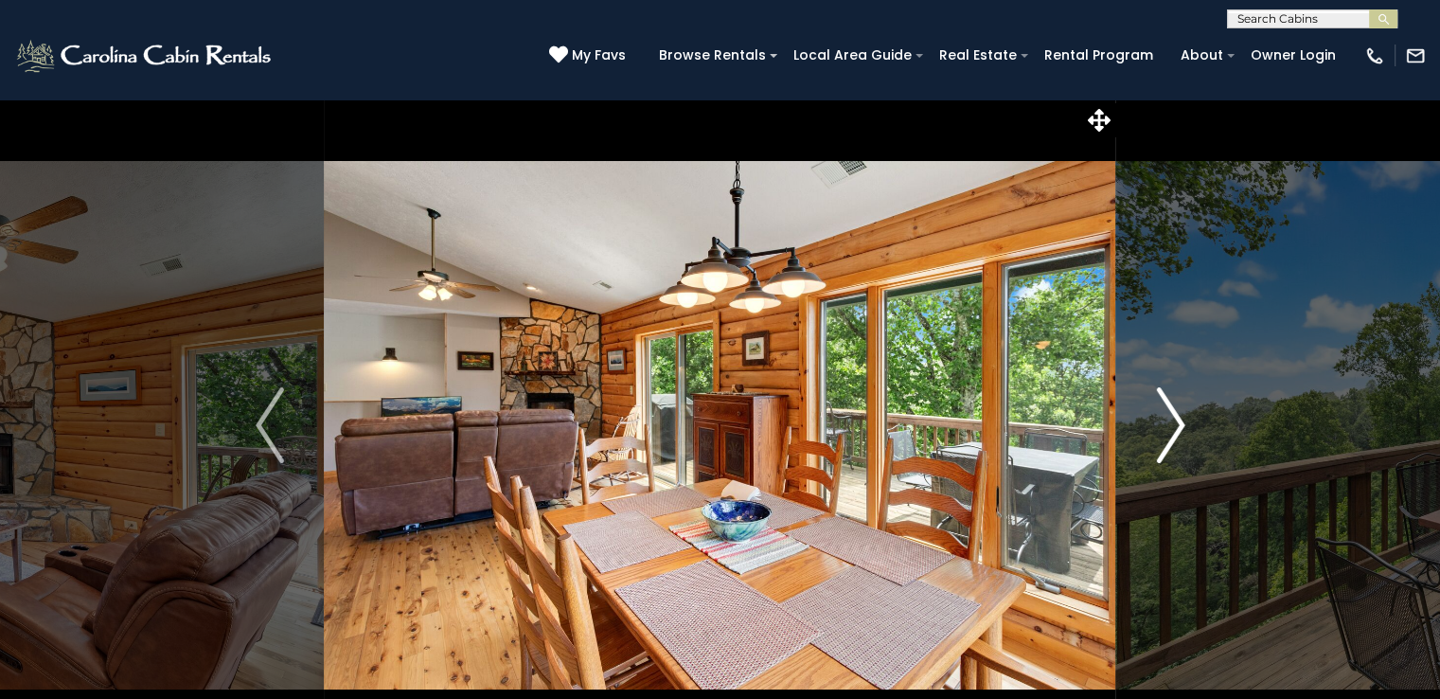
click at [1163, 399] on img "Next" at bounding box center [1170, 425] width 28 height 76
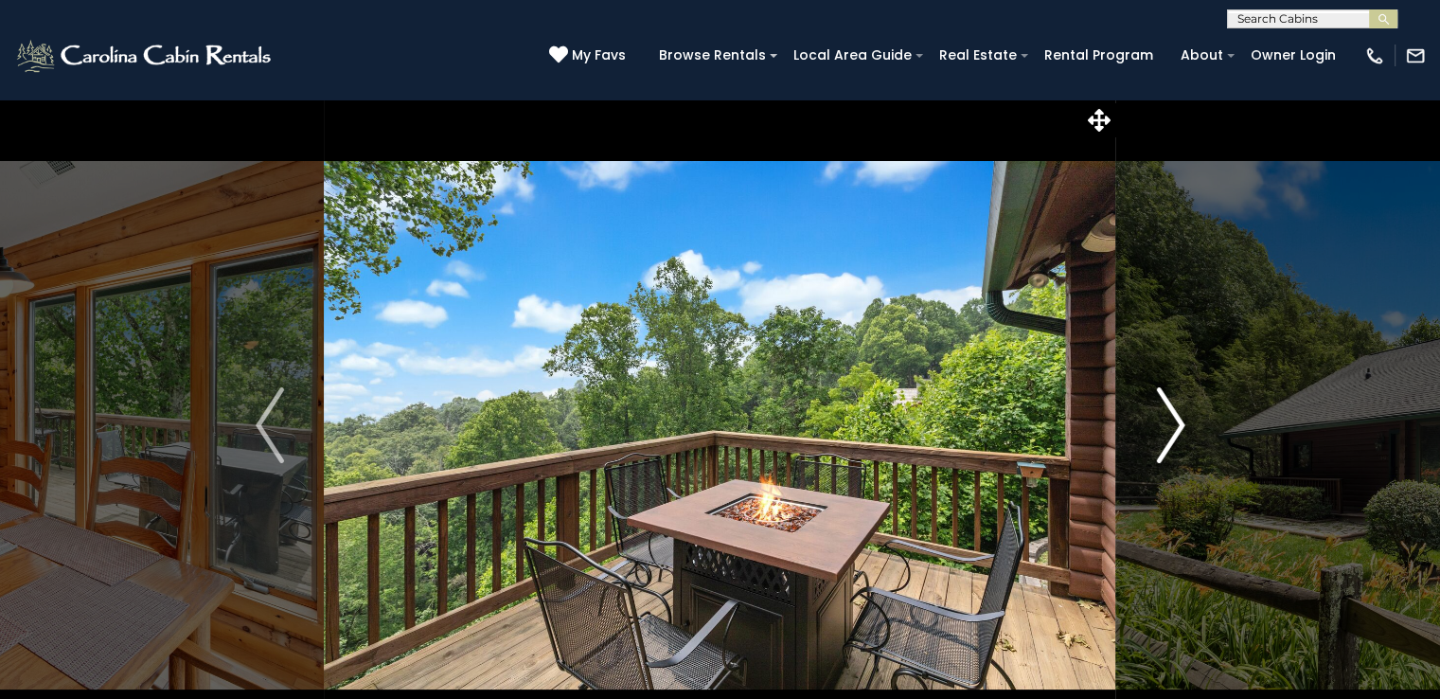
click at [1163, 399] on img "Next" at bounding box center [1170, 425] width 28 height 76
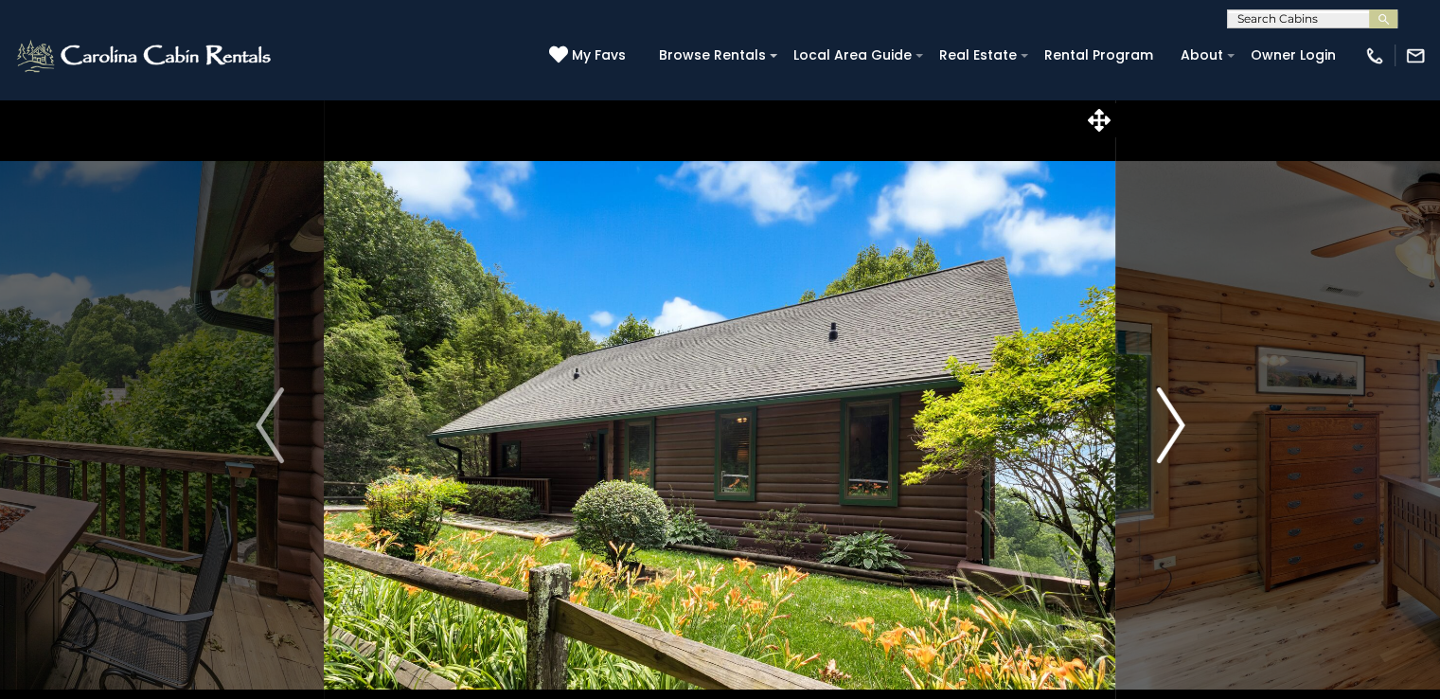
click at [1163, 399] on img "Next" at bounding box center [1170, 425] width 28 height 76
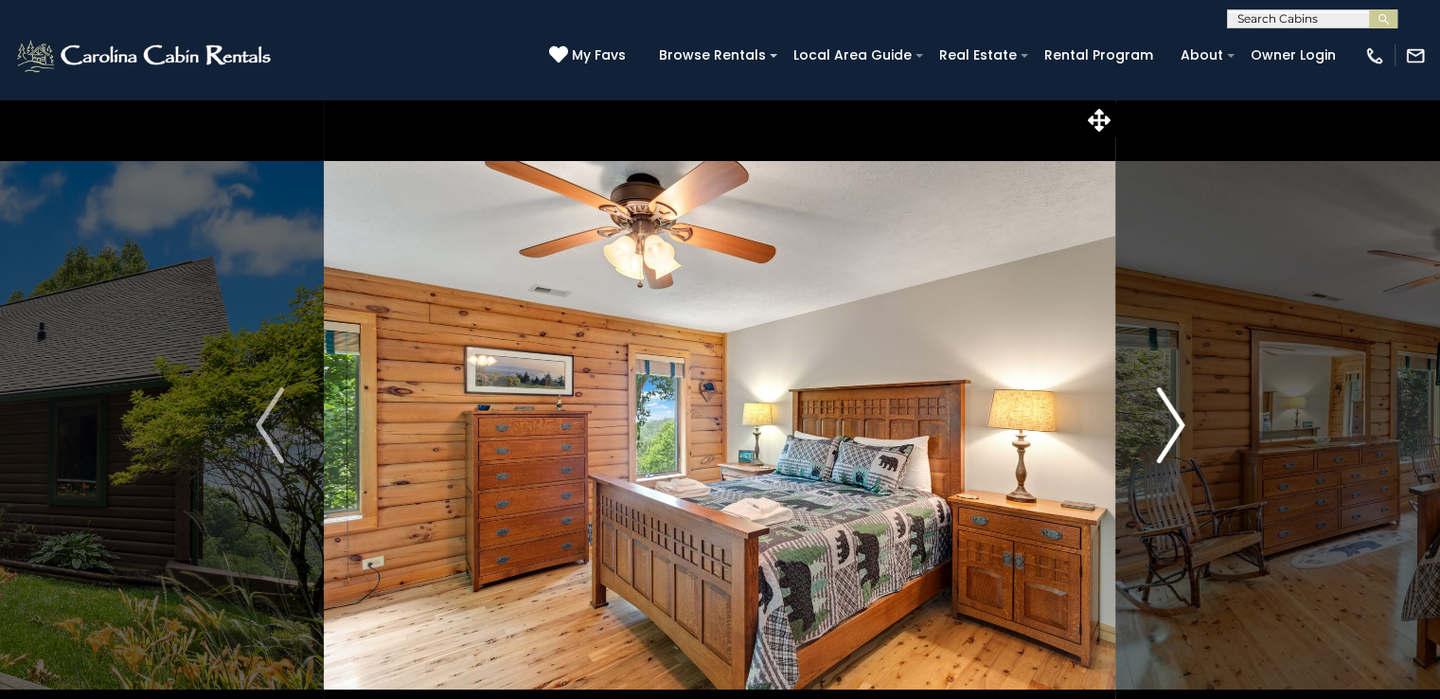
click at [1163, 399] on img "Next" at bounding box center [1170, 425] width 28 height 76
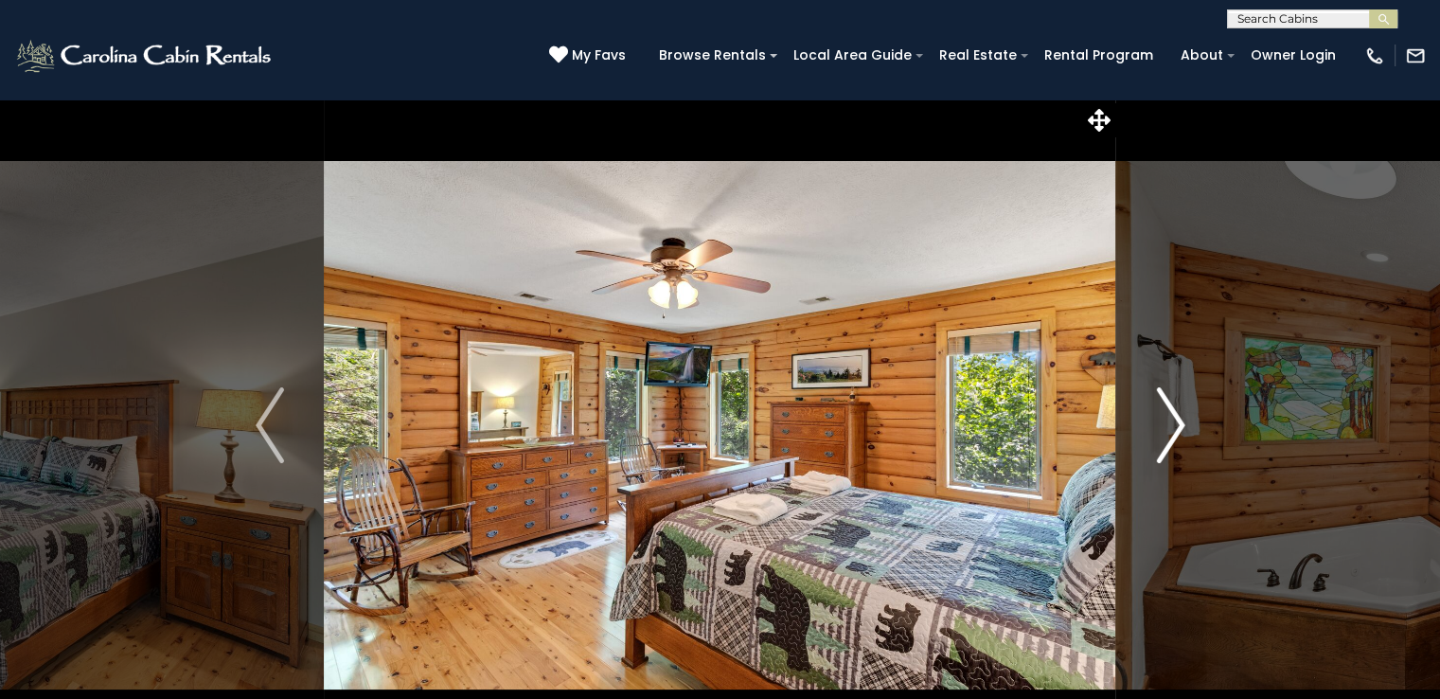
click at [1163, 399] on img "Next" at bounding box center [1170, 425] width 28 height 76
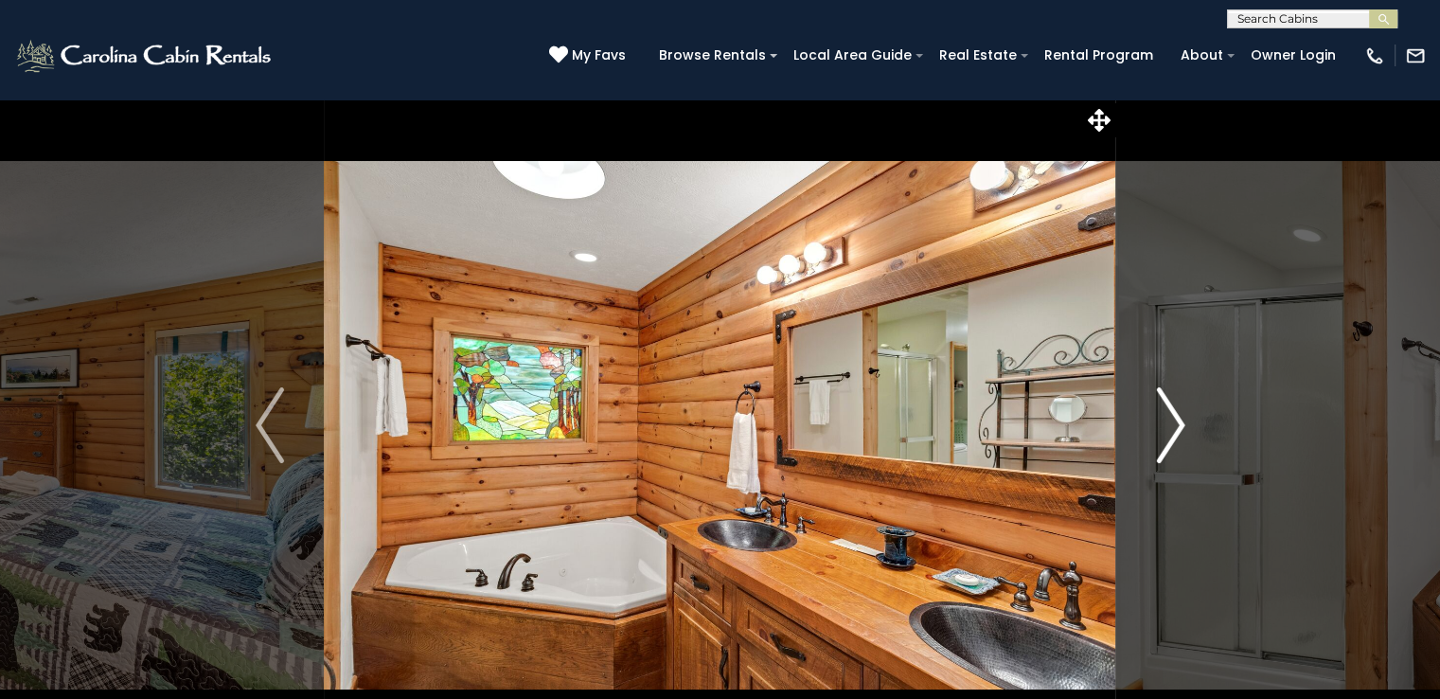
click at [1163, 399] on img "Next" at bounding box center [1170, 425] width 28 height 76
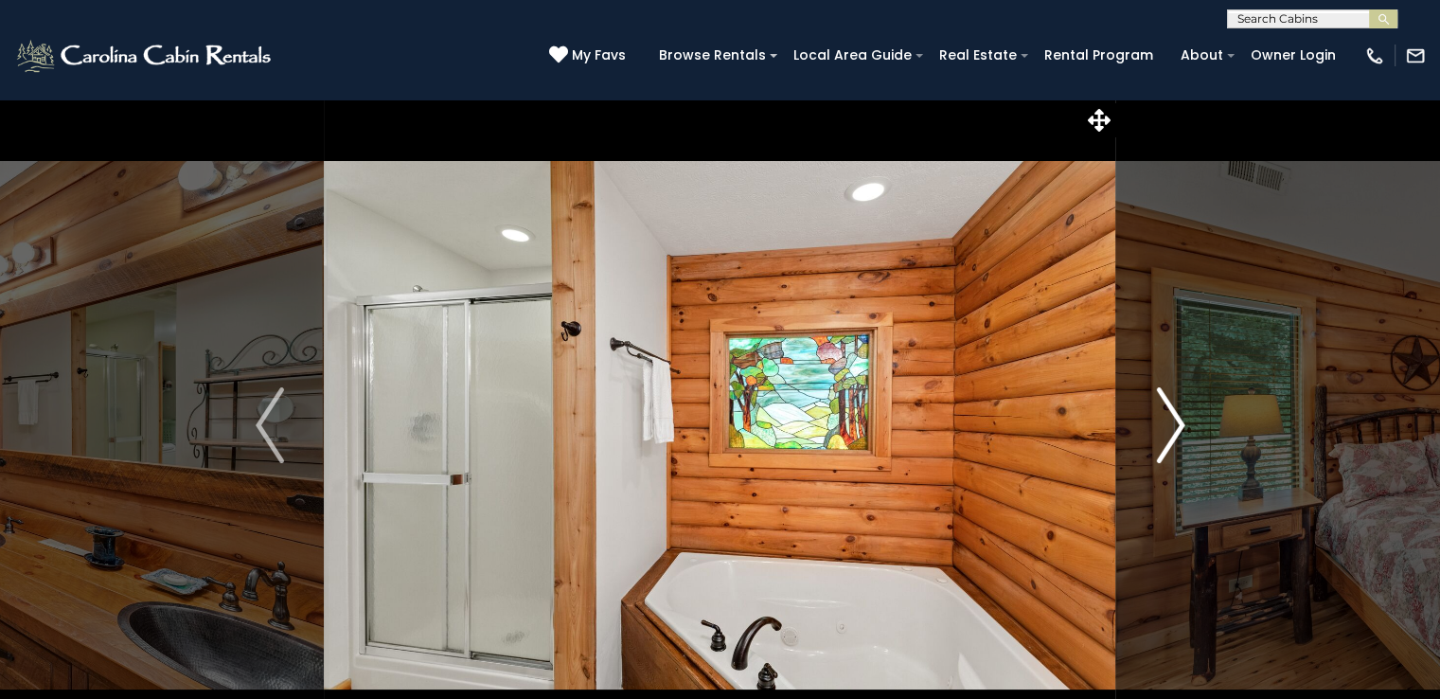
click at [1163, 399] on img "Next" at bounding box center [1170, 425] width 28 height 76
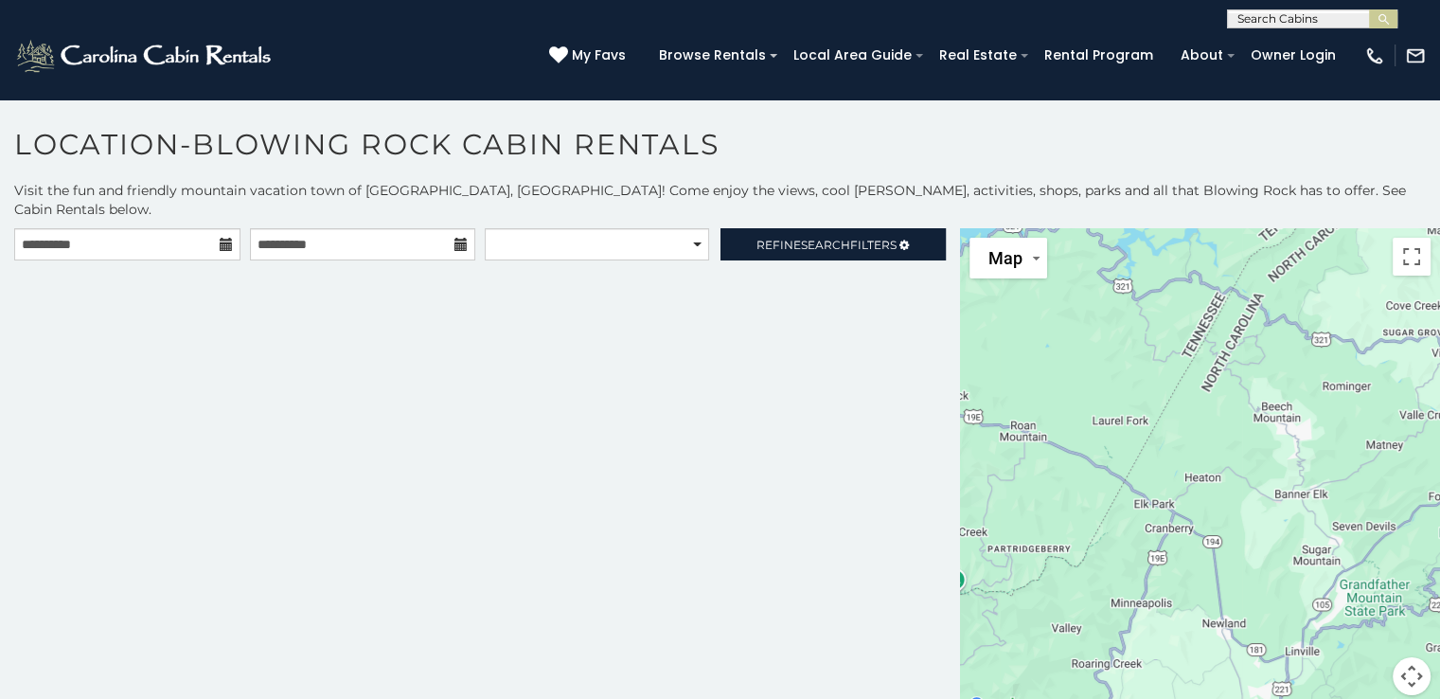
scroll to position [9, 0]
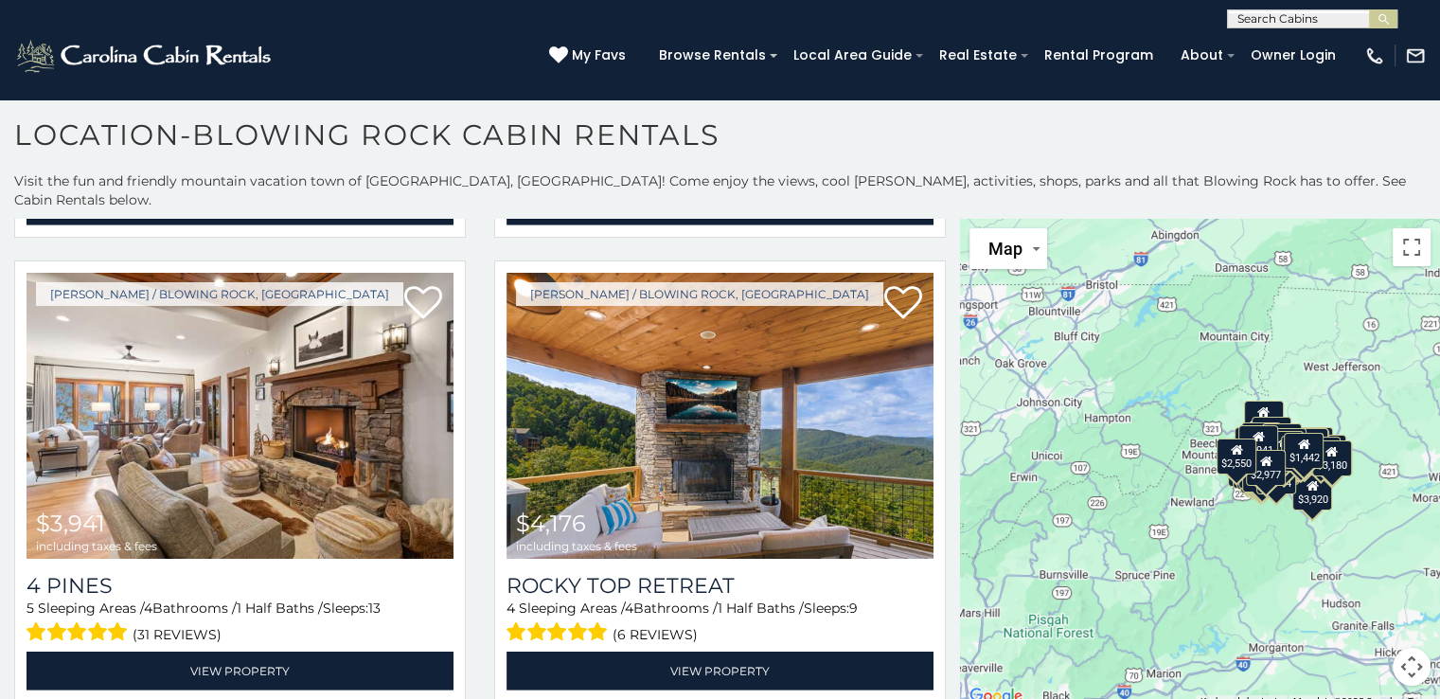
scroll to position [20236, 0]
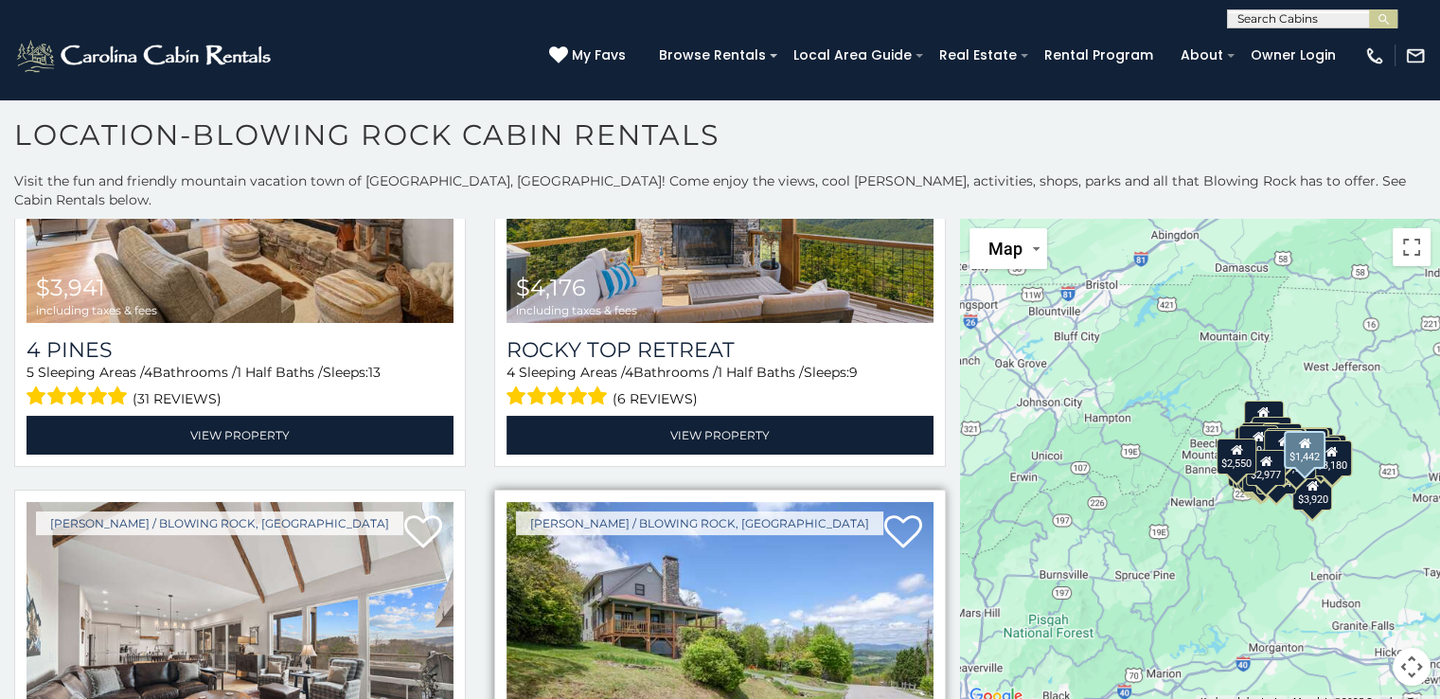
click at [648, 502] on img at bounding box center [719, 645] width 427 height 286
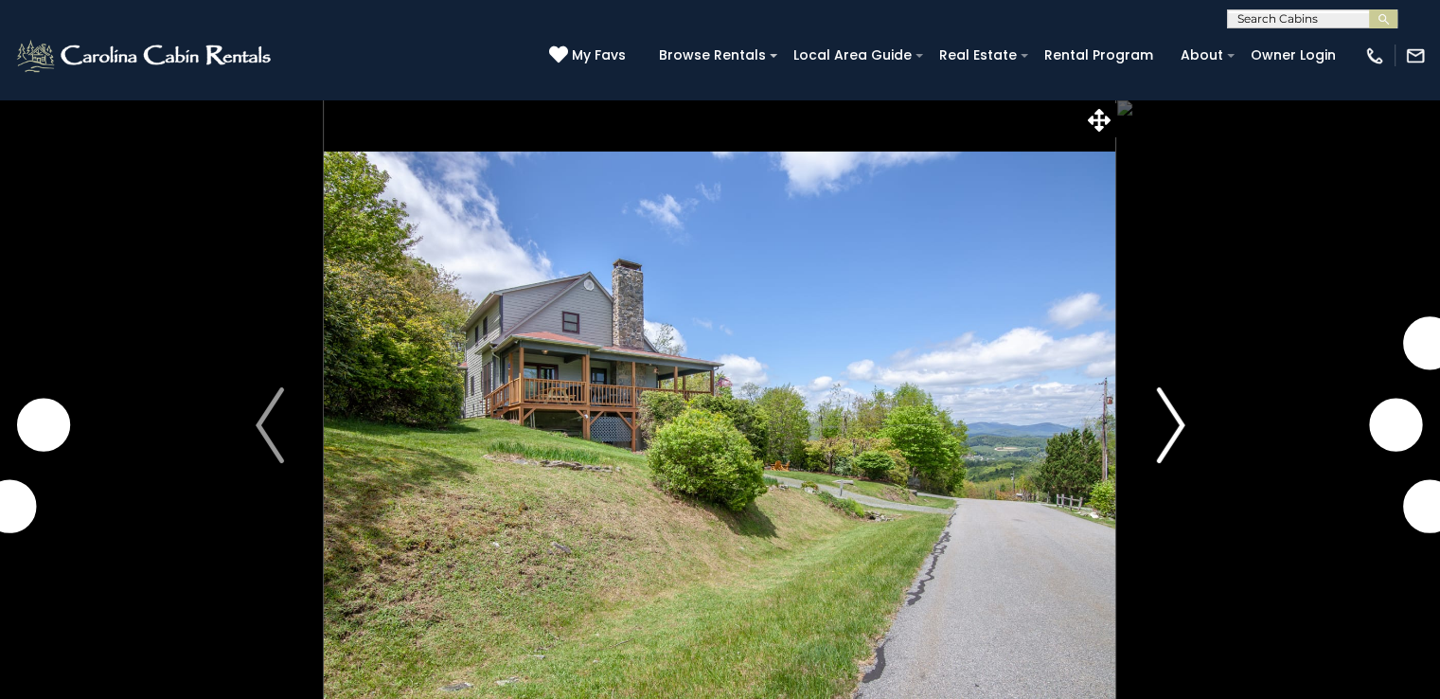
click at [1179, 421] on img "Next" at bounding box center [1170, 425] width 28 height 76
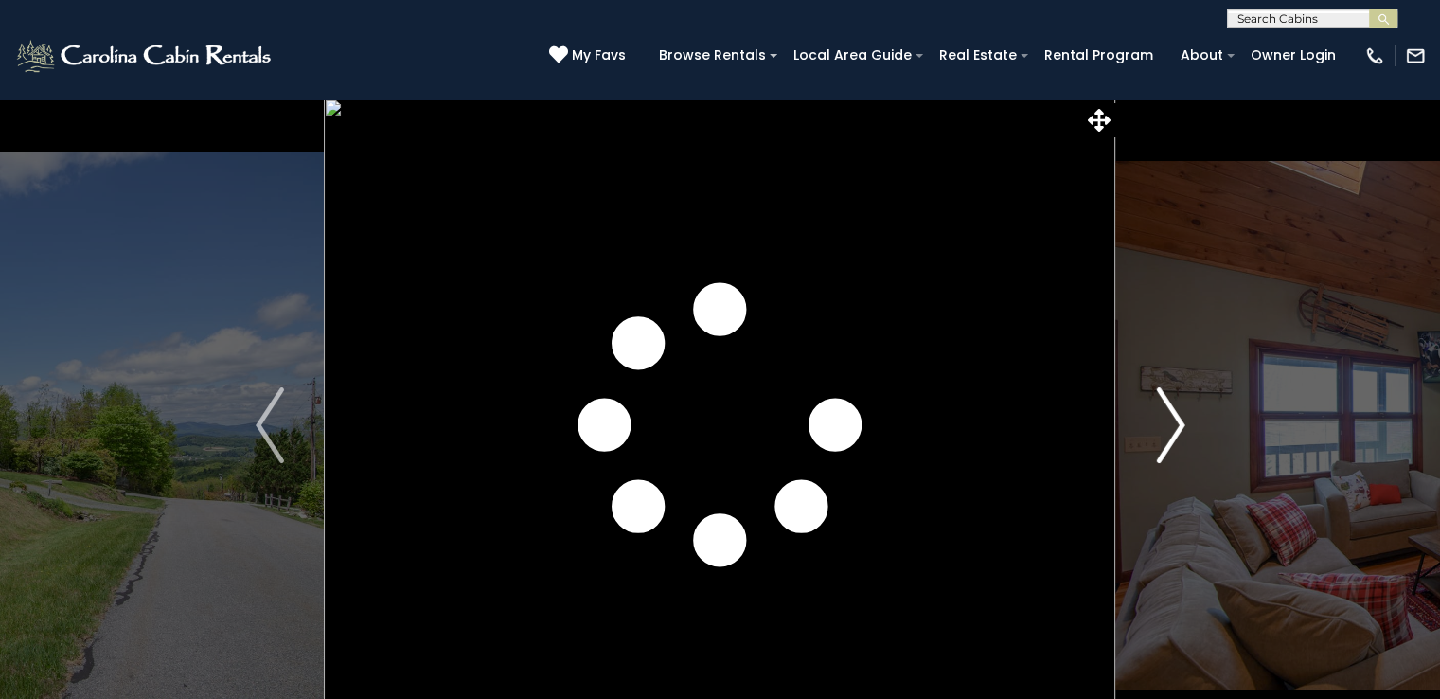
click at [1179, 421] on img "Next" at bounding box center [1170, 425] width 28 height 76
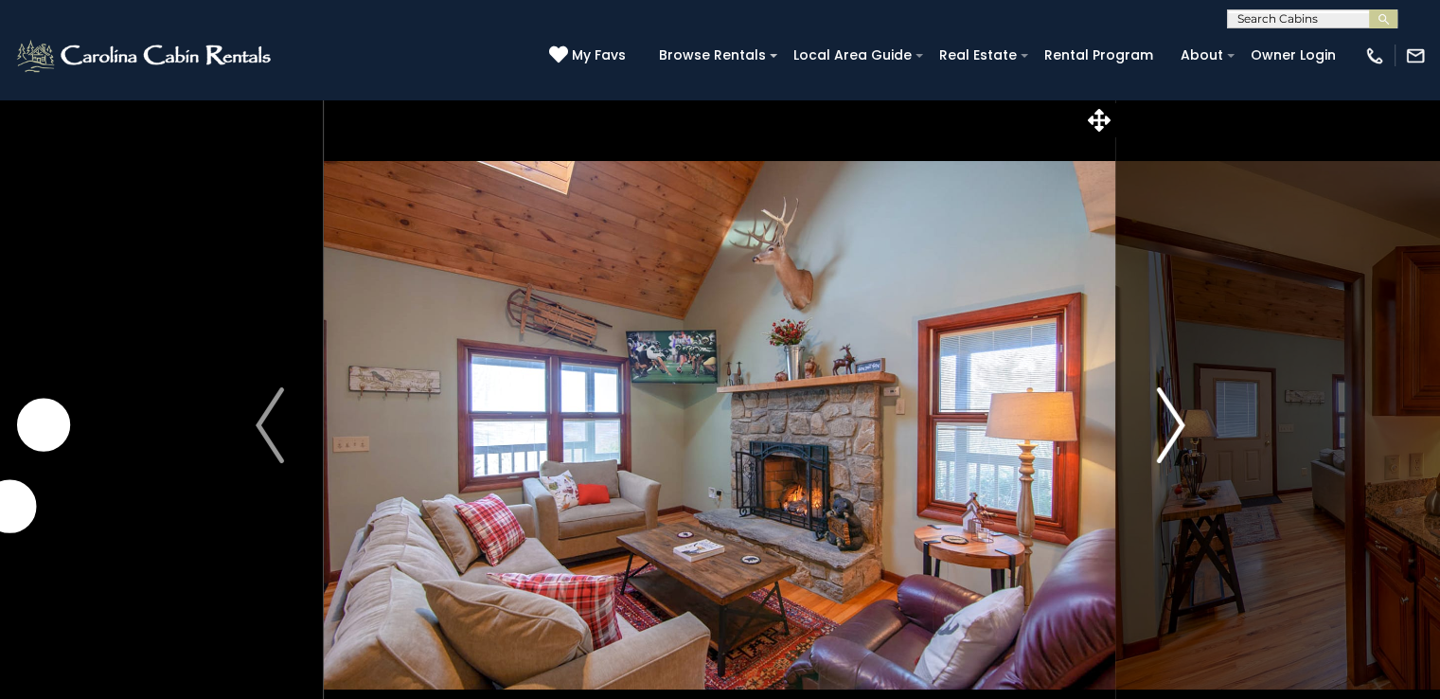
click at [1179, 421] on img "Next" at bounding box center [1170, 425] width 28 height 76
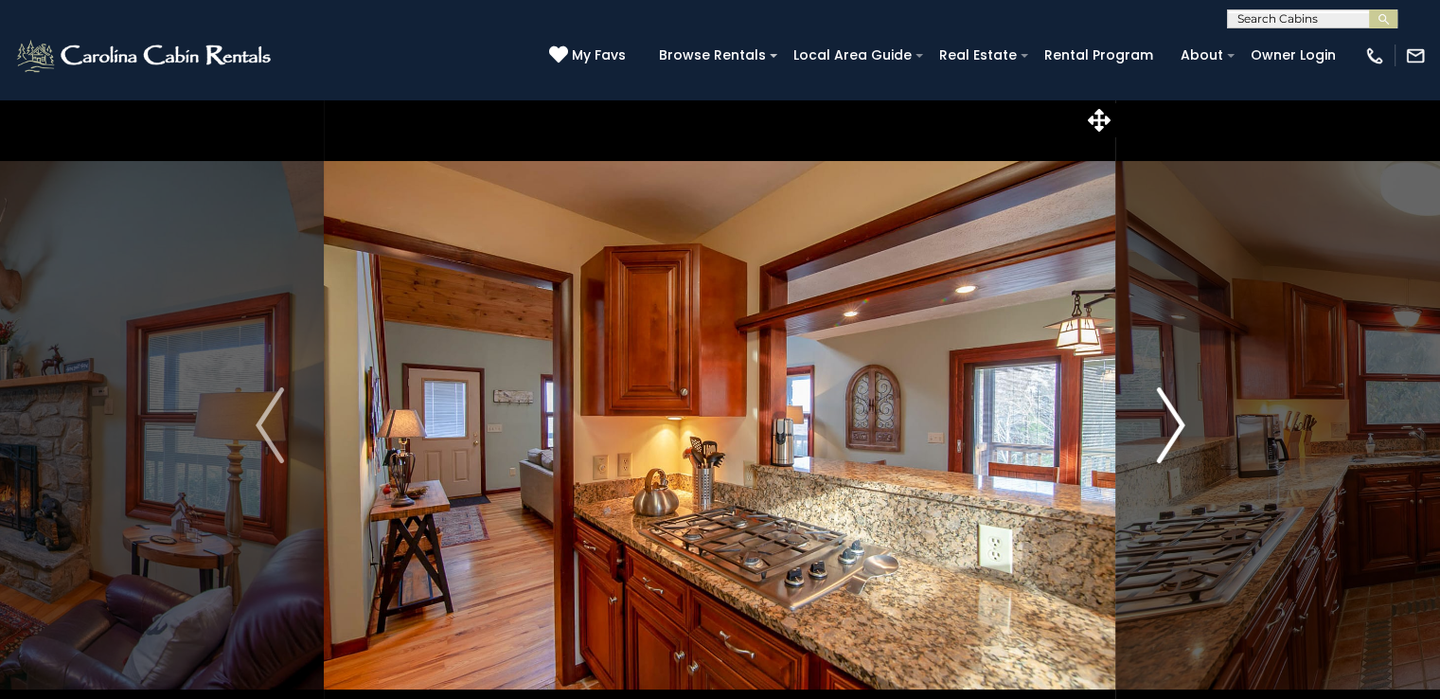
click at [1179, 421] on img "Next" at bounding box center [1170, 425] width 28 height 76
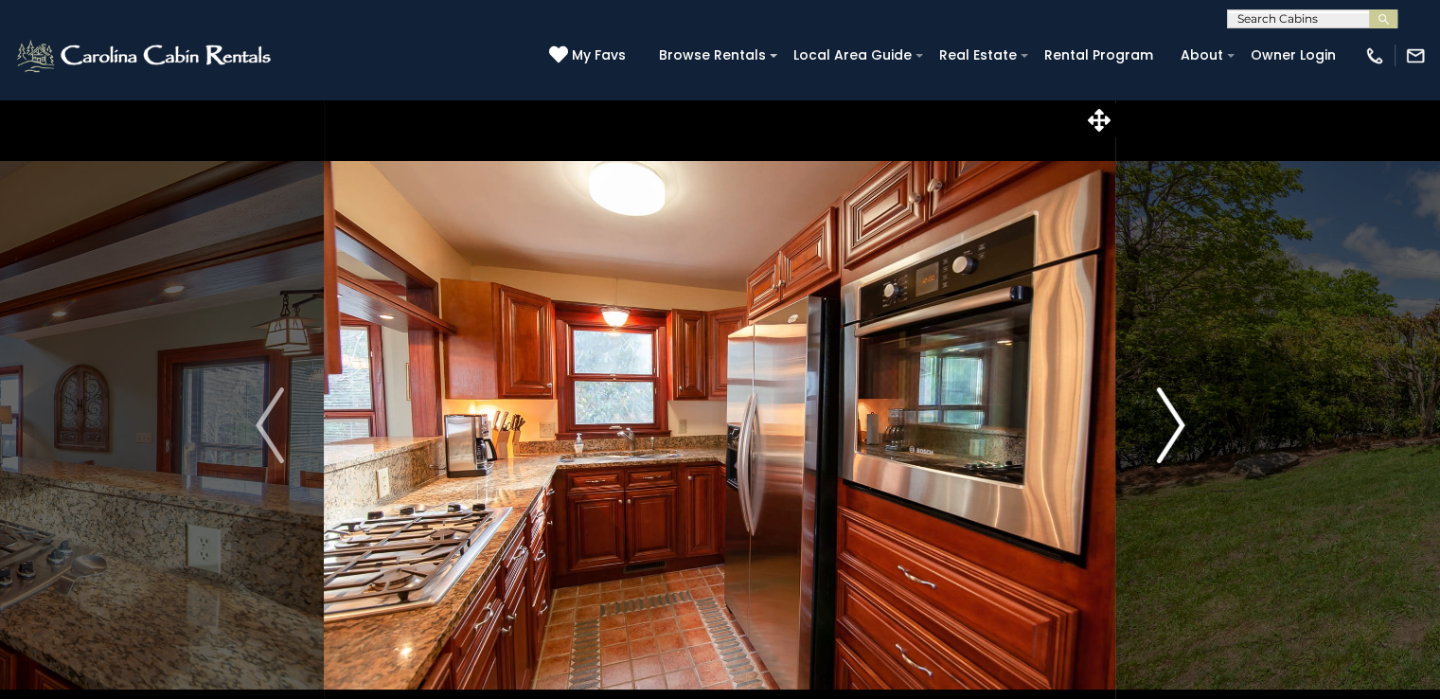
click at [1179, 421] on img "Next" at bounding box center [1170, 425] width 28 height 76
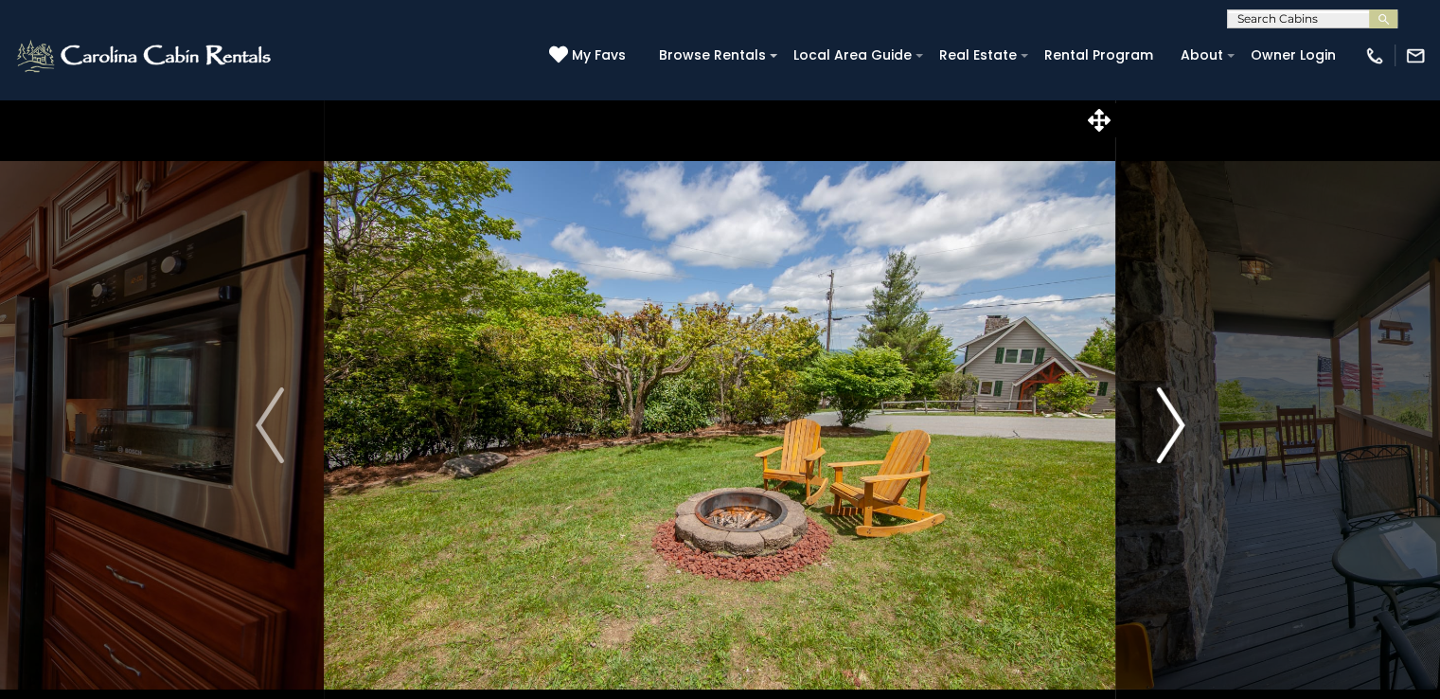
click at [1179, 421] on img "Next" at bounding box center [1170, 425] width 28 height 76
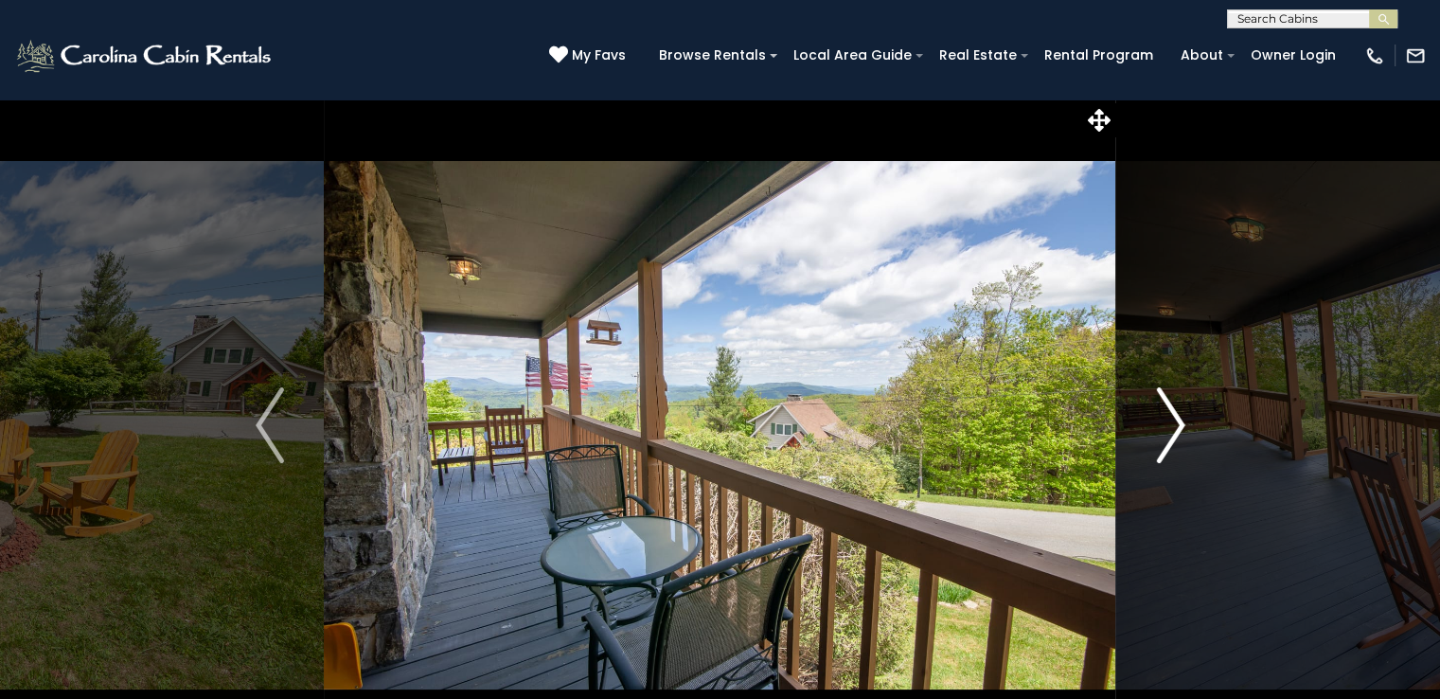
click at [1179, 421] on img "Next" at bounding box center [1170, 425] width 28 height 76
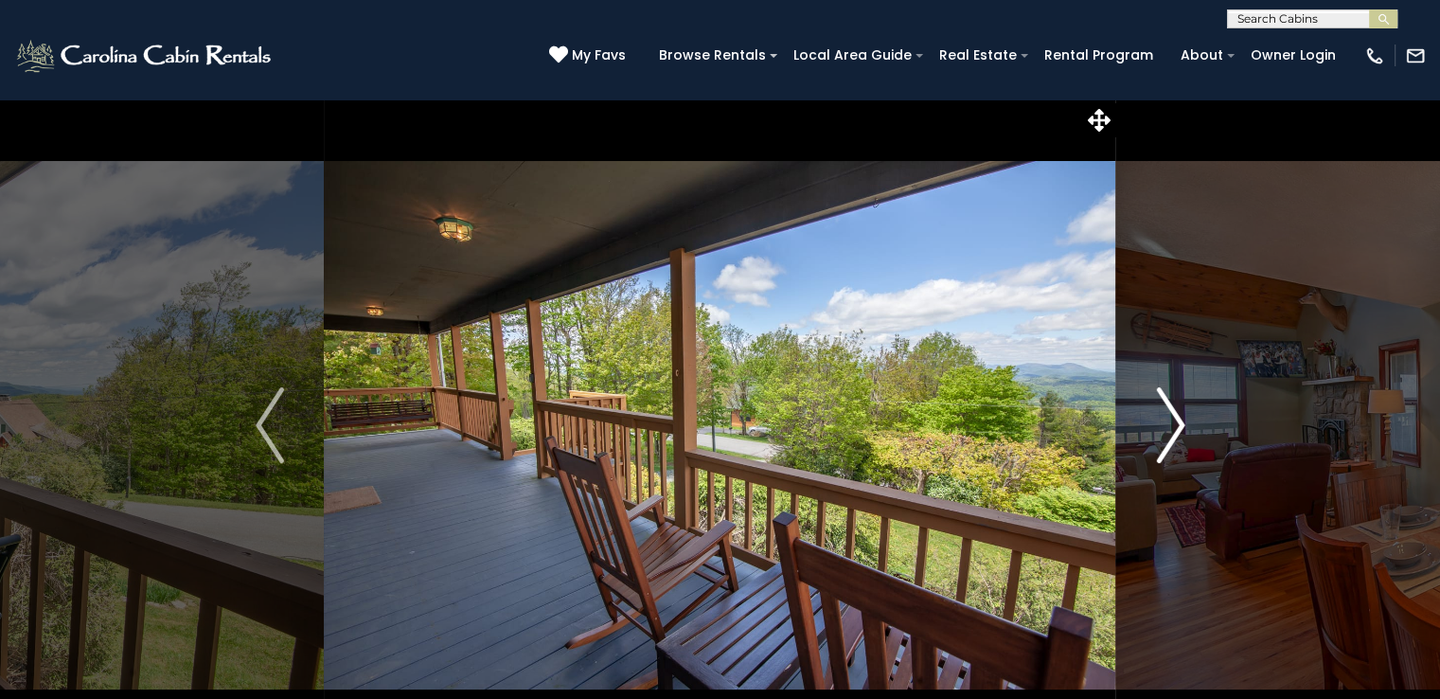
click at [1179, 421] on img "Next" at bounding box center [1170, 425] width 28 height 76
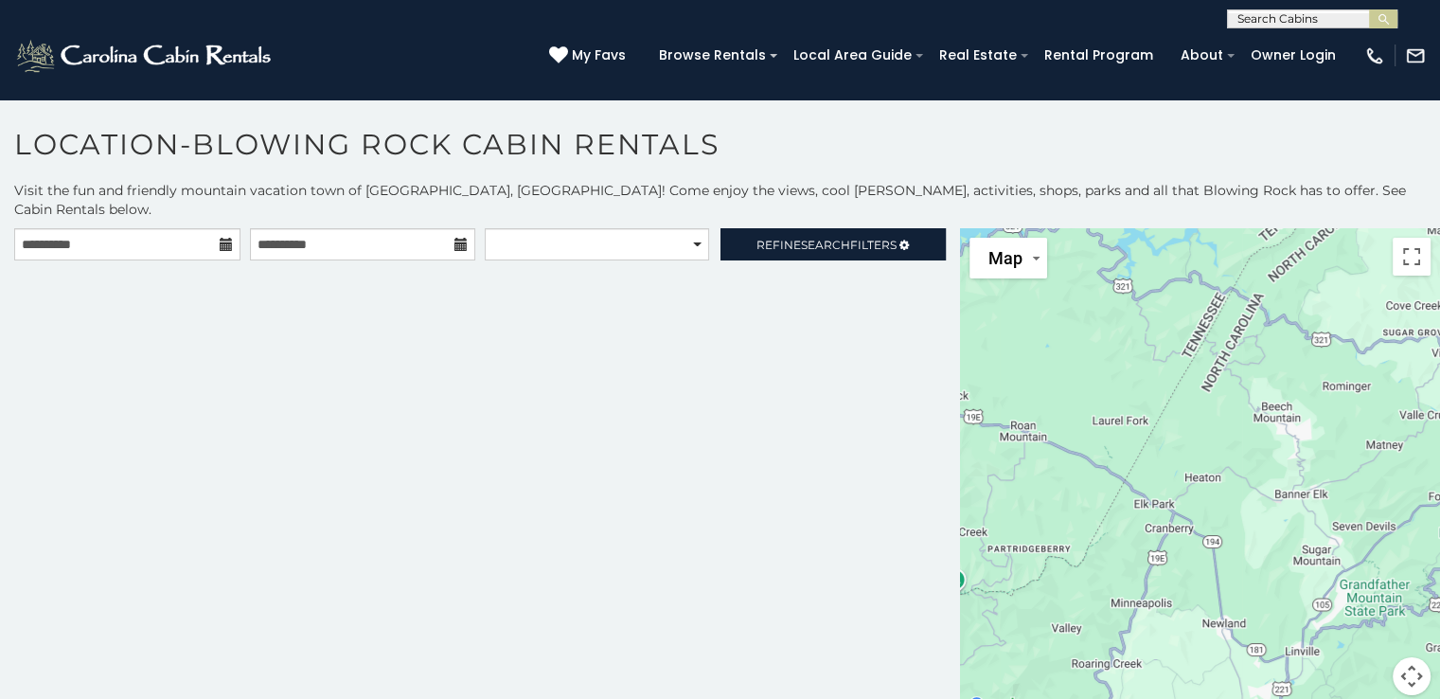
scroll to position [9, 0]
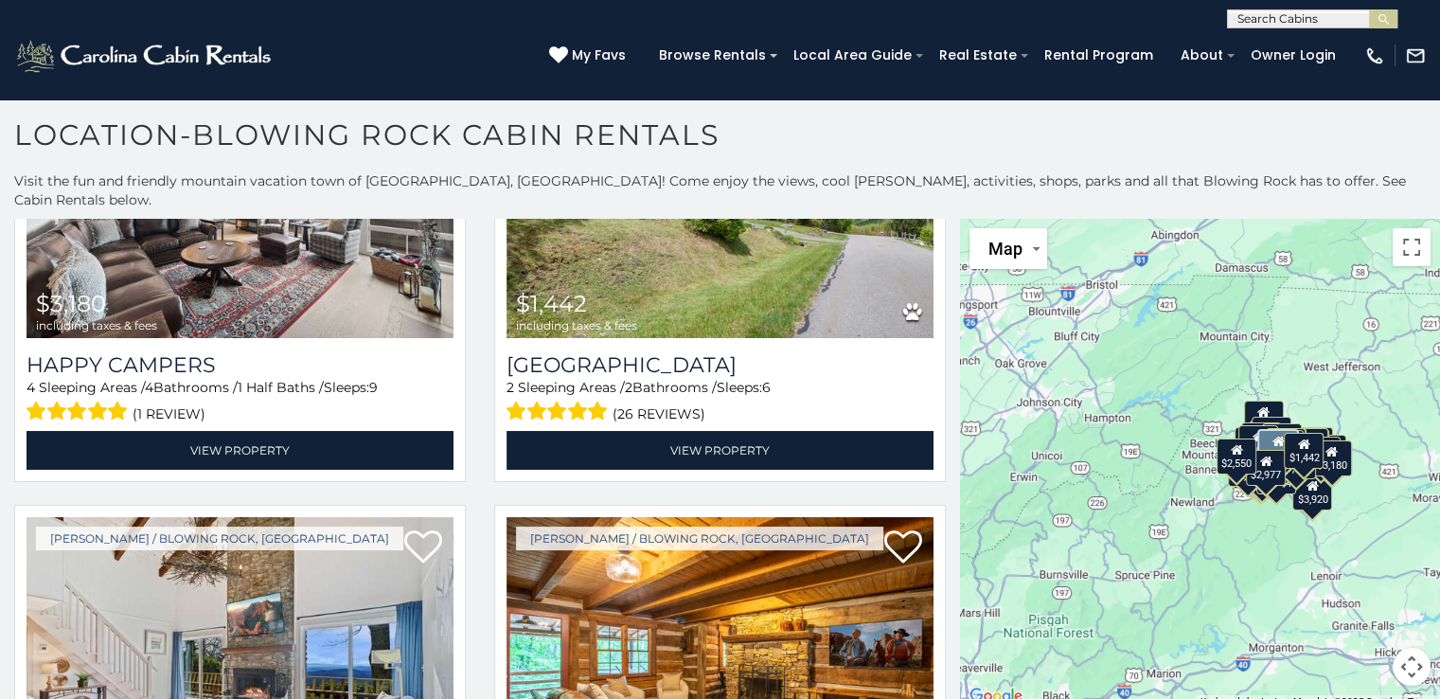
scroll to position [20721, 0]
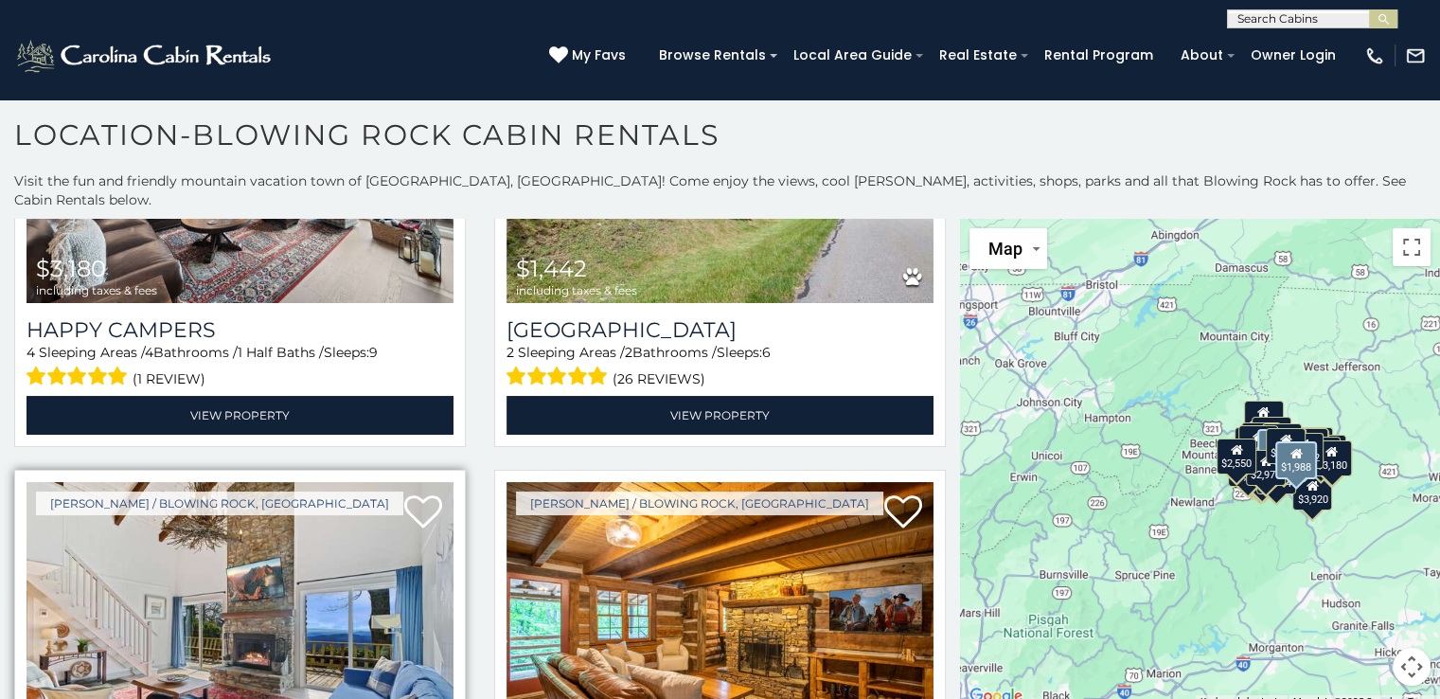
click at [226, 482] on img at bounding box center [240, 625] width 427 height 286
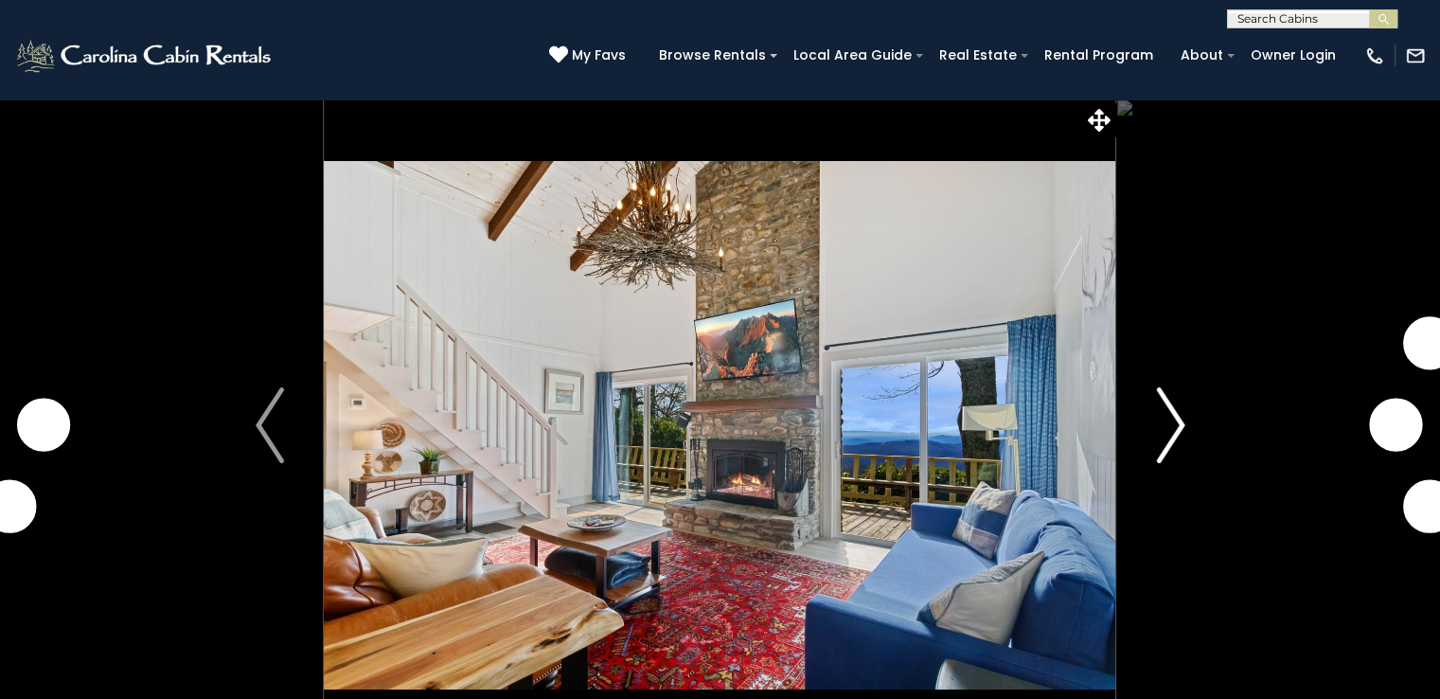
click at [1178, 415] on img "Next" at bounding box center [1170, 425] width 28 height 76
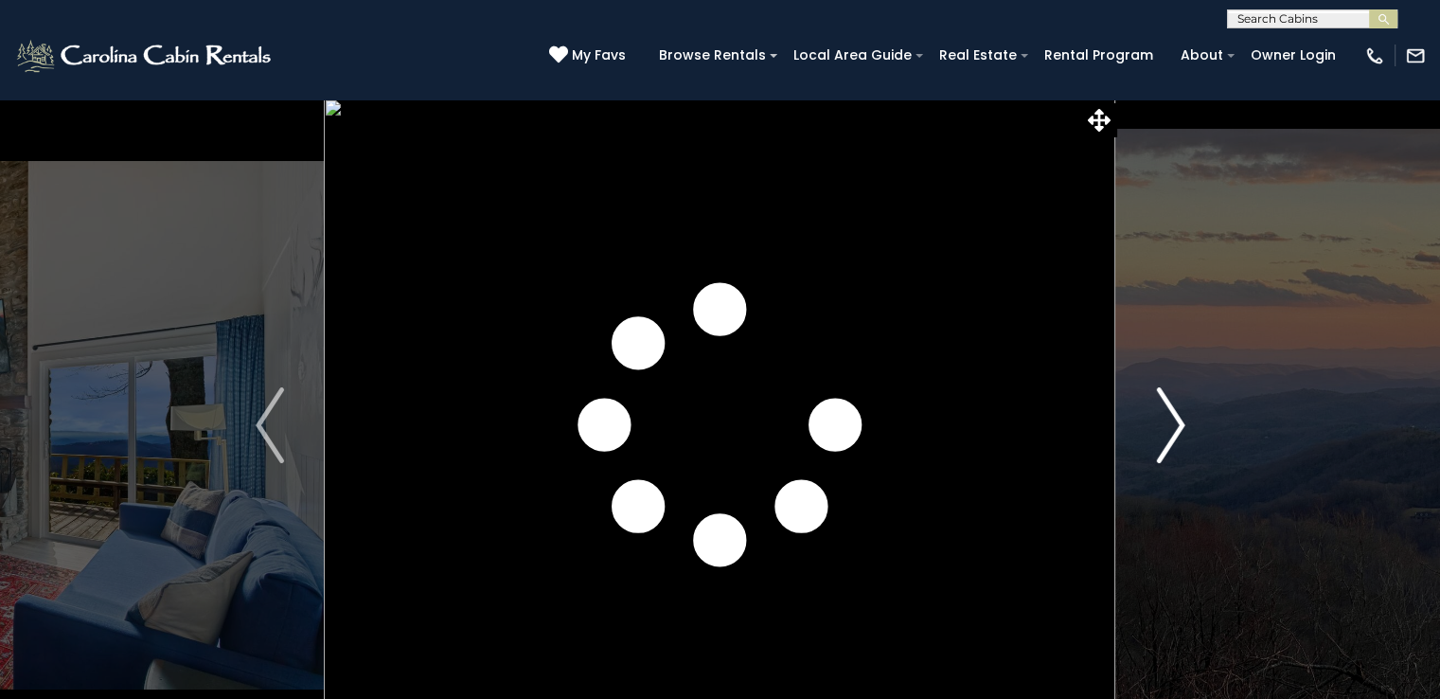
click at [1178, 415] on img "Next" at bounding box center [1170, 425] width 28 height 76
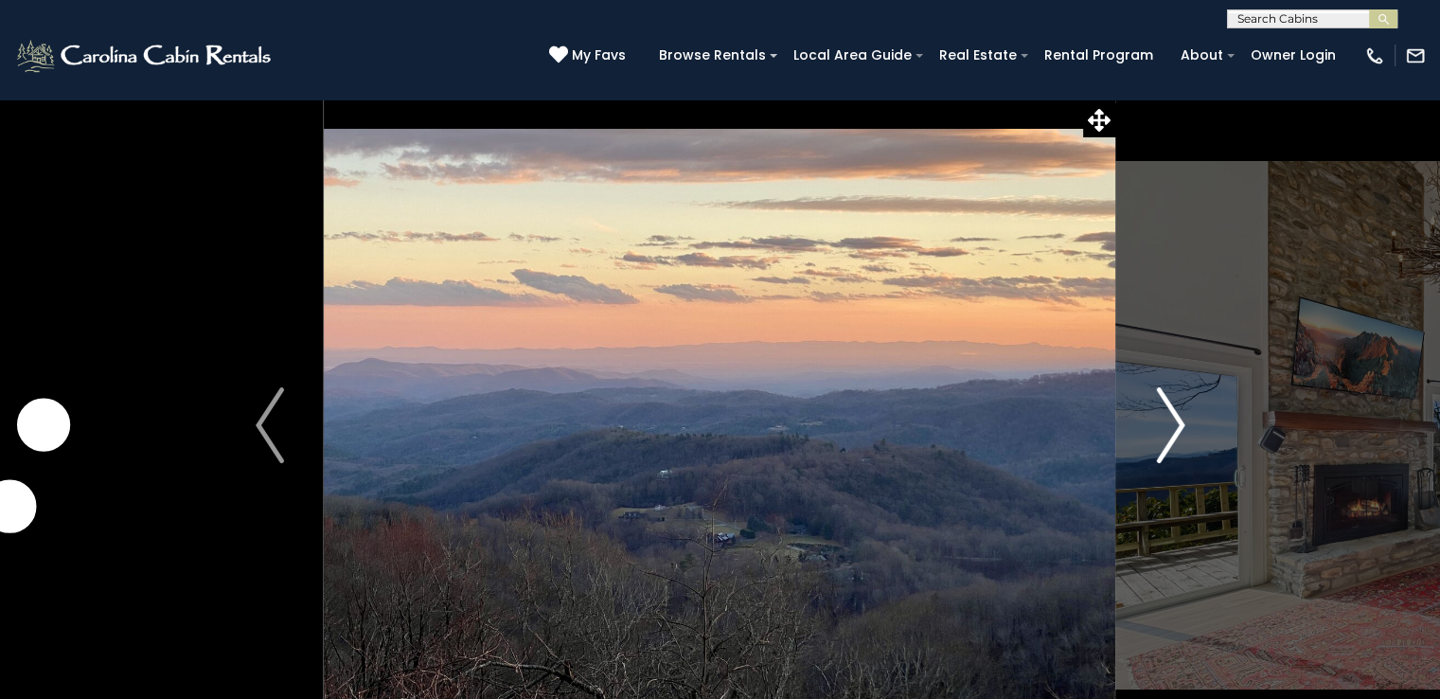
click at [1174, 417] on img "Next" at bounding box center [1170, 425] width 28 height 76
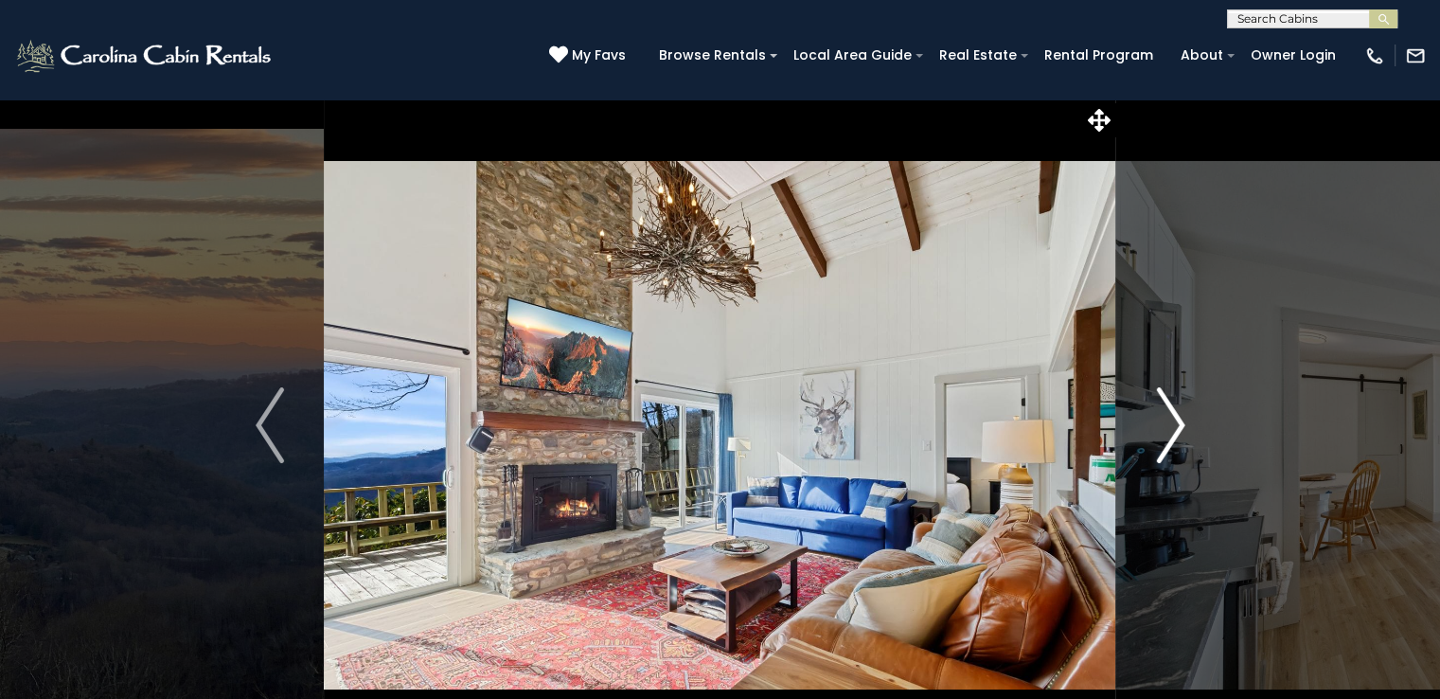
click at [1174, 417] on img "Next" at bounding box center [1170, 425] width 28 height 76
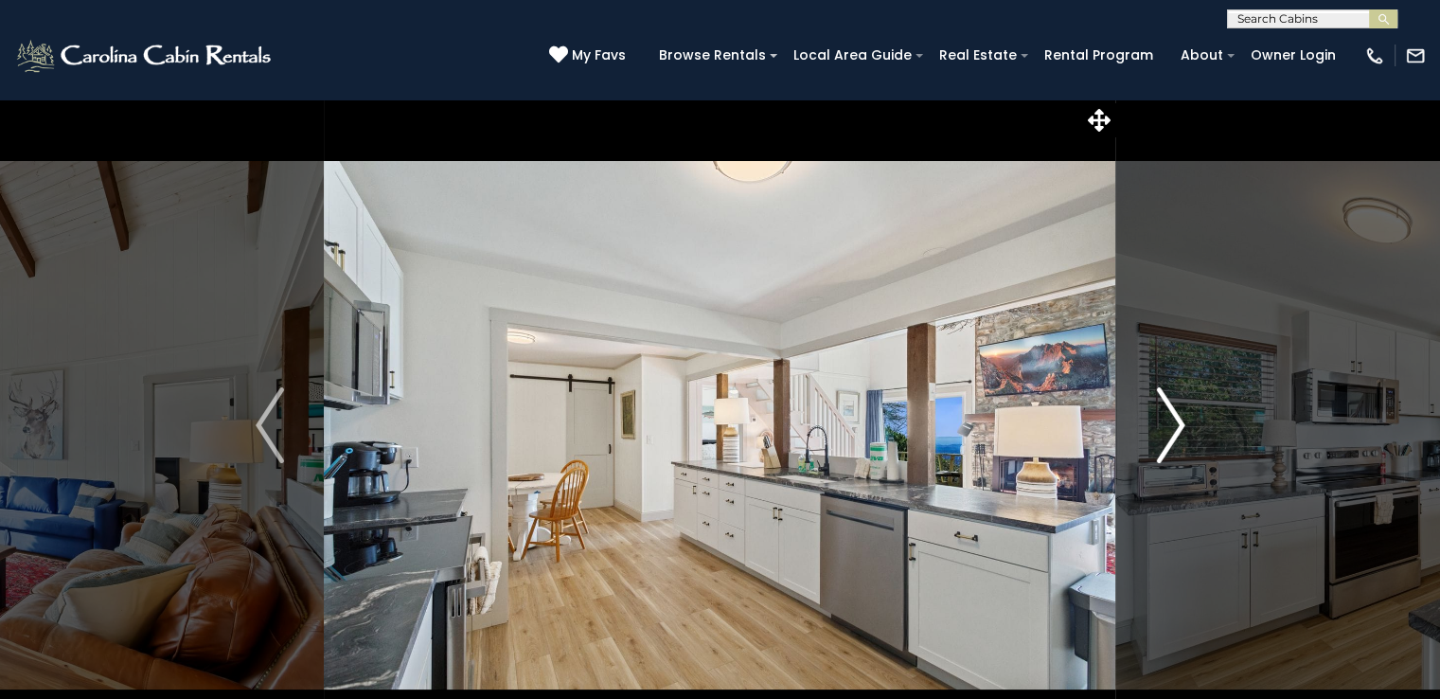
click at [1176, 422] on img "Next" at bounding box center [1170, 425] width 28 height 76
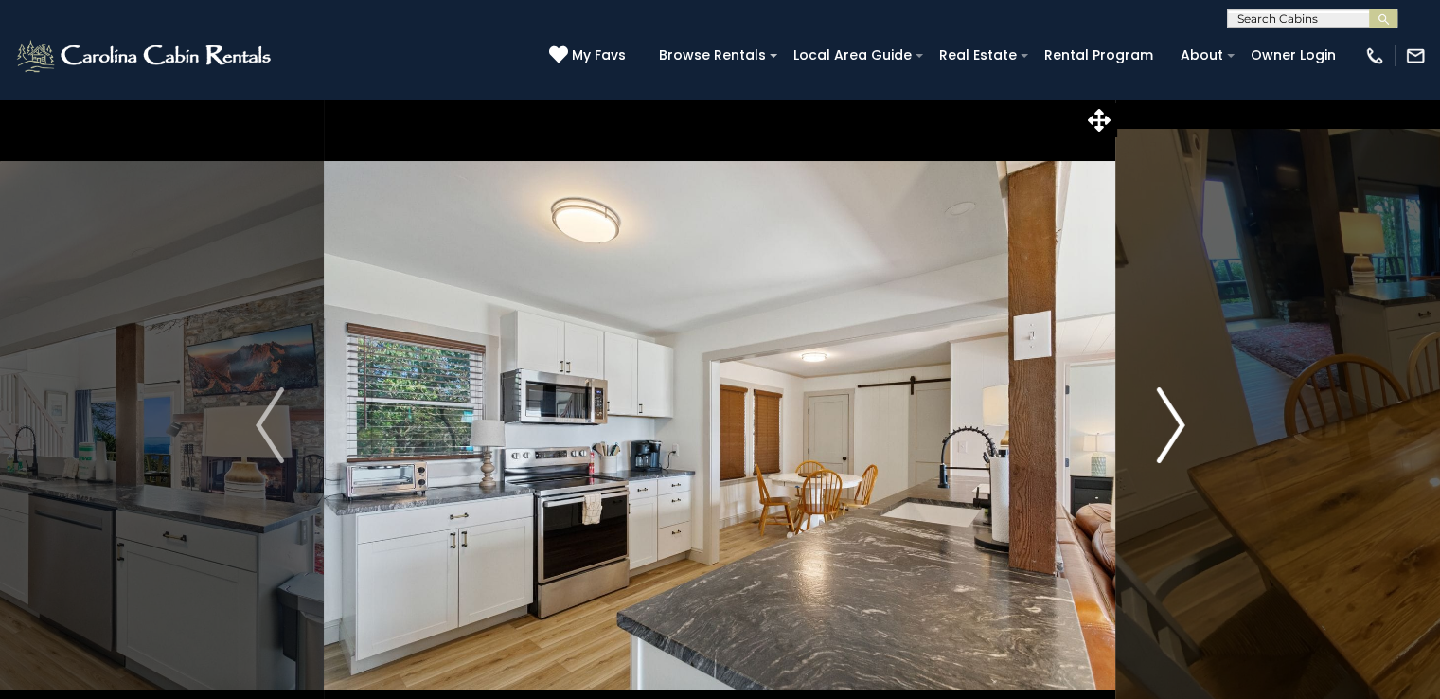
click at [1176, 422] on img "Next" at bounding box center [1170, 425] width 28 height 76
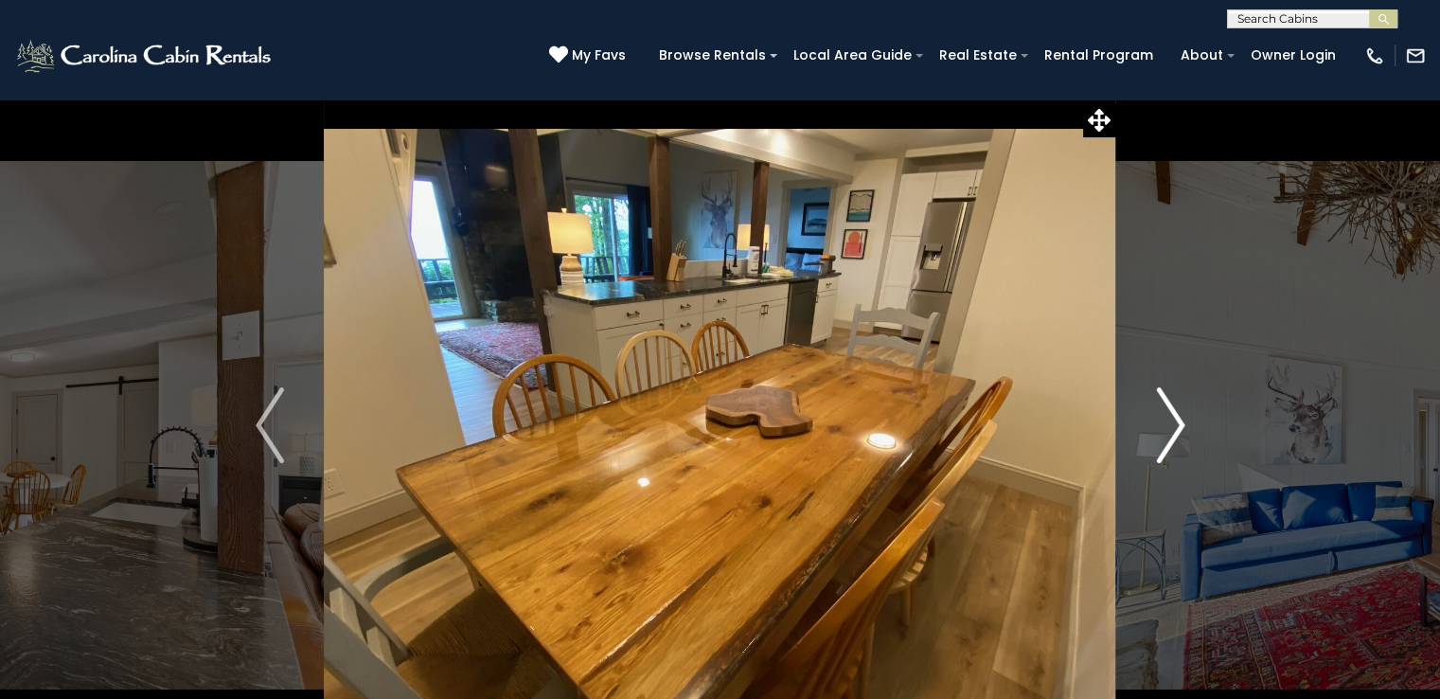
click at [1176, 421] on img "Next" at bounding box center [1170, 425] width 28 height 76
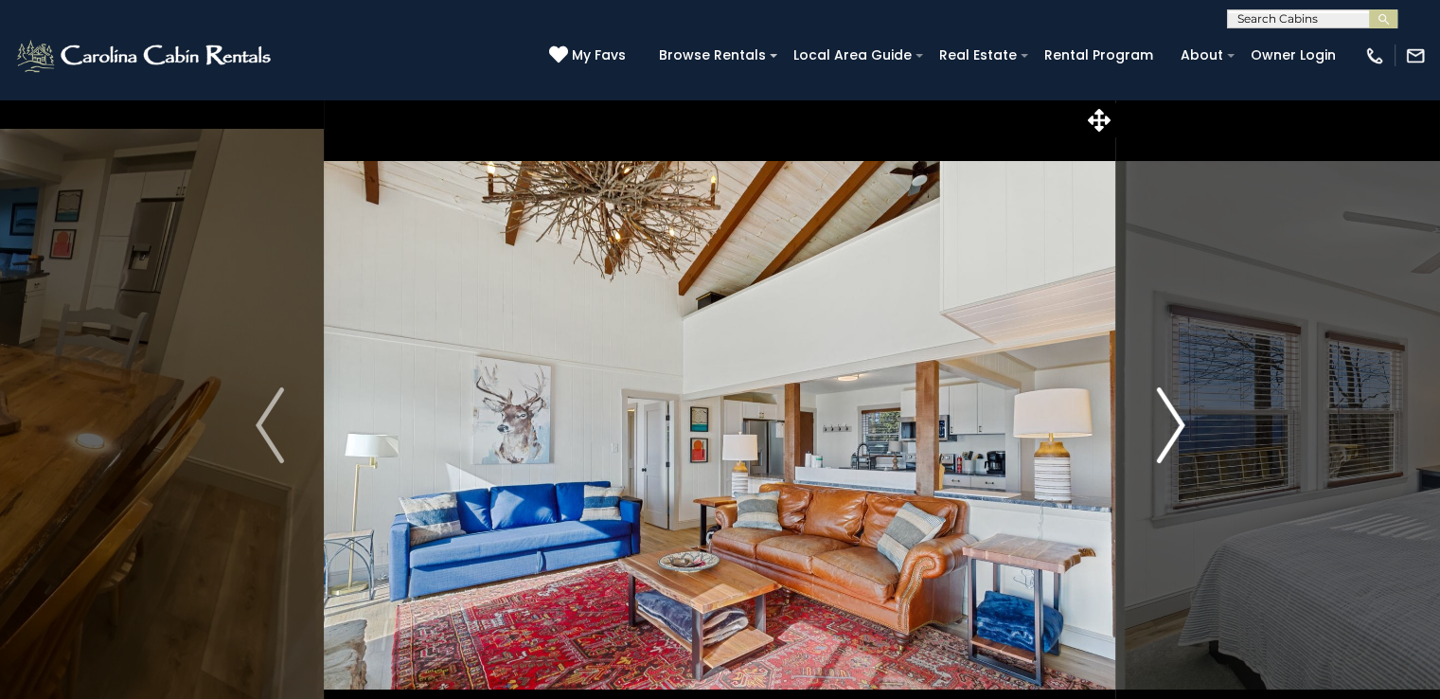
click at [1176, 421] on img "Next" at bounding box center [1170, 425] width 28 height 76
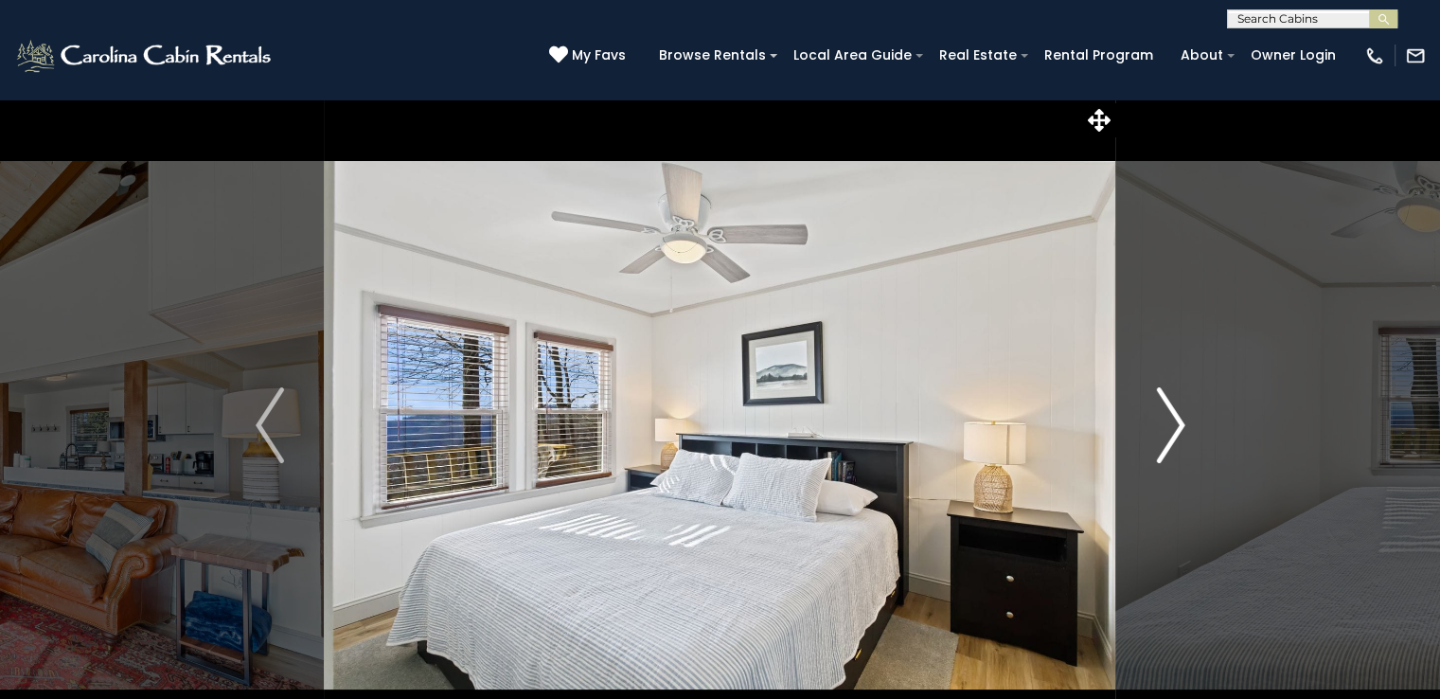
click at [1176, 421] on img "Next" at bounding box center [1170, 425] width 28 height 76
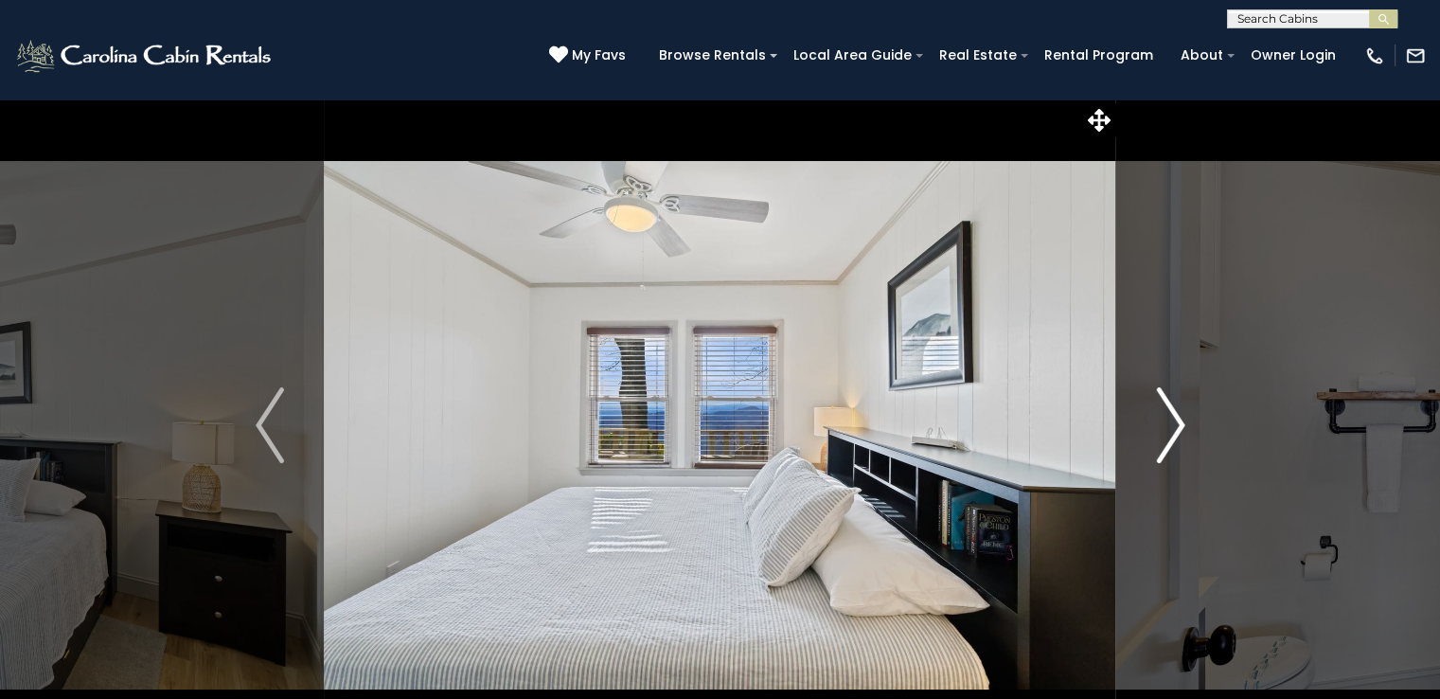
click at [1176, 421] on img "Next" at bounding box center [1170, 425] width 28 height 76
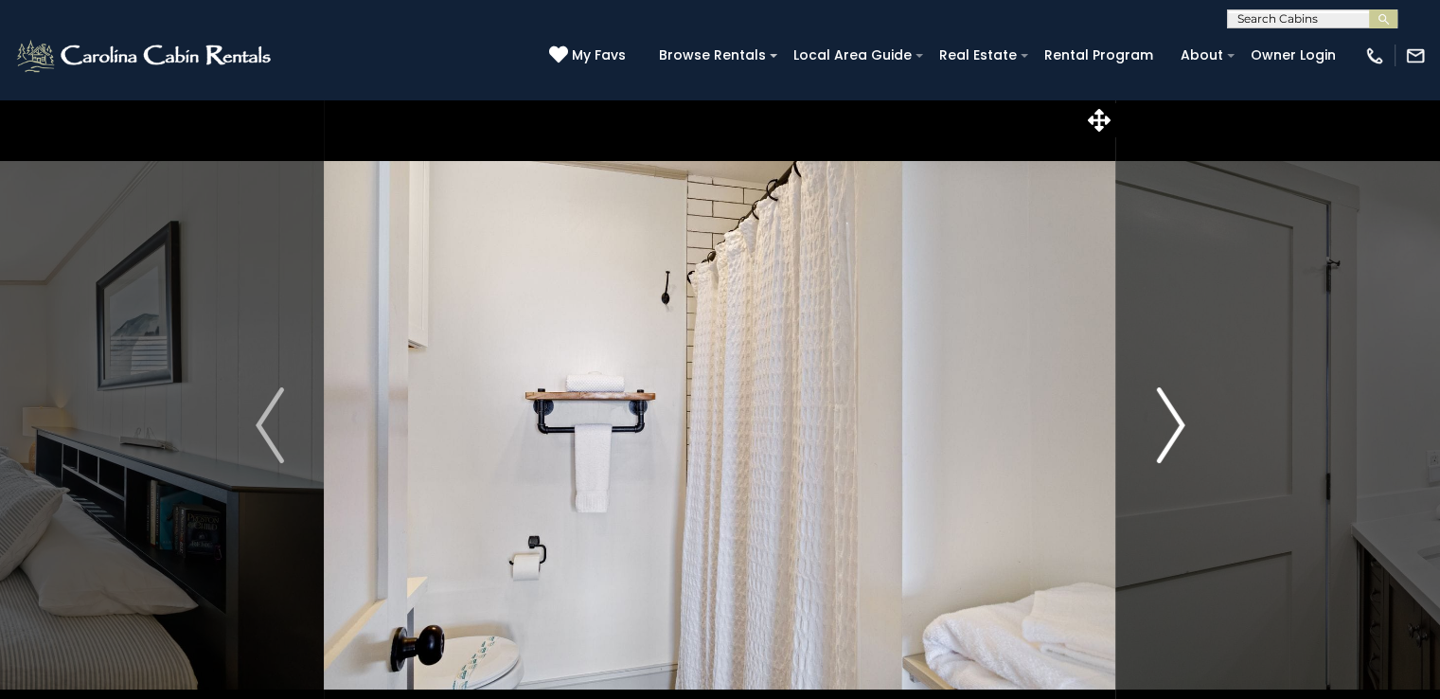
click at [1176, 421] on img "Next" at bounding box center [1170, 425] width 28 height 76
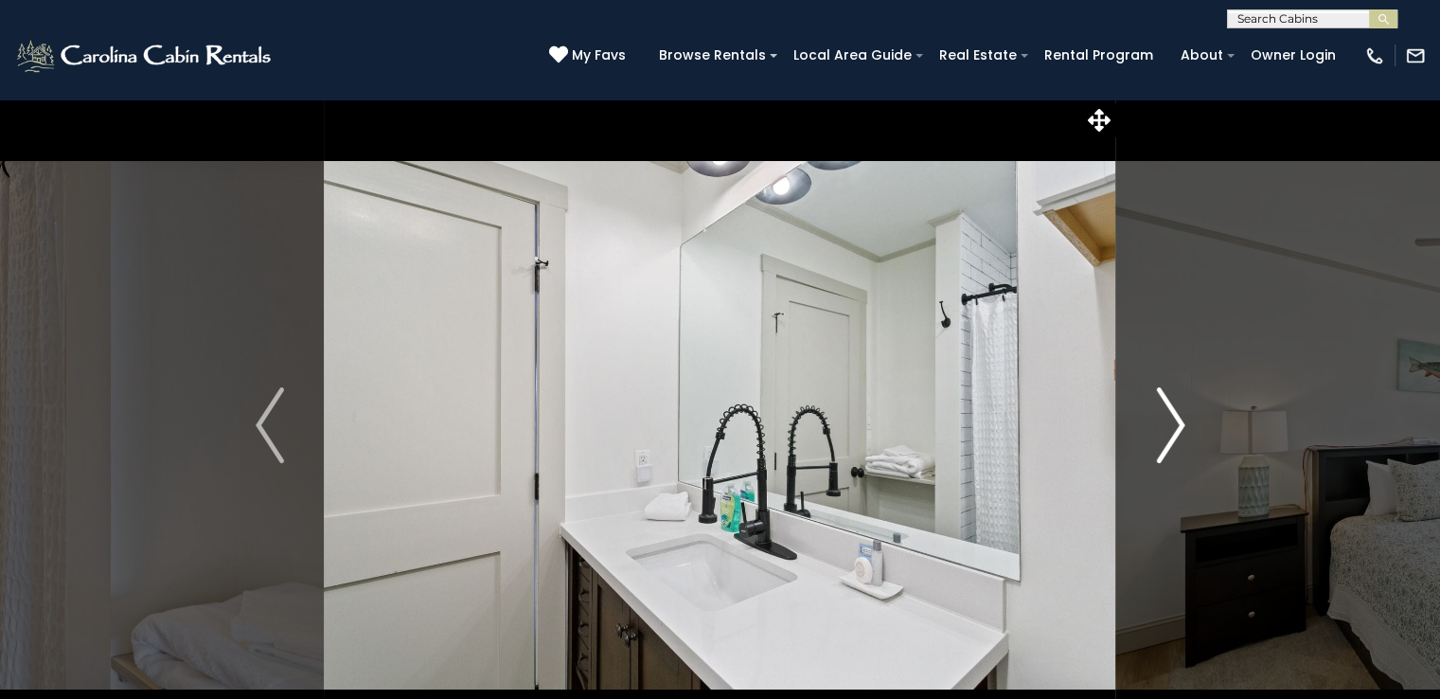
click at [1176, 421] on img "Next" at bounding box center [1170, 425] width 28 height 76
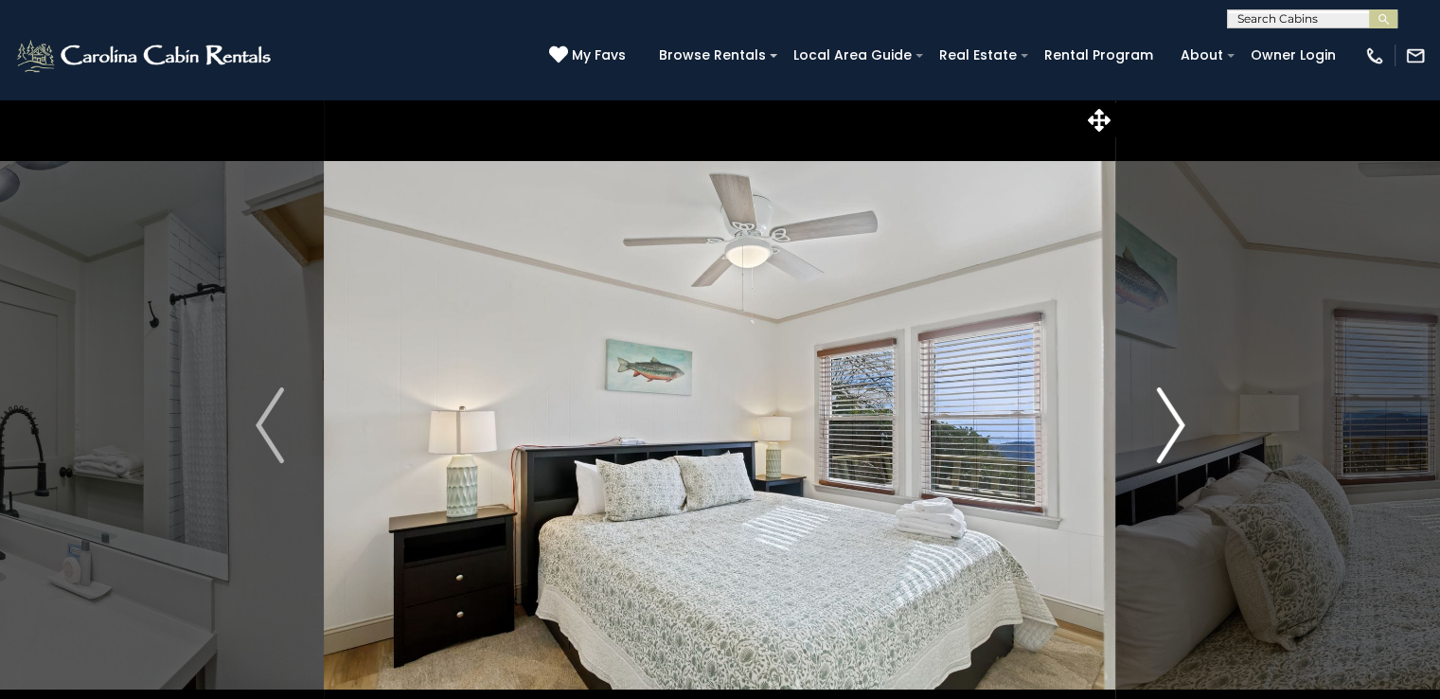
click at [1176, 421] on img "Next" at bounding box center [1170, 425] width 28 height 76
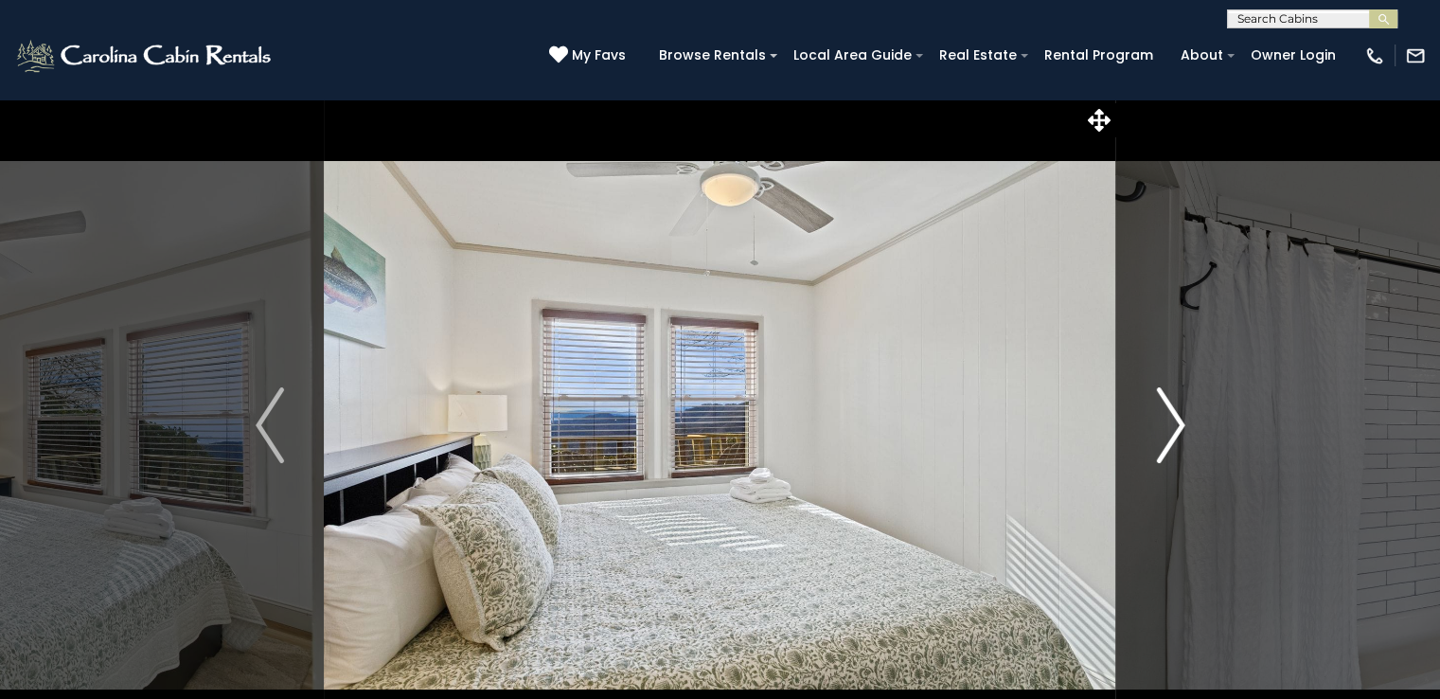
click at [1176, 421] on img "Next" at bounding box center [1170, 425] width 28 height 76
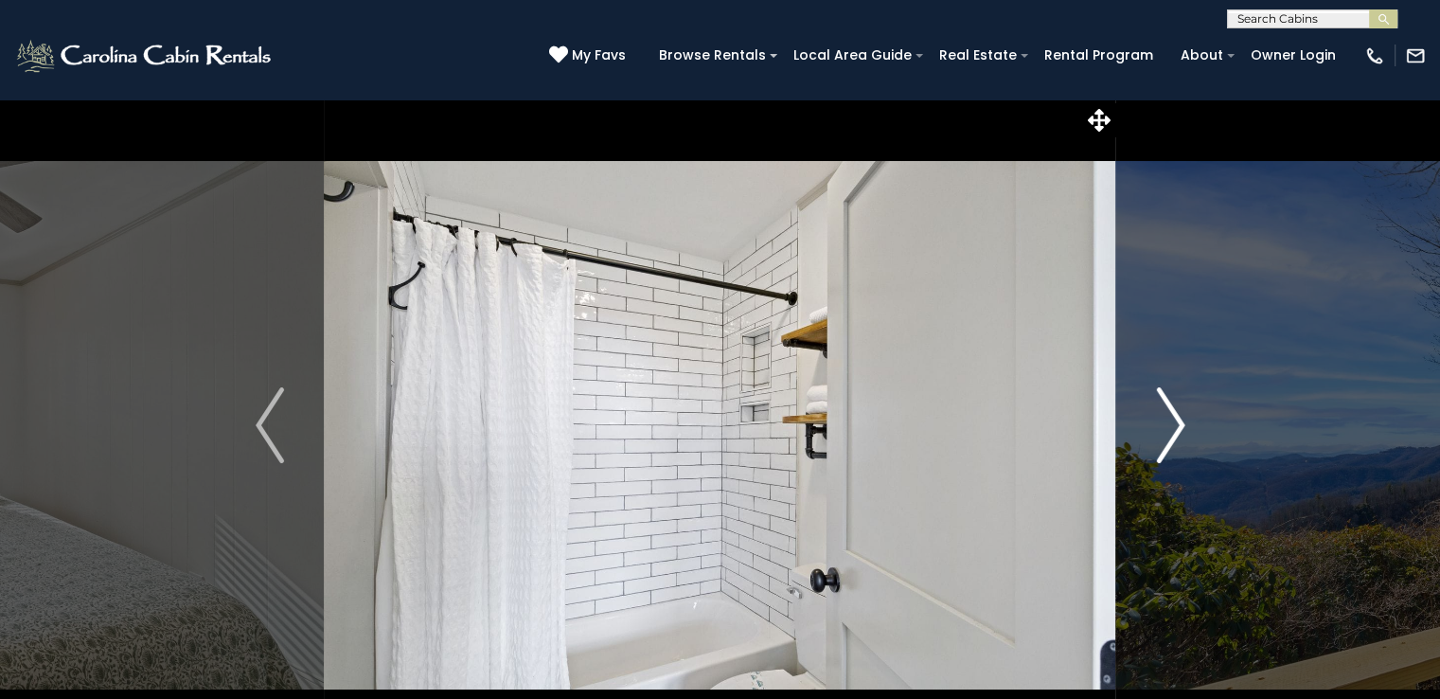
click at [1176, 421] on img "Next" at bounding box center [1170, 425] width 28 height 76
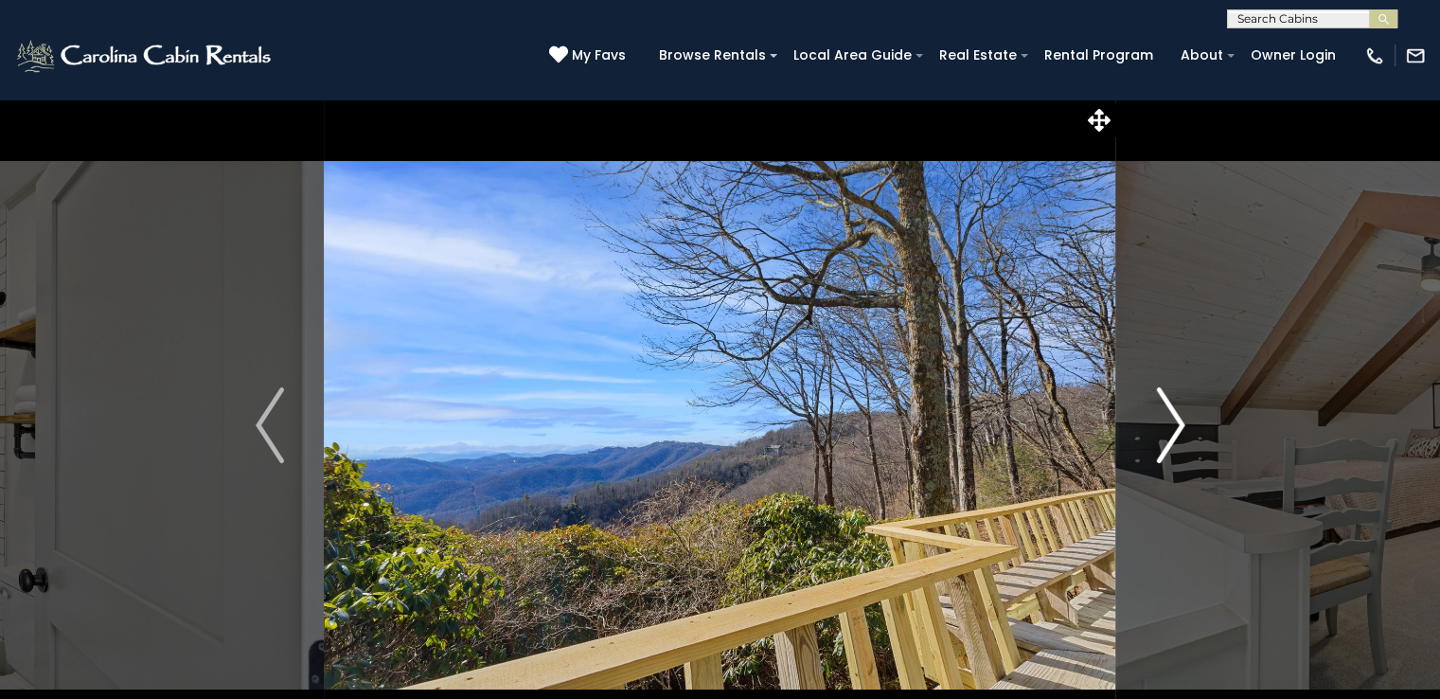
click at [1176, 421] on img "Next" at bounding box center [1170, 425] width 28 height 76
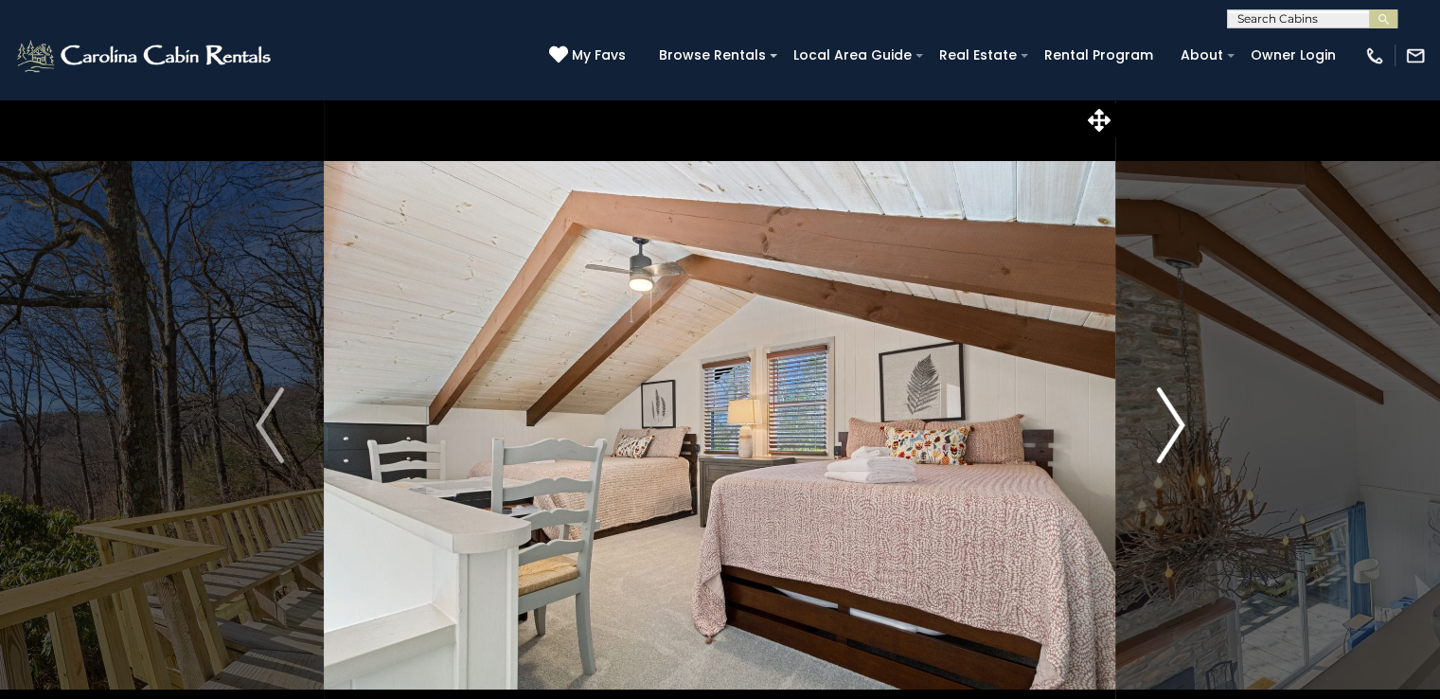
click at [1176, 421] on img "Next" at bounding box center [1170, 425] width 28 height 76
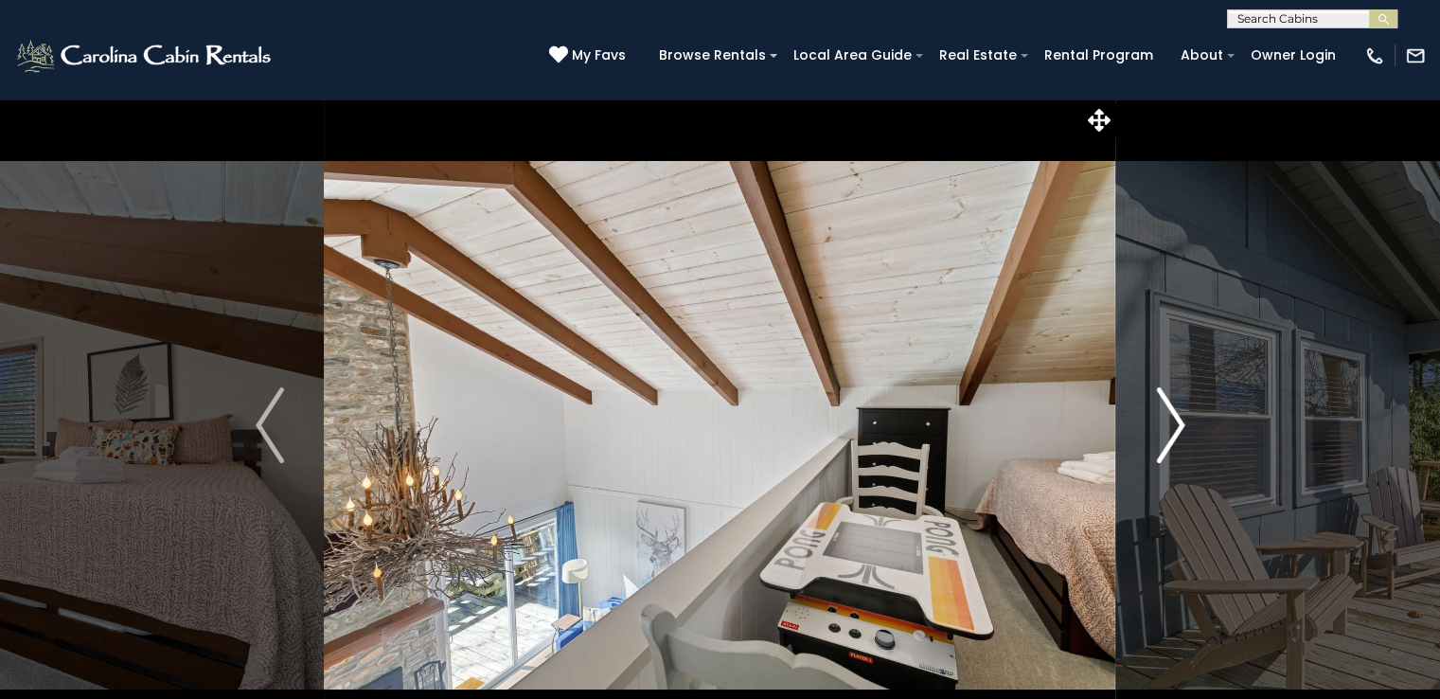
click at [1176, 421] on img "Next" at bounding box center [1170, 425] width 28 height 76
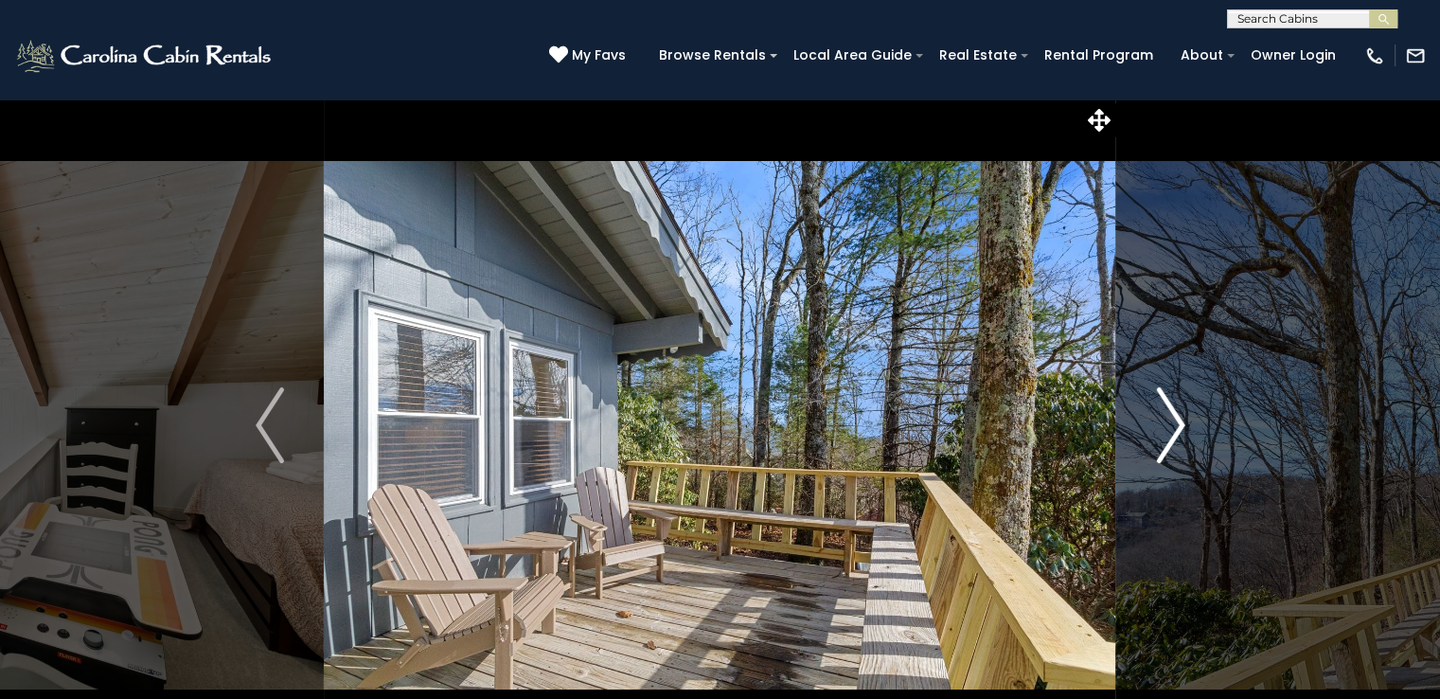
click at [1176, 421] on img "Next" at bounding box center [1170, 425] width 28 height 76
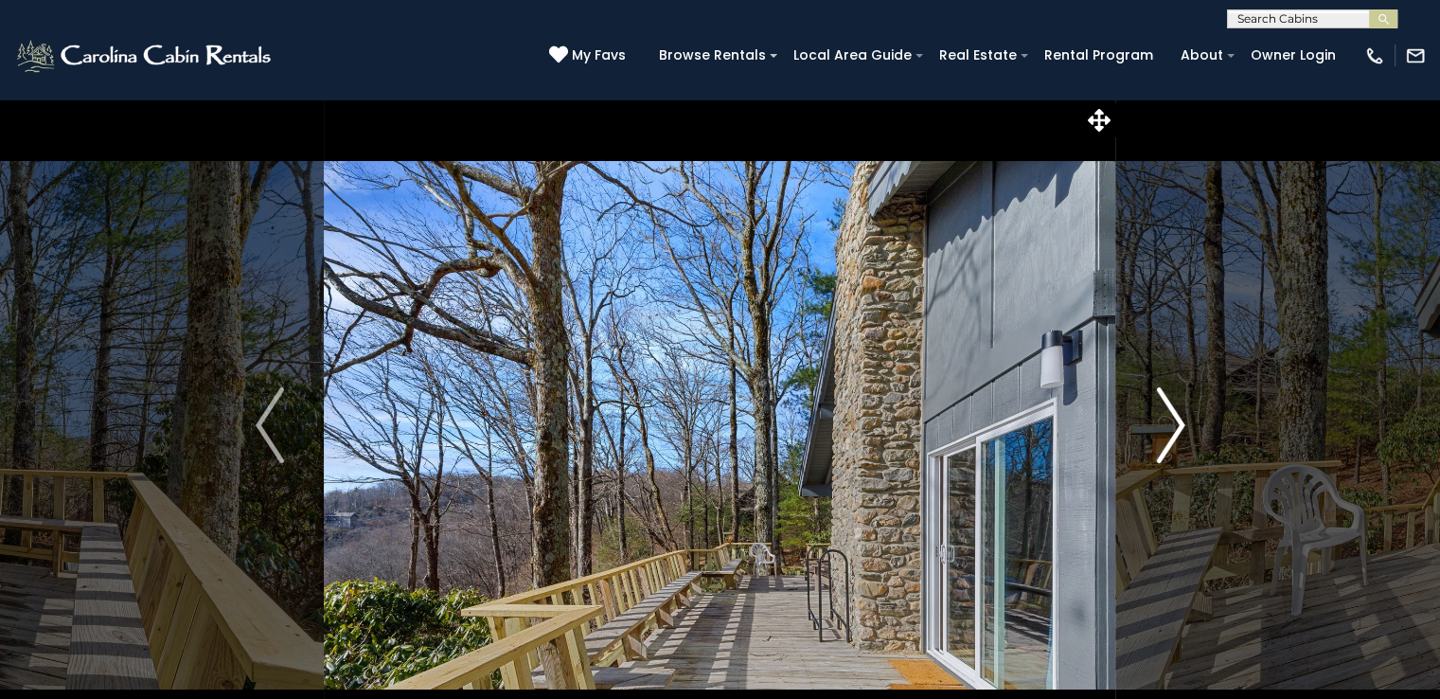
click at [1176, 421] on img "Next" at bounding box center [1170, 425] width 28 height 76
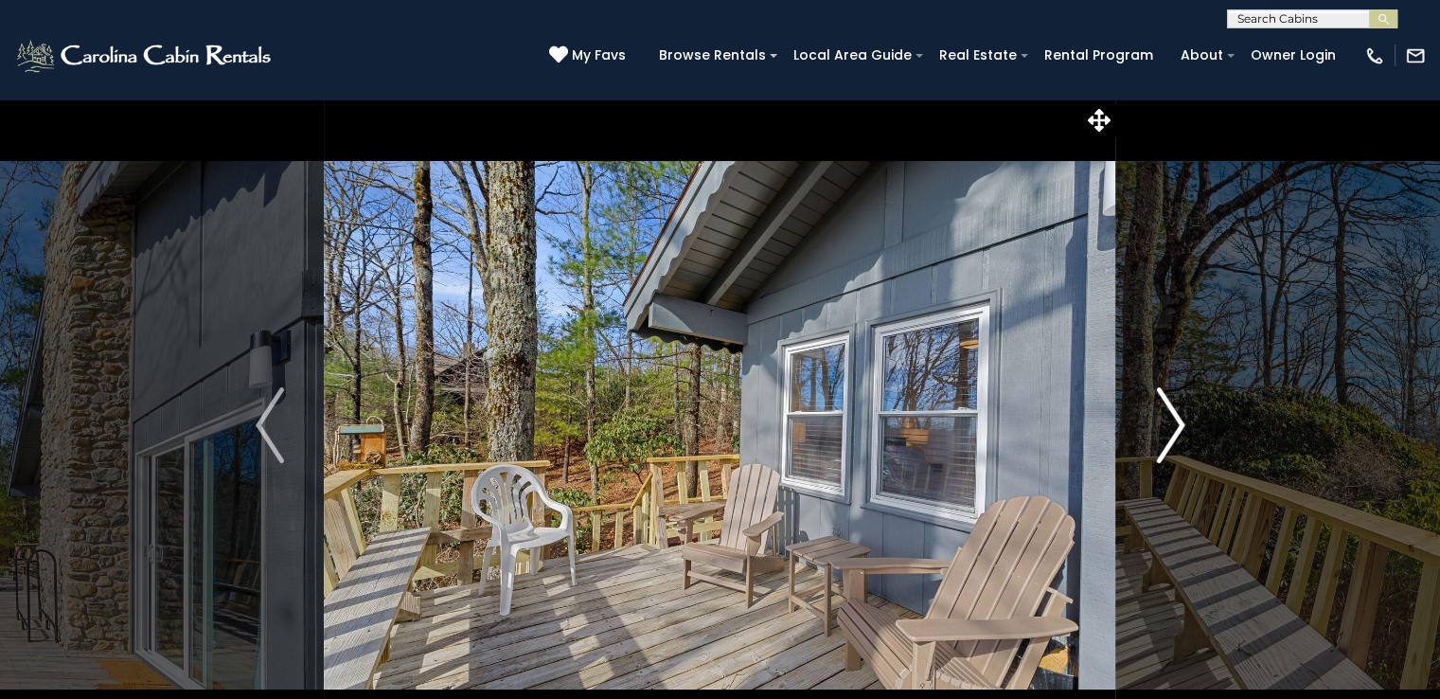
click at [1176, 421] on img "Next" at bounding box center [1170, 425] width 28 height 76
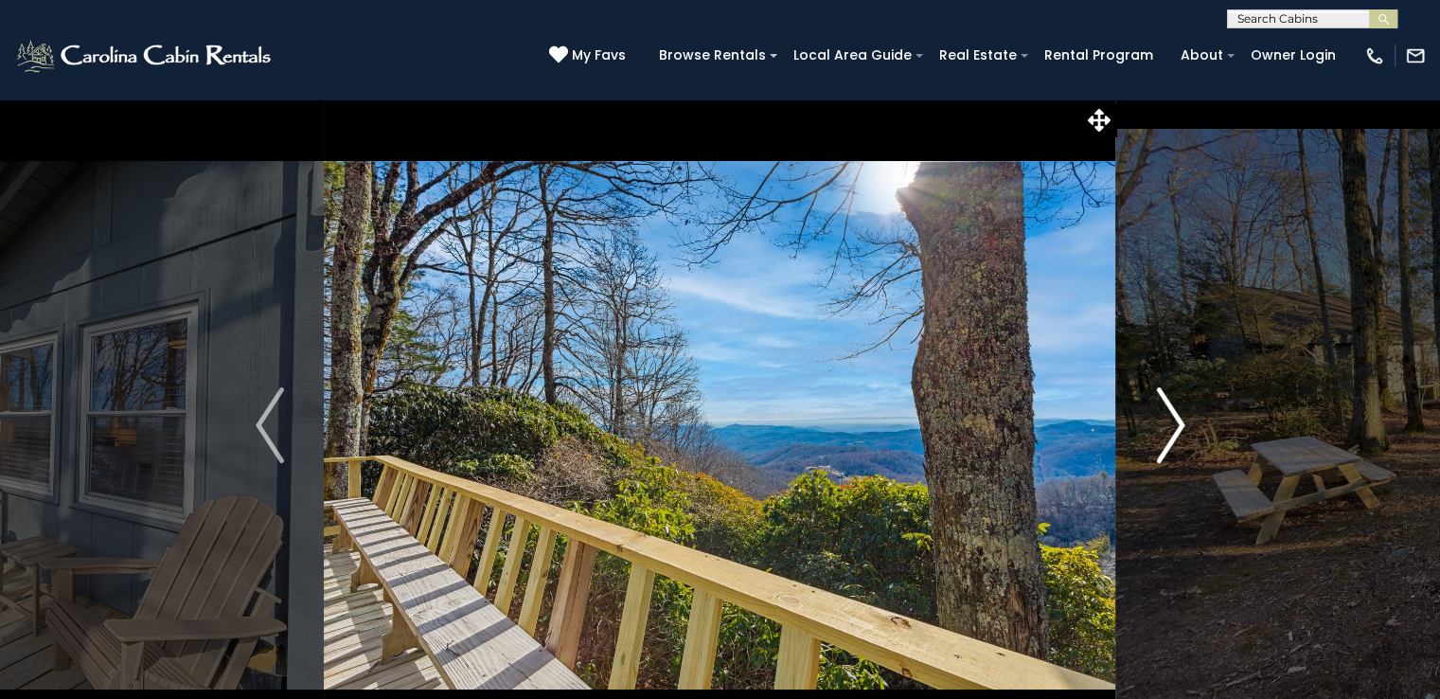
click at [1176, 421] on img "Next" at bounding box center [1170, 425] width 28 height 76
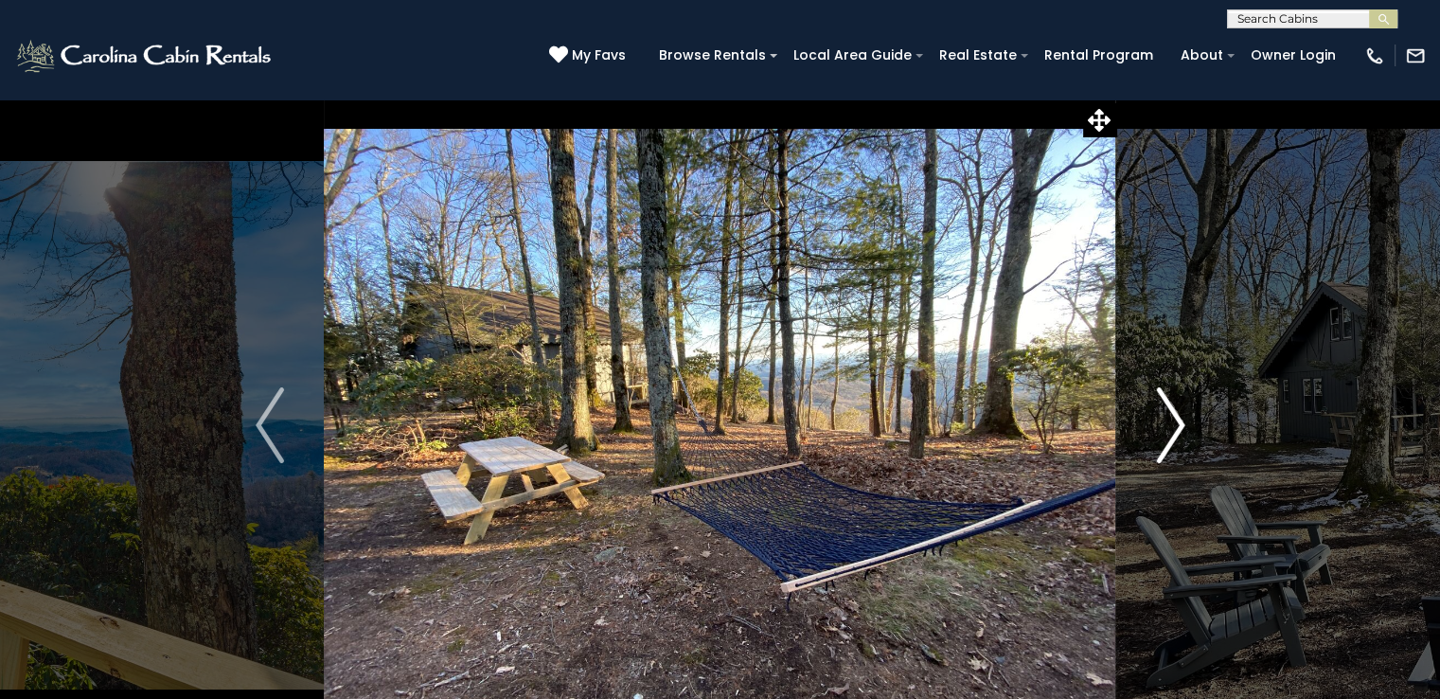
click at [1176, 421] on img "Next" at bounding box center [1170, 425] width 28 height 76
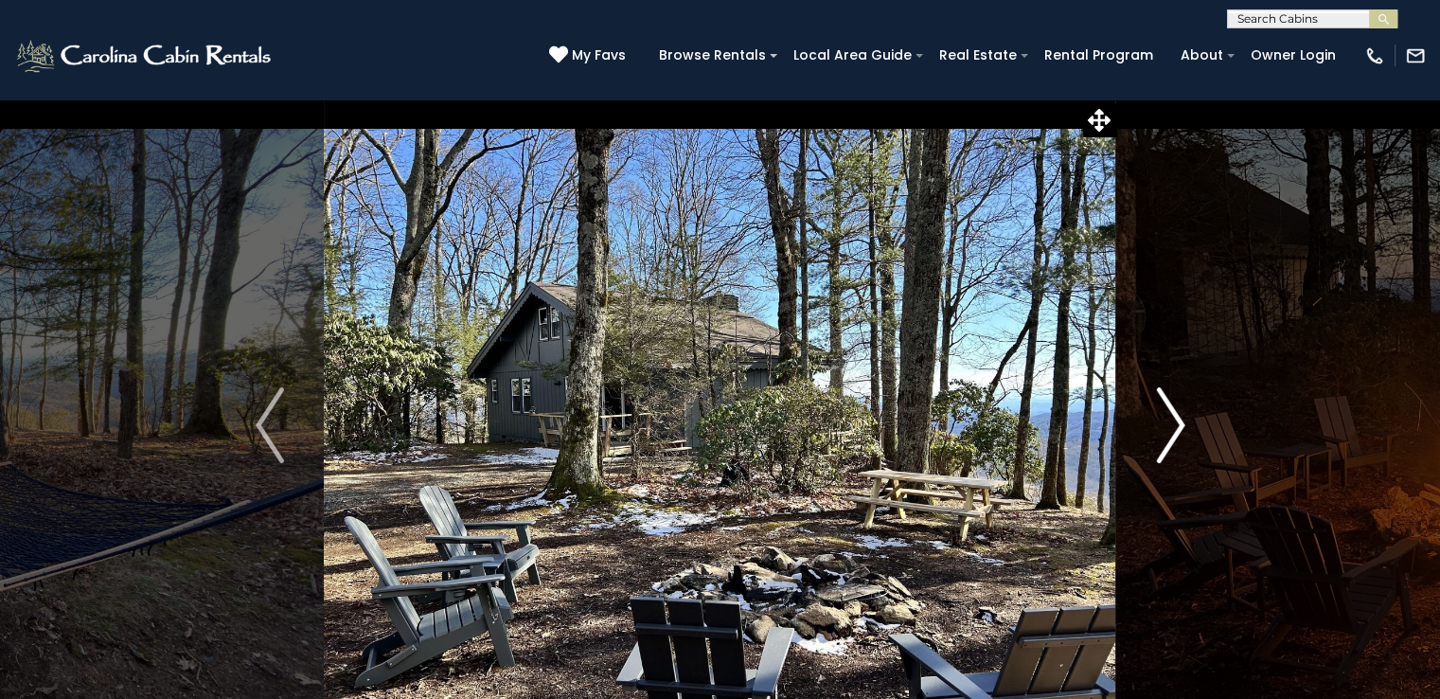
click at [1176, 414] on img "Next" at bounding box center [1170, 425] width 28 height 76
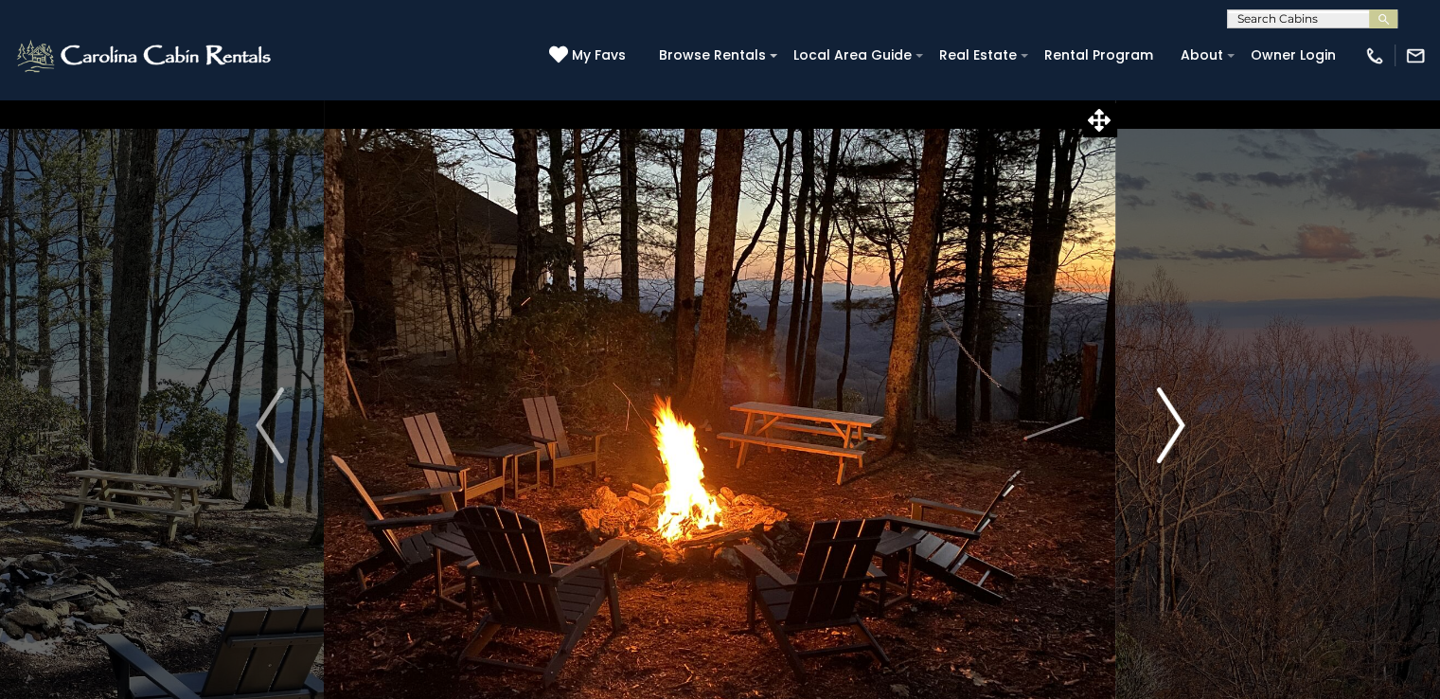
click at [1176, 414] on img "Next" at bounding box center [1170, 425] width 28 height 76
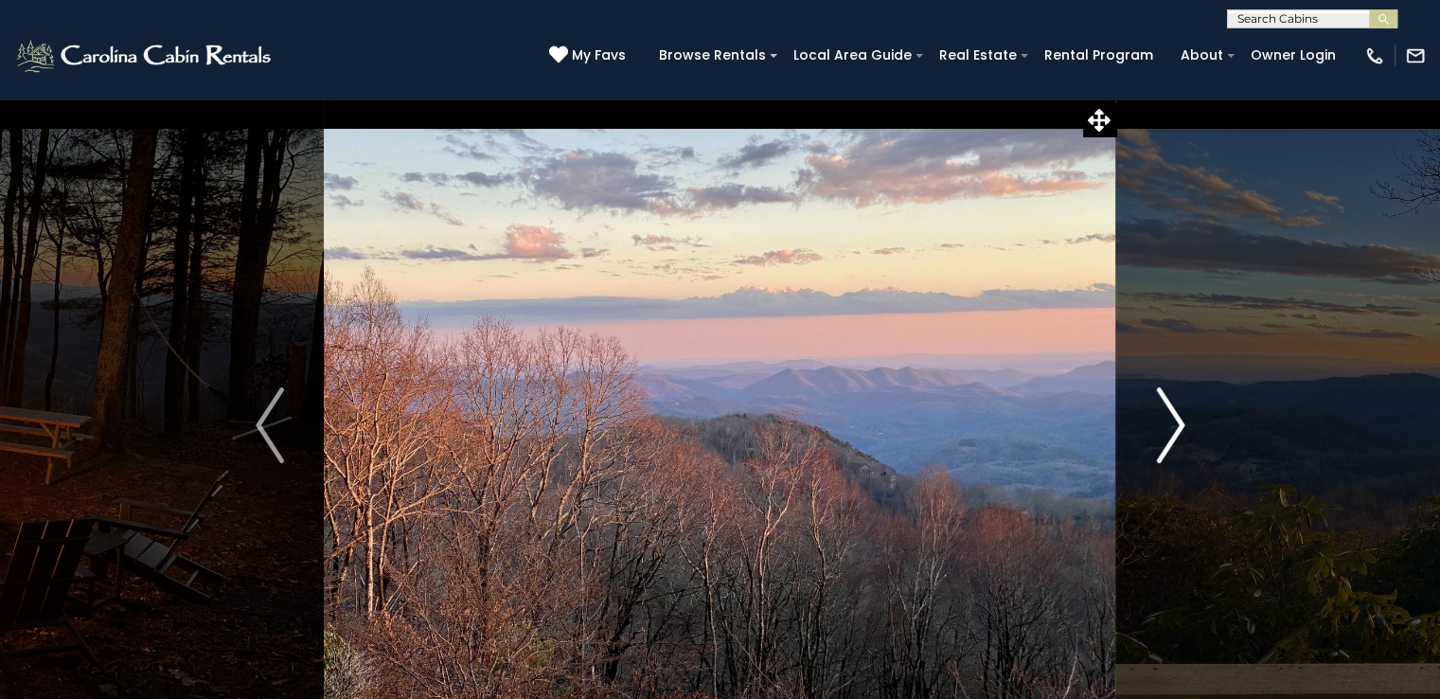
click at [1176, 414] on img "Next" at bounding box center [1170, 425] width 28 height 76
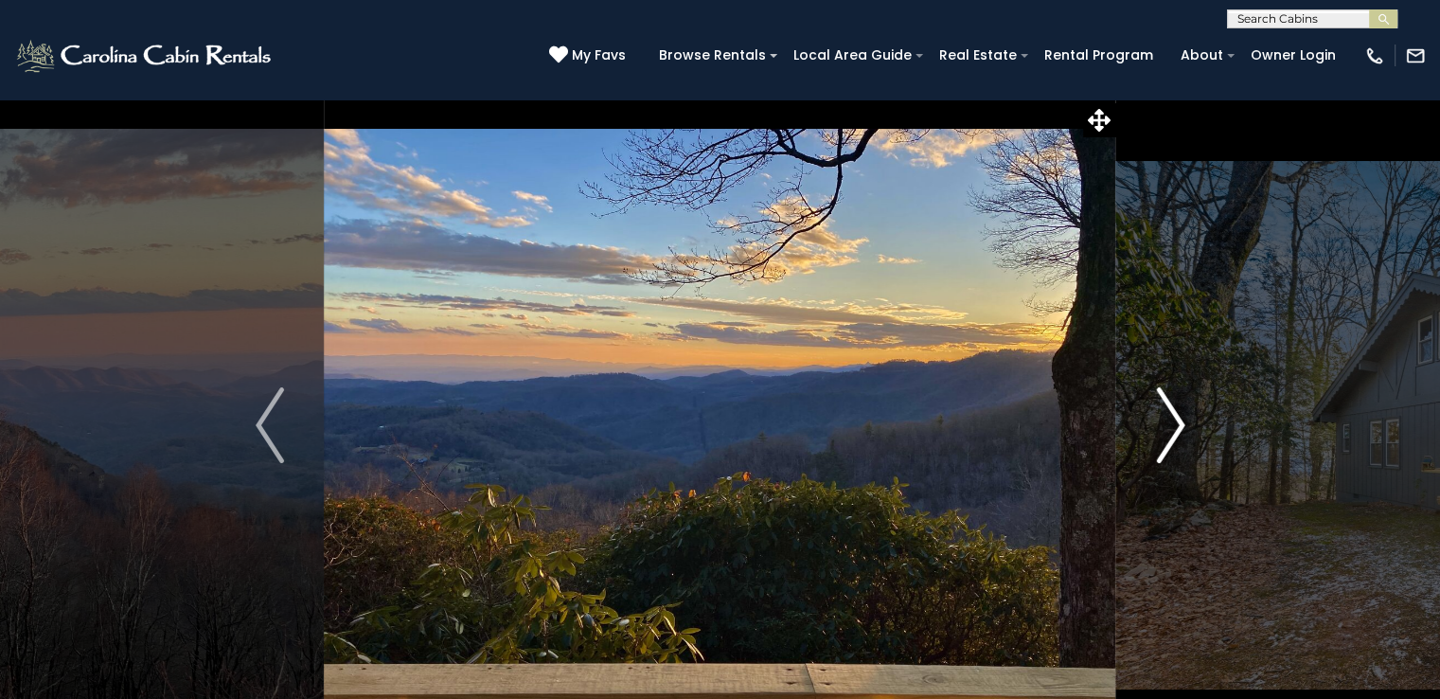
click at [1176, 414] on img "Next" at bounding box center [1170, 425] width 28 height 76
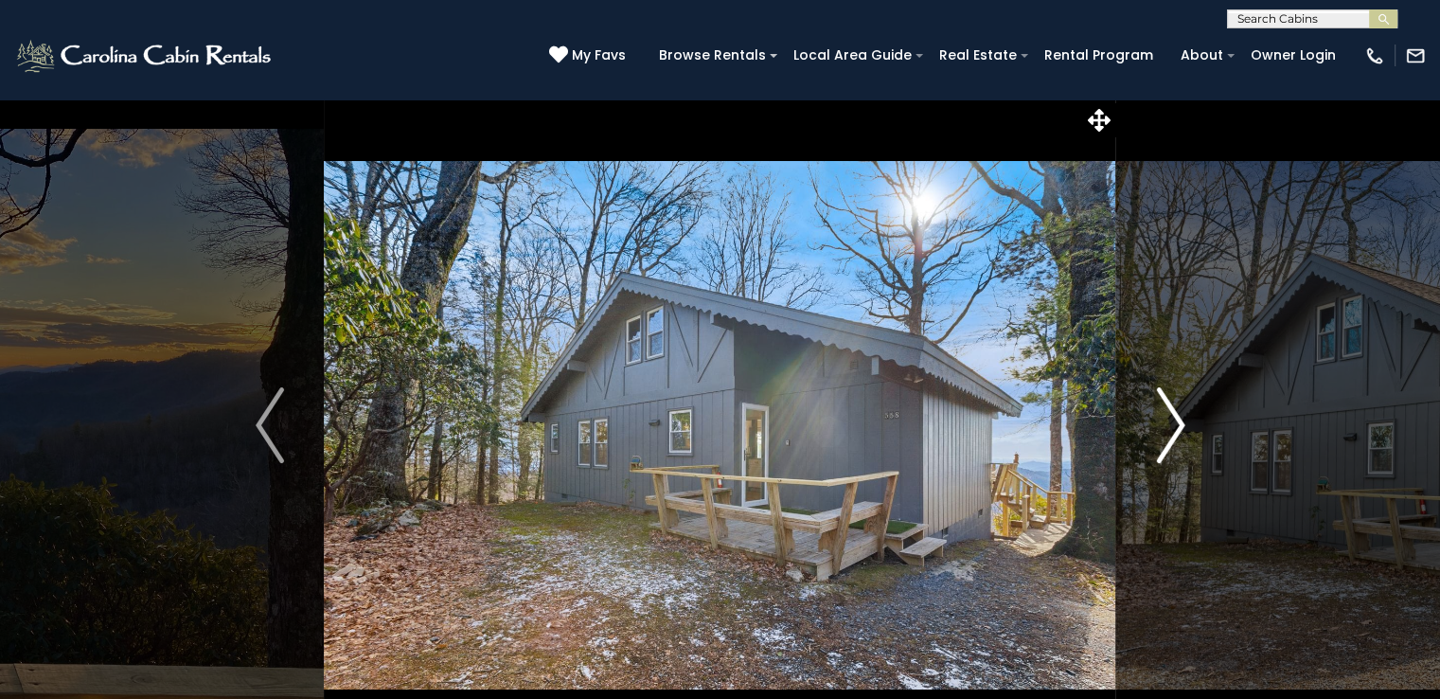
click at [1176, 414] on img "Next" at bounding box center [1170, 425] width 28 height 76
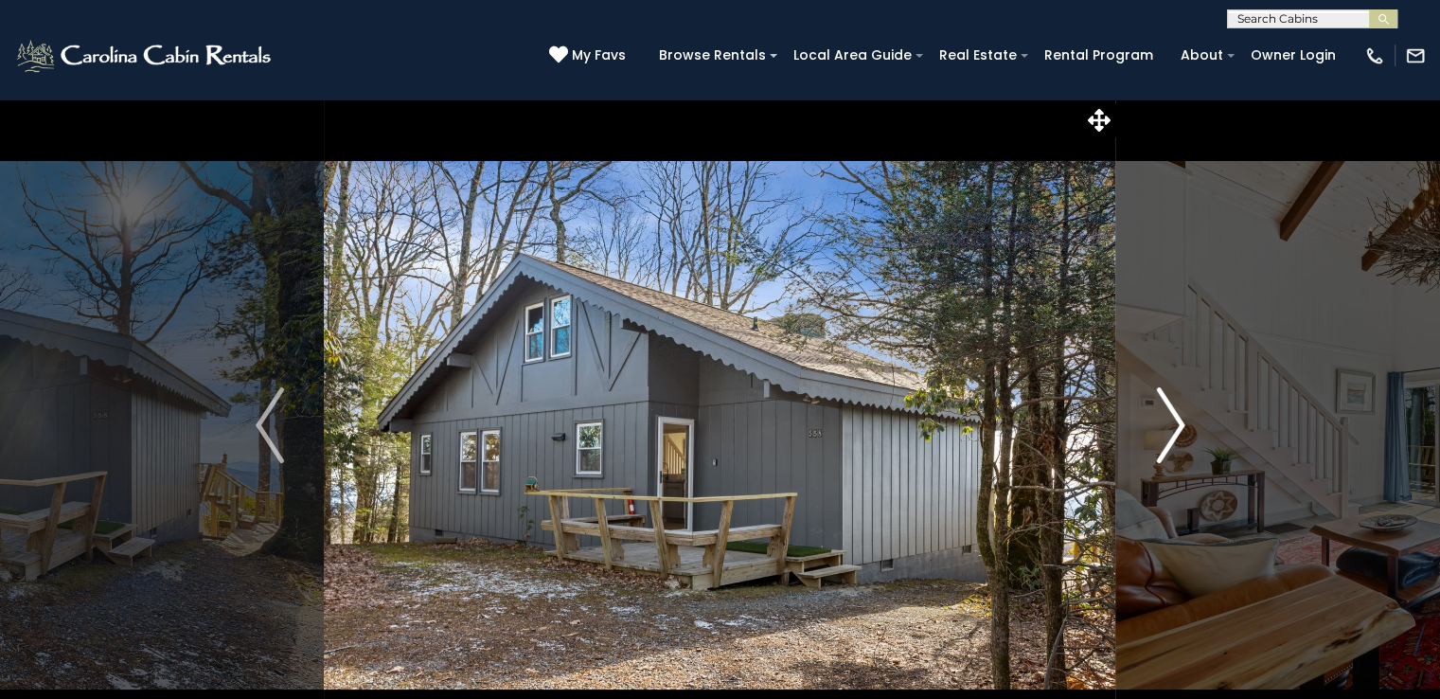
click at [1176, 415] on img "Next" at bounding box center [1170, 425] width 28 height 76
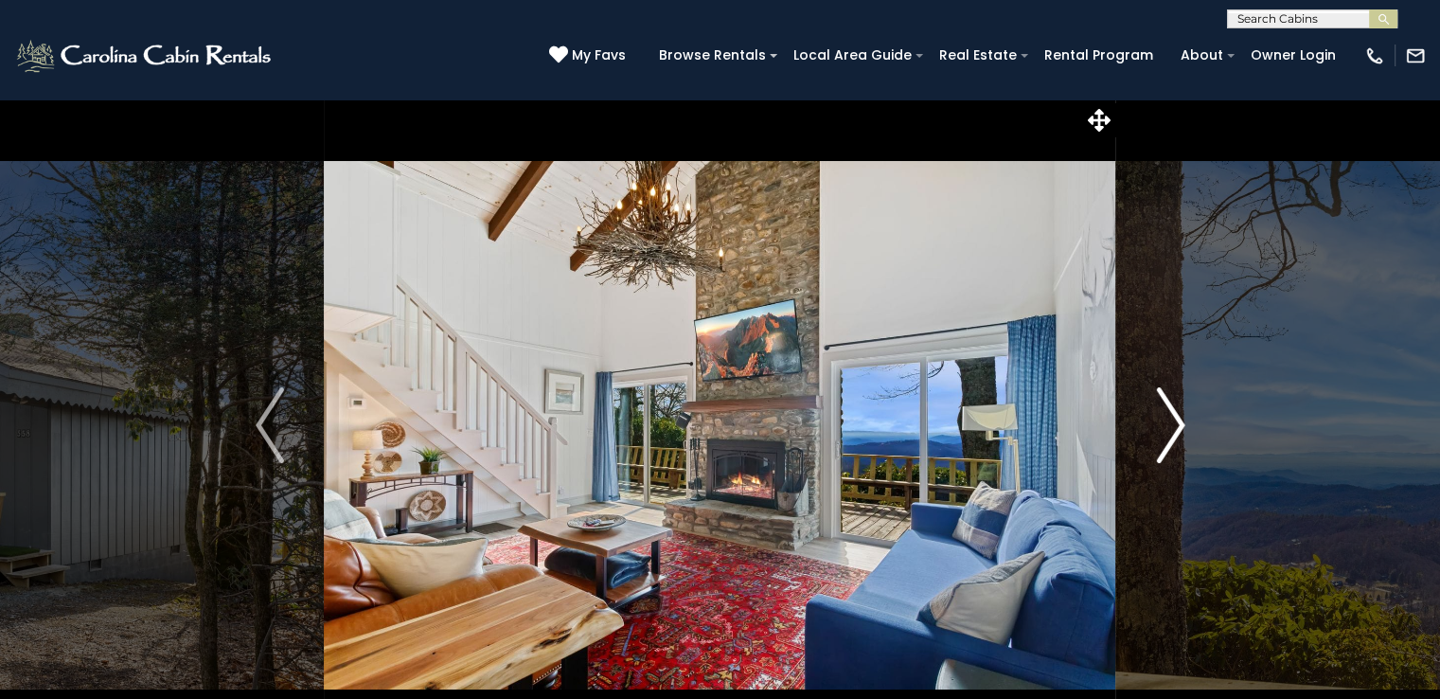
click at [1176, 415] on img "Next" at bounding box center [1170, 425] width 28 height 76
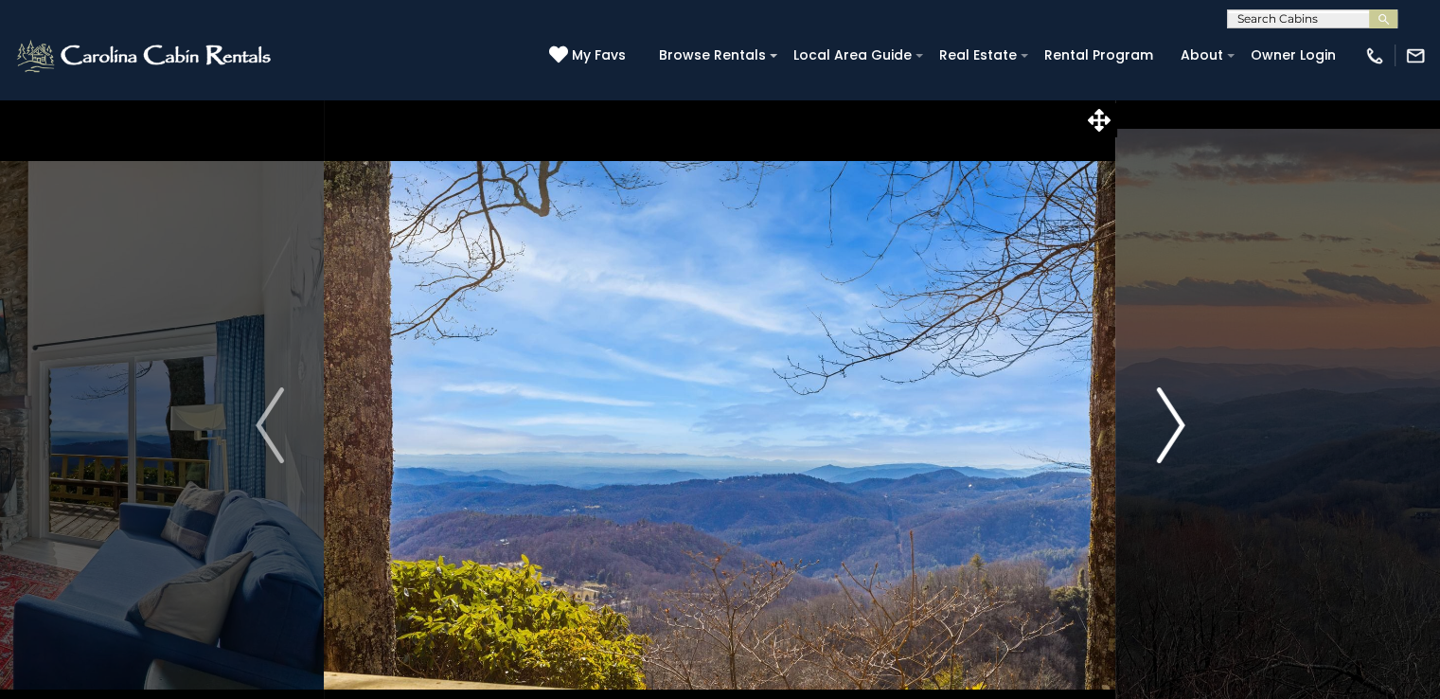
click at [1176, 415] on img "Next" at bounding box center [1170, 425] width 28 height 76
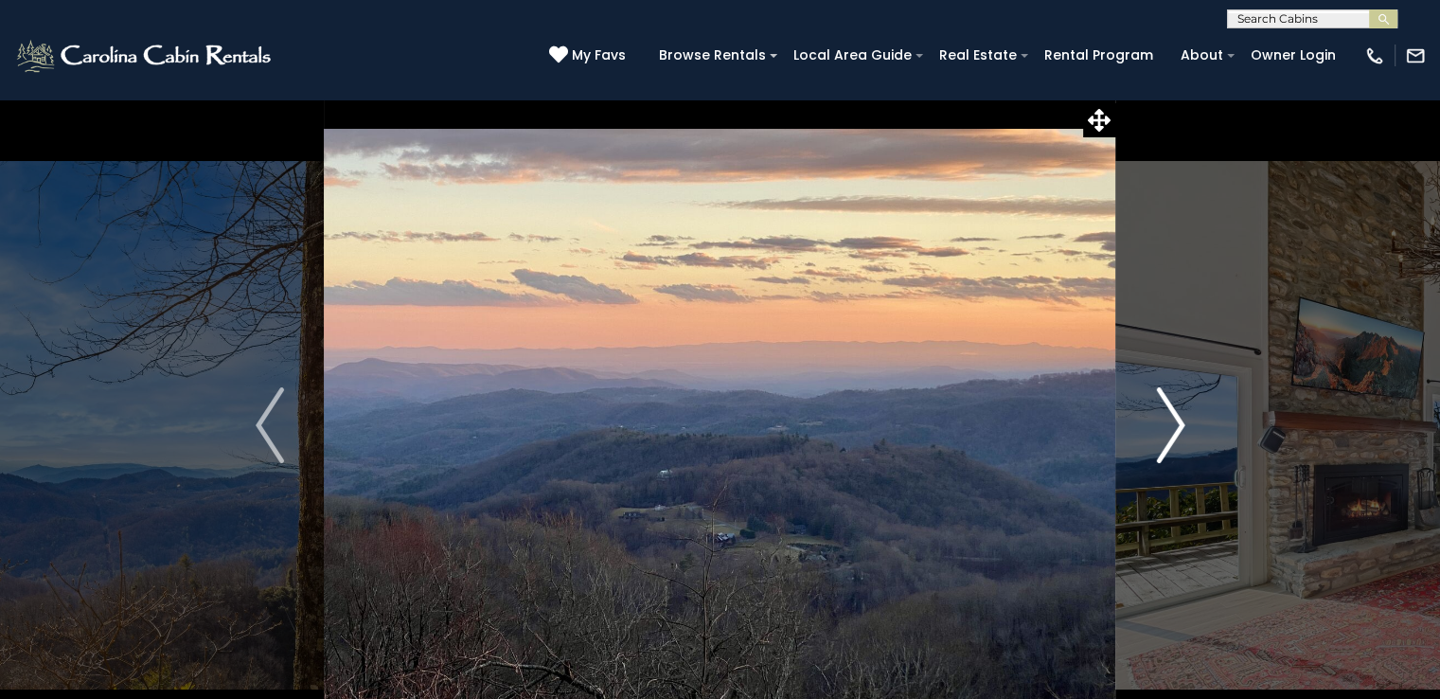
click at [1176, 415] on img "Next" at bounding box center [1170, 425] width 28 height 76
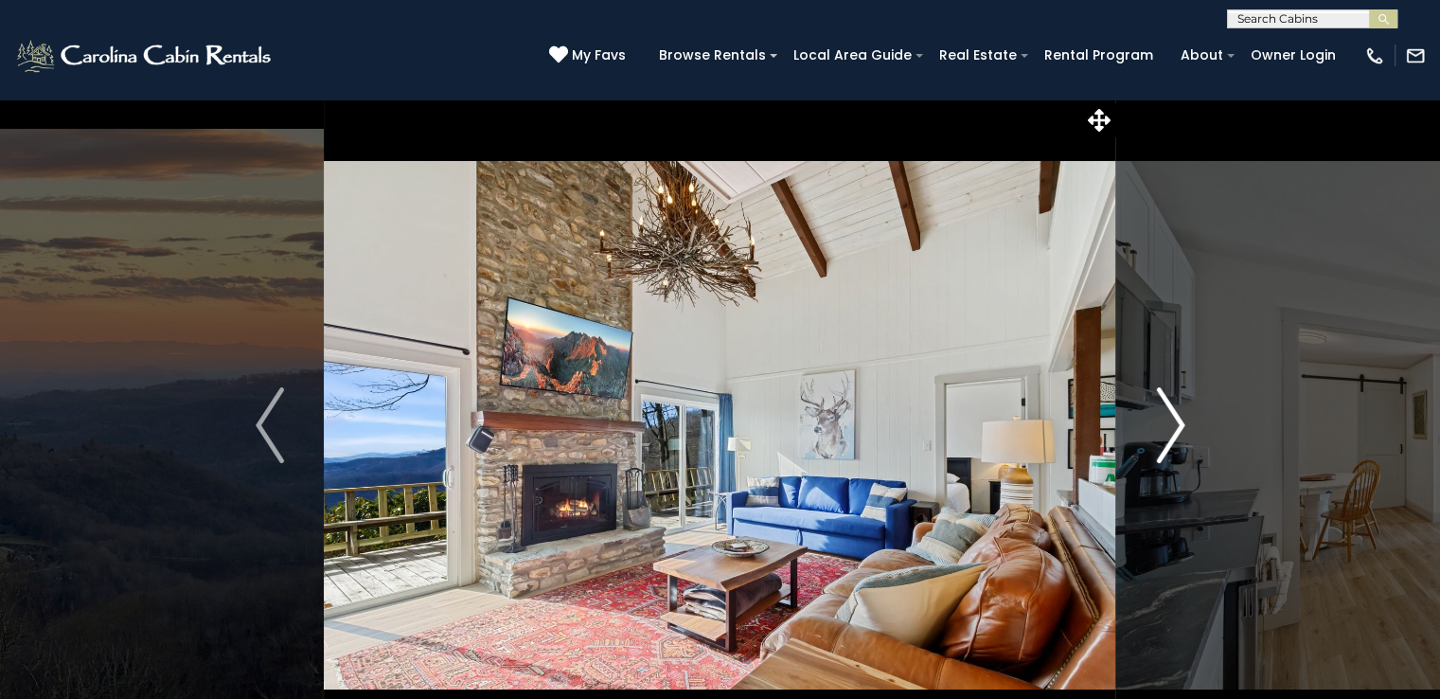
click at [1176, 415] on img "Next" at bounding box center [1170, 425] width 28 height 76
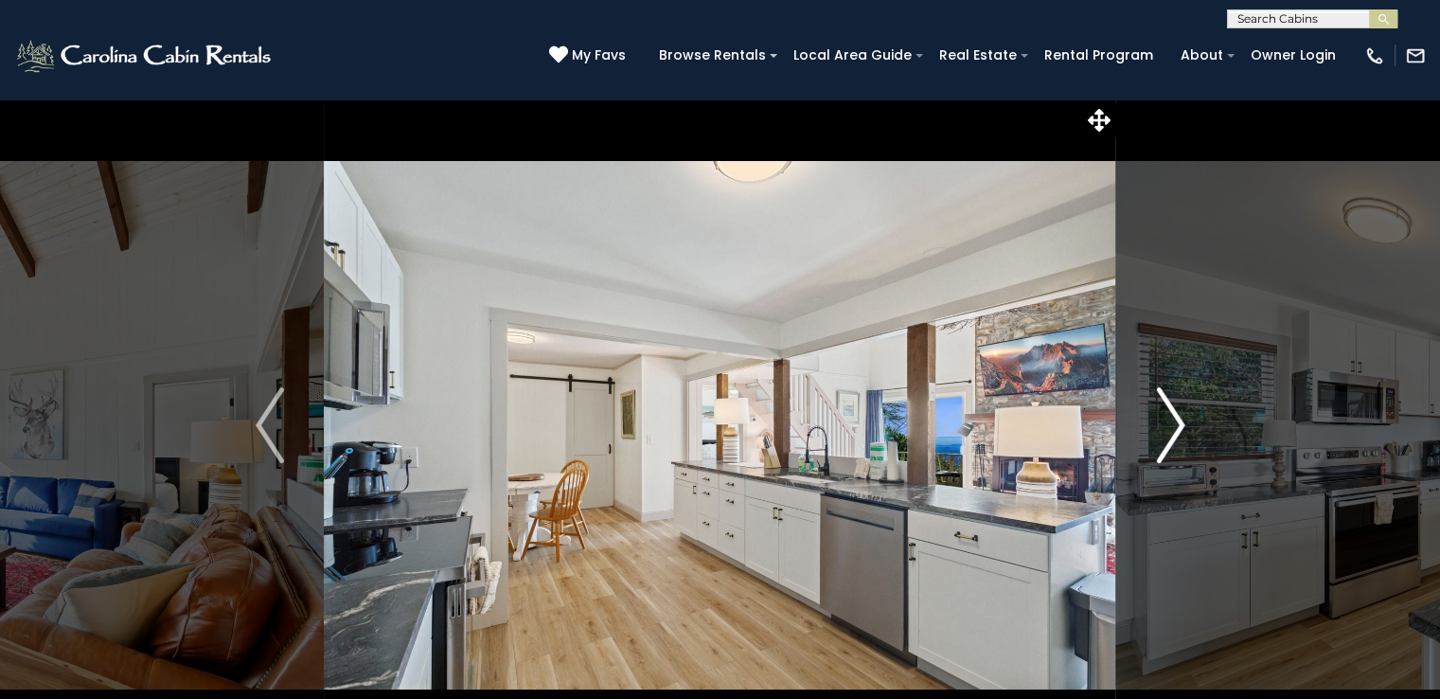
click at [1176, 415] on img "Next" at bounding box center [1170, 425] width 28 height 76
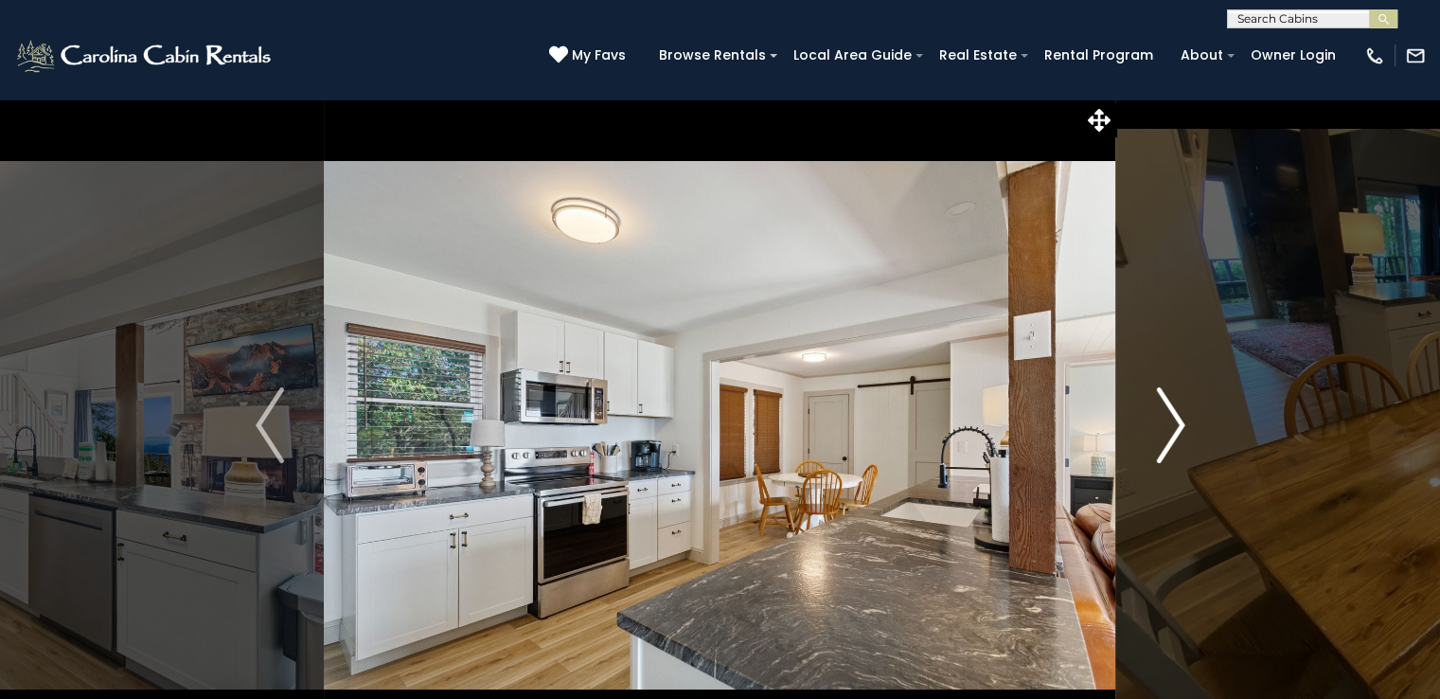
click at [1176, 415] on img "Next" at bounding box center [1170, 425] width 28 height 76
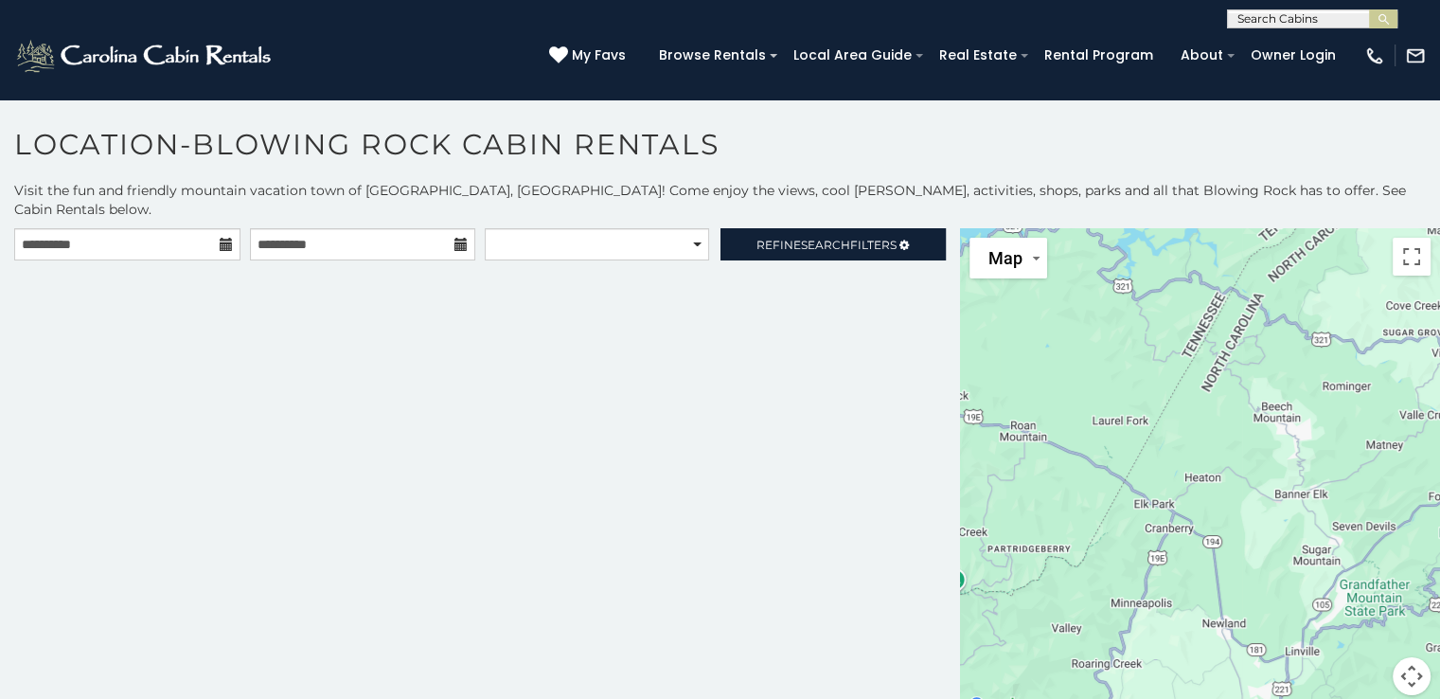
scroll to position [9, 0]
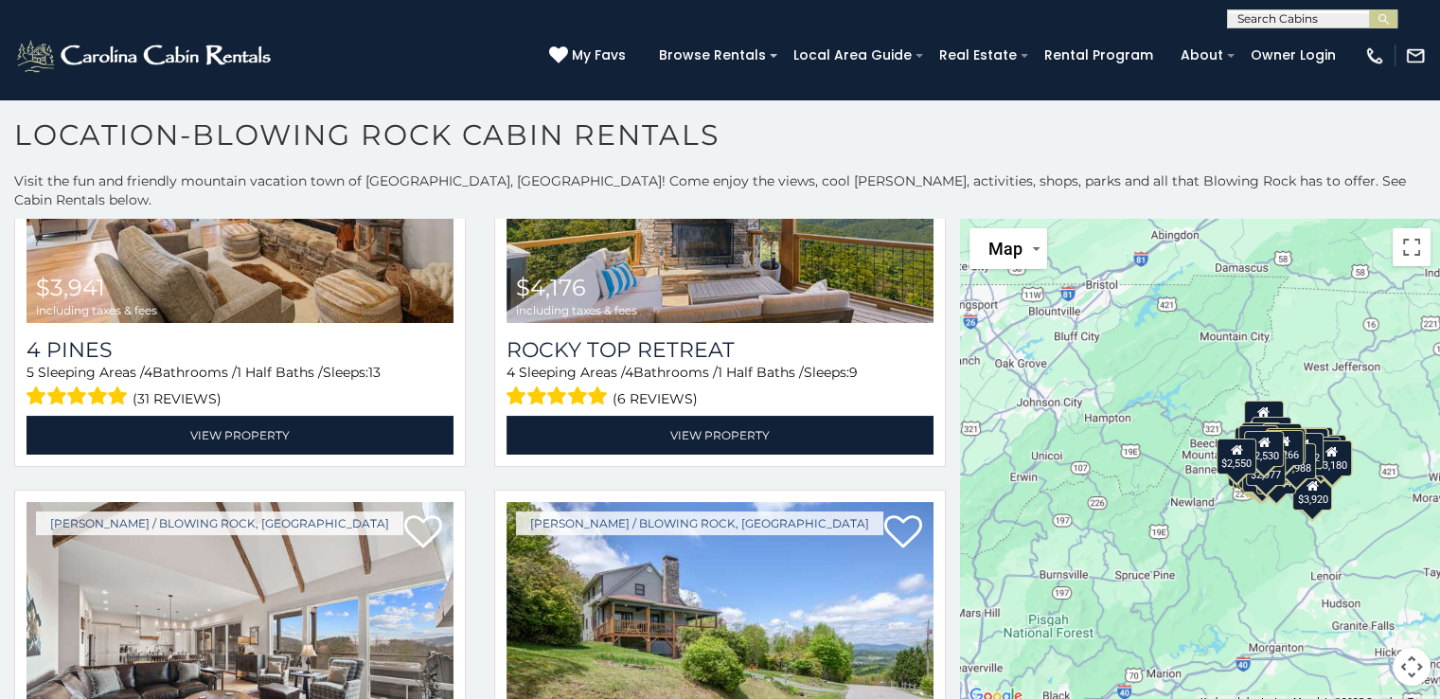
scroll to position [20657, 0]
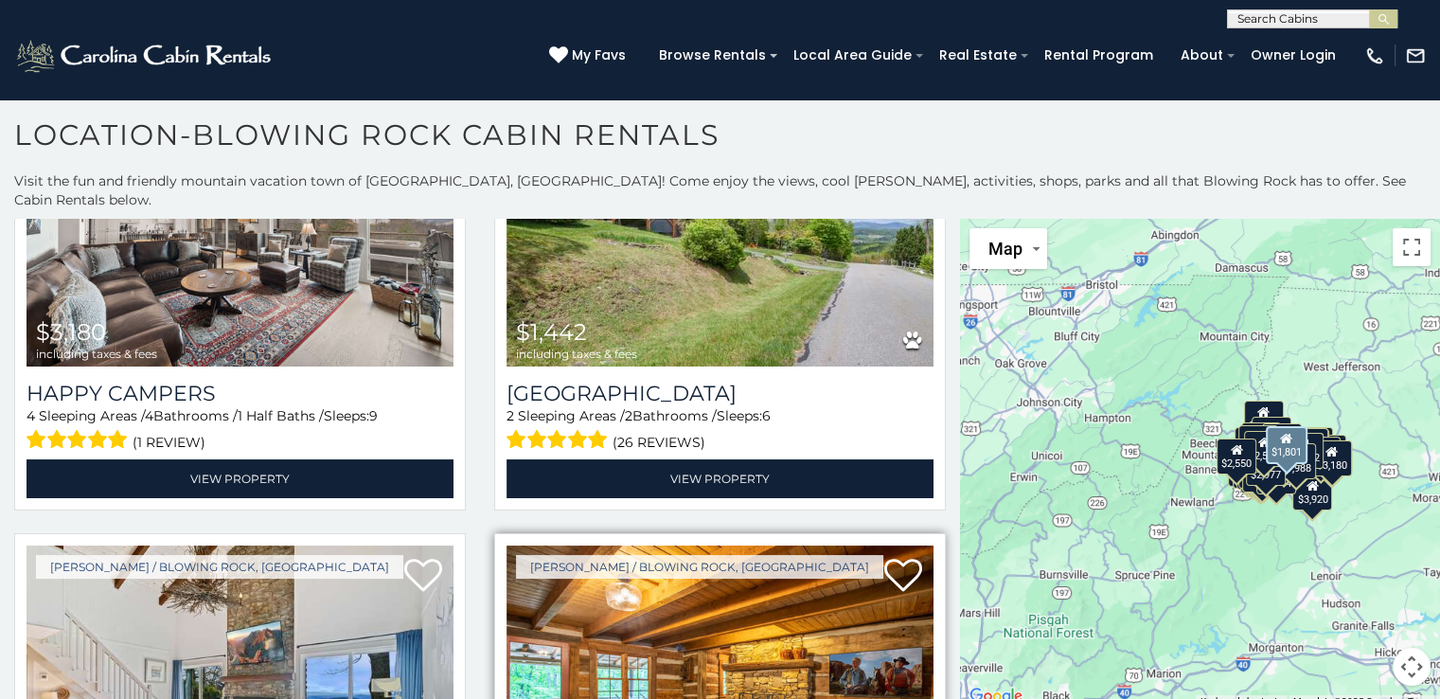
click at [612, 545] on img at bounding box center [719, 688] width 427 height 286
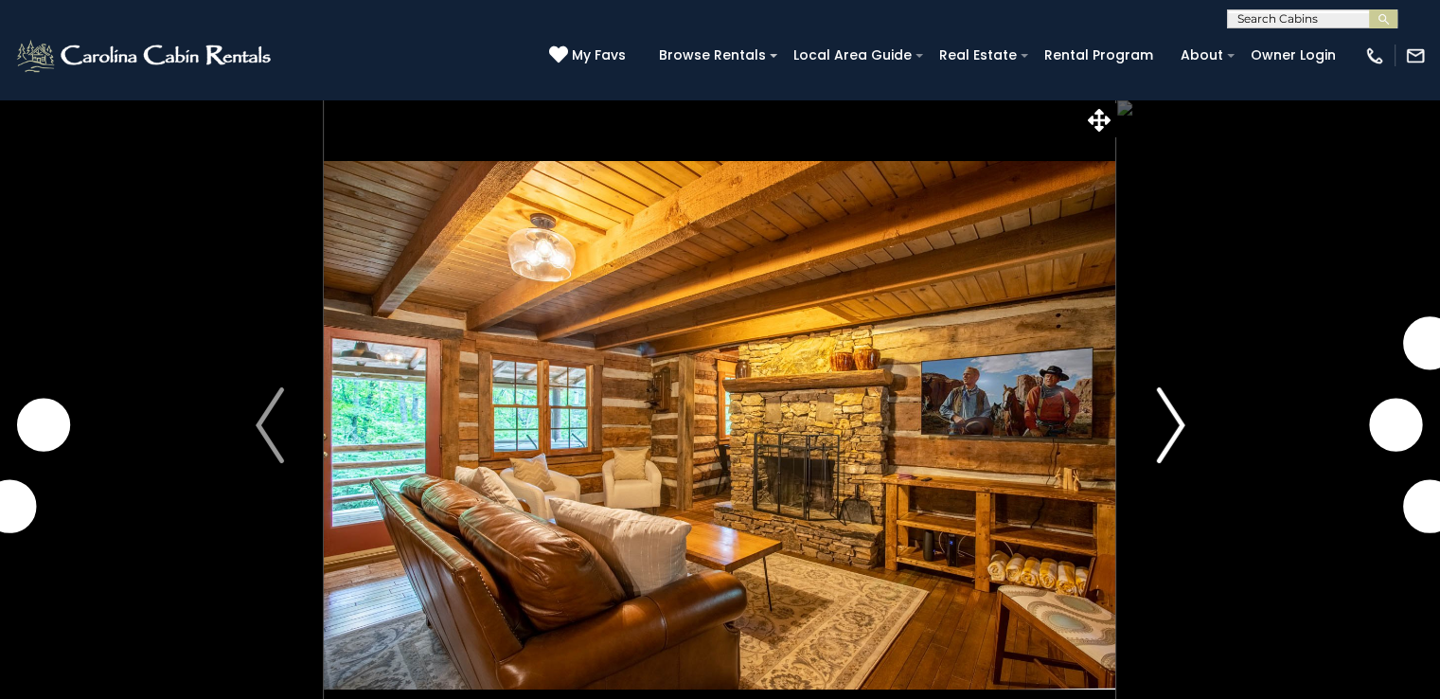
click at [1177, 422] on img "Next" at bounding box center [1170, 425] width 28 height 76
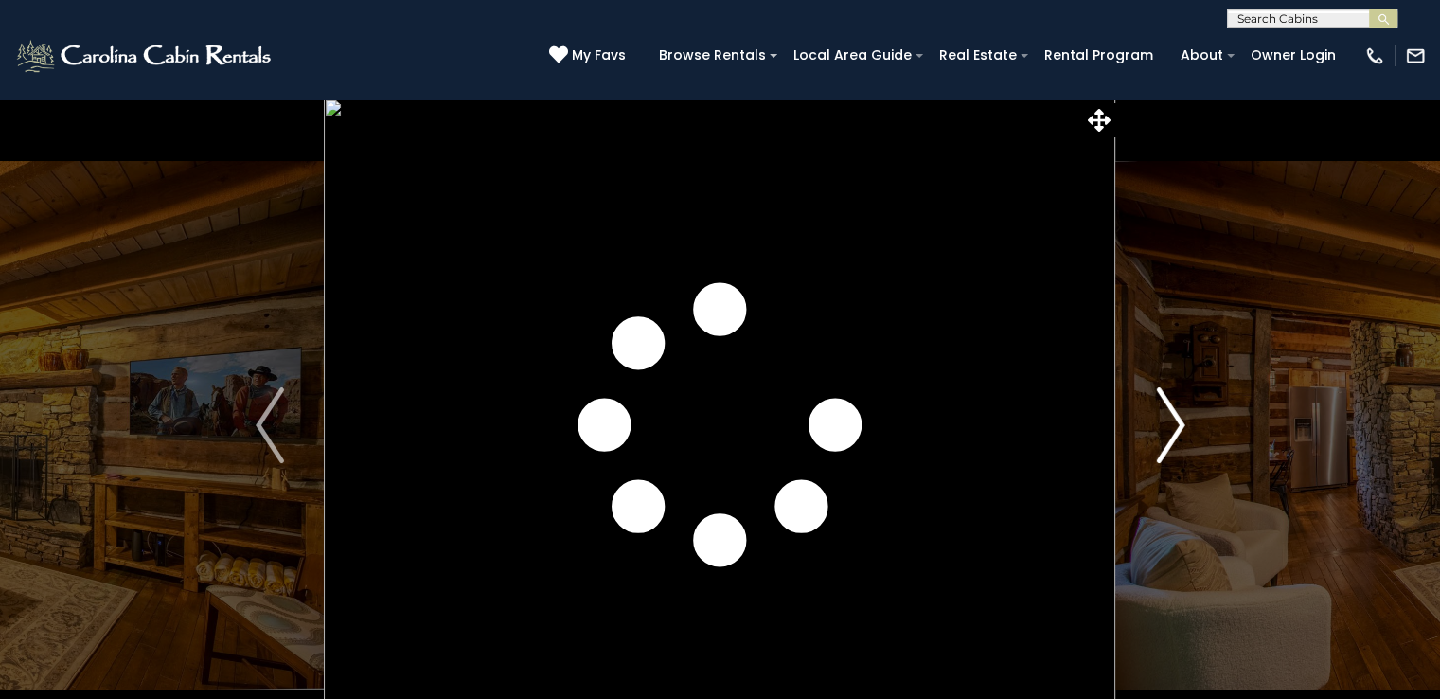
click at [1177, 422] on img "Next" at bounding box center [1170, 425] width 28 height 76
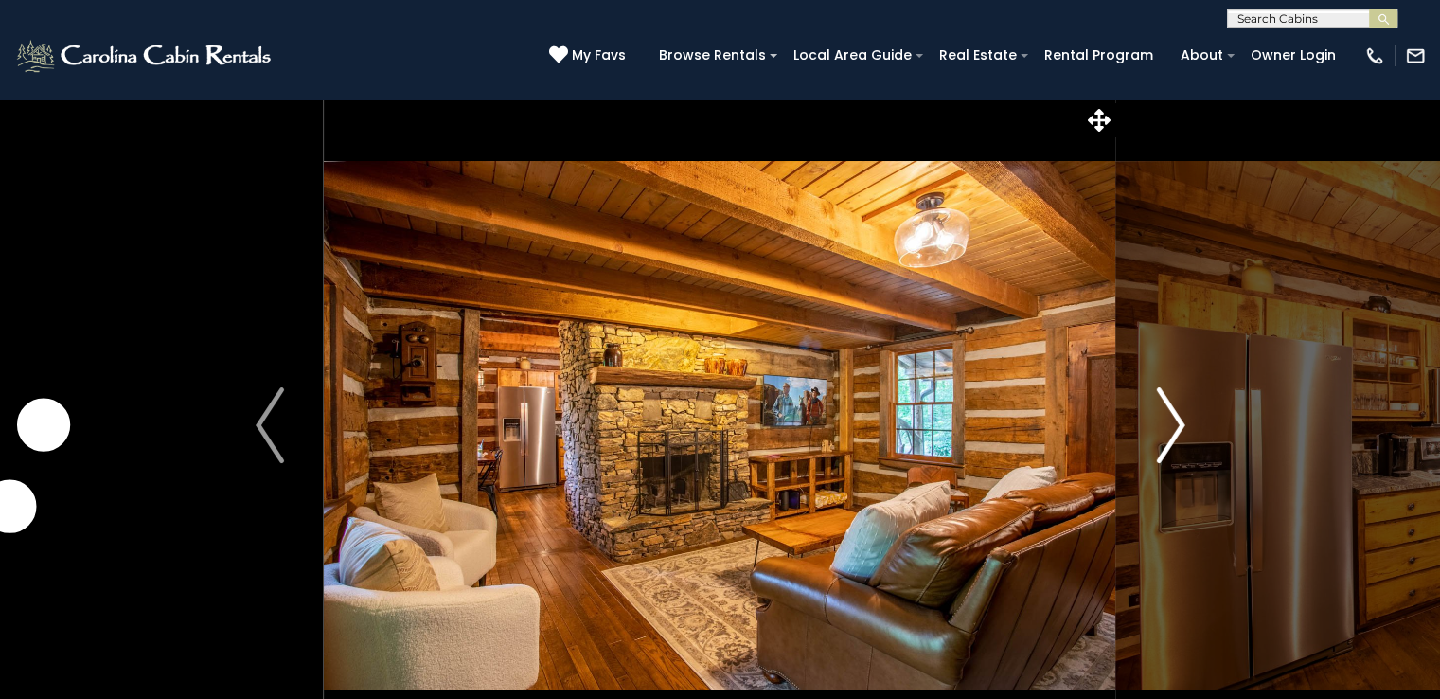
click at [1177, 422] on img "Next" at bounding box center [1170, 425] width 28 height 76
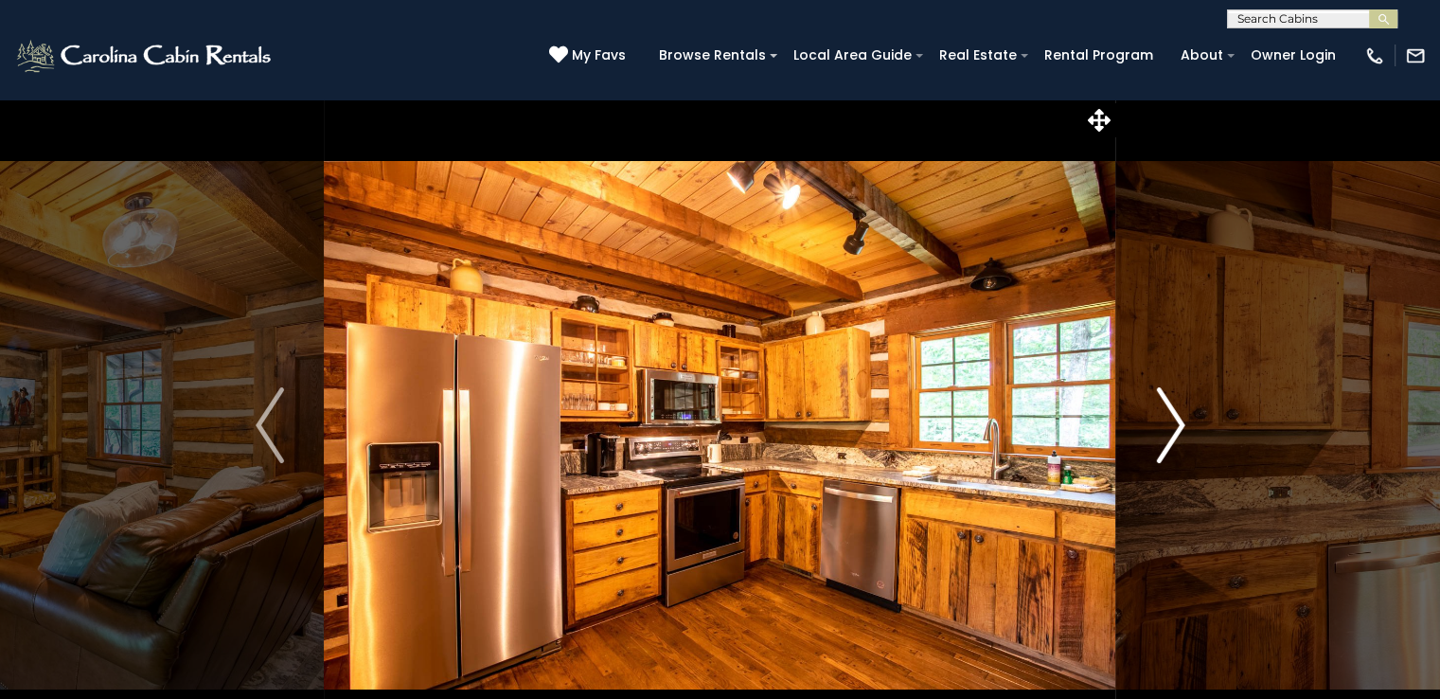
click at [1177, 422] on img "Next" at bounding box center [1170, 425] width 28 height 76
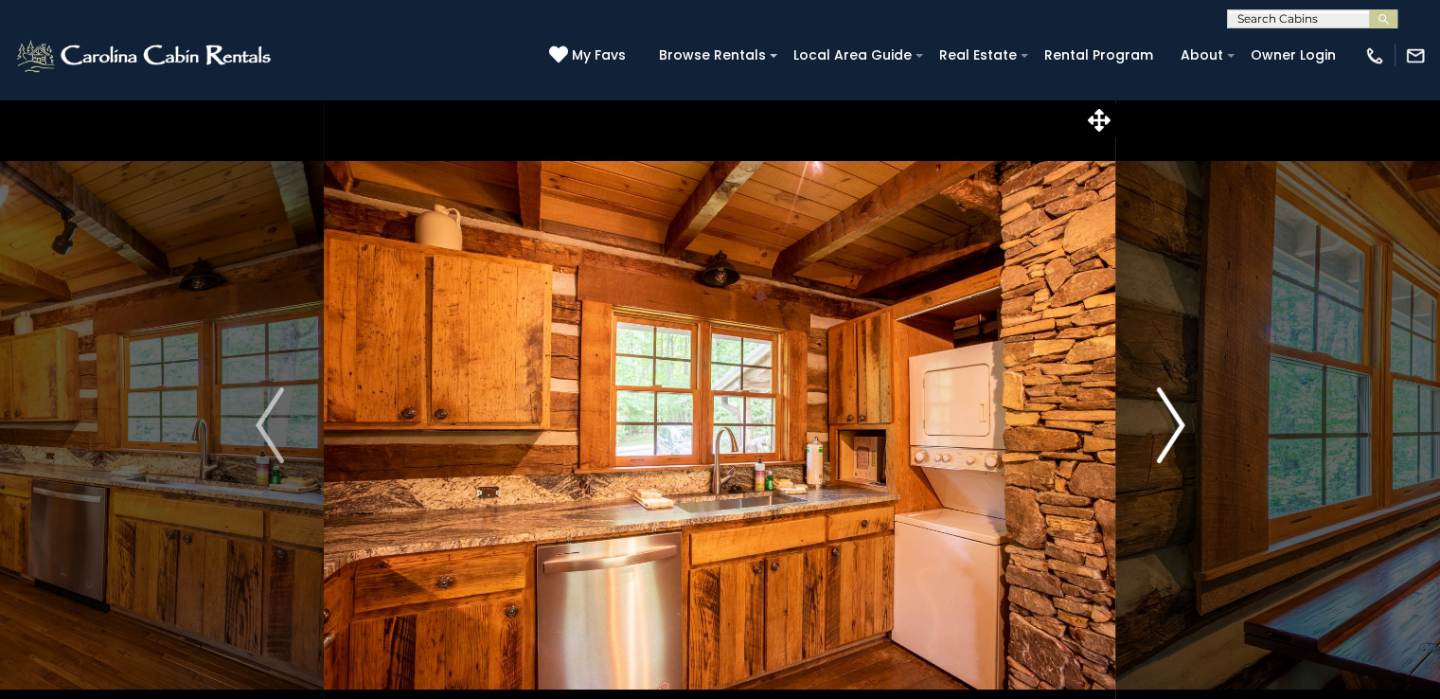
click at [1177, 422] on img "Next" at bounding box center [1170, 425] width 28 height 76
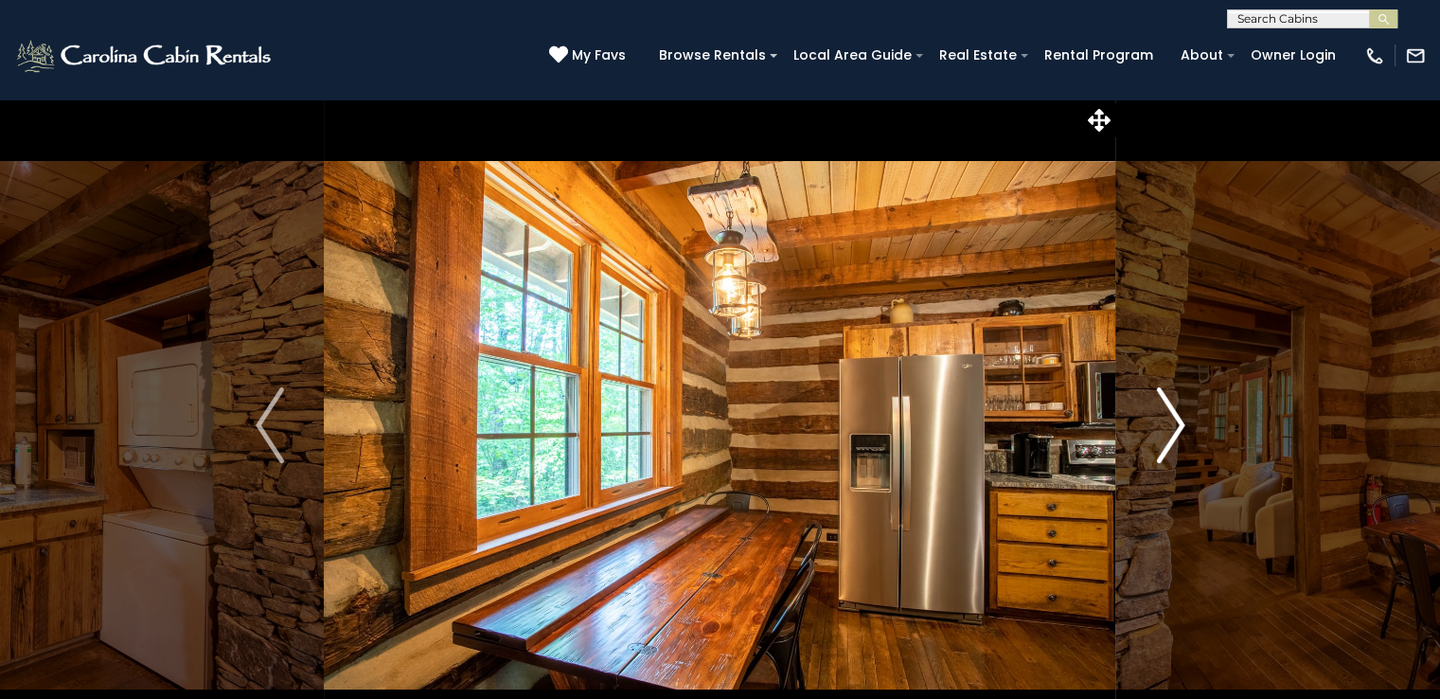
click at [1177, 422] on img "Next" at bounding box center [1170, 425] width 28 height 76
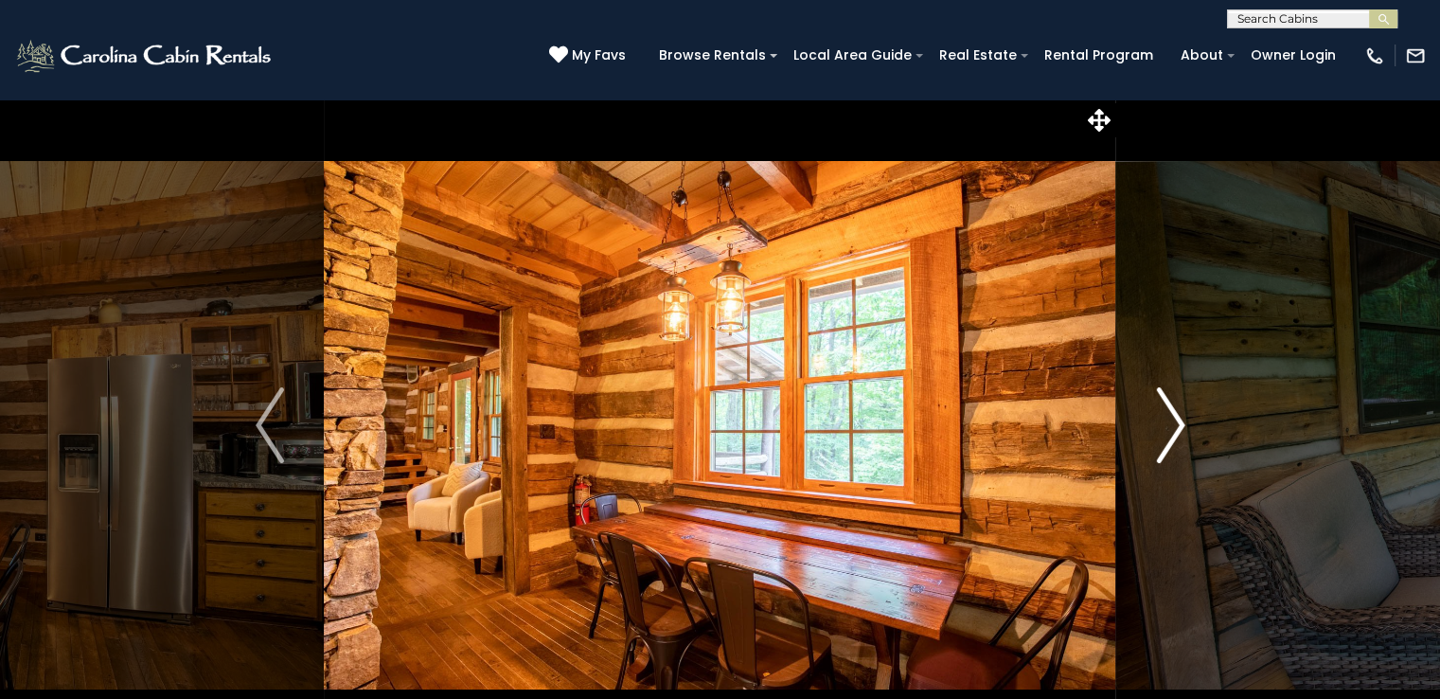
click at [1177, 422] on img "Next" at bounding box center [1170, 425] width 28 height 76
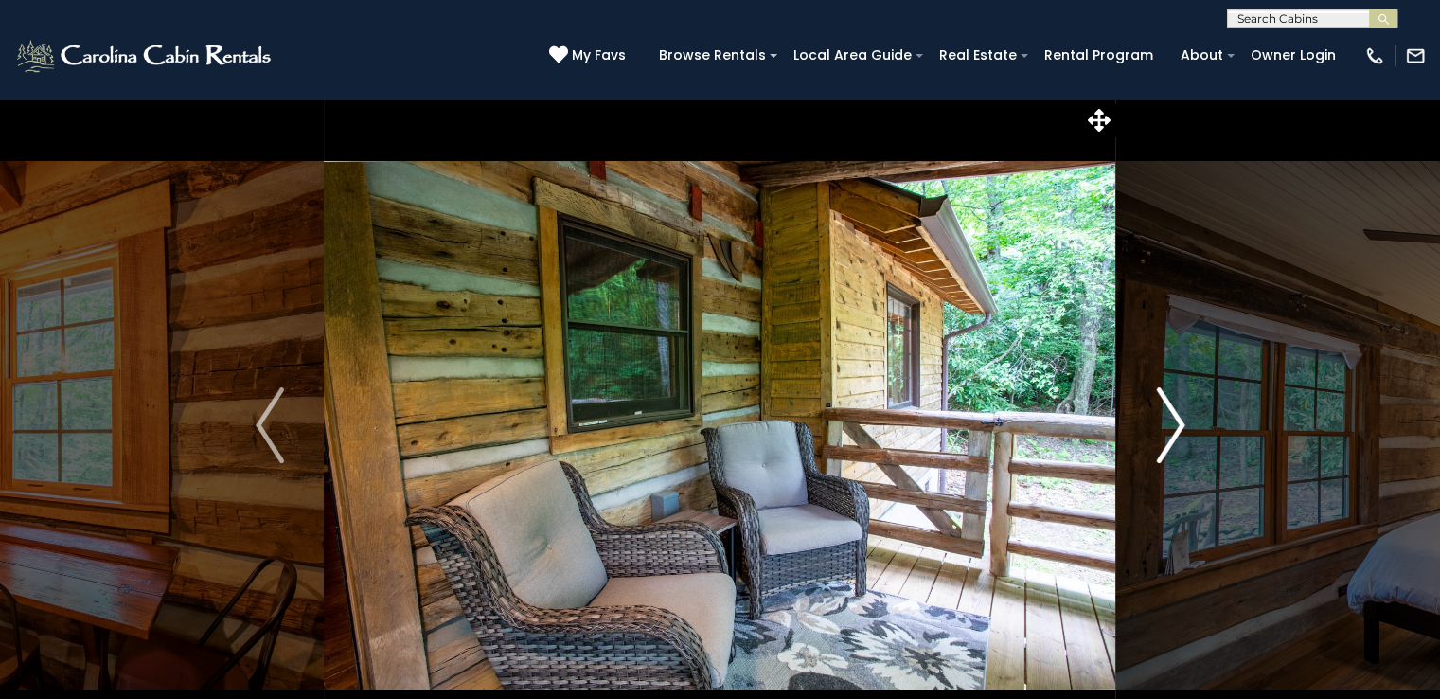
click at [1177, 422] on img "Next" at bounding box center [1170, 425] width 28 height 76
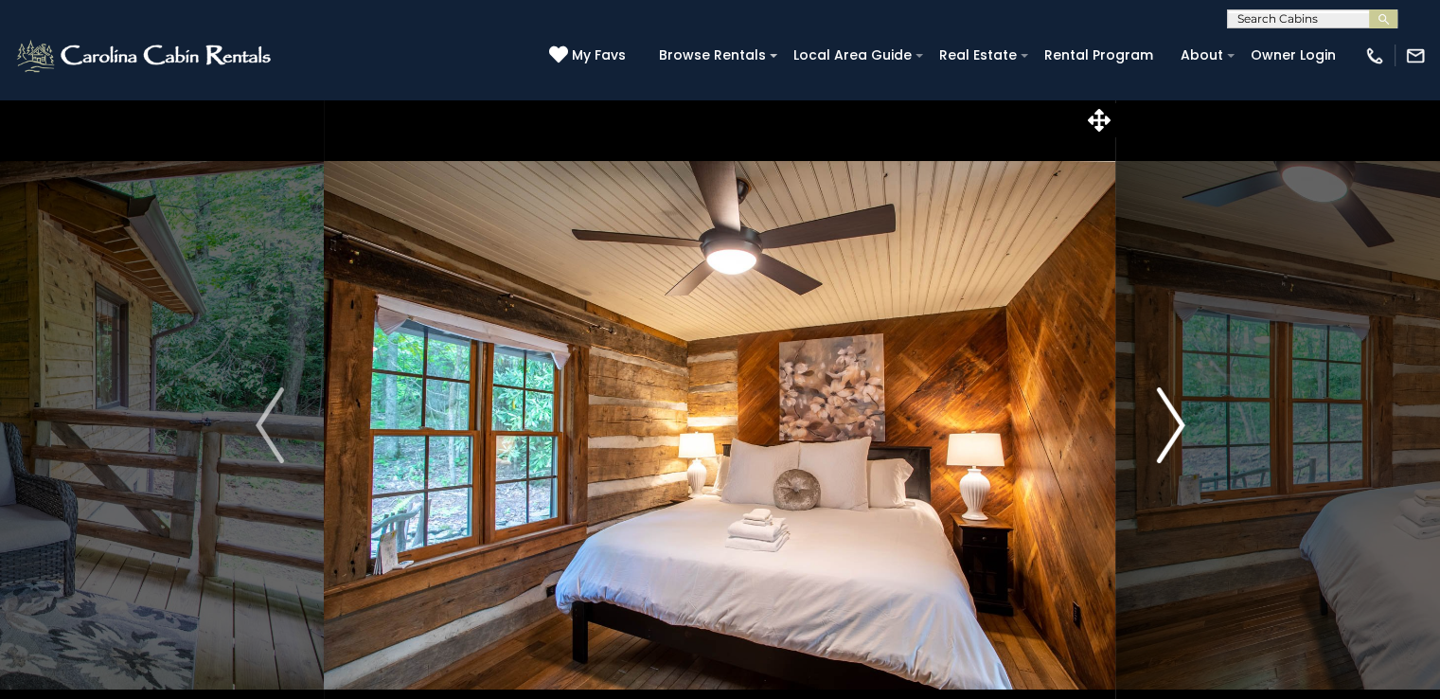
click at [1177, 422] on img "Next" at bounding box center [1170, 425] width 28 height 76
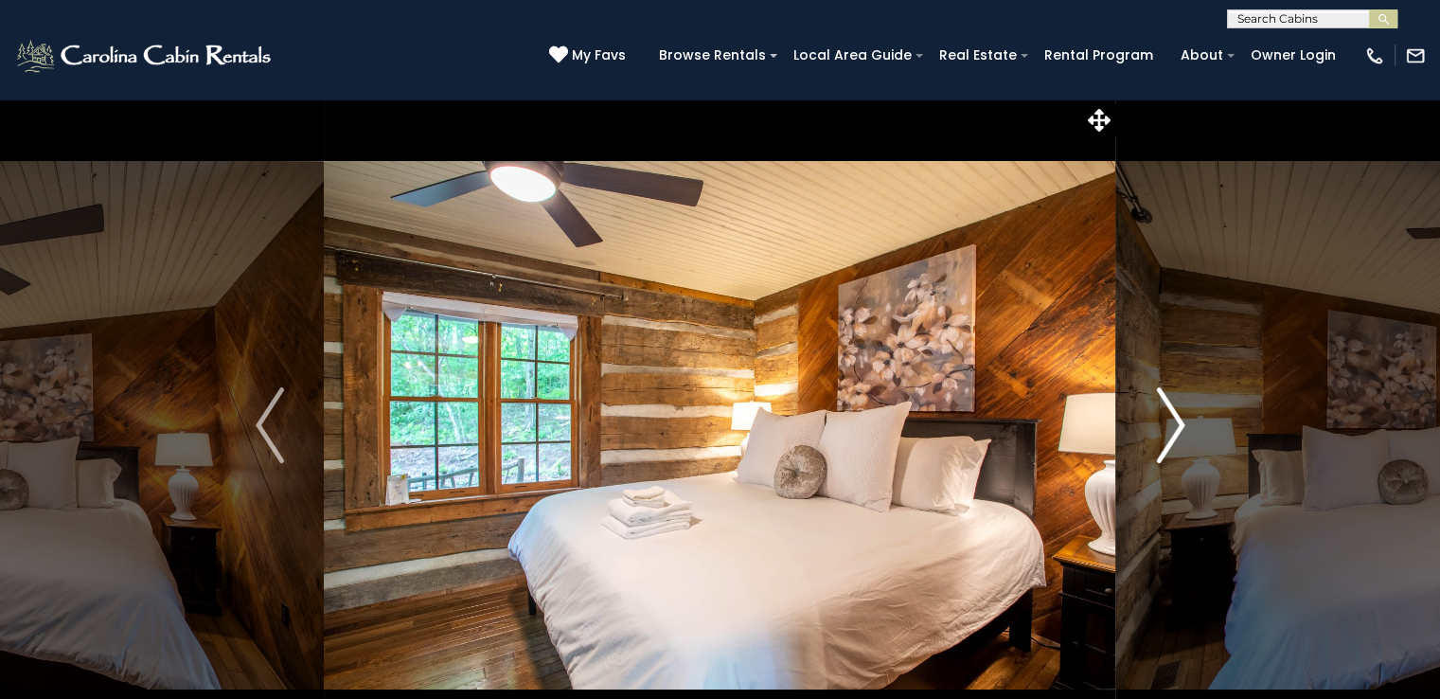
click at [1177, 422] on img "Next" at bounding box center [1170, 425] width 28 height 76
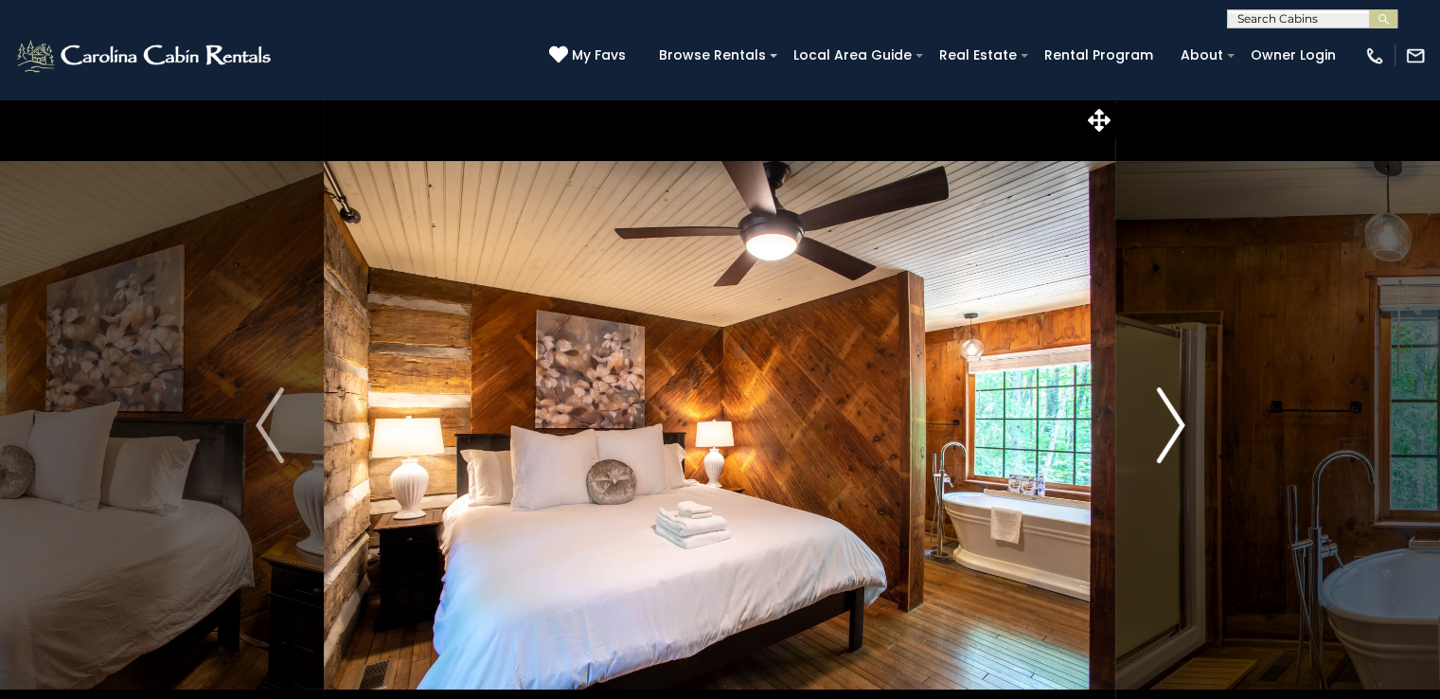
click at [1177, 422] on img "Next" at bounding box center [1170, 425] width 28 height 76
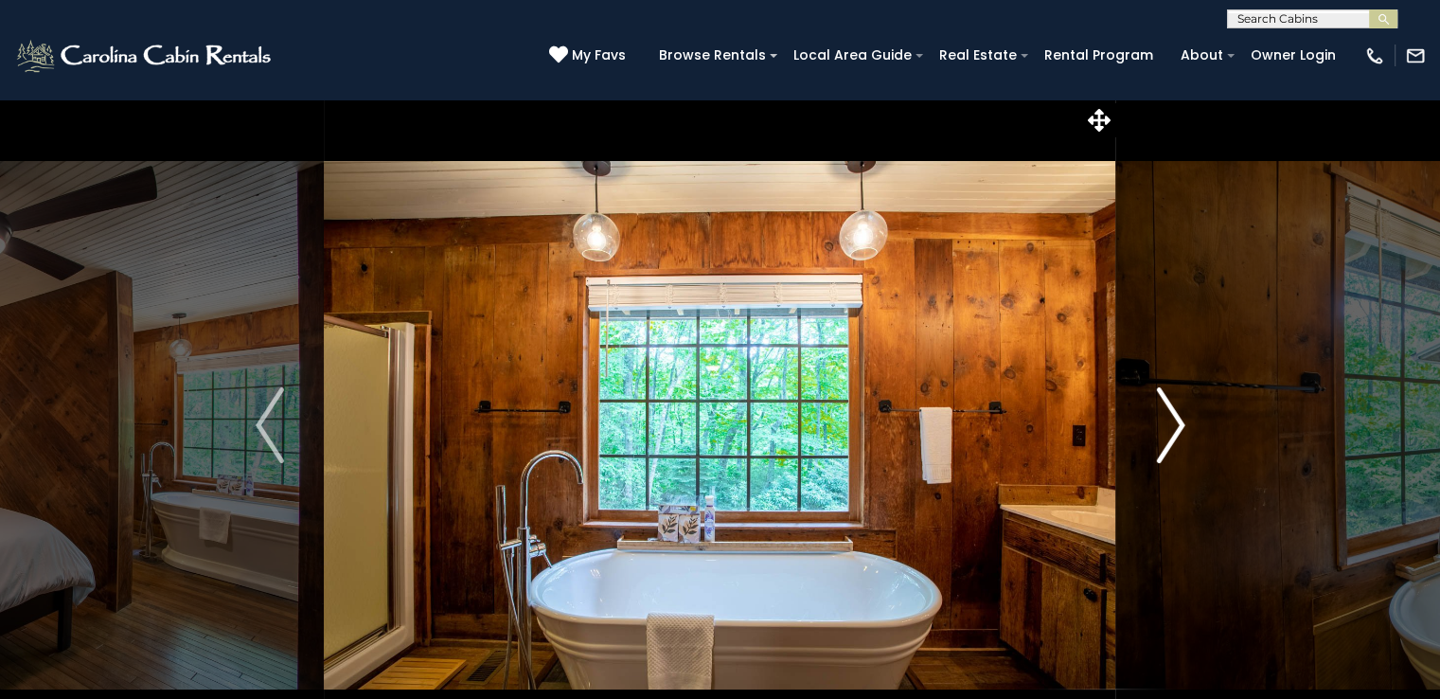
click at [1177, 422] on img "Next" at bounding box center [1170, 425] width 28 height 76
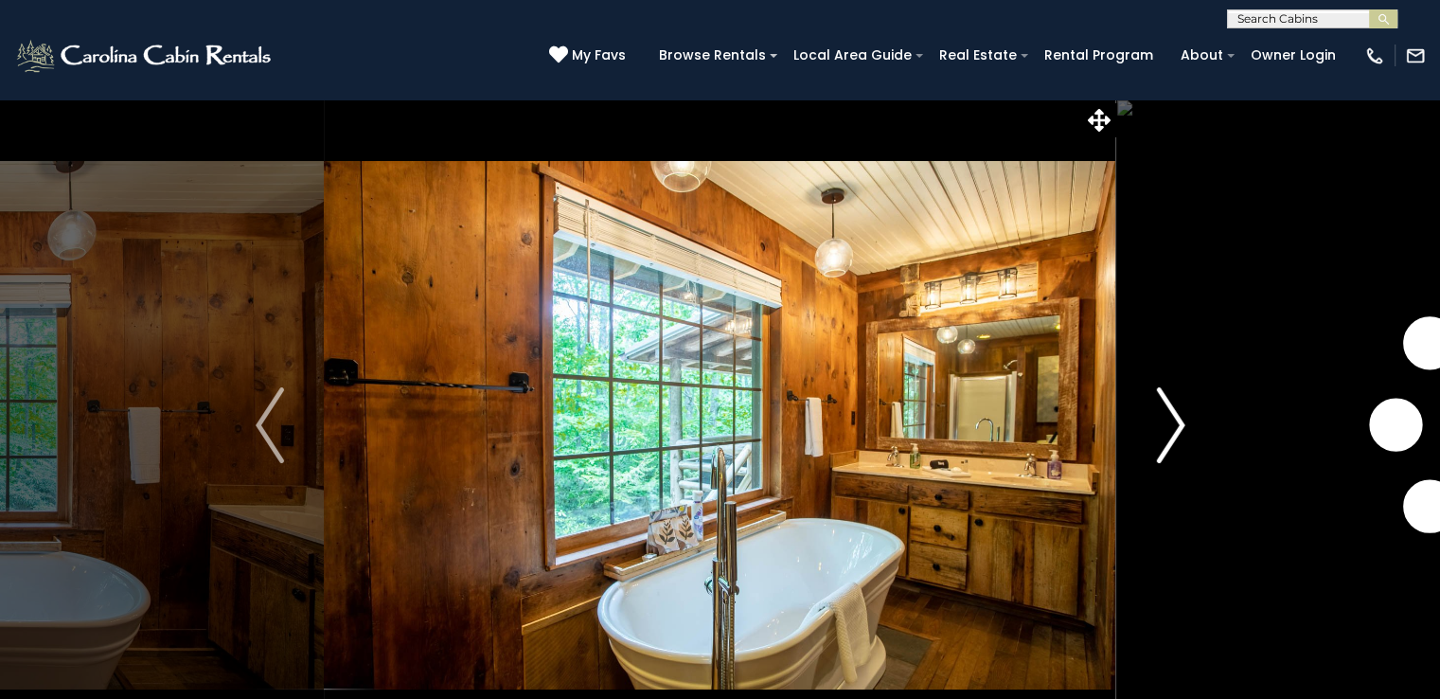
click at [1177, 422] on img "Next" at bounding box center [1170, 425] width 28 height 76
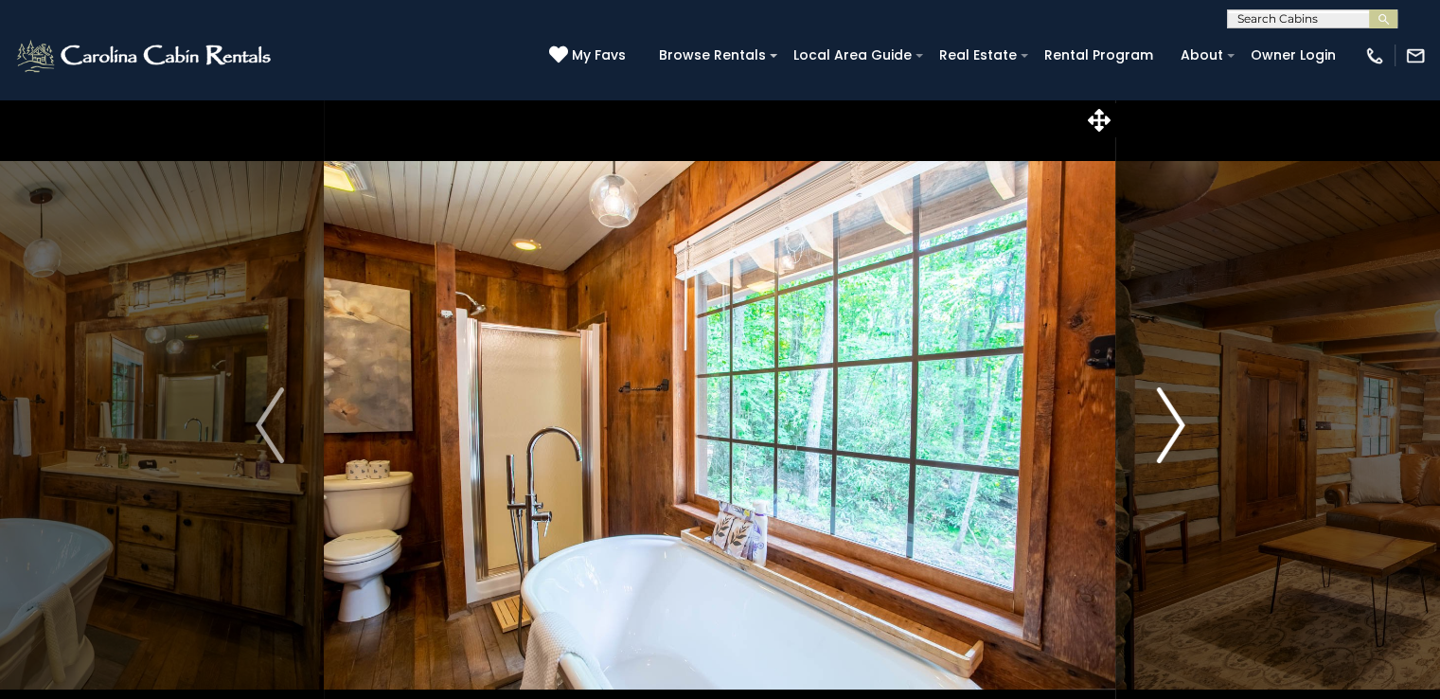
click at [1177, 422] on img "Next" at bounding box center [1170, 425] width 28 height 76
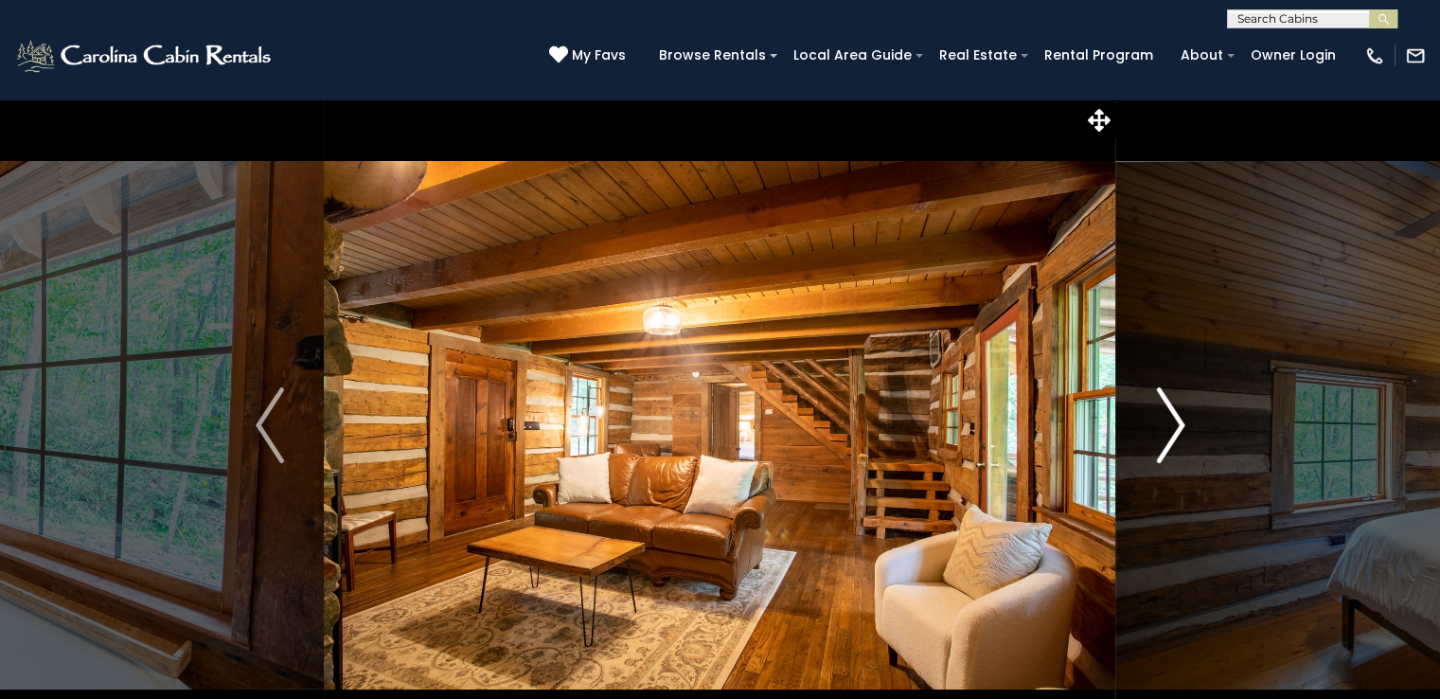
click at [1177, 422] on img "Next" at bounding box center [1170, 425] width 28 height 76
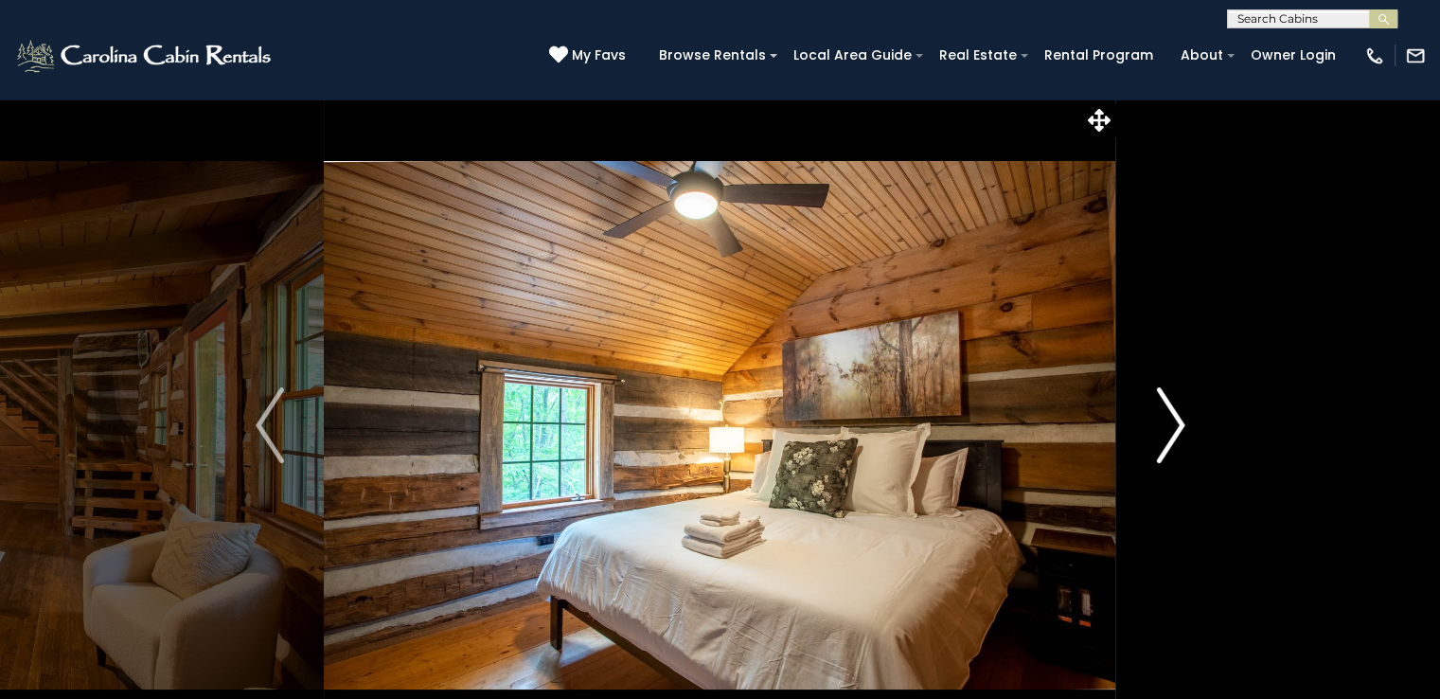
click at [1177, 422] on img "Next" at bounding box center [1170, 425] width 28 height 76
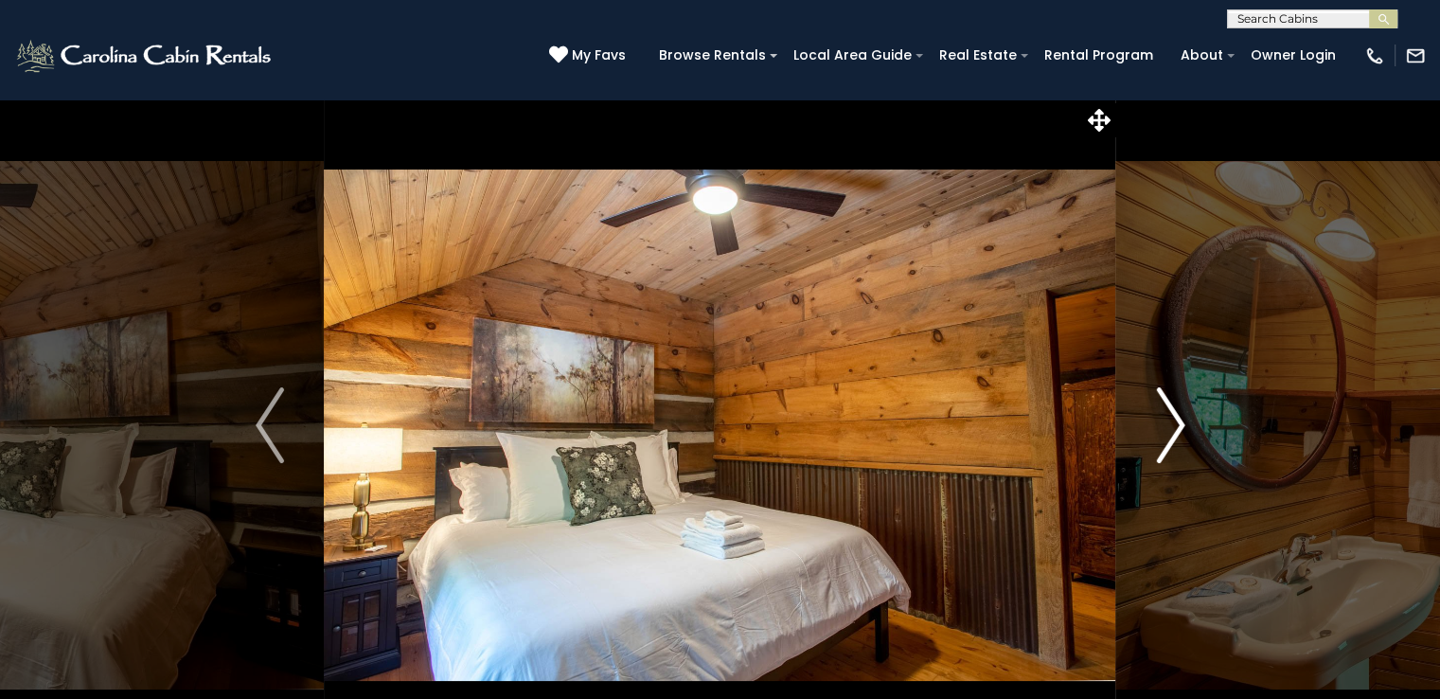
click at [1177, 422] on img "Next" at bounding box center [1170, 425] width 28 height 76
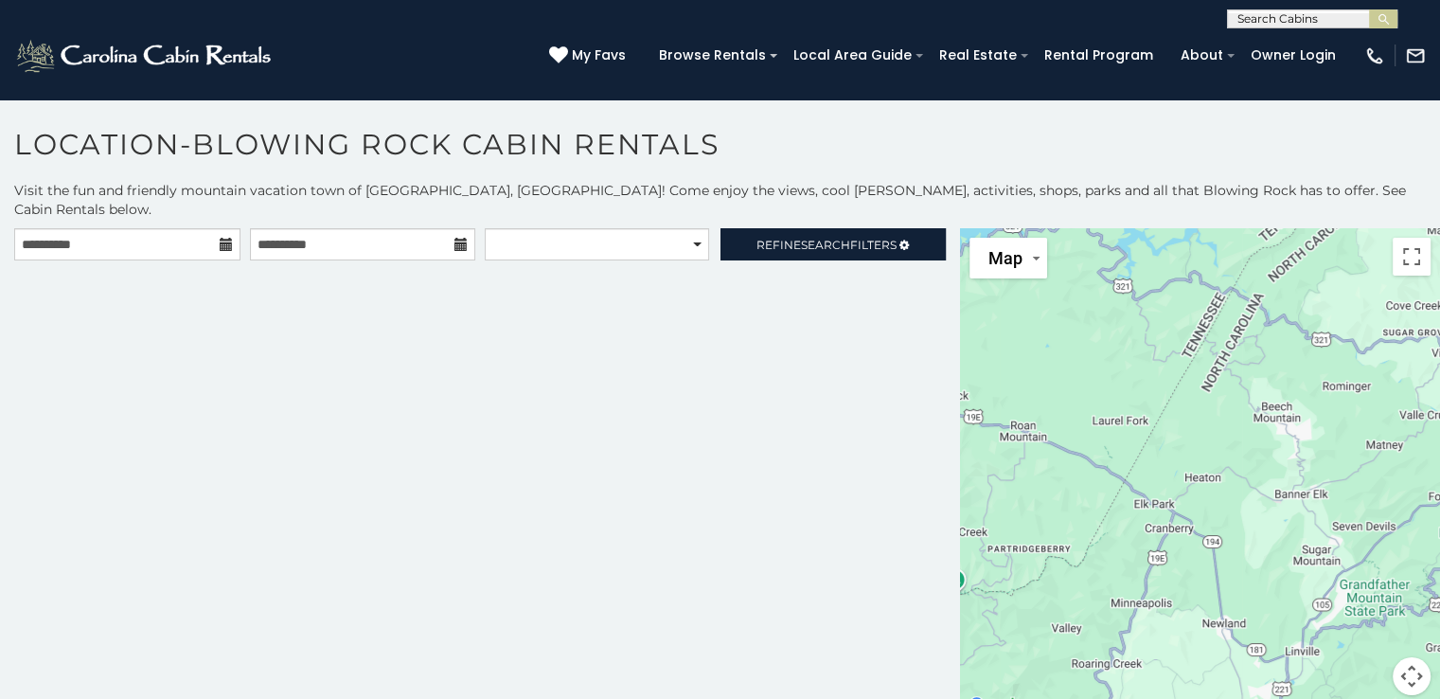
scroll to position [9, 0]
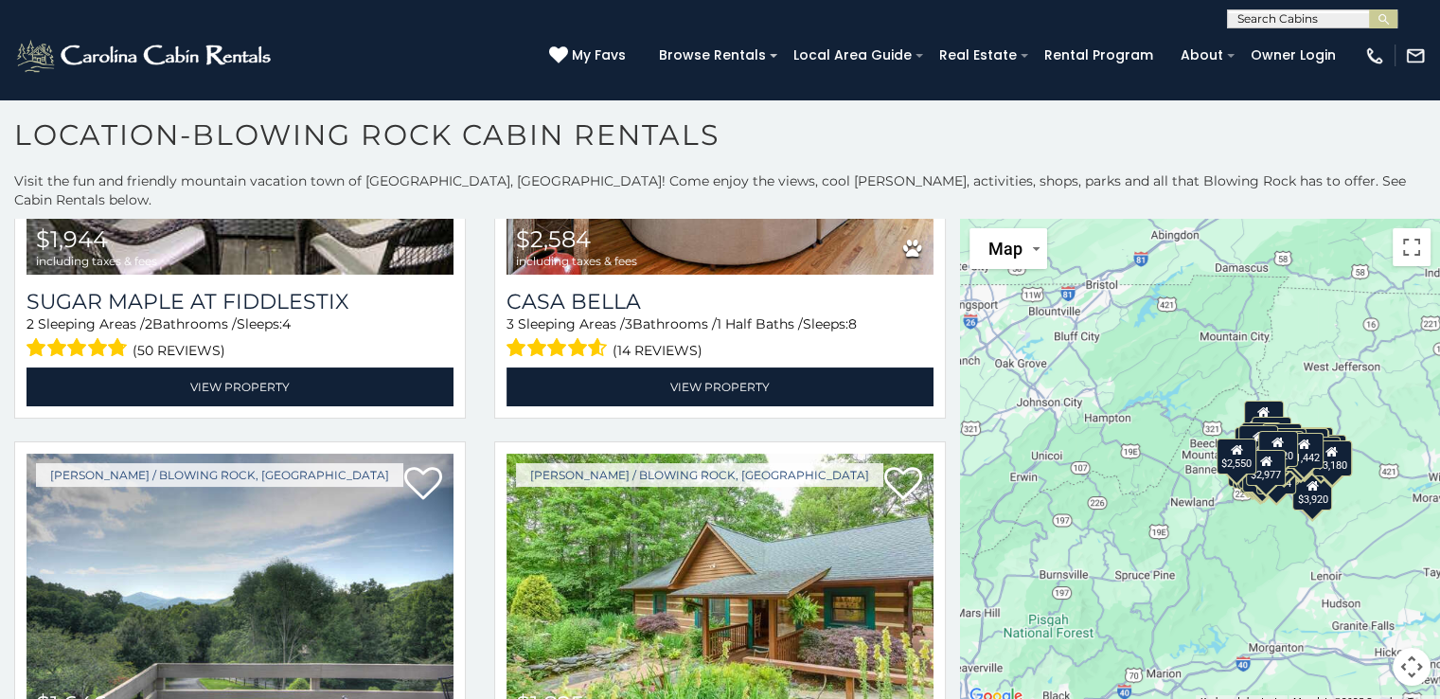
scroll to position [15202, 0]
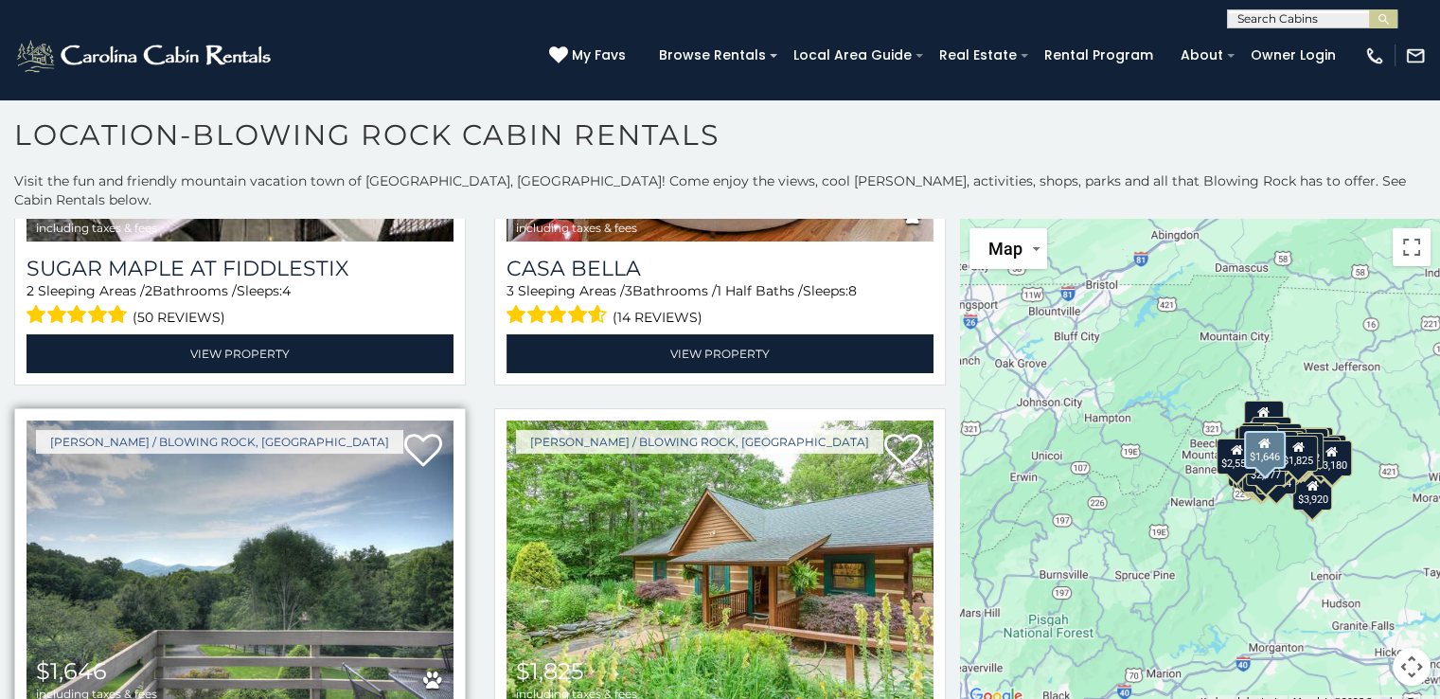
click at [158, 420] on img at bounding box center [240, 563] width 427 height 286
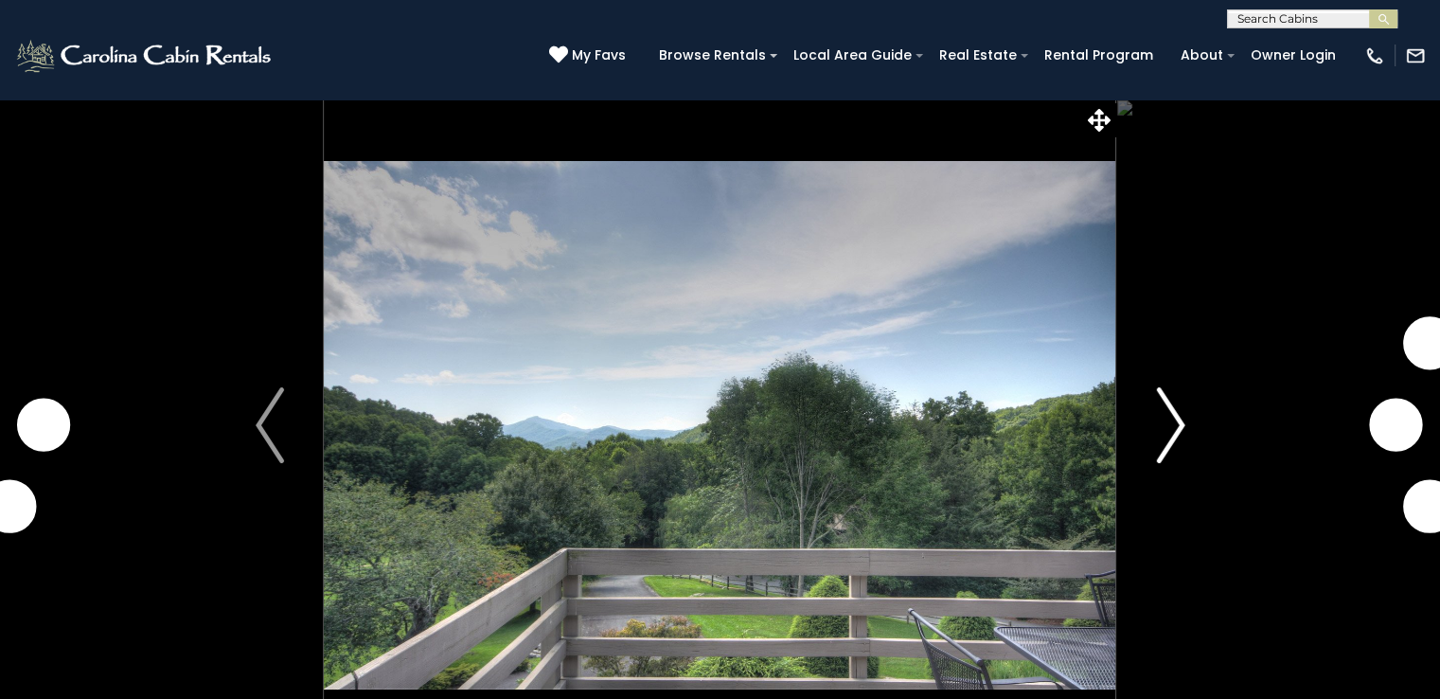
click at [1169, 402] on img "Next" at bounding box center [1170, 425] width 28 height 76
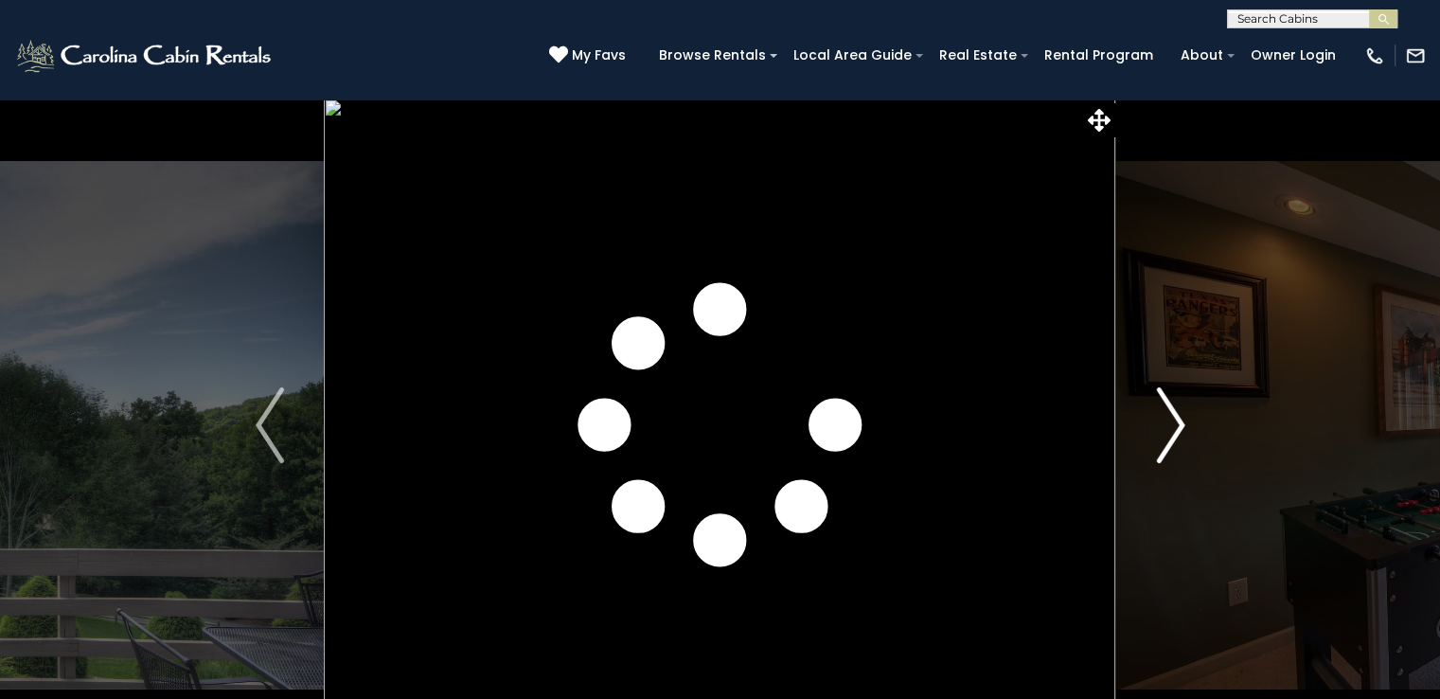
click at [1169, 406] on img "Next" at bounding box center [1170, 425] width 28 height 76
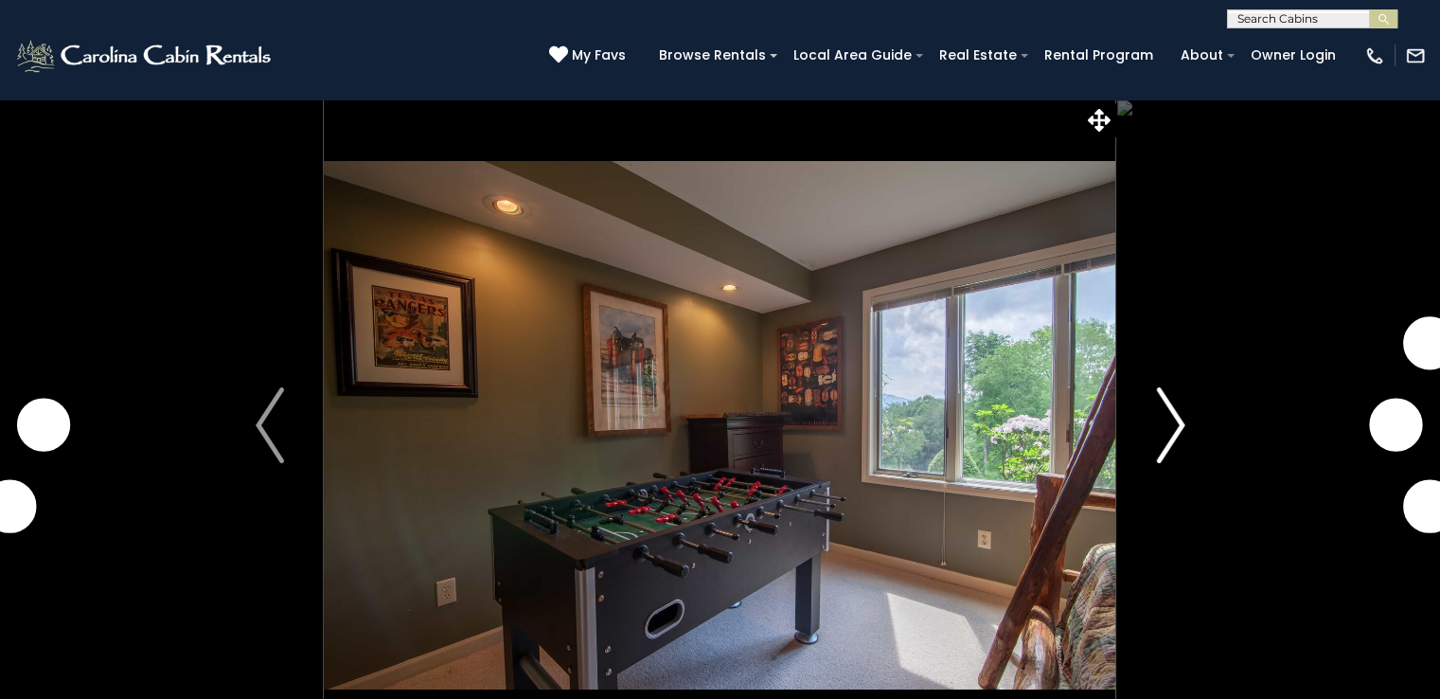
click at [1169, 406] on img "Next" at bounding box center [1170, 425] width 28 height 76
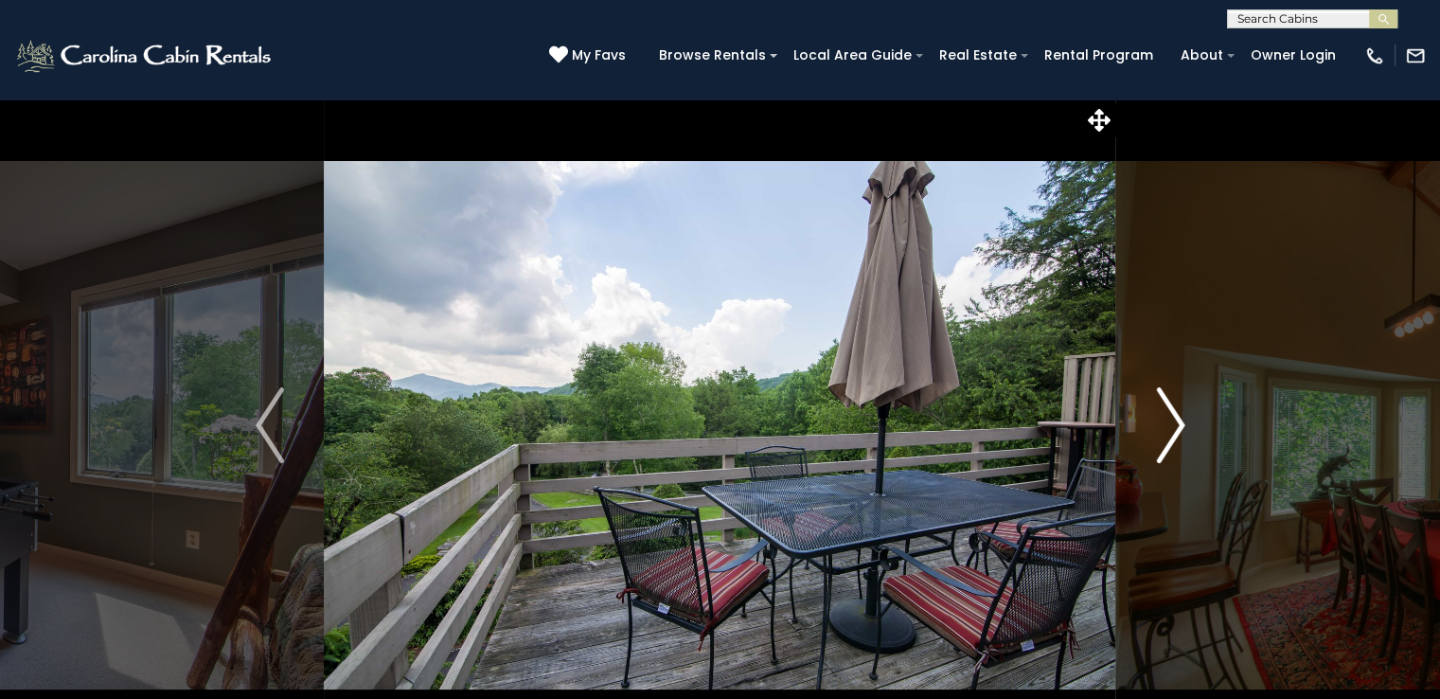
click at [1169, 406] on img "Next" at bounding box center [1170, 425] width 28 height 76
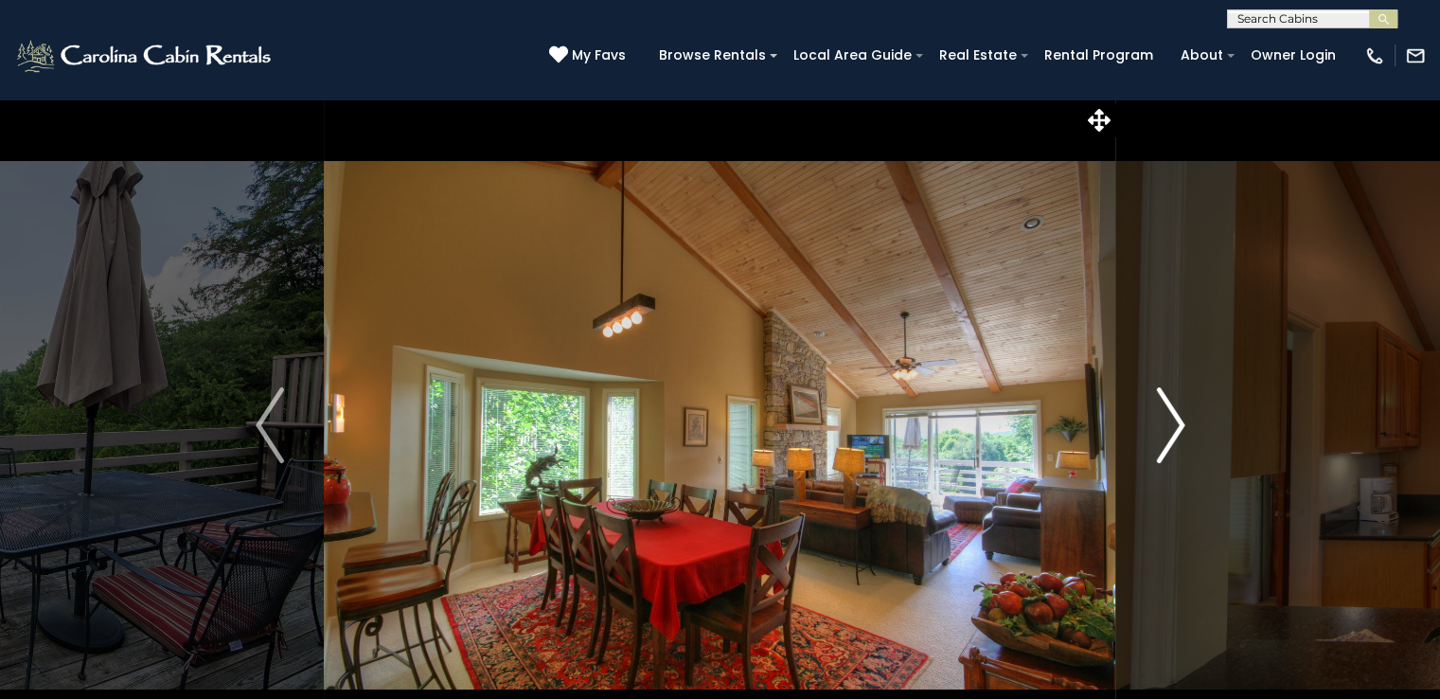
click at [1169, 406] on img "Next" at bounding box center [1170, 425] width 28 height 76
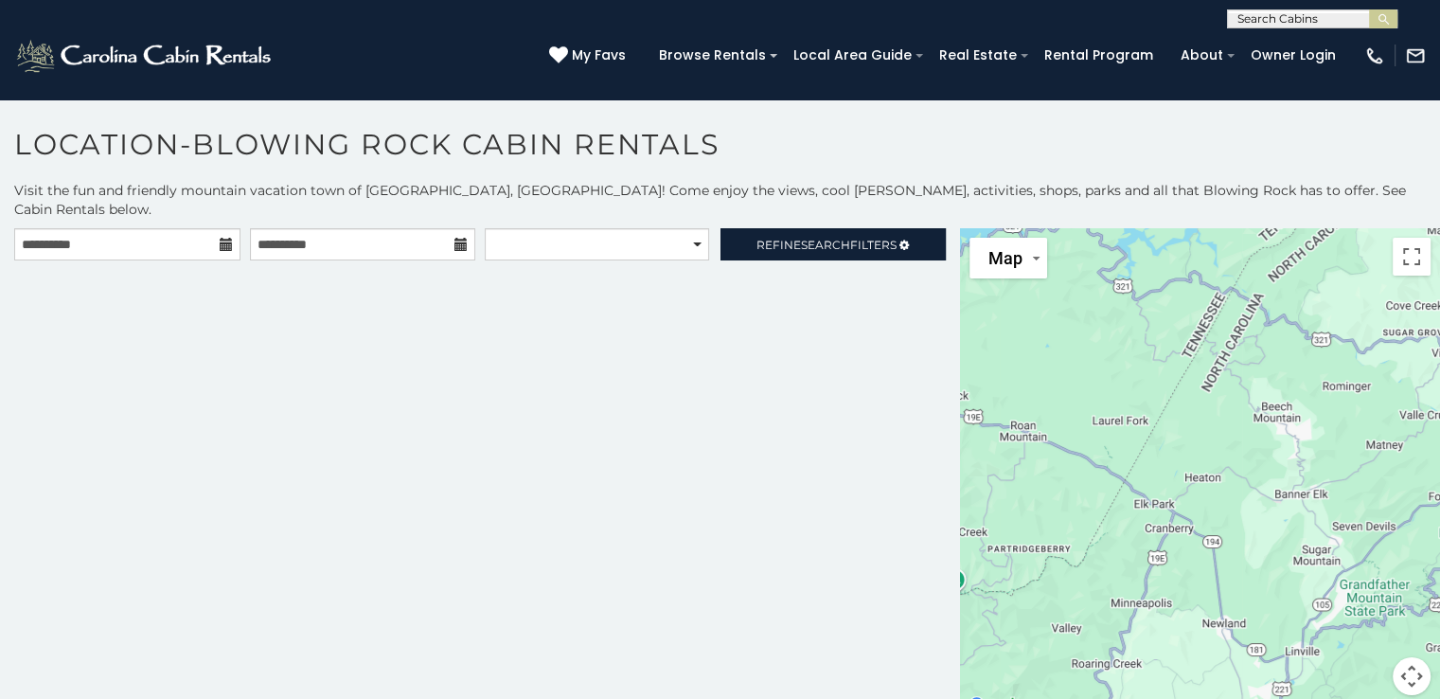
scroll to position [9, 0]
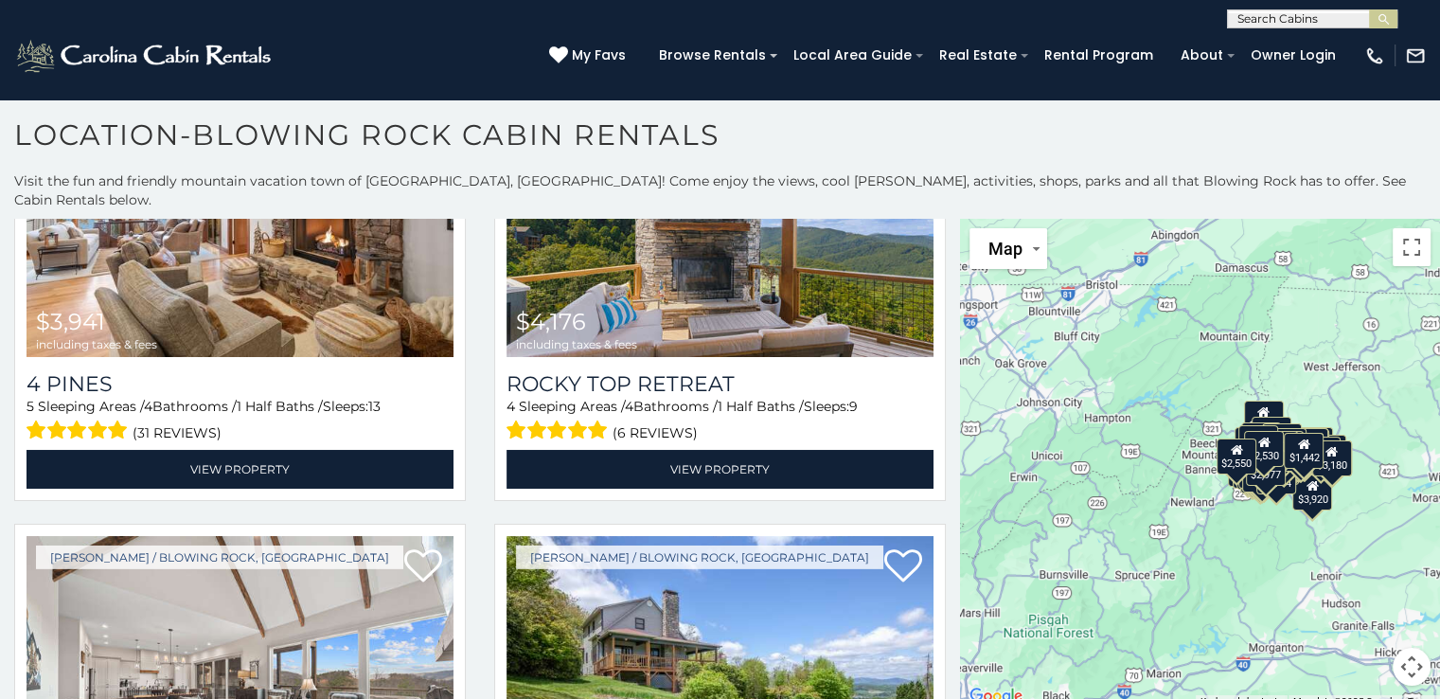
scroll to position [20236, 0]
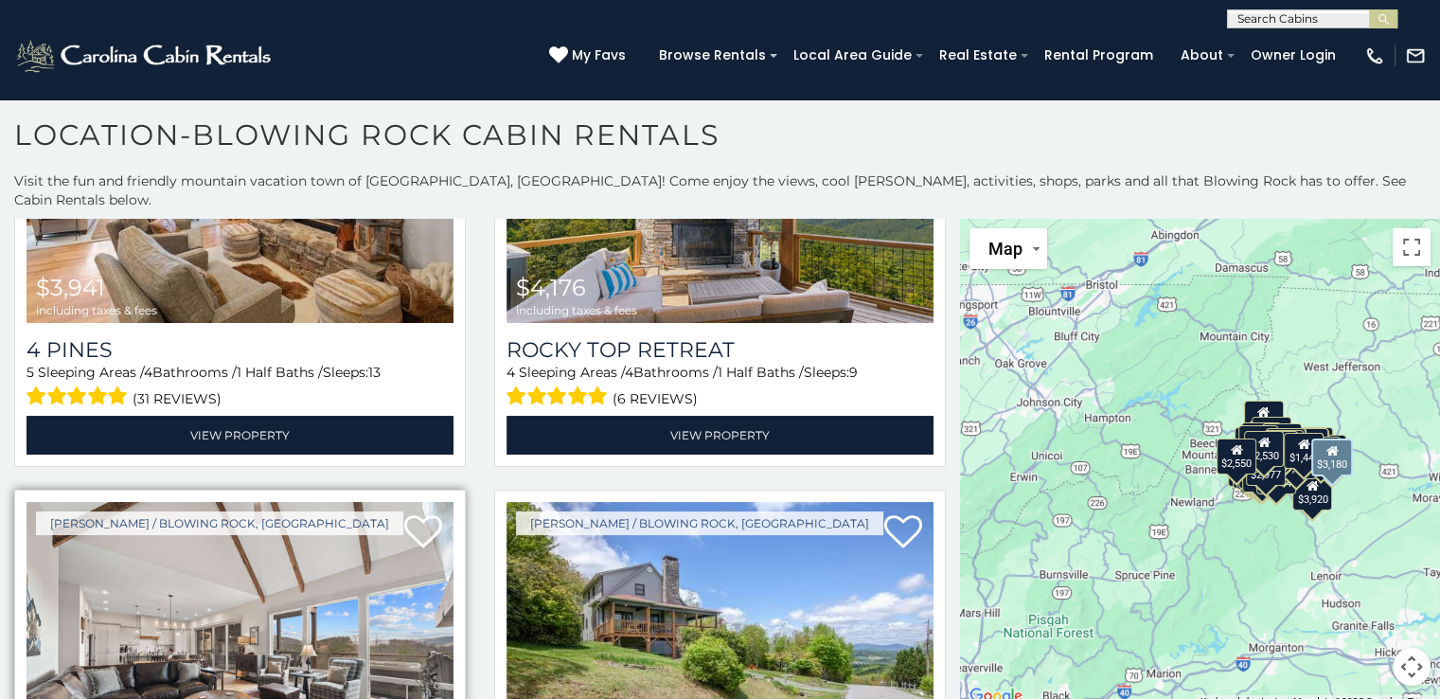
click at [275, 502] on img at bounding box center [240, 645] width 427 height 286
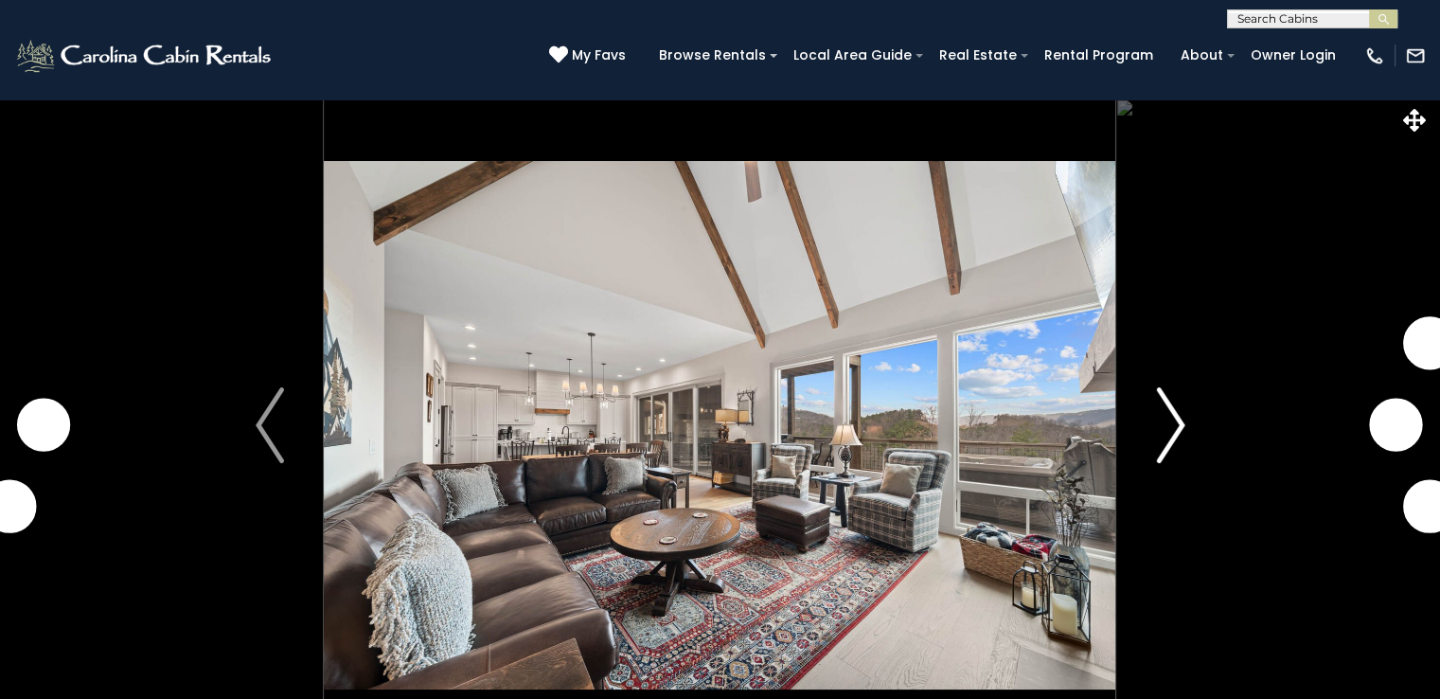
click at [1166, 417] on img "Next" at bounding box center [1170, 425] width 28 height 76
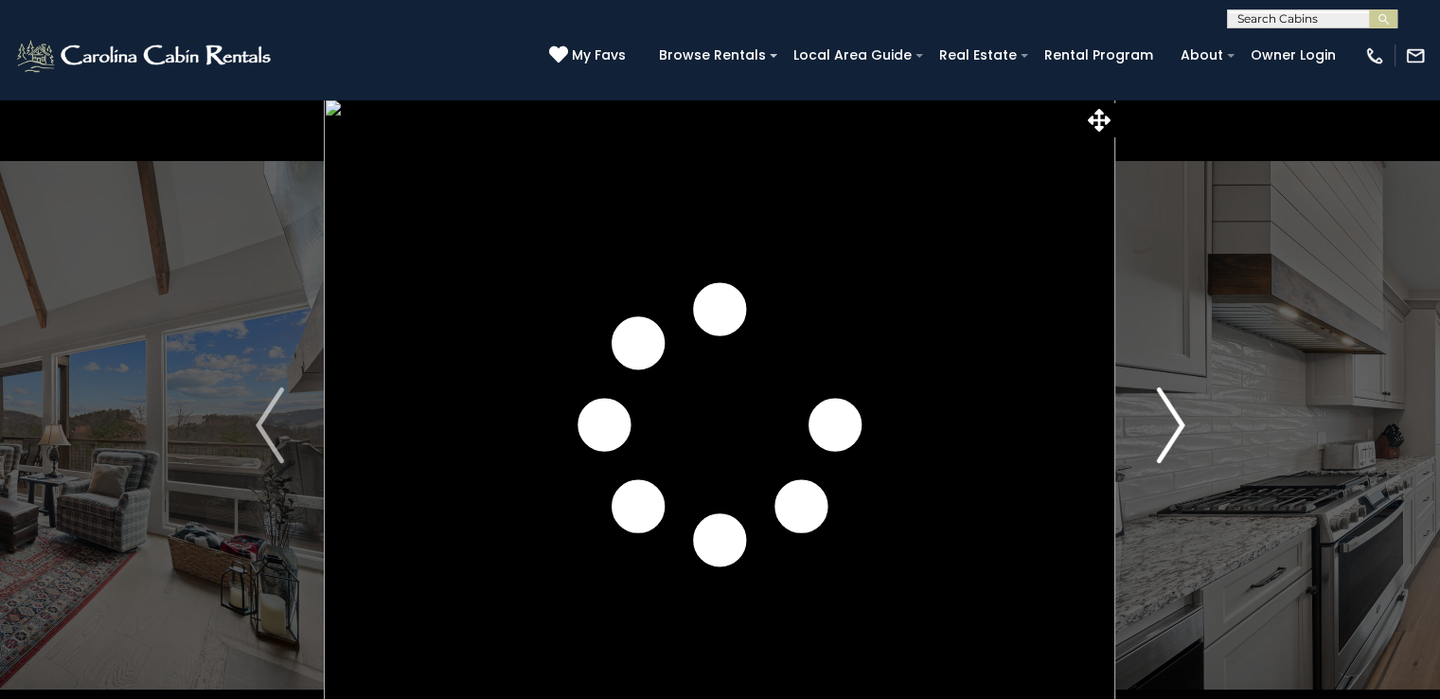
click at [1163, 418] on img "Next" at bounding box center [1170, 425] width 28 height 76
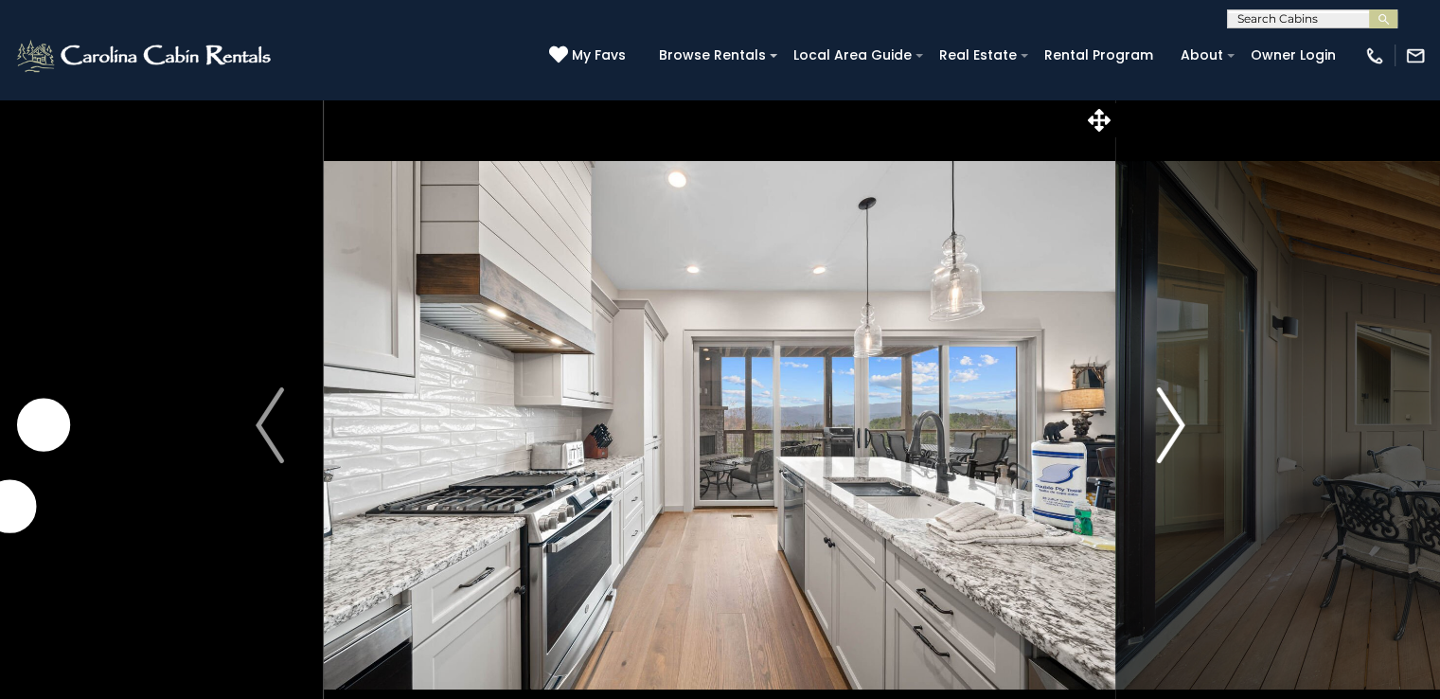
click at [1170, 420] on img "Next" at bounding box center [1170, 425] width 28 height 76
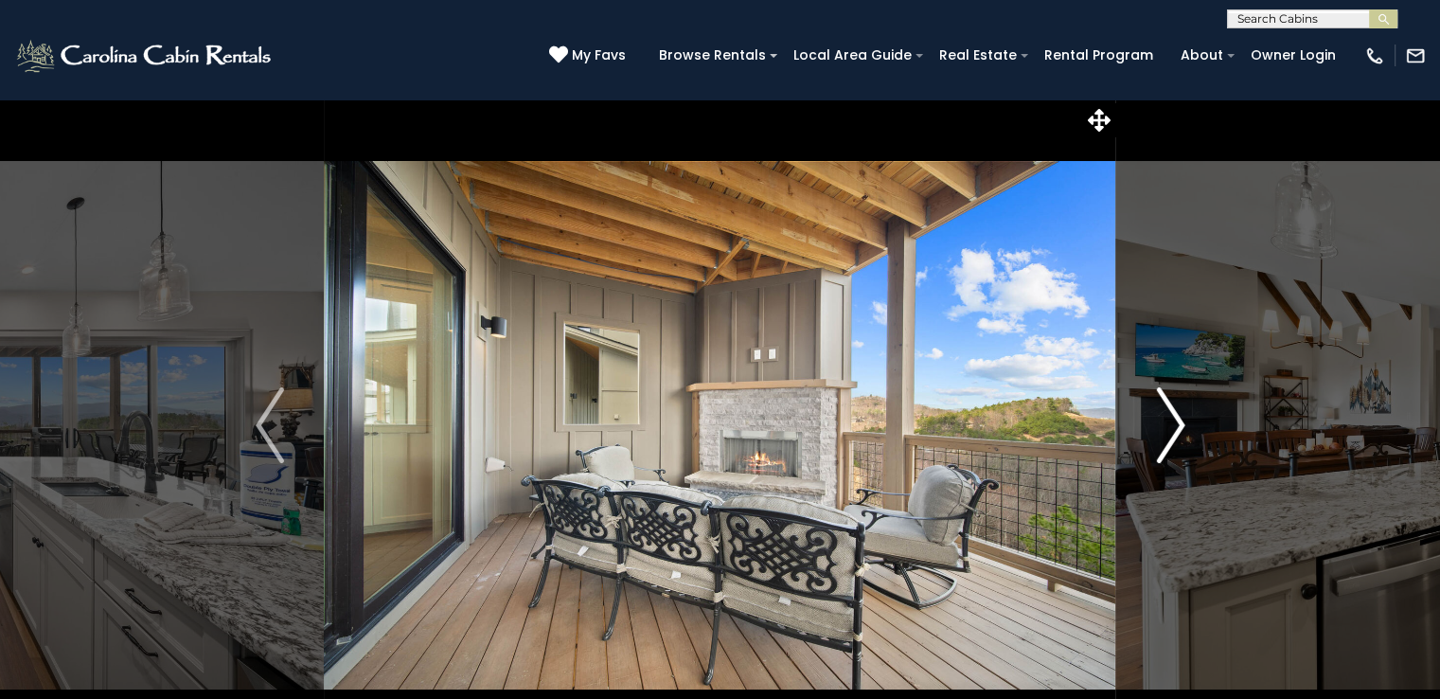
click at [1170, 420] on img "Next" at bounding box center [1170, 425] width 28 height 76
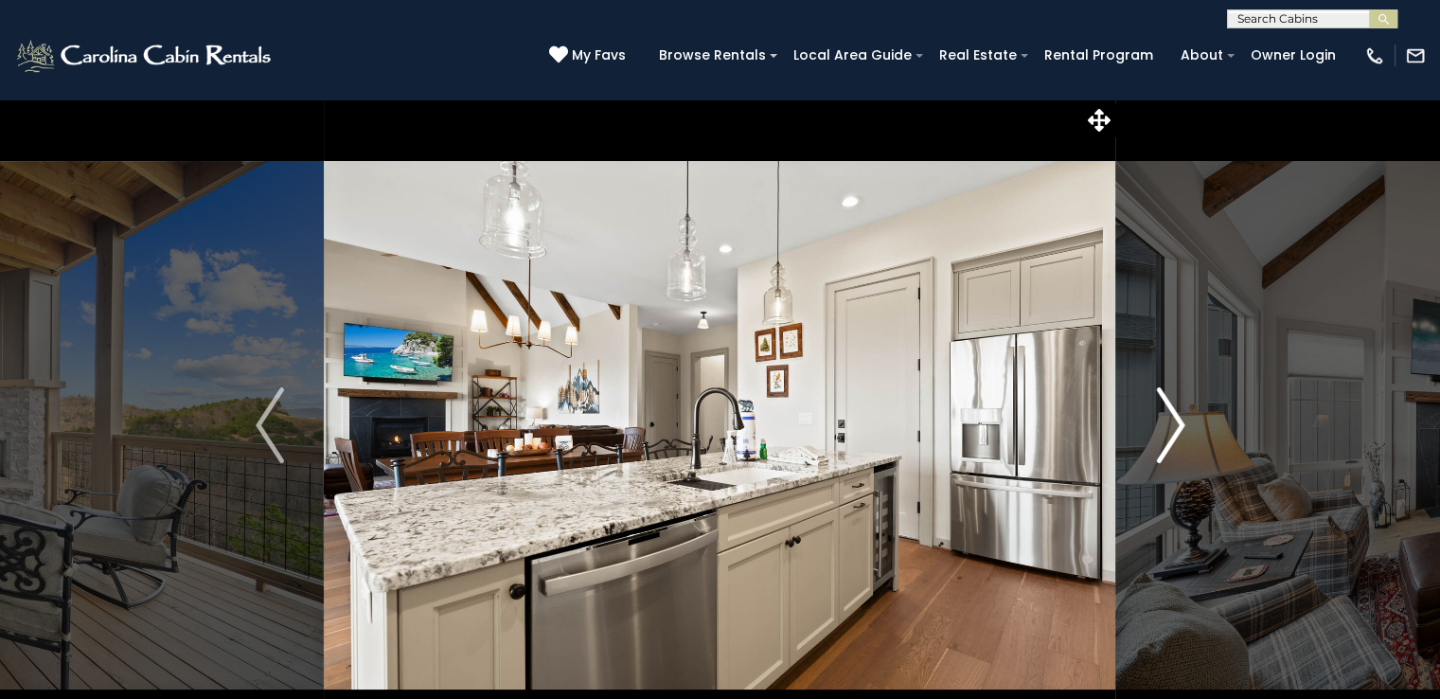
click at [1170, 420] on img "Next" at bounding box center [1170, 425] width 28 height 76
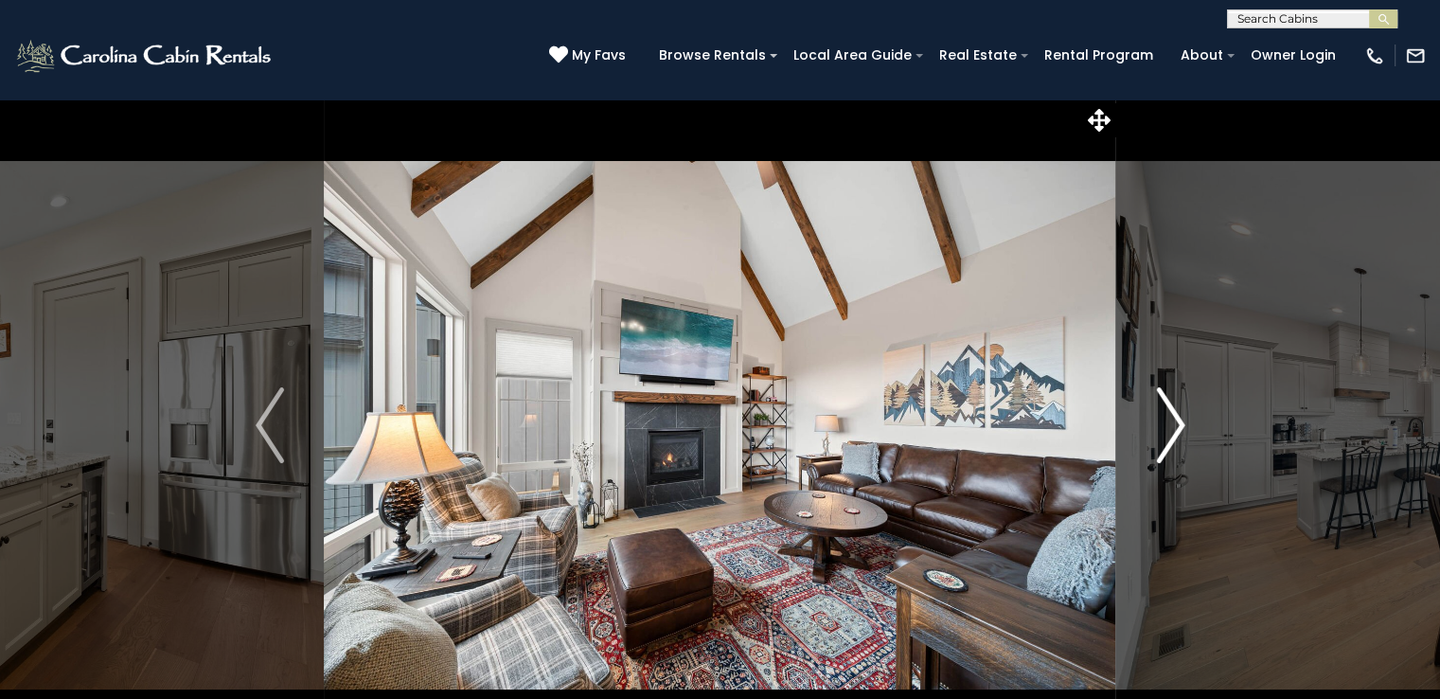
click at [1170, 420] on img "Next" at bounding box center [1170, 425] width 28 height 76
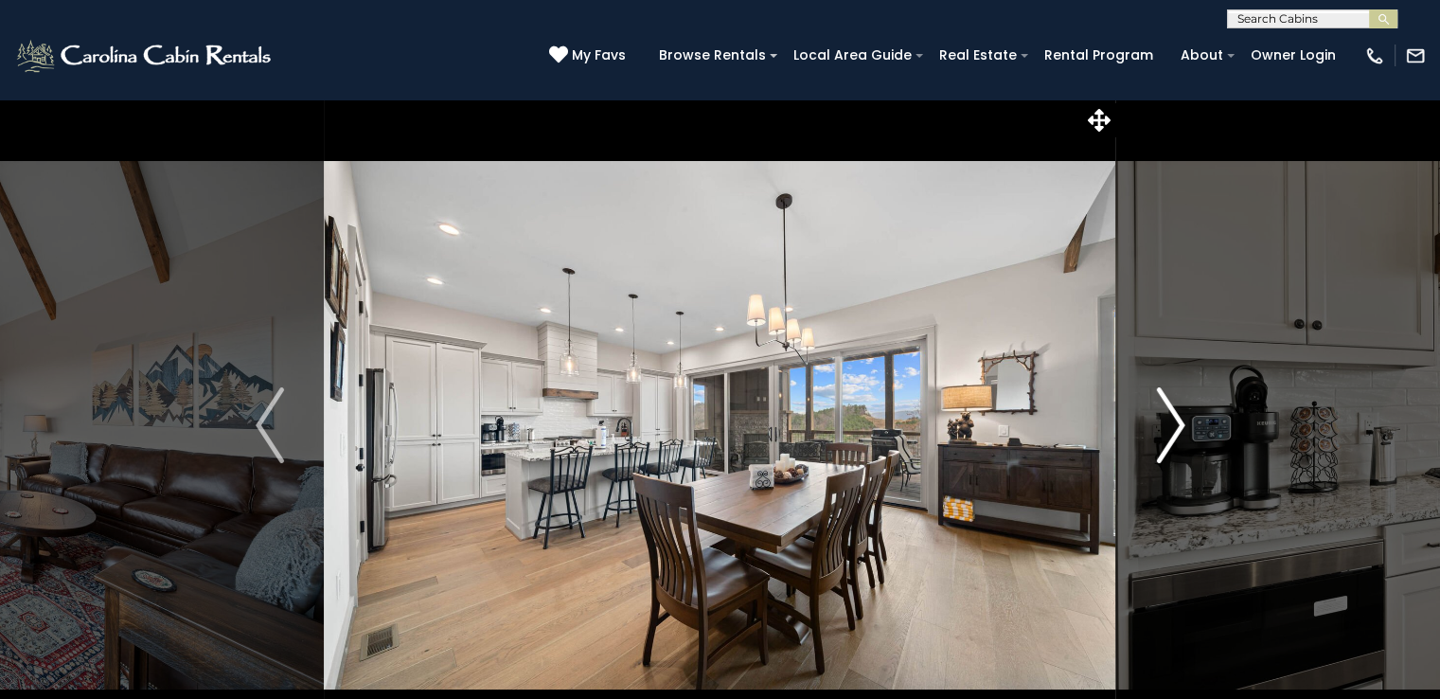
click at [1170, 420] on img "Next" at bounding box center [1170, 425] width 28 height 76
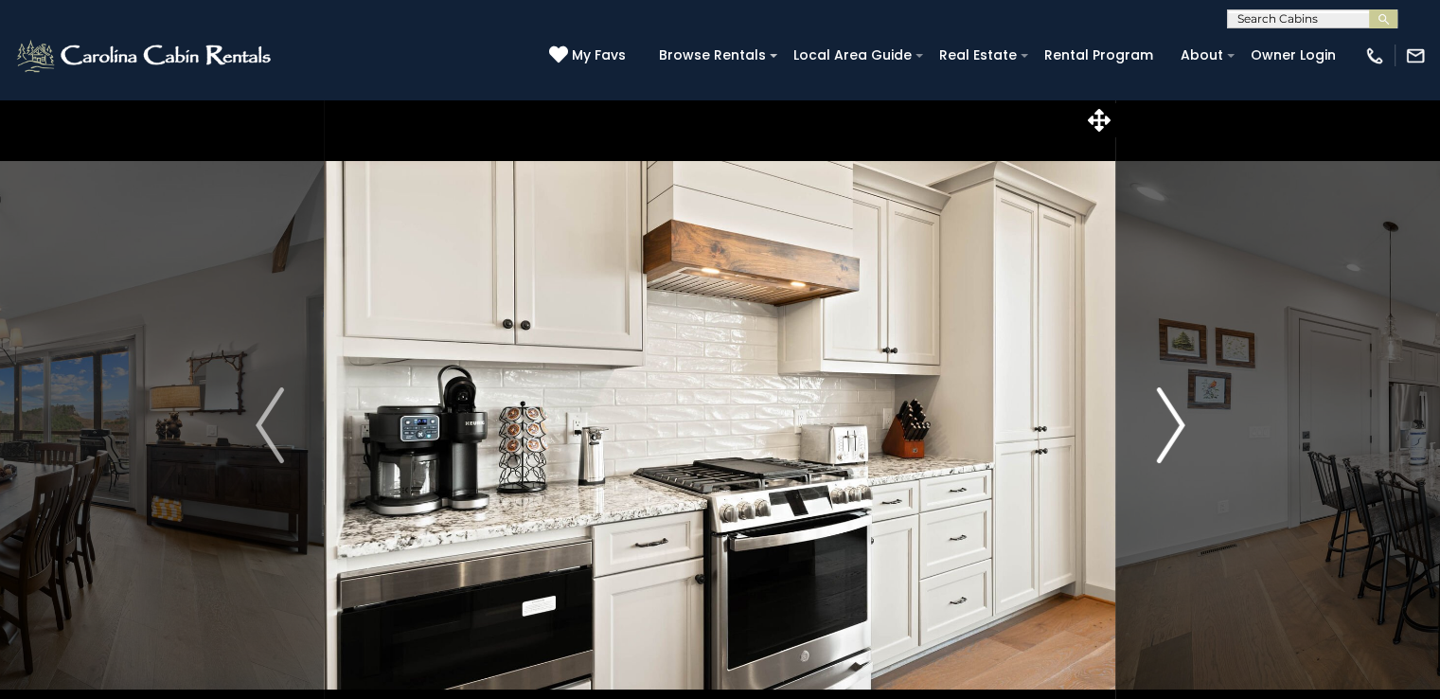
click at [1170, 420] on img "Next" at bounding box center [1170, 425] width 28 height 76
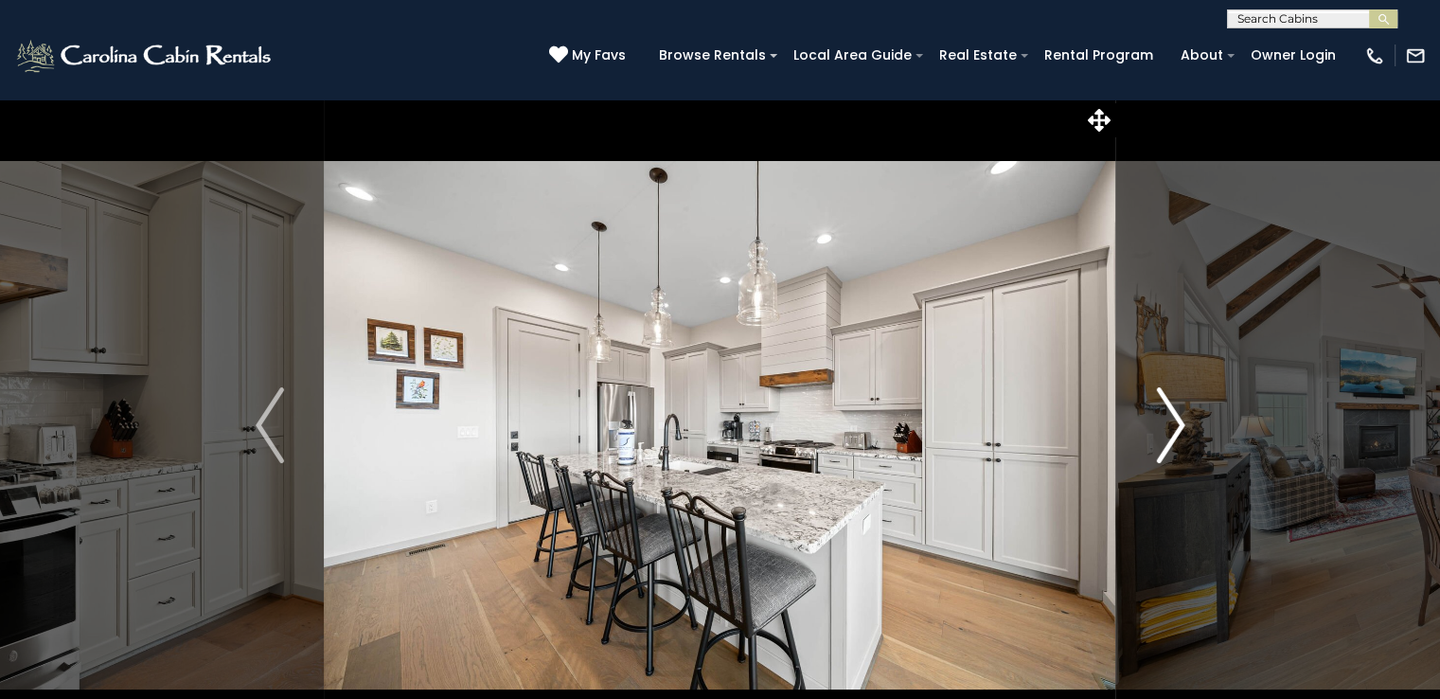
click at [1170, 420] on img "Next" at bounding box center [1170, 425] width 28 height 76
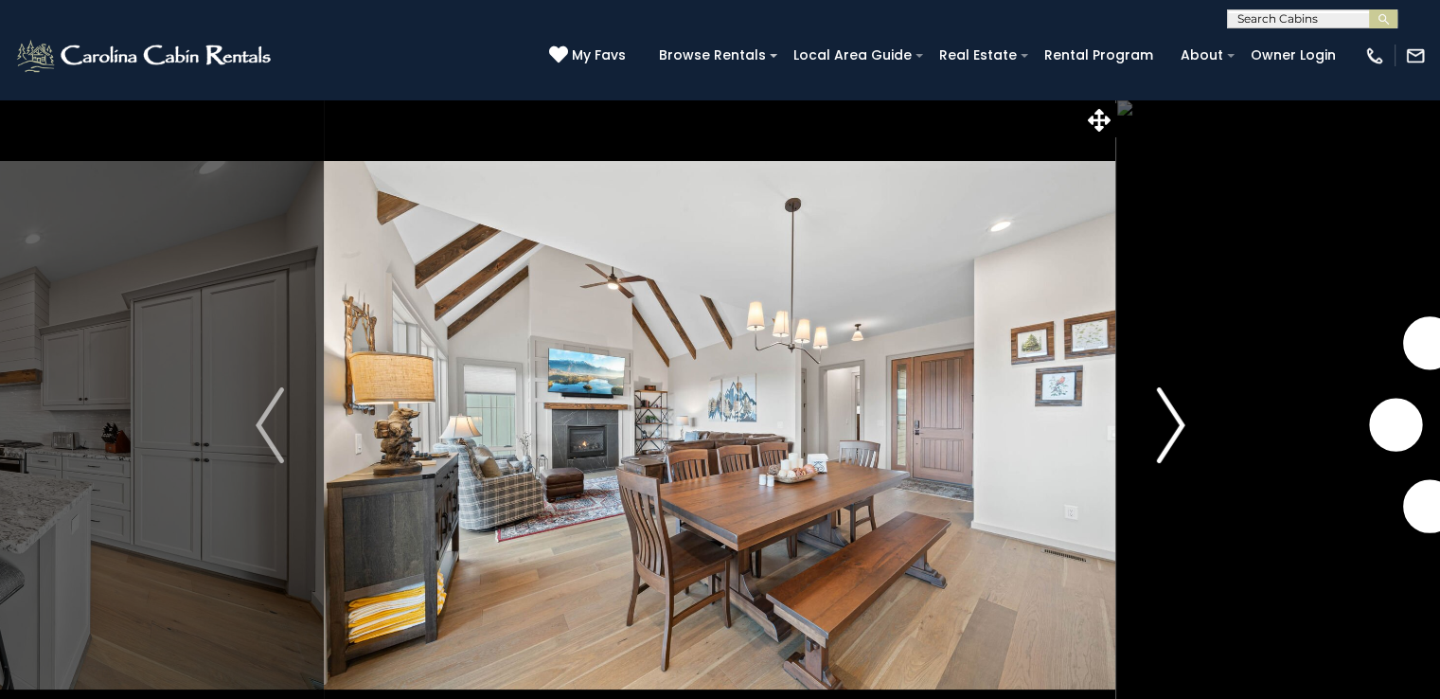
click at [1170, 420] on img "Next" at bounding box center [1170, 425] width 28 height 76
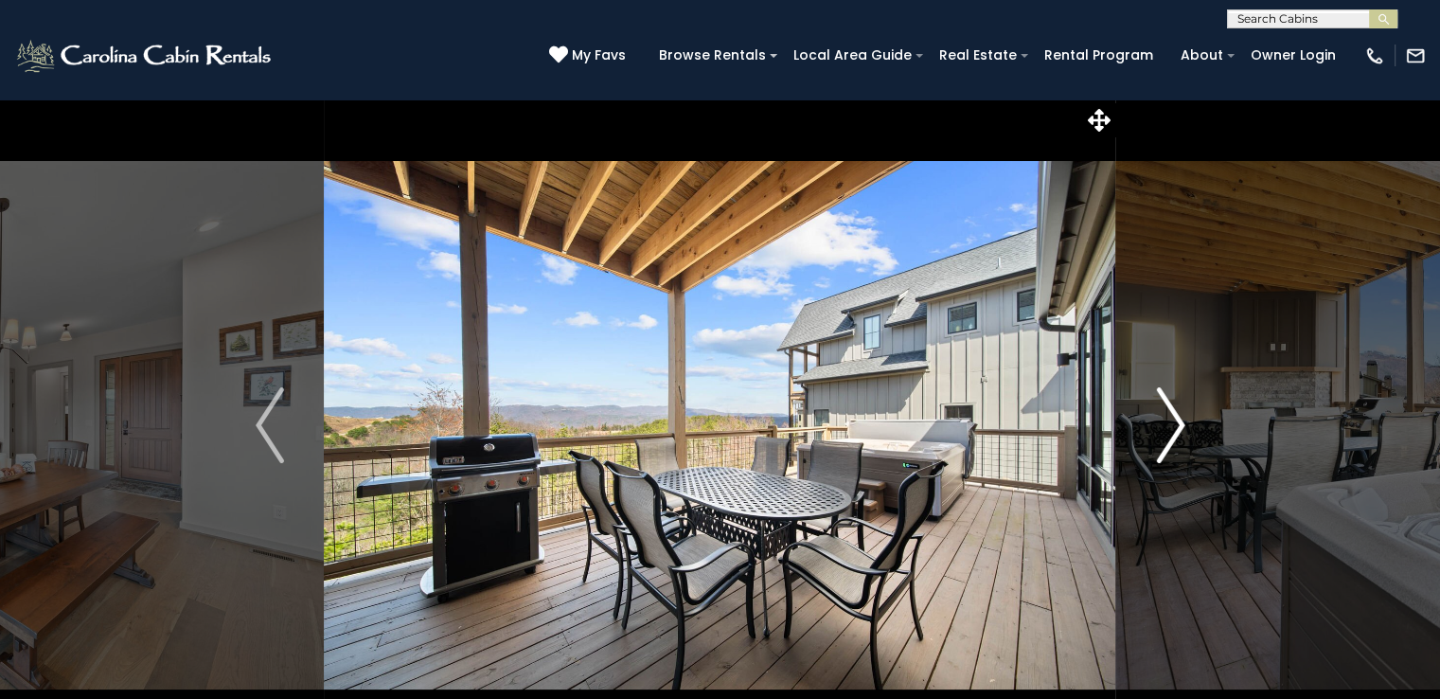
click at [1170, 420] on img "Next" at bounding box center [1170, 425] width 28 height 76
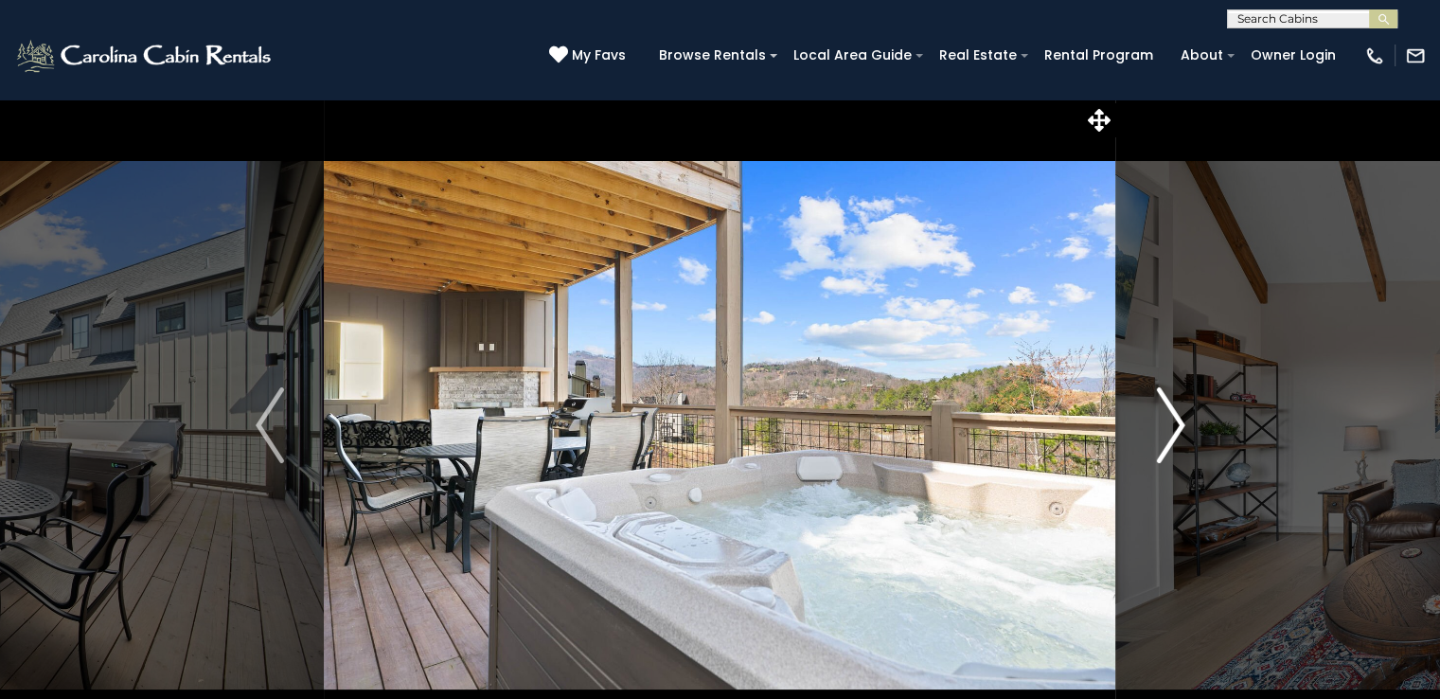
click at [1170, 420] on img "Next" at bounding box center [1170, 425] width 28 height 76
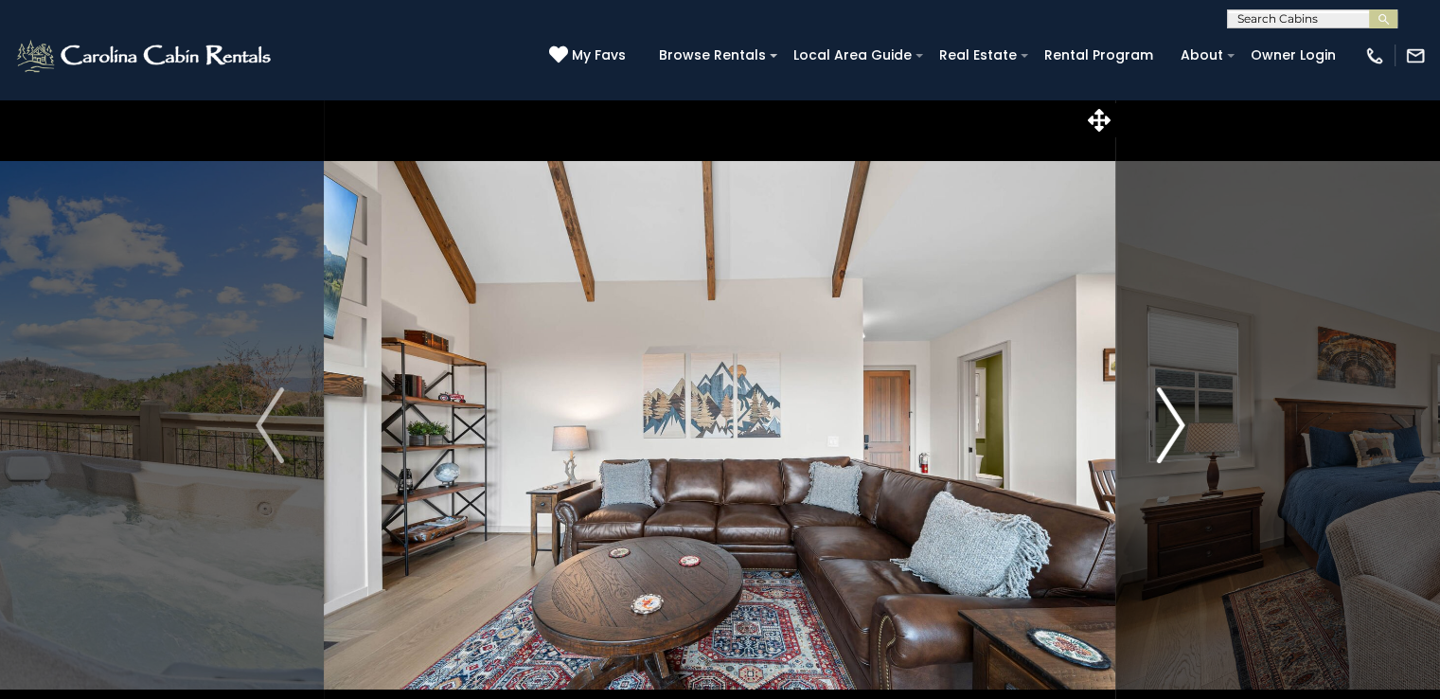
click at [1170, 420] on img "Next" at bounding box center [1170, 425] width 28 height 76
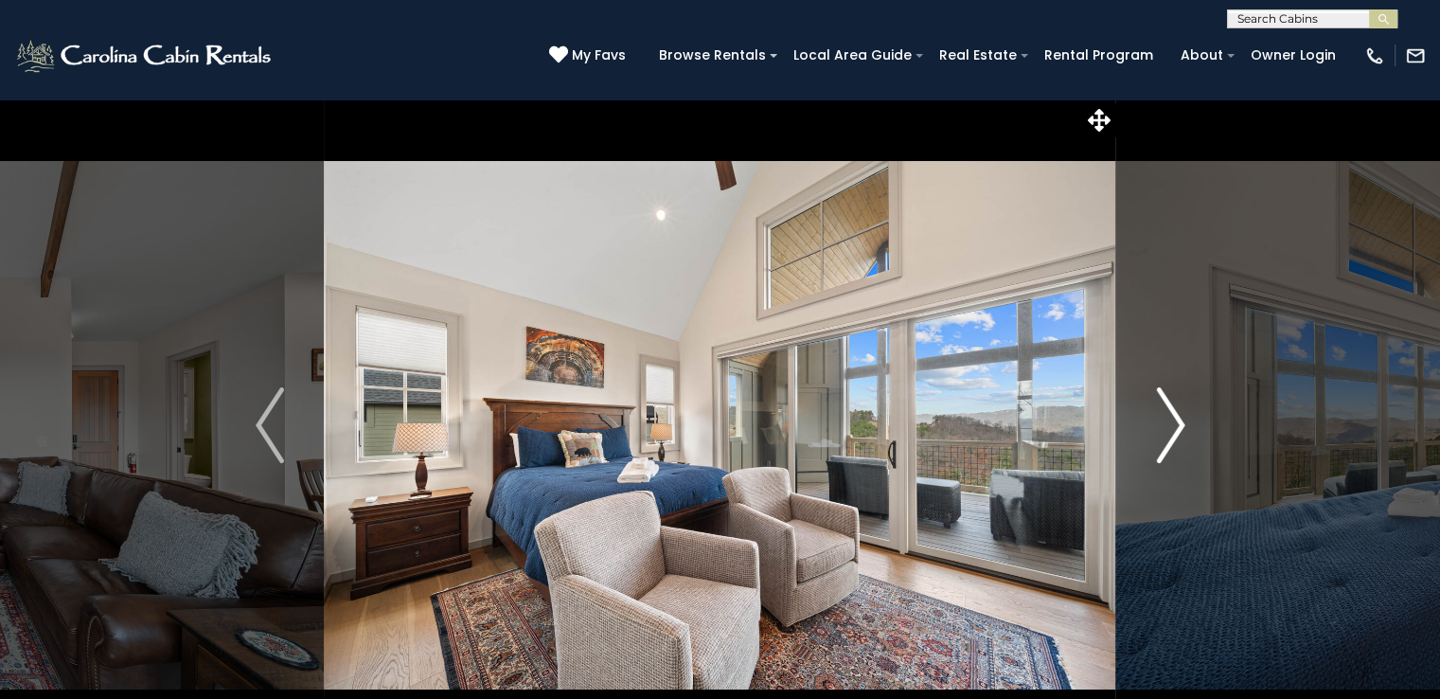
click at [1170, 420] on img "Next" at bounding box center [1170, 425] width 28 height 76
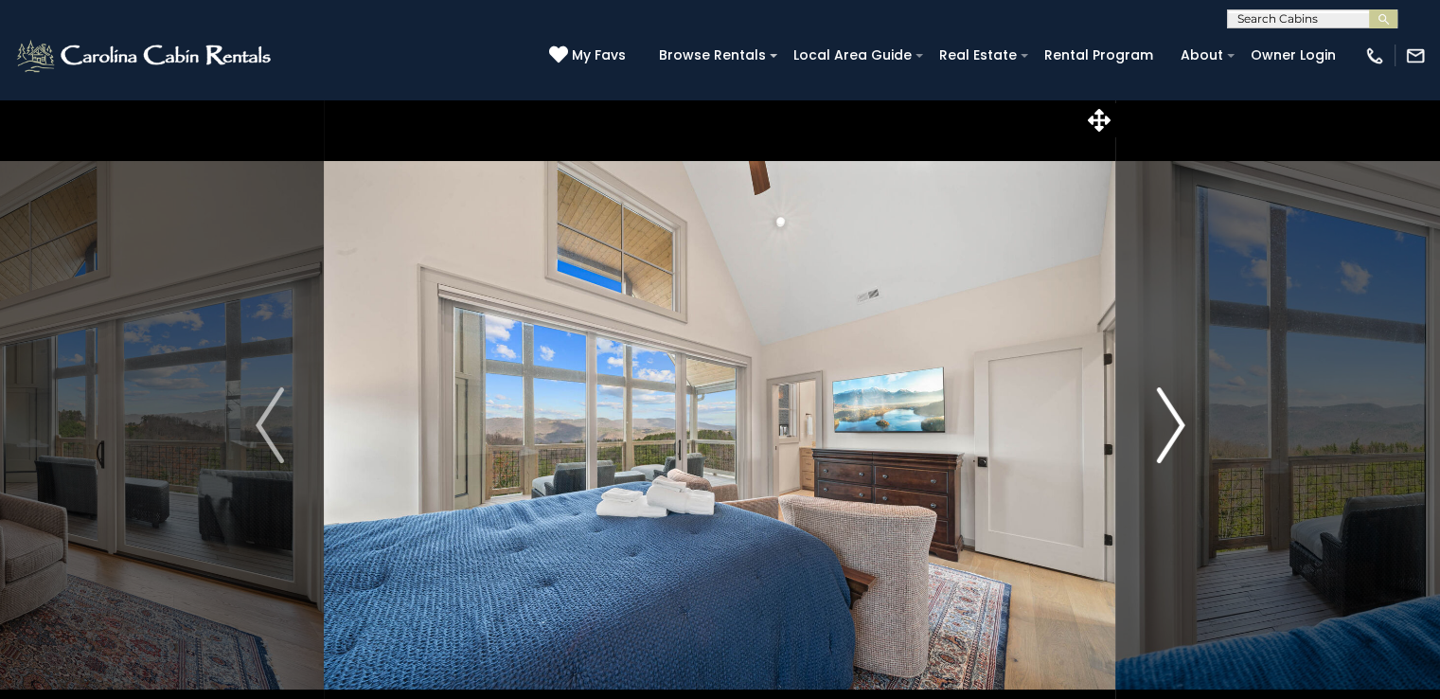
click at [1170, 420] on img "Next" at bounding box center [1170, 425] width 28 height 76
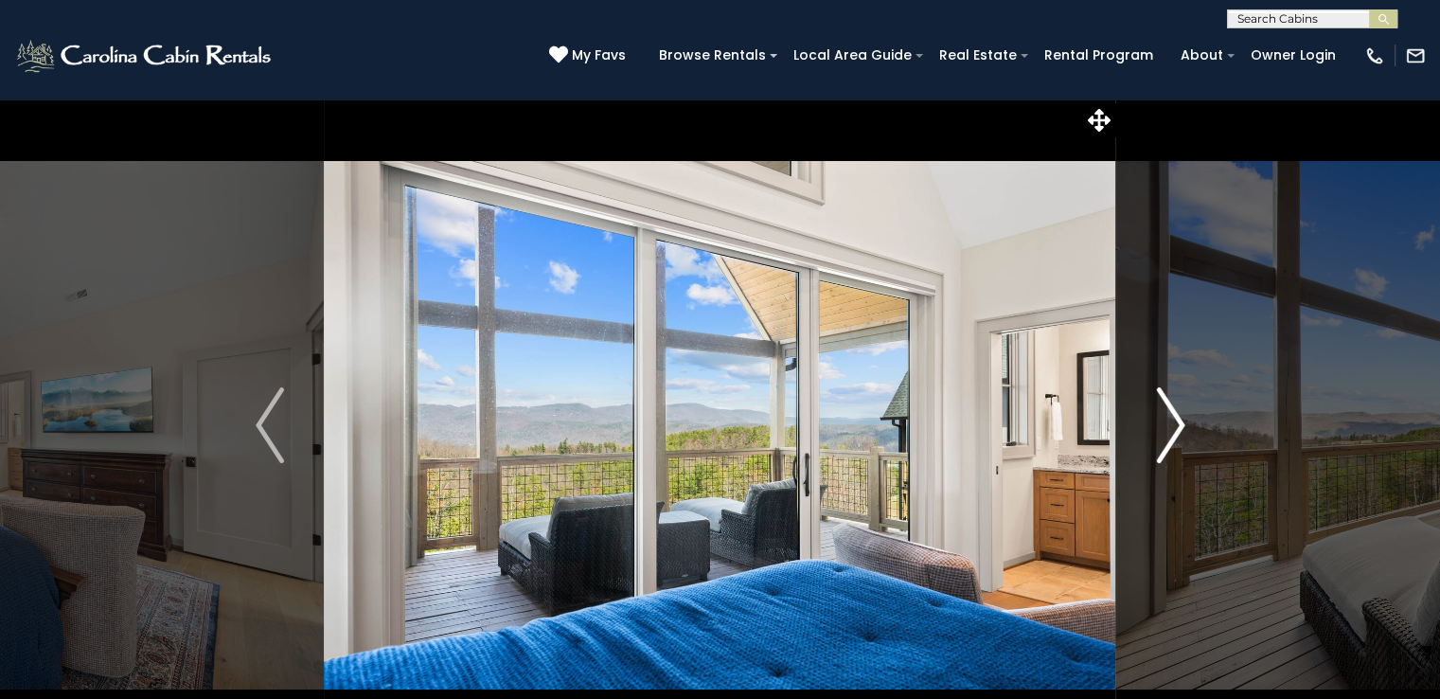
click at [1170, 420] on img "Next" at bounding box center [1170, 425] width 28 height 76
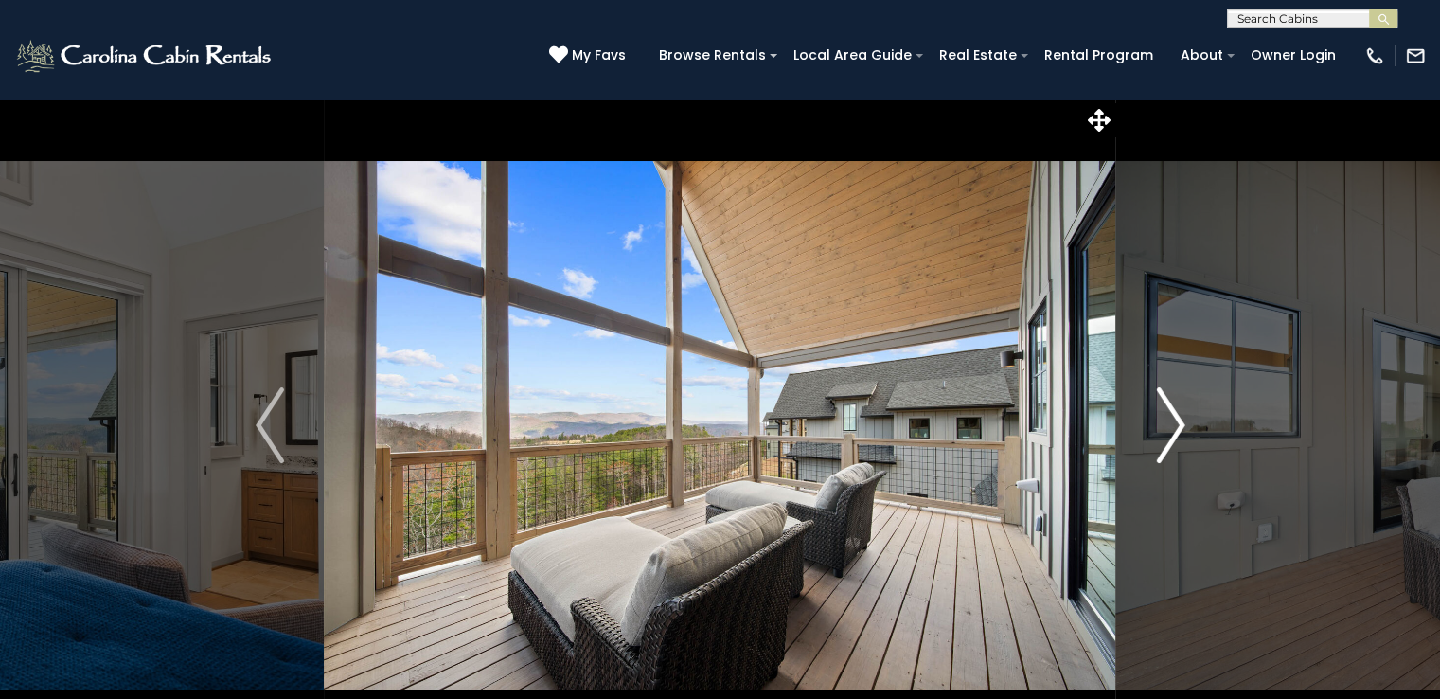
click at [1170, 420] on img "Next" at bounding box center [1170, 425] width 28 height 76
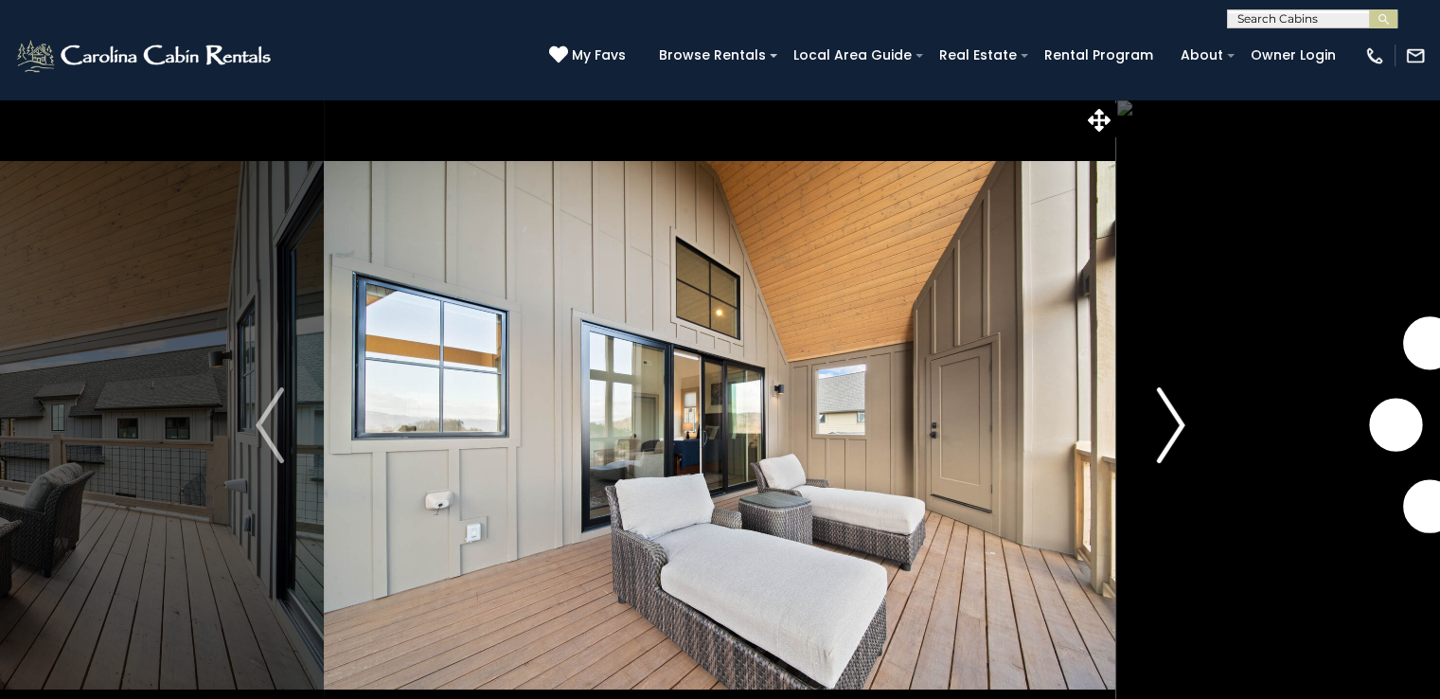
click at [1170, 420] on img "Next" at bounding box center [1170, 425] width 28 height 76
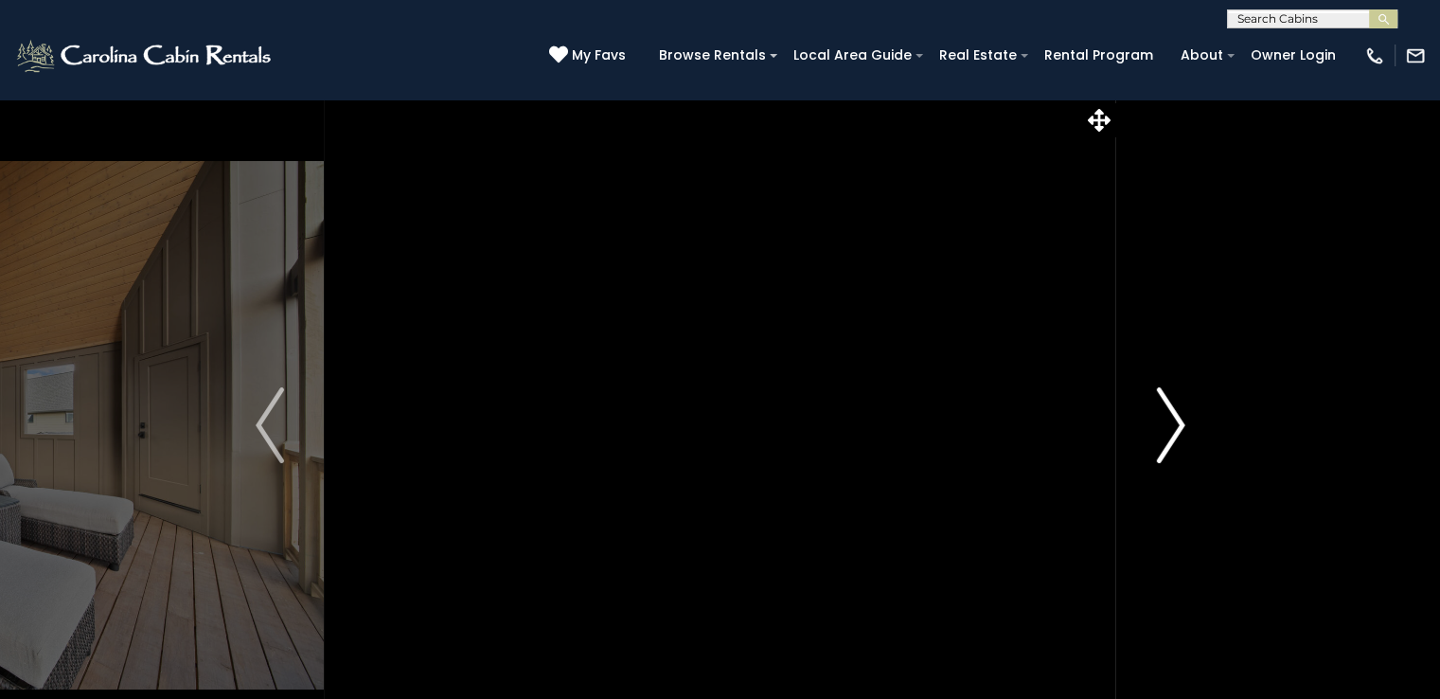
click at [1170, 420] on img "Next" at bounding box center [1170, 425] width 28 height 76
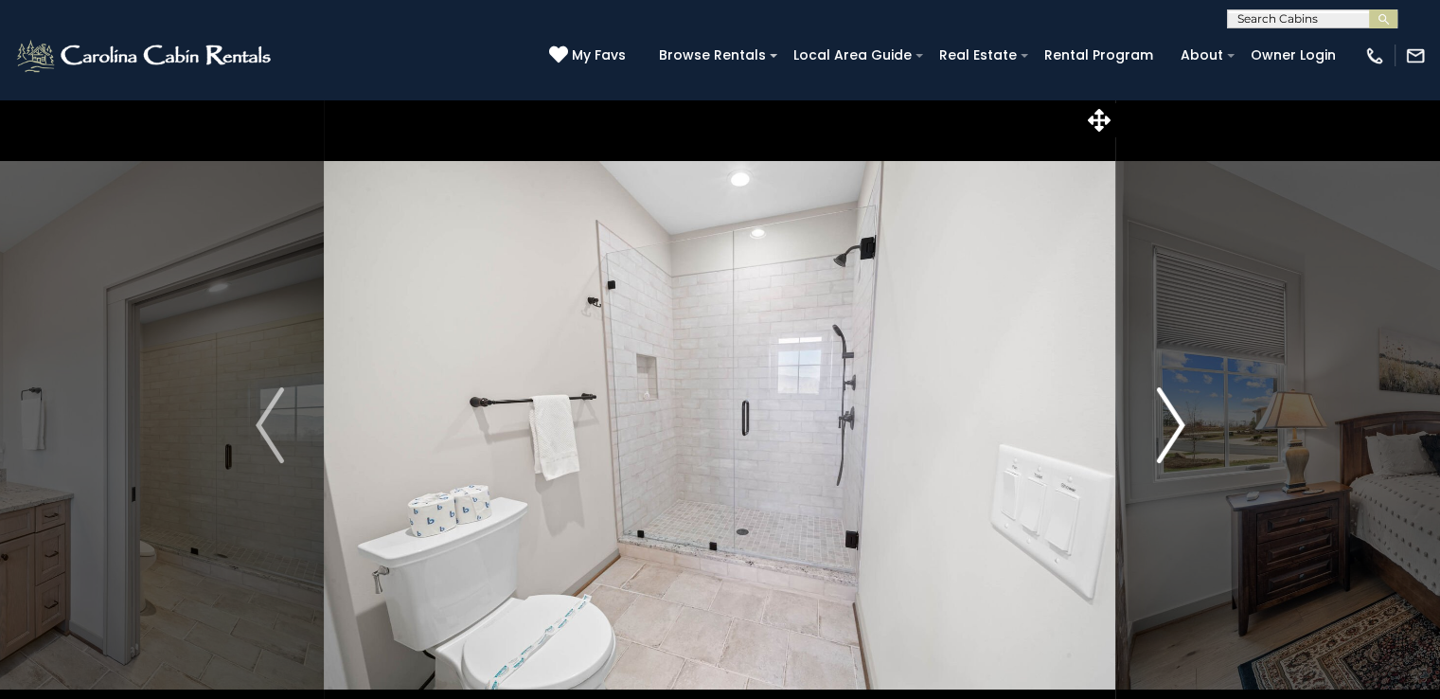
click at [1170, 420] on img "Next" at bounding box center [1170, 425] width 28 height 76
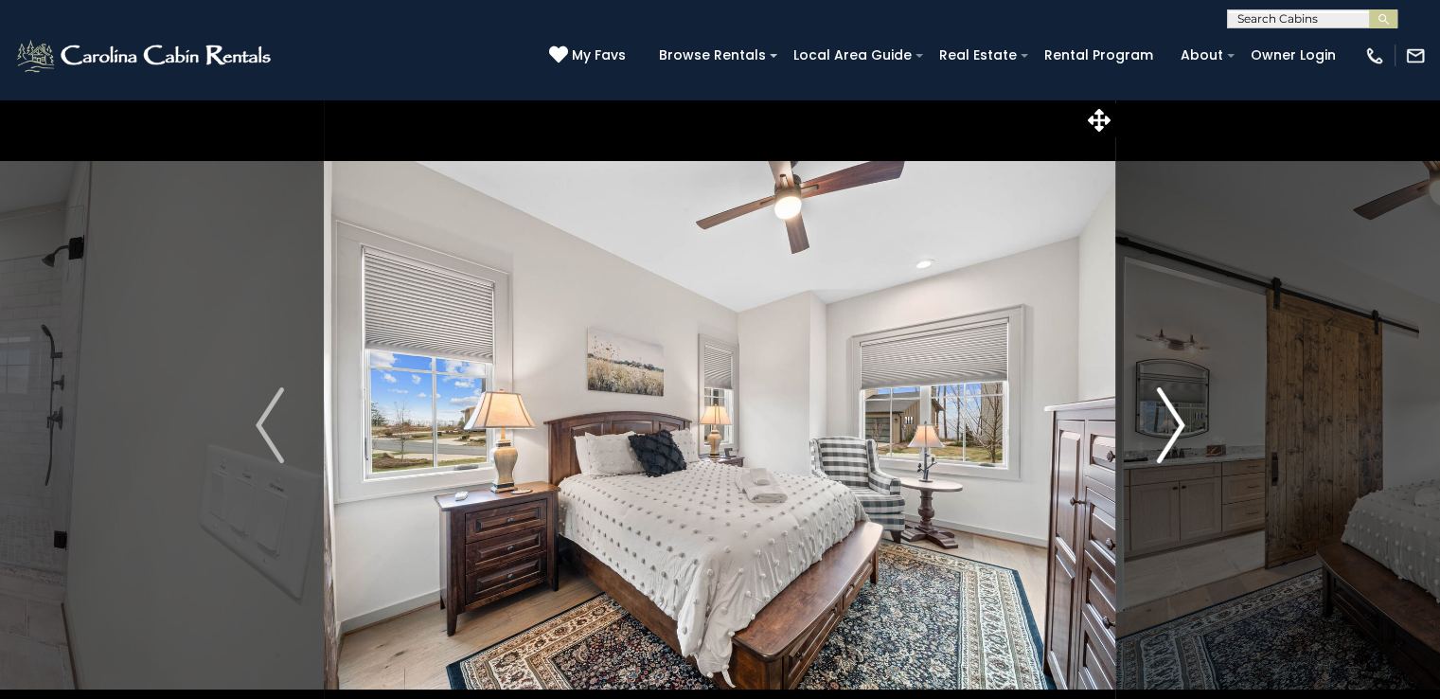
click at [1170, 420] on img "Next" at bounding box center [1170, 425] width 28 height 76
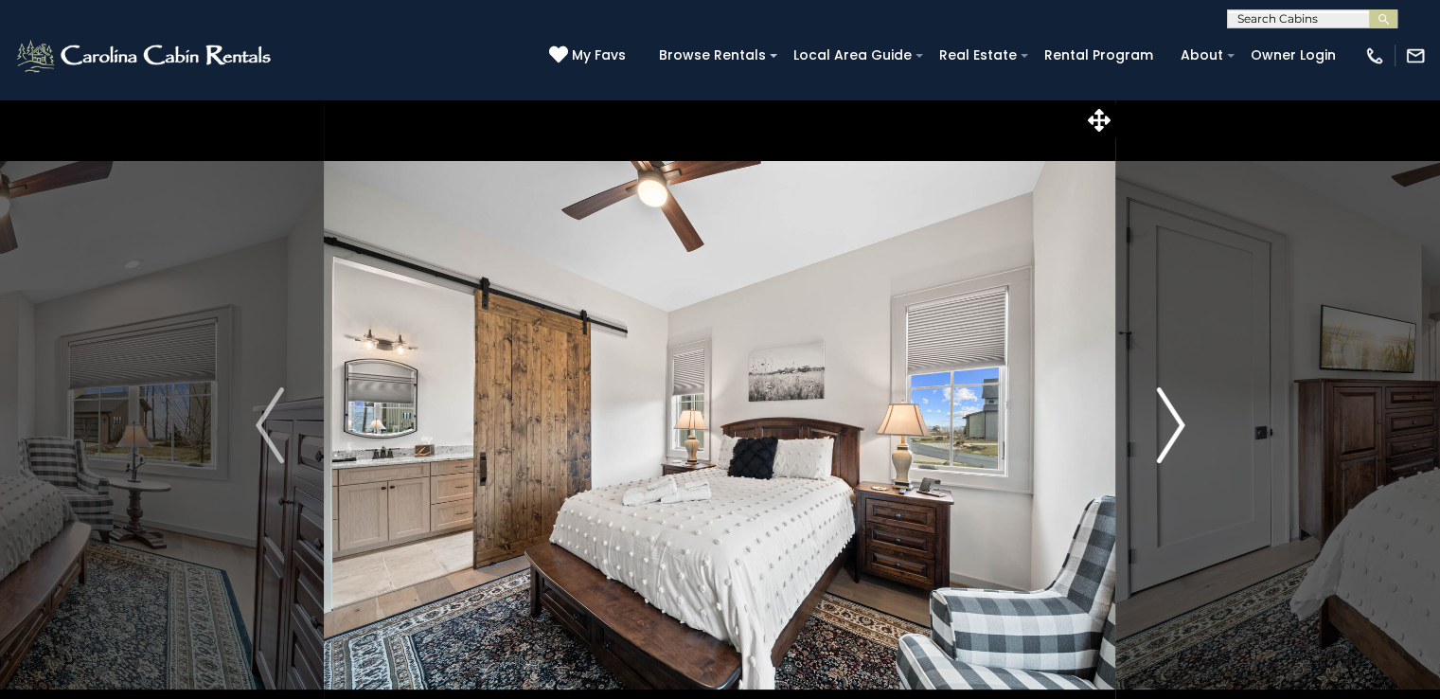
click at [1174, 417] on img "Next" at bounding box center [1170, 425] width 28 height 76
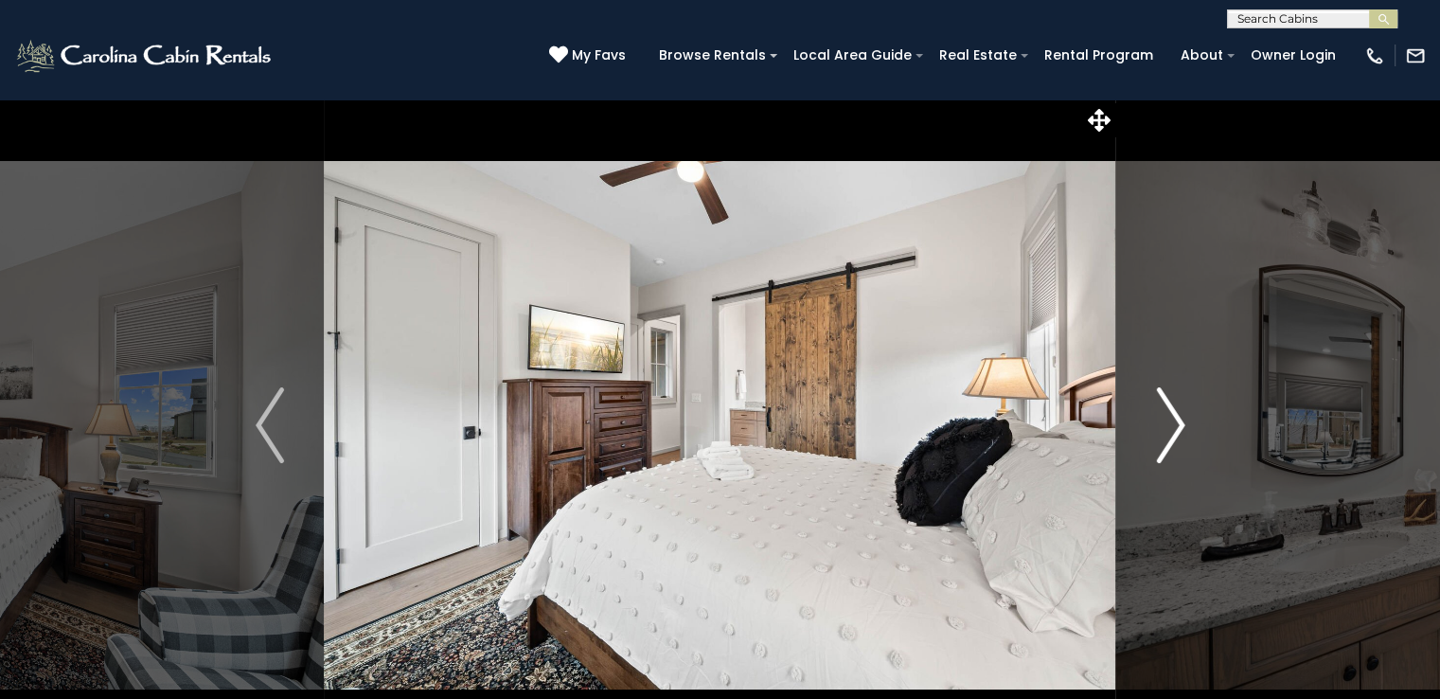
click at [1174, 417] on img "Next" at bounding box center [1170, 425] width 28 height 76
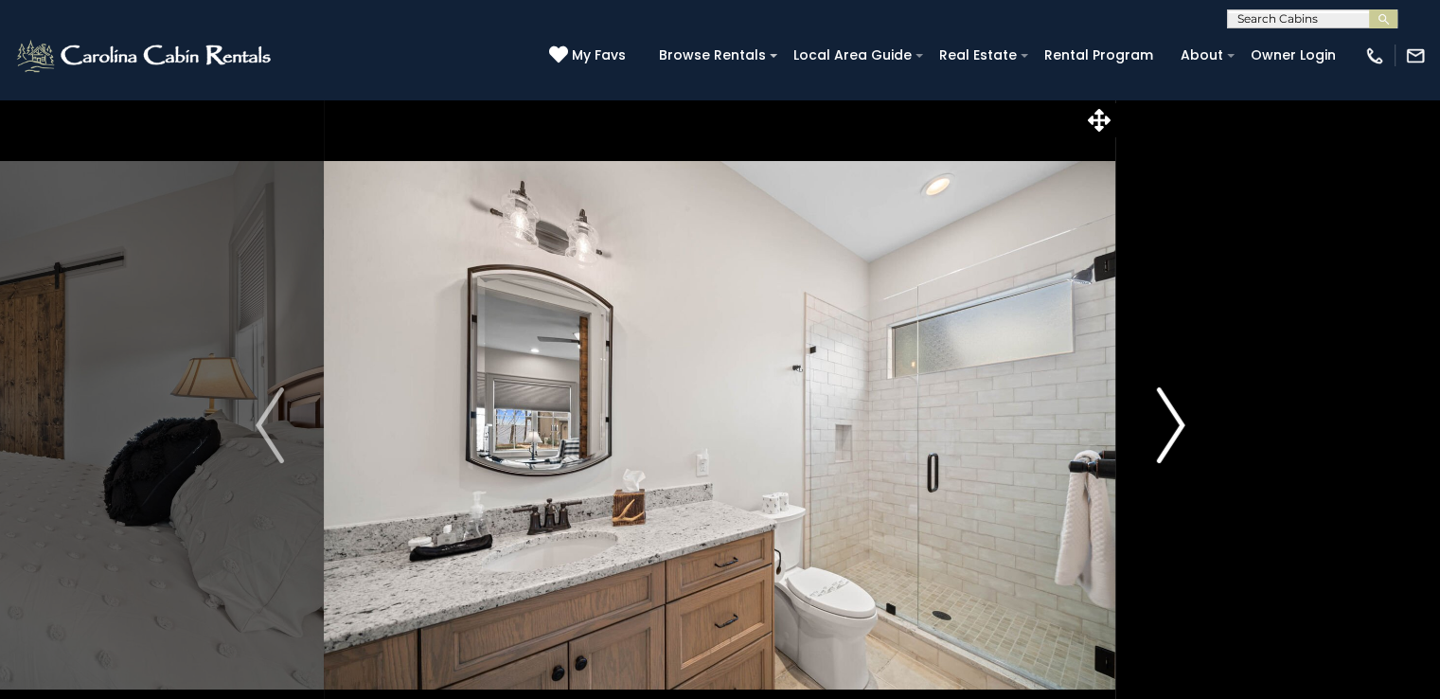
click at [1174, 417] on img "Next" at bounding box center [1170, 425] width 28 height 76
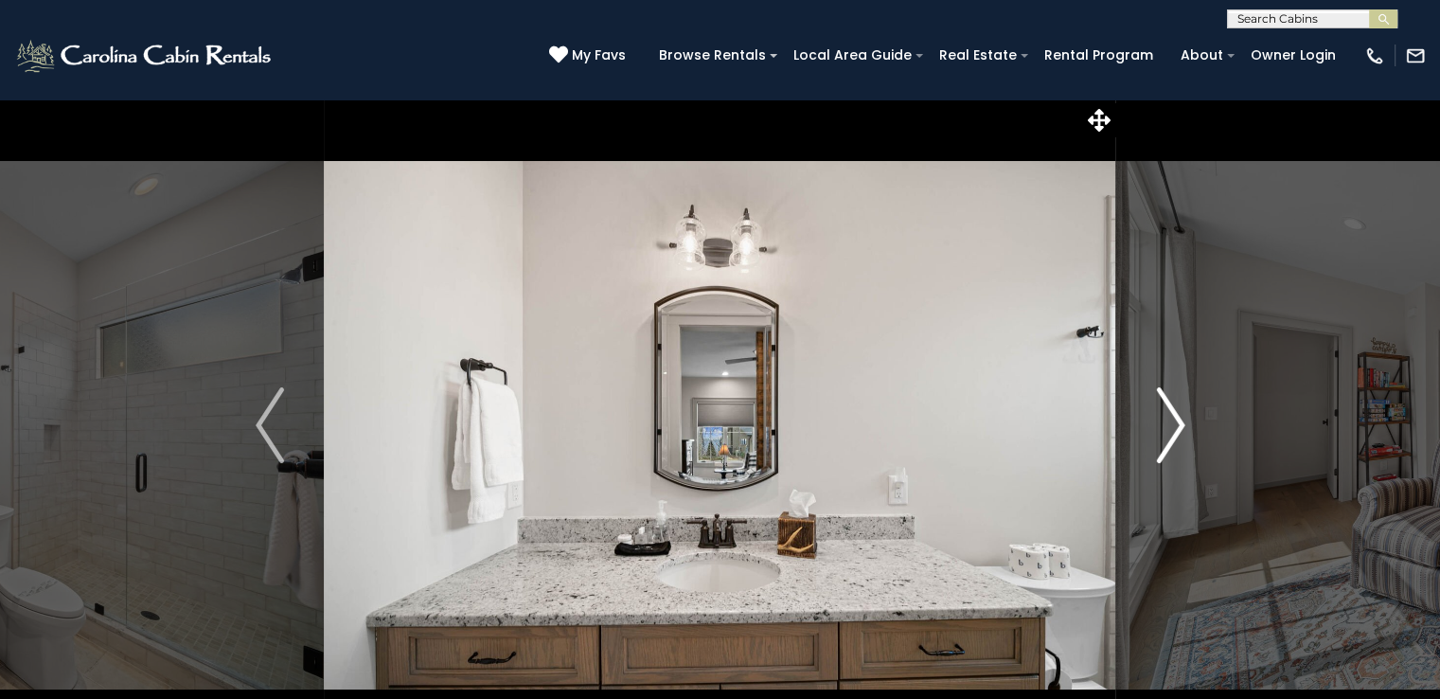
click at [1174, 417] on img "Next" at bounding box center [1170, 425] width 28 height 76
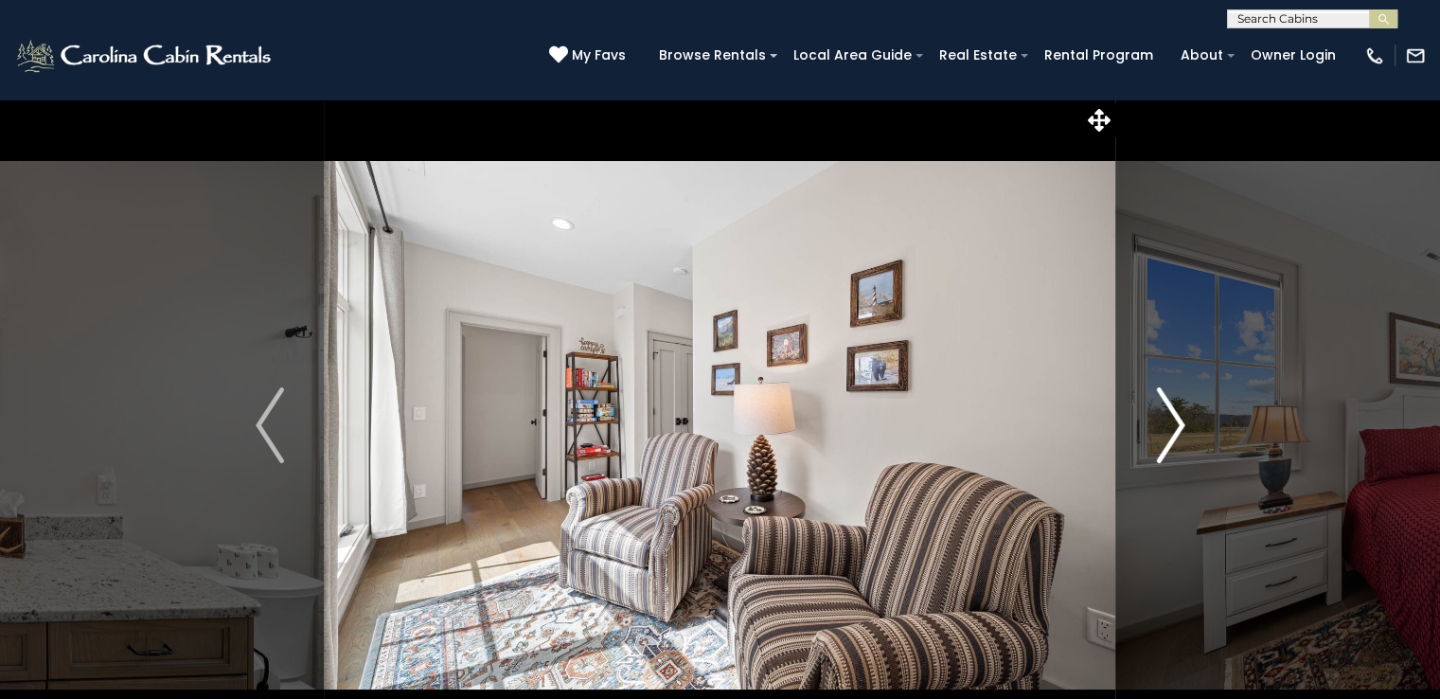
click at [1174, 417] on img "Next" at bounding box center [1170, 425] width 28 height 76
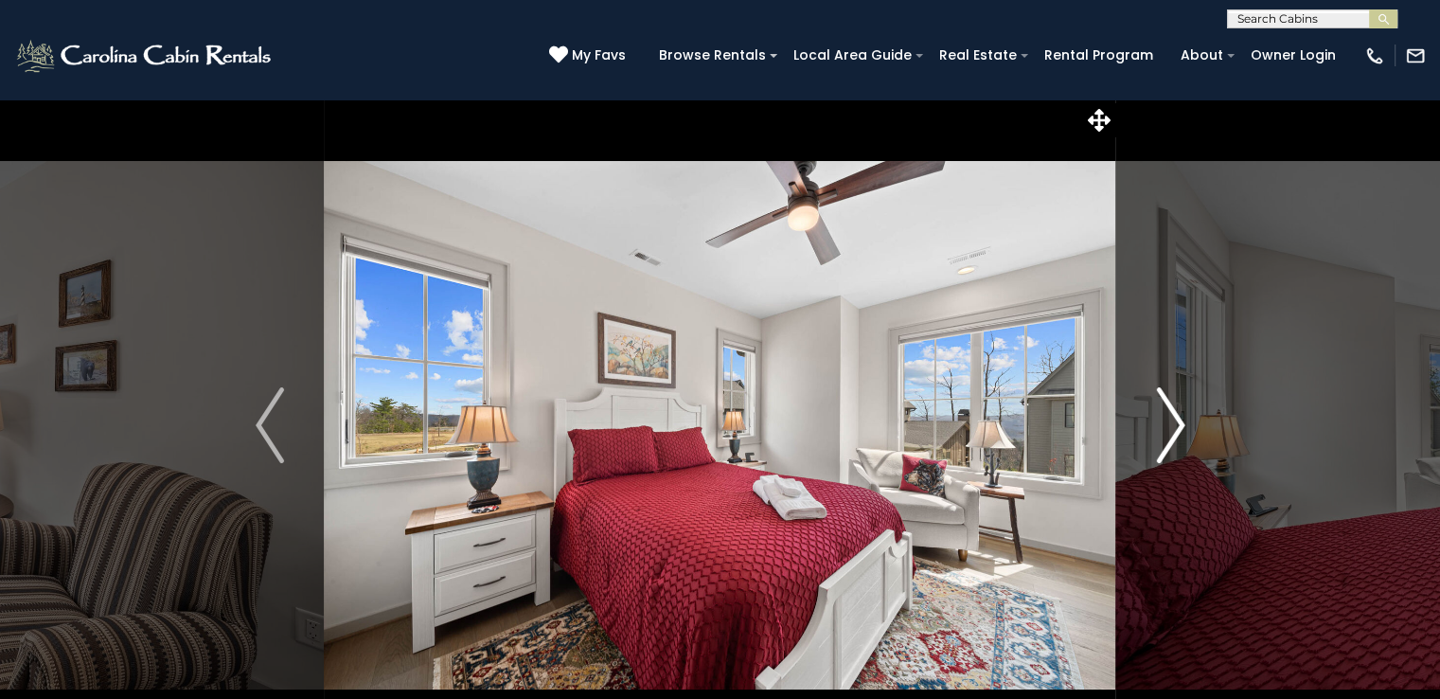
click at [1174, 417] on img "Next" at bounding box center [1170, 425] width 28 height 76
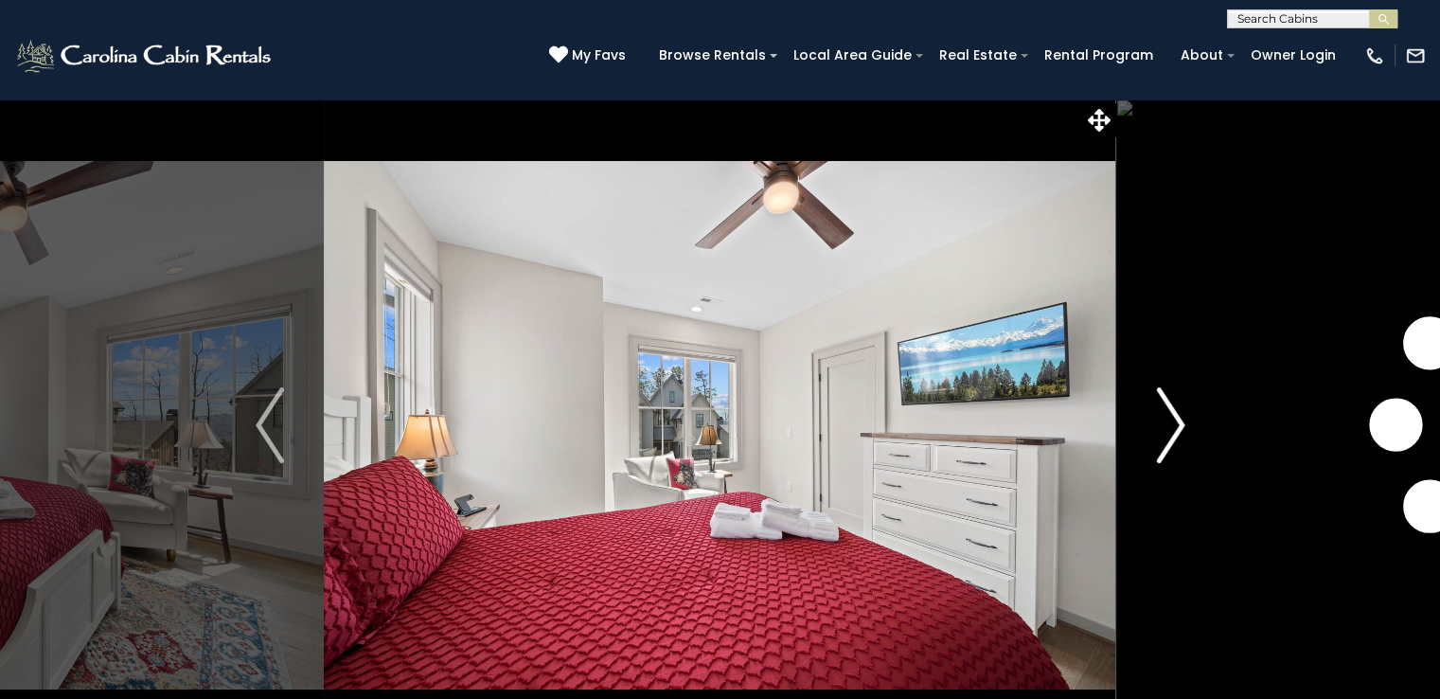
click at [1174, 417] on img "Next" at bounding box center [1170, 425] width 28 height 76
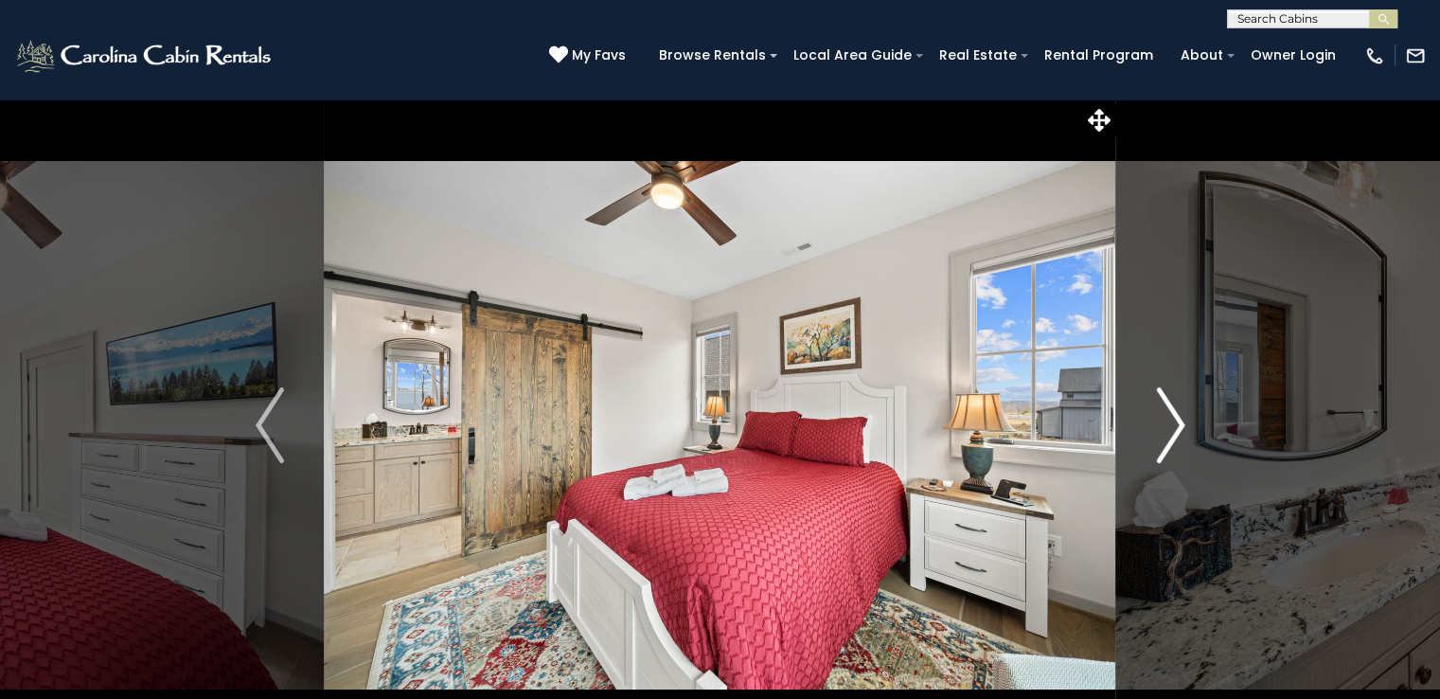
click at [1174, 417] on img "Next" at bounding box center [1170, 425] width 28 height 76
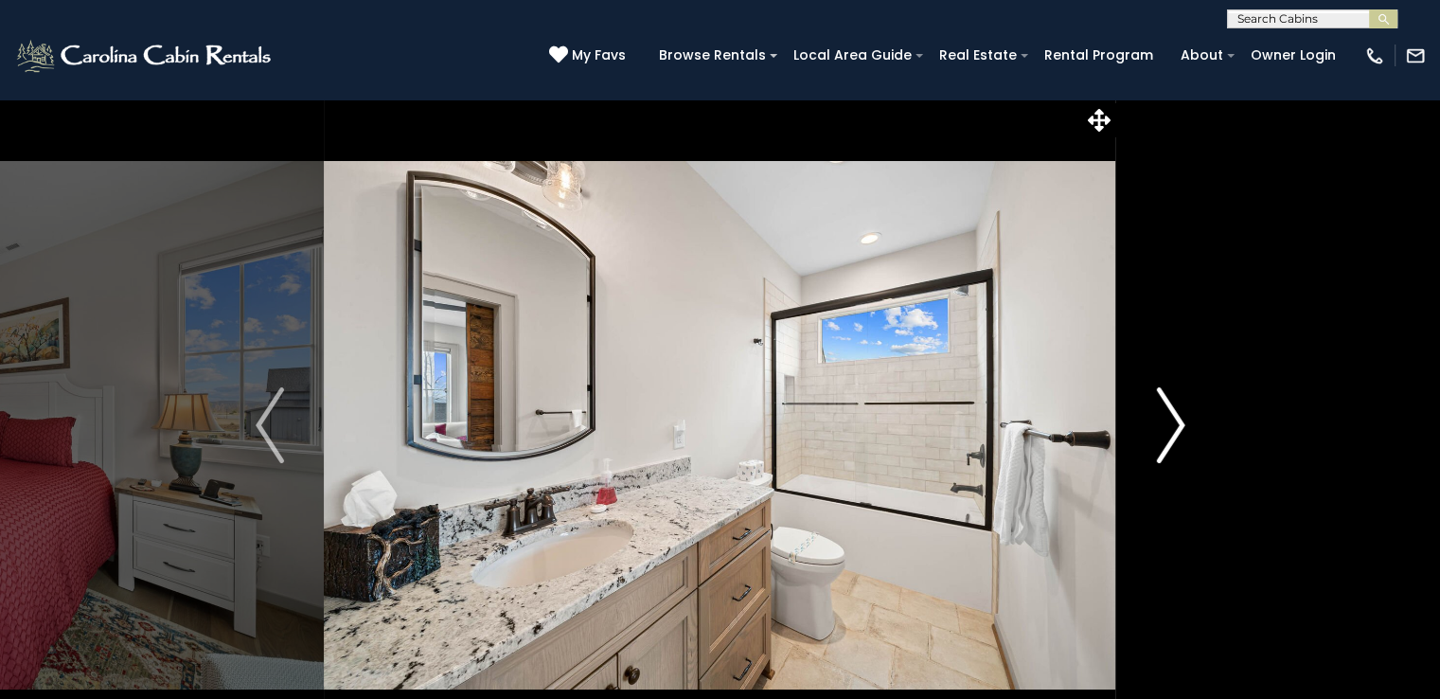
click at [1174, 417] on img "Next" at bounding box center [1170, 425] width 28 height 76
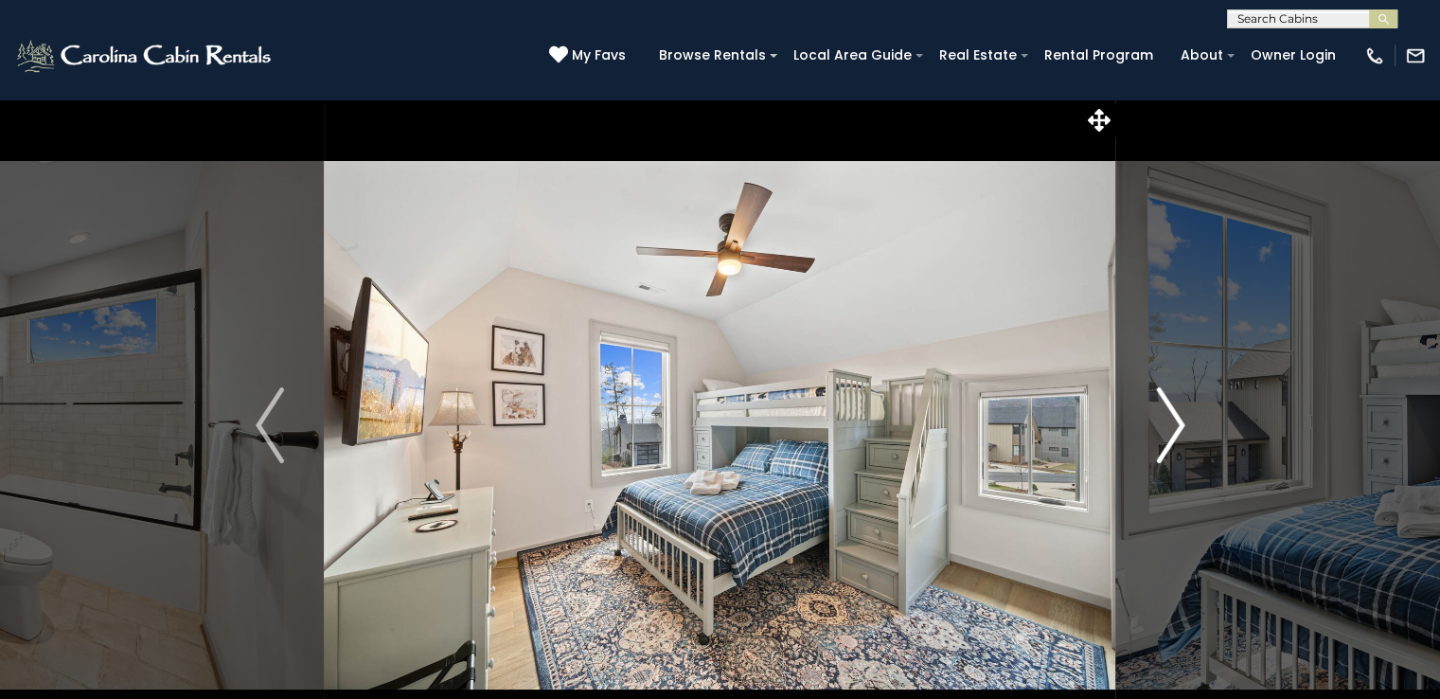
click at [1174, 417] on img "Next" at bounding box center [1170, 425] width 28 height 76
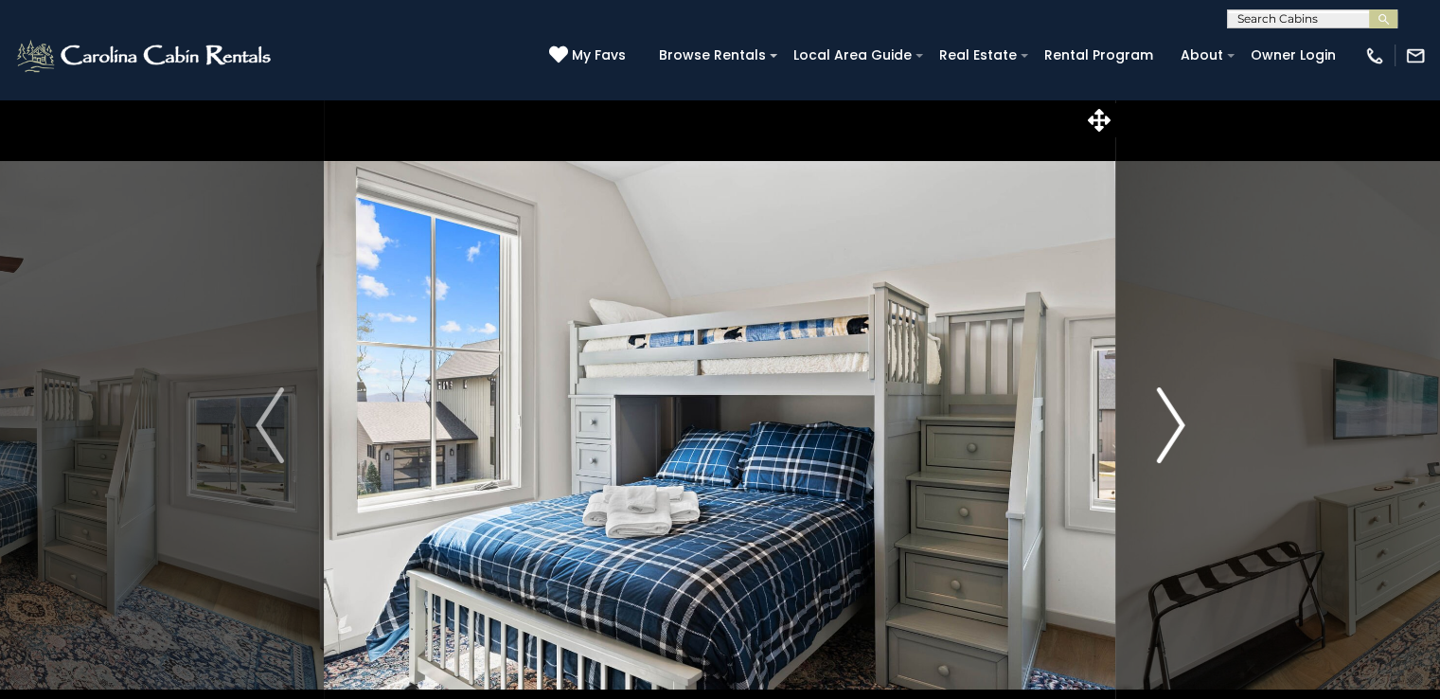
click at [1174, 417] on img "Next" at bounding box center [1170, 425] width 28 height 76
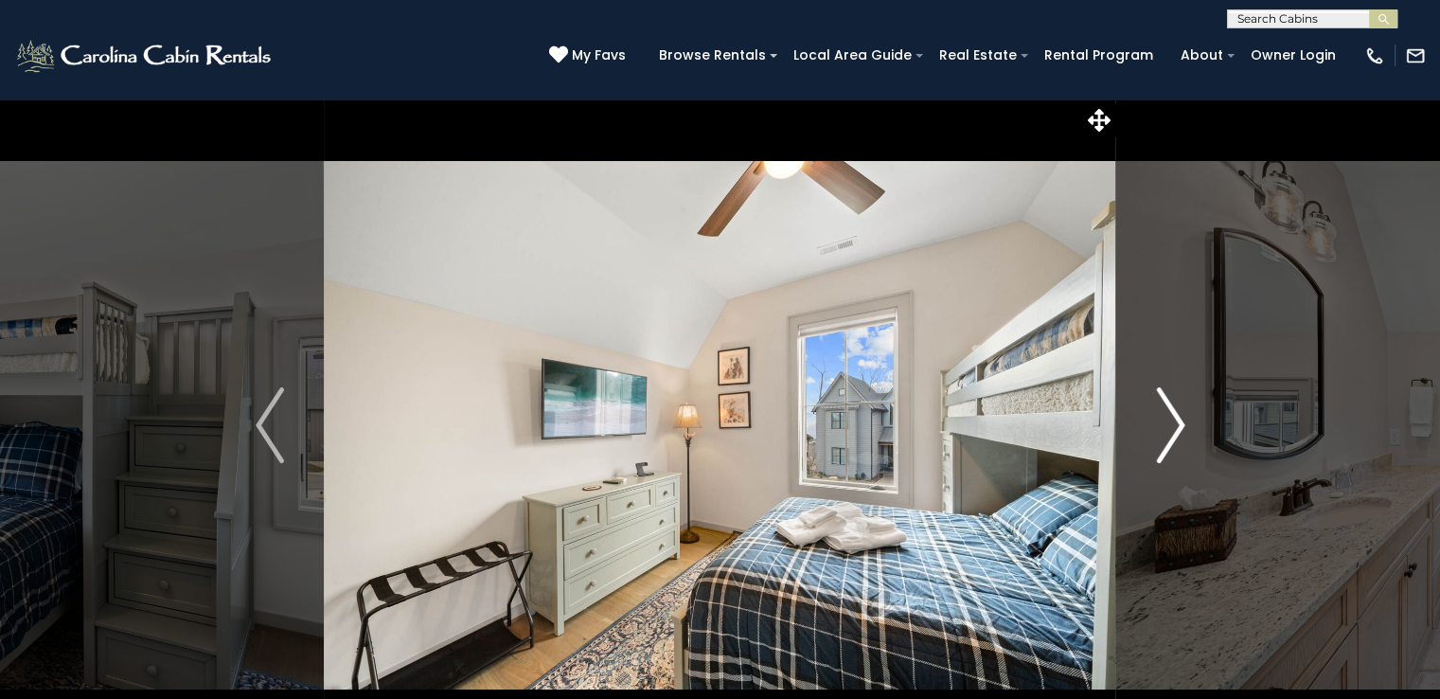
click at [1174, 417] on img "Next" at bounding box center [1170, 425] width 28 height 76
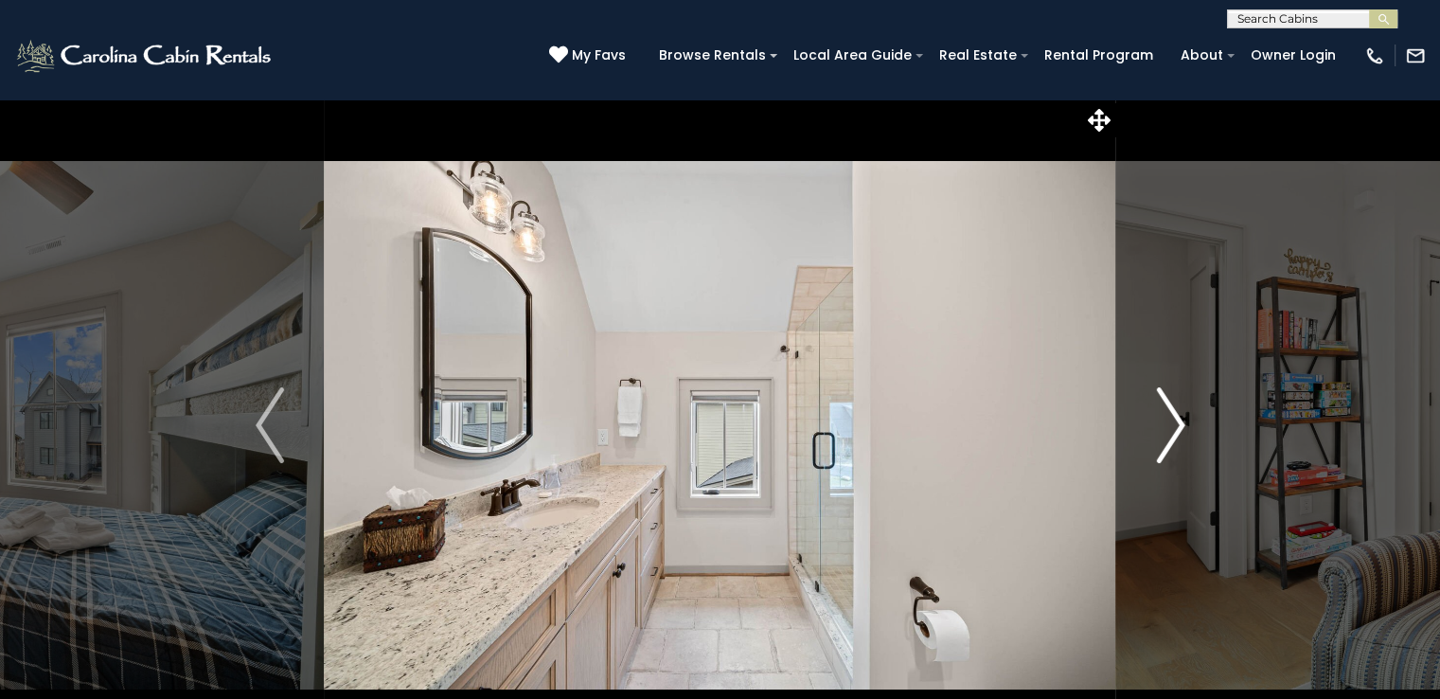
click at [1174, 417] on img "Next" at bounding box center [1170, 425] width 28 height 76
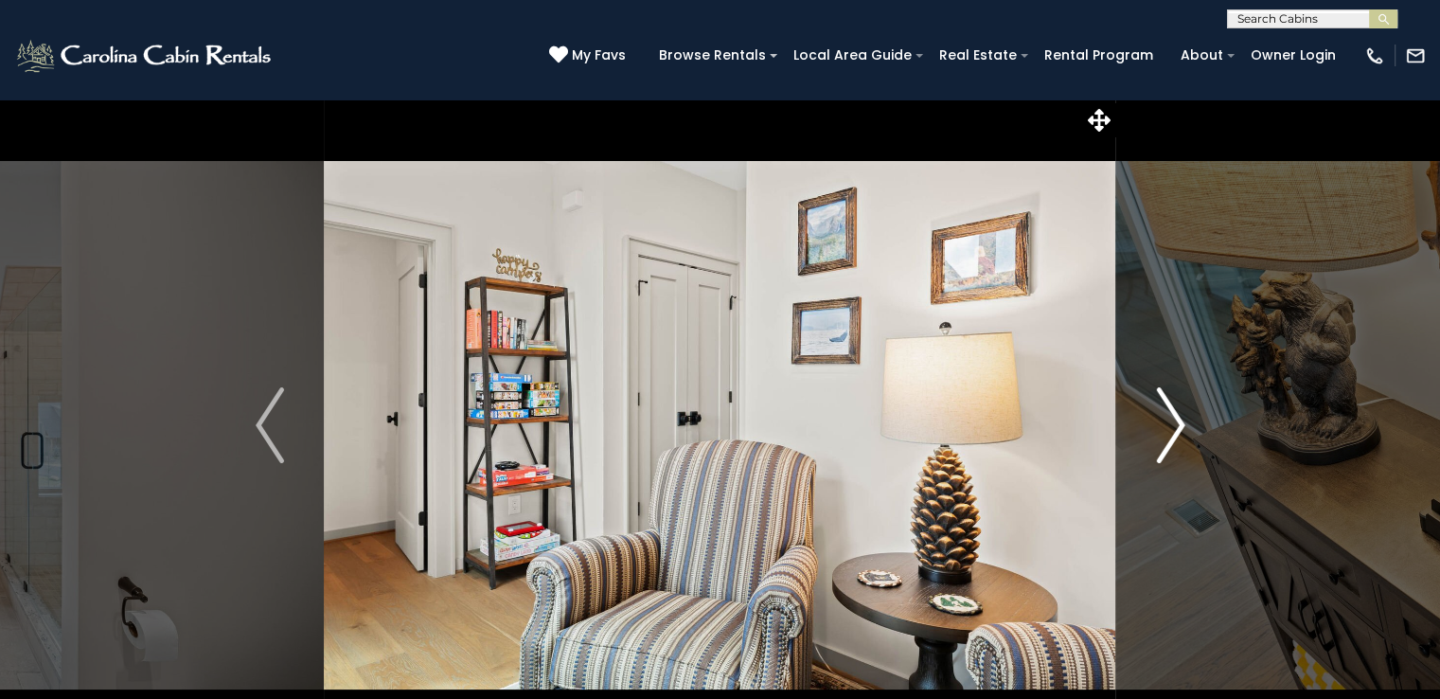
click at [1174, 417] on img "Next" at bounding box center [1170, 425] width 28 height 76
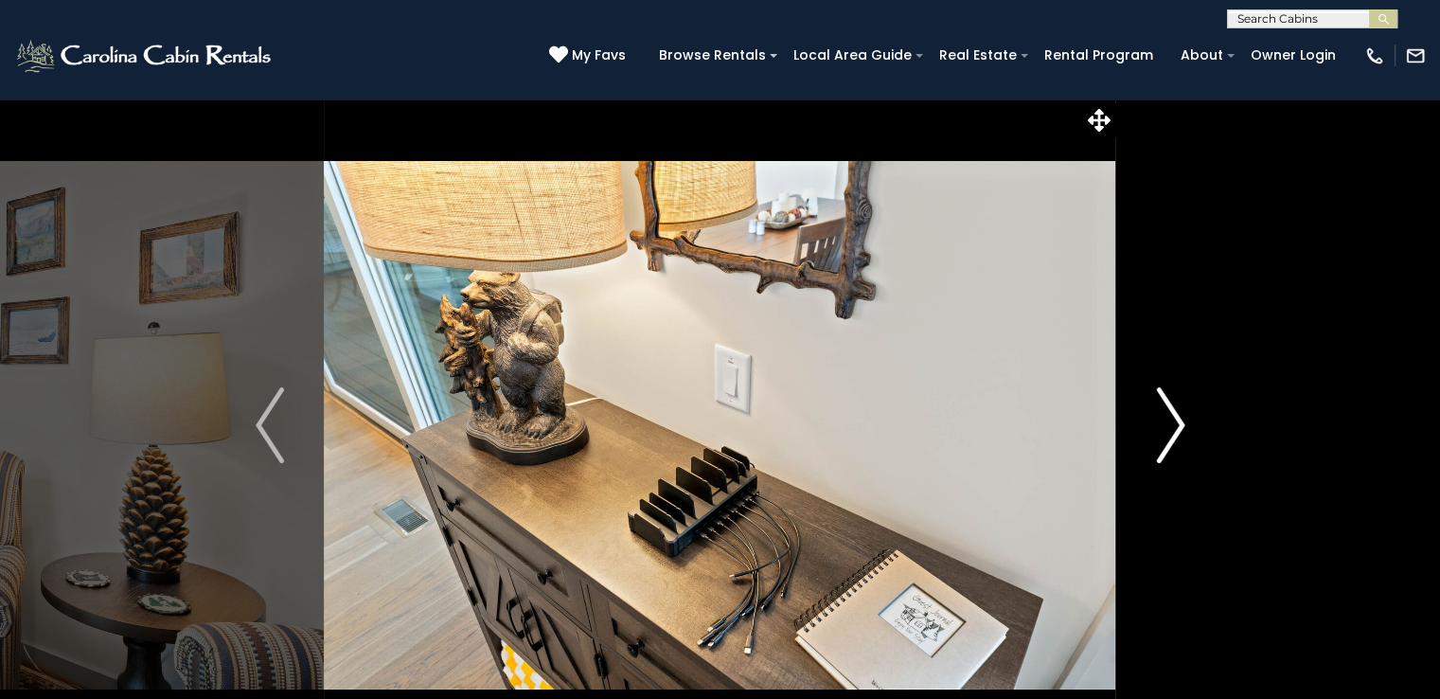
click at [1174, 417] on img "Next" at bounding box center [1170, 425] width 28 height 76
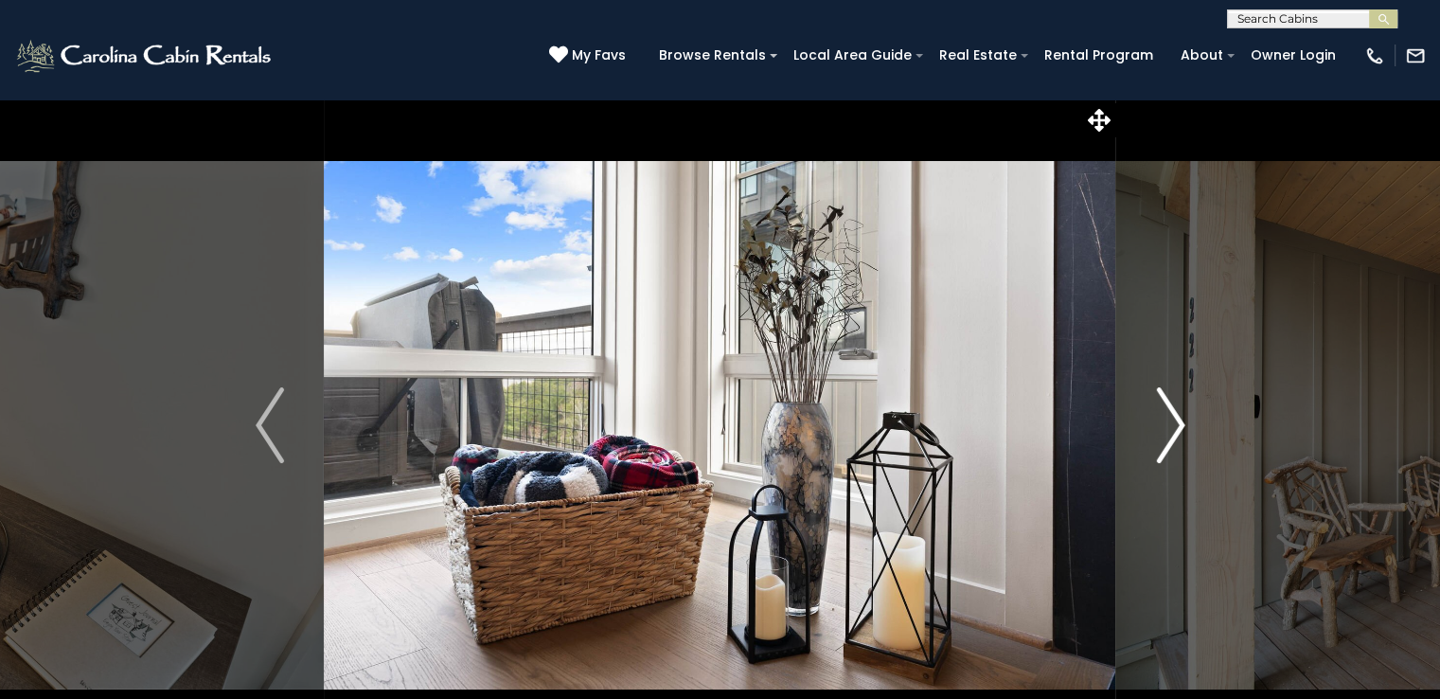
click at [1174, 417] on img "Next" at bounding box center [1170, 425] width 28 height 76
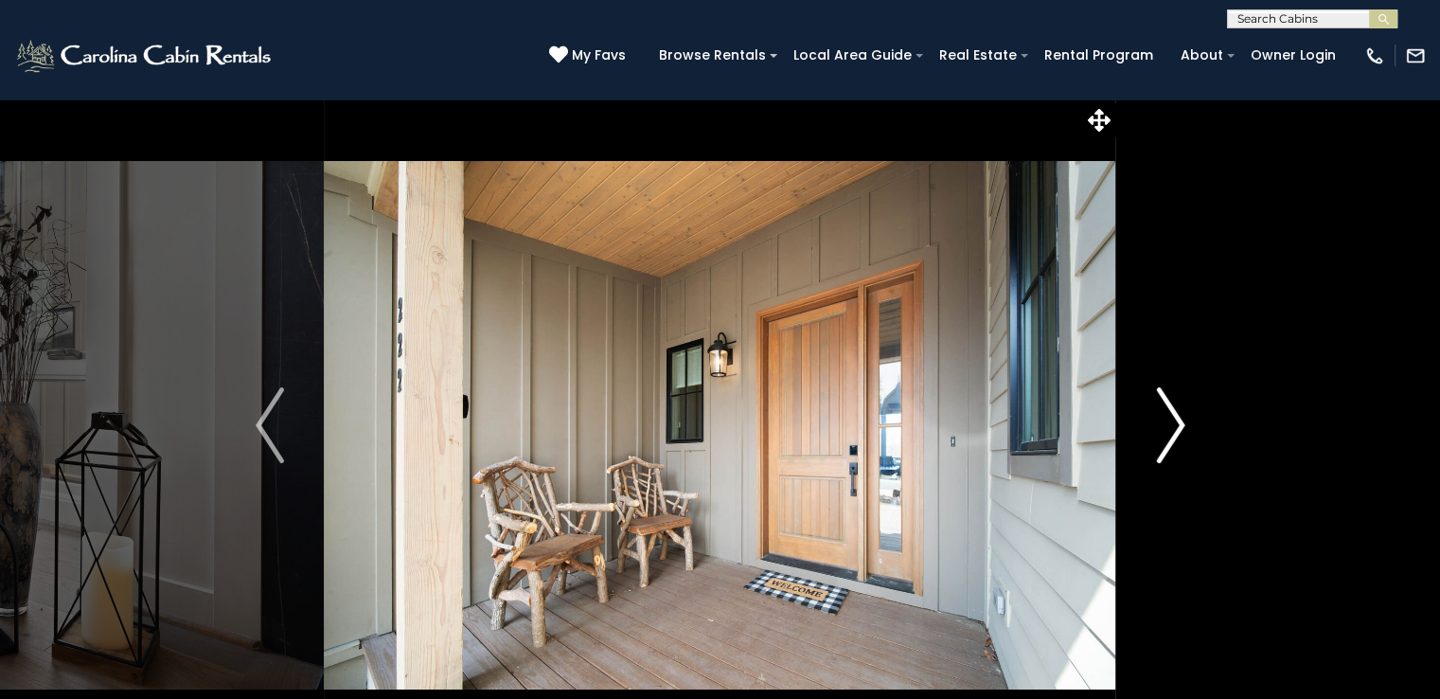
click at [1174, 418] on img "Next" at bounding box center [1170, 425] width 28 height 76
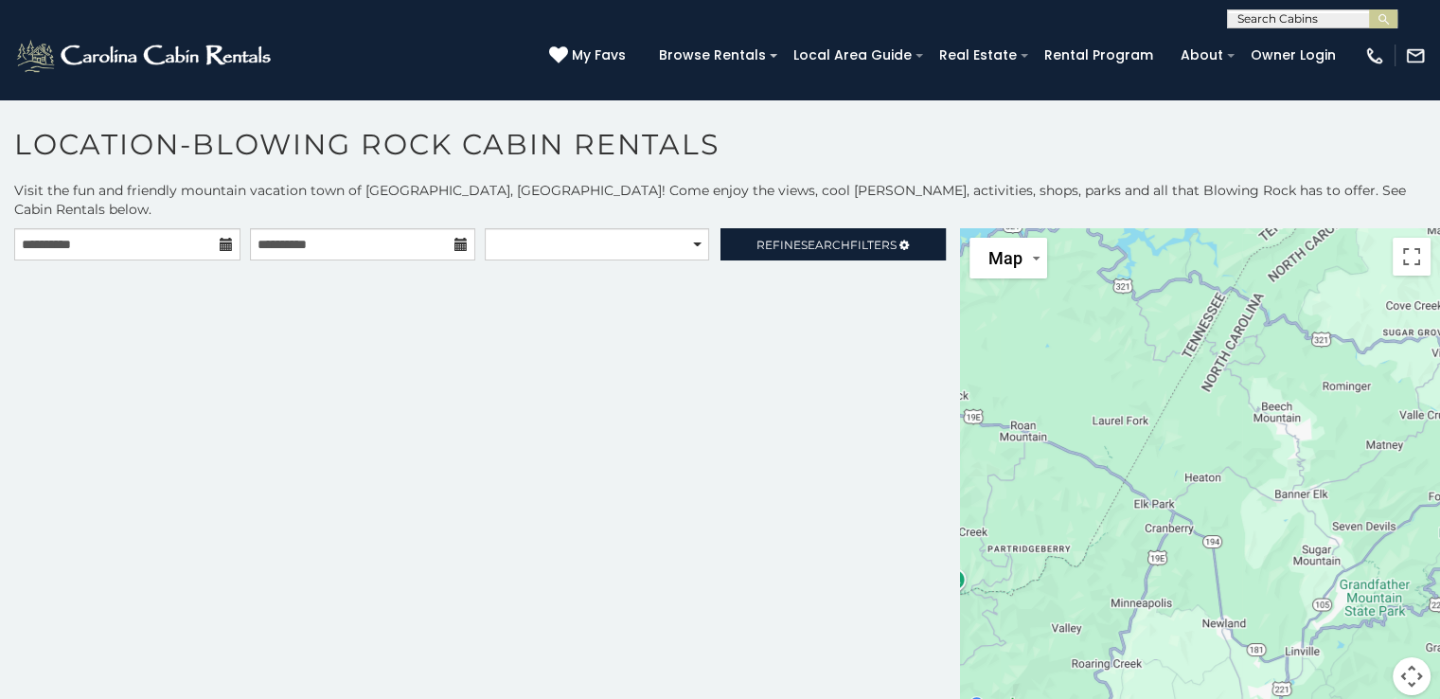
scroll to position [9, 0]
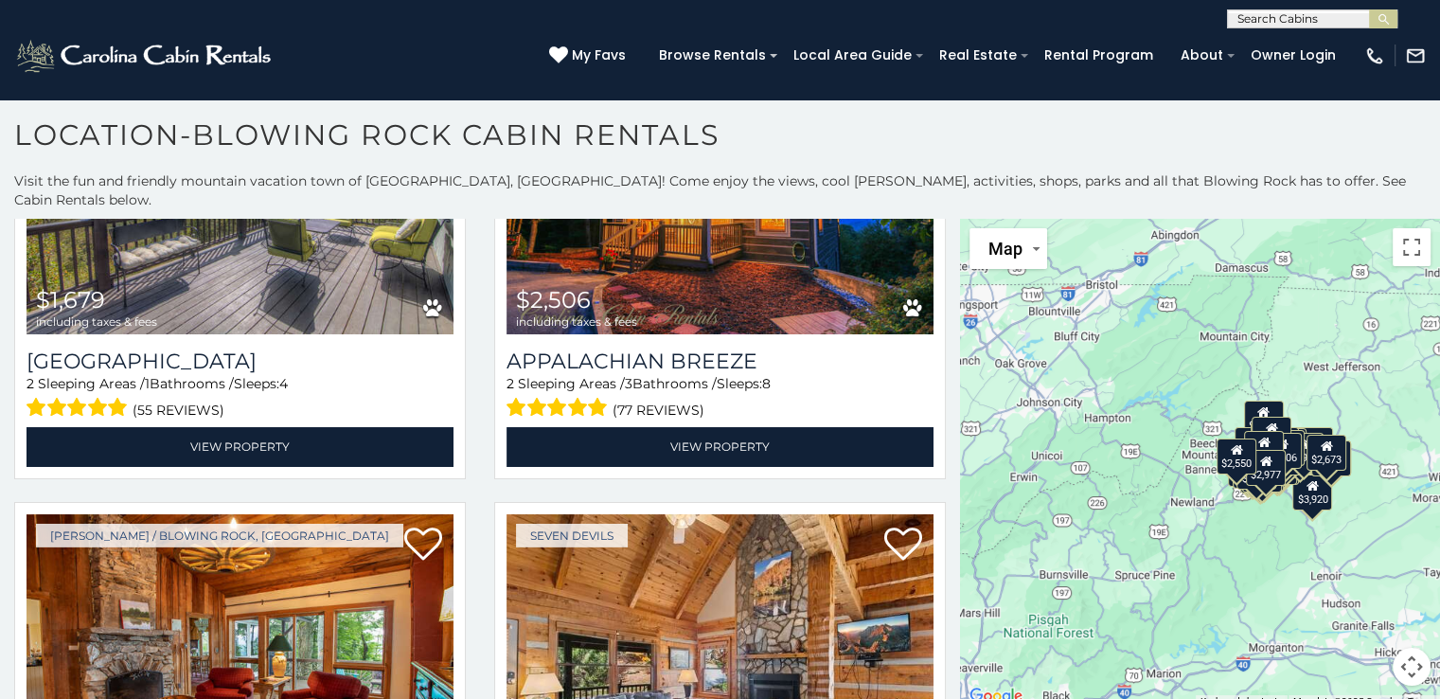
scroll to position [13341, 0]
